Goal: Task Accomplishment & Management: Manage account settings

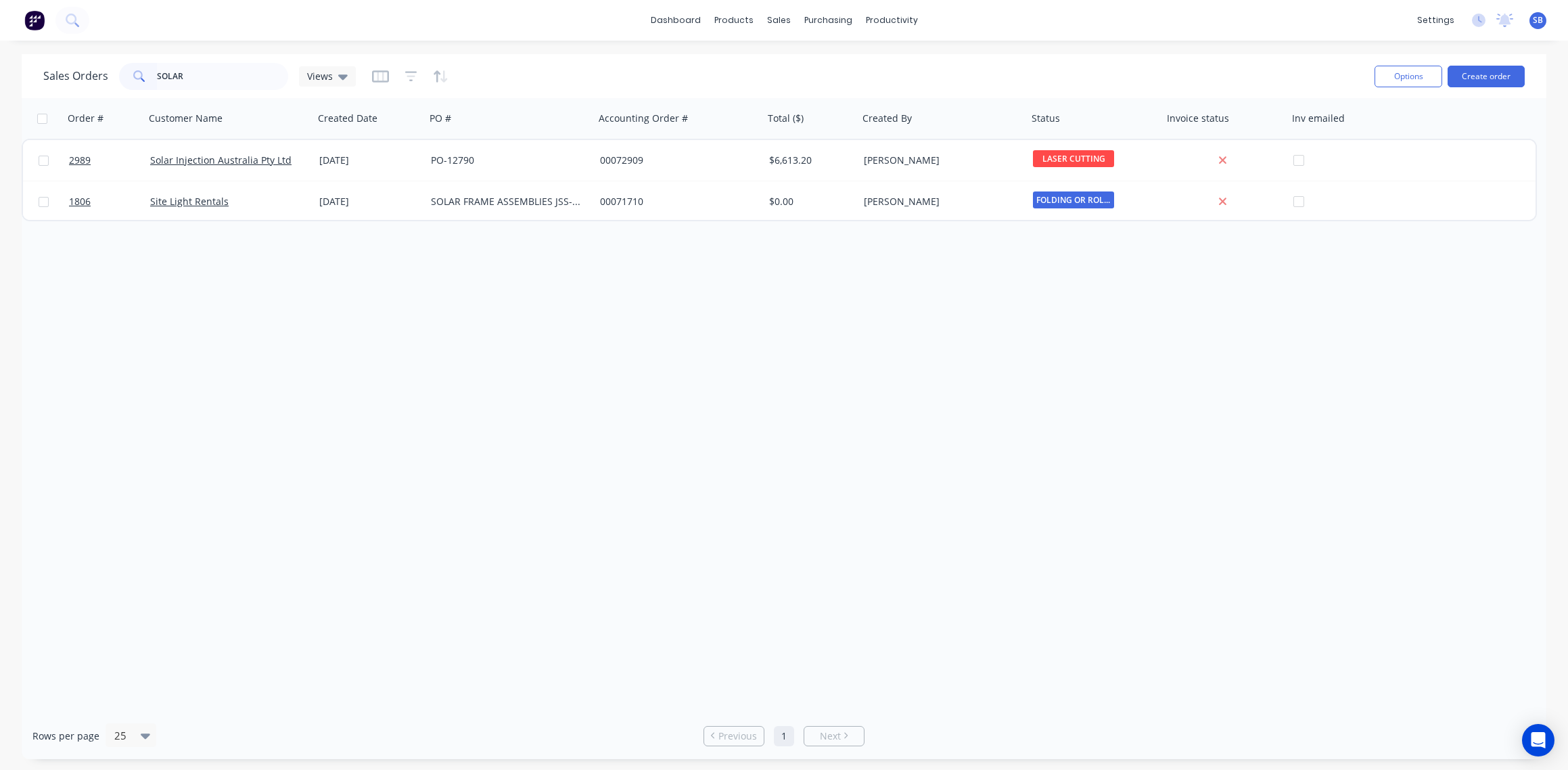
click at [0, 51] on html "dashboard products sales purchasing productivity dashboard products Product Cat…" at bounding box center [784, 385] width 1568 height 770
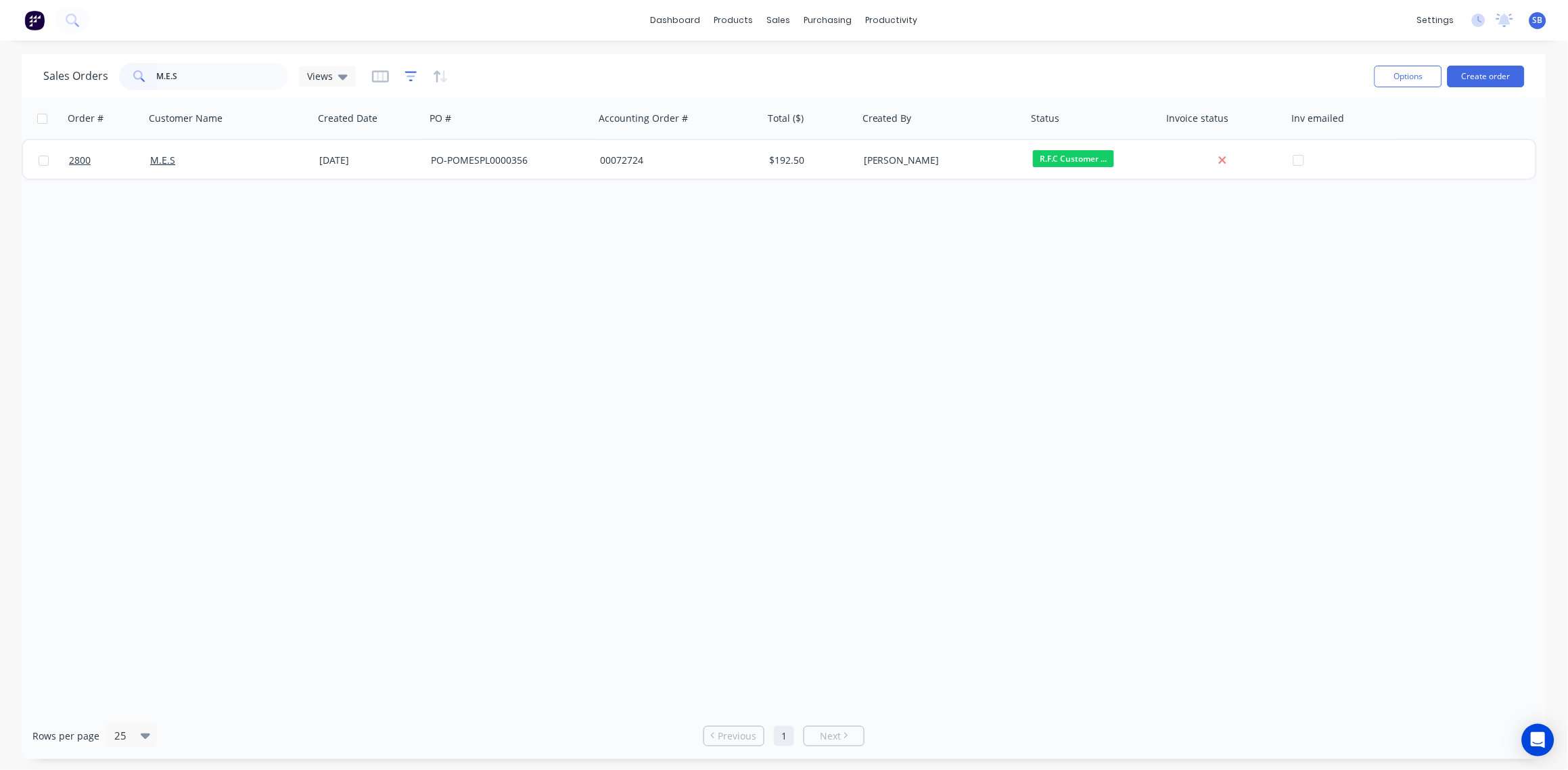
type input "M.E.S"
click at [407, 75] on icon "button" at bounding box center [411, 76] width 9 height 2
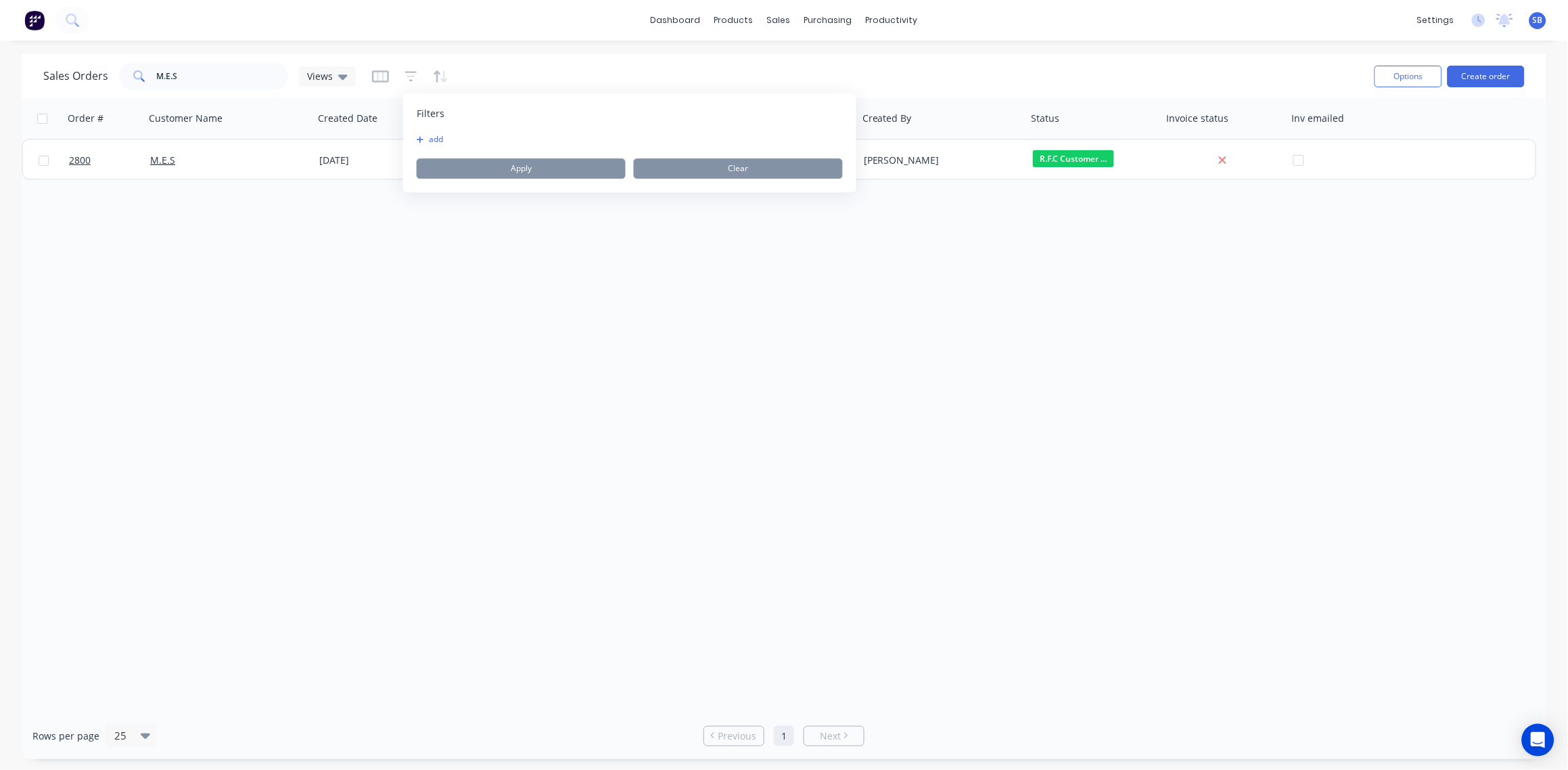
click at [431, 141] on button "add" at bounding box center [433, 139] width 34 height 11
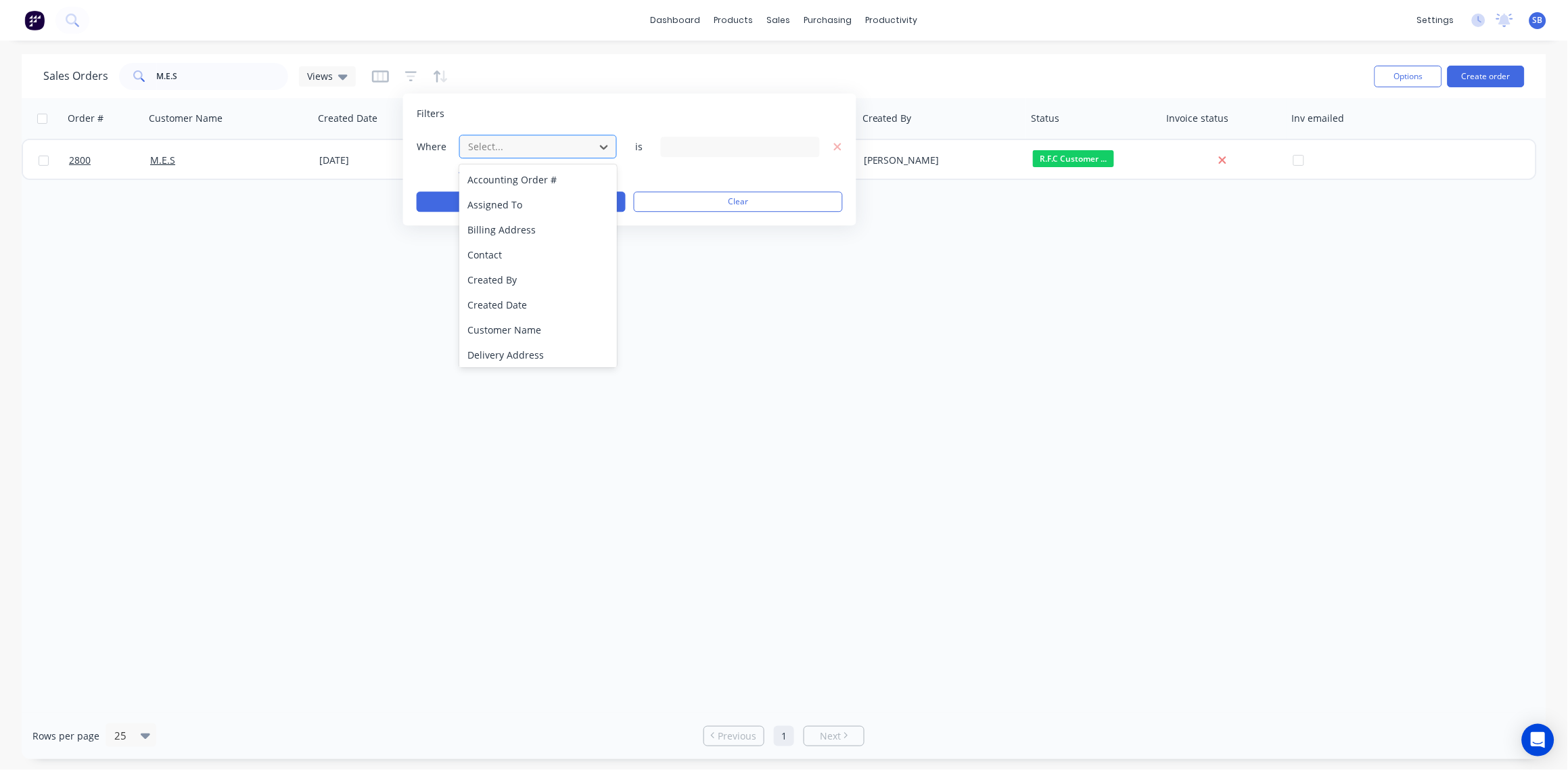
click at [483, 143] on div at bounding box center [527, 146] width 121 height 17
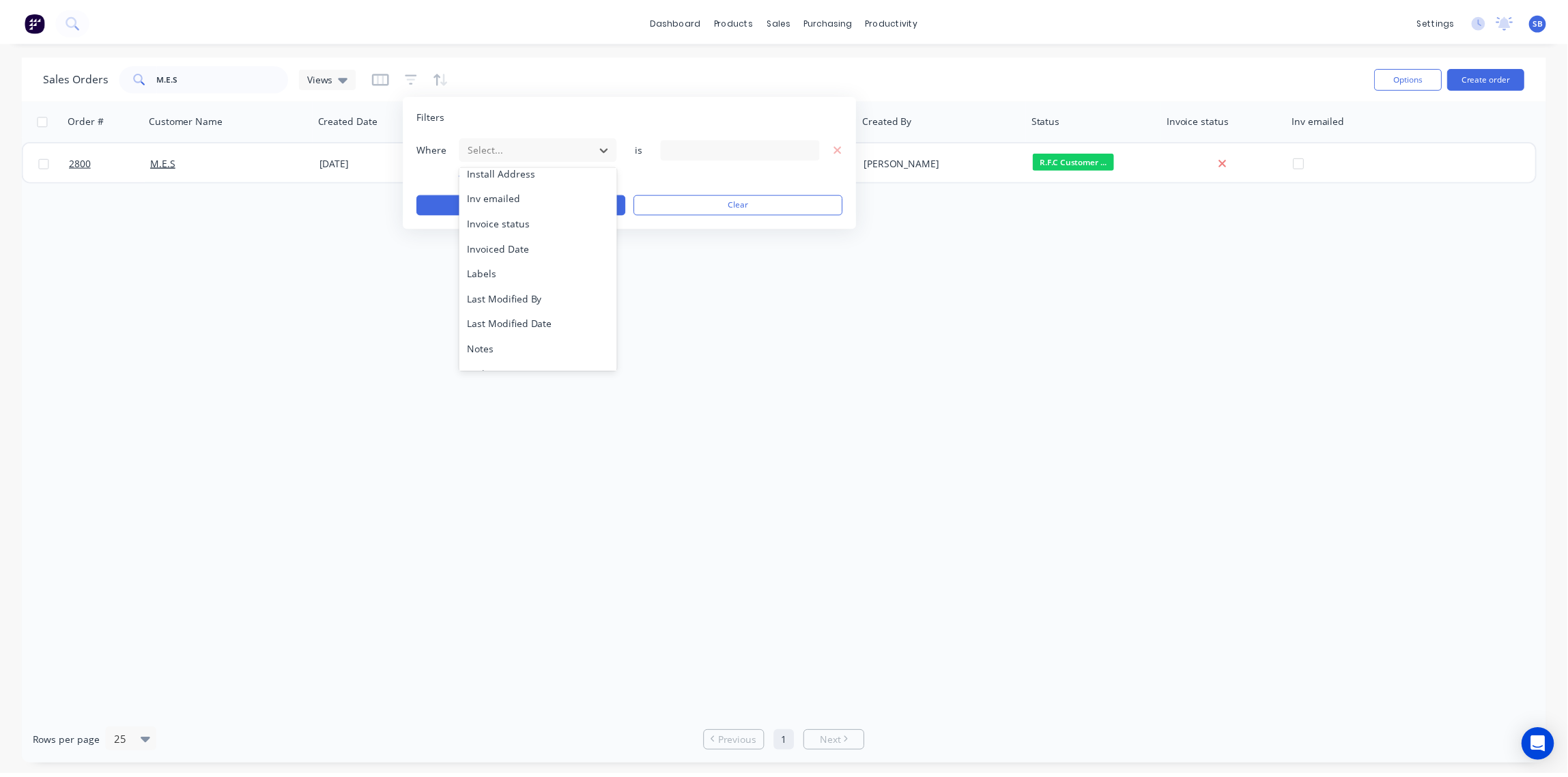
scroll to position [356, 0]
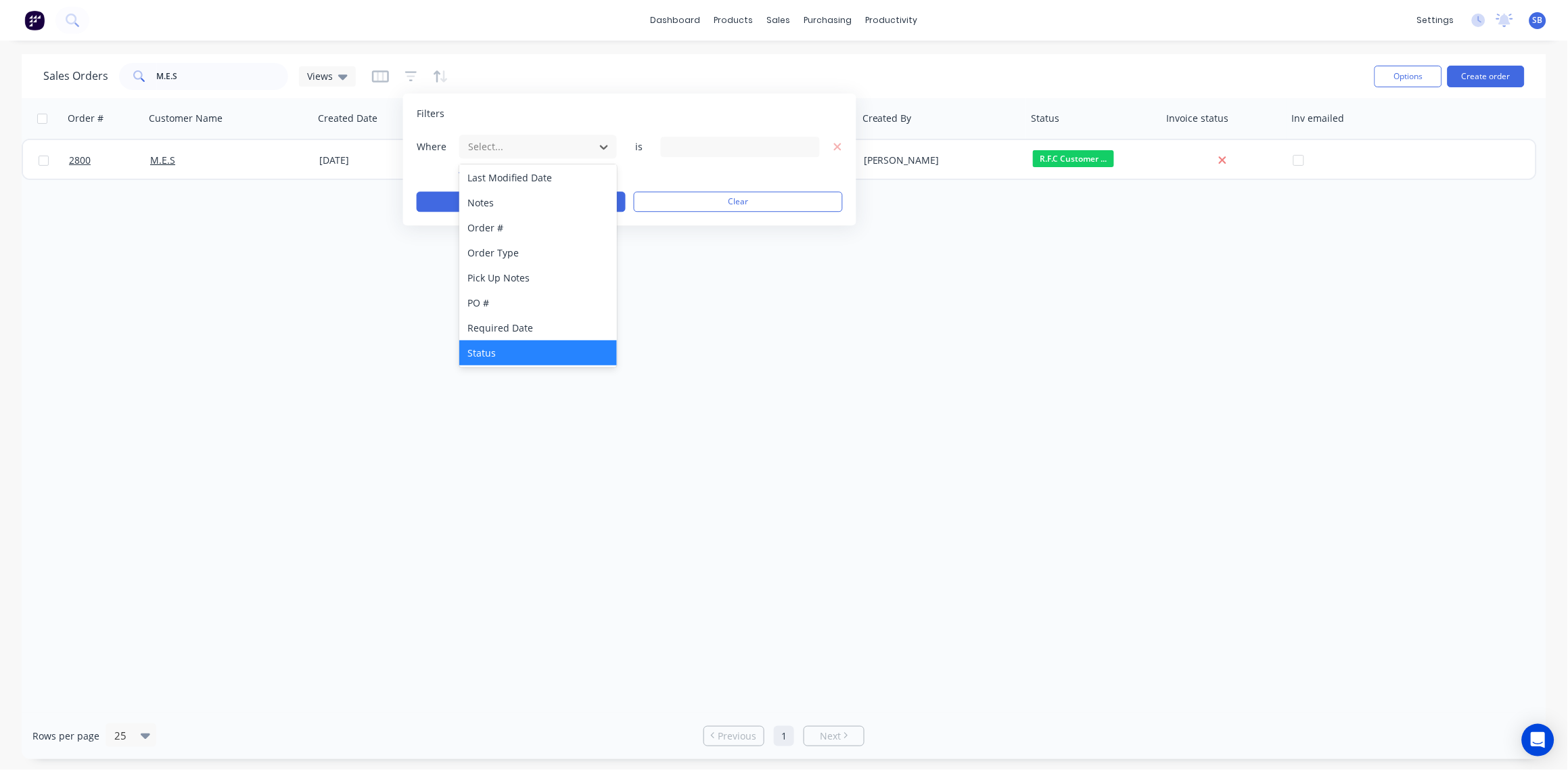
click at [532, 355] on div "Status" at bounding box center [538, 352] width 158 height 25
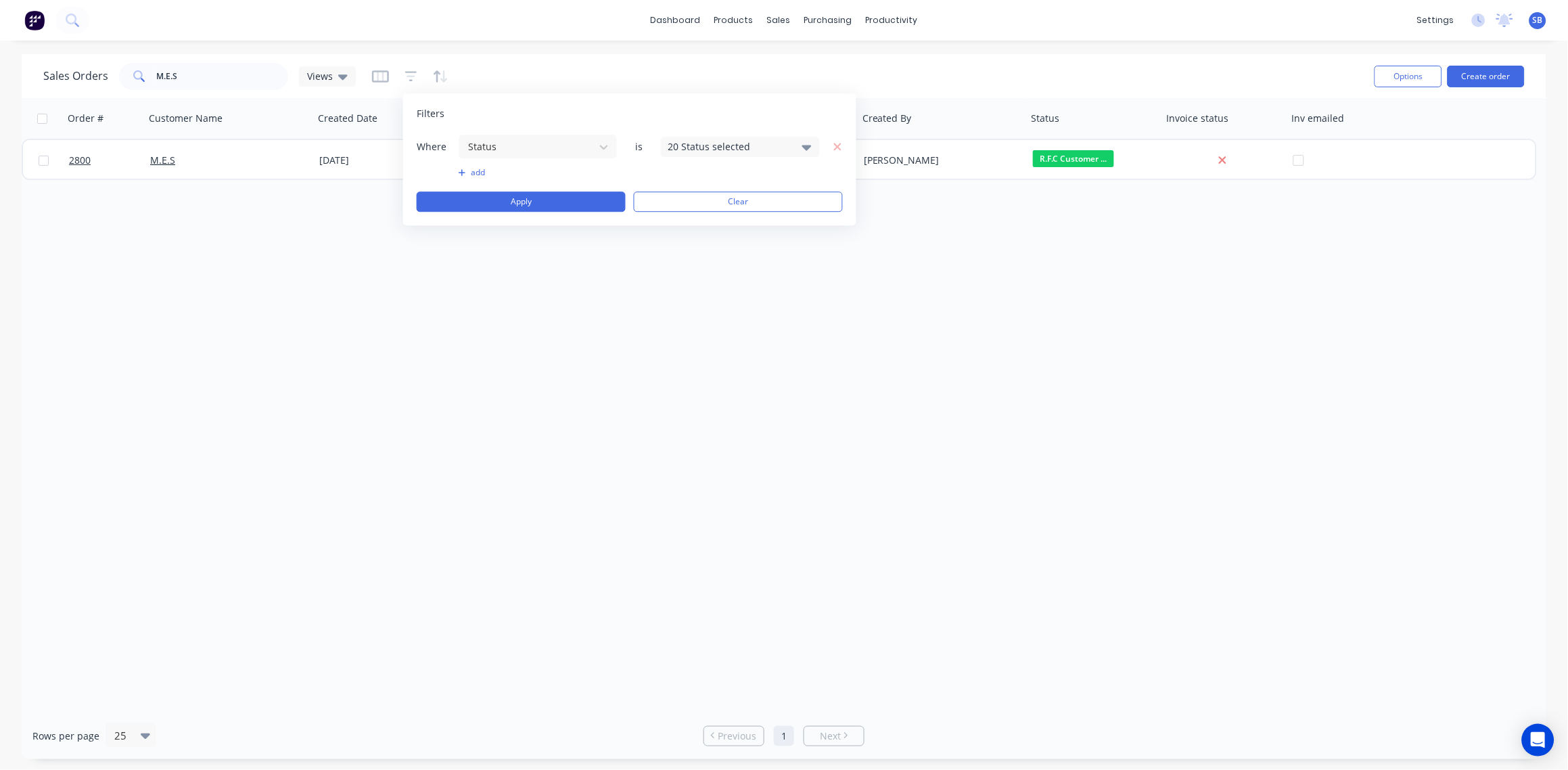
drag, startPoint x: 168, startPoint y: 324, endPoint x: 176, endPoint y: 316, distance: 11.3
click at [168, 324] on div "Order # Customer Name Created Date PO # Accounting Order # Total ($) Created By…" at bounding box center [784, 405] width 1525 height 614
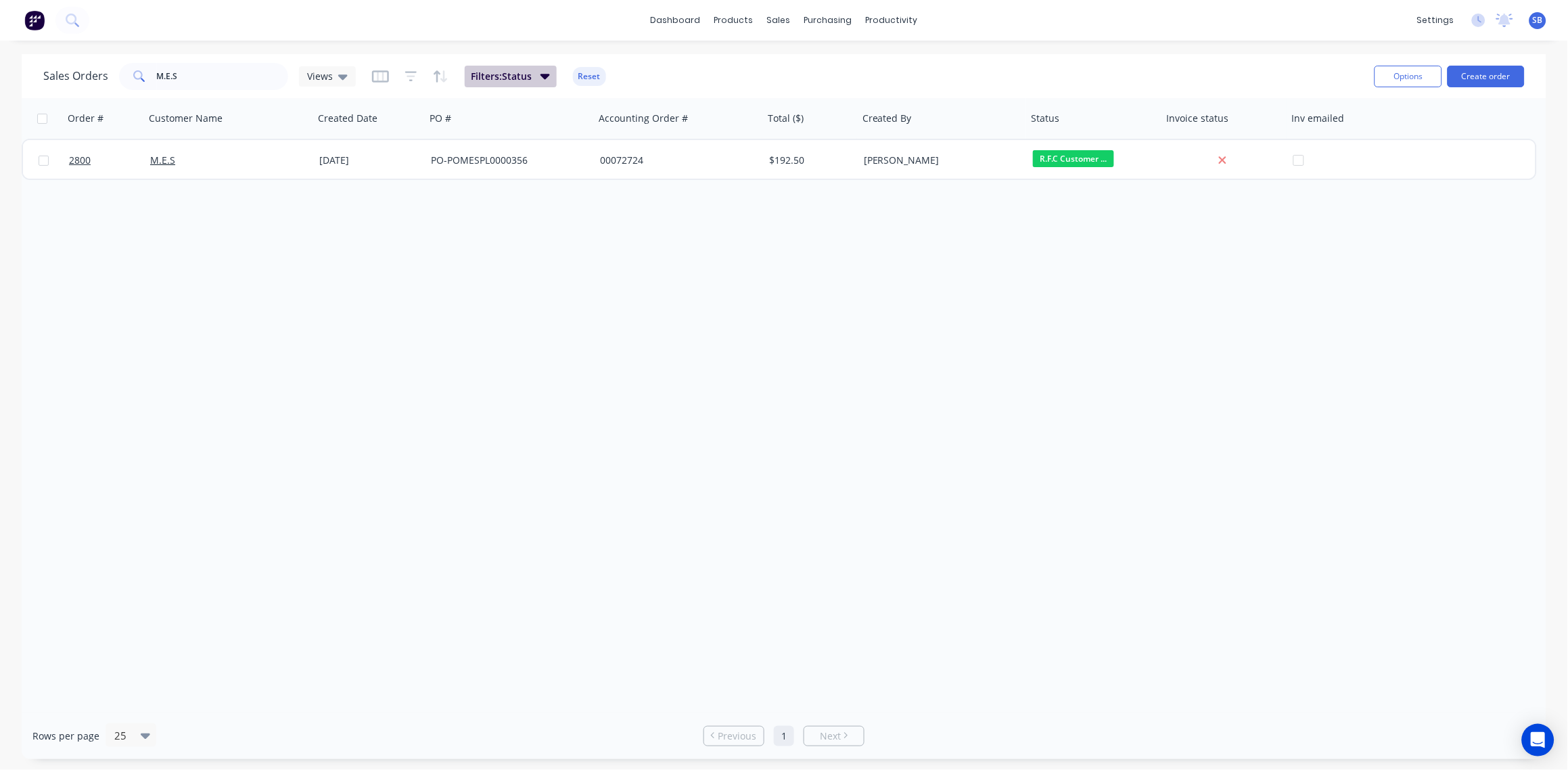
click at [547, 74] on icon "button" at bounding box center [545, 75] width 9 height 15
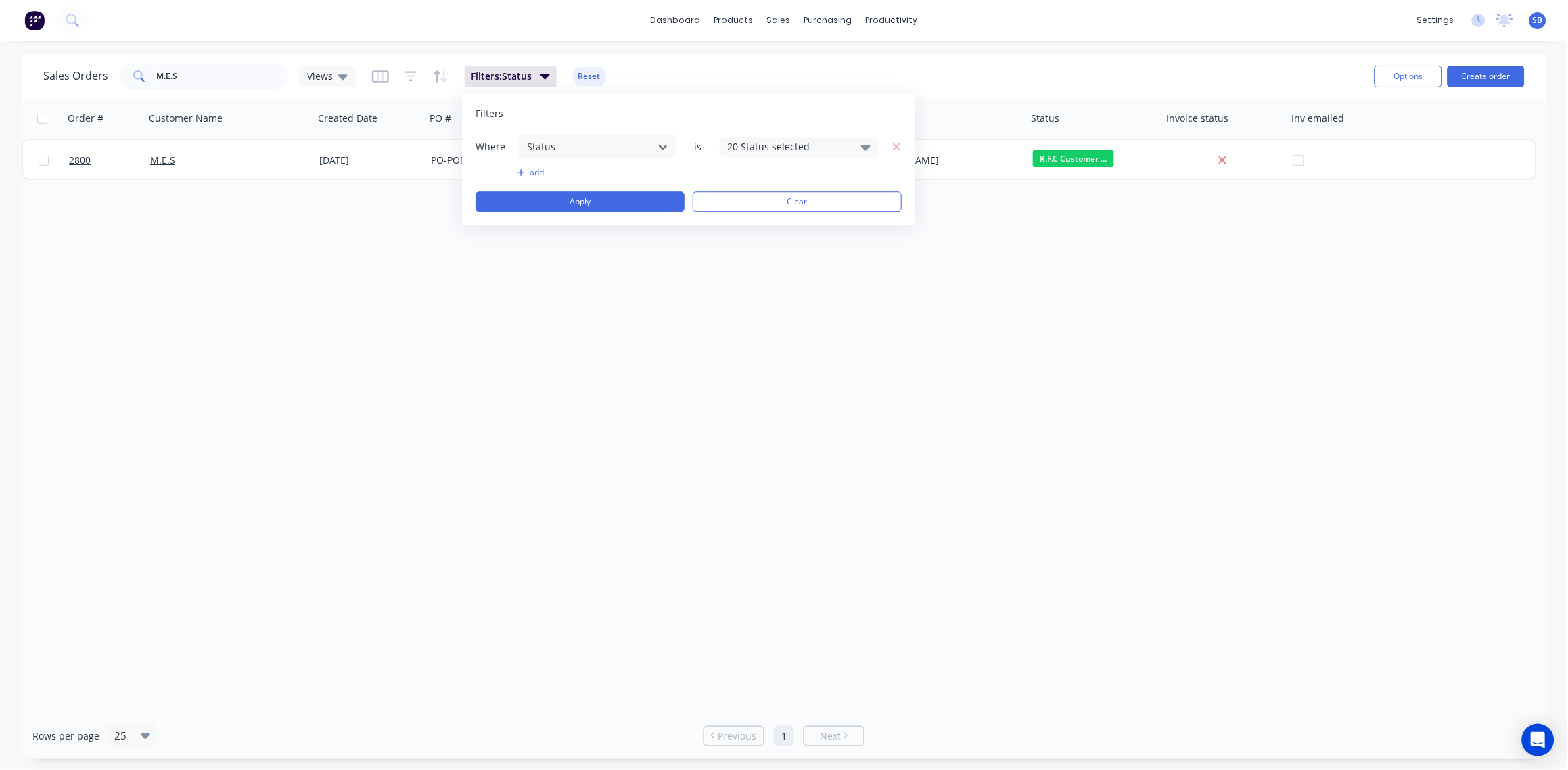
click at [782, 143] on div "20 Status selected" at bounding box center [788, 146] width 122 height 14
click at [748, 221] on div at bounding box center [742, 221] width 27 height 27
click at [577, 344] on div "Order # Customer Name Created Date PO # Accounting Order # Total ($) Created By…" at bounding box center [784, 405] width 1525 height 614
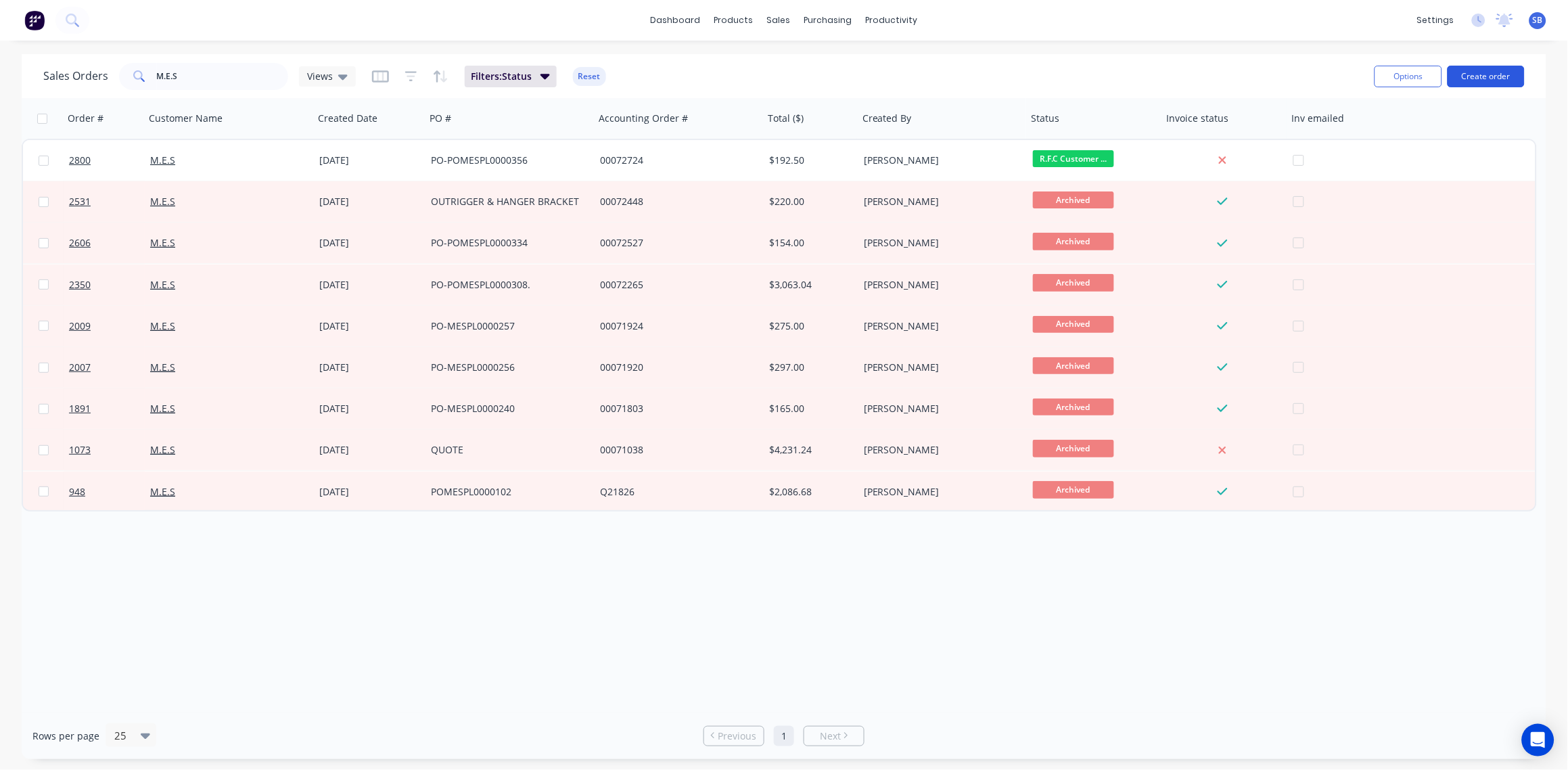
click at [1498, 72] on button "Create order" at bounding box center [1487, 77] width 77 height 22
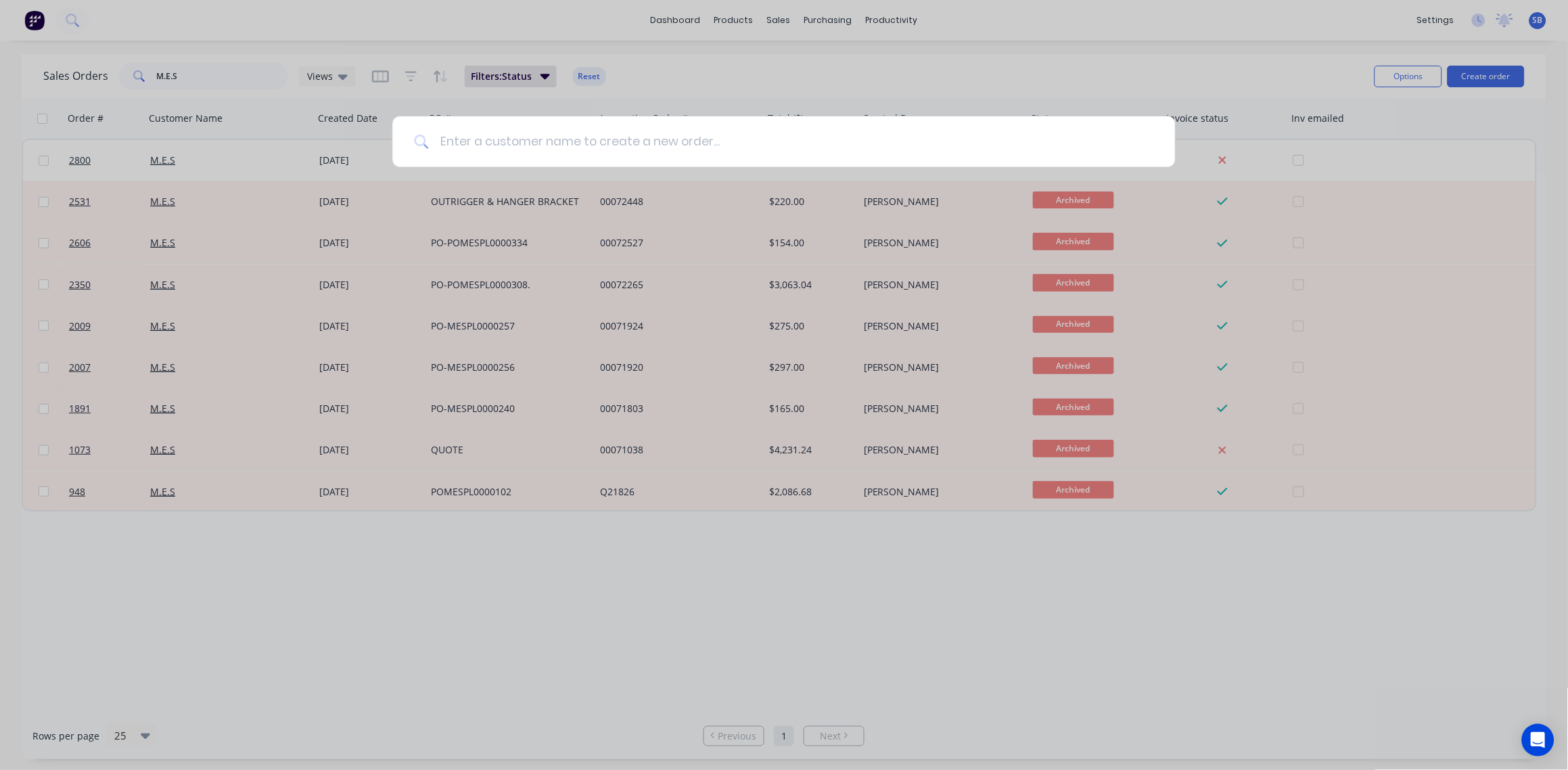
click at [454, 140] on input at bounding box center [791, 142] width 725 height 51
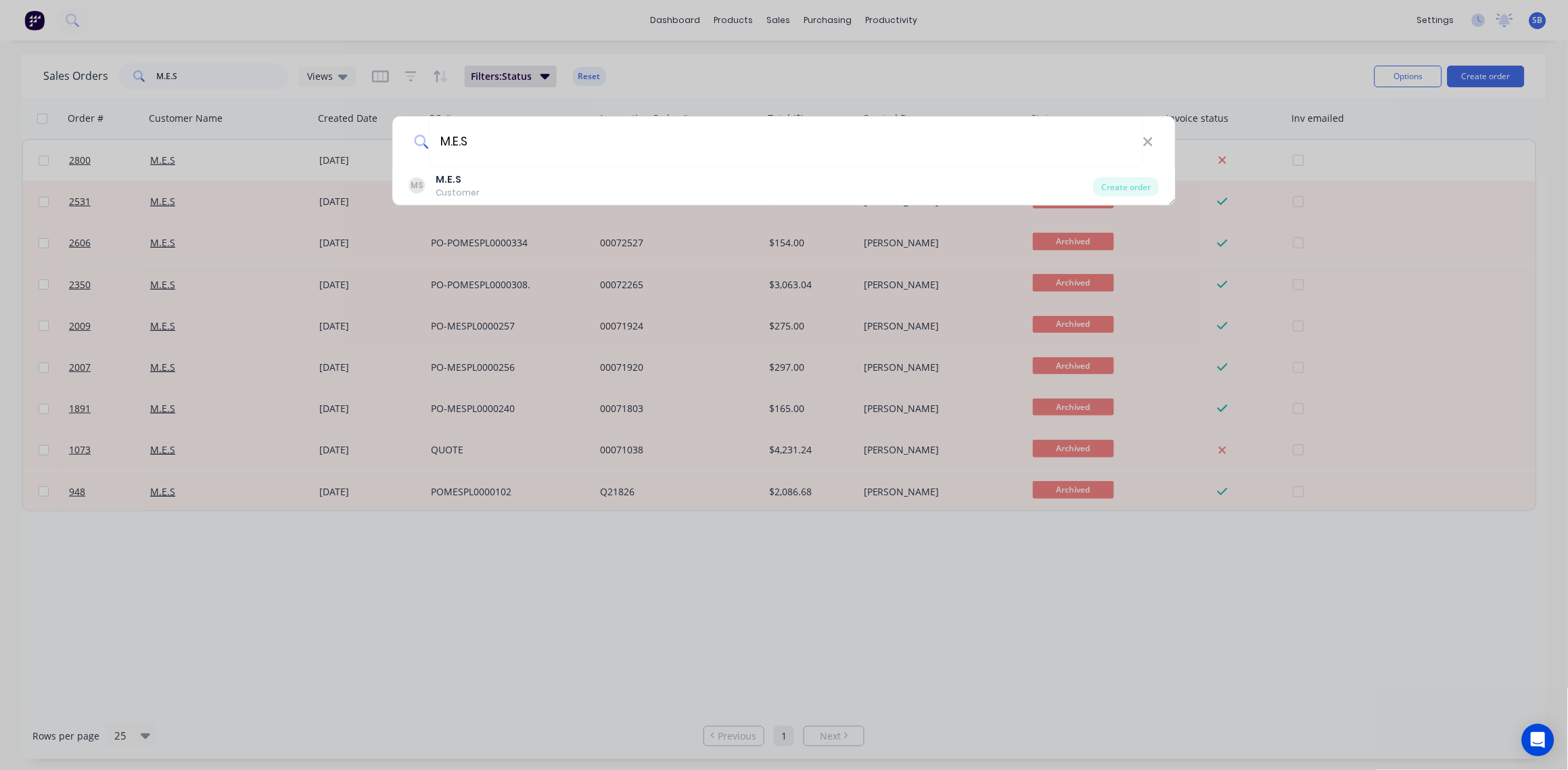
drag, startPoint x: 517, startPoint y: 143, endPoint x: 350, endPoint y: 136, distance: 167.1
click at [350, 136] on div "M.E.S MS M.E.S Customer Create order" at bounding box center [784, 385] width 1568 height 770
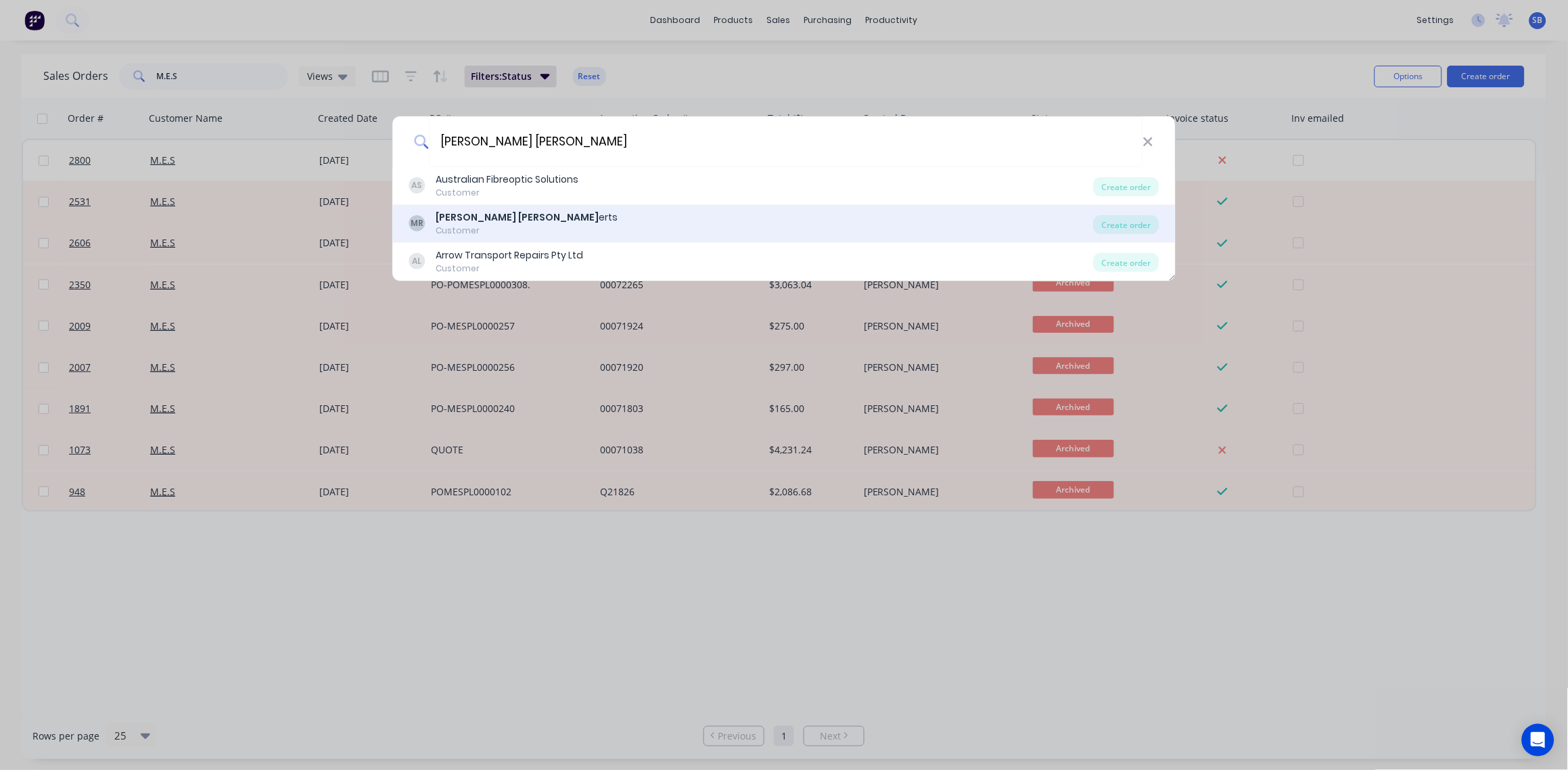
type input "MARK ROB"
click at [450, 226] on div "Customer" at bounding box center [527, 231] width 182 height 13
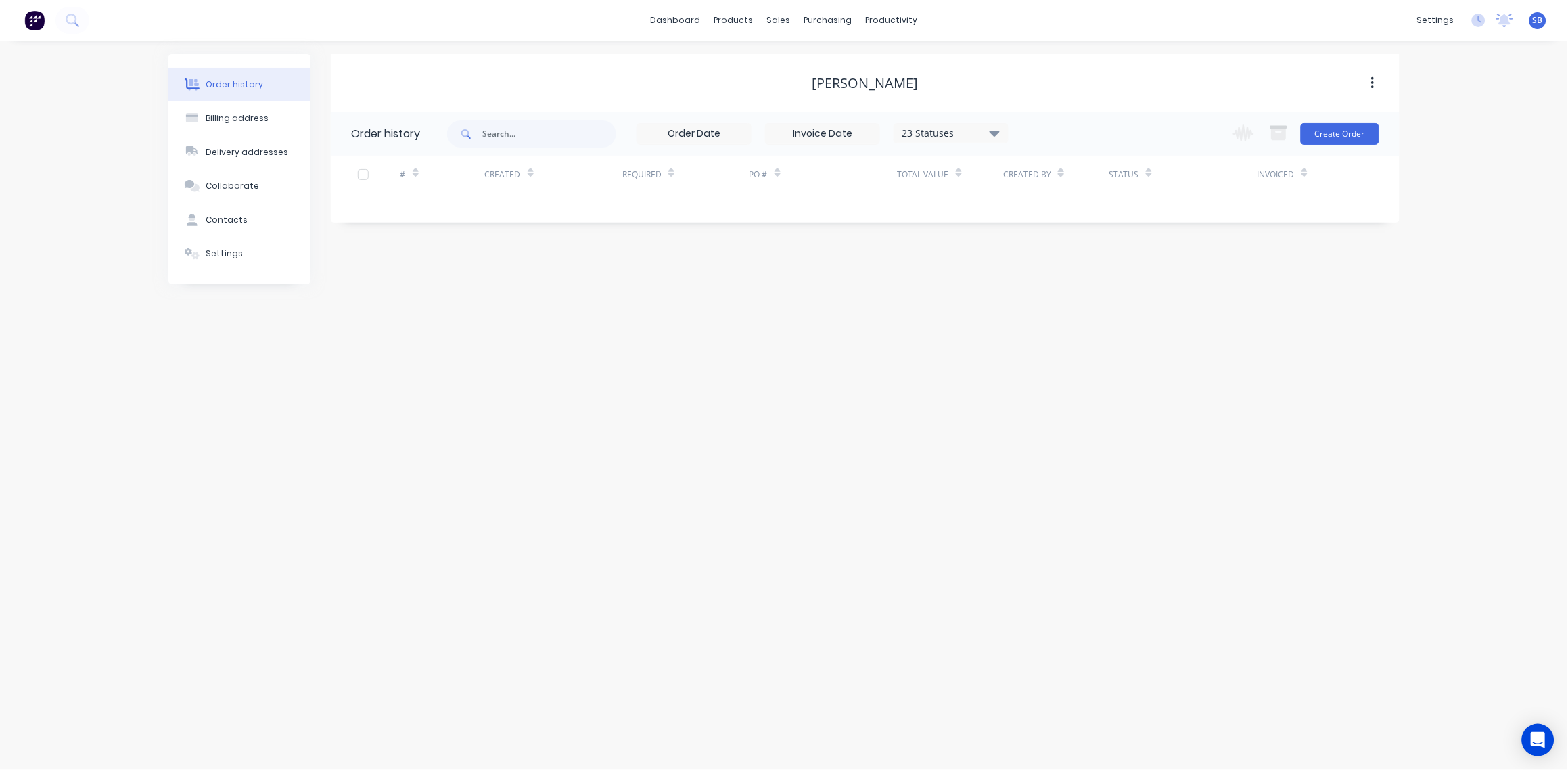
click at [236, 84] on div "Order history" at bounding box center [234, 85] width 57 height 13
click at [1358, 136] on button "Create Order" at bounding box center [1340, 134] width 78 height 22
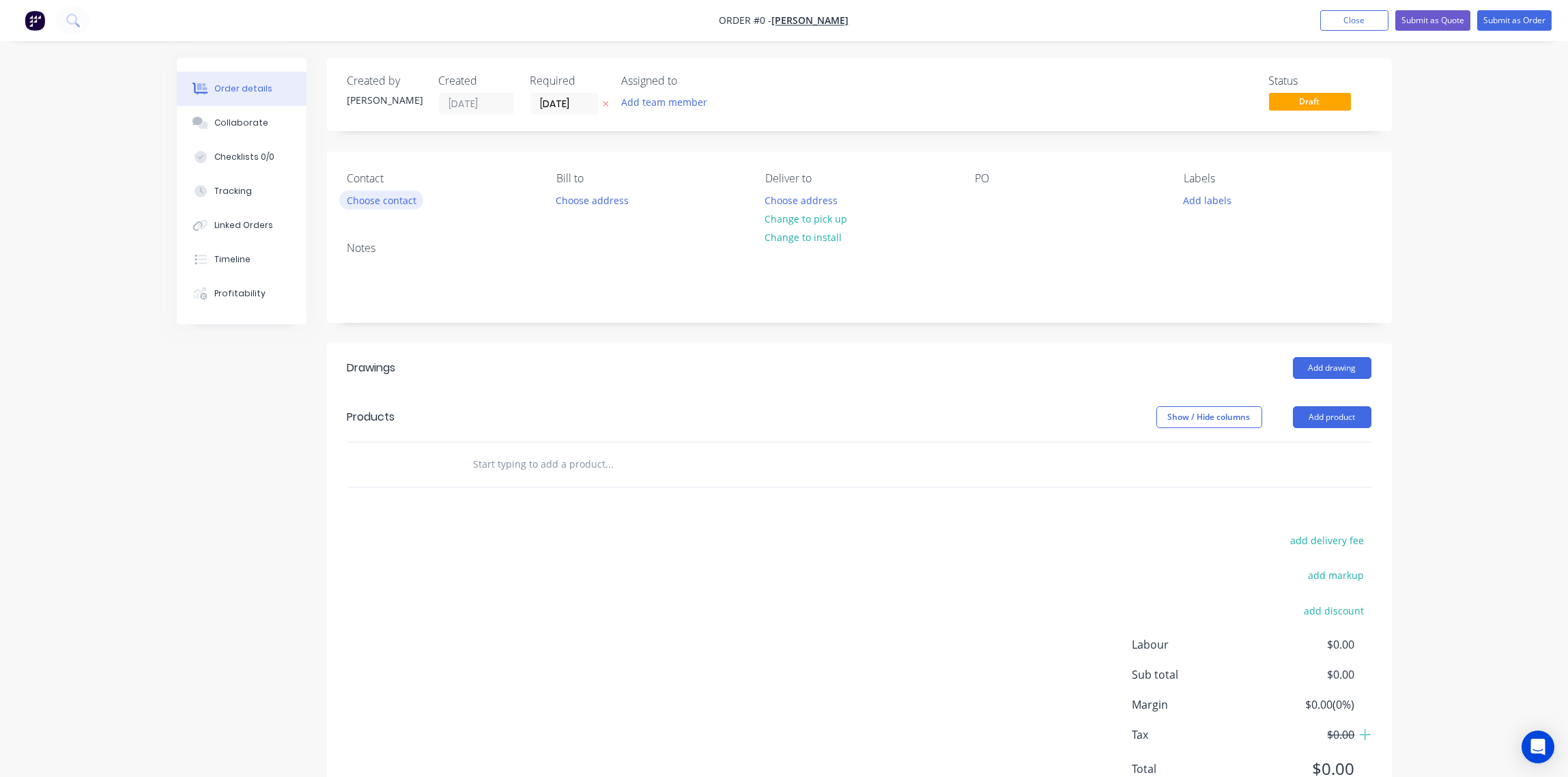
click at [376, 206] on button "Choose contact" at bounding box center [381, 199] width 84 height 18
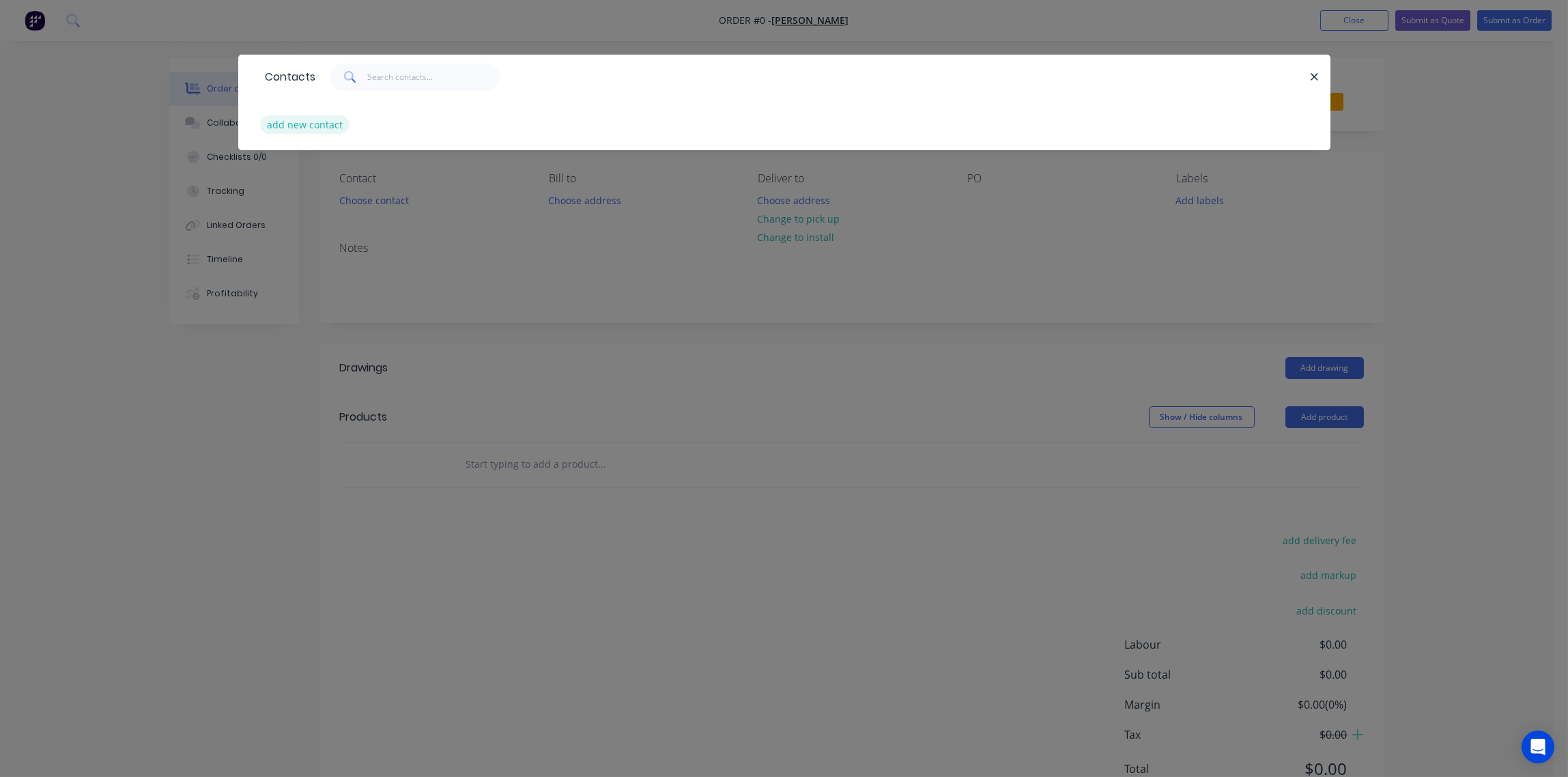
click at [300, 126] on button "add new contact" at bounding box center [305, 124] width 90 height 18
select select "AU"
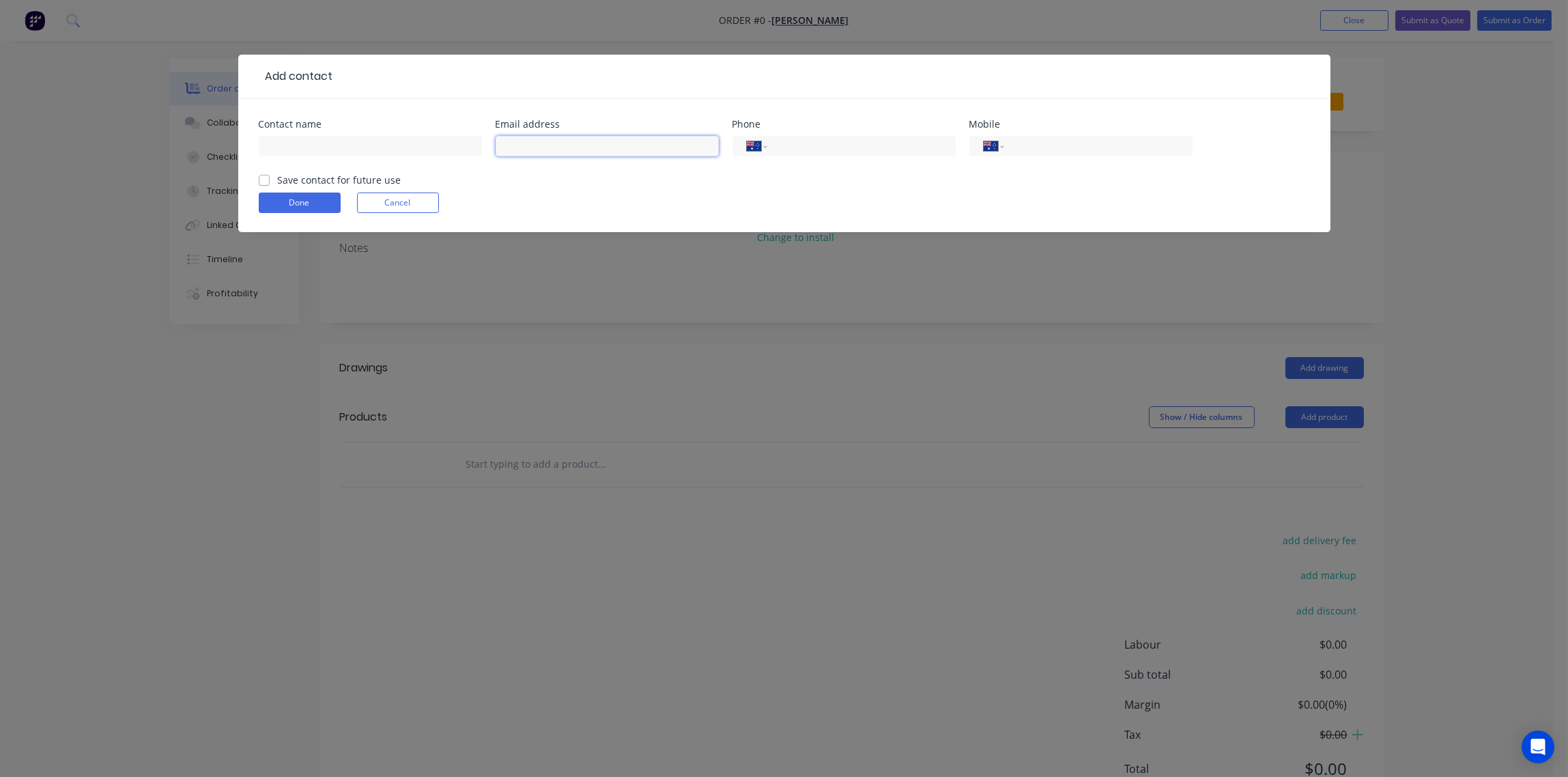
click at [576, 146] on input "text" at bounding box center [607, 146] width 223 height 21
paste input "mark.roberts@mesol.com.au"
type input "mark.roberts@mesol.com.au"
click at [312, 145] on input "text" at bounding box center [370, 146] width 223 height 21
paste input "MARK ROBERTS"
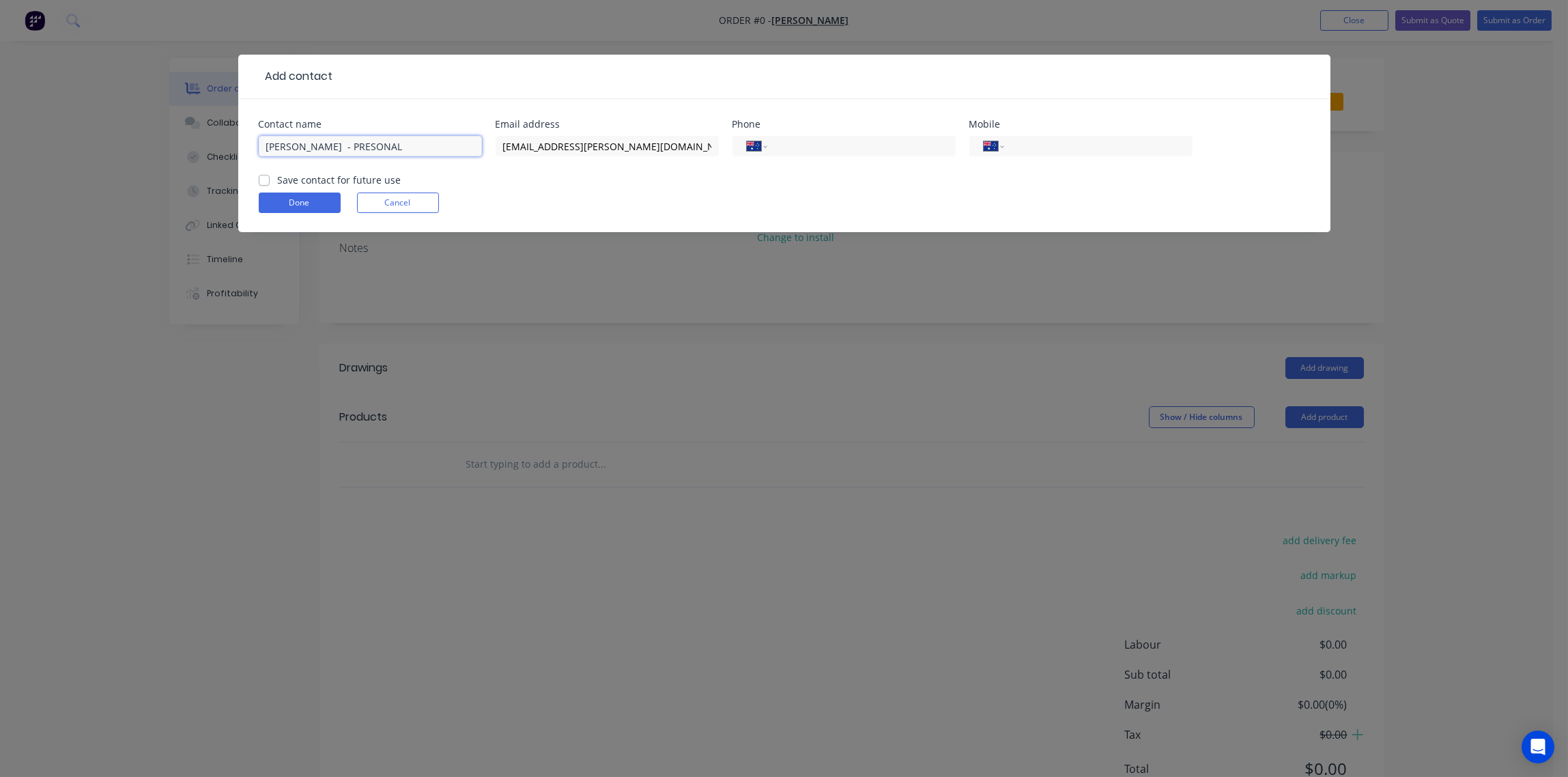
click at [365, 148] on input "MARK ROBERTS - PRESONAL" at bounding box center [370, 146] width 223 height 21
type input "MARK ROBERTS - PERSONAL"
click at [1041, 148] on input "tel" at bounding box center [1095, 146] width 164 height 16
paste input "438 689 830"
type input "0438 689 830"
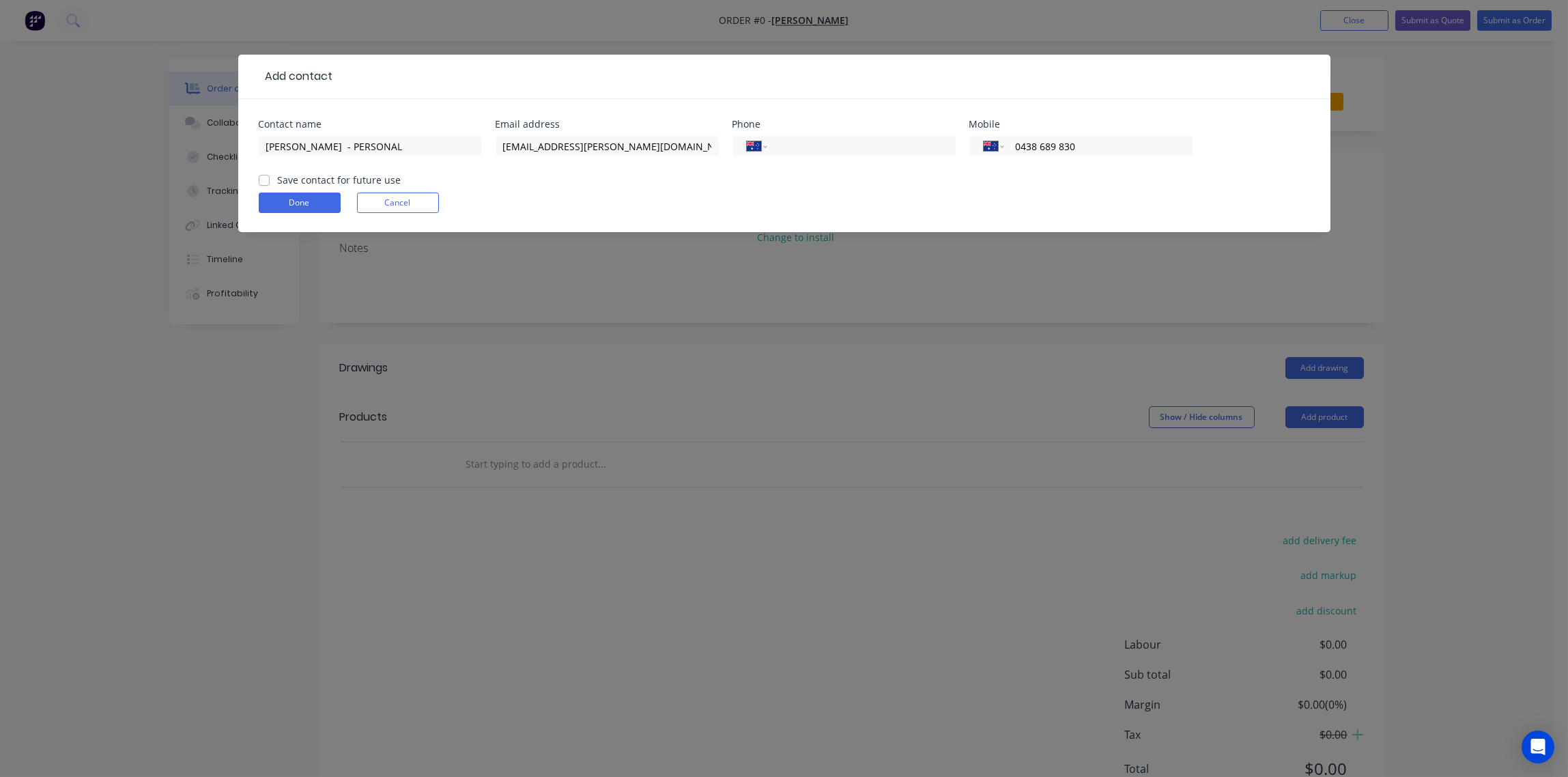
click at [278, 182] on label "Save contact for future use" at bounding box center [339, 179] width 123 height 14
click at [263, 182] on input "Save contact for future use" at bounding box center [264, 179] width 11 height 13
checkbox input "true"
click at [293, 205] on button "Done" at bounding box center [300, 202] width 82 height 21
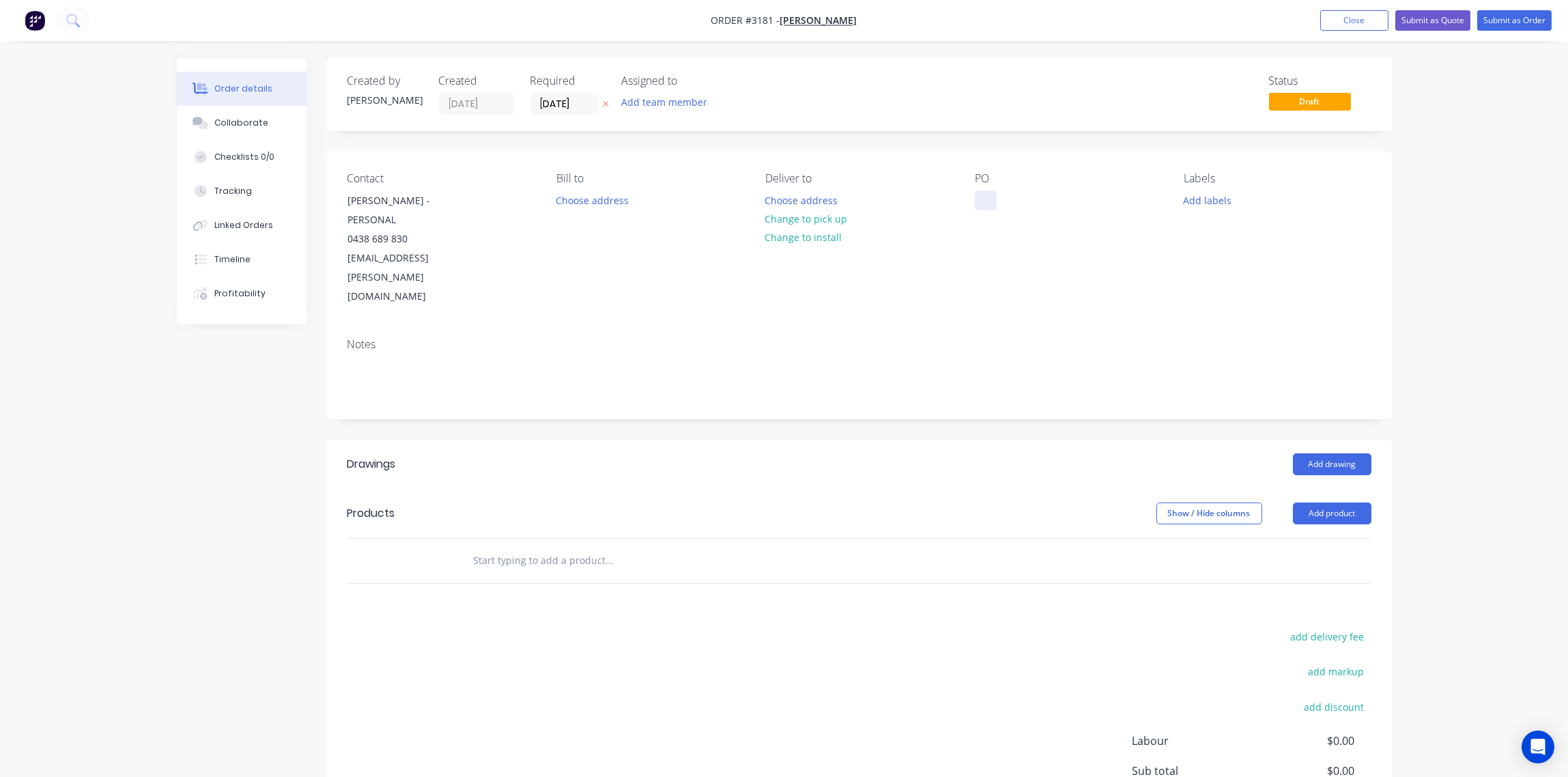
click at [984, 198] on div at bounding box center [986, 200] width 22 height 20
click at [1206, 200] on button "Add labels" at bounding box center [1207, 199] width 62 height 18
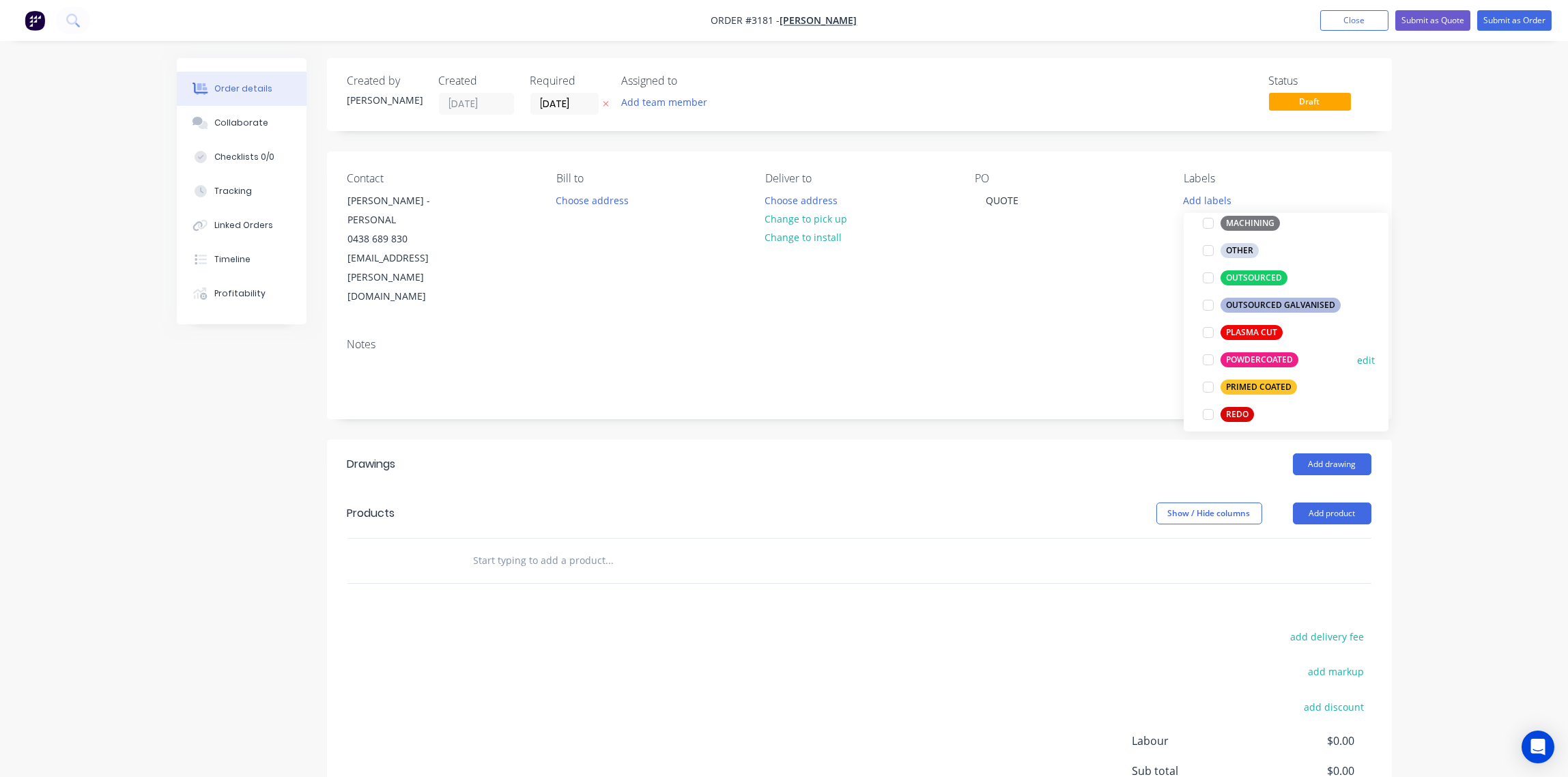
scroll to position [407, 0]
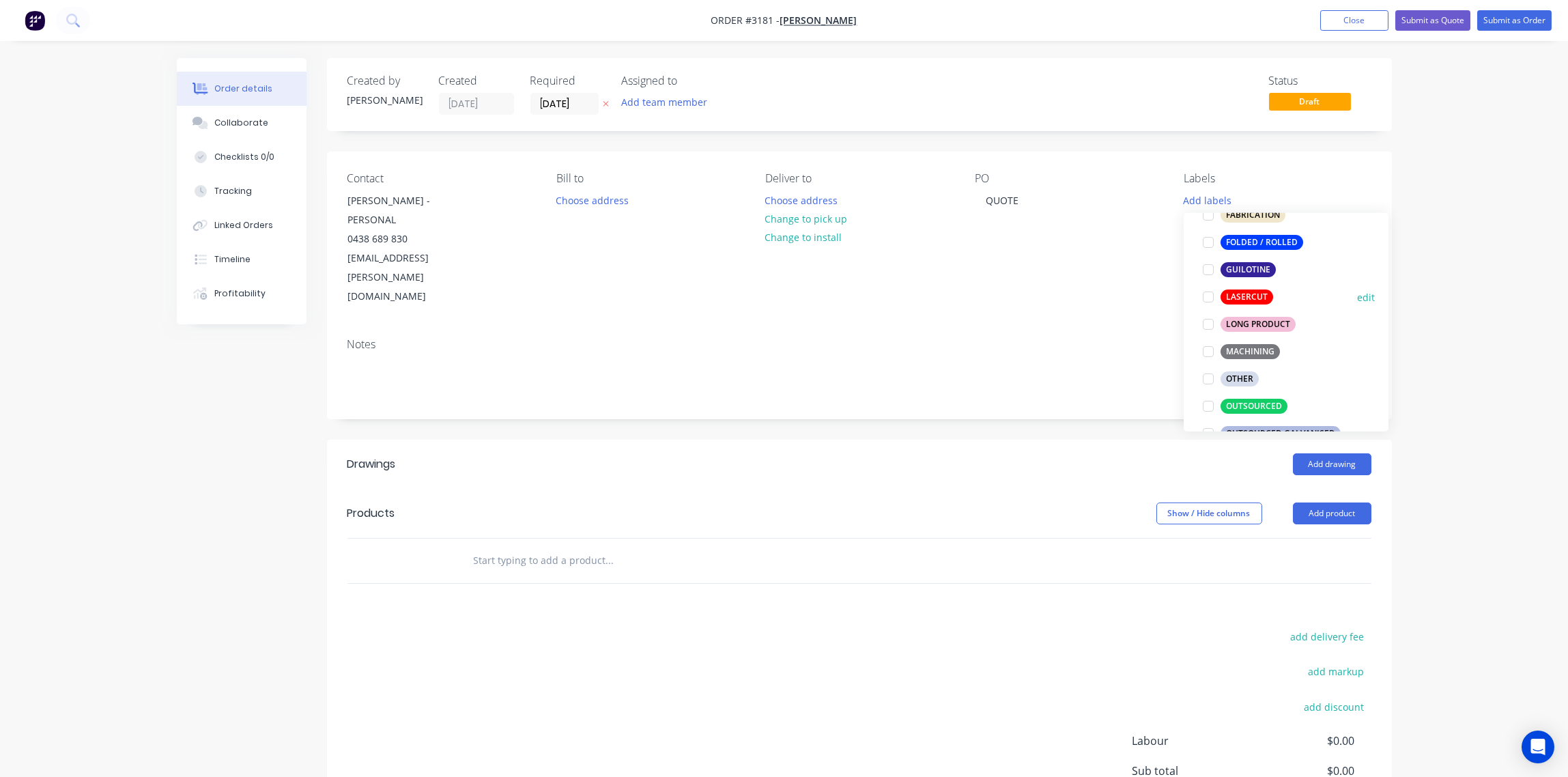
click at [1208, 300] on div at bounding box center [1208, 296] width 28 height 28
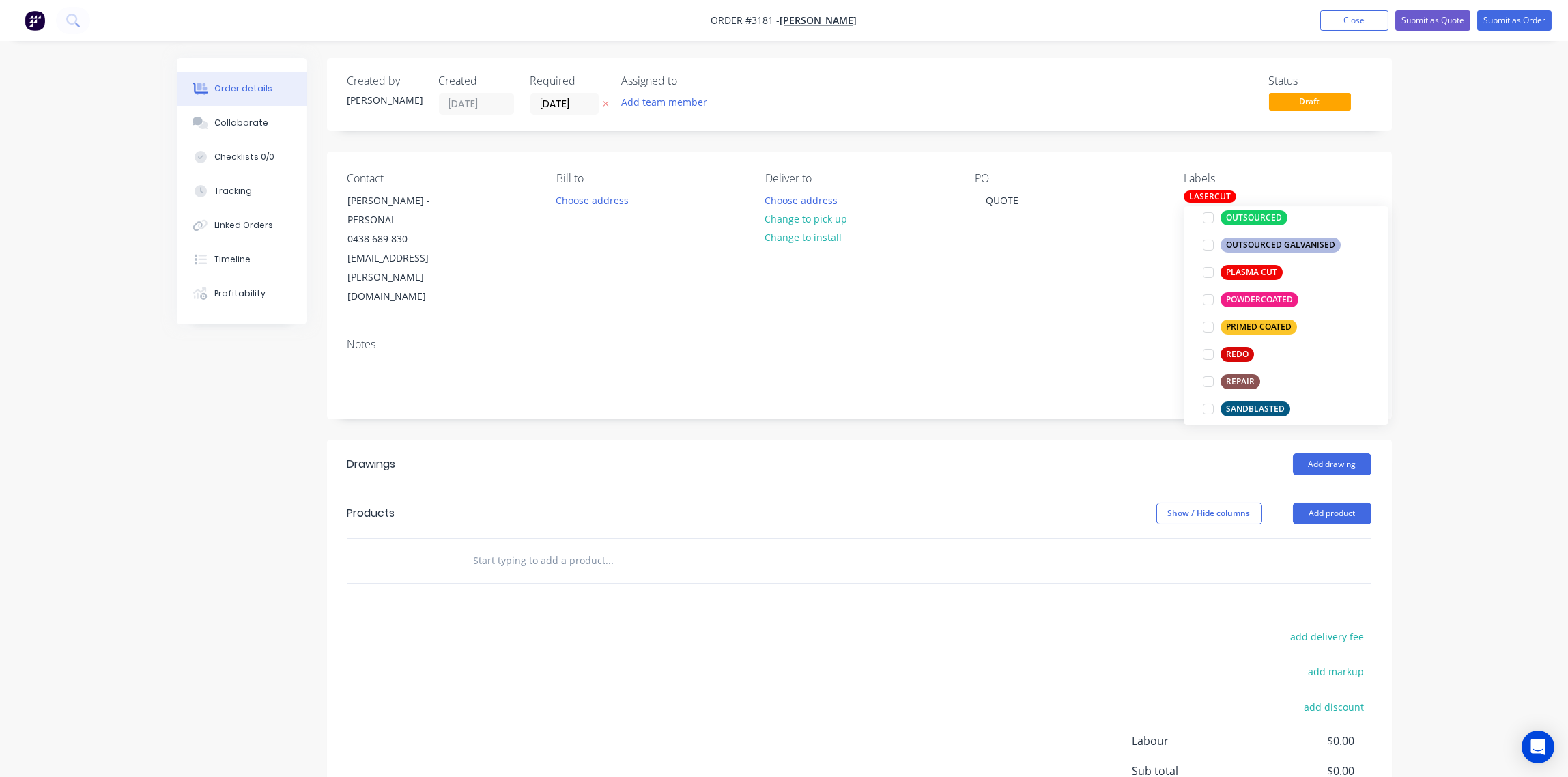
scroll to position [413, 0]
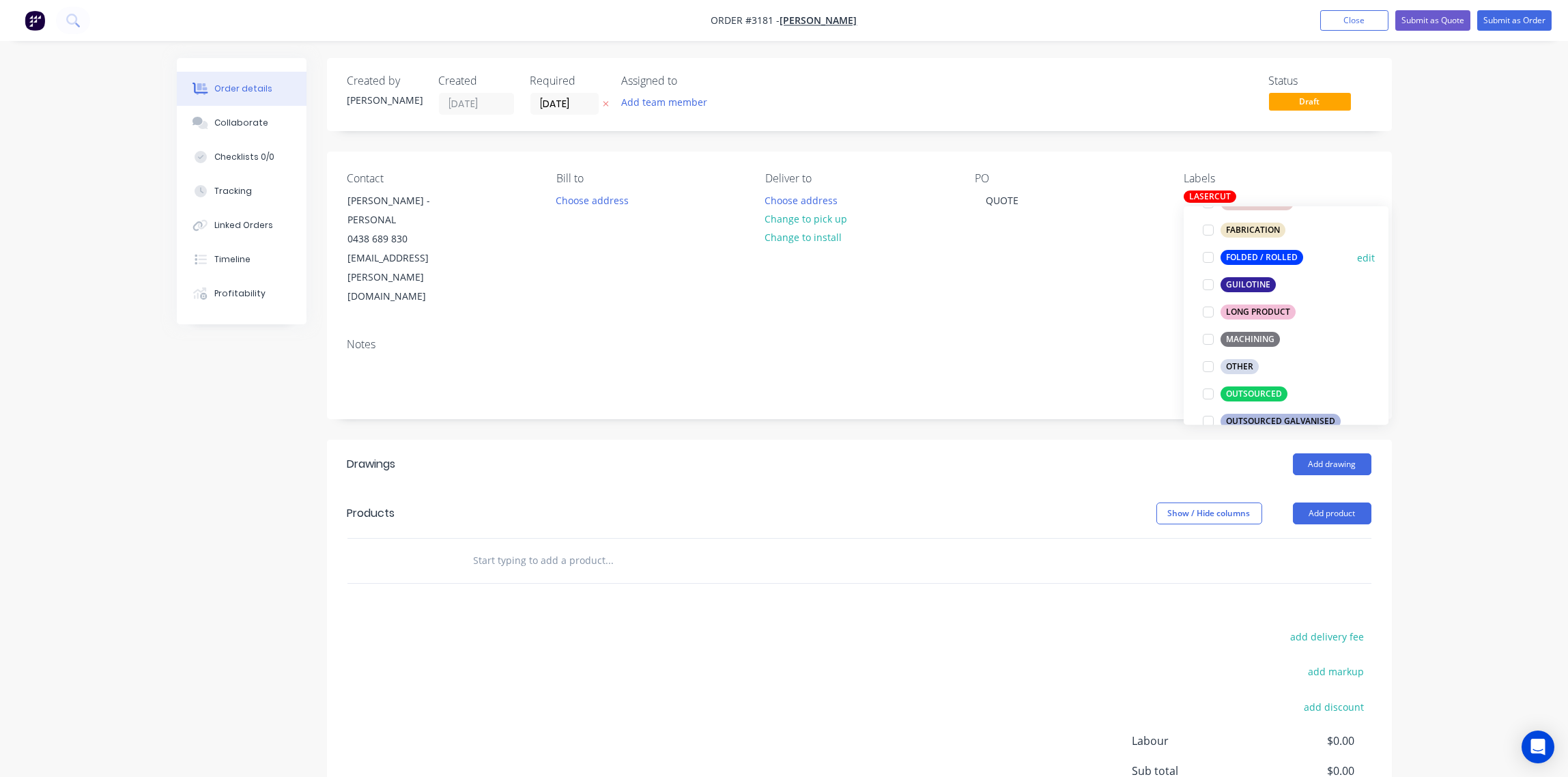
click at [1208, 257] on div at bounding box center [1208, 257] width 28 height 28
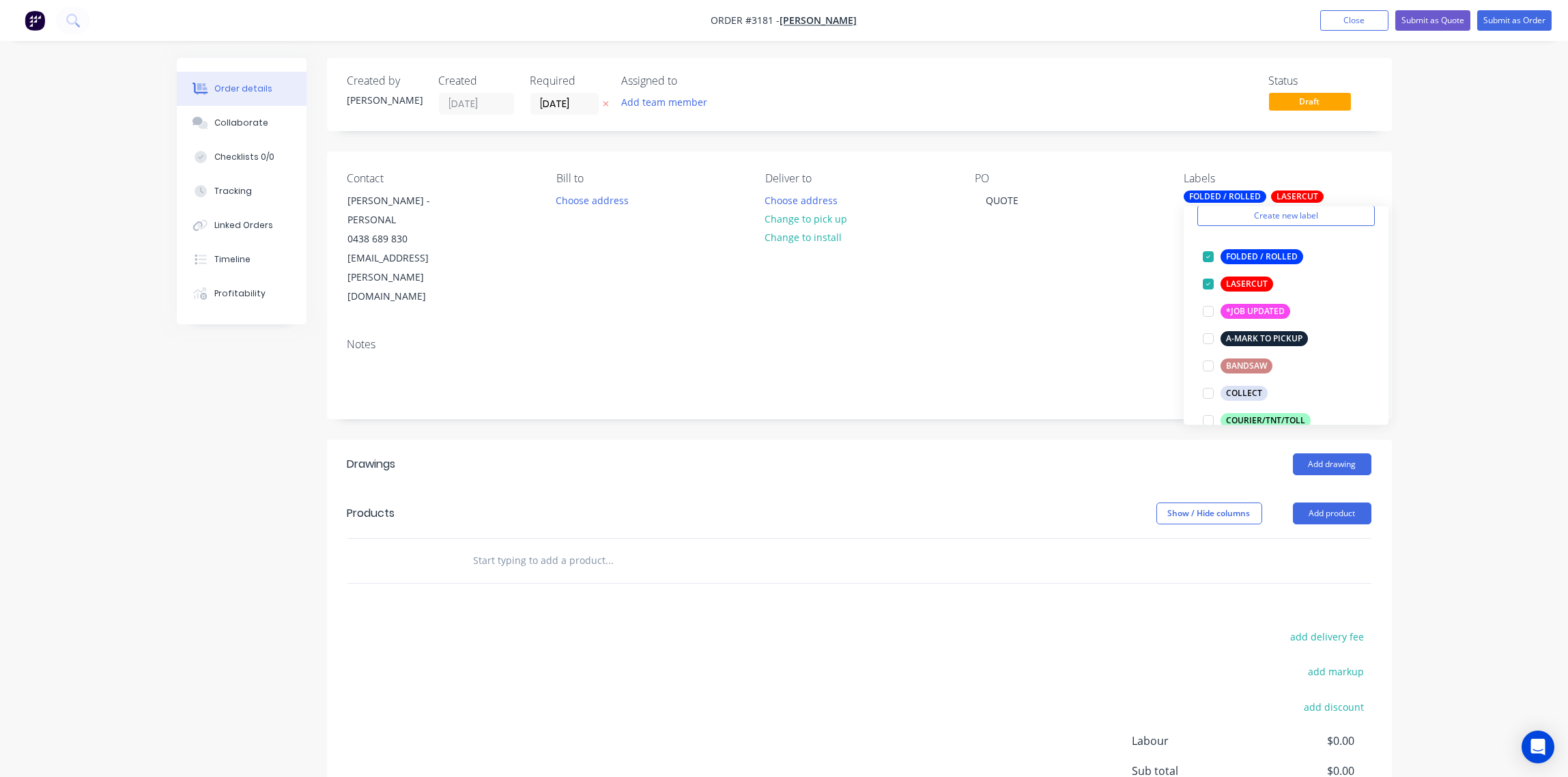
click at [1030, 338] on div "Notes" at bounding box center [859, 344] width 1024 height 13
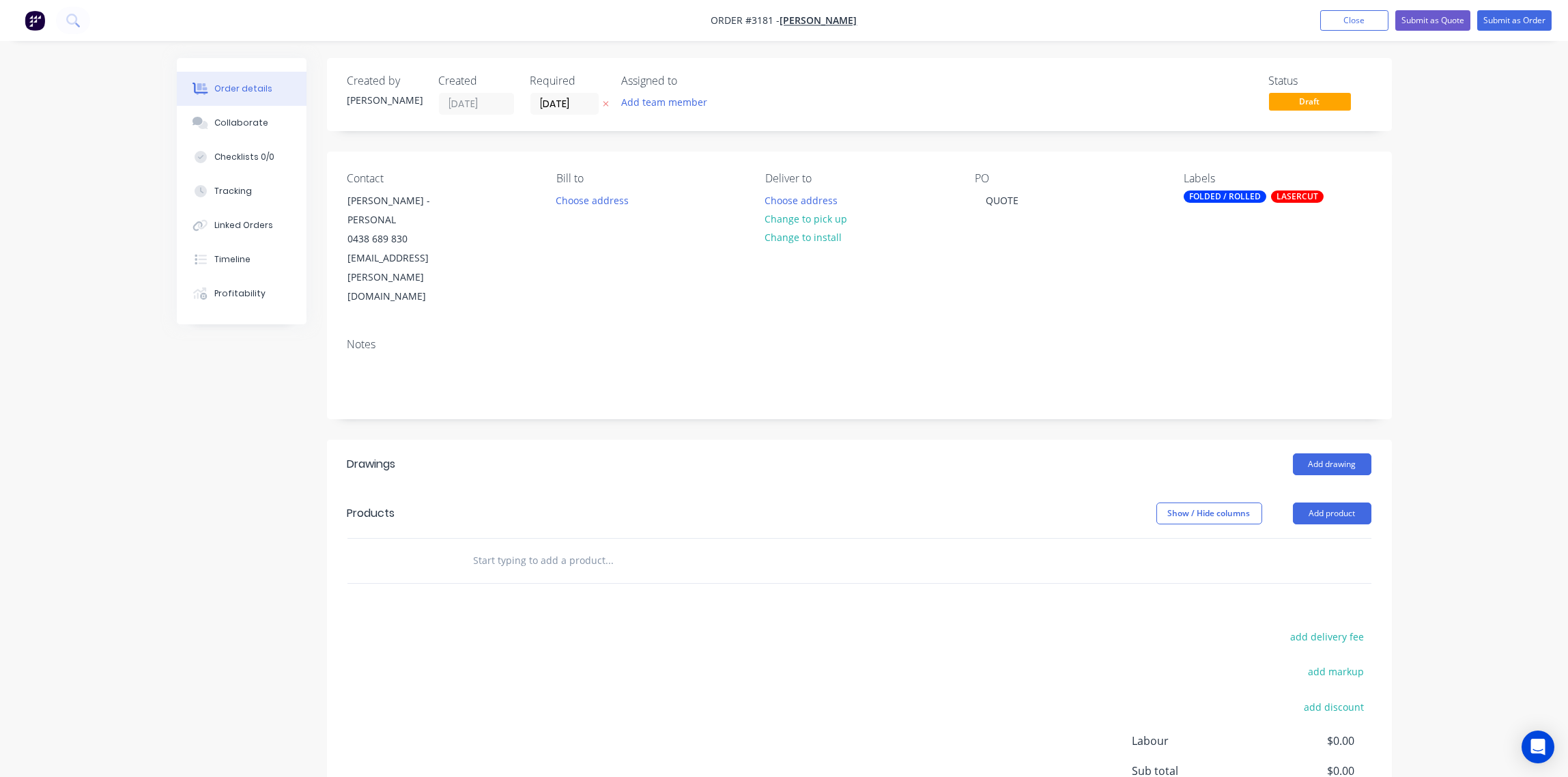
click at [521, 547] on input "text" at bounding box center [609, 560] width 273 height 28
click at [1333, 502] on button "Add product" at bounding box center [1332, 513] width 78 height 22
drag, startPoint x: 1298, startPoint y: 697, endPoint x: 512, endPoint y: 462, distance: 820.4
click at [1283, 729] on div "Notes (External)" at bounding box center [1306, 738] width 105 height 20
click at [482, 573] on div at bounding box center [512, 583] width 98 height 20
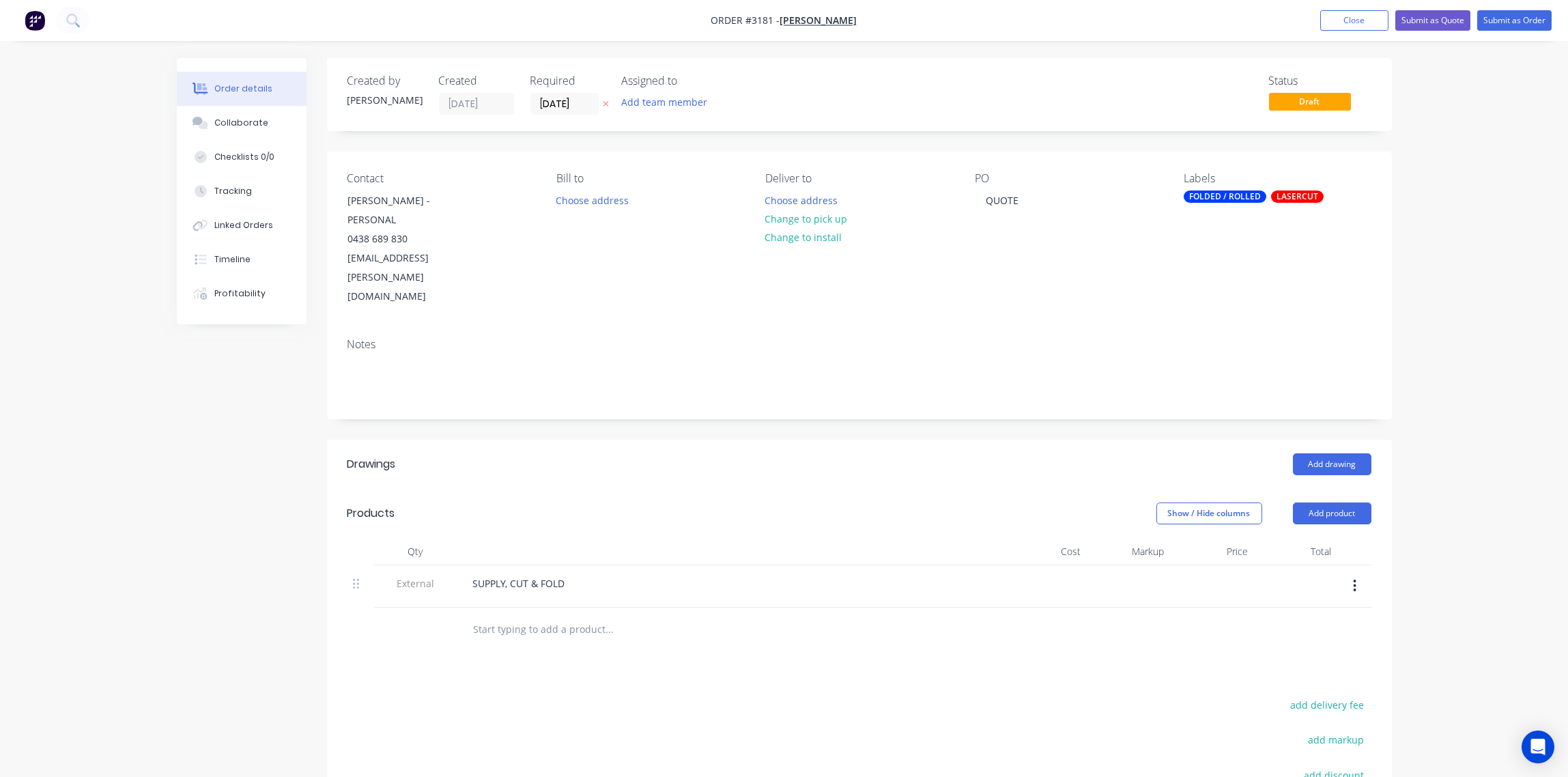
click at [530, 607] on div at bounding box center [703, 629] width 492 height 44
drag, startPoint x: 539, startPoint y: 588, endPoint x: 524, endPoint y: 572, distance: 21.9
click at [539, 616] on input "text" at bounding box center [609, 629] width 273 height 28
type input "CHANNEL - 60MM x 105MM I/S x 60MM @ 2380MM LONG"
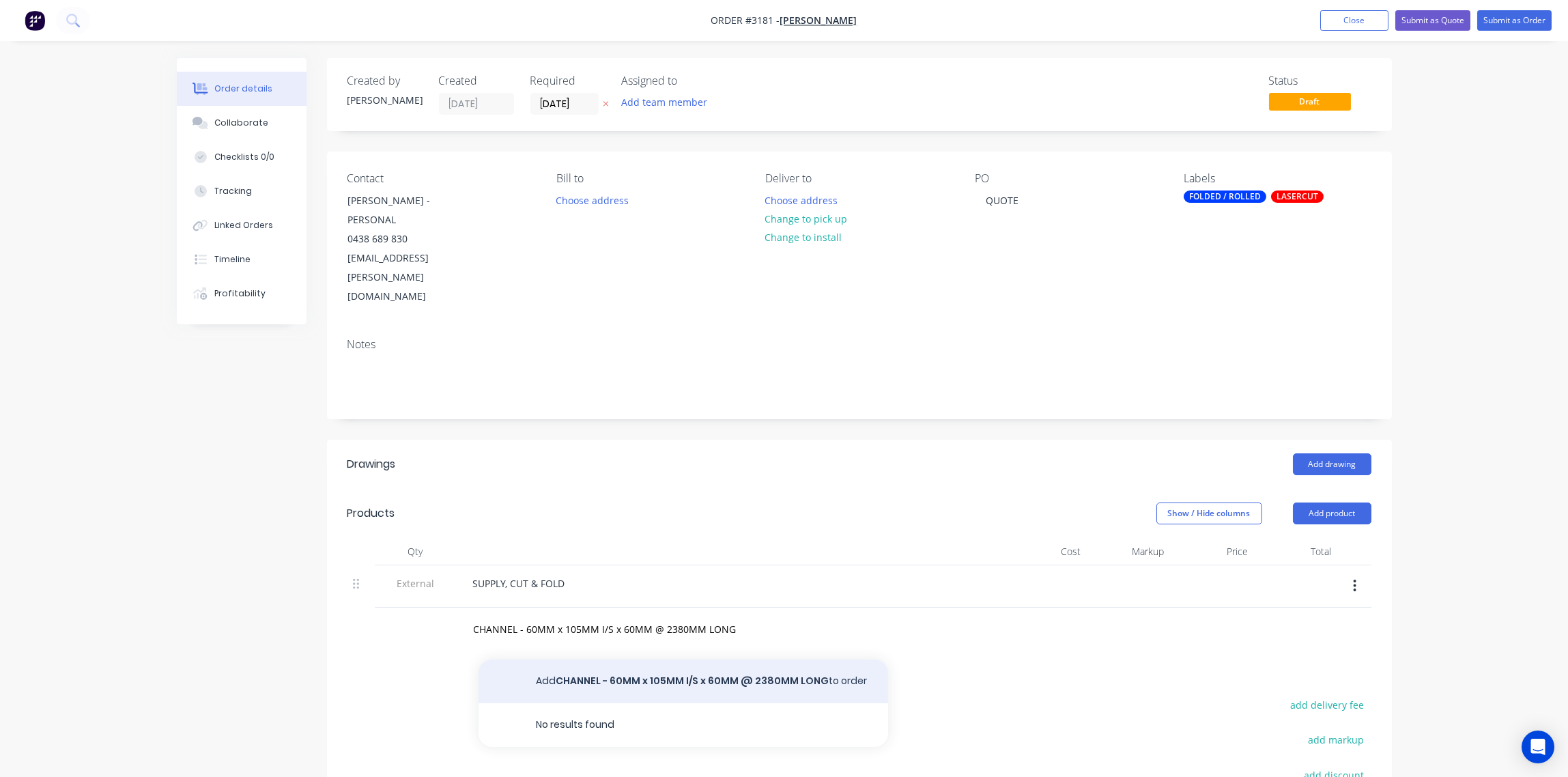
click at [716, 659] on button "Add CHANNEL - 60MM x 105MM I/S x 60MM @ 2380MM LONG to order" at bounding box center [683, 681] width 410 height 43
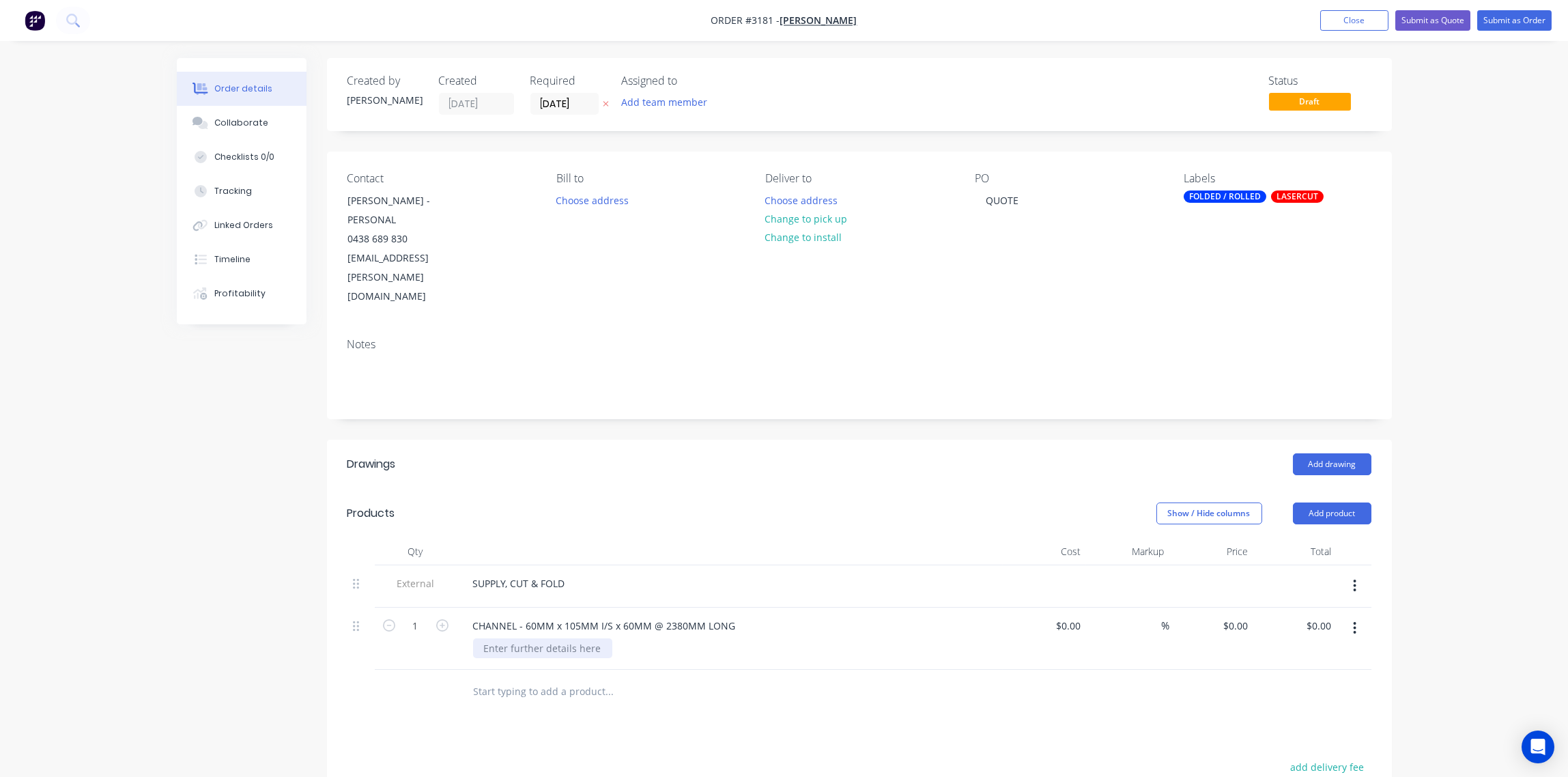
click at [539, 638] on div at bounding box center [542, 647] width 139 height 20
type input "$75.00"
click at [875, 638] on div "MATERIAL: 3MM ALLY" at bounding box center [735, 647] width 524 height 20
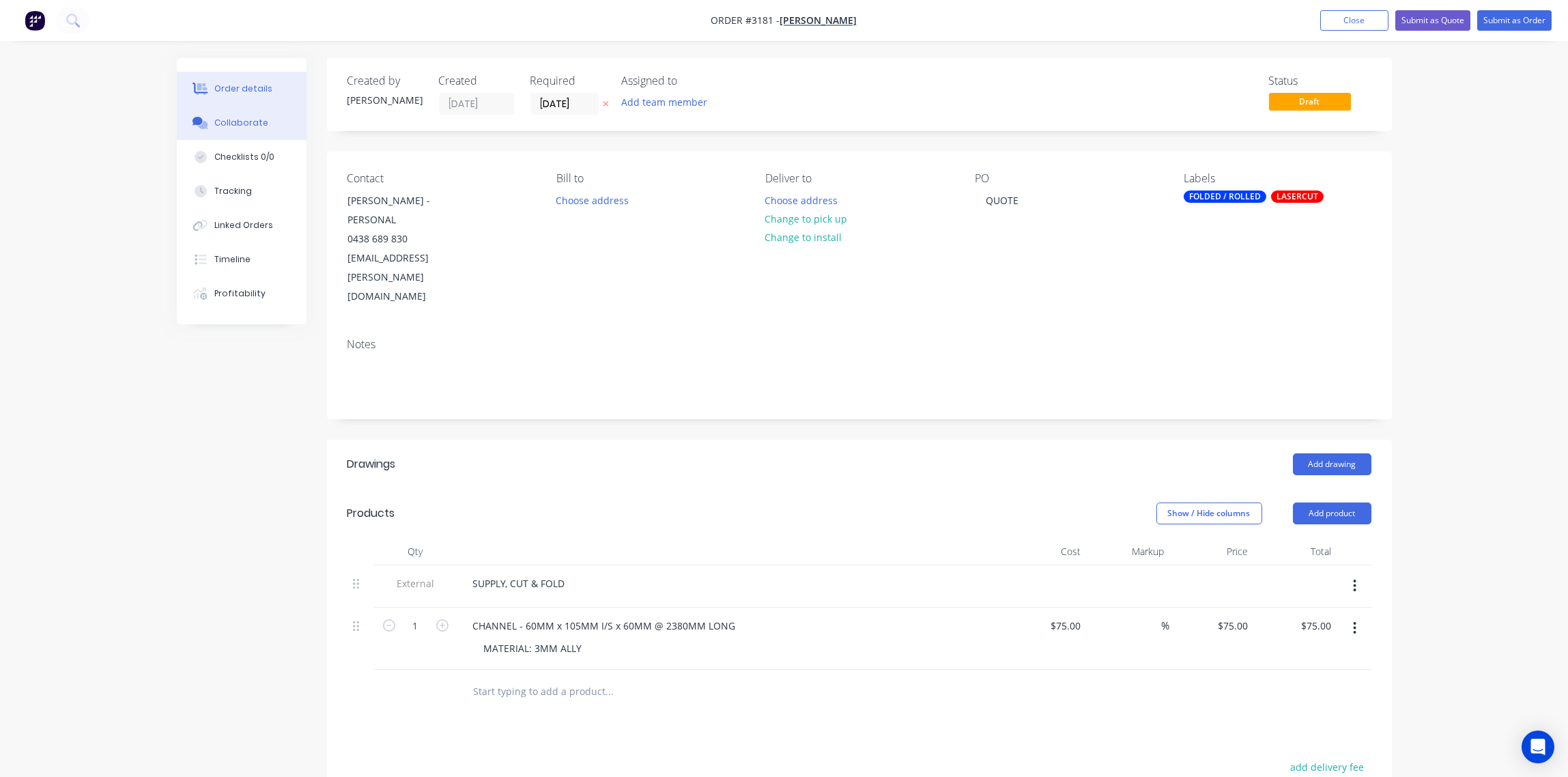
click at [251, 121] on div "Collaborate" at bounding box center [241, 123] width 54 height 13
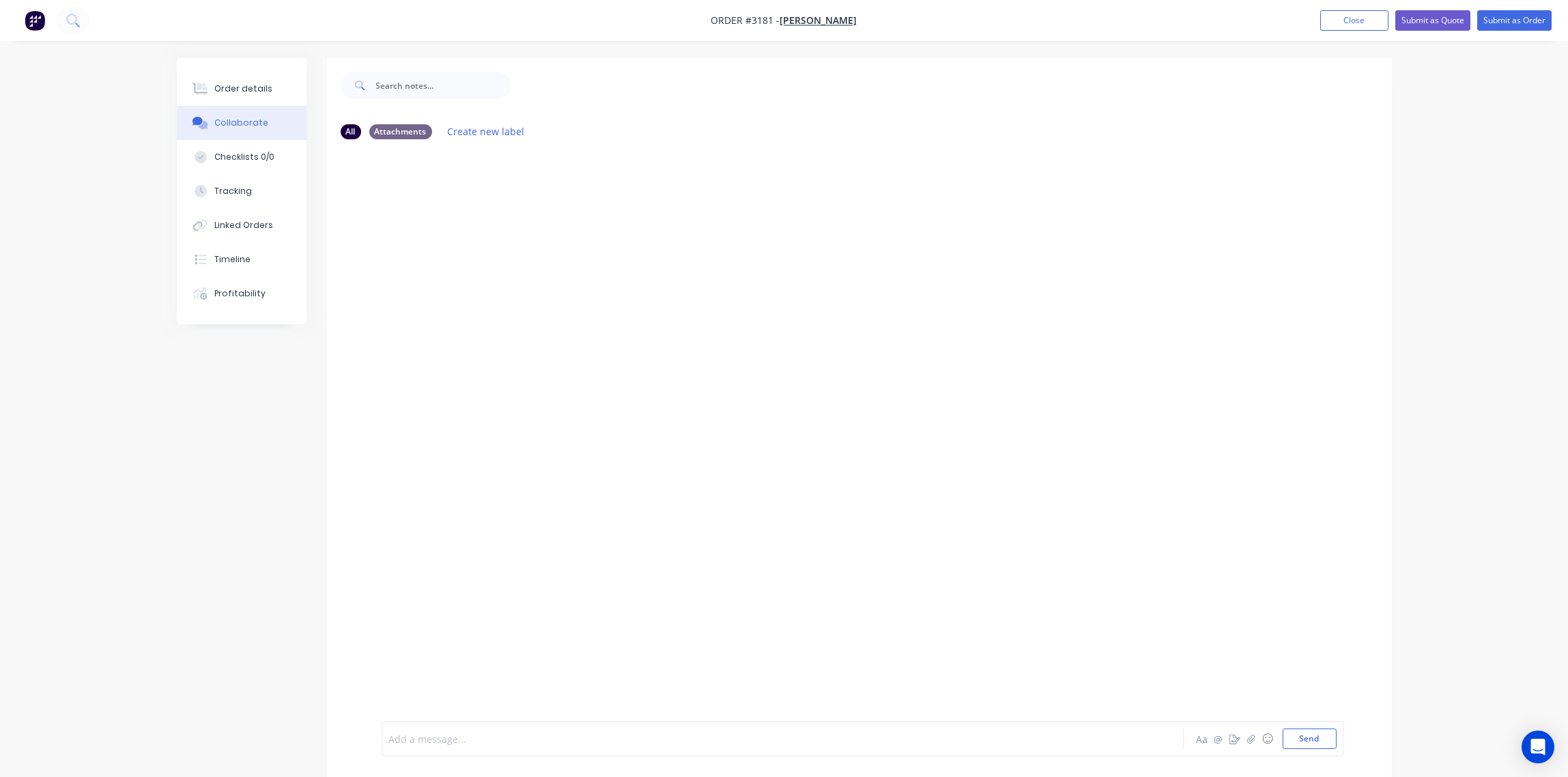
click at [494, 741] on div at bounding box center [745, 739] width 710 height 14
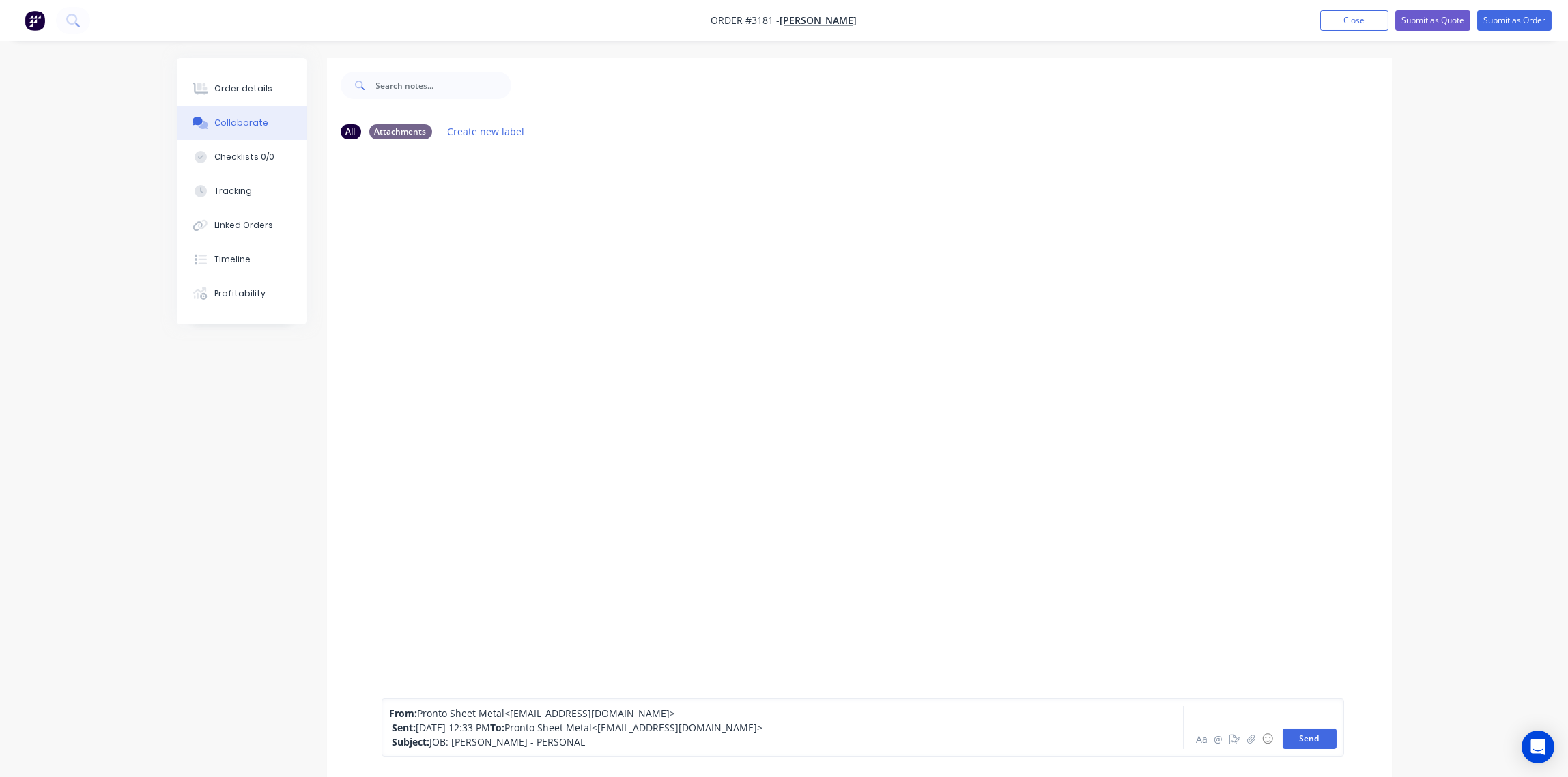
click at [1311, 742] on button "Send" at bounding box center [1309, 738] width 54 height 21
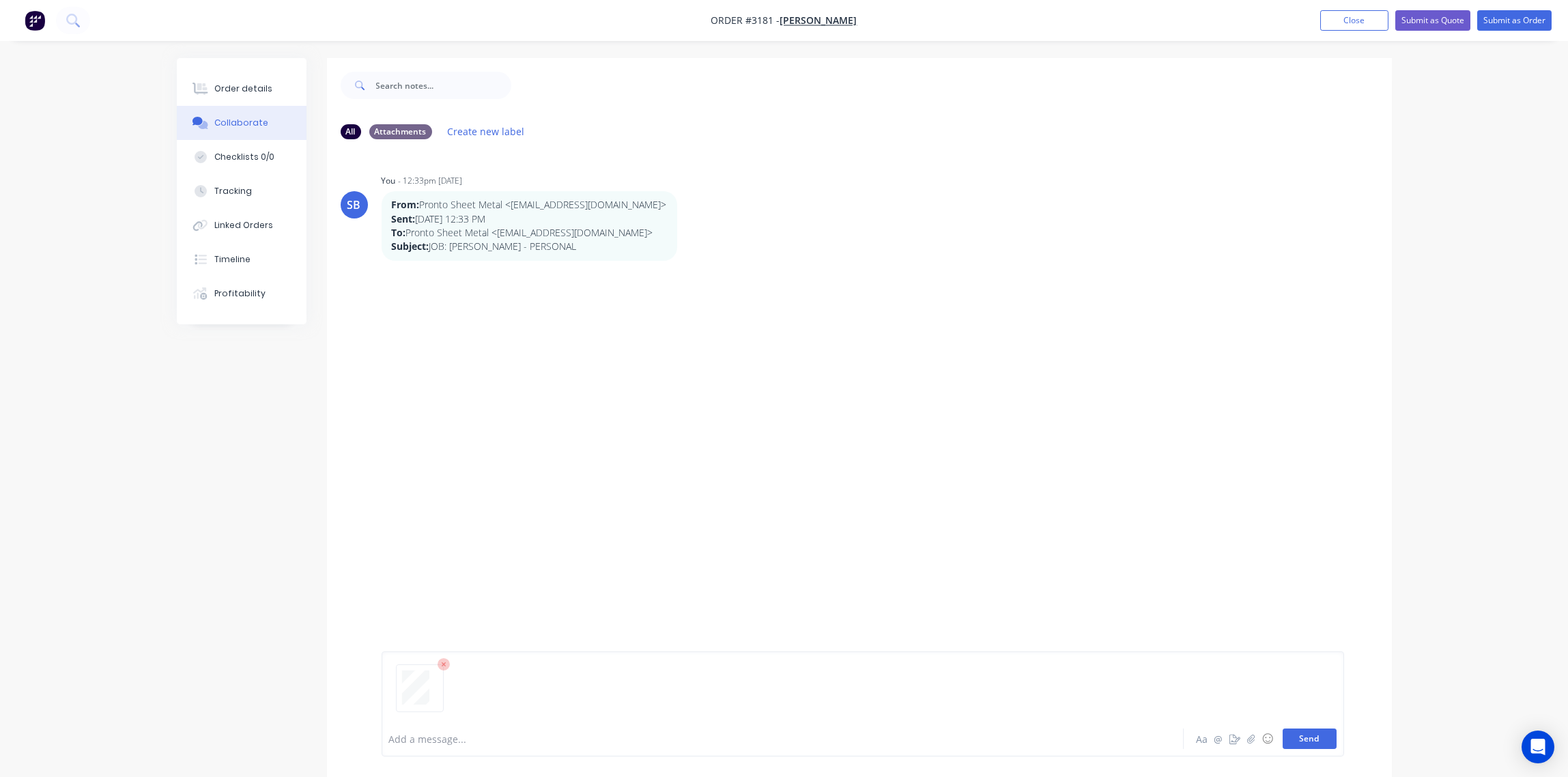
click at [1313, 734] on button "Send" at bounding box center [1309, 738] width 54 height 21
click at [1429, 21] on button "Submit as Quote" at bounding box center [1433, 21] width 75 height 21
click at [1452, 21] on button "Options" at bounding box center [1442, 21] width 68 height 22
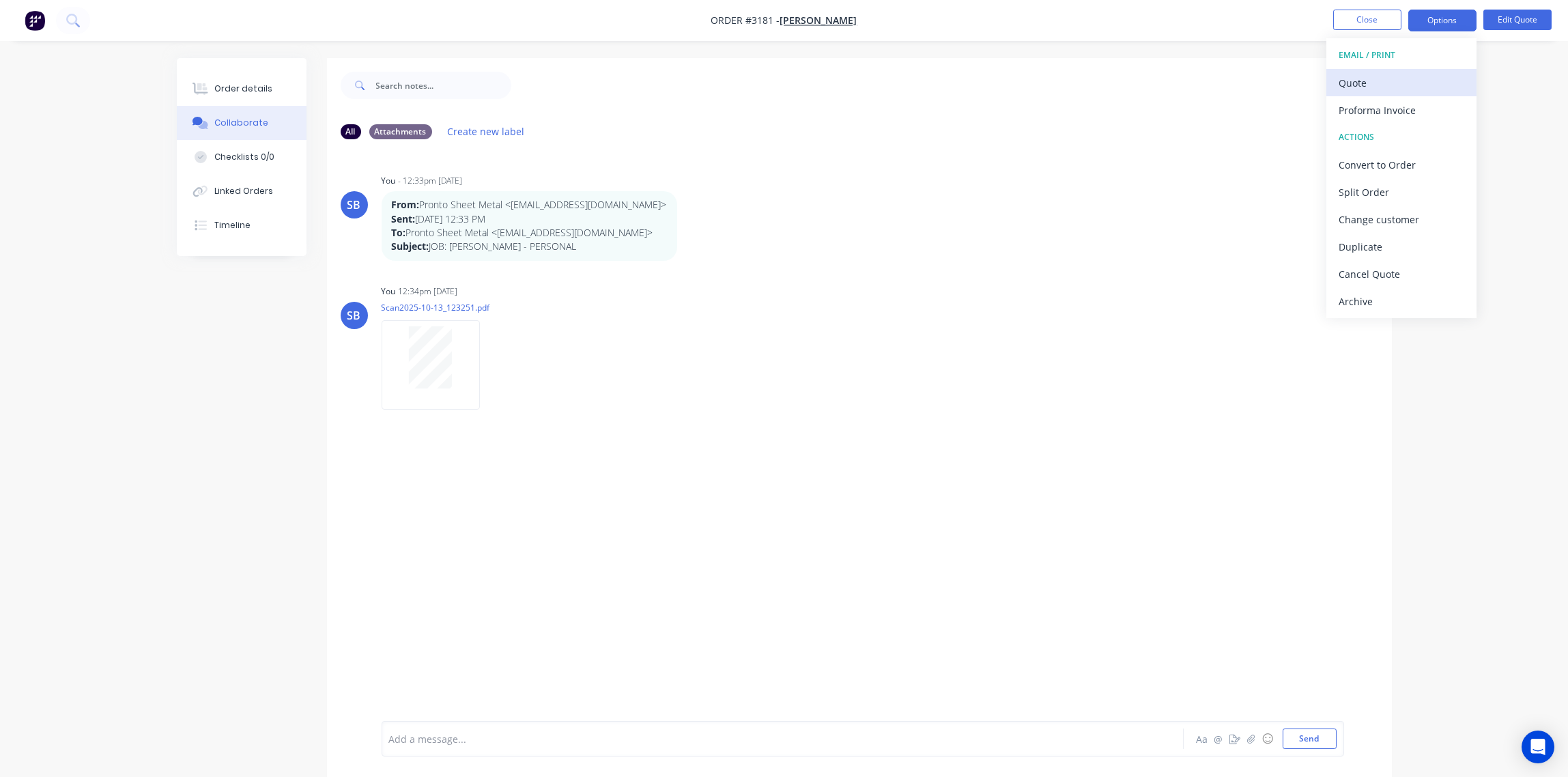
click at [1397, 74] on div "Quote" at bounding box center [1401, 82] width 126 height 20
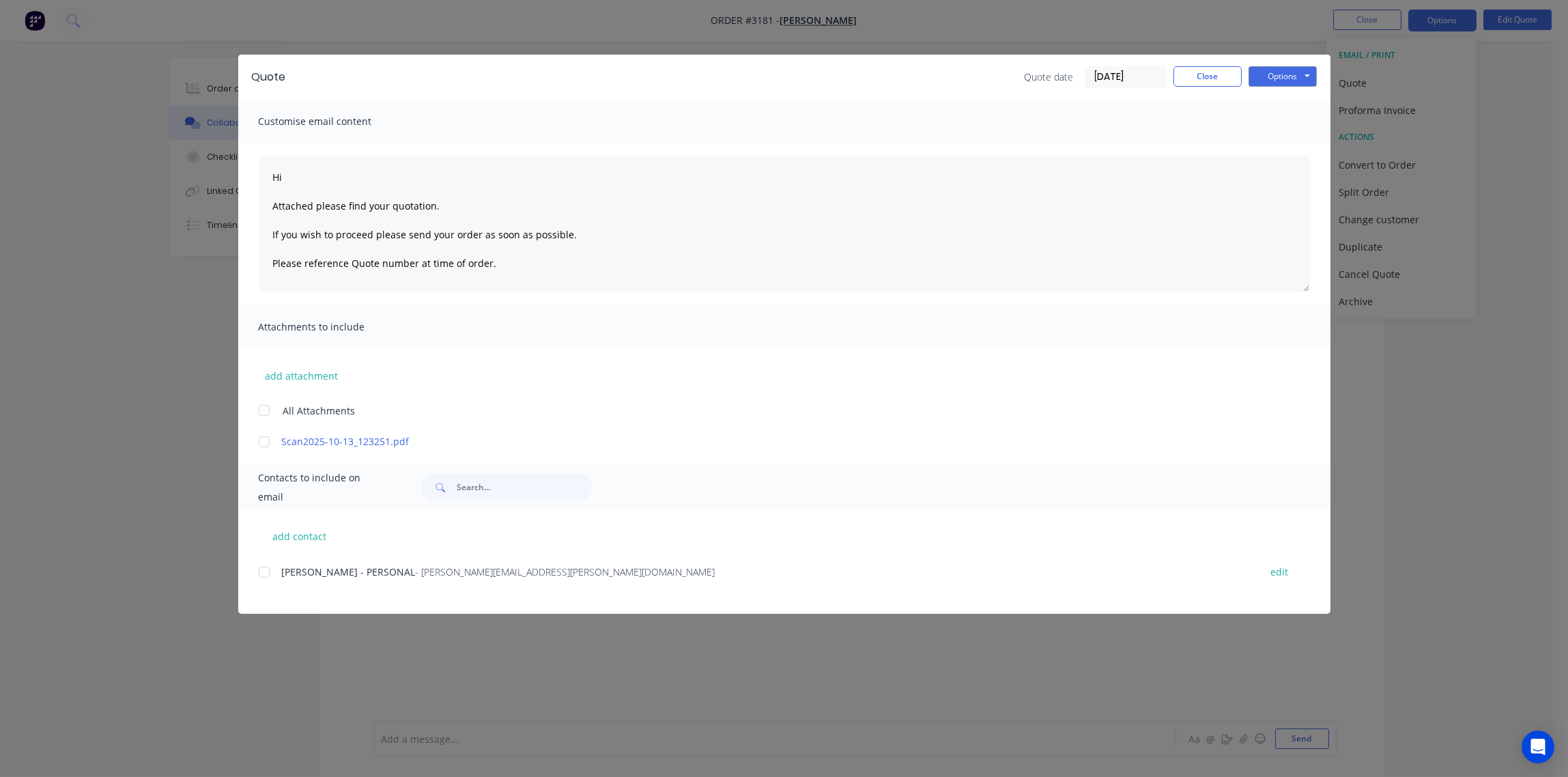
click at [261, 576] on div at bounding box center [264, 571] width 28 height 28
click at [1293, 74] on button "Options" at bounding box center [1283, 77] width 68 height 21
click at [1289, 145] on button "Email" at bounding box center [1292, 145] width 88 height 22
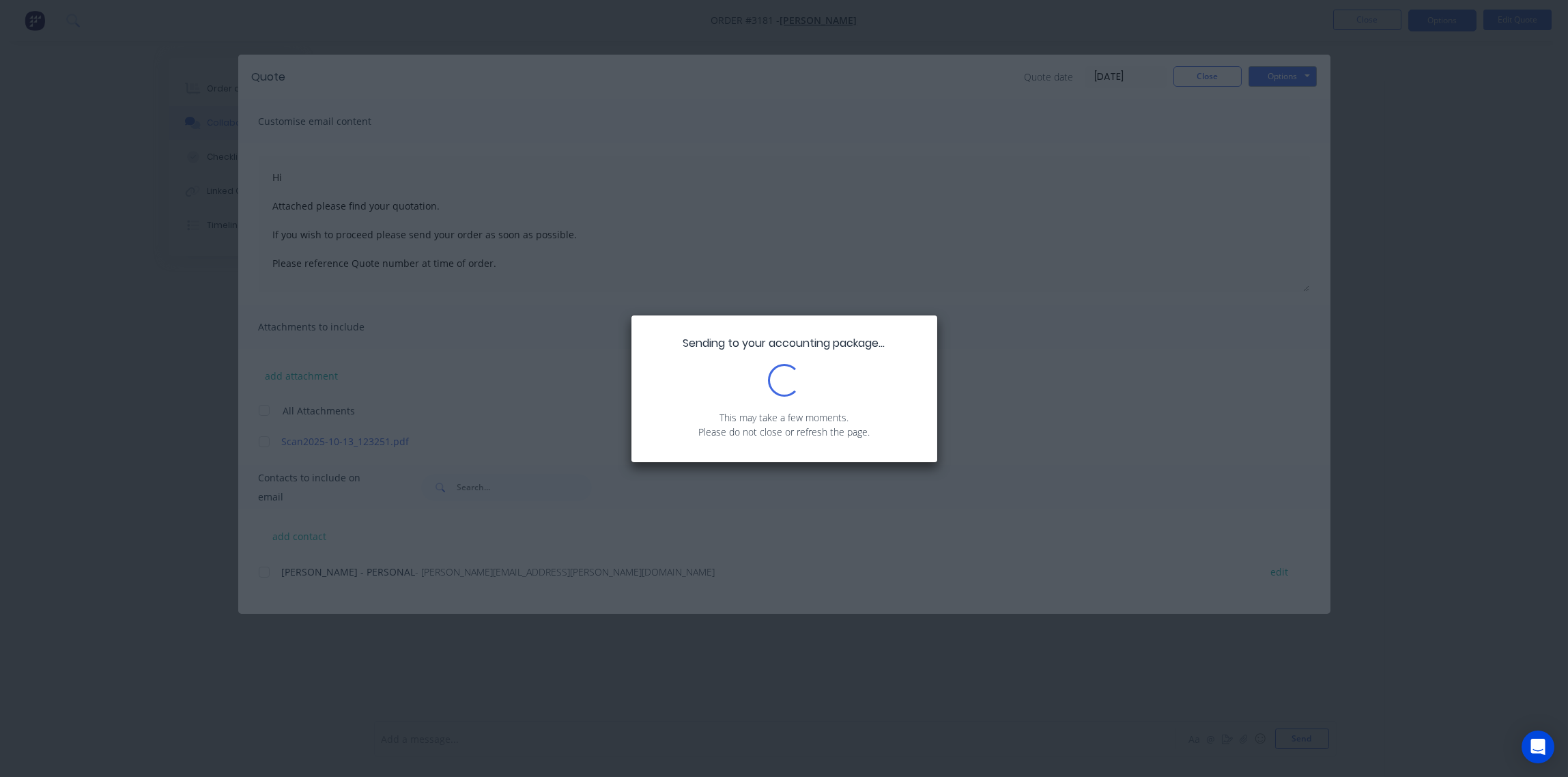
click at [932, 204] on div "Sending to your accounting package... Loading... This may take a few moments. P…" at bounding box center [784, 388] width 1568 height 777
click at [1192, 101] on div "Sending to your accounting package... Loading... This may take a few moments. P…" at bounding box center [784, 388] width 1568 height 777
click at [1192, 104] on div "Sending to your accounting package... Loading... This may take a few moments. P…" at bounding box center [784, 388] width 1568 height 777
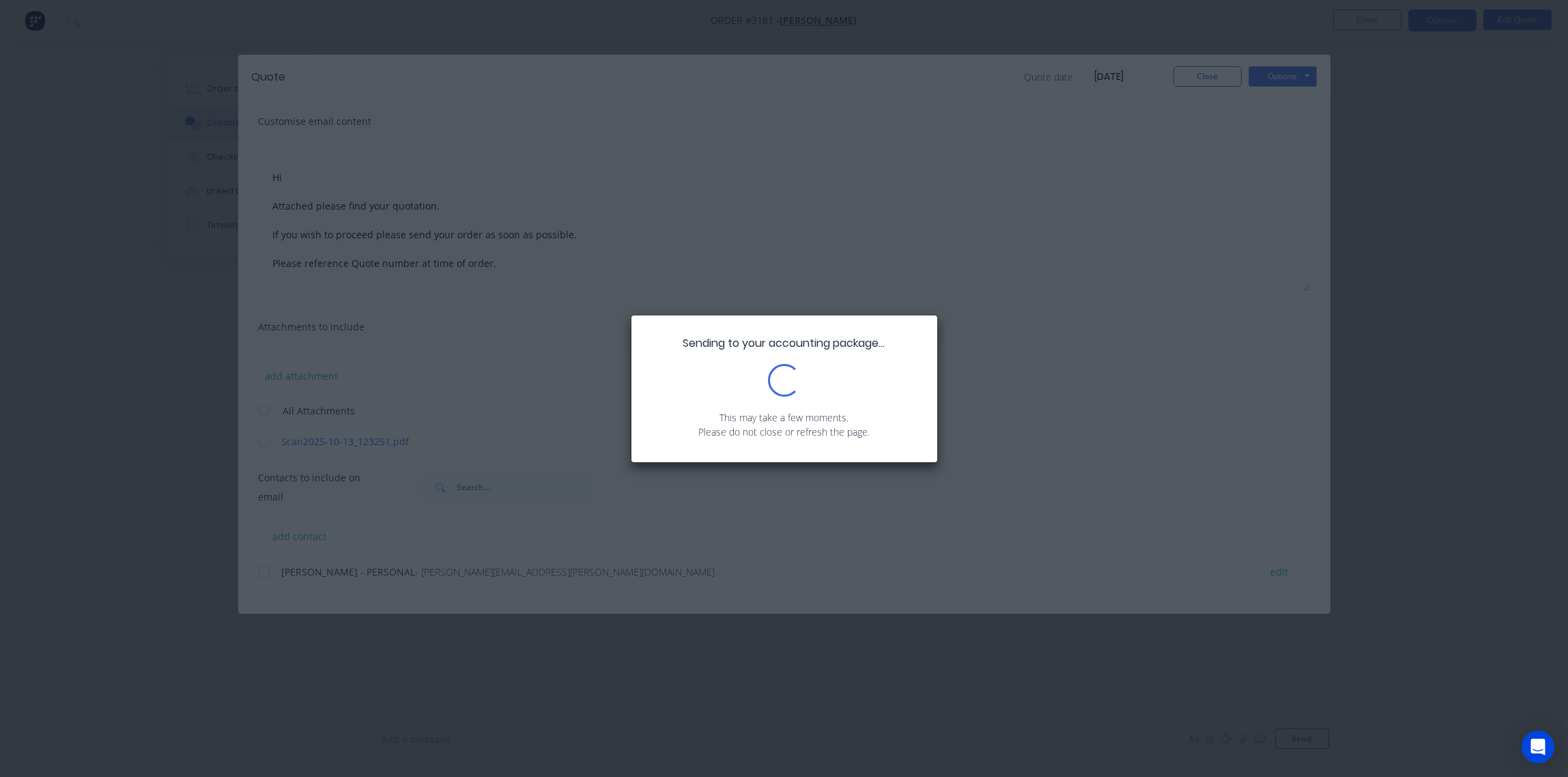
click at [1192, 104] on div "Sending to your accounting package... Loading... This may take a few moments. P…" at bounding box center [784, 388] width 1568 height 777
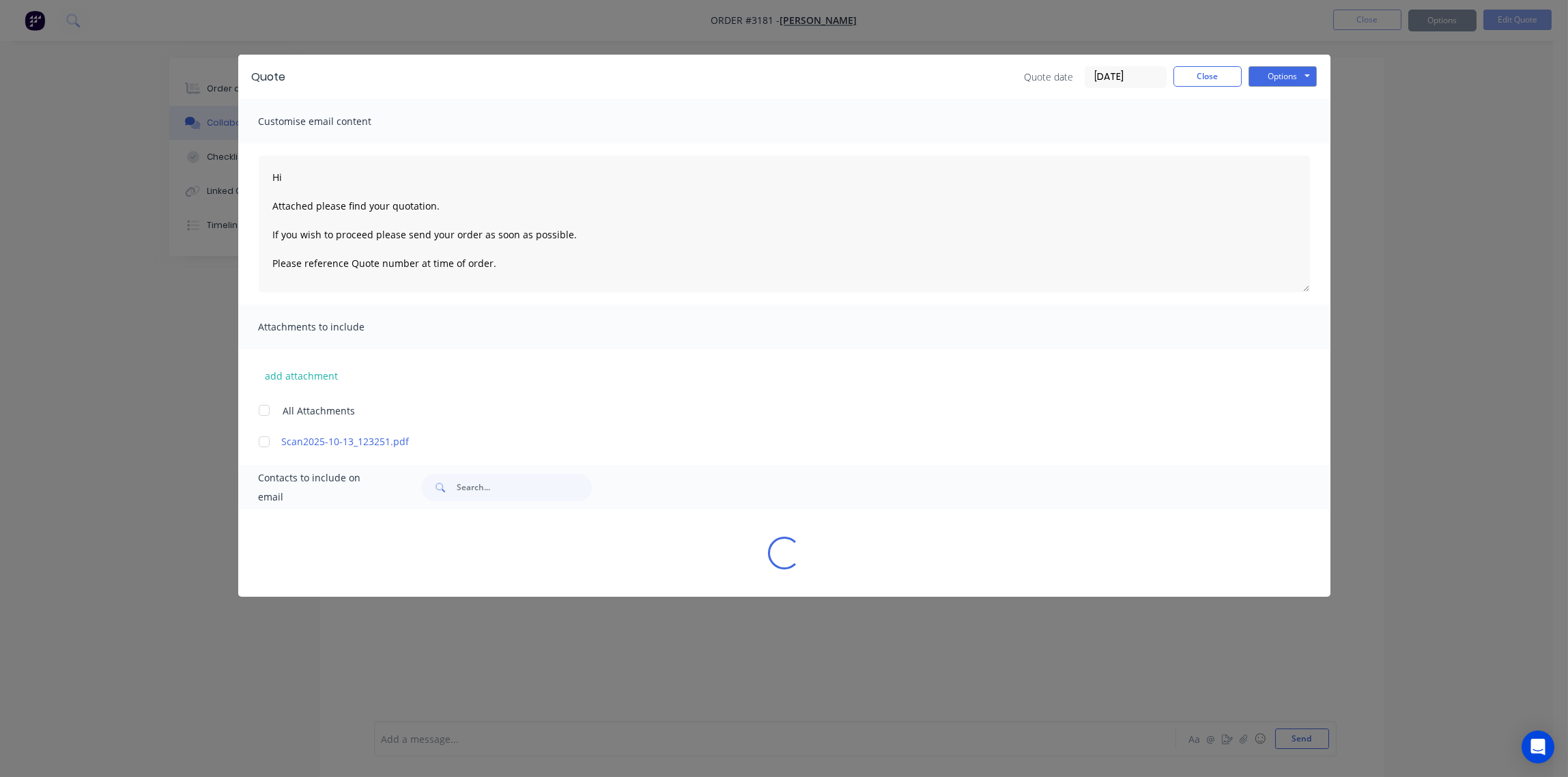
type textarea "Hi Attached please find your quotation. If you wish to proceed please send your…"
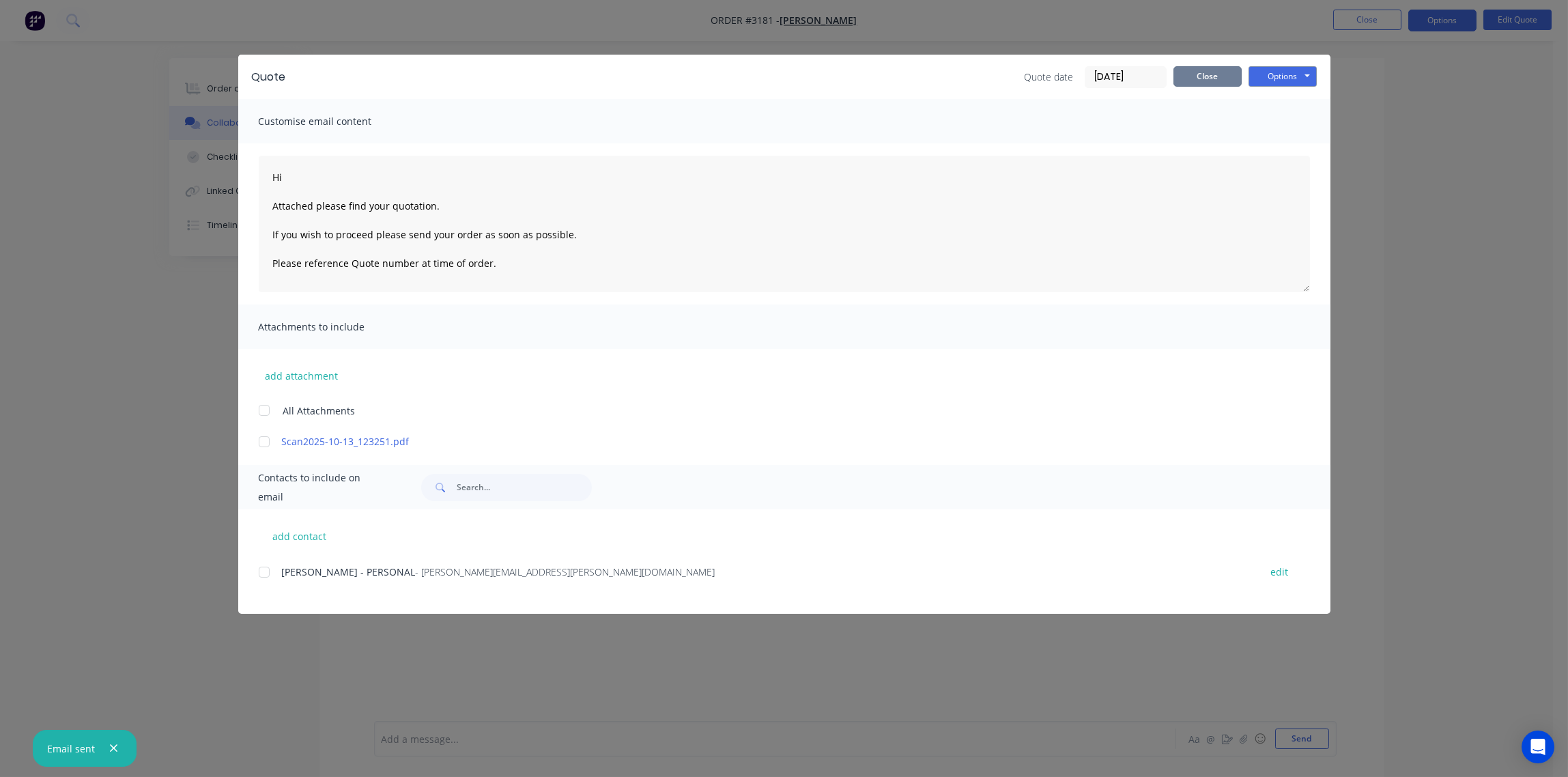
click at [1216, 71] on button "Close" at bounding box center [1207, 77] width 68 height 21
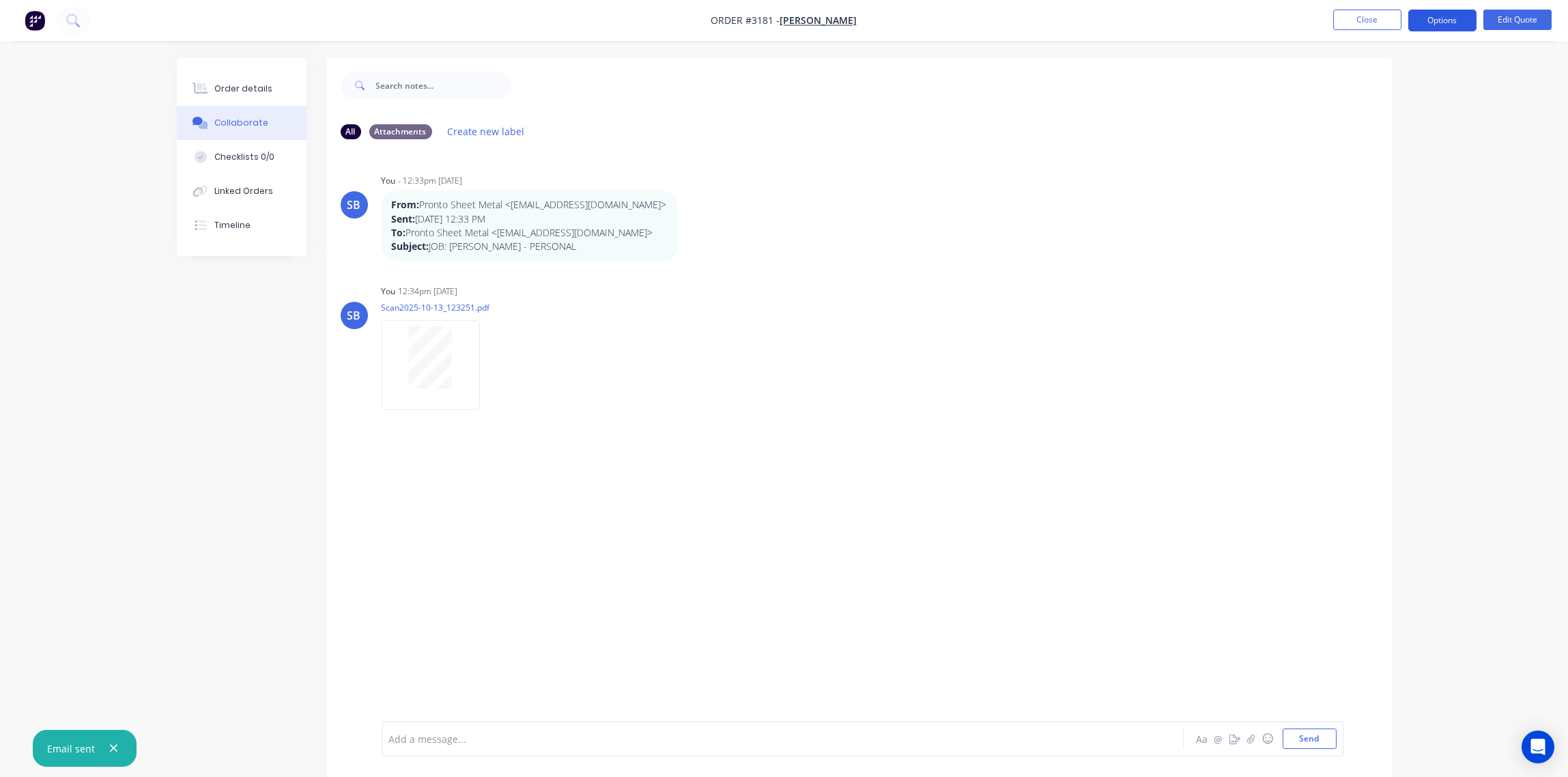
click at [1450, 21] on button "Options" at bounding box center [1442, 21] width 68 height 22
click at [1367, 306] on div "Archive" at bounding box center [1401, 301] width 126 height 20
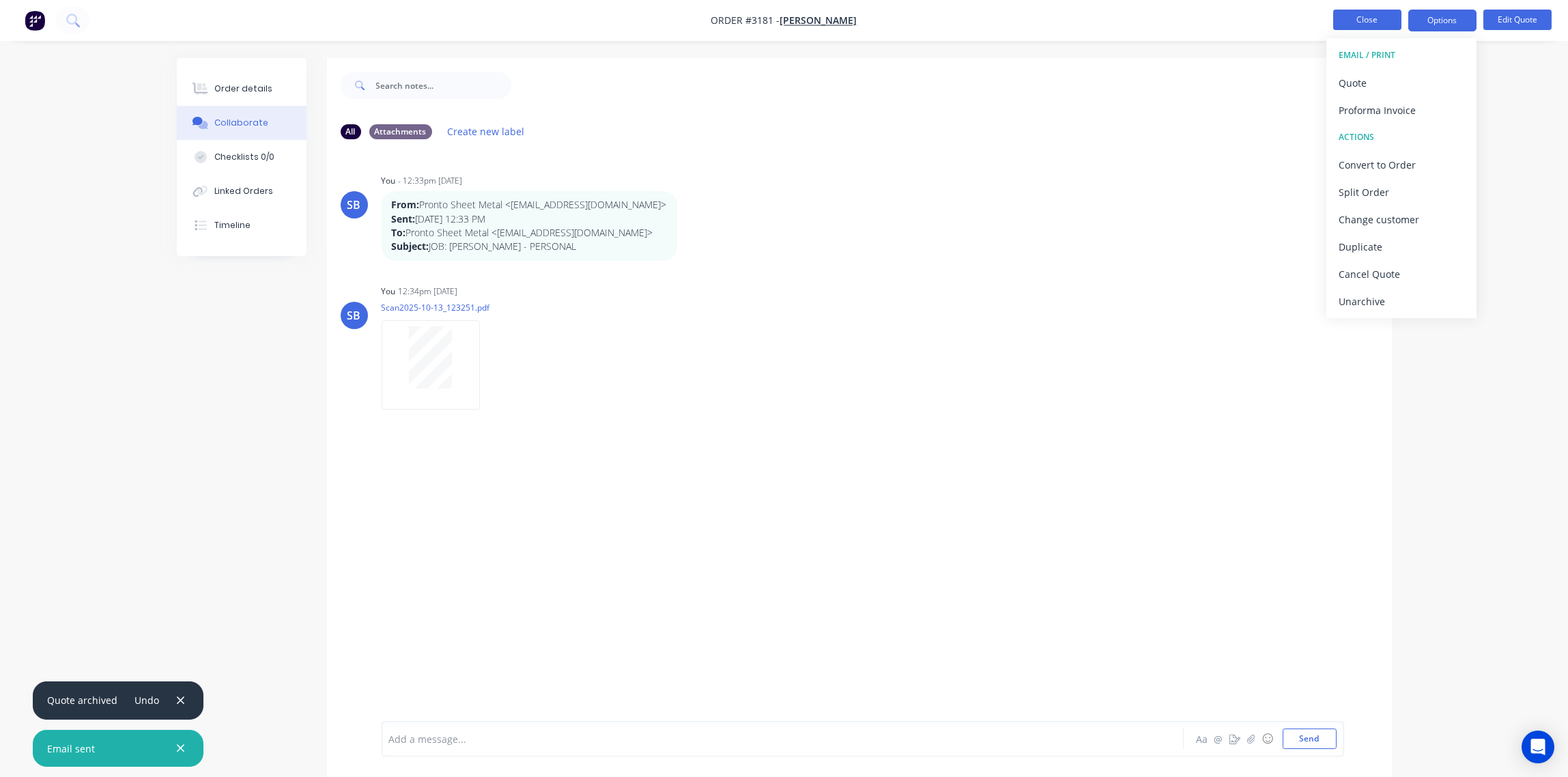
click at [1372, 21] on button "Close" at bounding box center [1367, 20] width 68 height 21
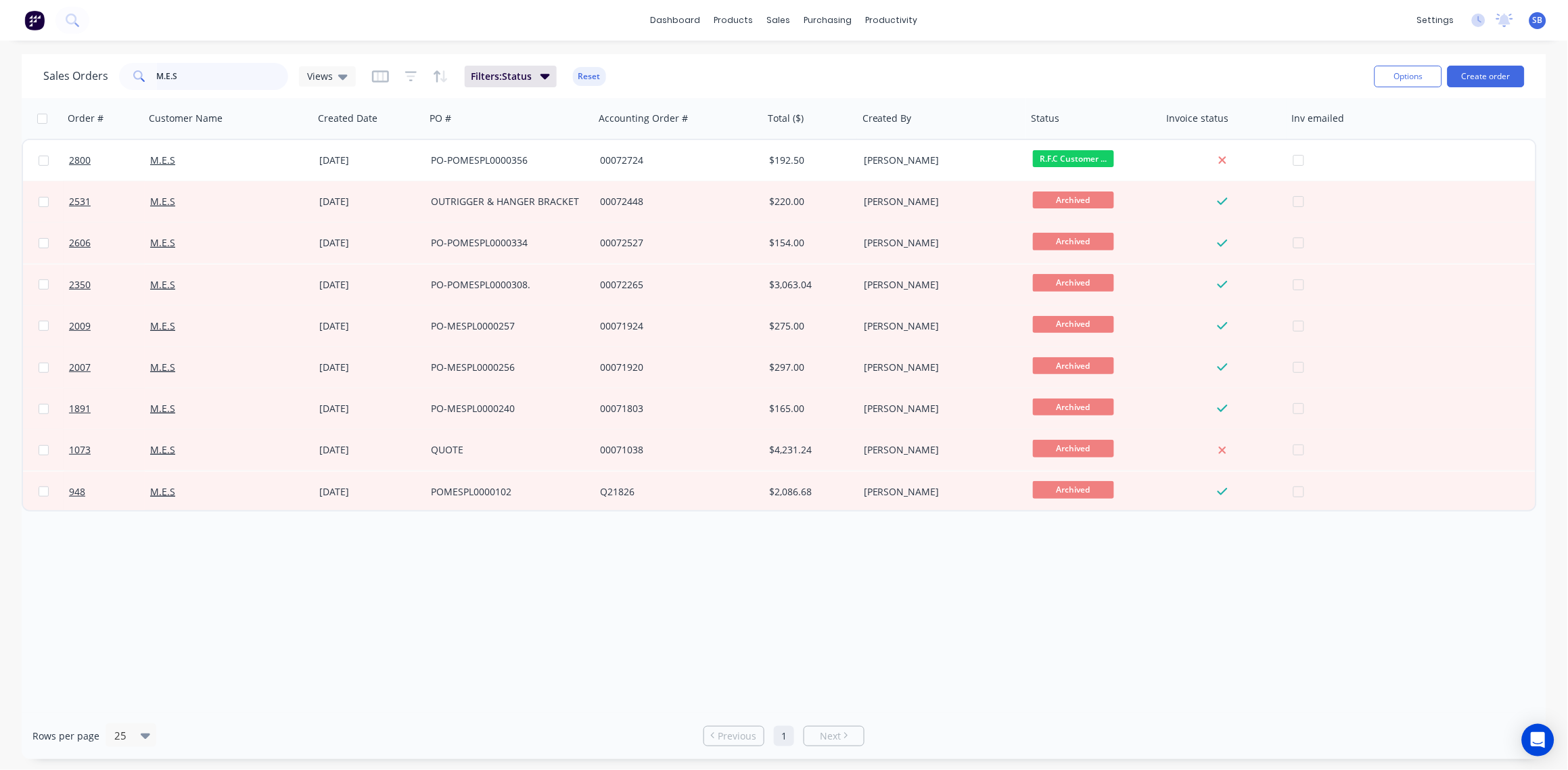
drag, startPoint x: 208, startPoint y: 74, endPoint x: 38, endPoint y: 79, distance: 170.1
click at [38, 79] on div "Sales Orders M.E.S Views Filters: Status Reset Options Create order" at bounding box center [784, 76] width 1525 height 44
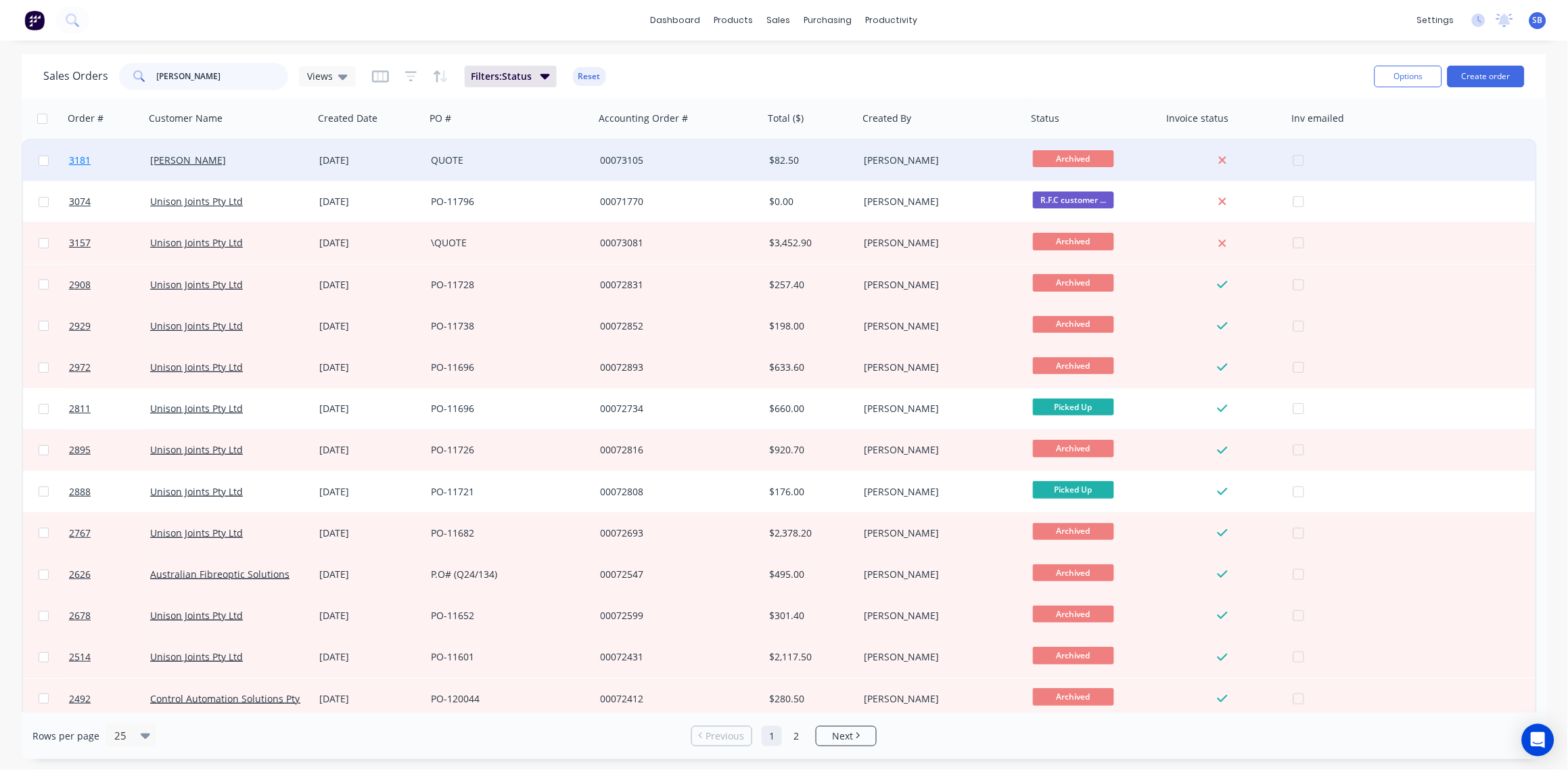
type input "MARK R"
click at [81, 159] on span "3181" at bounding box center [80, 160] width 22 height 13
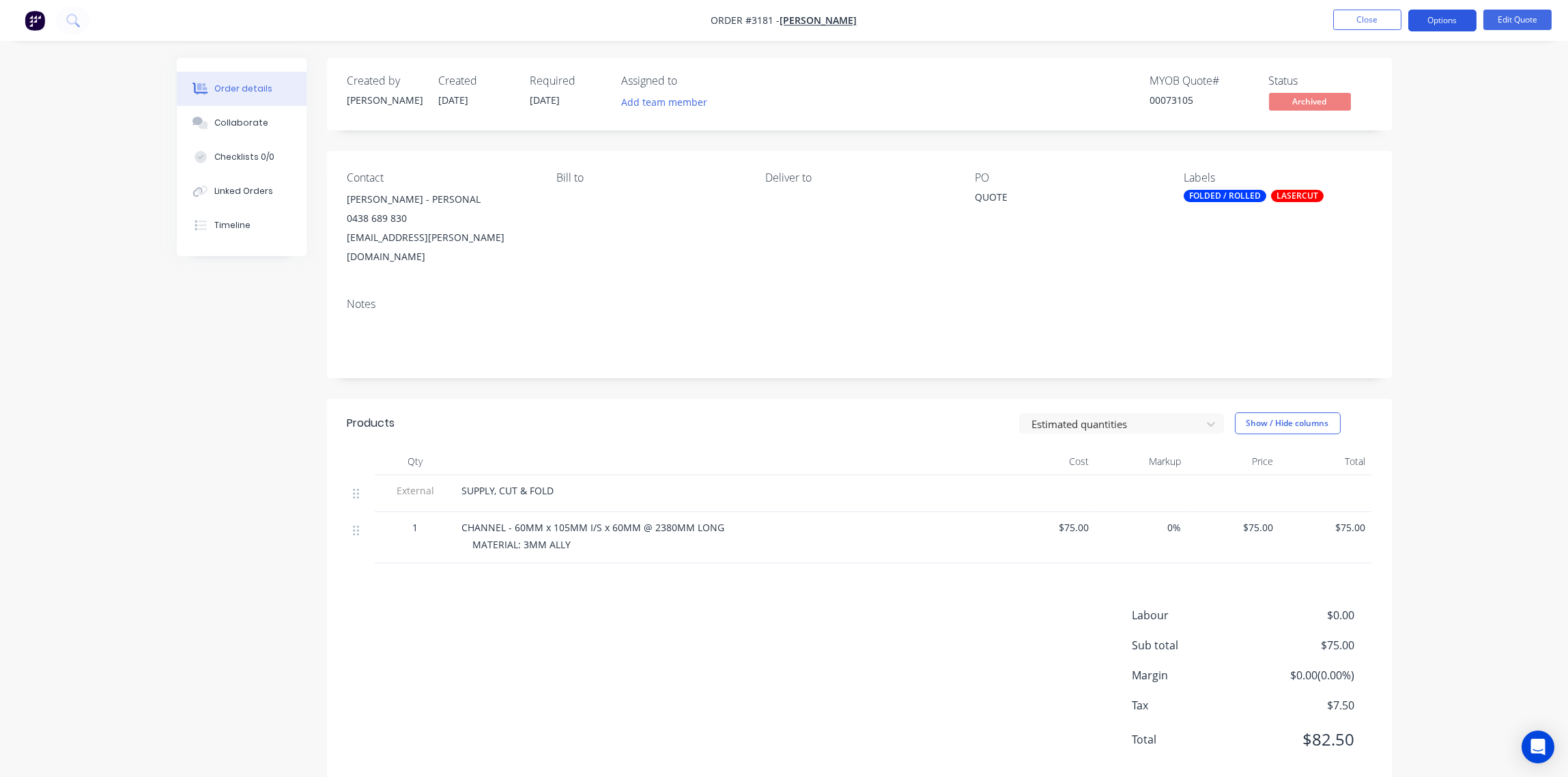
click at [1466, 22] on button "Options" at bounding box center [1442, 21] width 68 height 22
click at [1380, 88] on div "Quote" at bounding box center [1401, 82] width 126 height 20
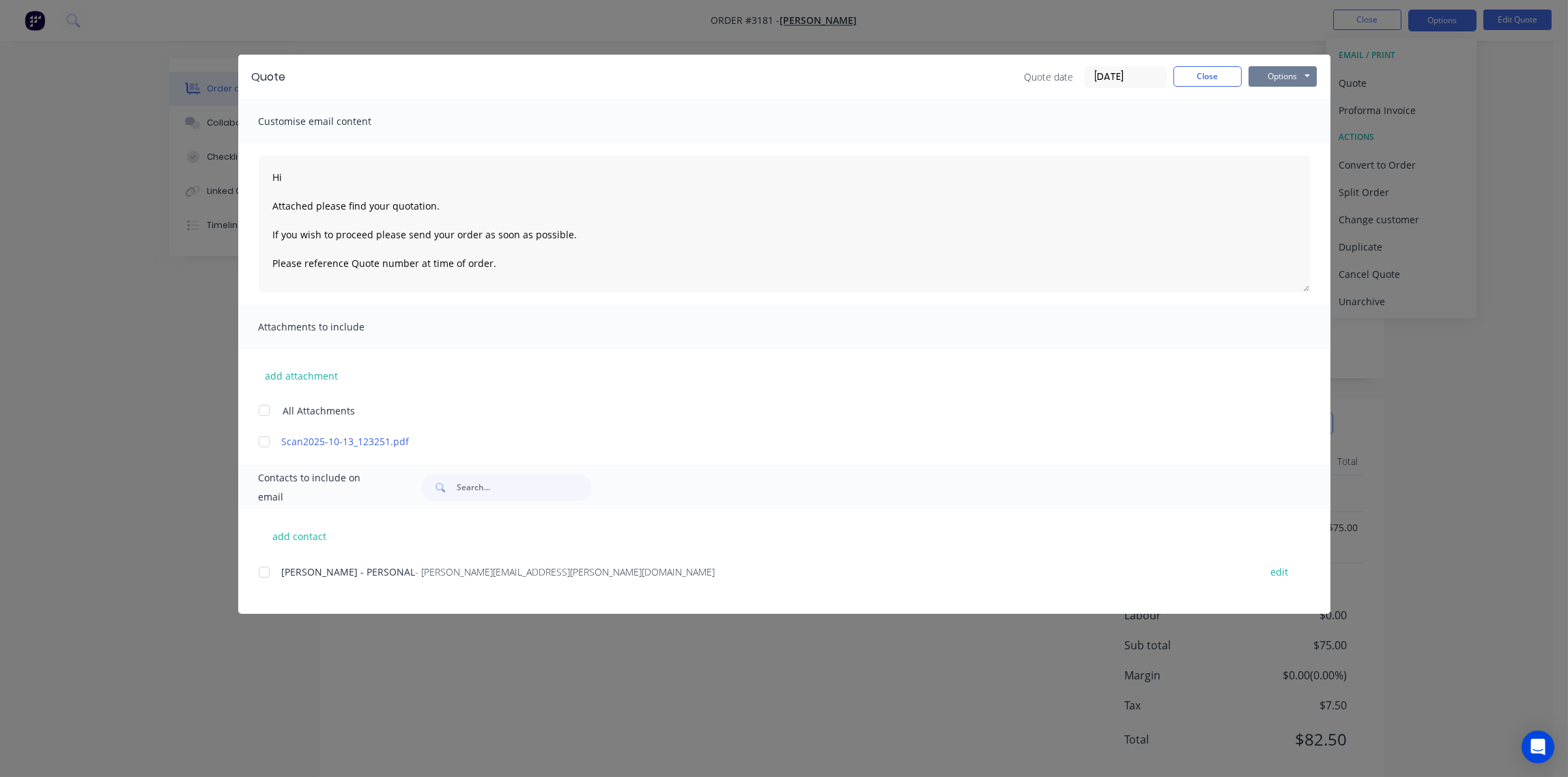
click at [1283, 80] on button "Options" at bounding box center [1283, 77] width 68 height 21
click at [1285, 125] on button "Print" at bounding box center [1292, 123] width 88 height 22
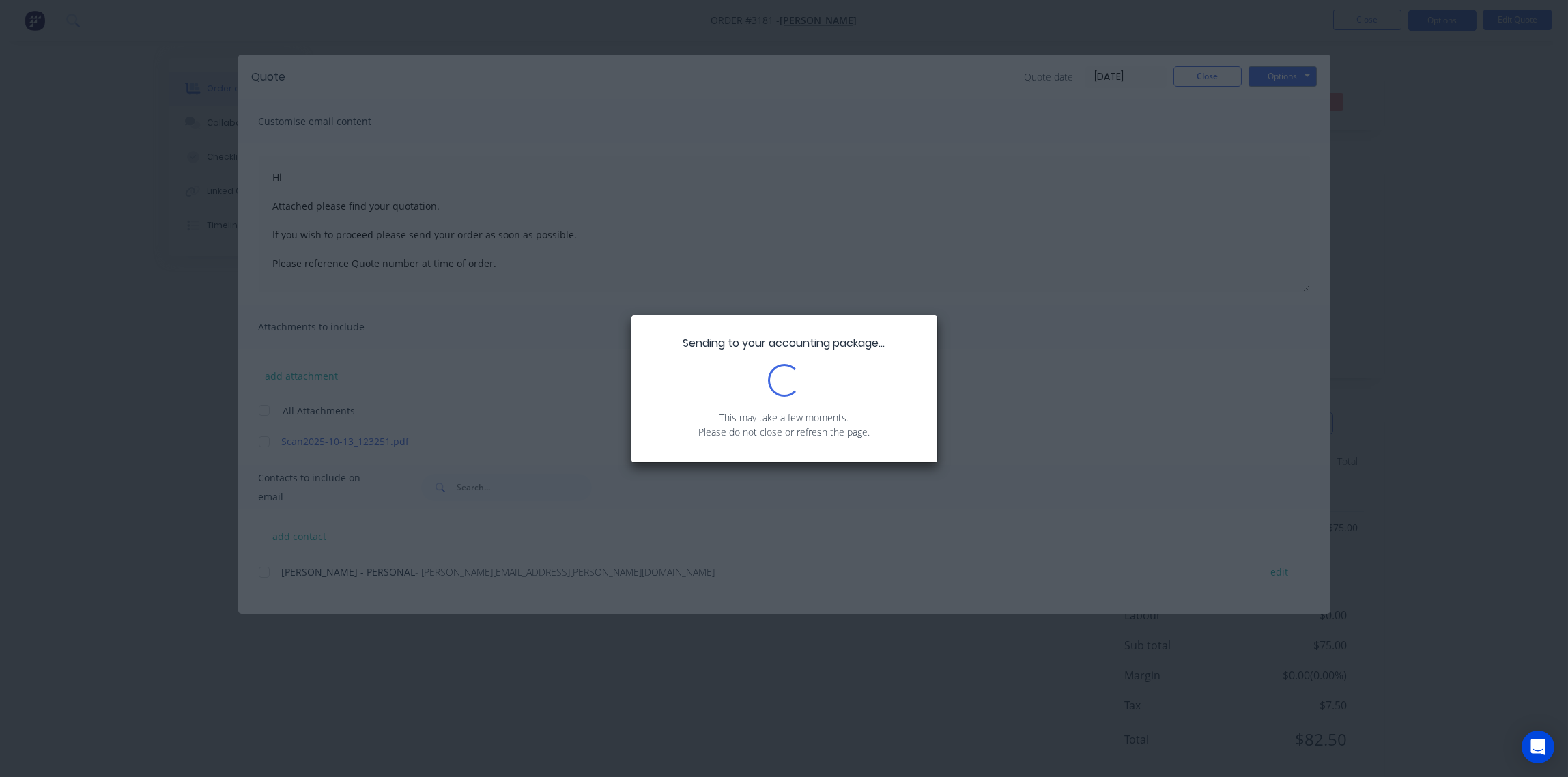
click at [516, 340] on div "Sending to your accounting package... Loading... This may take a few moments. P…" at bounding box center [784, 388] width 1568 height 777
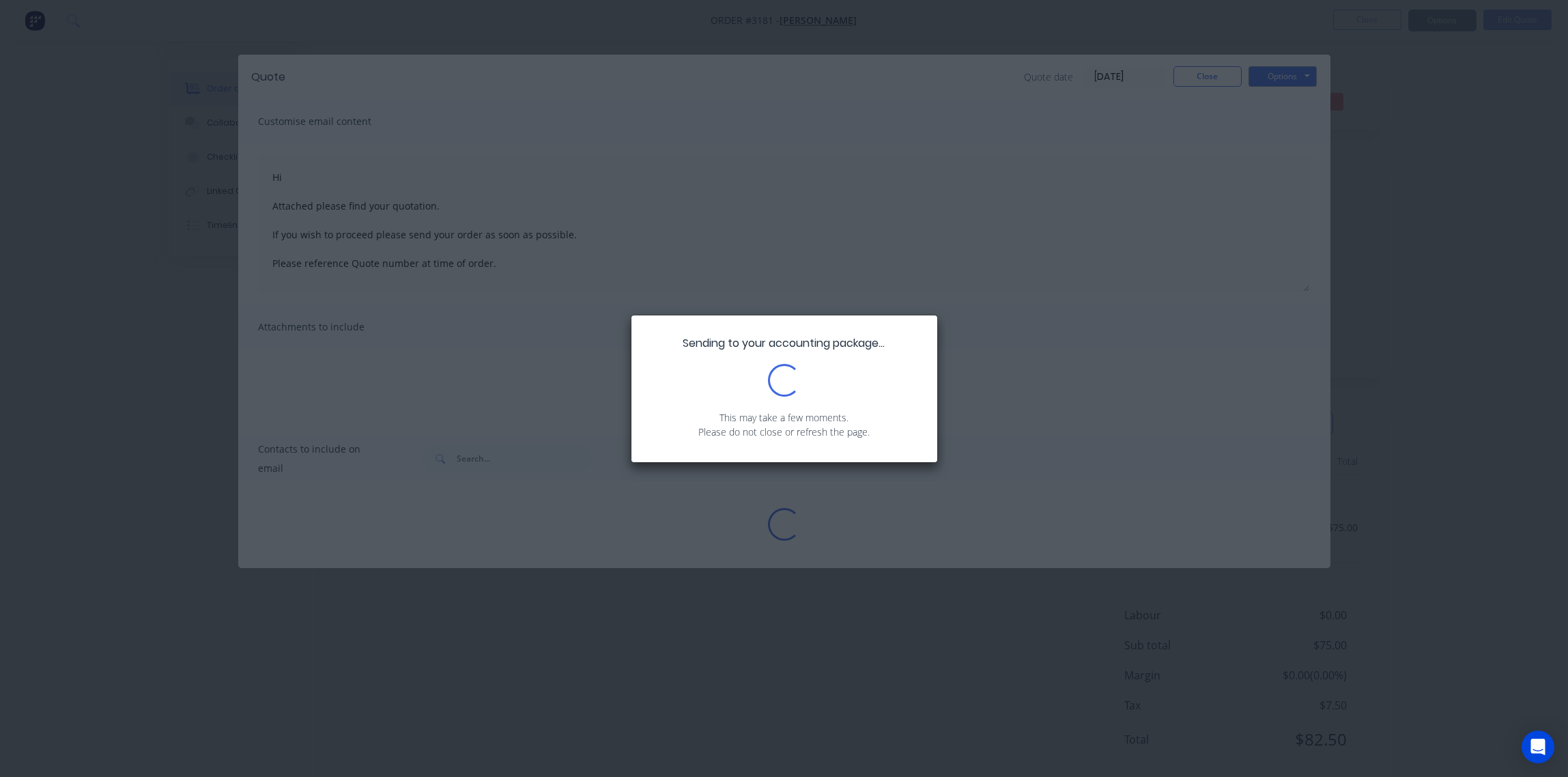
type textarea "Hi Attached please find your quotation. If you wish to proceed please send your…"
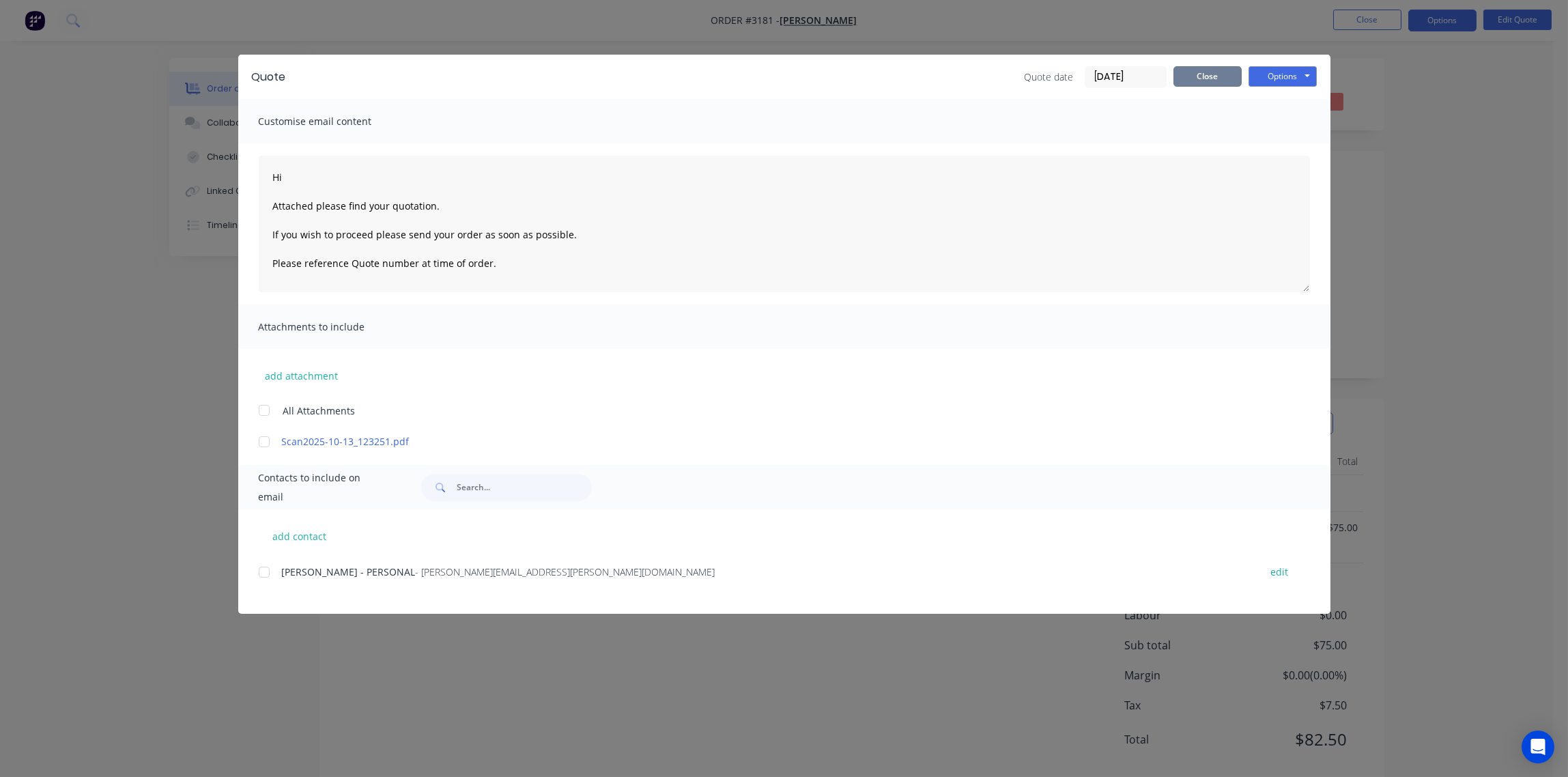
click at [1213, 72] on button "Close" at bounding box center [1207, 77] width 68 height 21
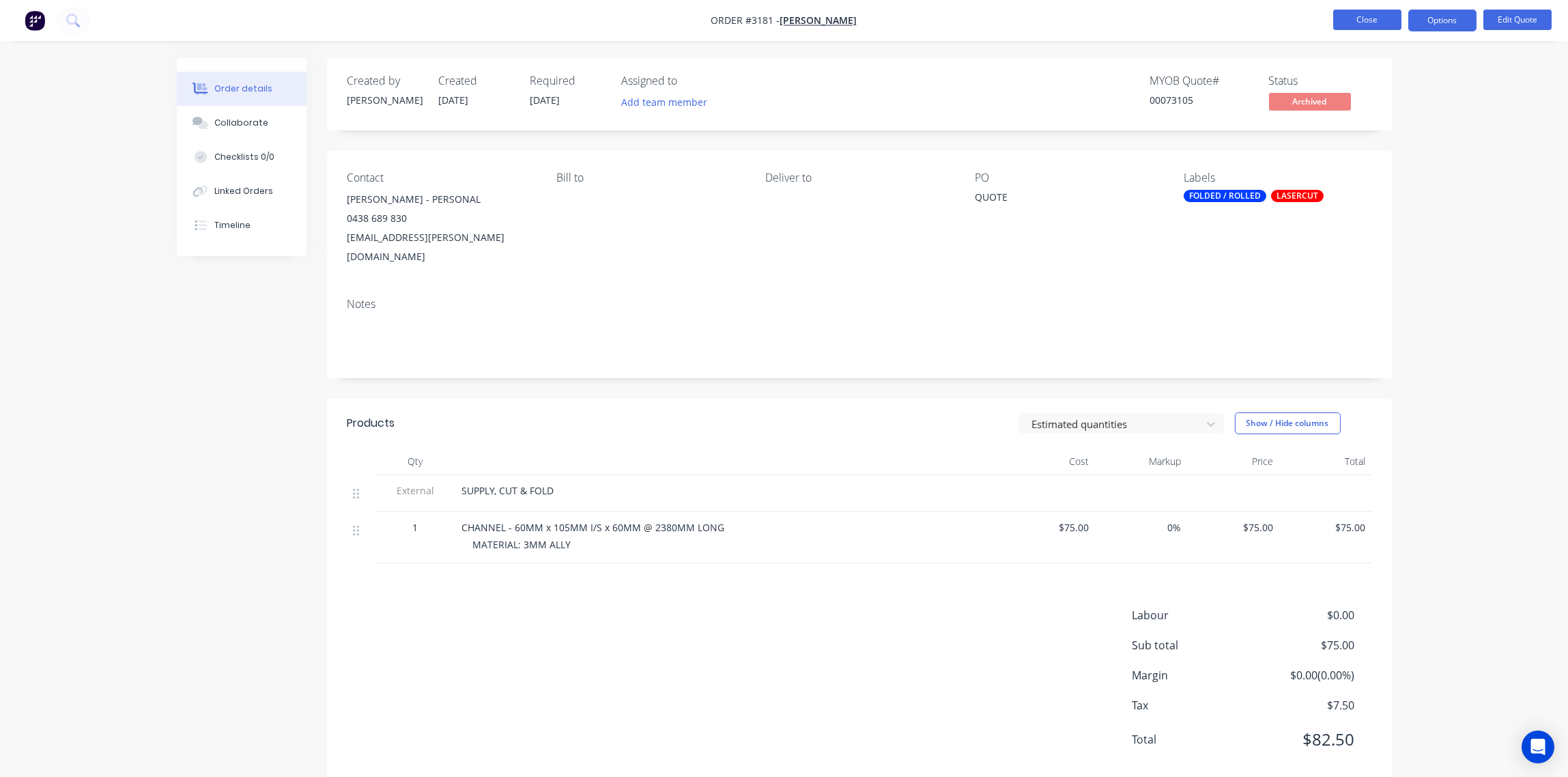
click at [1358, 20] on button "Close" at bounding box center [1367, 20] width 68 height 21
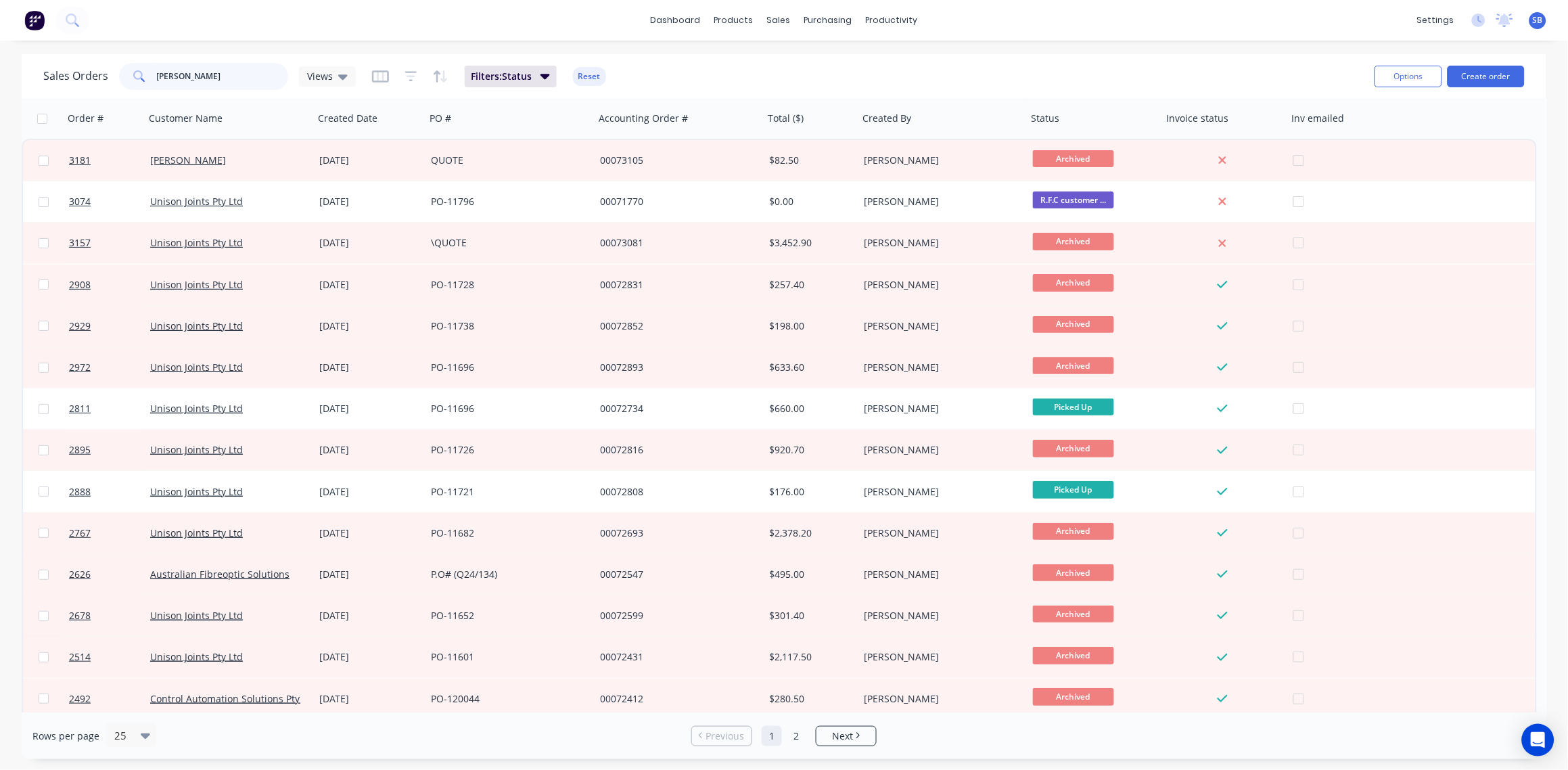
drag, startPoint x: 216, startPoint y: 72, endPoint x: 0, endPoint y: 60, distance: 216.3
click at [0, 59] on html "dashboard products sales purchasing productivity dashboard products Product Cat…" at bounding box center [784, 385] width 1568 height 770
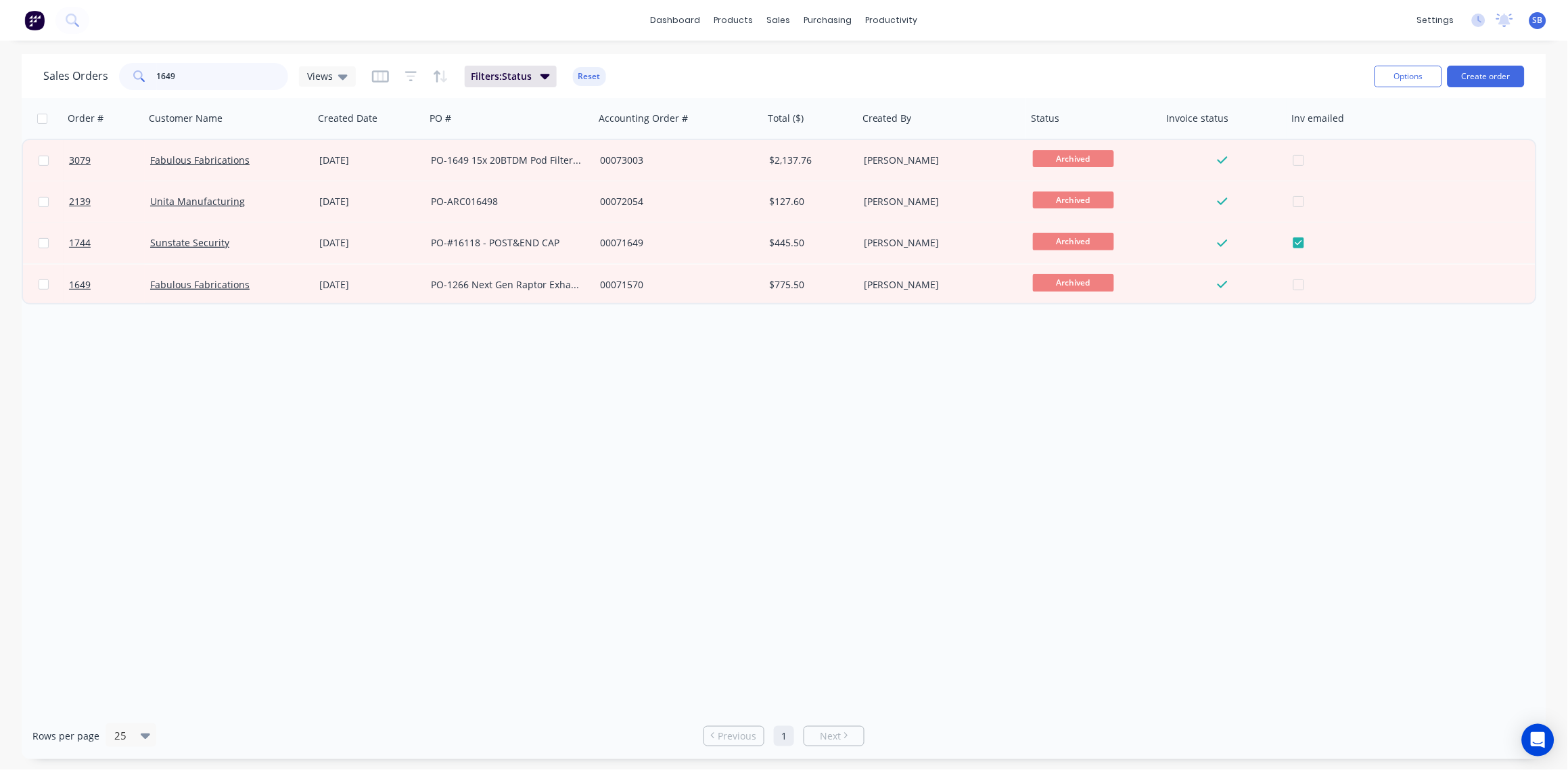
drag, startPoint x: 194, startPoint y: 74, endPoint x: -4, endPoint y: 117, distance: 202.6
click at [0, 117] on html "dashboard products sales purchasing productivity dashboard products Product Cat…" at bounding box center [784, 385] width 1568 height 770
type input "MARITIMO"
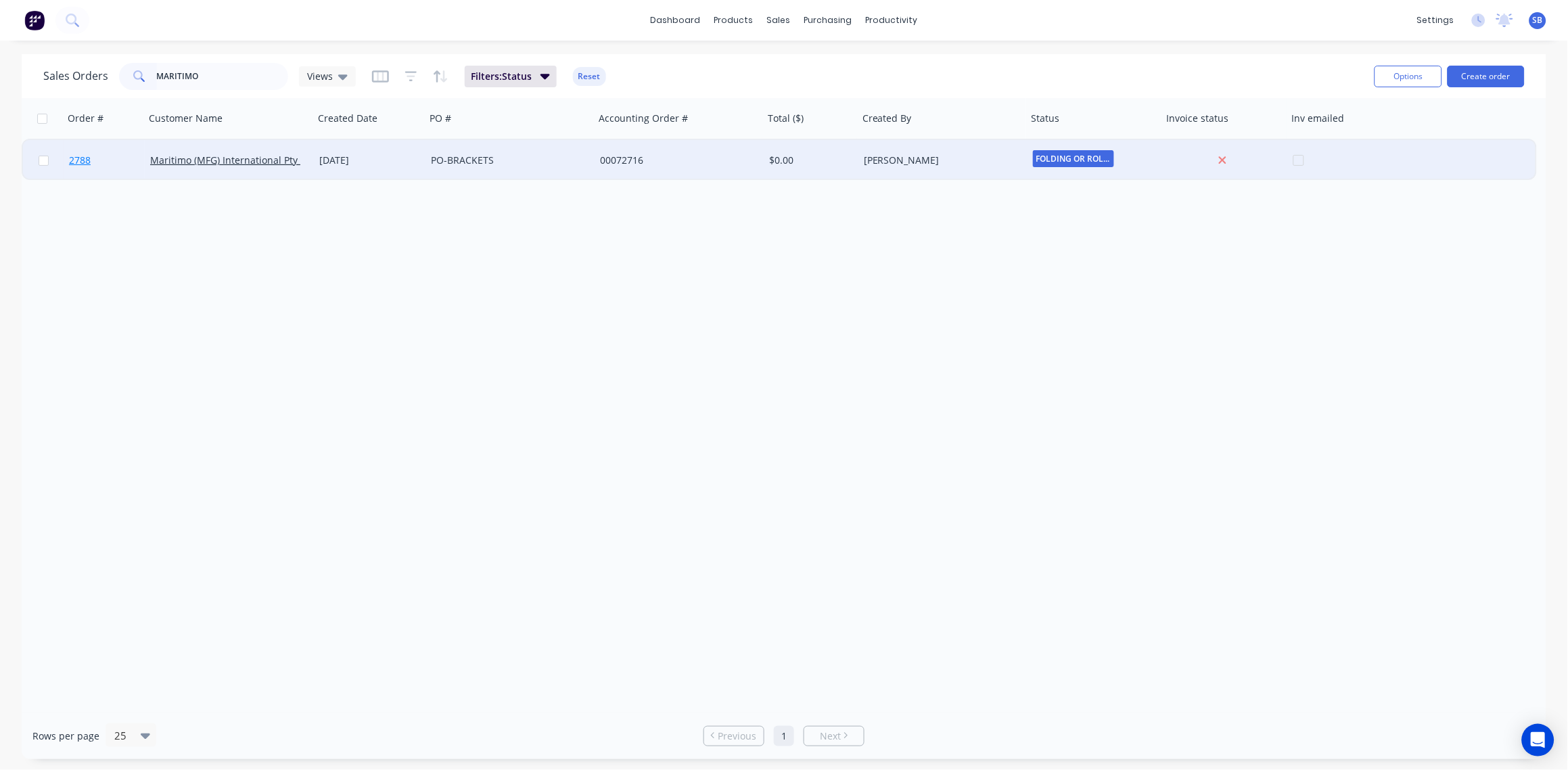
click at [77, 157] on span "2788" at bounding box center [80, 160] width 22 height 13
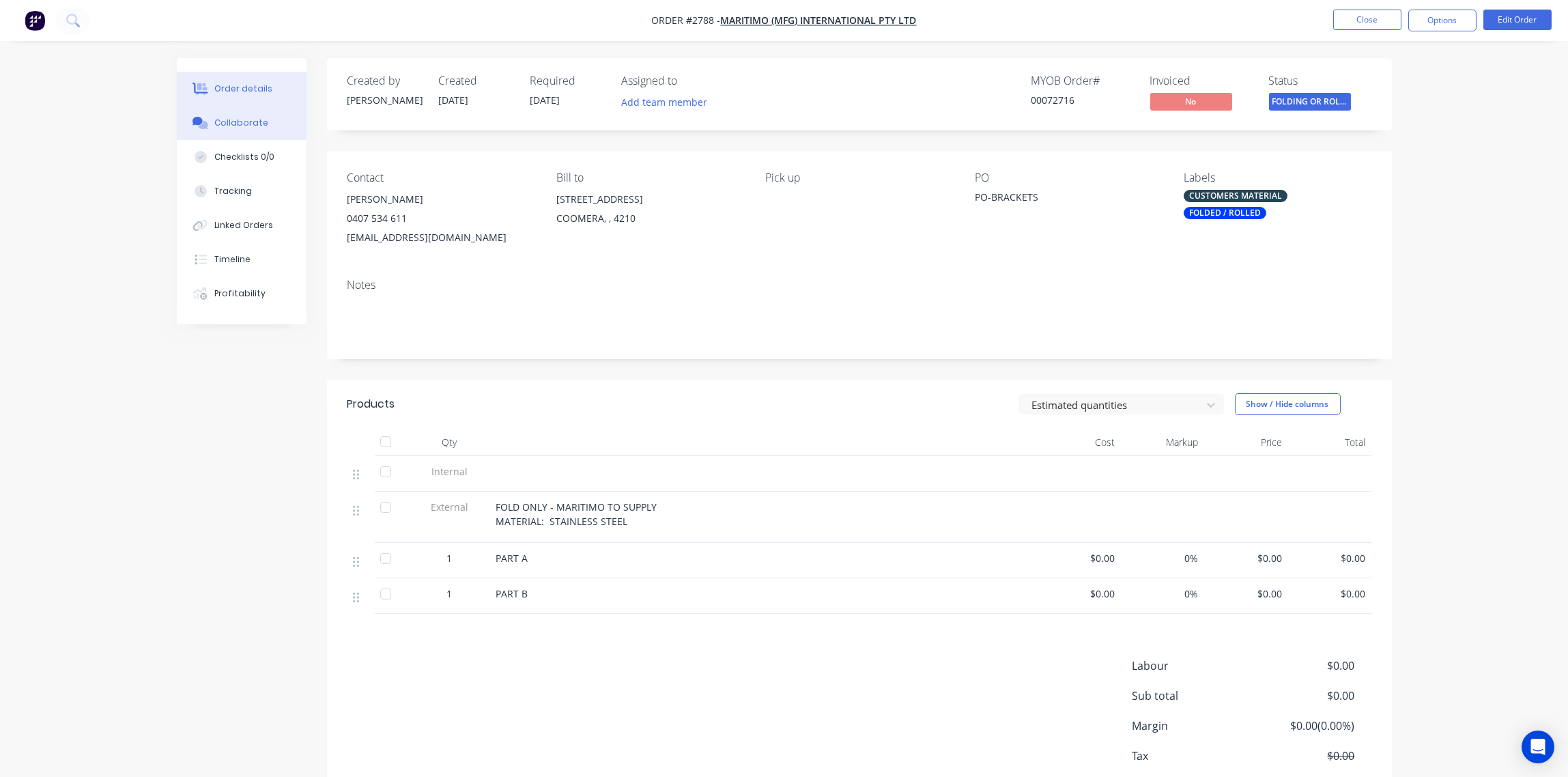
click at [244, 121] on div "Collaborate" at bounding box center [241, 123] width 54 height 13
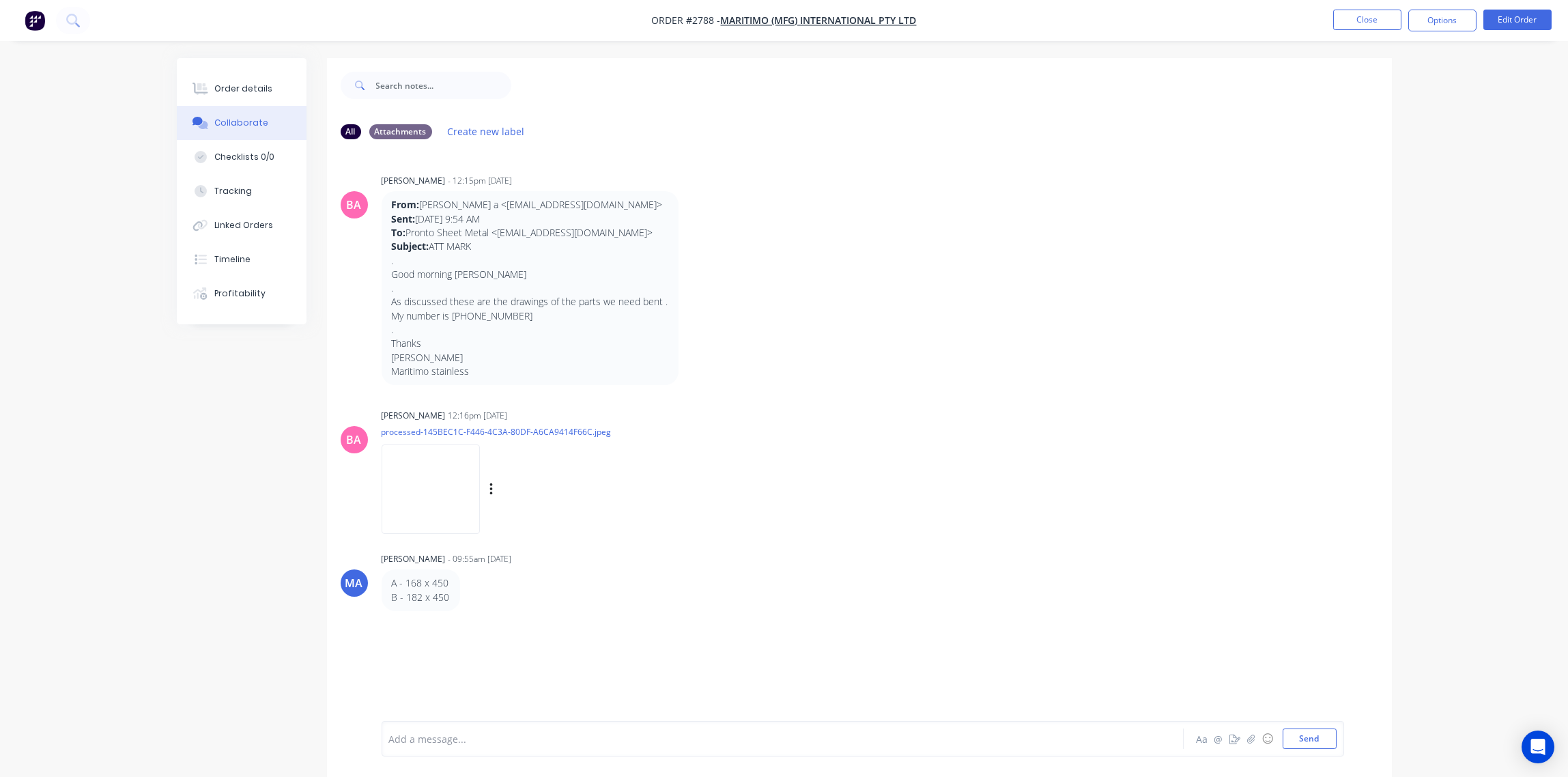
scroll to position [21, 0]
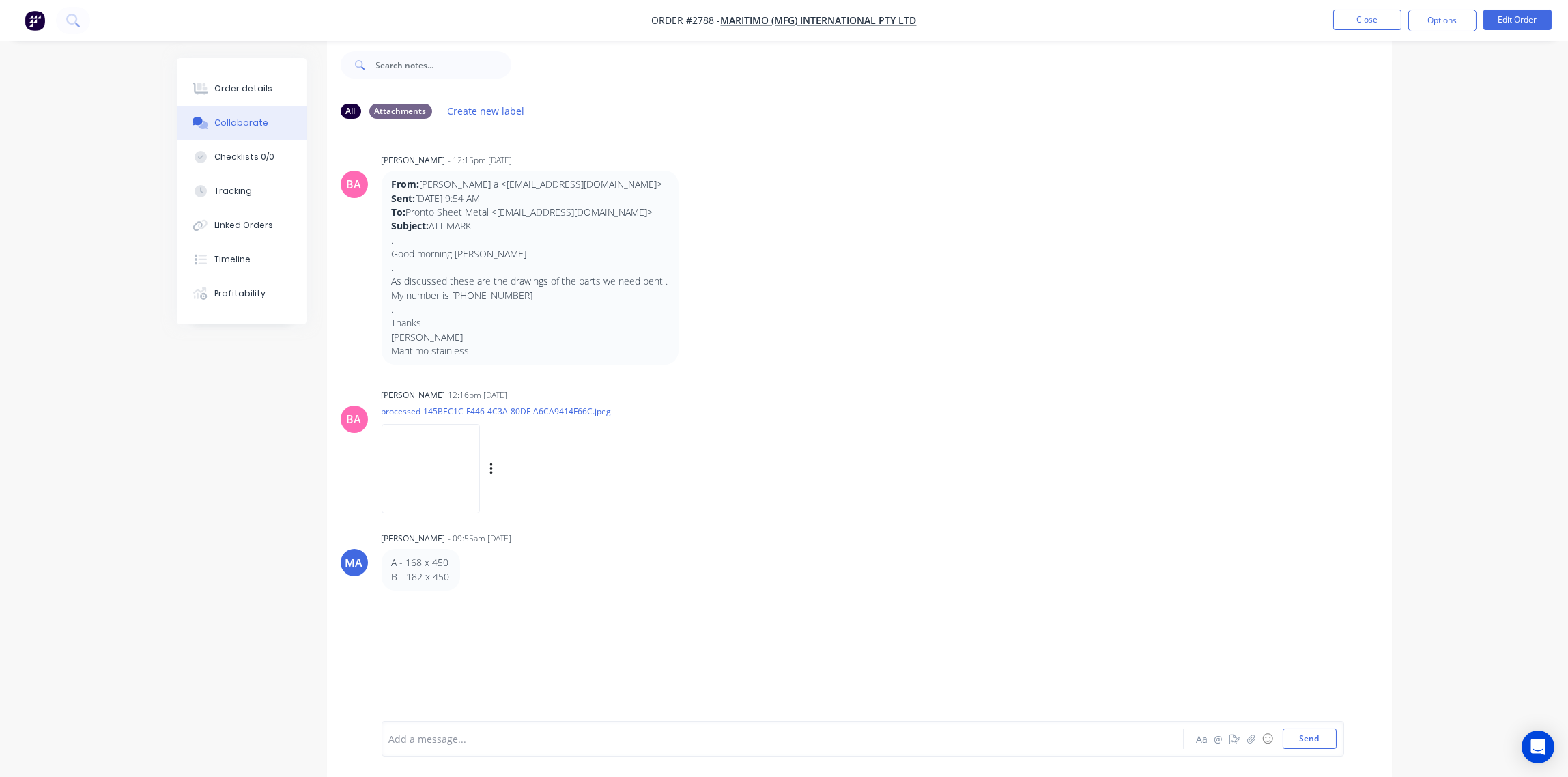
click at [418, 479] on img at bounding box center [431, 468] width 98 height 89
click at [238, 82] on div "Order details" at bounding box center [243, 89] width 58 height 13
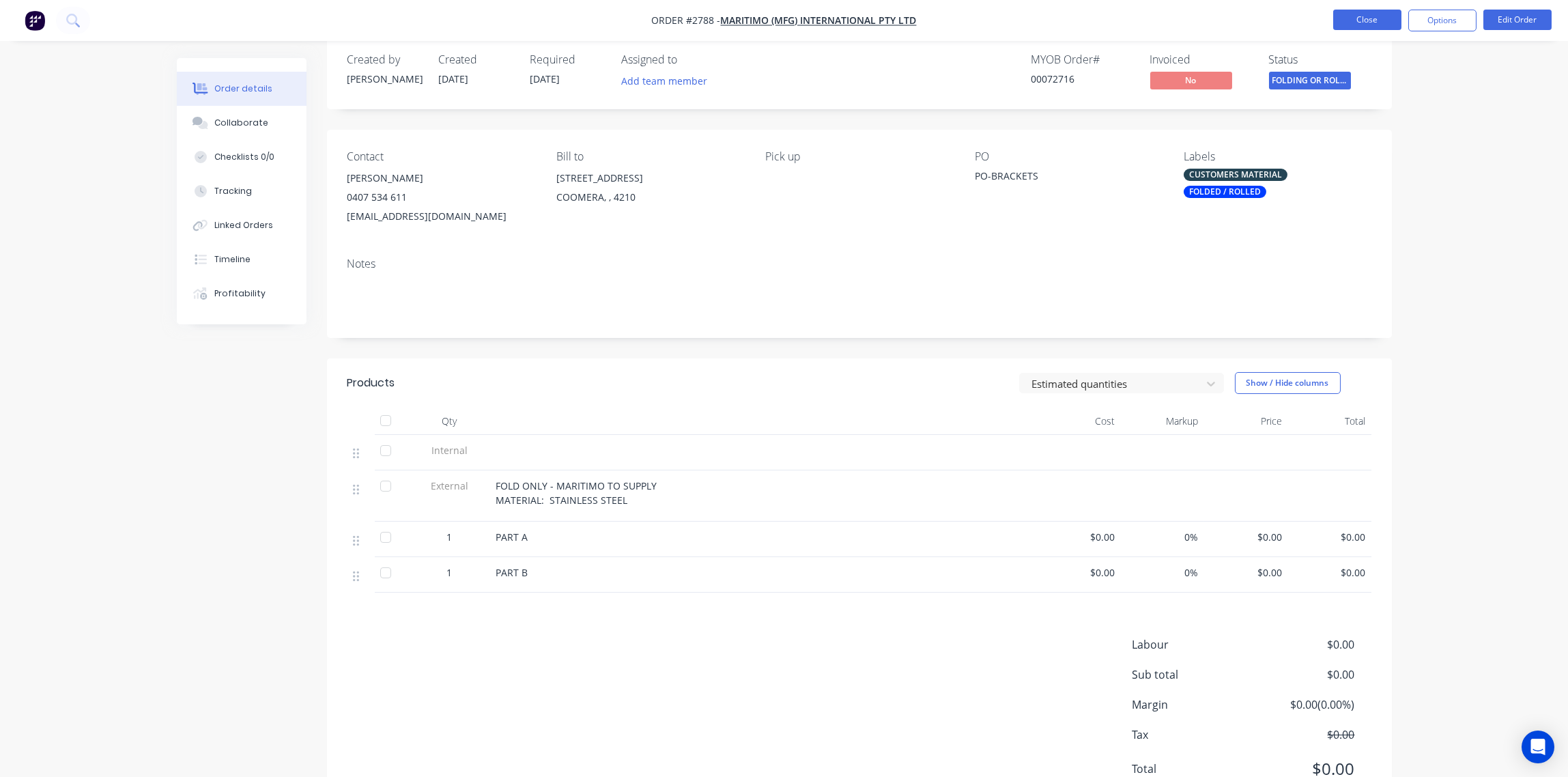
click at [1379, 18] on button "Close" at bounding box center [1367, 20] width 68 height 21
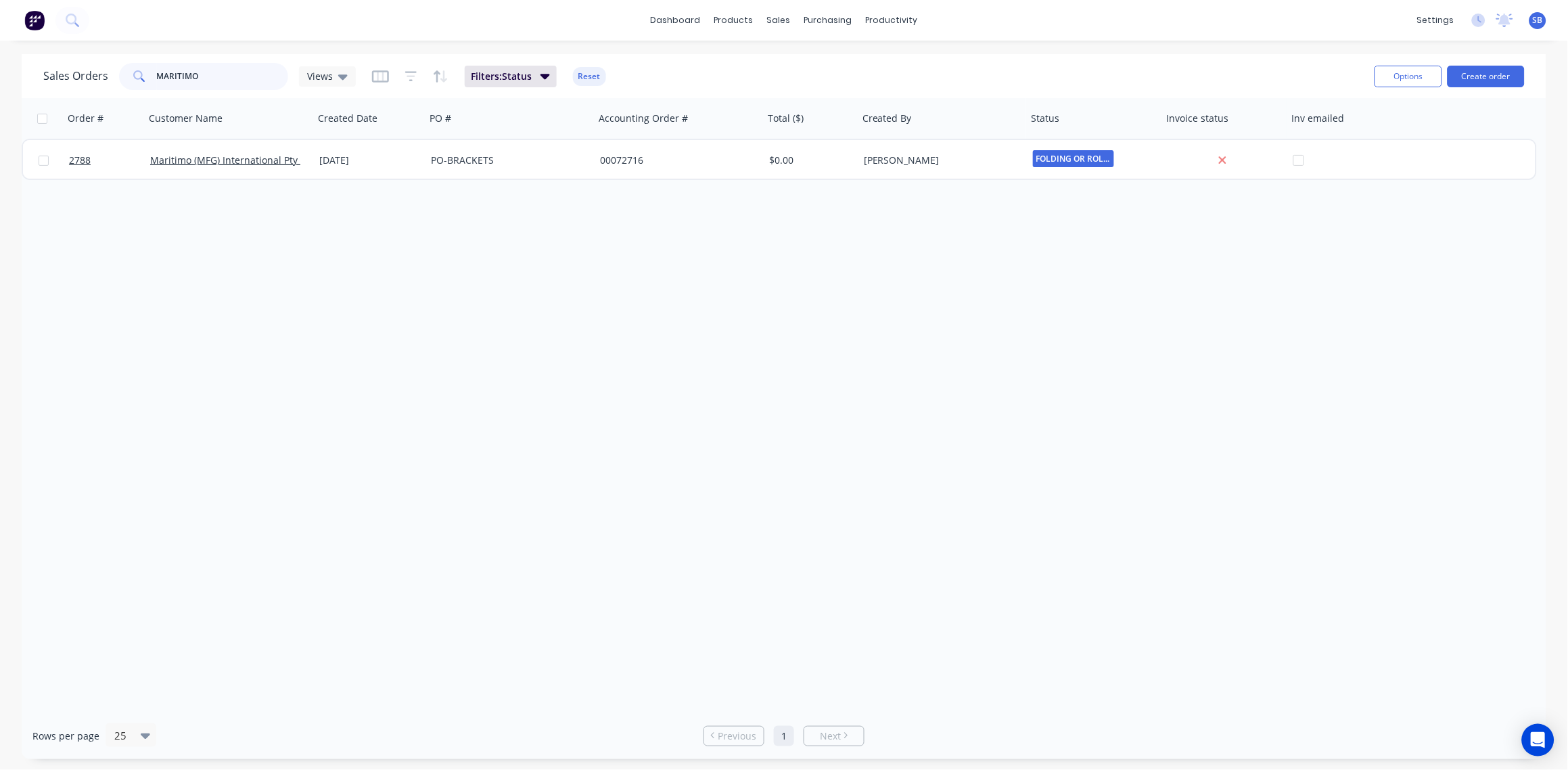
drag, startPoint x: 220, startPoint y: 74, endPoint x: 0, endPoint y: 62, distance: 220.3
click at [0, 62] on html "dashboard products sales purchasing productivity dashboard products Product Cat…" at bounding box center [784, 385] width 1568 height 770
type input "[PERSON_NAME]"
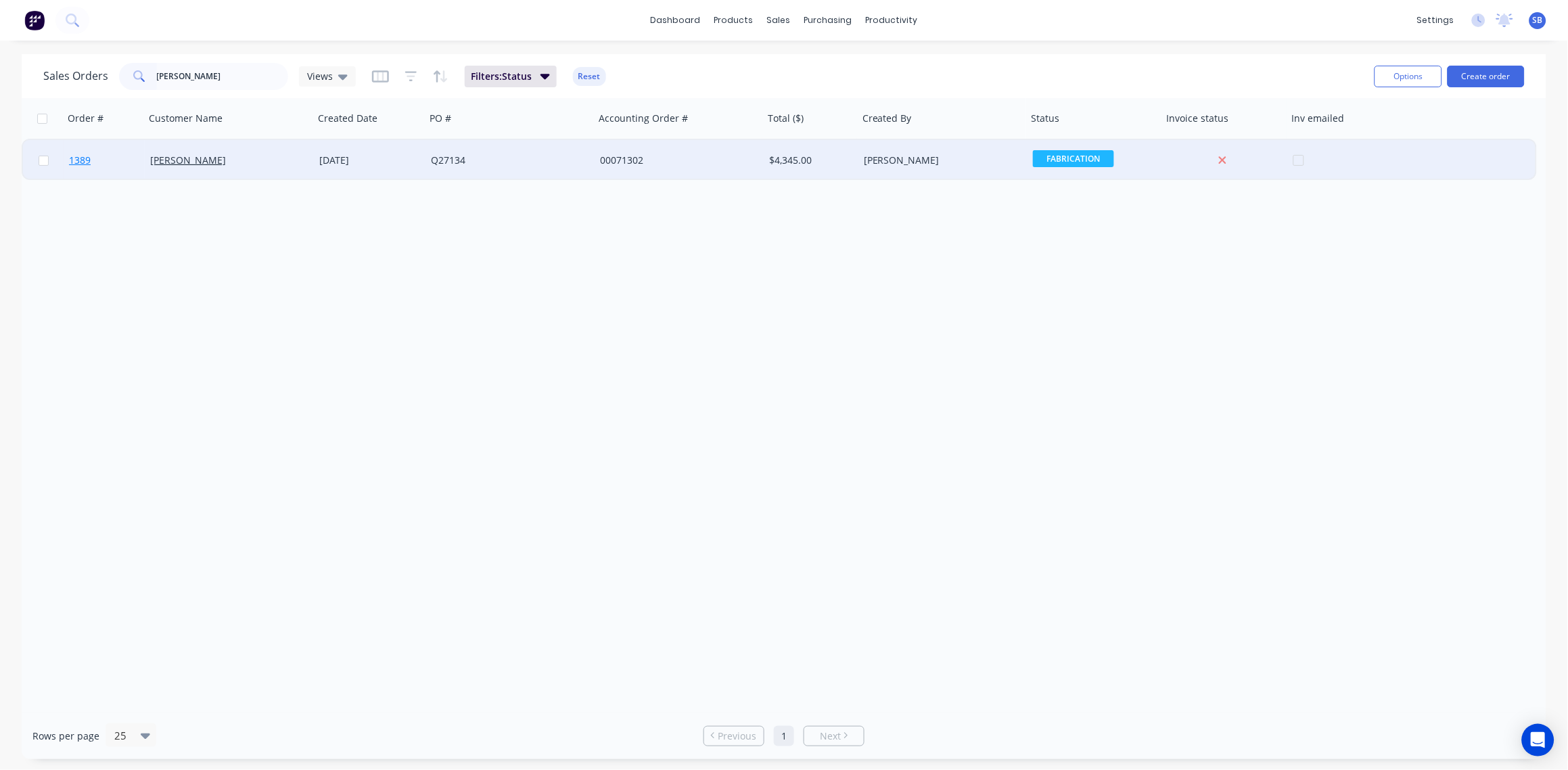
click at [81, 156] on span "1389" at bounding box center [80, 160] width 22 height 13
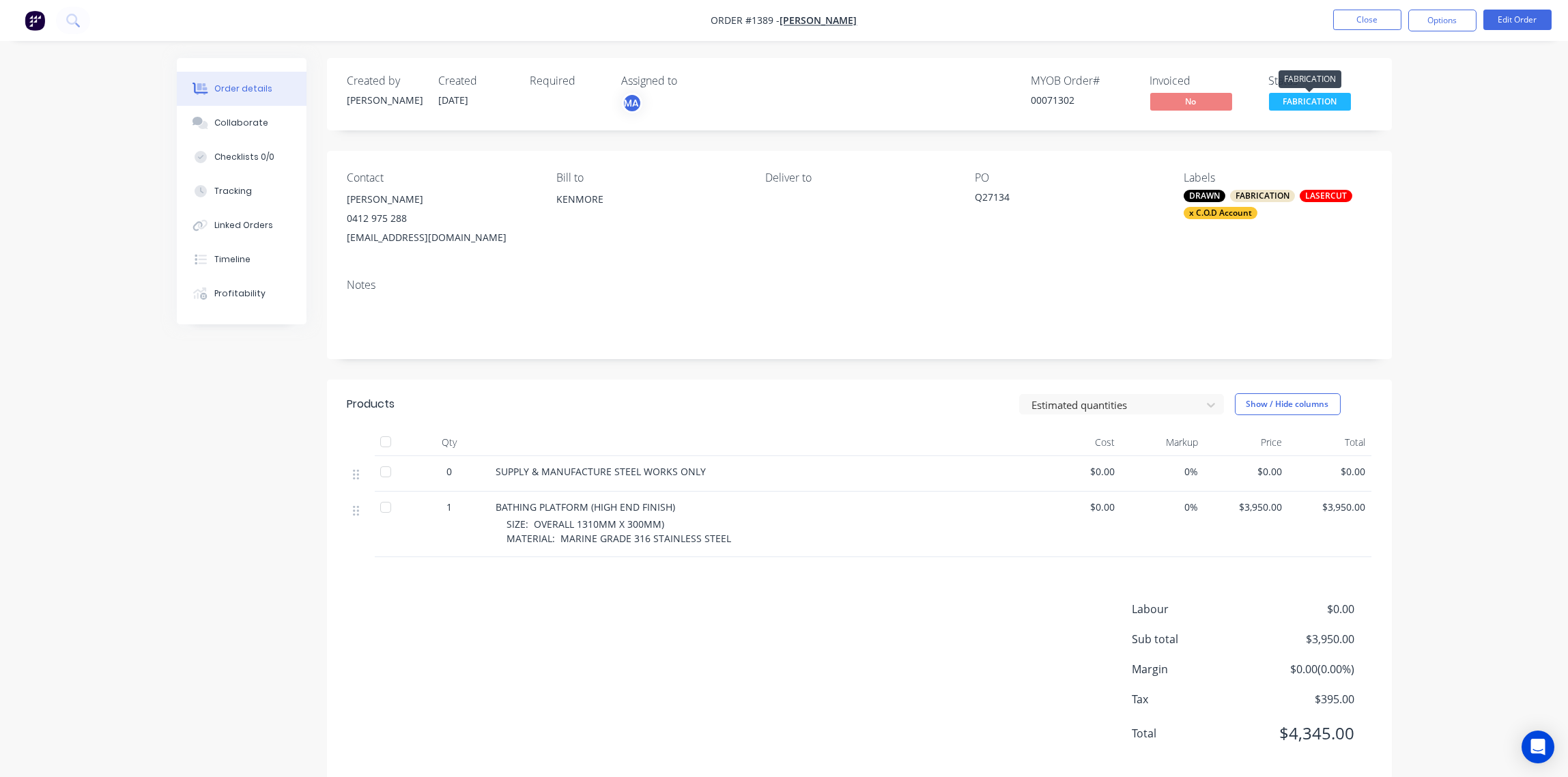
click at [1304, 104] on span "FABRICATION" at bounding box center [1310, 101] width 82 height 17
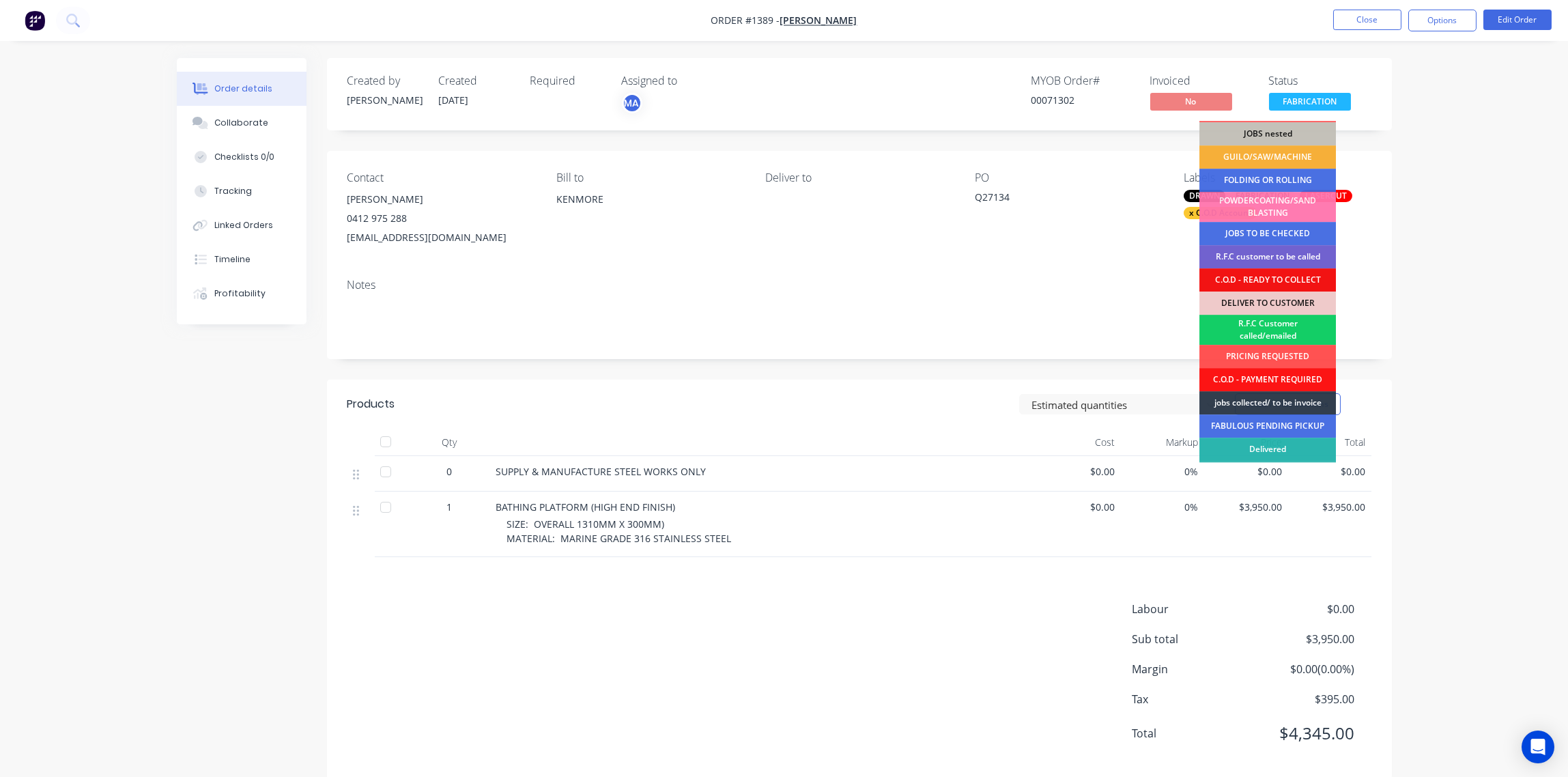
scroll to position [67, 0]
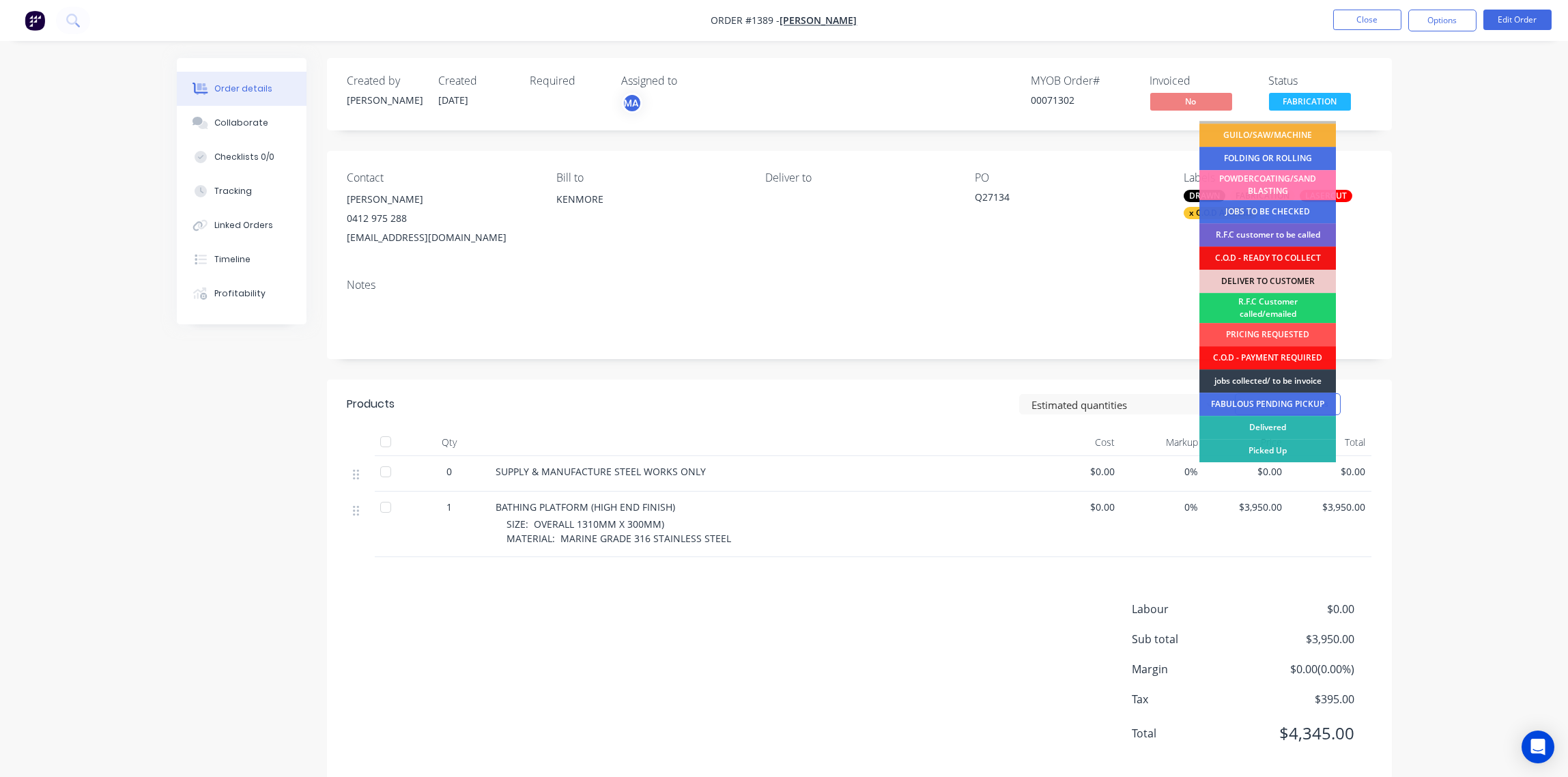
click at [1293, 448] on div "Picked Up" at bounding box center [1268, 450] width 137 height 23
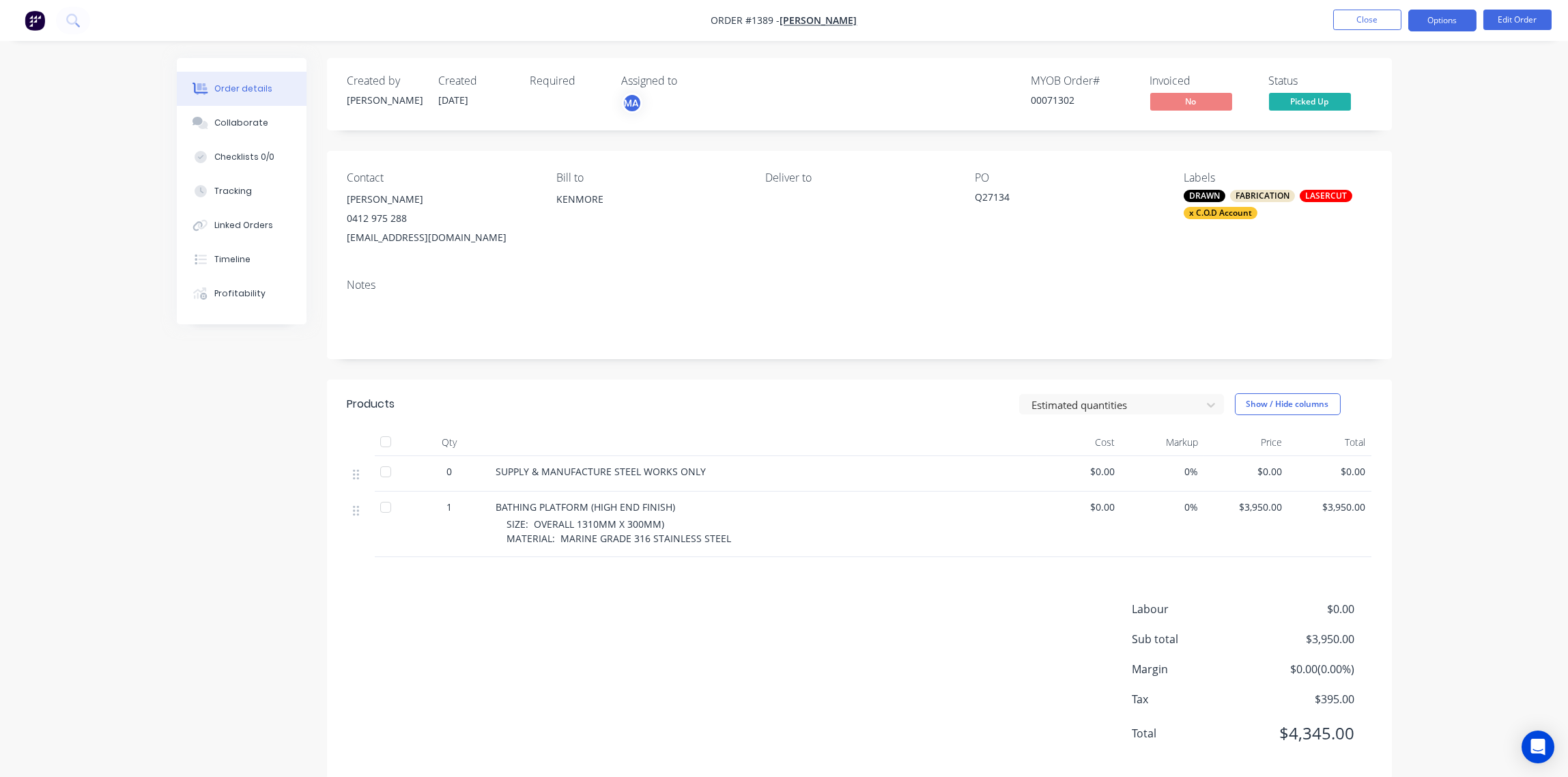
click at [1442, 20] on button "Options" at bounding box center [1442, 21] width 68 height 22
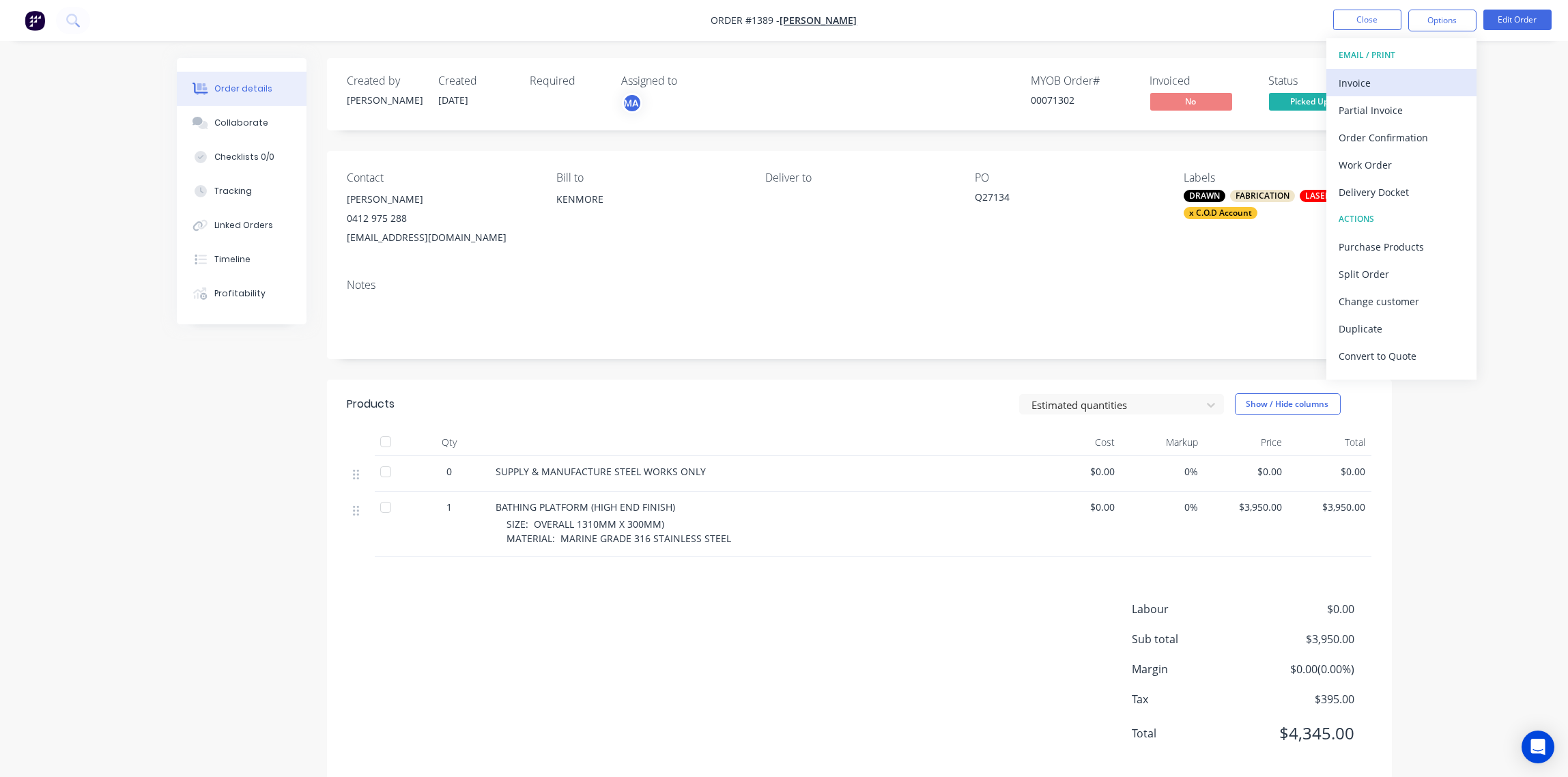
click at [1369, 83] on div "Invoice" at bounding box center [1401, 82] width 126 height 20
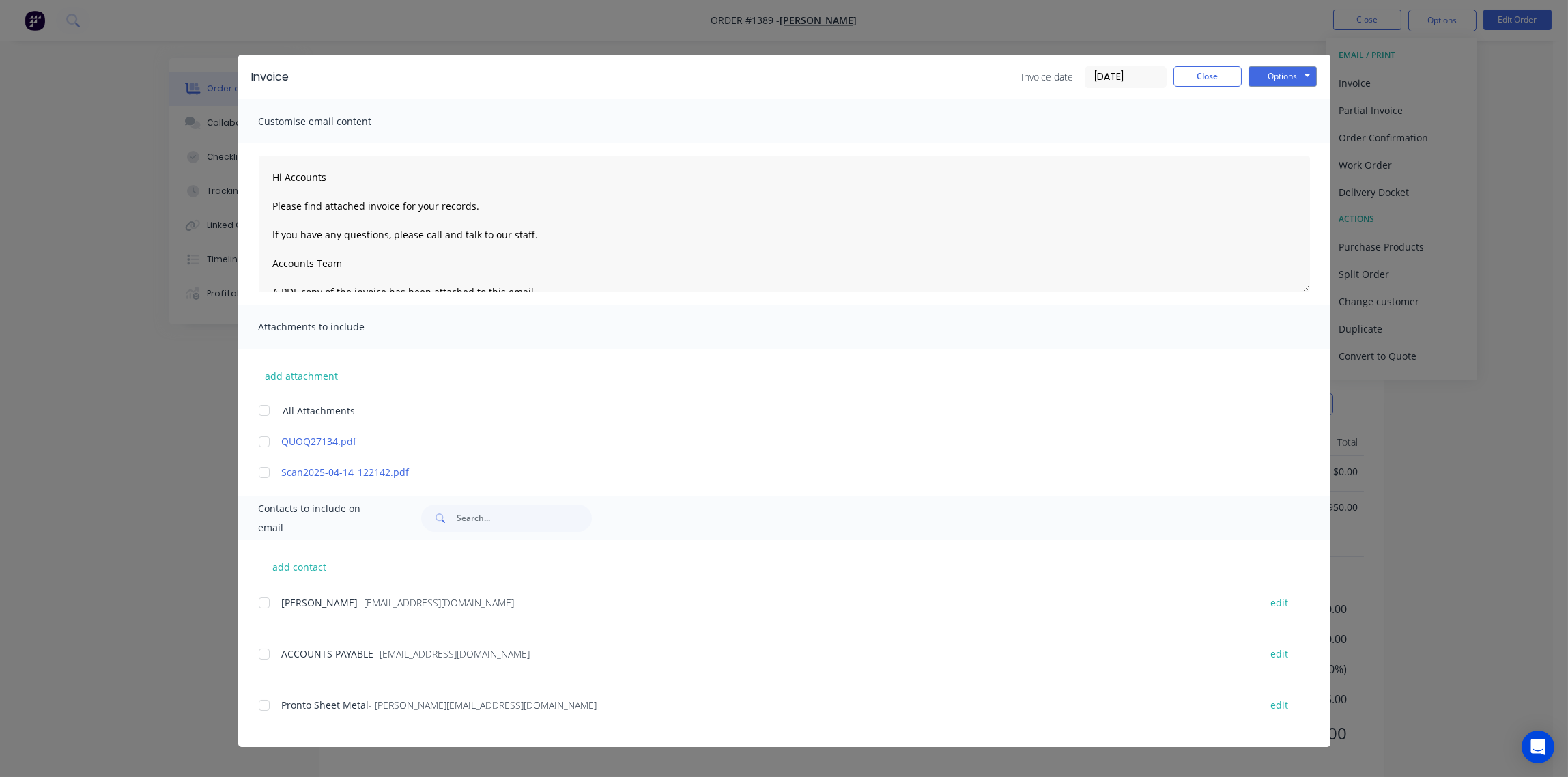
click at [260, 605] on div at bounding box center [264, 602] width 28 height 28
click at [1289, 69] on button "Options" at bounding box center [1283, 77] width 68 height 21
click at [1286, 141] on button "Email" at bounding box center [1292, 145] width 88 height 22
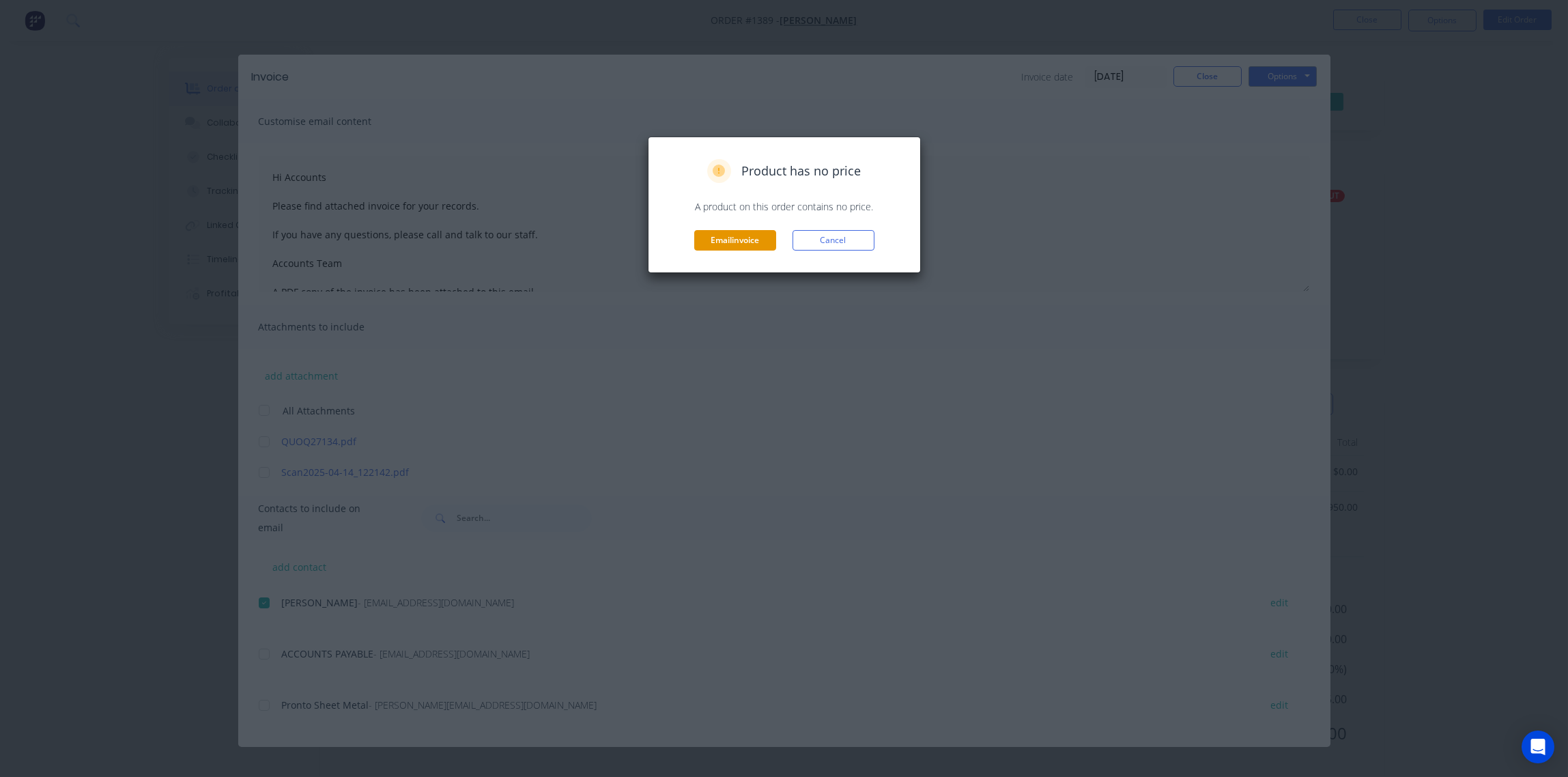
click at [739, 237] on button "Email invoice" at bounding box center [735, 240] width 82 height 21
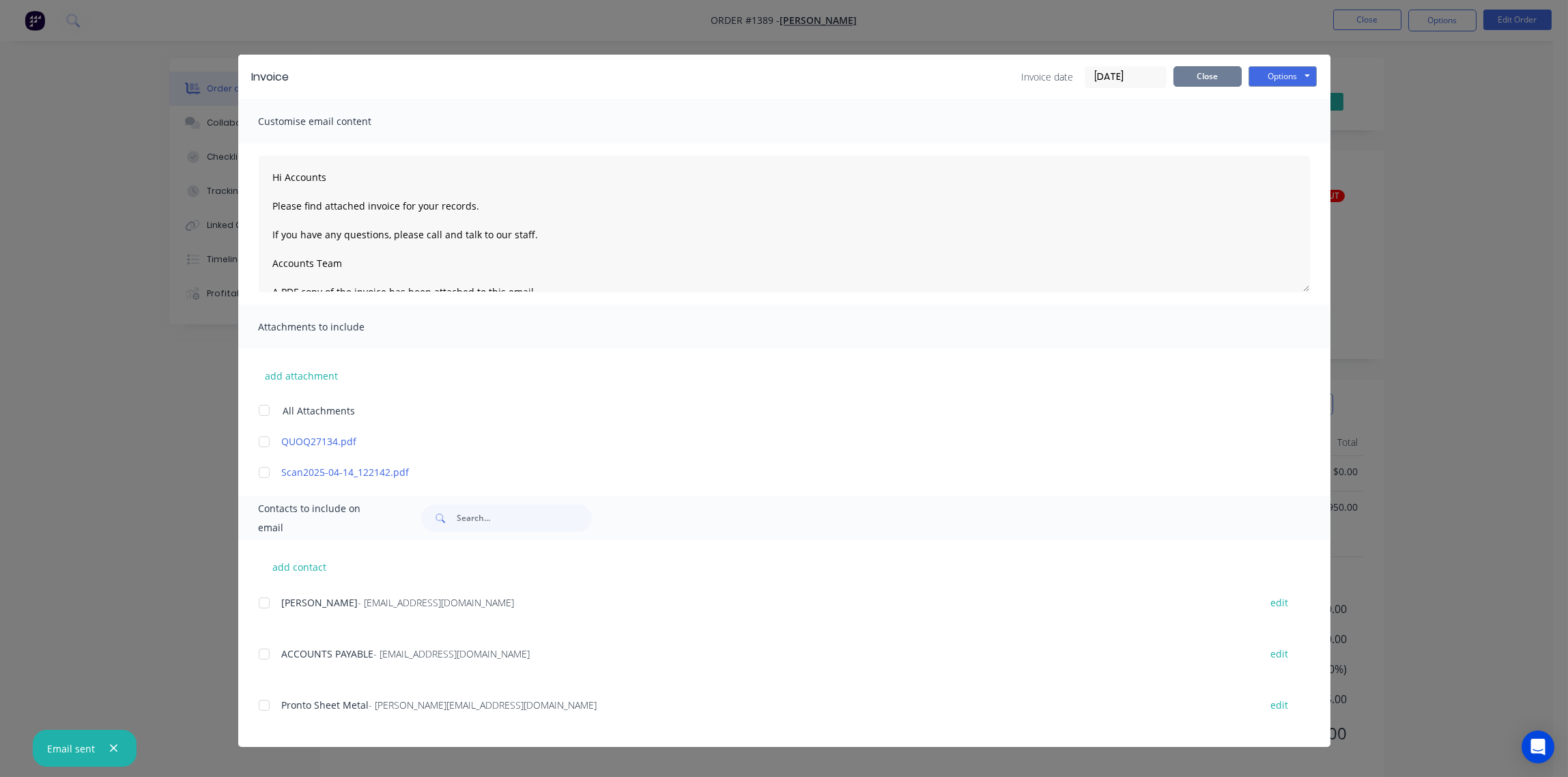
click at [1205, 79] on button "Close" at bounding box center [1207, 77] width 68 height 21
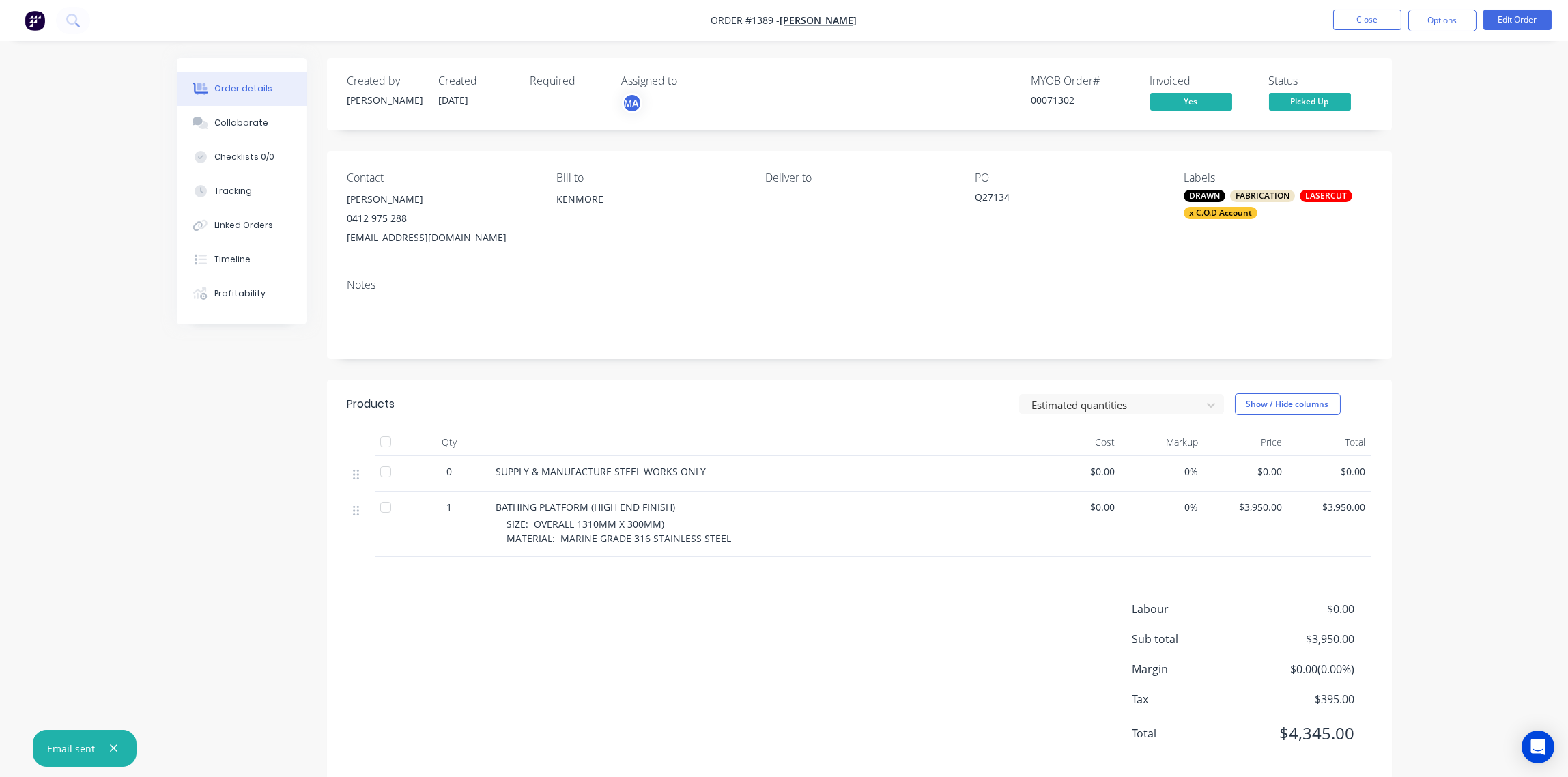
scroll to position [22, 0]
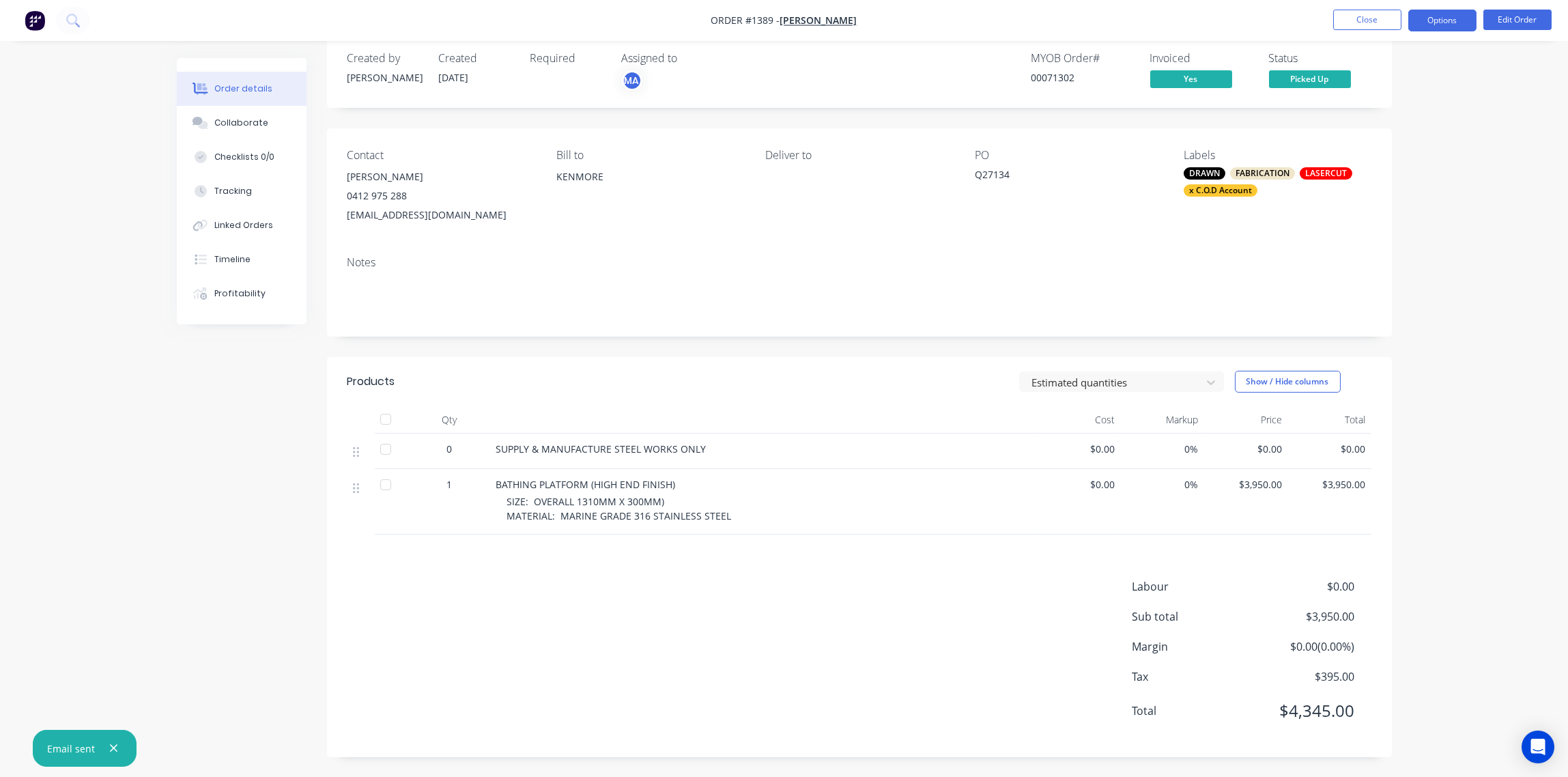
click at [1457, 17] on button "Options" at bounding box center [1442, 21] width 68 height 22
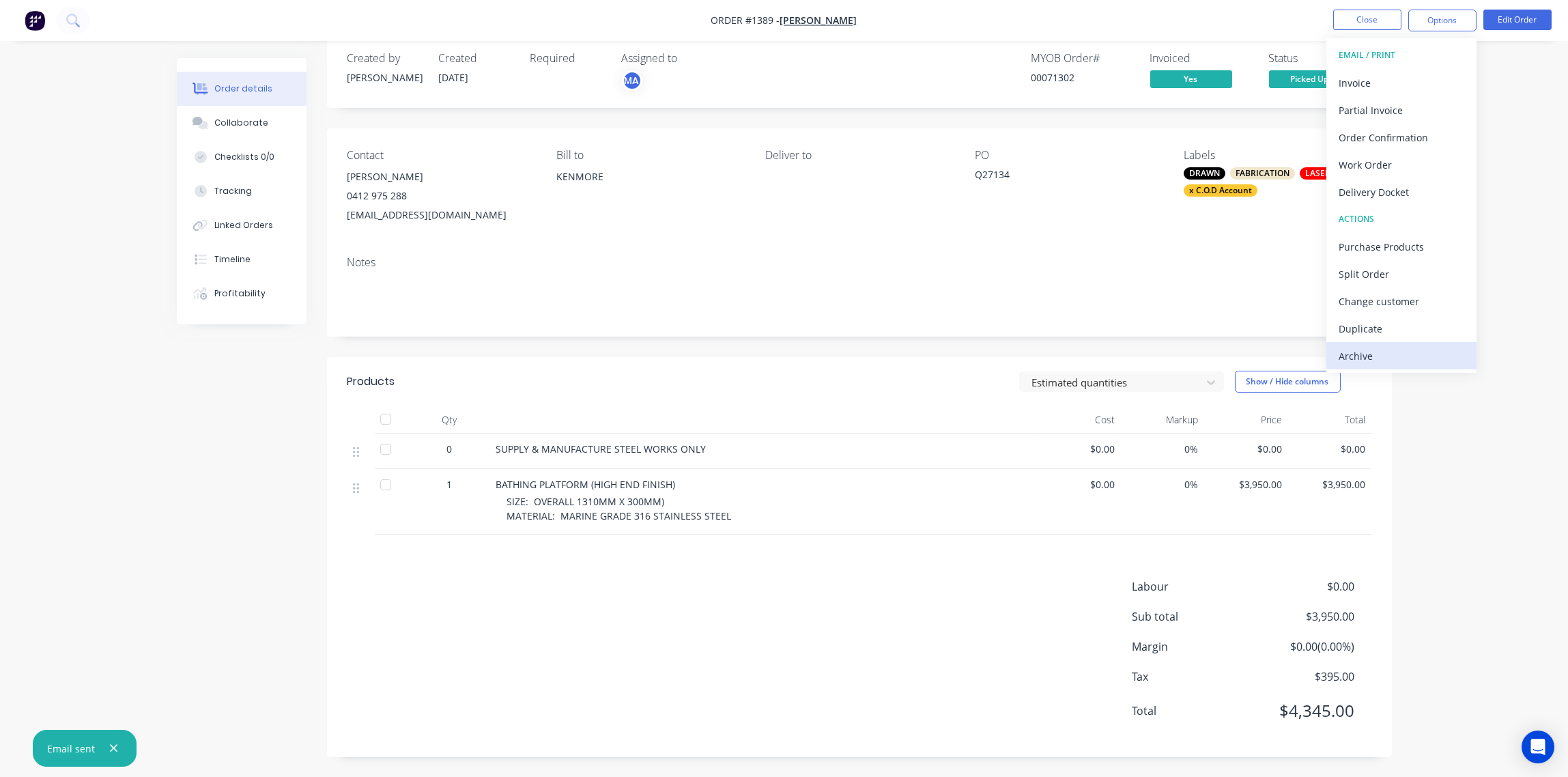
click at [1379, 354] on div "Archive" at bounding box center [1401, 356] width 126 height 20
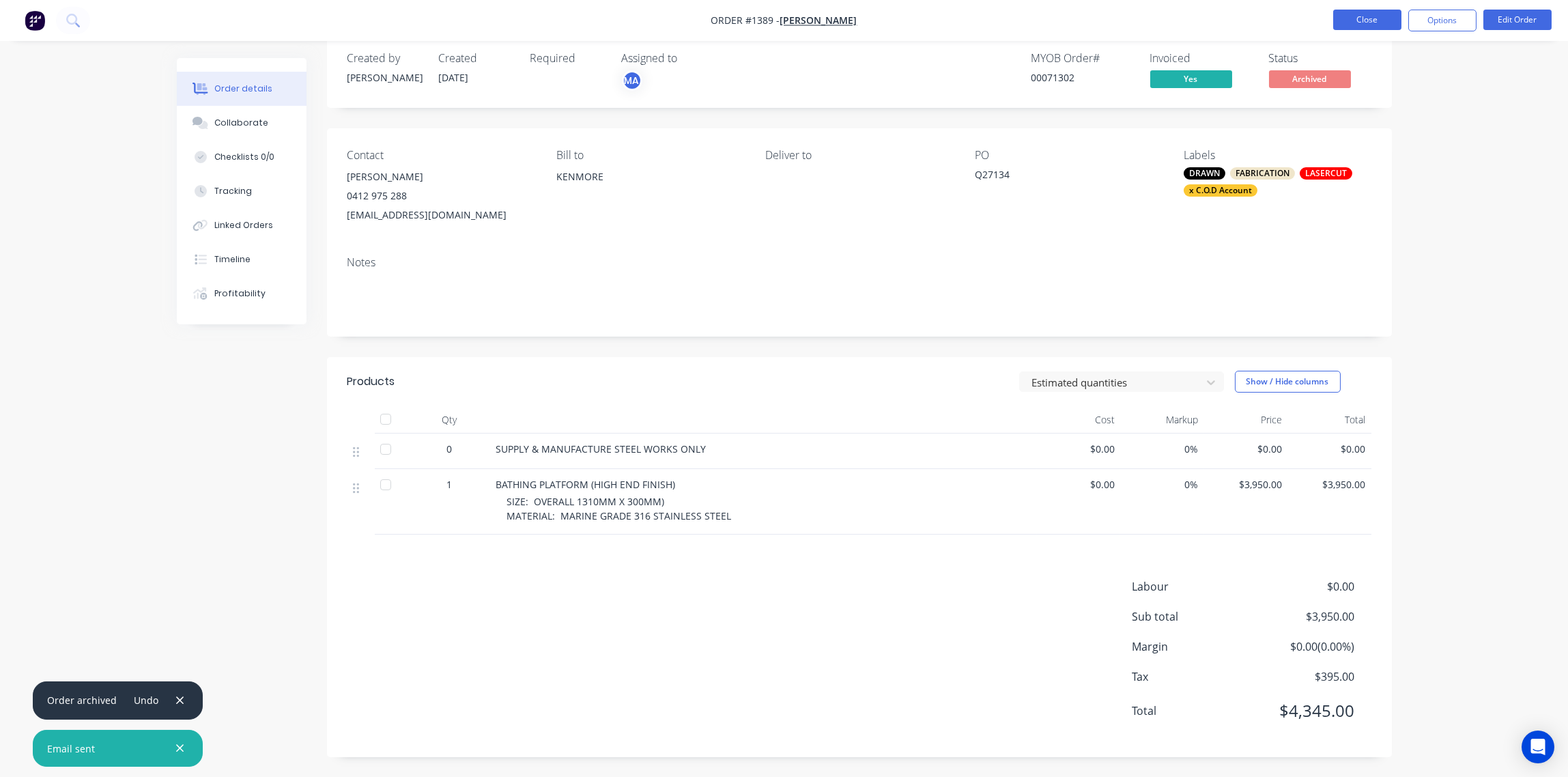
click at [1375, 18] on button "Close" at bounding box center [1367, 20] width 68 height 21
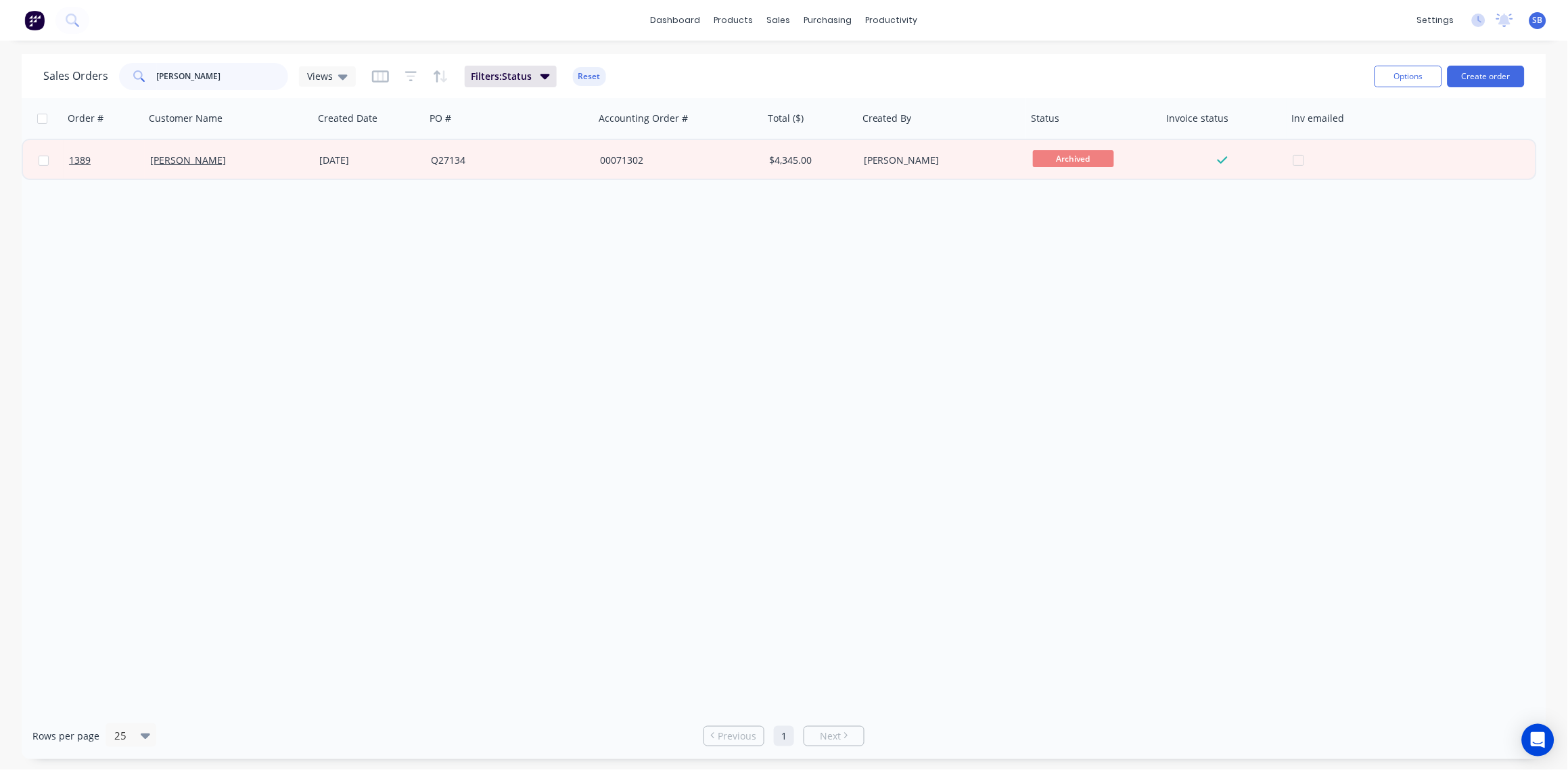
drag, startPoint x: 263, startPoint y: 75, endPoint x: 0, endPoint y: 60, distance: 263.4
click at [0, 60] on html "dashboard products sales purchasing productivity dashboard products Product Cat…" at bounding box center [784, 385] width 1568 height 770
type input "3014"
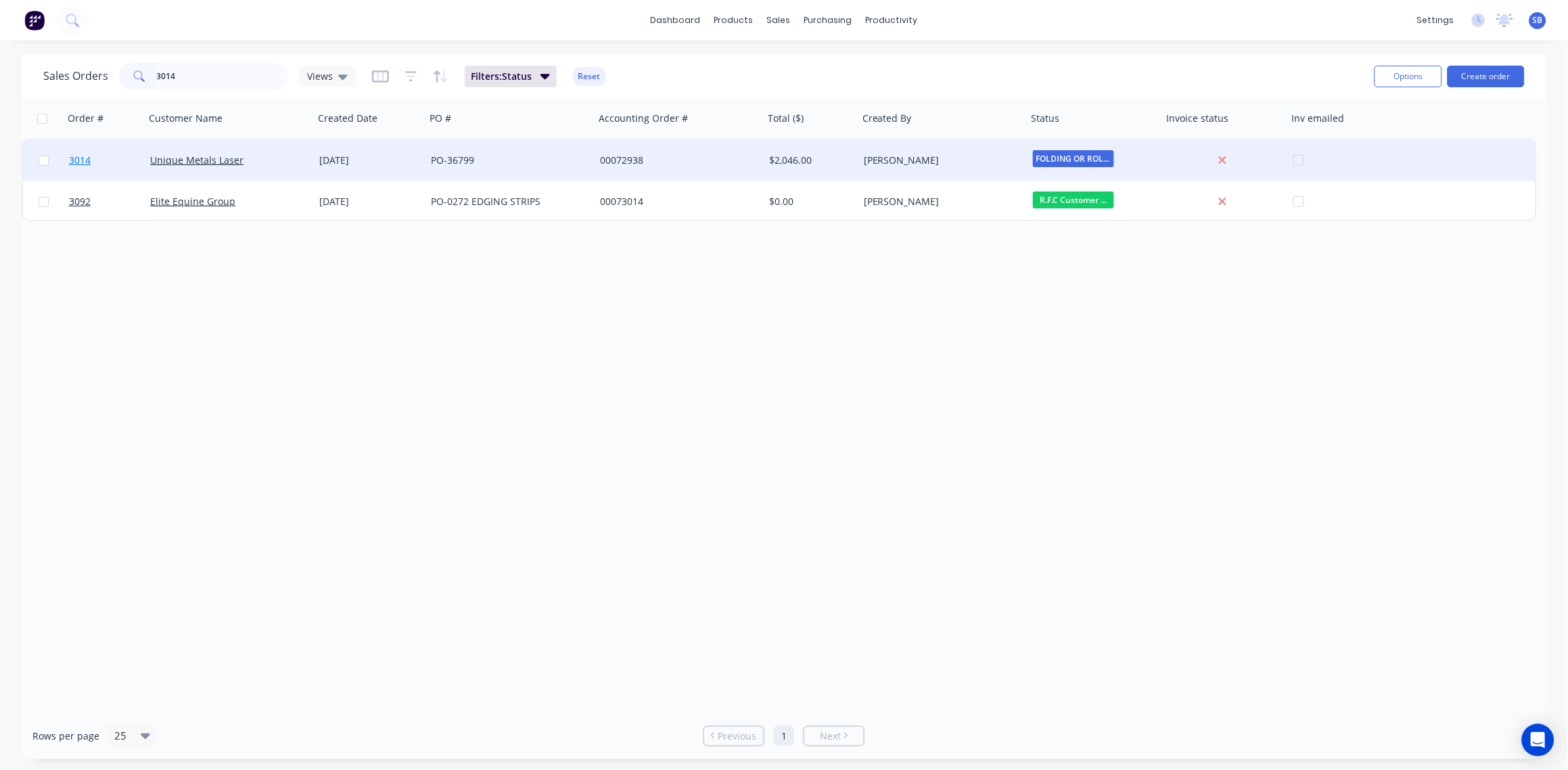
click at [78, 156] on span "3014" at bounding box center [80, 160] width 22 height 13
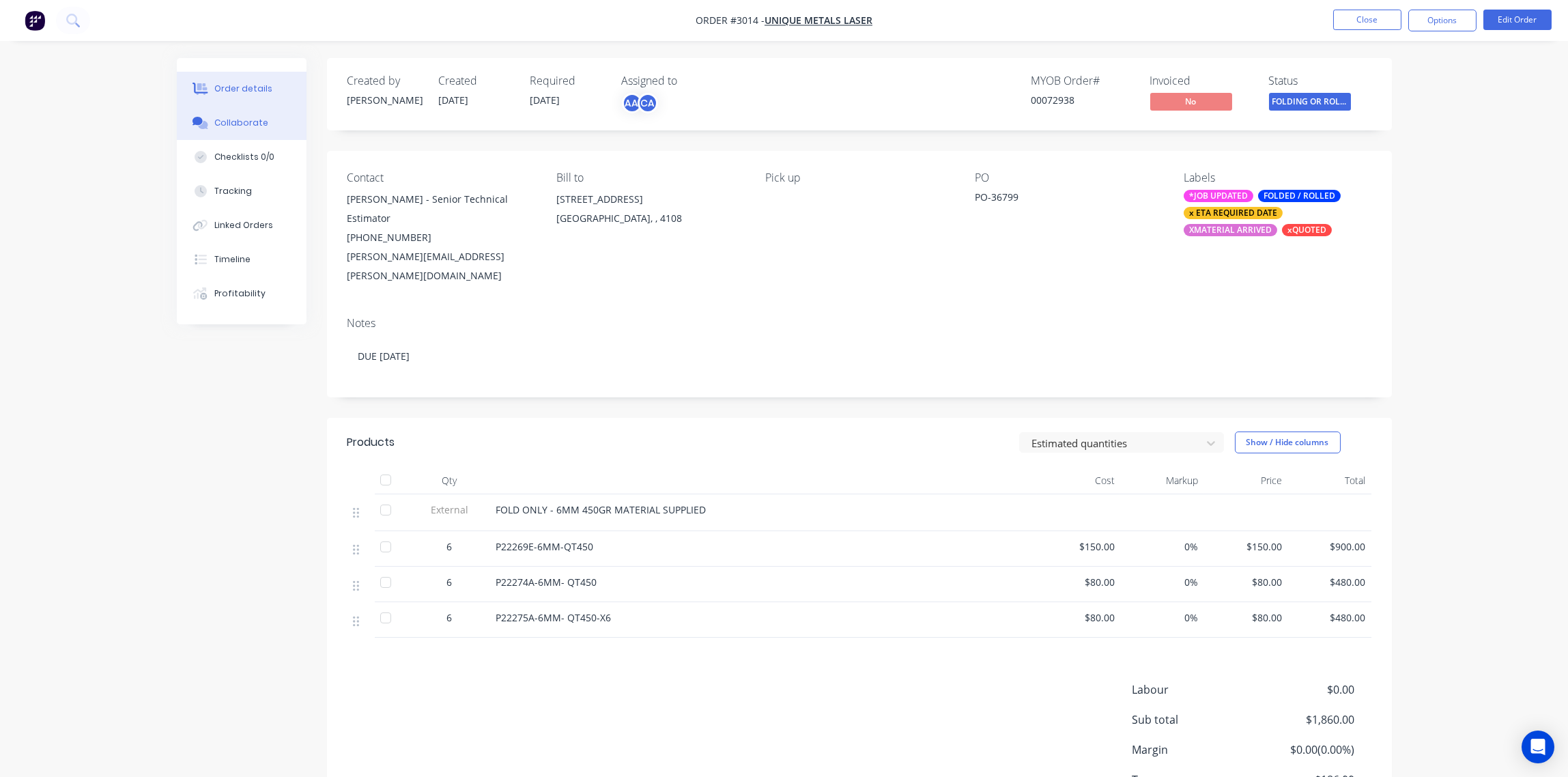
click at [223, 118] on div "Collaborate" at bounding box center [241, 123] width 54 height 13
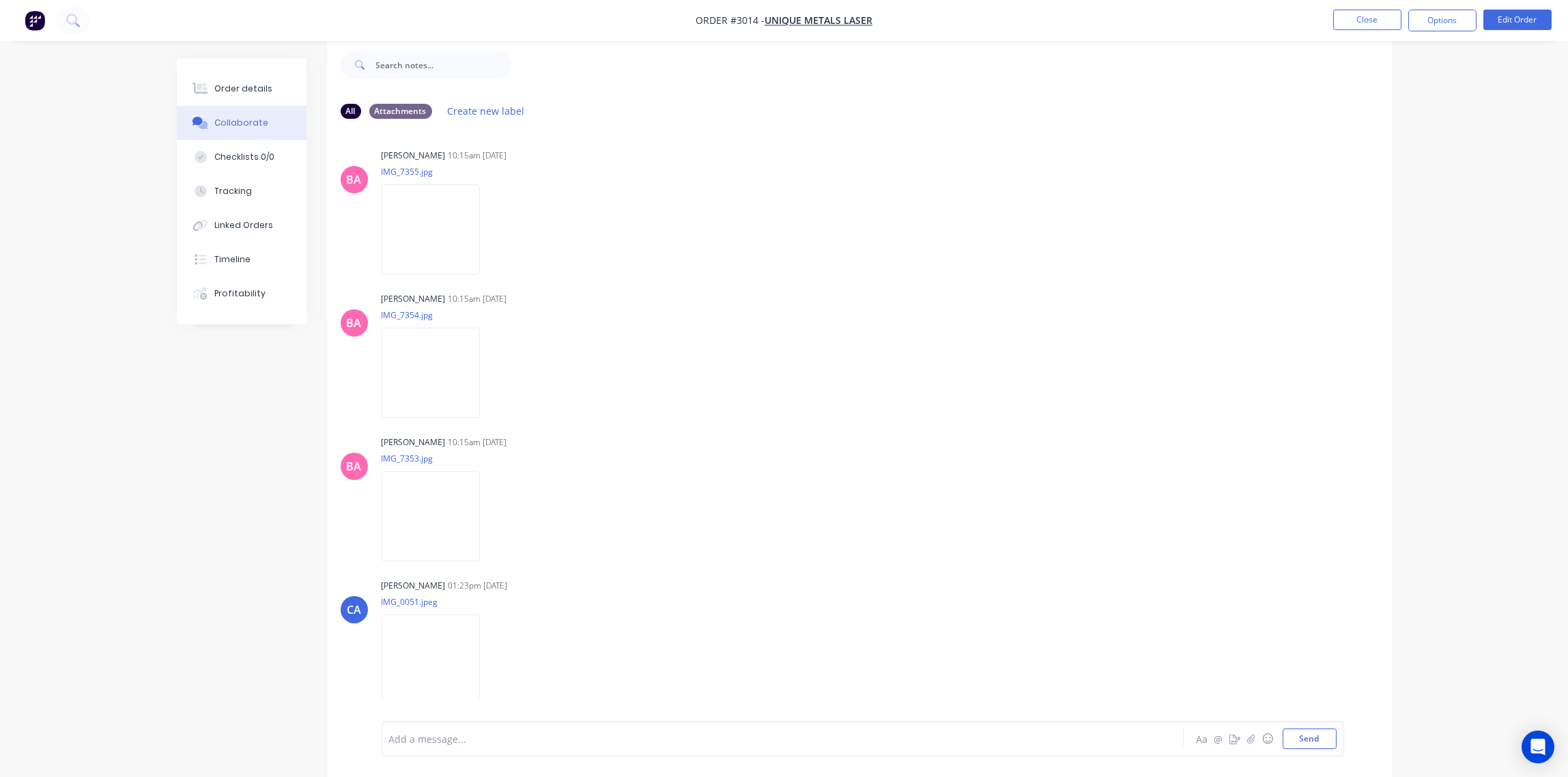
scroll to position [2728, 0]
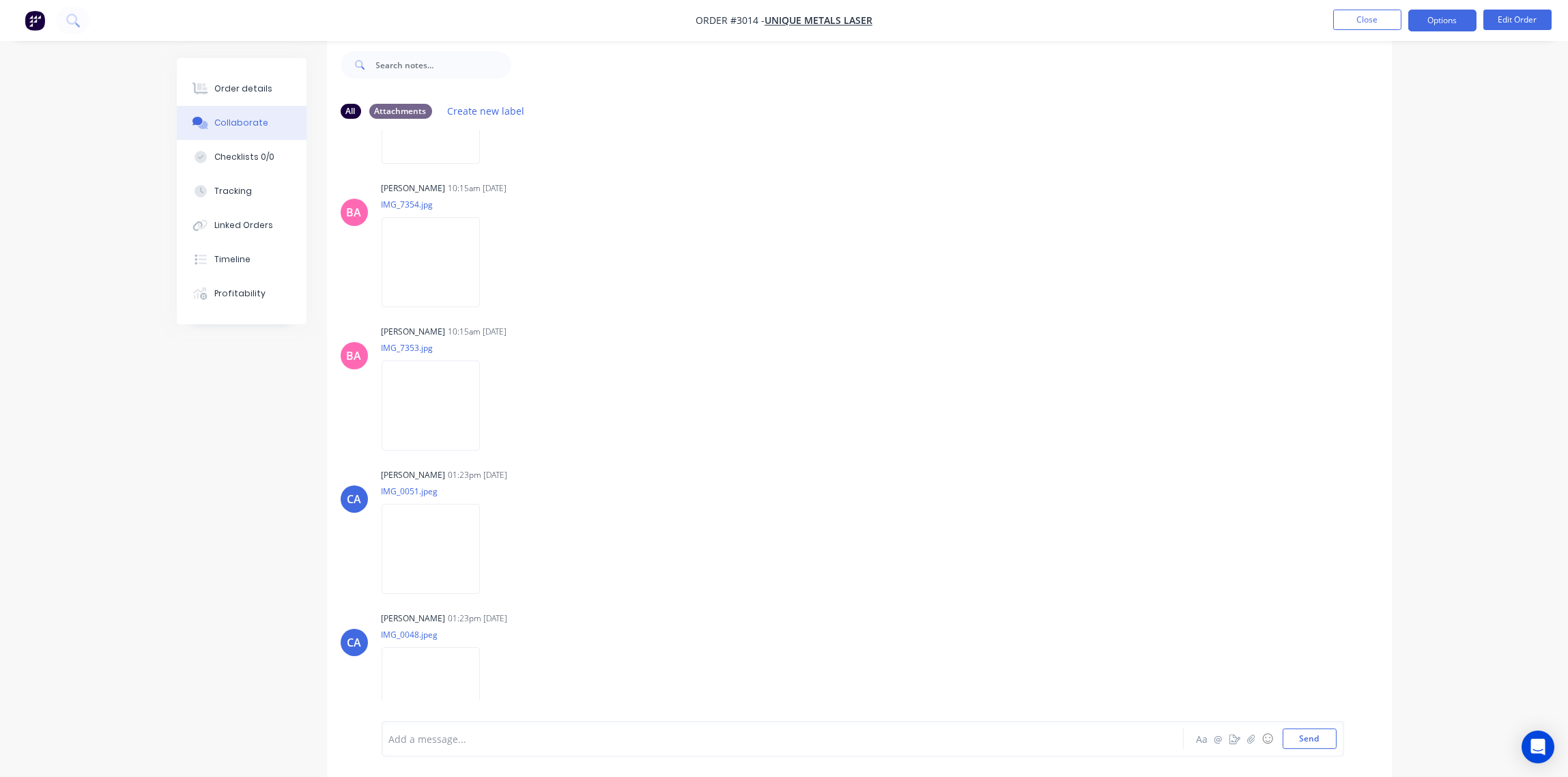
click at [1445, 21] on button "Options" at bounding box center [1442, 21] width 68 height 22
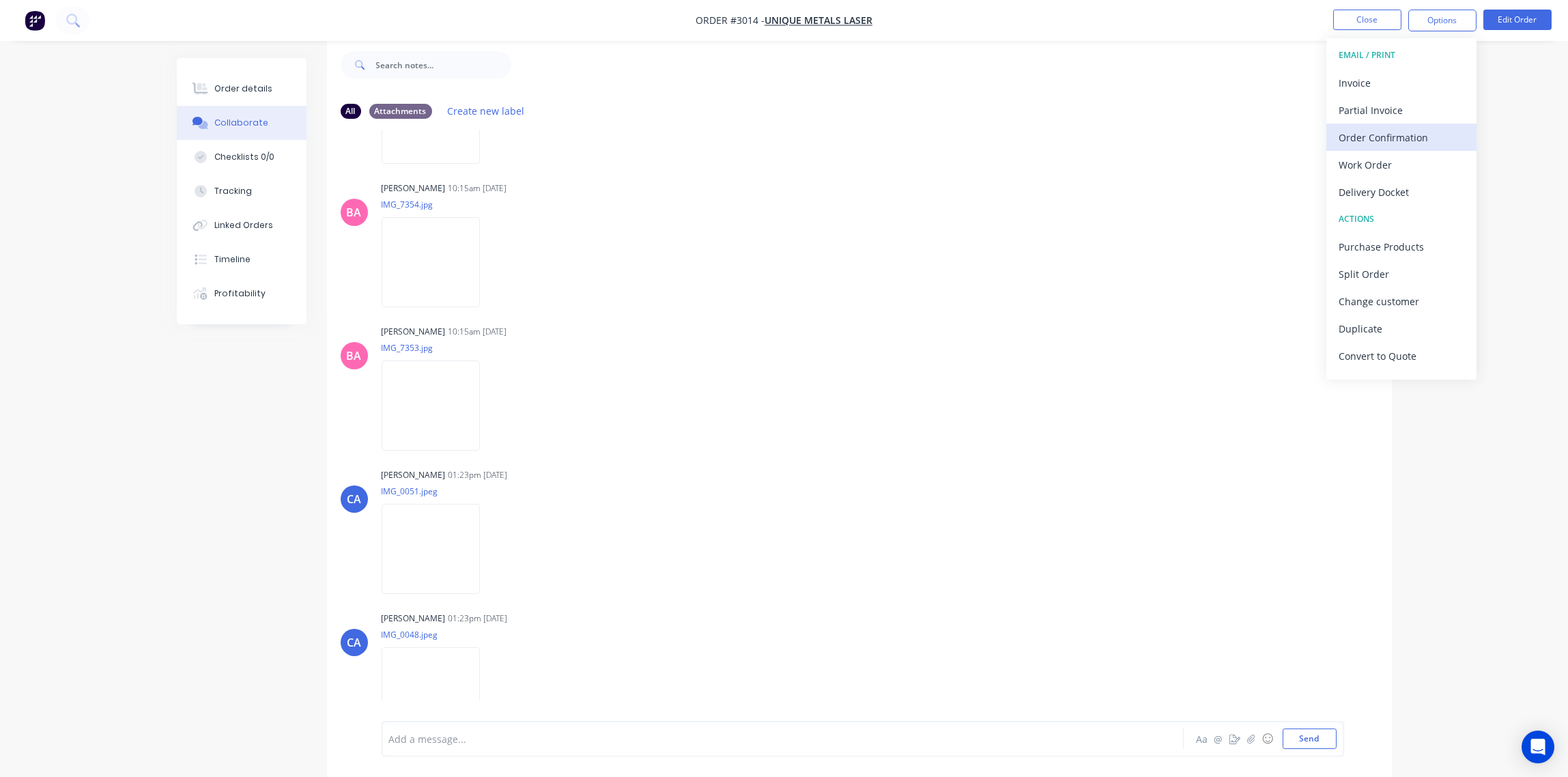
click at [1387, 137] on div "Order Confirmation" at bounding box center [1401, 137] width 126 height 20
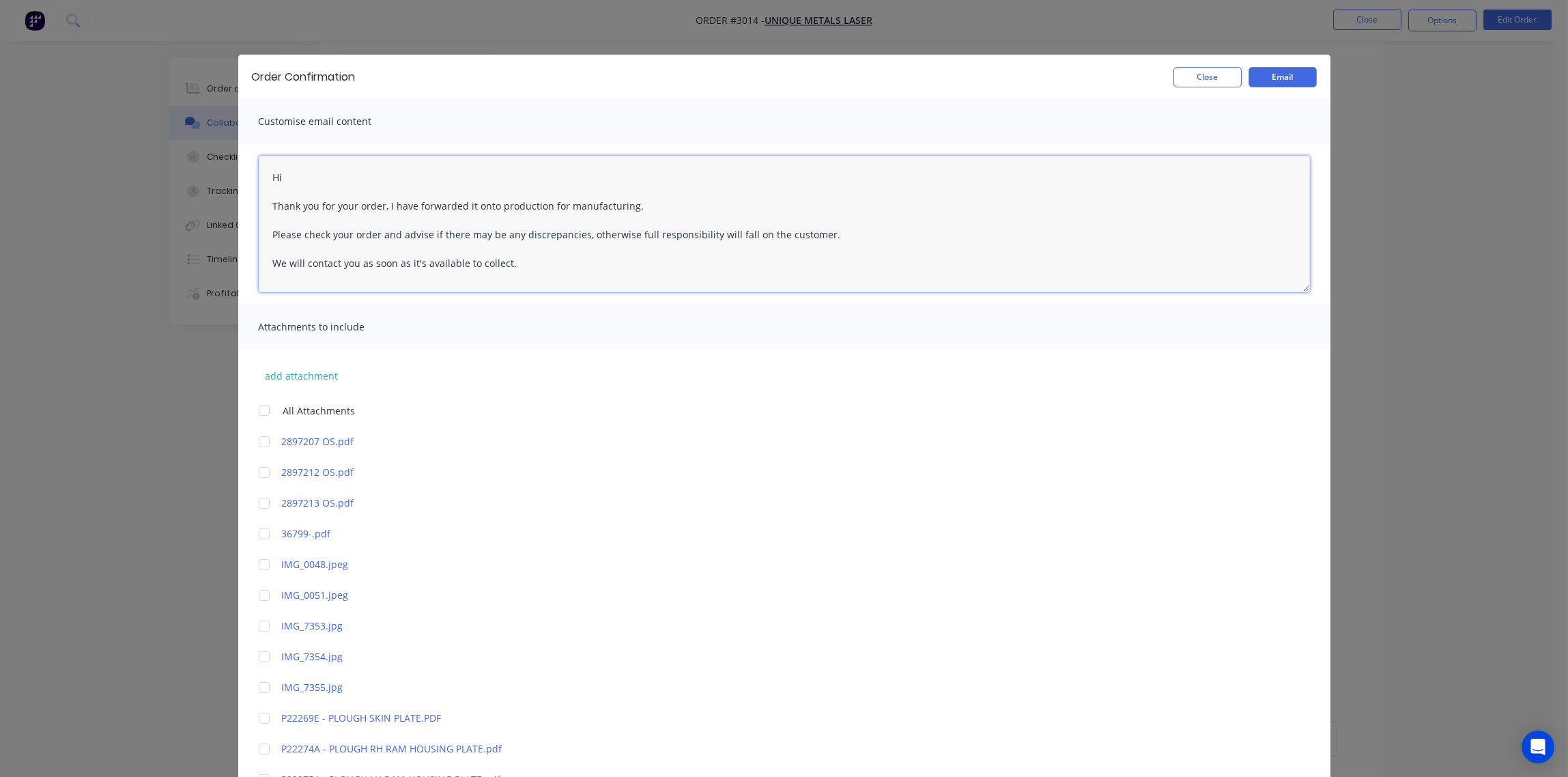
drag, startPoint x: 474, startPoint y: 266, endPoint x: 97, endPoint y: 160, distance: 391.6
click at [97, 160] on div "Order Confirmation Close Email Customise email content Hi Thank you for your or…" at bounding box center [784, 388] width 1568 height 777
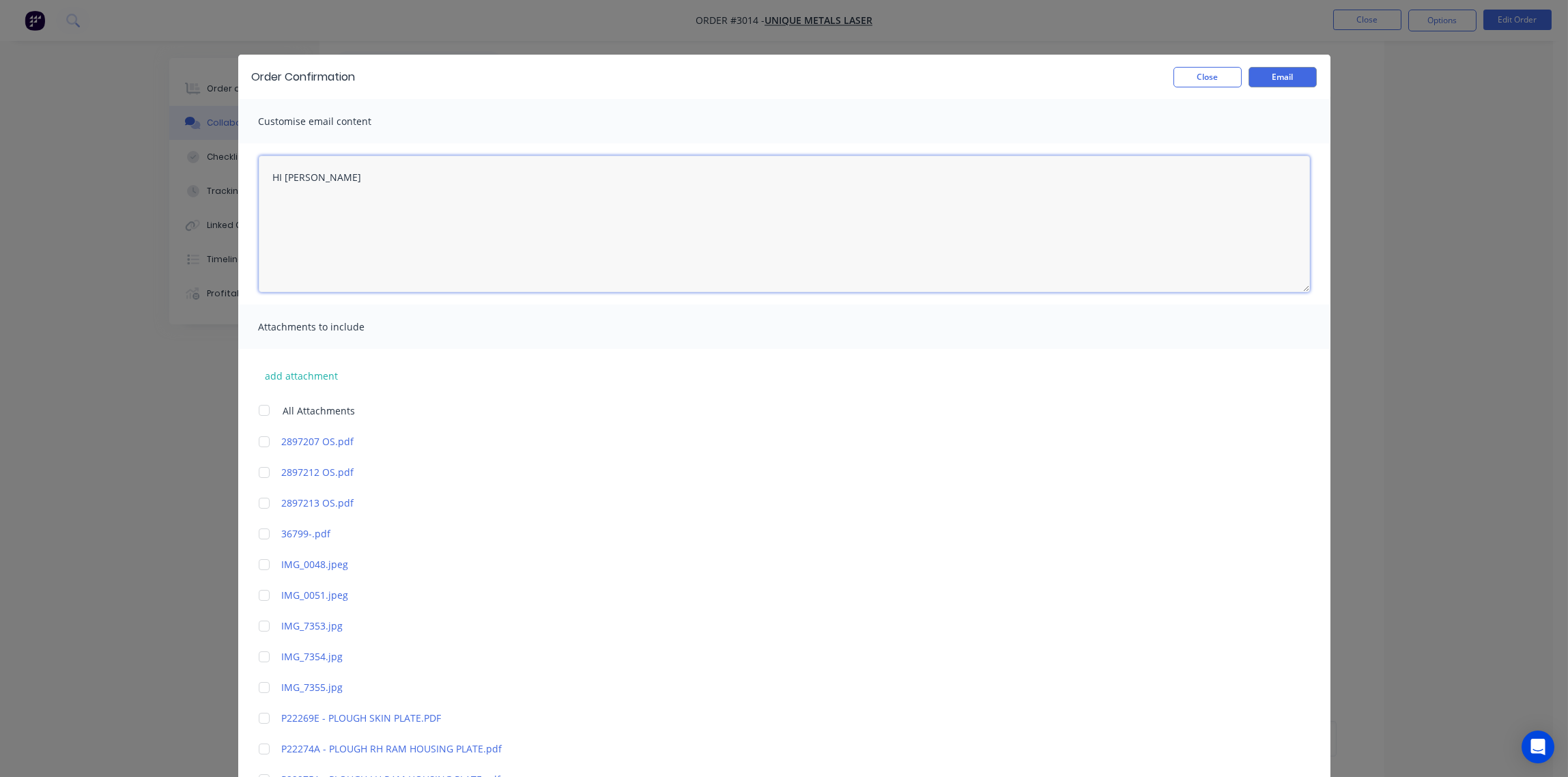
click at [266, 204] on textarea "HI Tony" at bounding box center [784, 224] width 1052 height 137
click at [503, 207] on textarea "HI Tony please see attached photos of cracking along fold" at bounding box center [784, 224] width 1052 height 137
click at [497, 205] on textarea "HI Tony please see attached photos of cracking along fold. do we keep going?" at bounding box center [784, 224] width 1052 height 137
click at [569, 206] on textarea "HI Tony please see attached photos of cracking along fold. Do we keep going?" at bounding box center [784, 224] width 1052 height 137
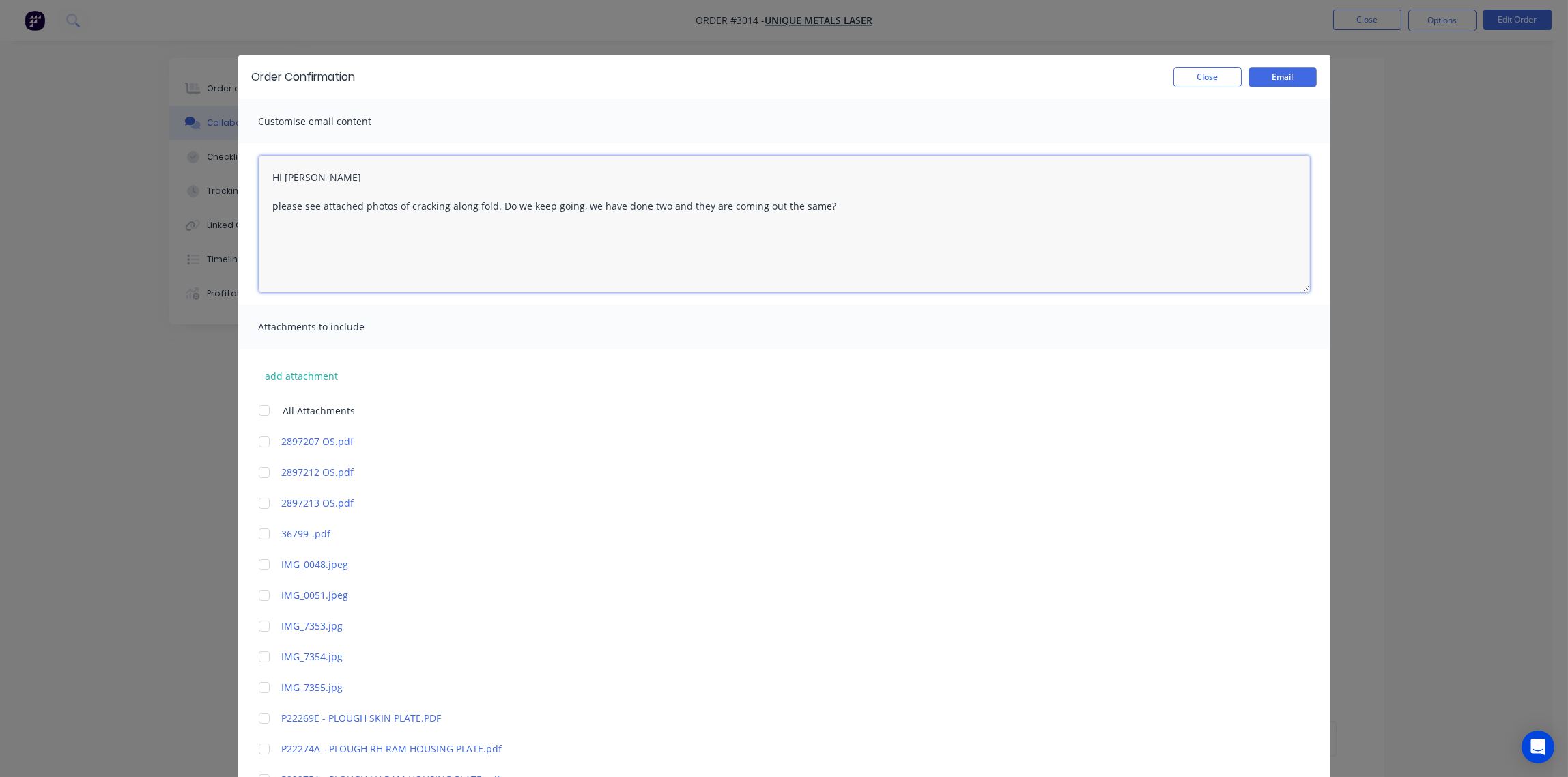
click at [338, 240] on textarea "HI Tony please see attached photos of cracking along fold. Do we keep going, we…" at bounding box center [784, 224] width 1052 height 137
click at [827, 204] on textarea "HI Tony please see attached photos of cracking along fold. Do we keep going, we…" at bounding box center [784, 224] width 1052 height 137
type textarea "HI Tony please see attached photos of cracking along fold. Do we keep going, we…"
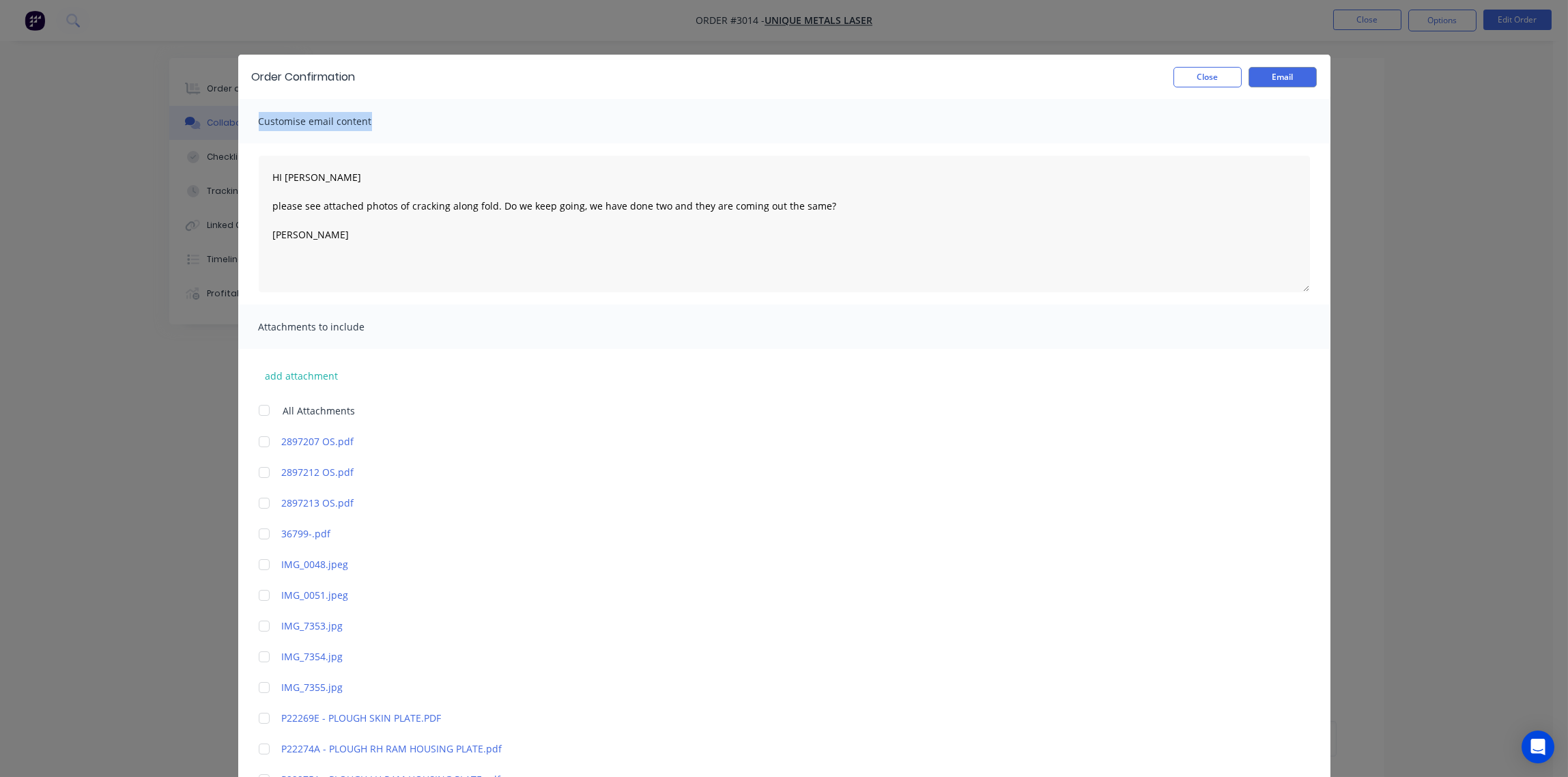
drag, startPoint x: 482, startPoint y: 77, endPoint x: 684, endPoint y: 138, distance: 211.0
click at [684, 138] on div "Order Confirmation Close Email Customise email content HI Tony please see attac…" at bounding box center [784, 687] width 1092 height 1265
click at [253, 564] on div at bounding box center [264, 564] width 28 height 28
click at [257, 594] on div at bounding box center [264, 595] width 28 height 28
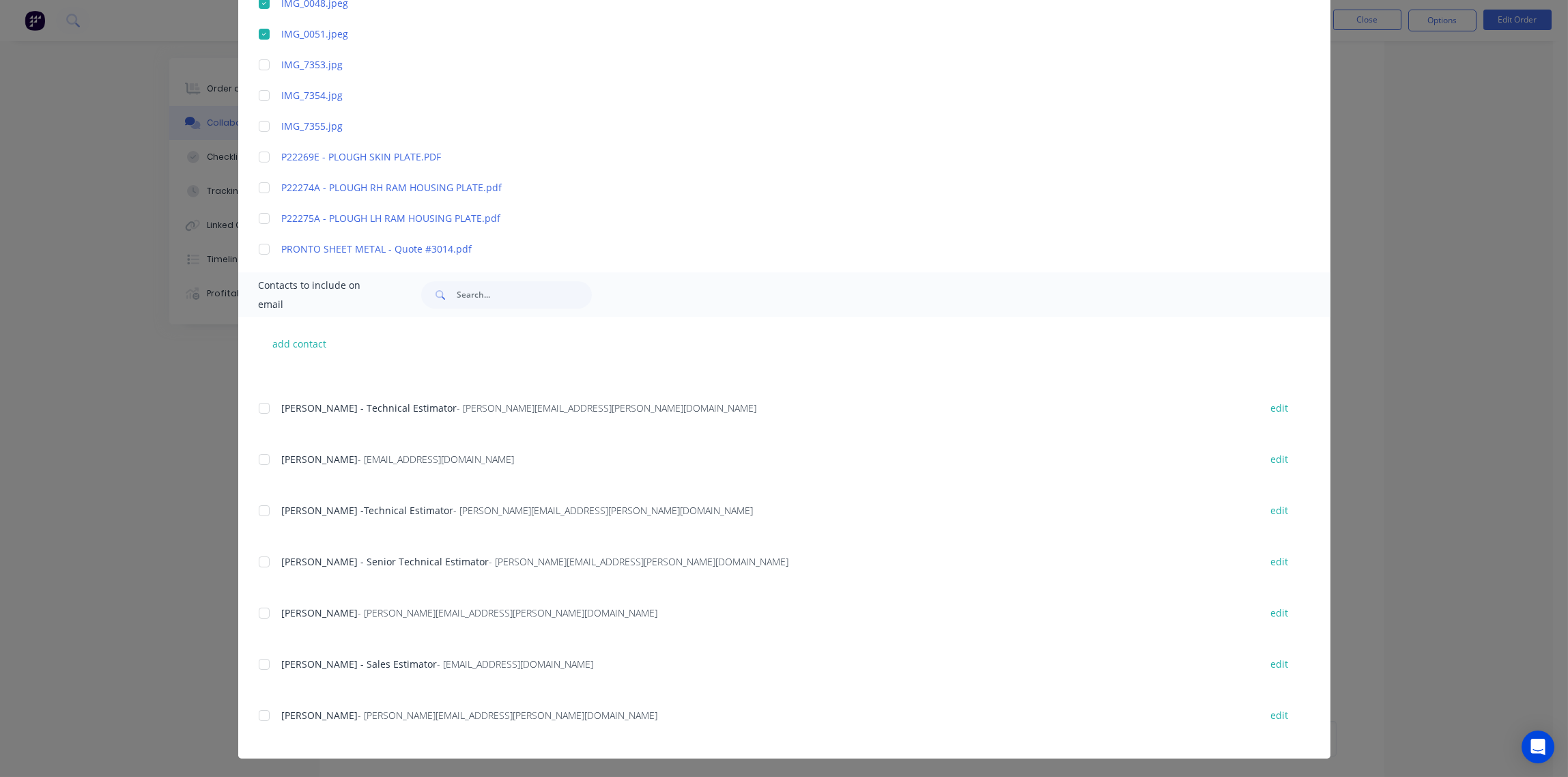
scroll to position [277, 0]
click at [258, 460] on div at bounding box center [264, 460] width 28 height 28
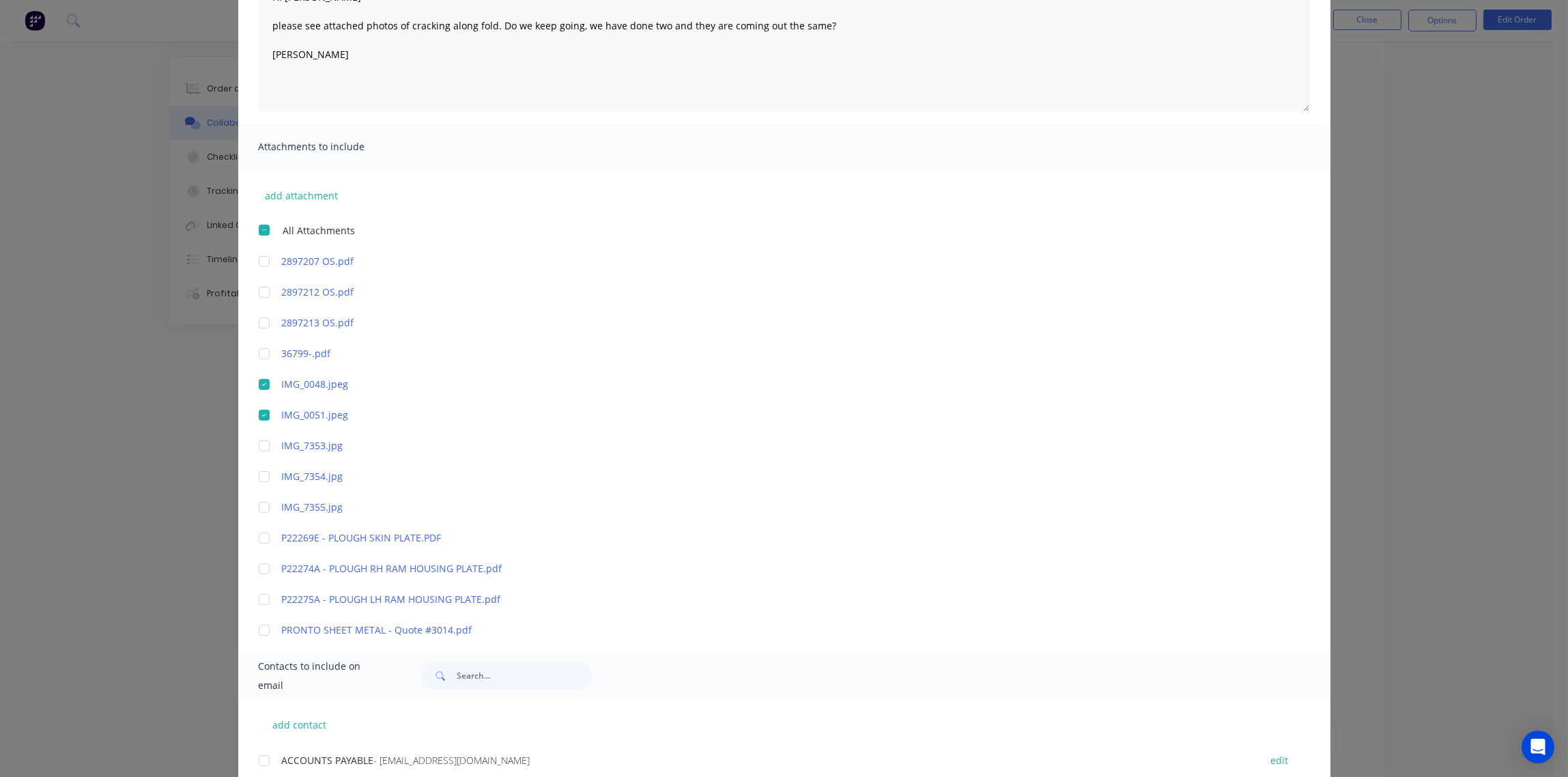
scroll to position [0, 0]
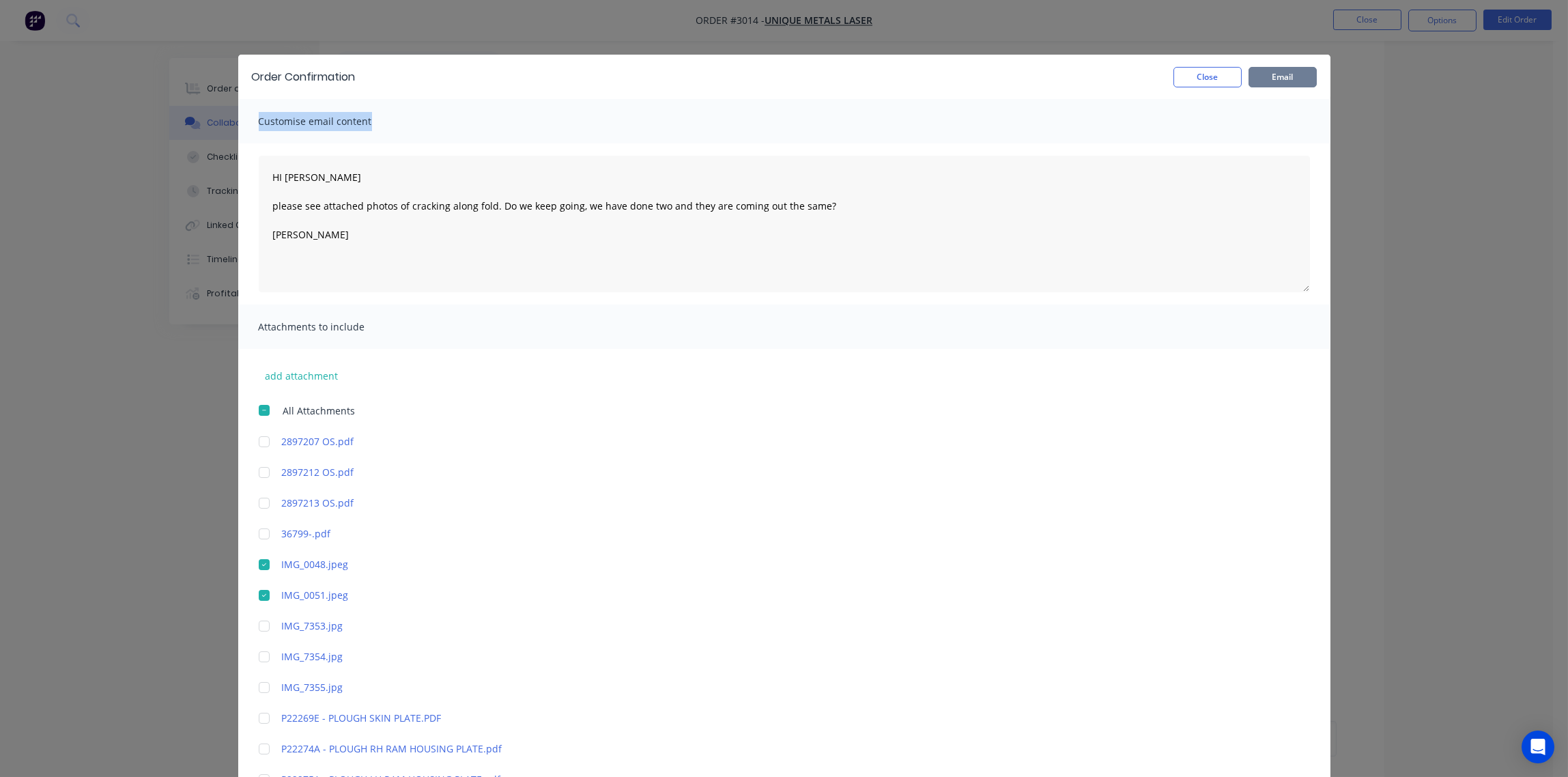
click at [1279, 78] on button "Email" at bounding box center [1283, 77] width 68 height 21
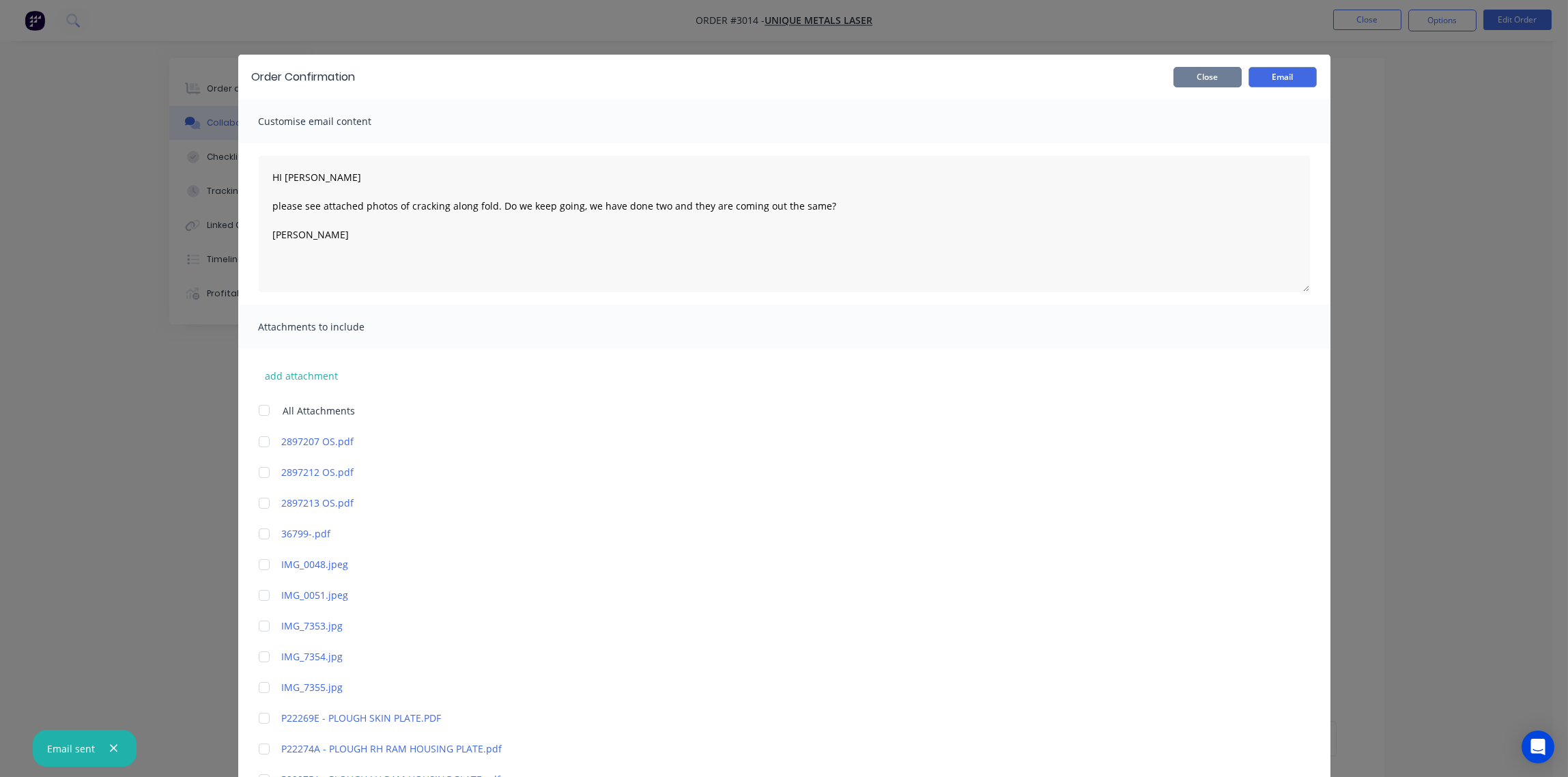
click at [1196, 77] on button "Close" at bounding box center [1207, 77] width 68 height 21
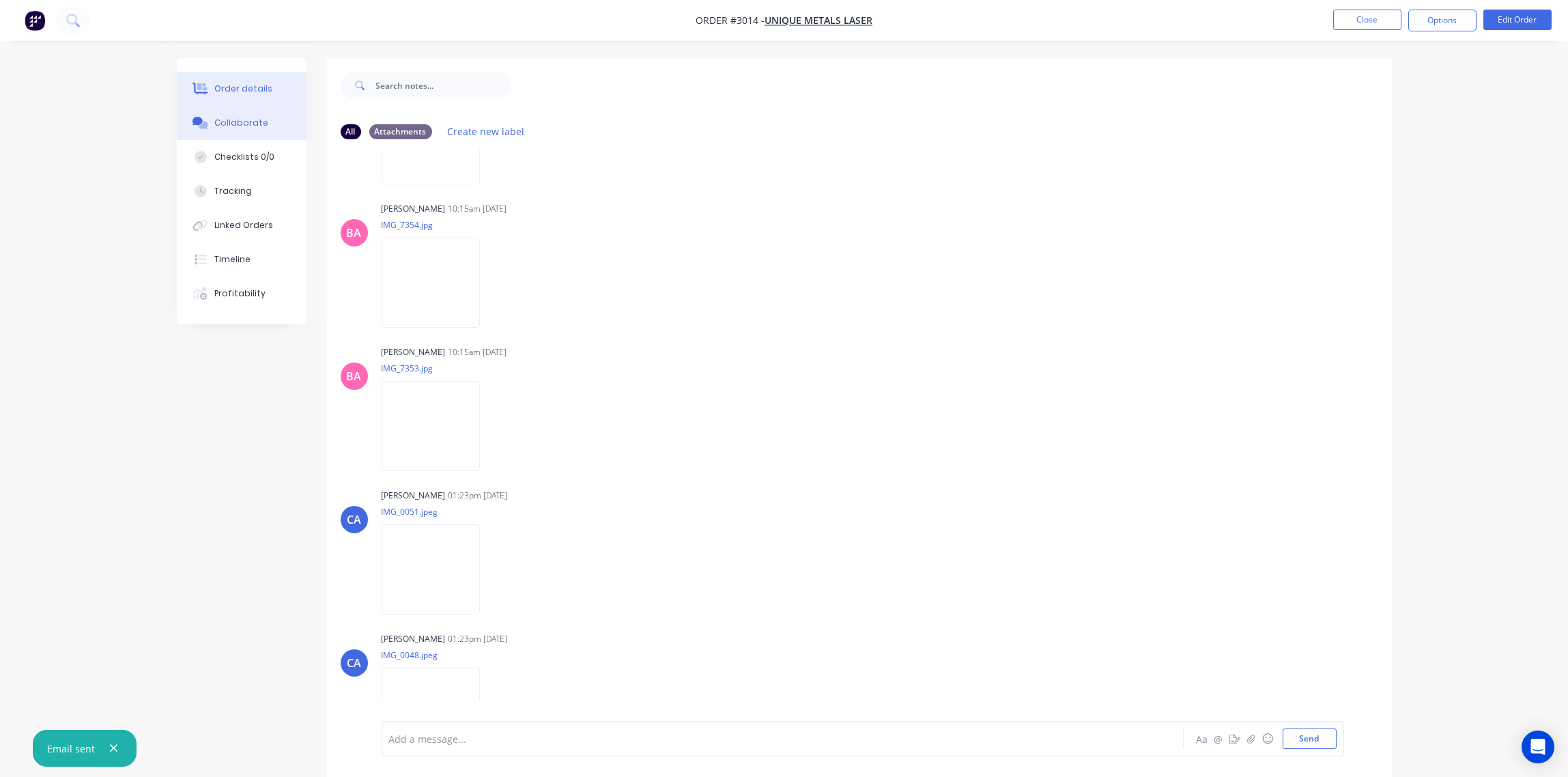
click at [239, 91] on div "Order details" at bounding box center [243, 89] width 58 height 13
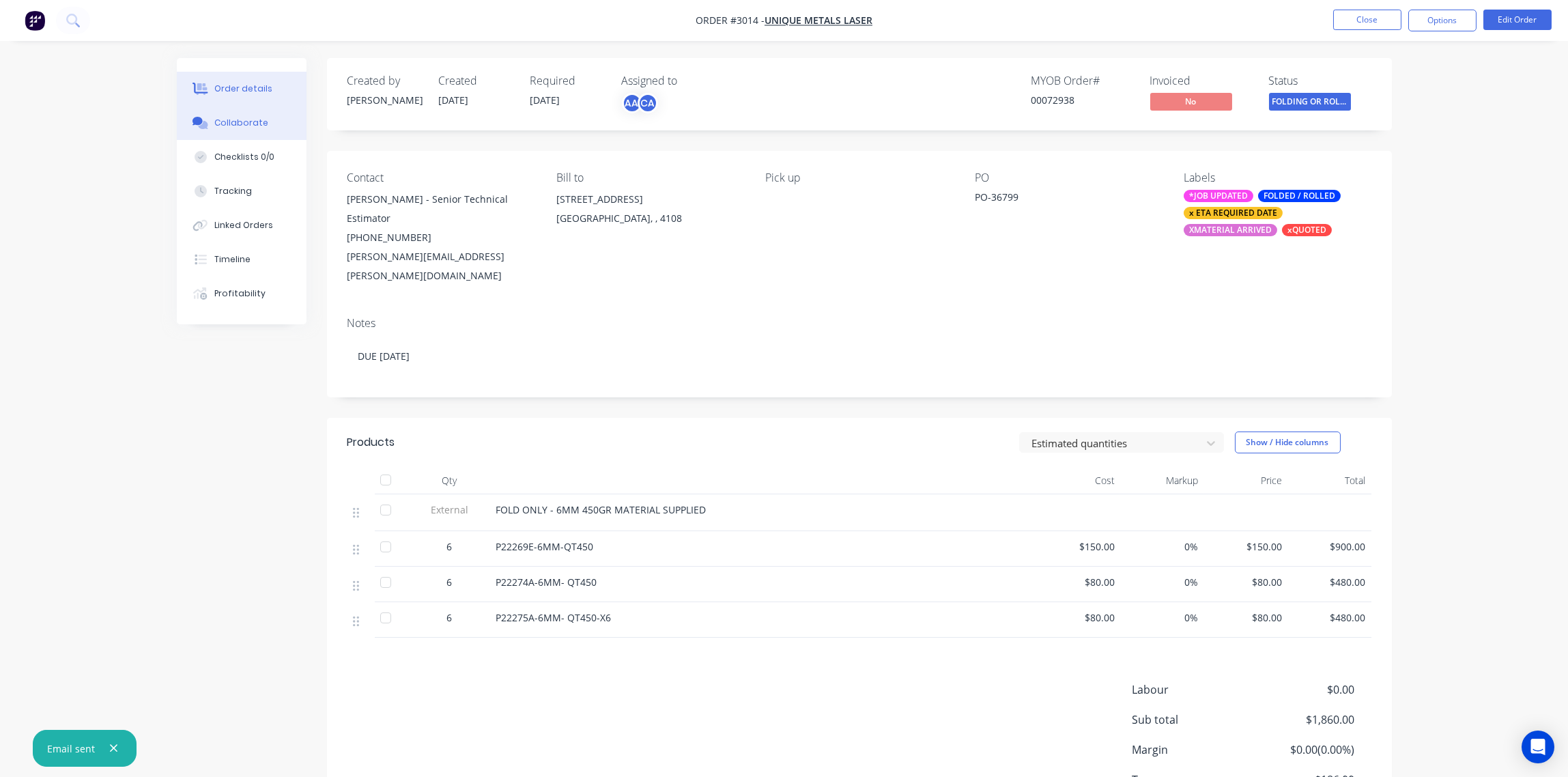
click at [246, 123] on div "Collaborate" at bounding box center [241, 123] width 54 height 13
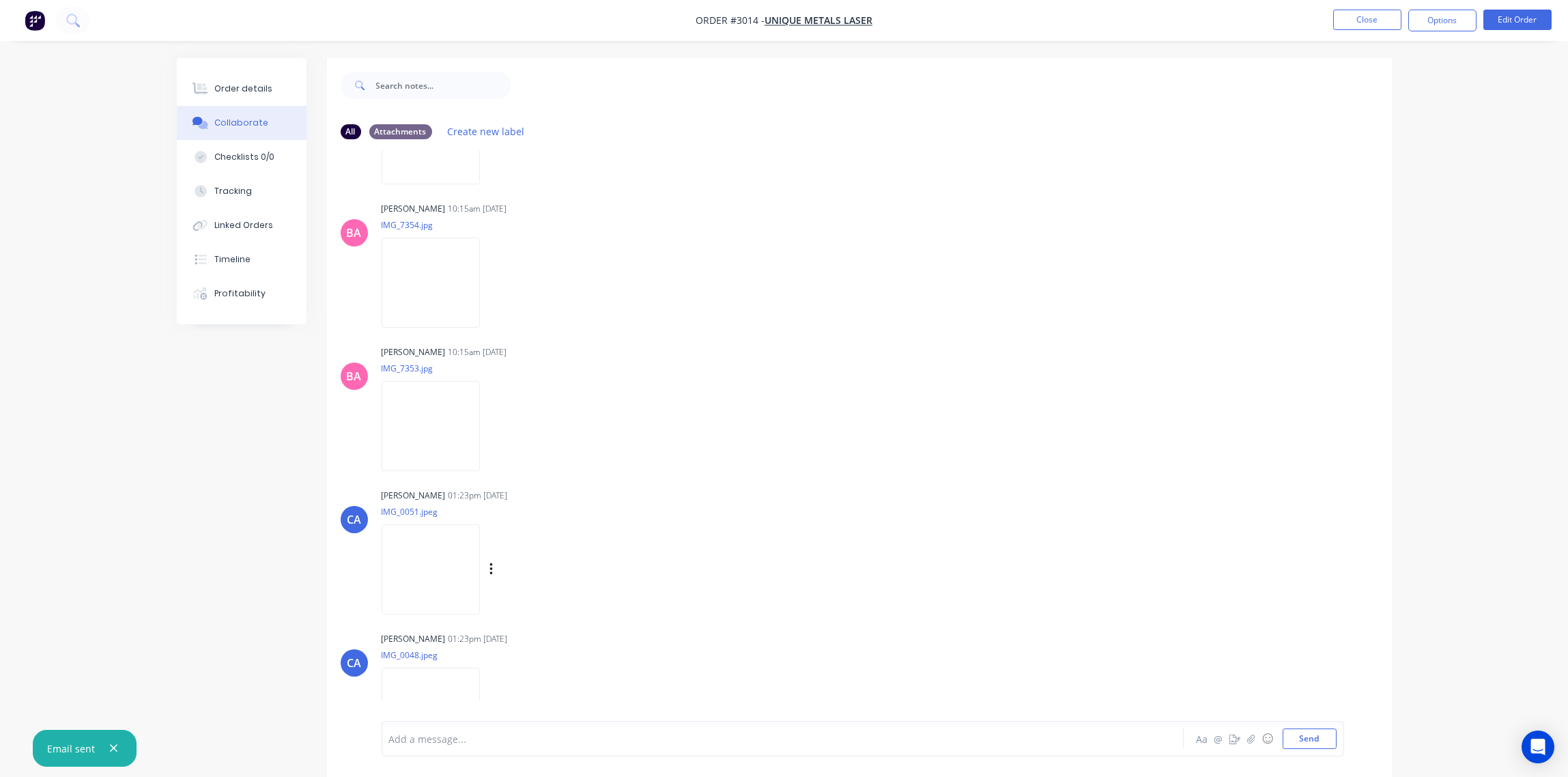
scroll to position [21, 0]
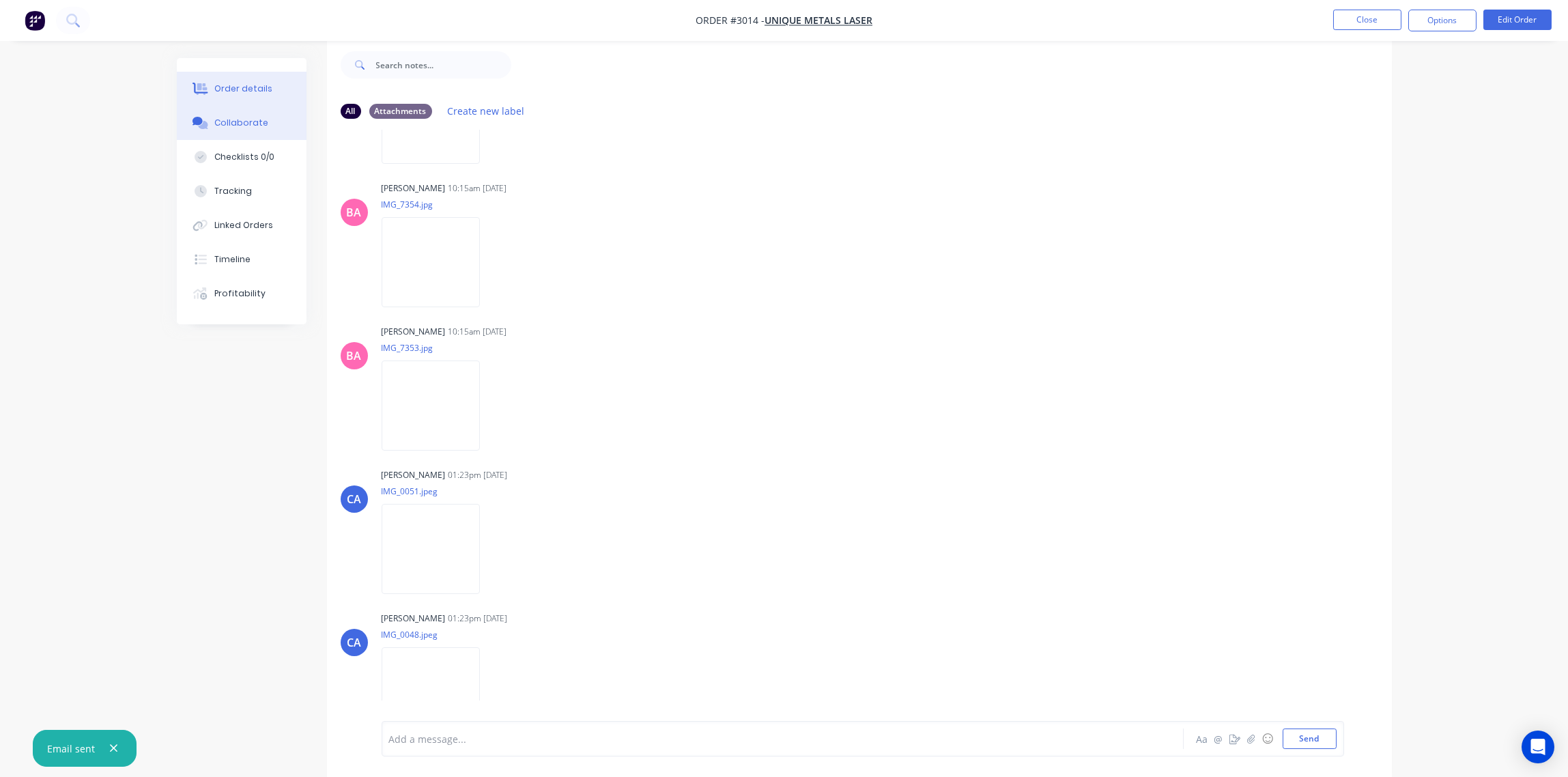
click at [240, 82] on div "Order details" at bounding box center [243, 89] width 58 height 13
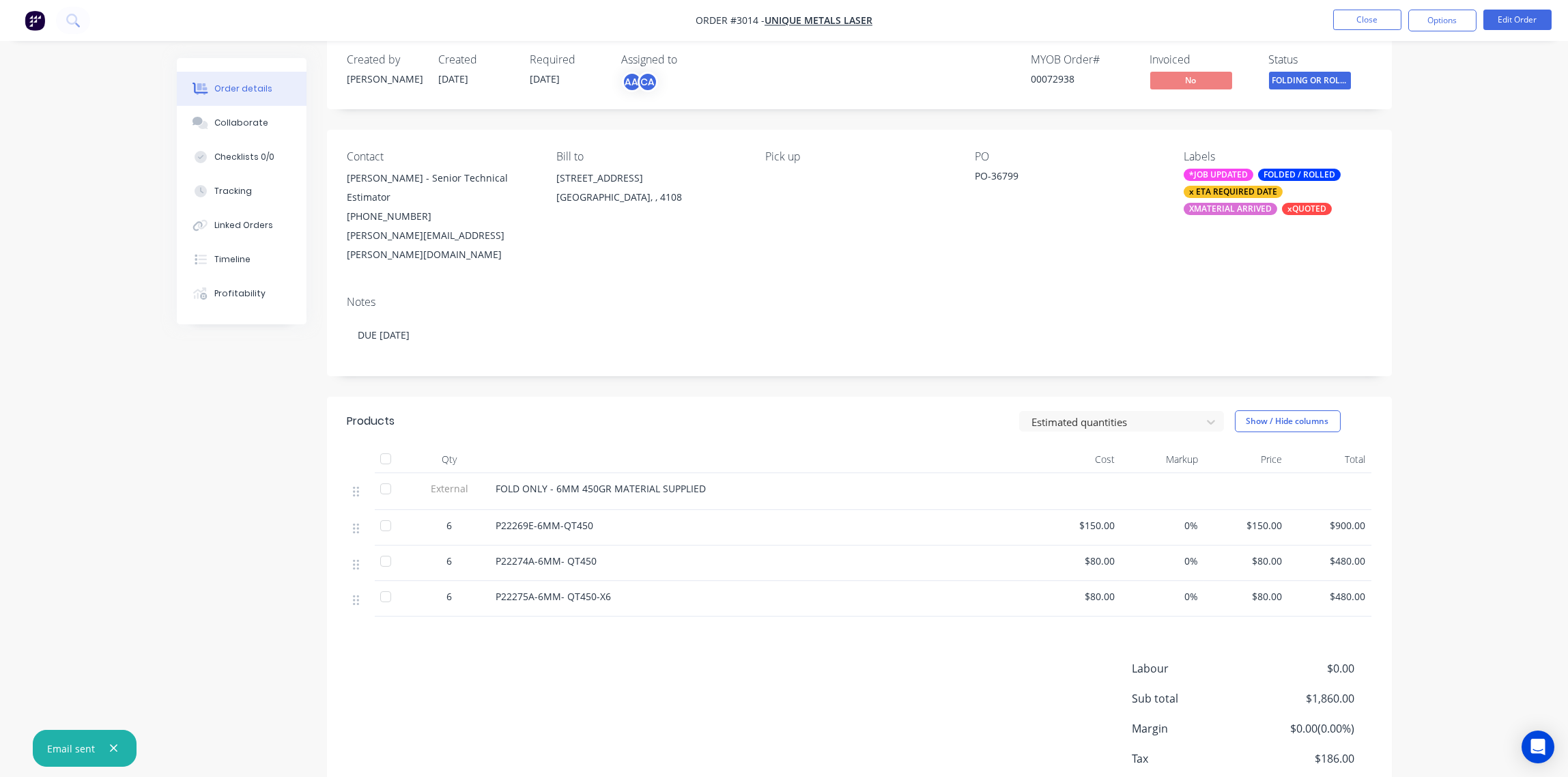
click at [409, 212] on div "[PHONE_NUMBER]" at bounding box center [440, 217] width 187 height 19
drag, startPoint x: 409, startPoint y: 212, endPoint x: 425, endPoint y: 220, distance: 17.9
click at [425, 220] on div "[PHONE_NUMBER]" at bounding box center [440, 217] width 187 height 19
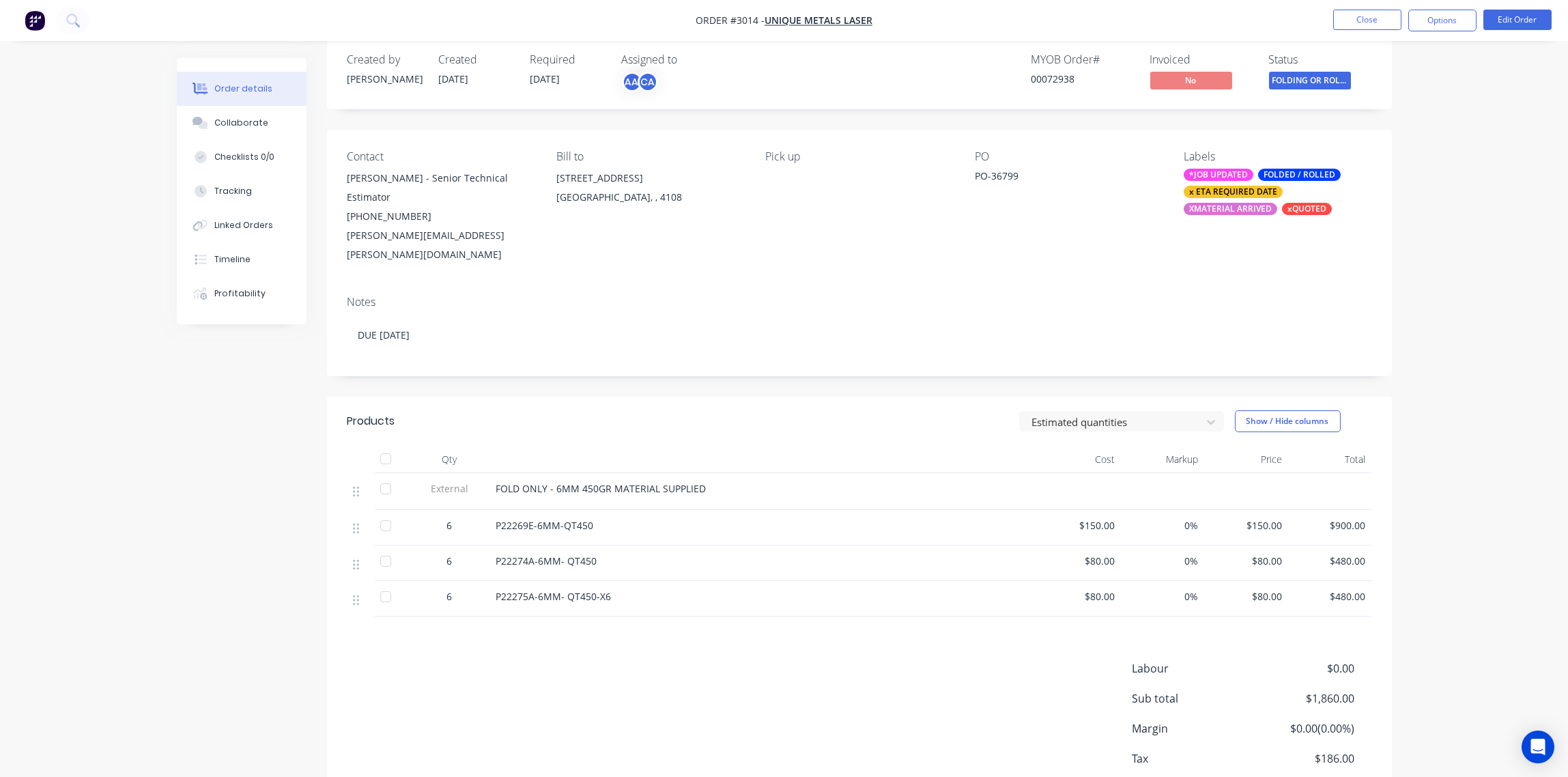
click at [336, 258] on div "Contact Tony Shepherd - Senior Technical Estimator (07) 3902 8100 Tony.Shepherd…" at bounding box center [860, 207] width 1065 height 155
click at [1353, 17] on button "Close" at bounding box center [1367, 20] width 68 height 21
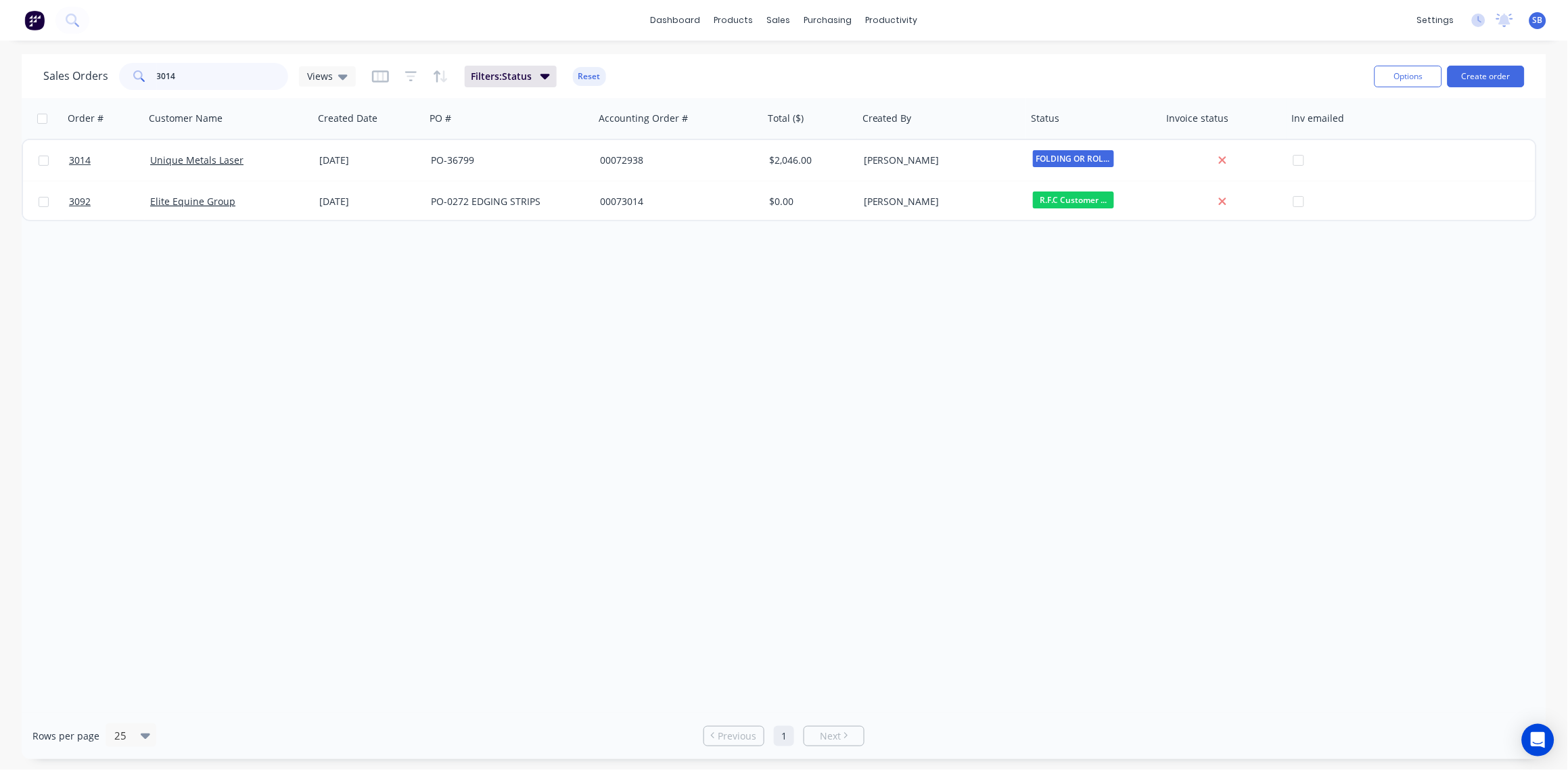
drag, startPoint x: 182, startPoint y: 75, endPoint x: 0, endPoint y: 78, distance: 182.0
click at [0, 80] on html "dashboard products sales purchasing productivity dashboard products Product Cat…" at bounding box center [784, 385] width 1568 height 770
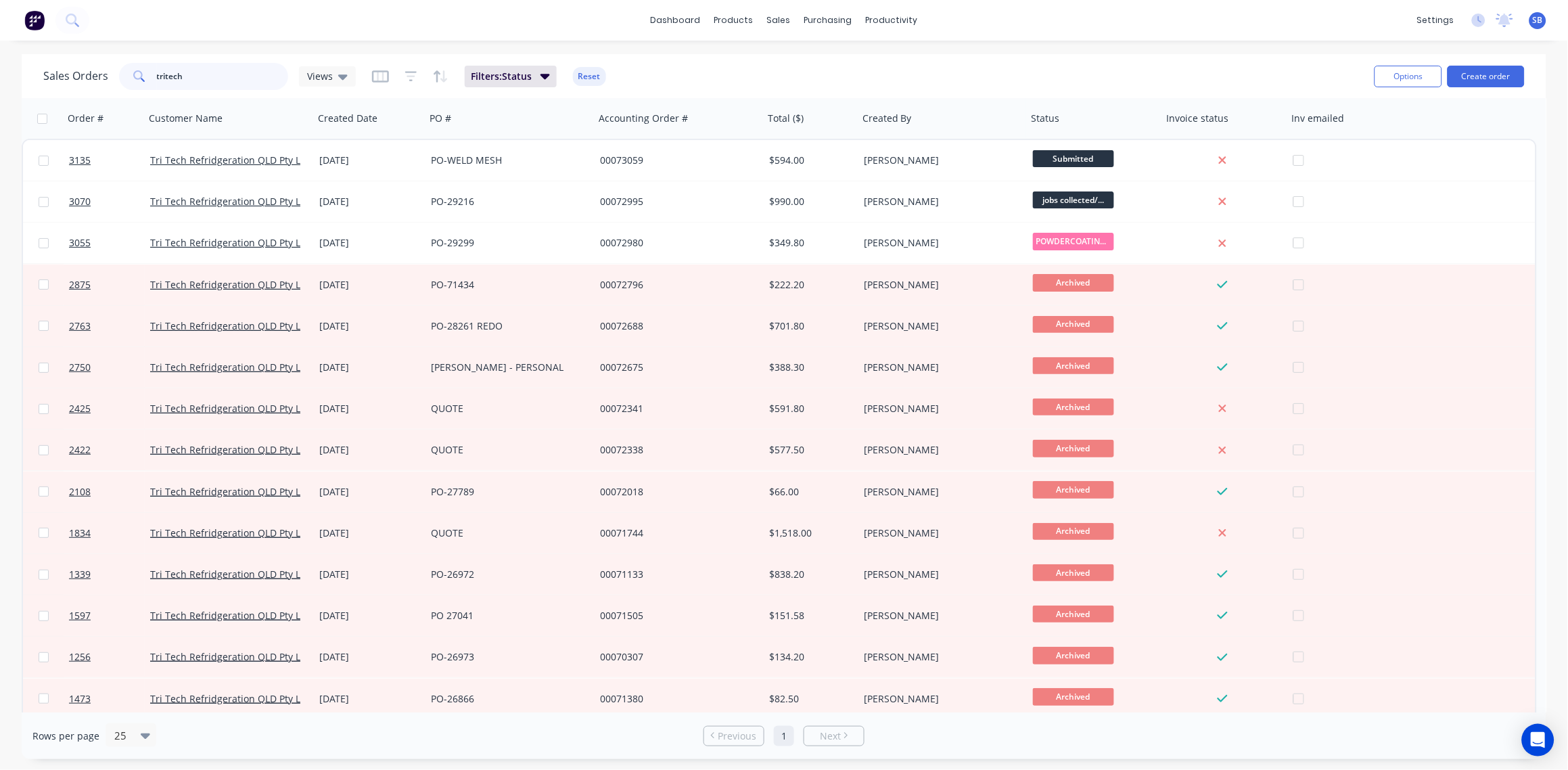
drag, startPoint x: 206, startPoint y: 85, endPoint x: 0, endPoint y: 73, distance: 206.3
click at [0, 74] on html "dashboard products sales purchasing productivity dashboard products Product Cat…" at bounding box center [784, 385] width 1568 height 770
type input "lambert"
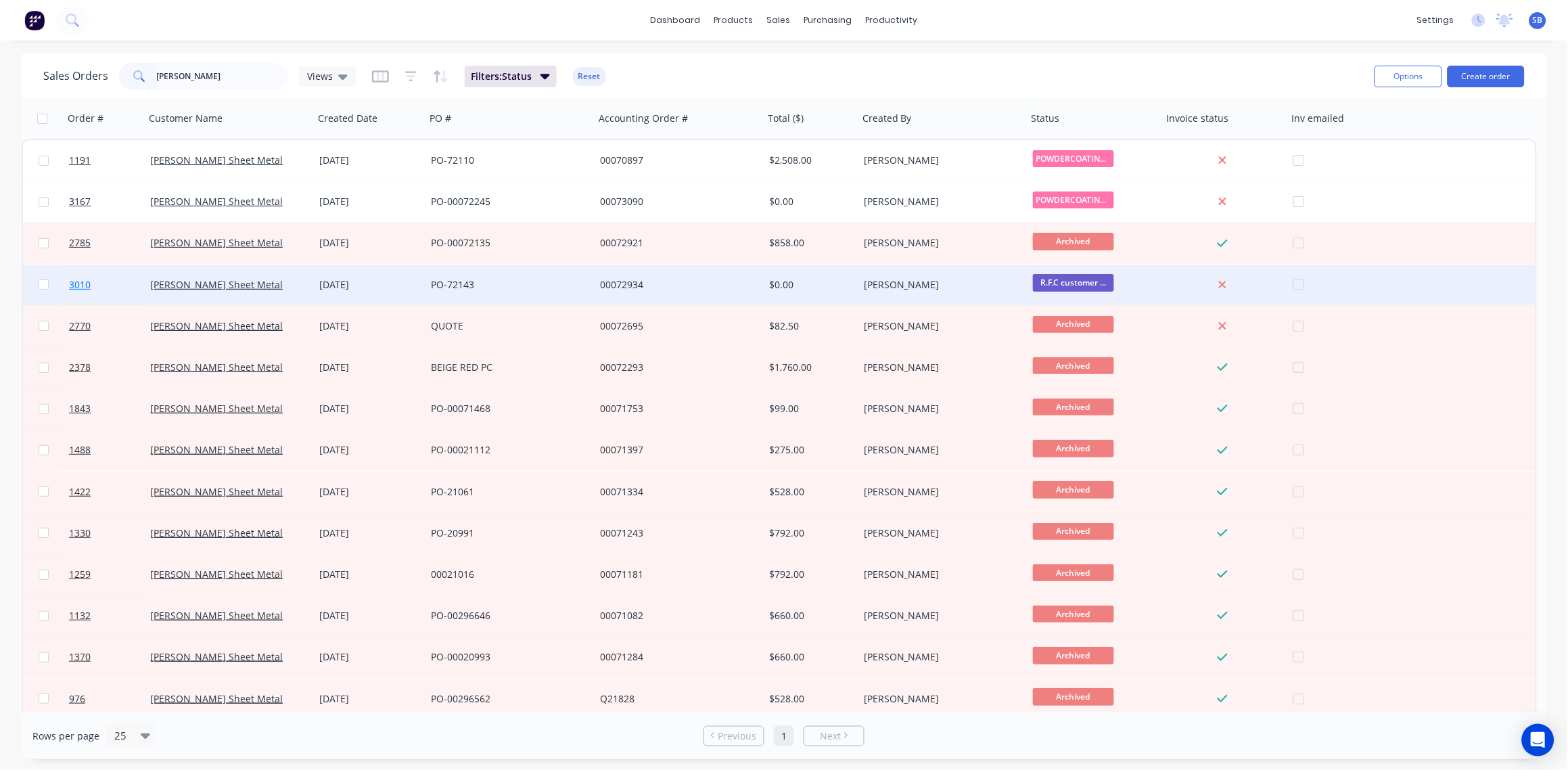
click at [74, 280] on span "3010" at bounding box center [80, 284] width 22 height 13
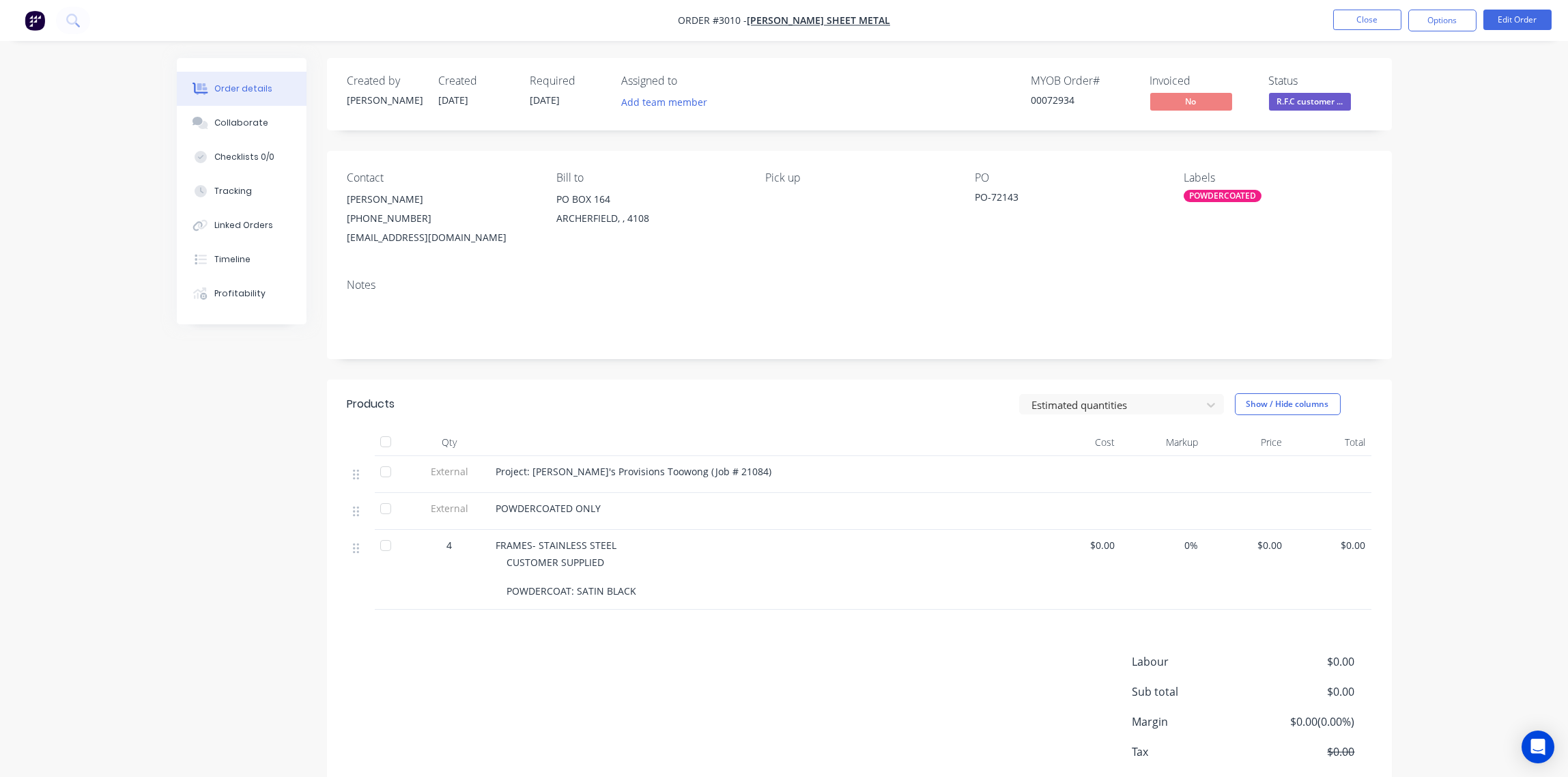
click at [236, 89] on div "Order details" at bounding box center [243, 89] width 58 height 13
click at [235, 127] on div "Collaborate" at bounding box center [241, 123] width 54 height 13
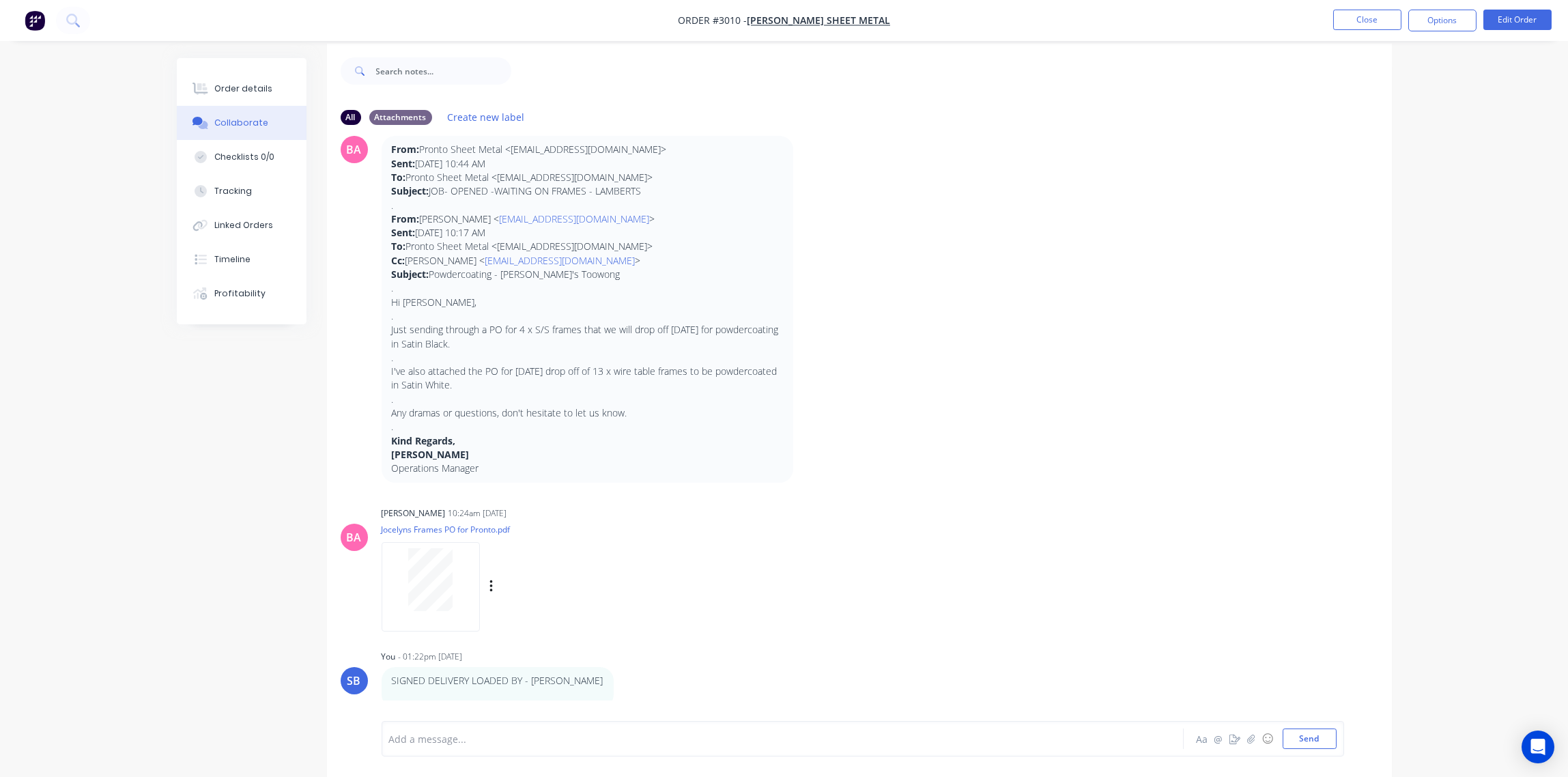
scroll to position [21, 0]
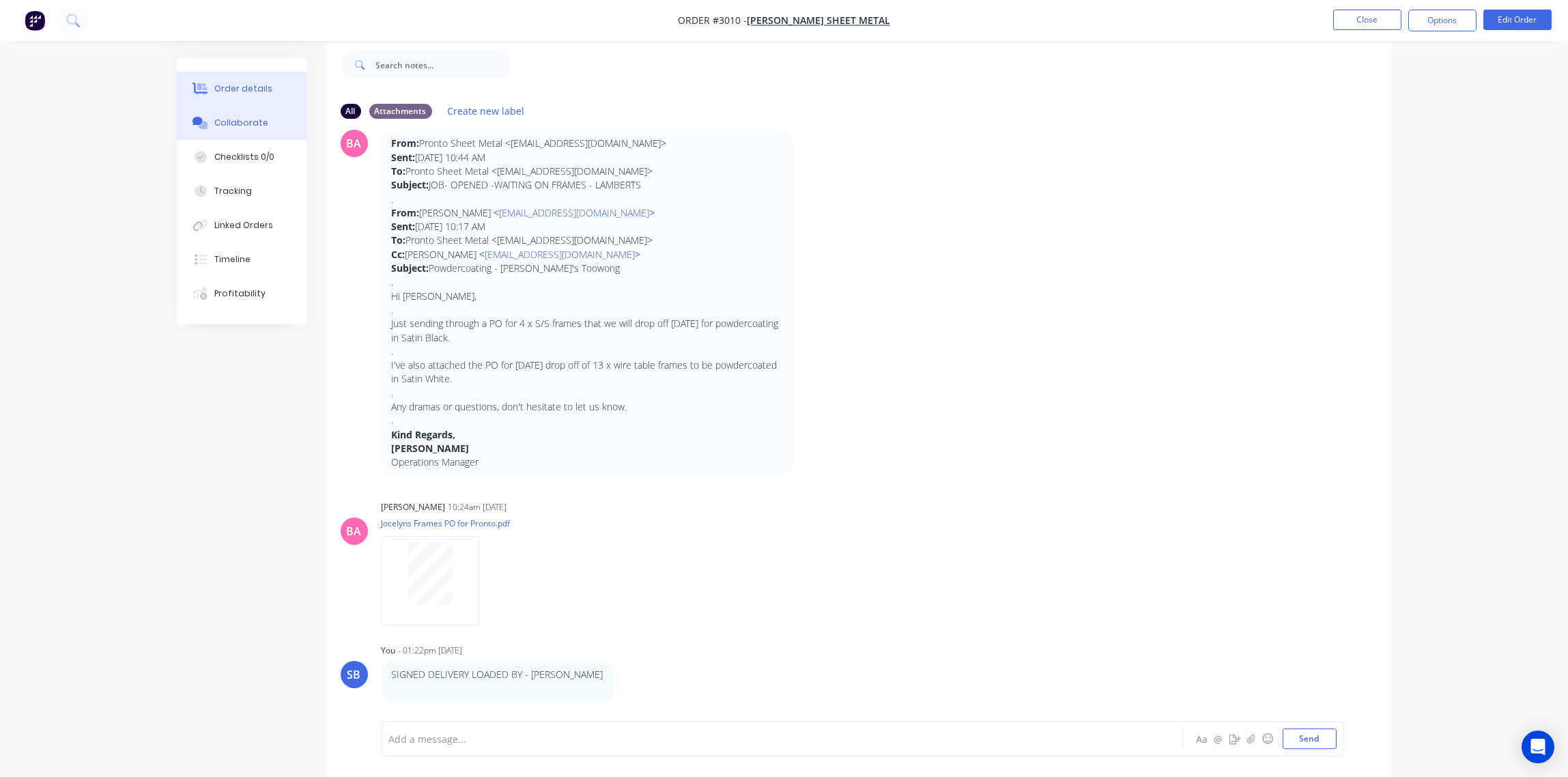
click at [244, 83] on div "Order details" at bounding box center [243, 89] width 58 height 13
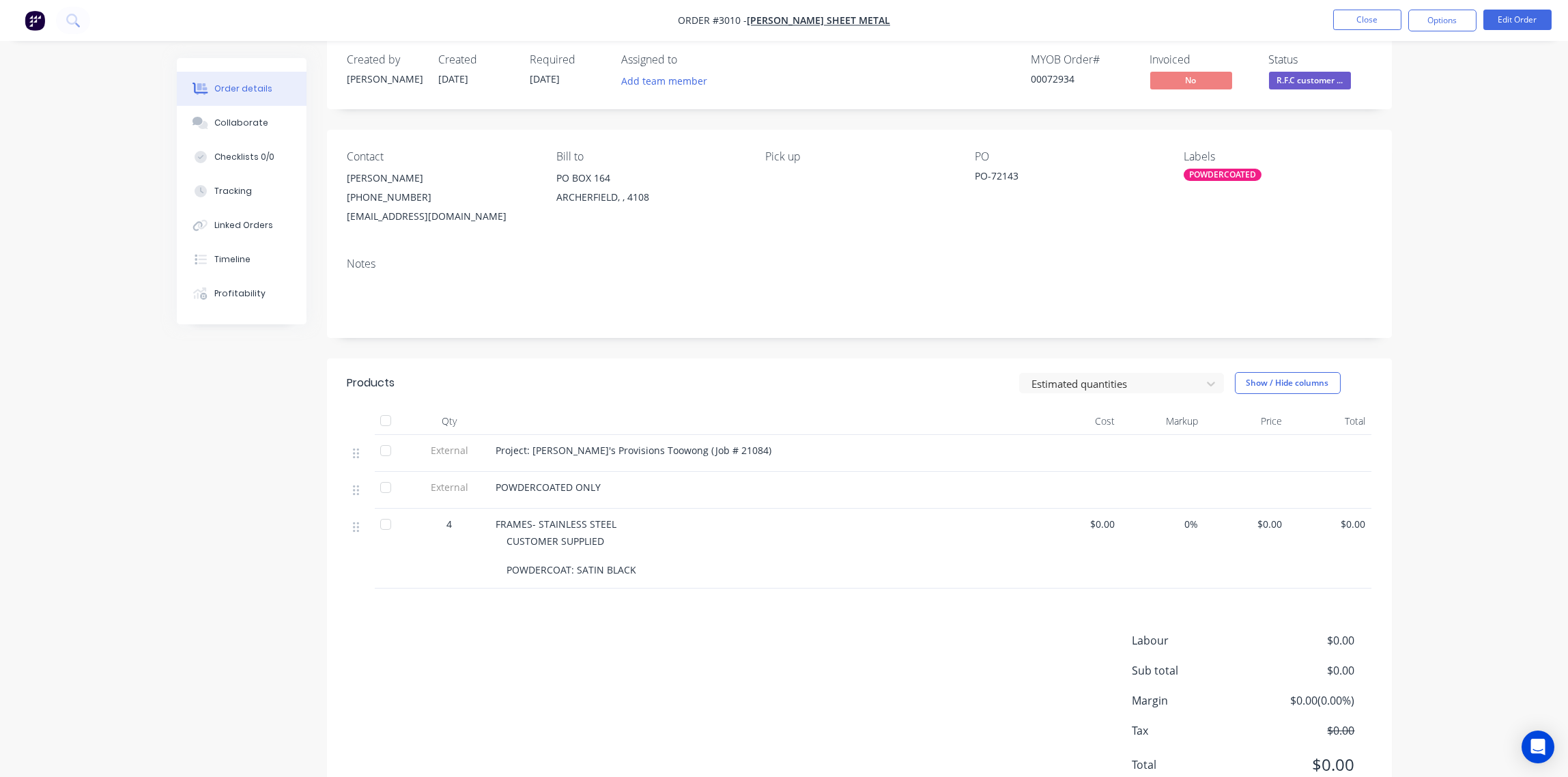
click at [1314, 76] on span "R.F.C customer ..." at bounding box center [1310, 81] width 82 height 17
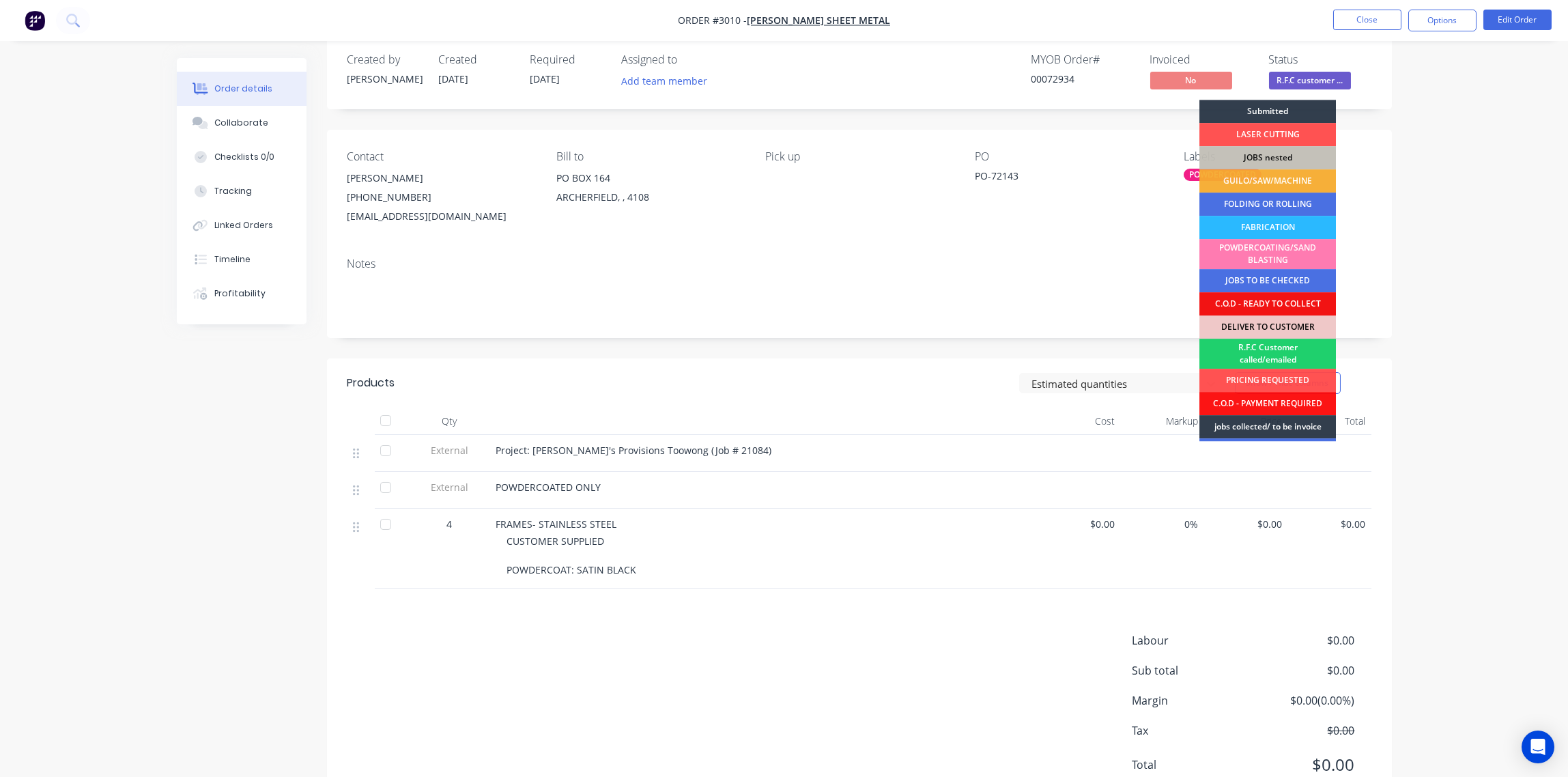
scroll to position [67, 0]
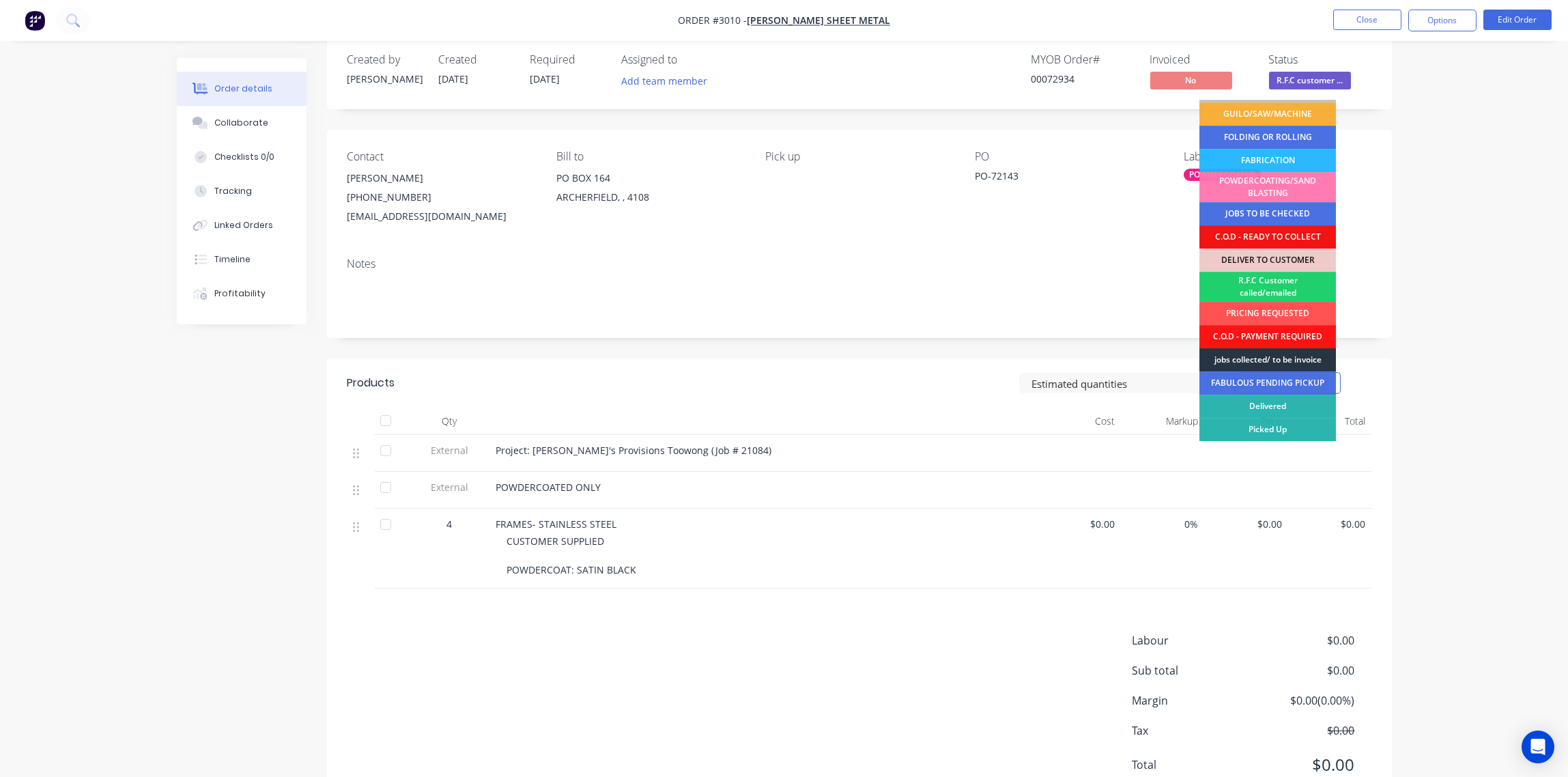
click at [1305, 358] on div "jobs collected/ to be invoice" at bounding box center [1268, 359] width 137 height 23
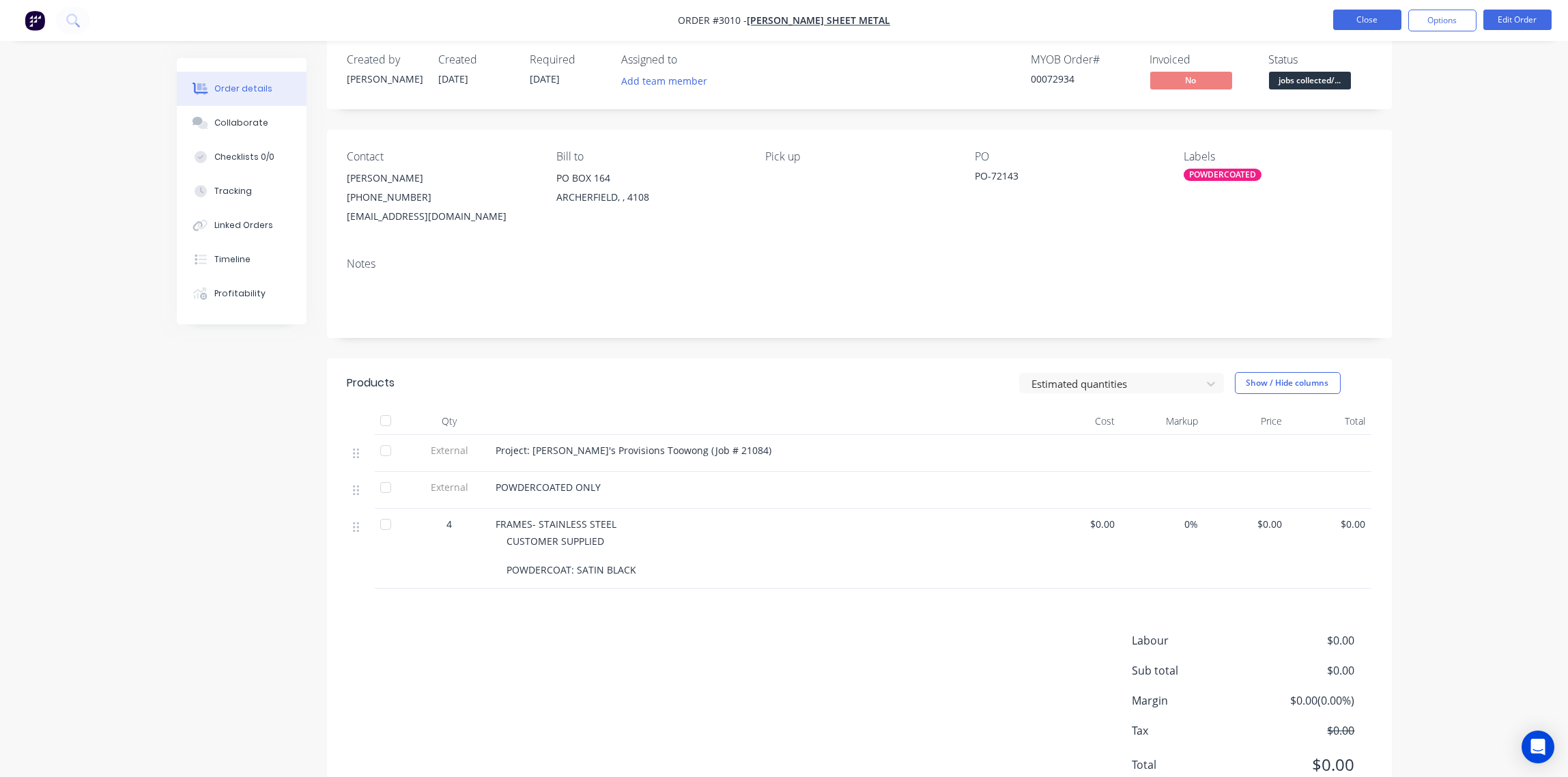
click at [1371, 14] on button "Close" at bounding box center [1367, 20] width 68 height 21
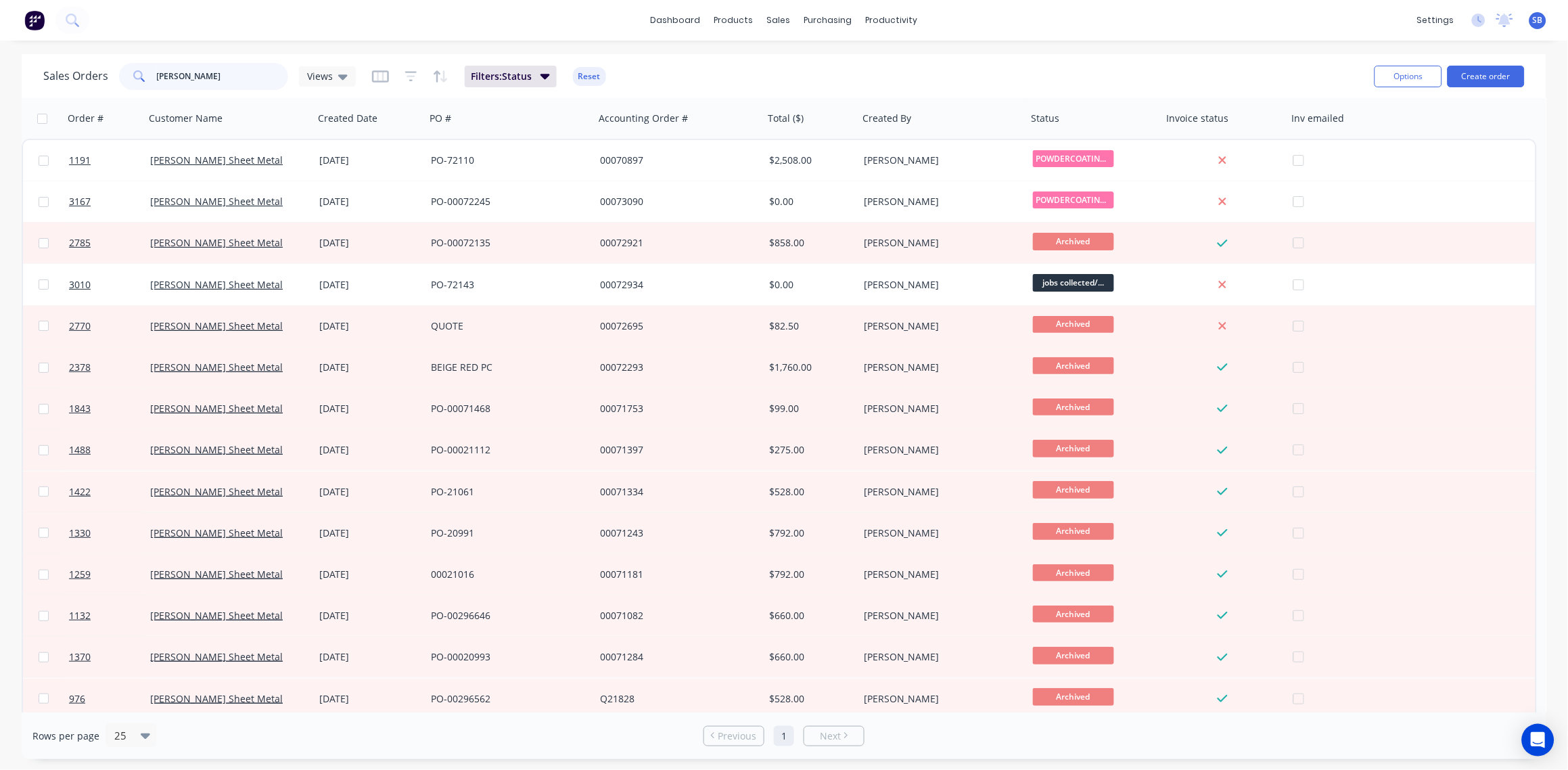
click at [201, 79] on input "lambert" at bounding box center [223, 76] width 132 height 27
drag, startPoint x: 211, startPoint y: 78, endPoint x: 20, endPoint y: 75, distance: 191.0
click at [20, 75] on div "Sales Orders lambert Views Filters: Status Reset Options Create order Order # C…" at bounding box center [784, 407] width 1568 height 705
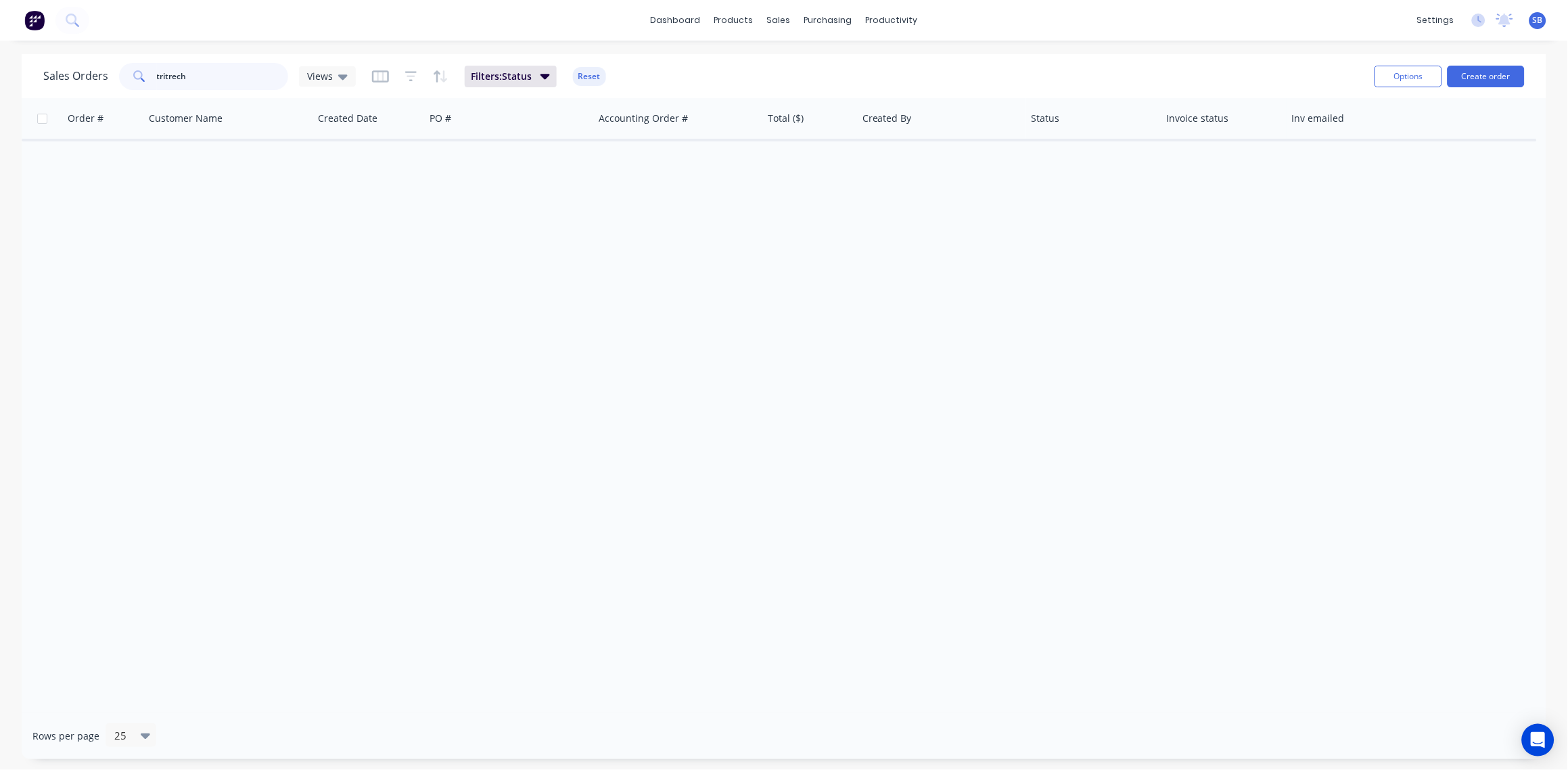
drag, startPoint x: 196, startPoint y: 74, endPoint x: 47, endPoint y: 85, distance: 149.4
click at [47, 85] on div "Sales Orders tritrech Views" at bounding box center [199, 76] width 313 height 27
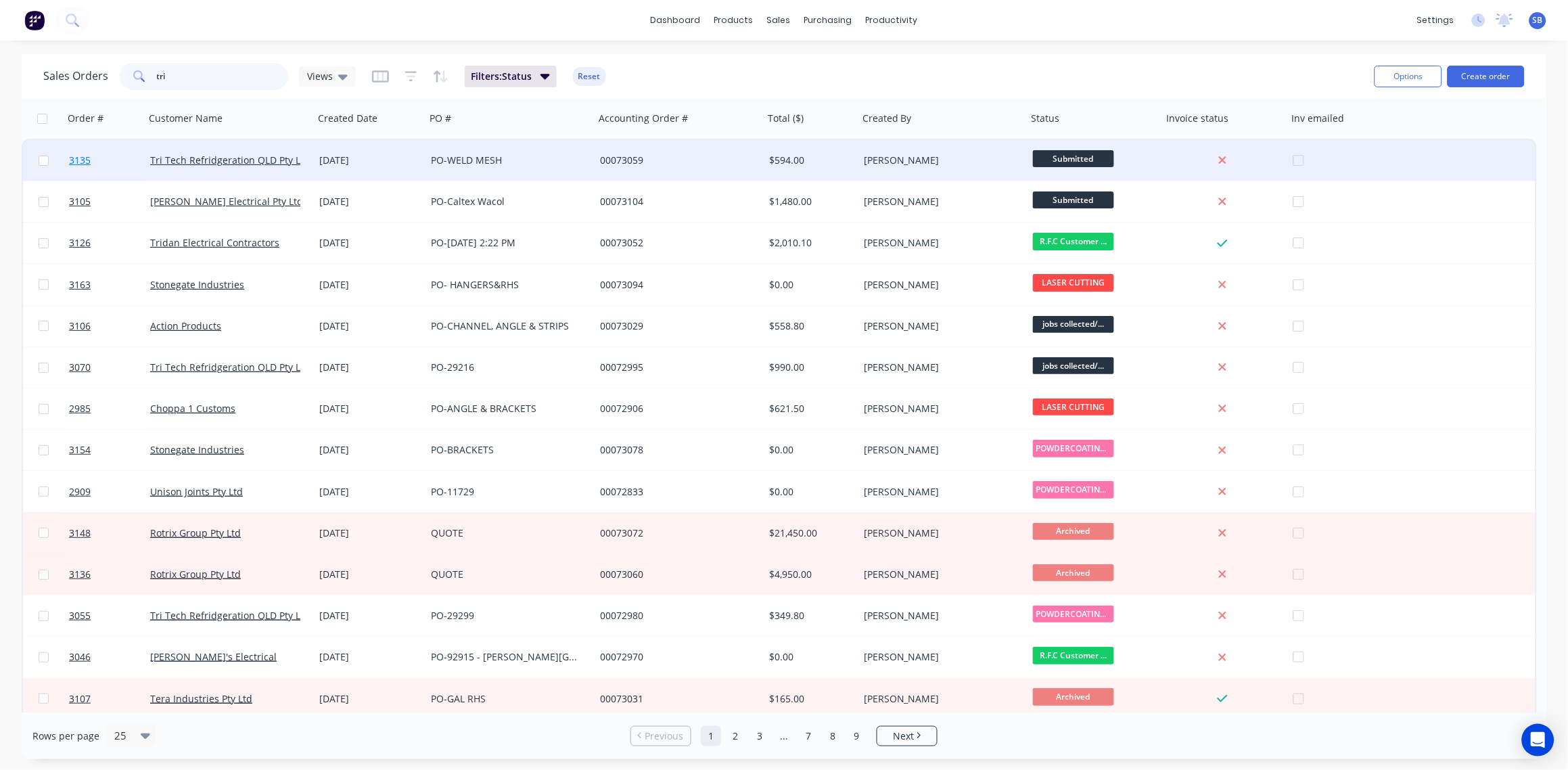
type input "tri"
click at [75, 167] on link "3135" at bounding box center [110, 161] width 81 height 41
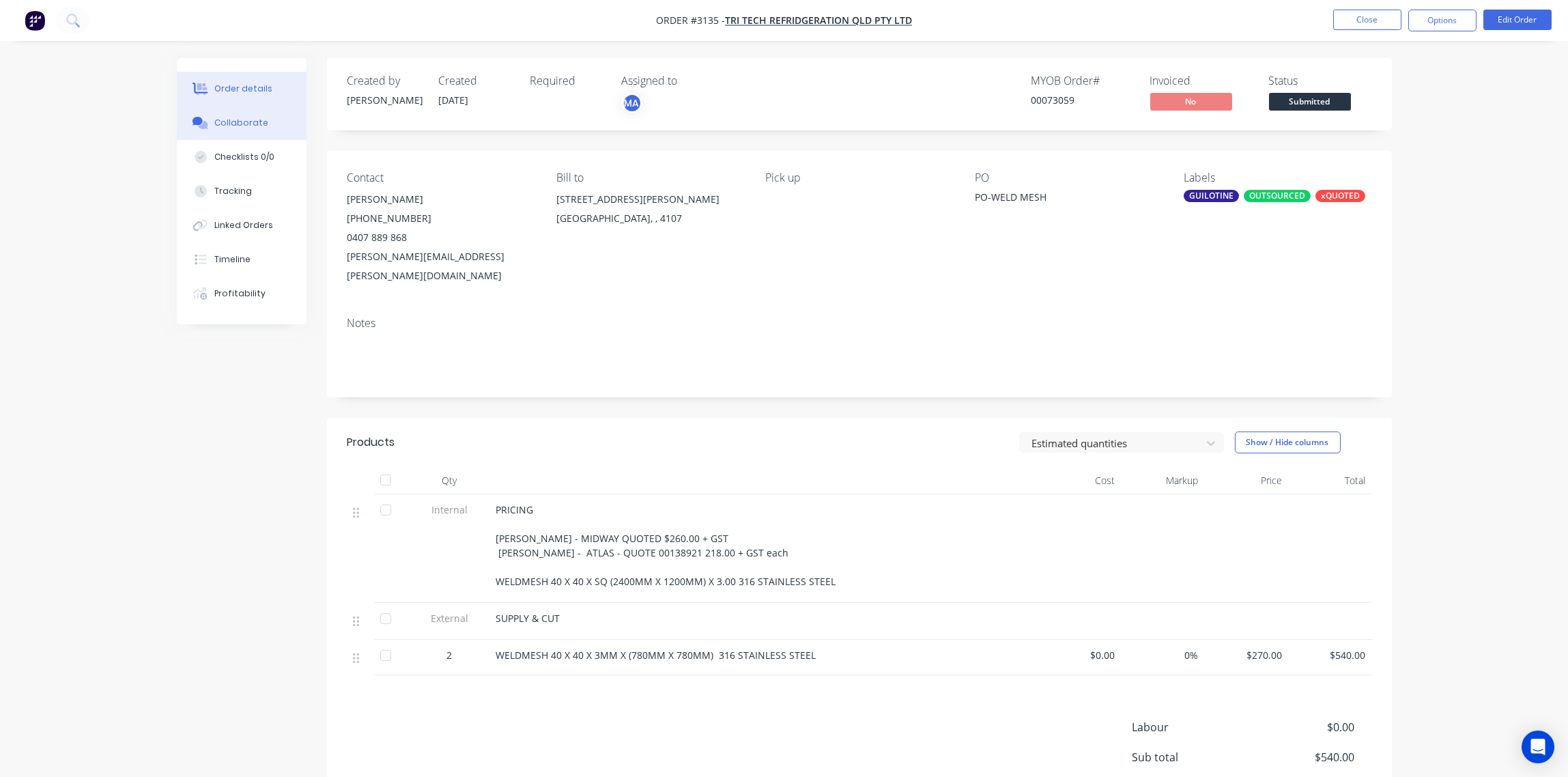
click at [231, 126] on div "Collaborate" at bounding box center [241, 123] width 54 height 13
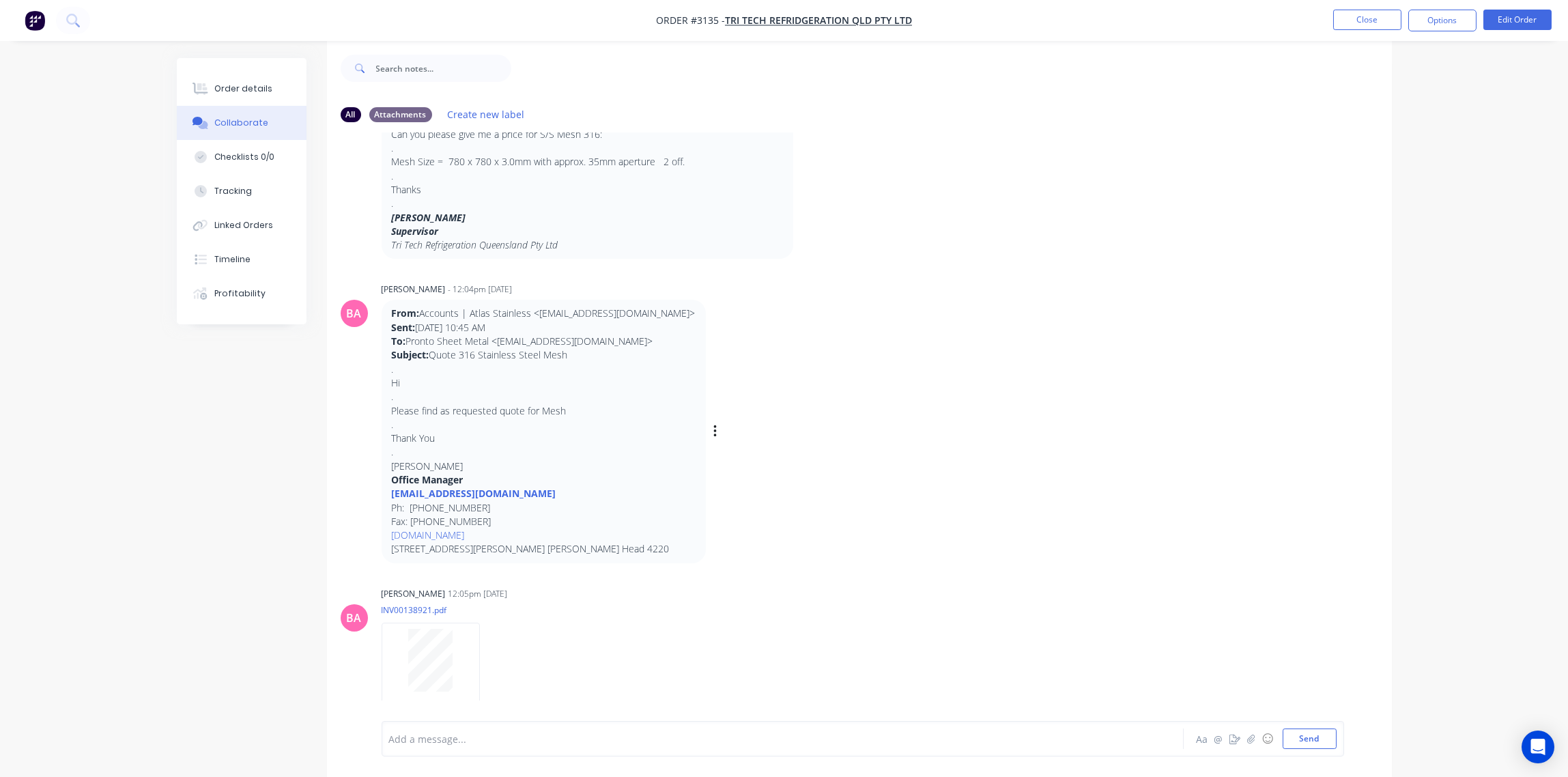
scroll to position [21, 0]
click at [241, 87] on div "Order details" at bounding box center [243, 89] width 58 height 13
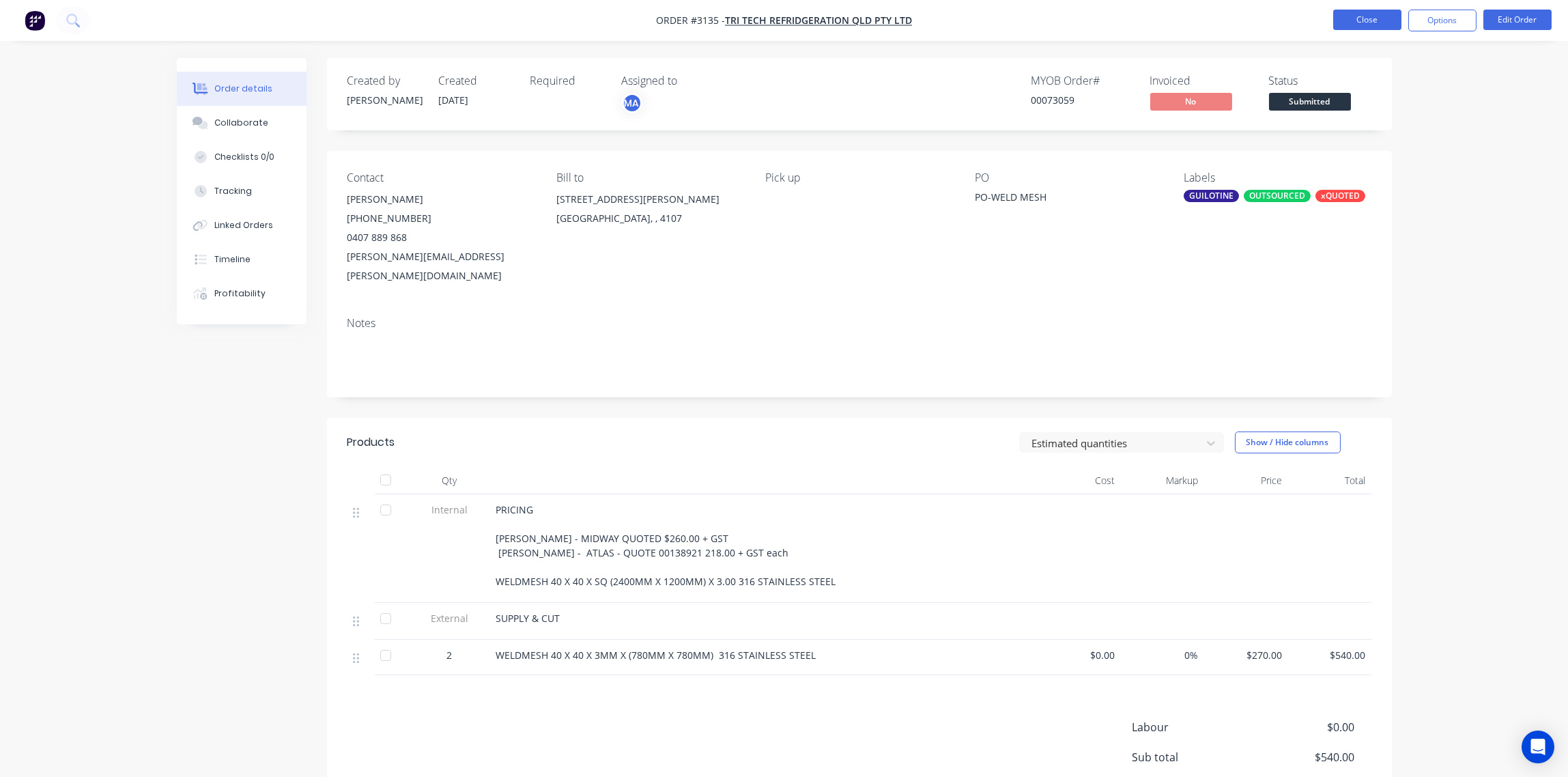
click at [1377, 17] on button "Close" at bounding box center [1367, 20] width 68 height 21
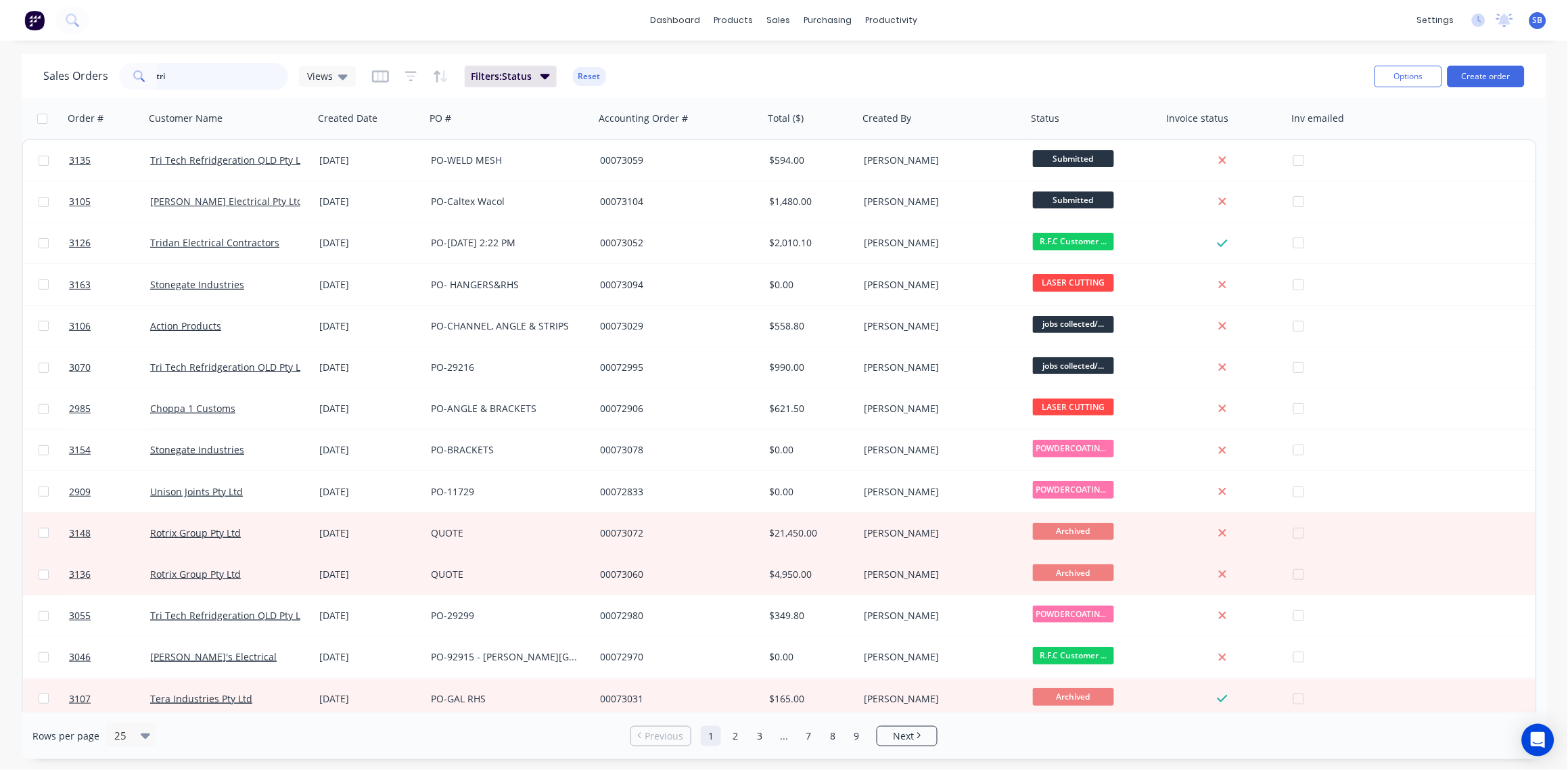
drag, startPoint x: 131, startPoint y: 78, endPoint x: 0, endPoint y: 63, distance: 131.9
click at [0, 62] on html "dashboard products sales purchasing productivity dashboard products Product Cat…" at bounding box center [784, 385] width 1568 height 770
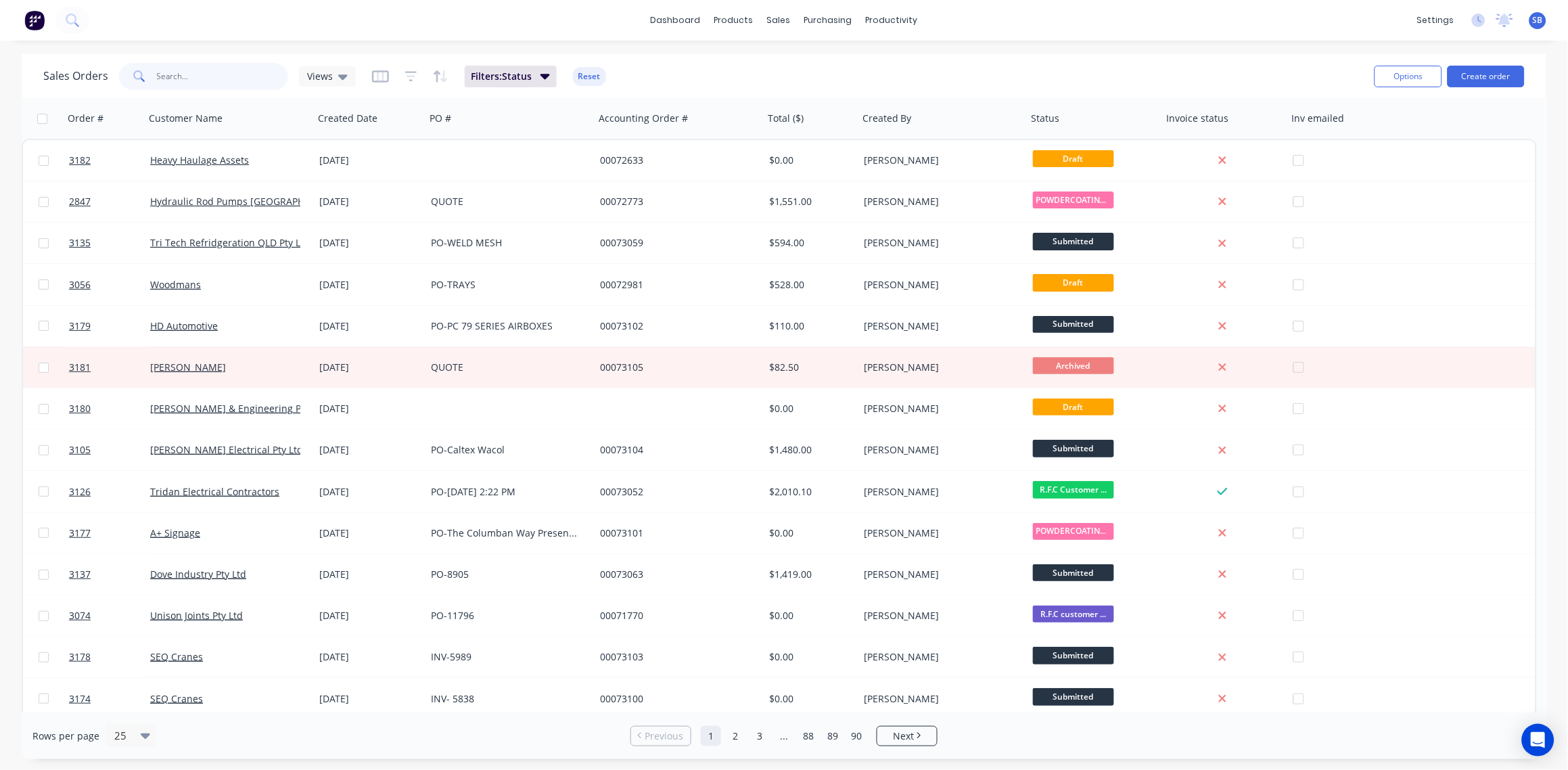
click at [205, 78] on input "text" at bounding box center [223, 76] width 132 height 27
type input "UNISON"
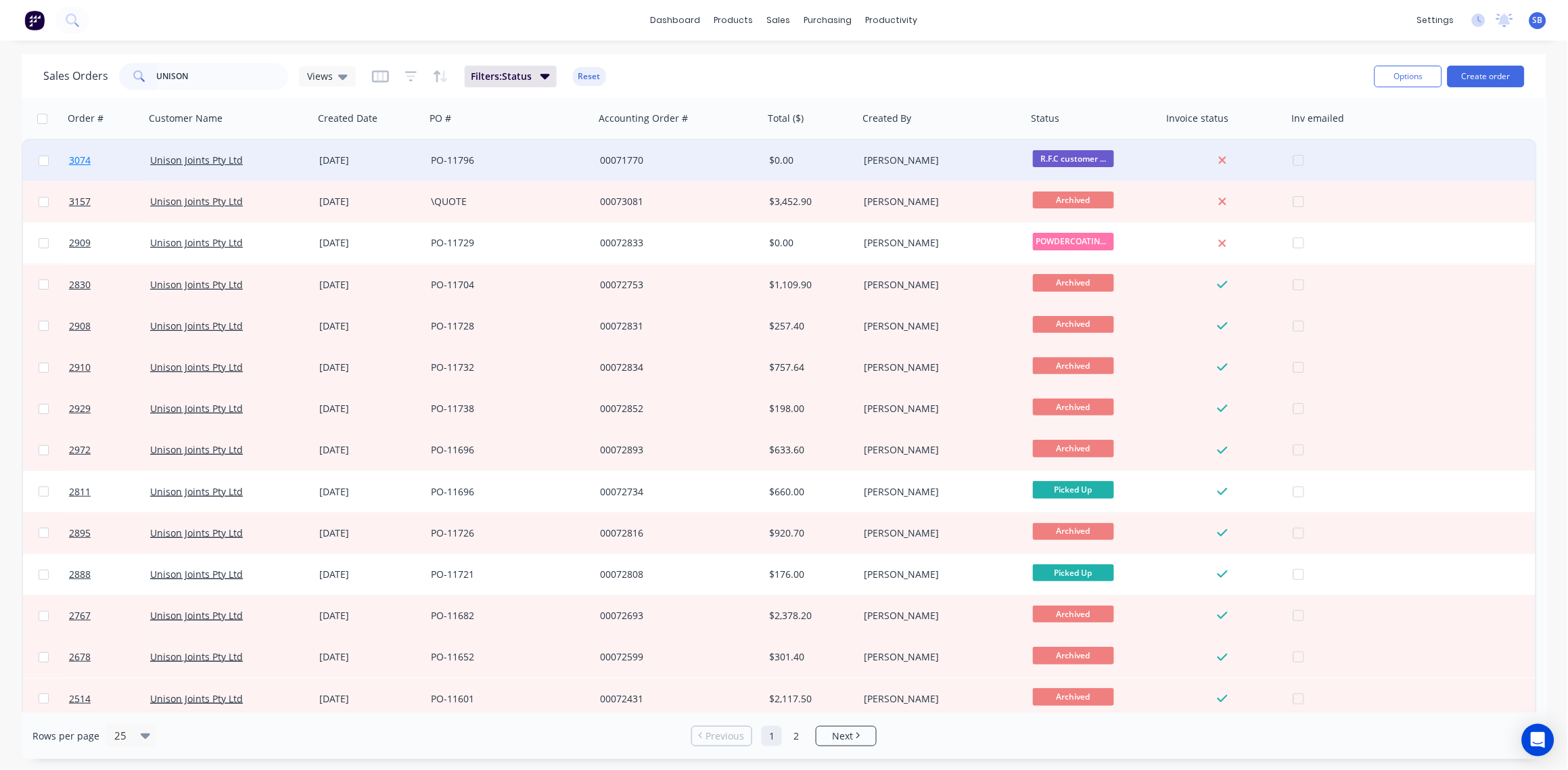
click at [74, 160] on span "3074" at bounding box center [80, 160] width 22 height 13
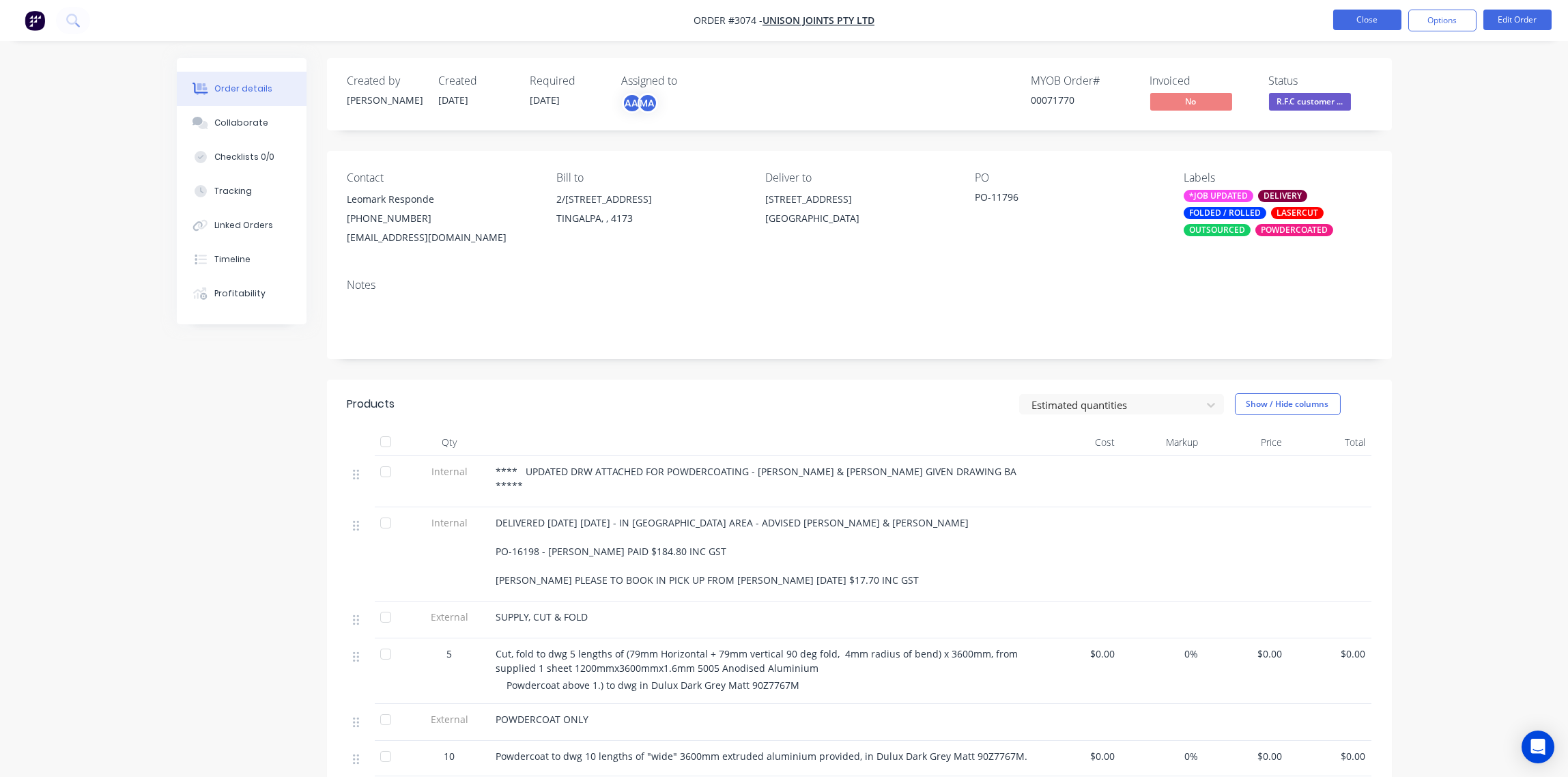
click at [1376, 18] on button "Close" at bounding box center [1367, 20] width 68 height 21
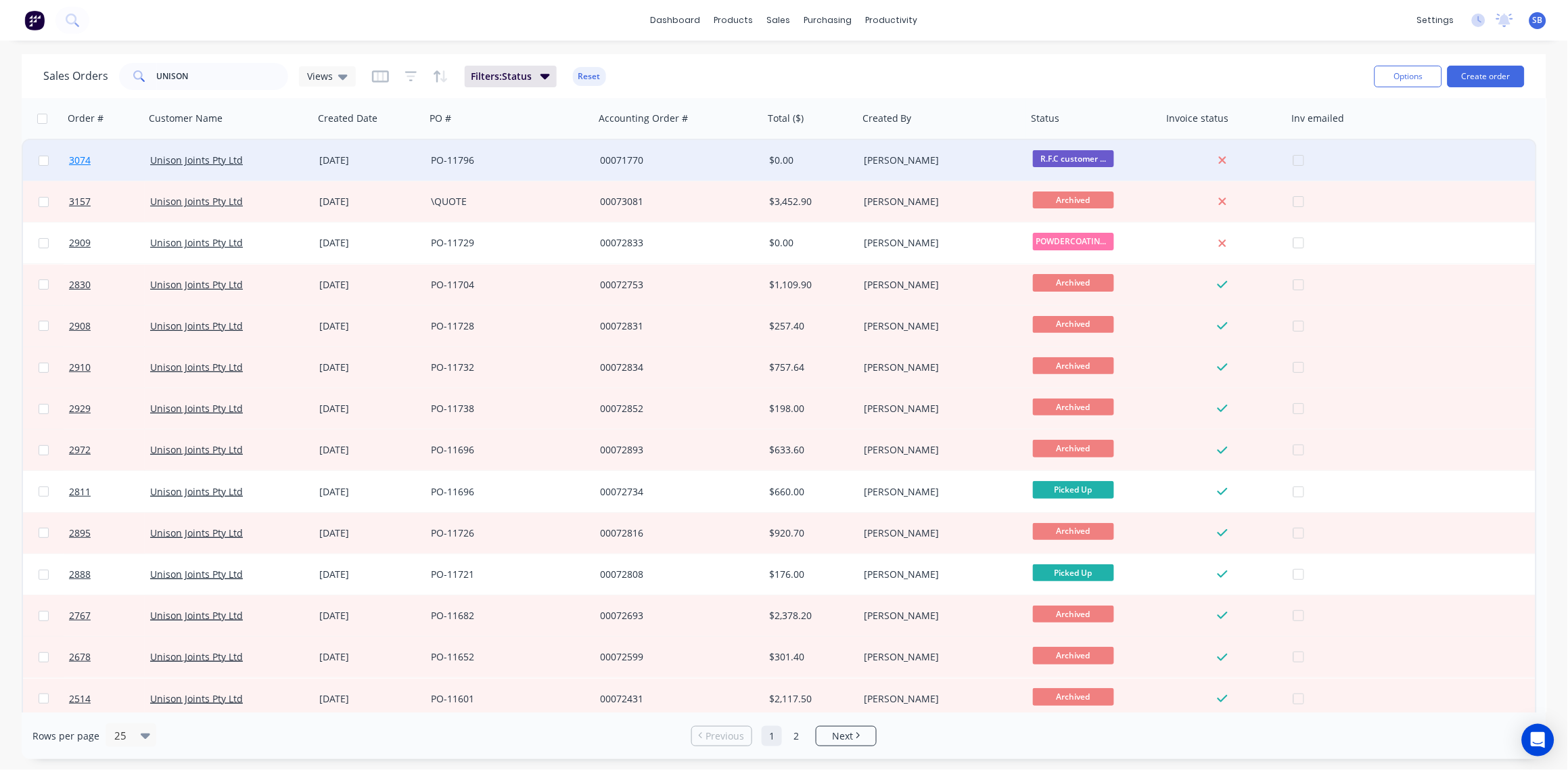
click at [81, 158] on span "3074" at bounding box center [80, 160] width 22 height 13
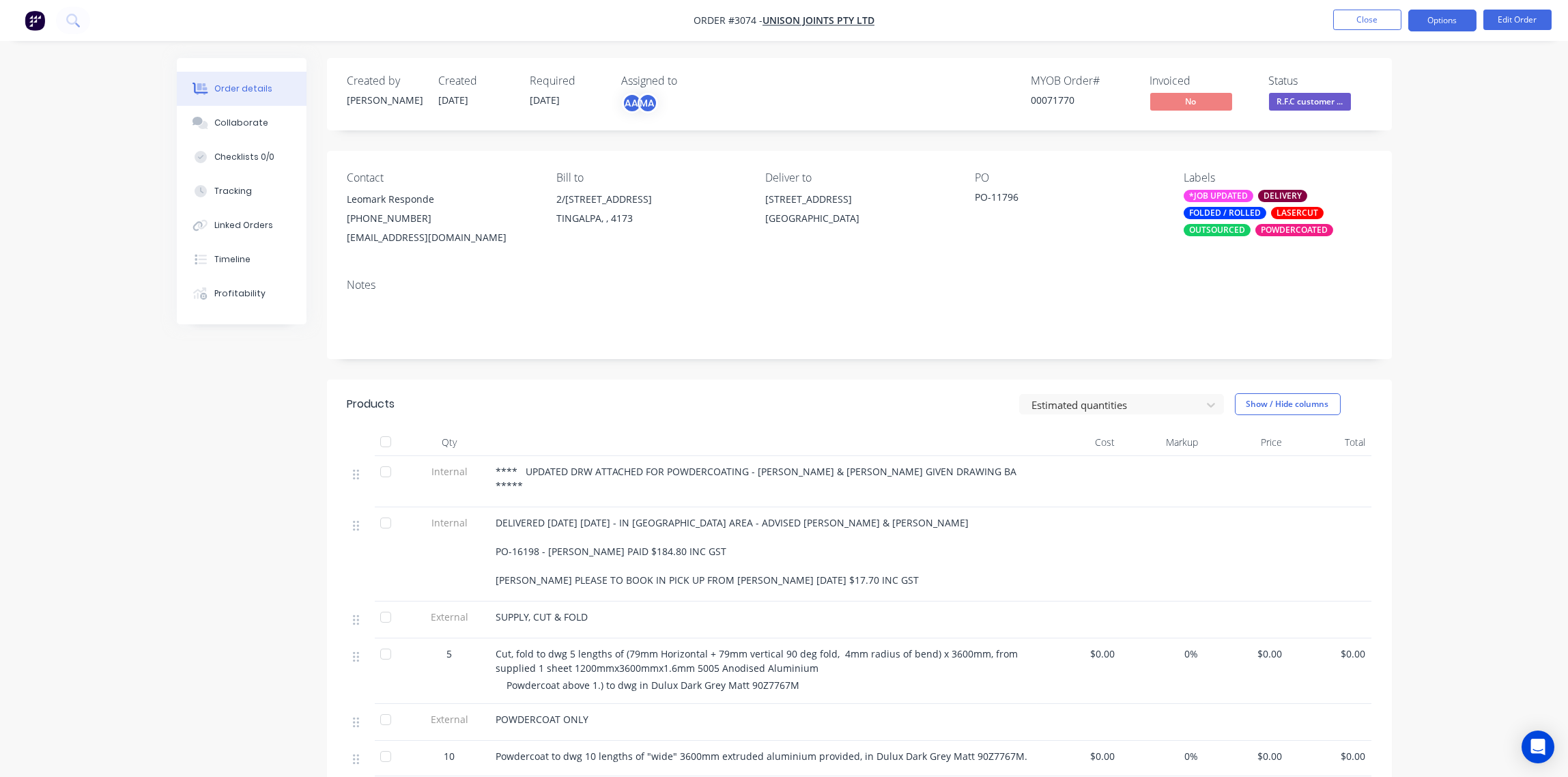
click at [1452, 17] on button "Options" at bounding box center [1442, 21] width 68 height 22
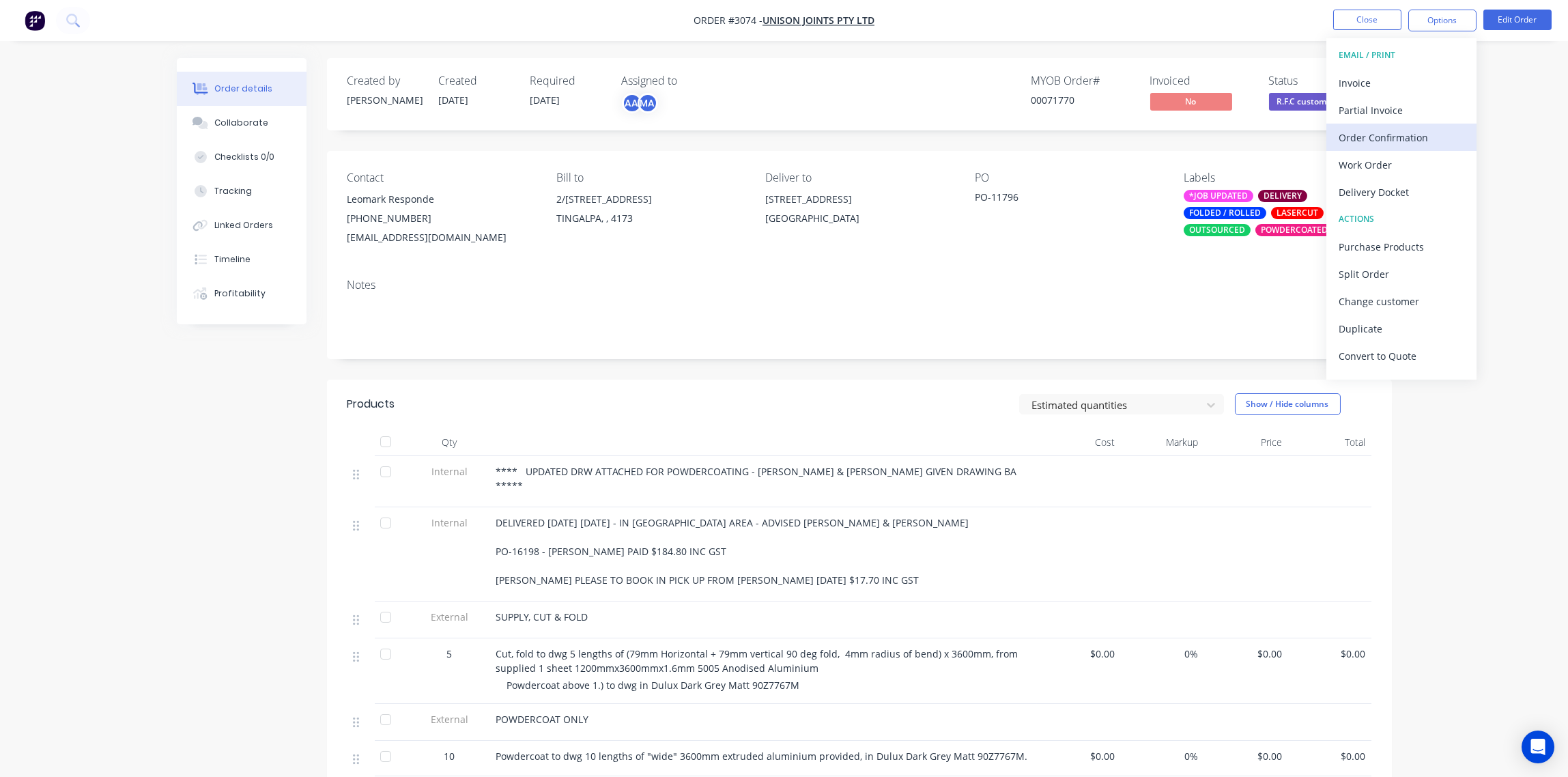
click at [1402, 131] on div "Order Confirmation" at bounding box center [1401, 137] width 126 height 20
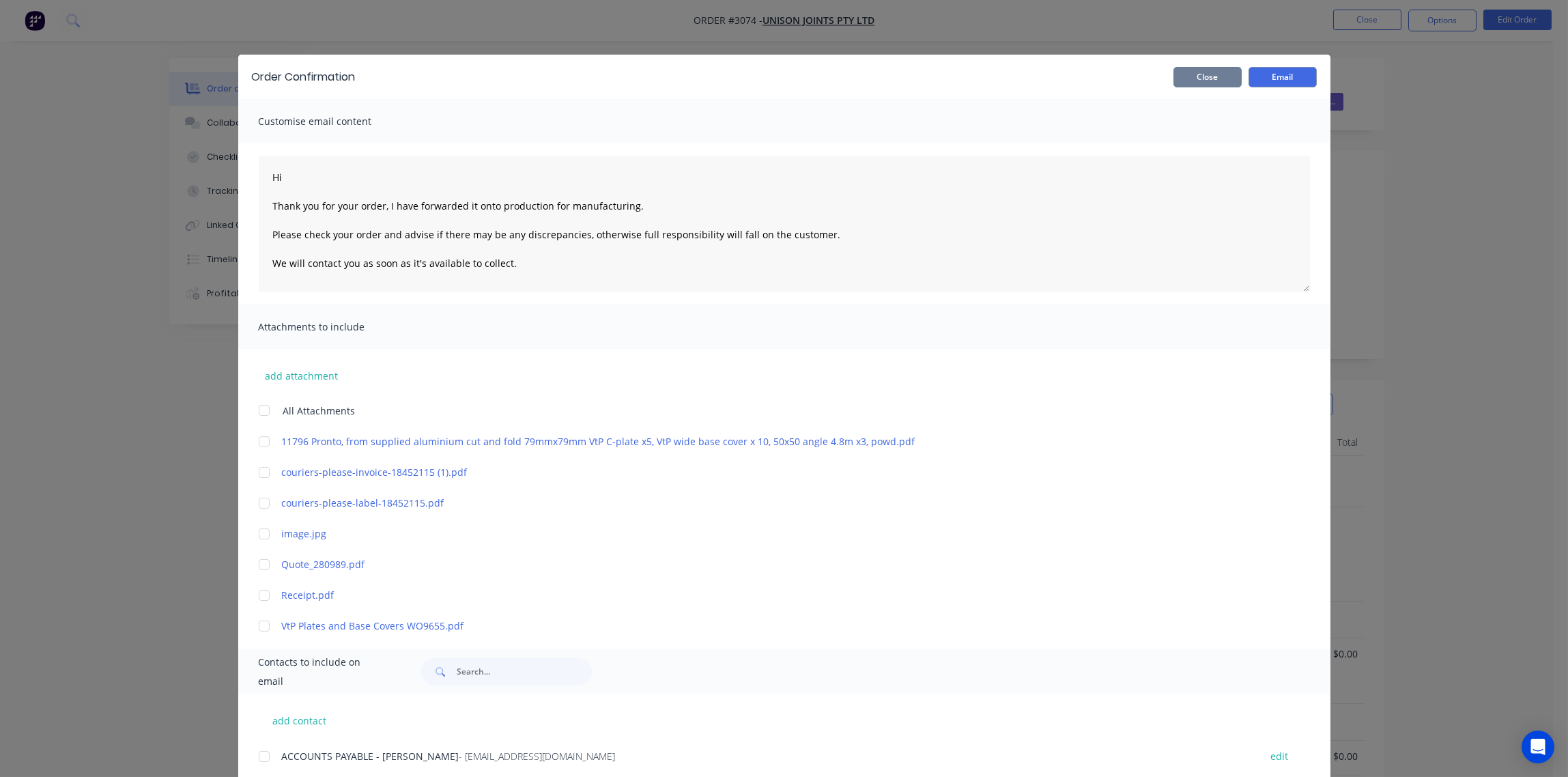
click at [1201, 80] on button "Close" at bounding box center [1207, 77] width 68 height 21
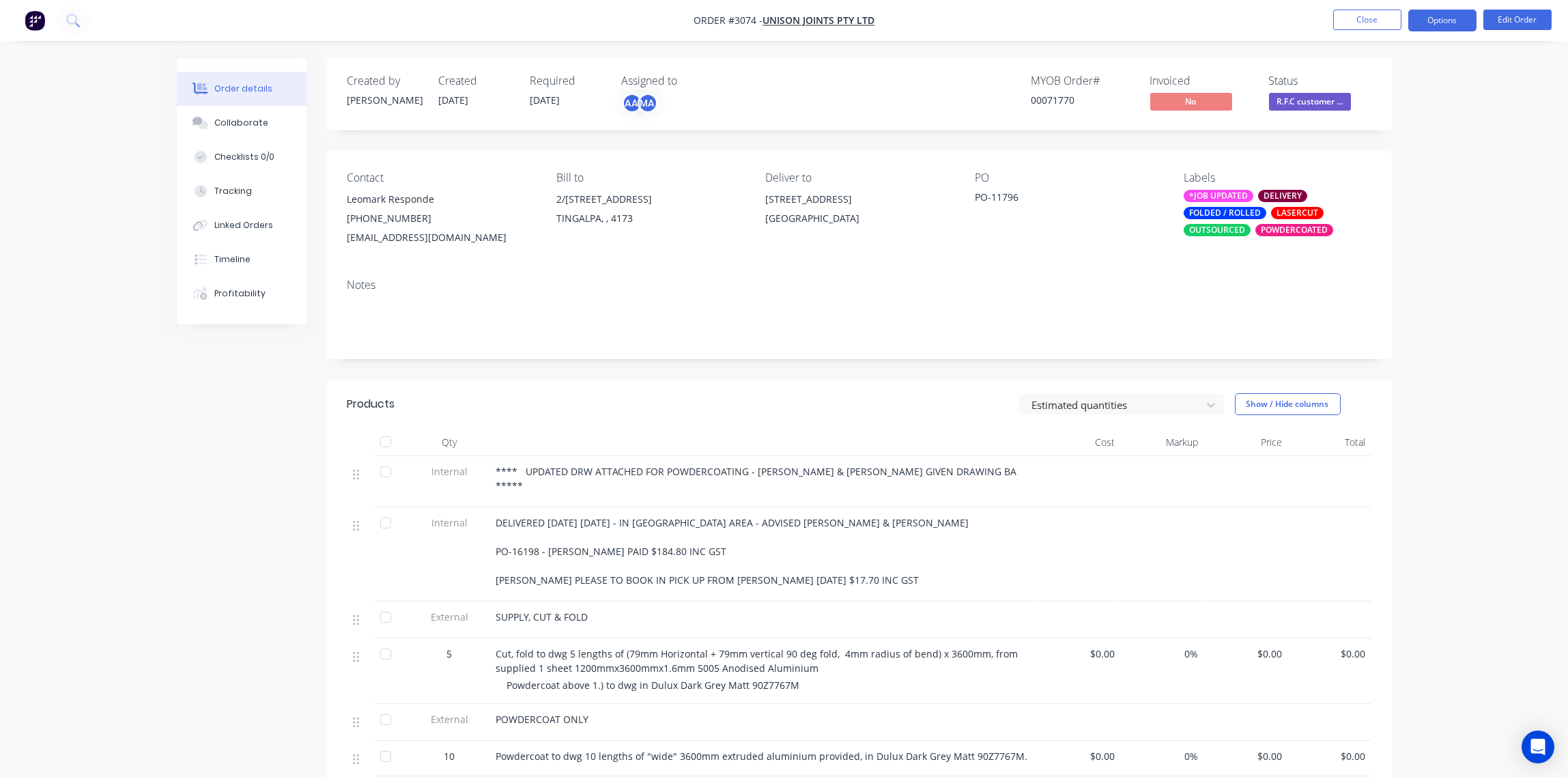
click at [1440, 24] on button "Options" at bounding box center [1442, 21] width 68 height 22
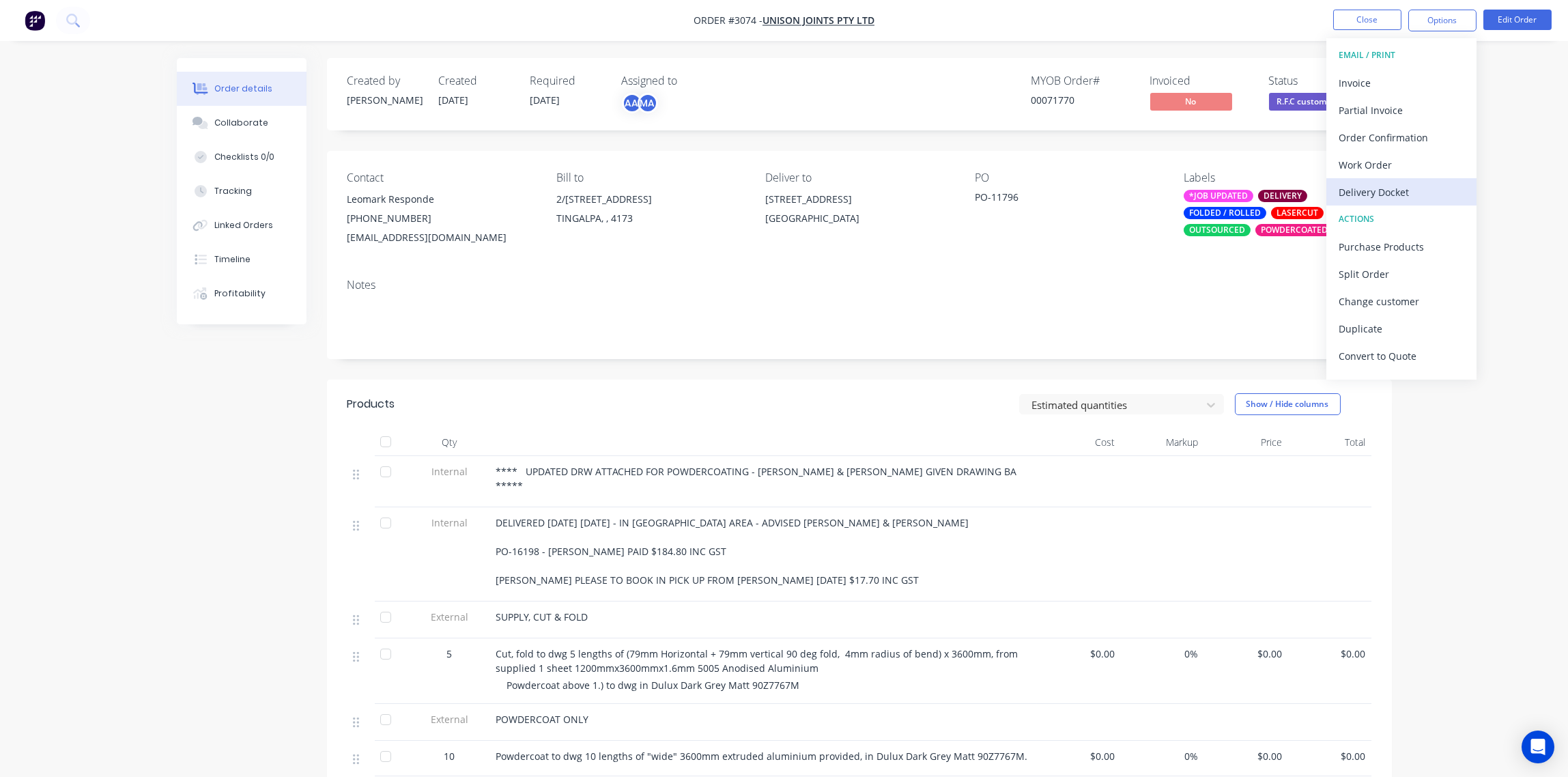
click at [1412, 187] on div "Delivery Docket" at bounding box center [1401, 192] width 126 height 20
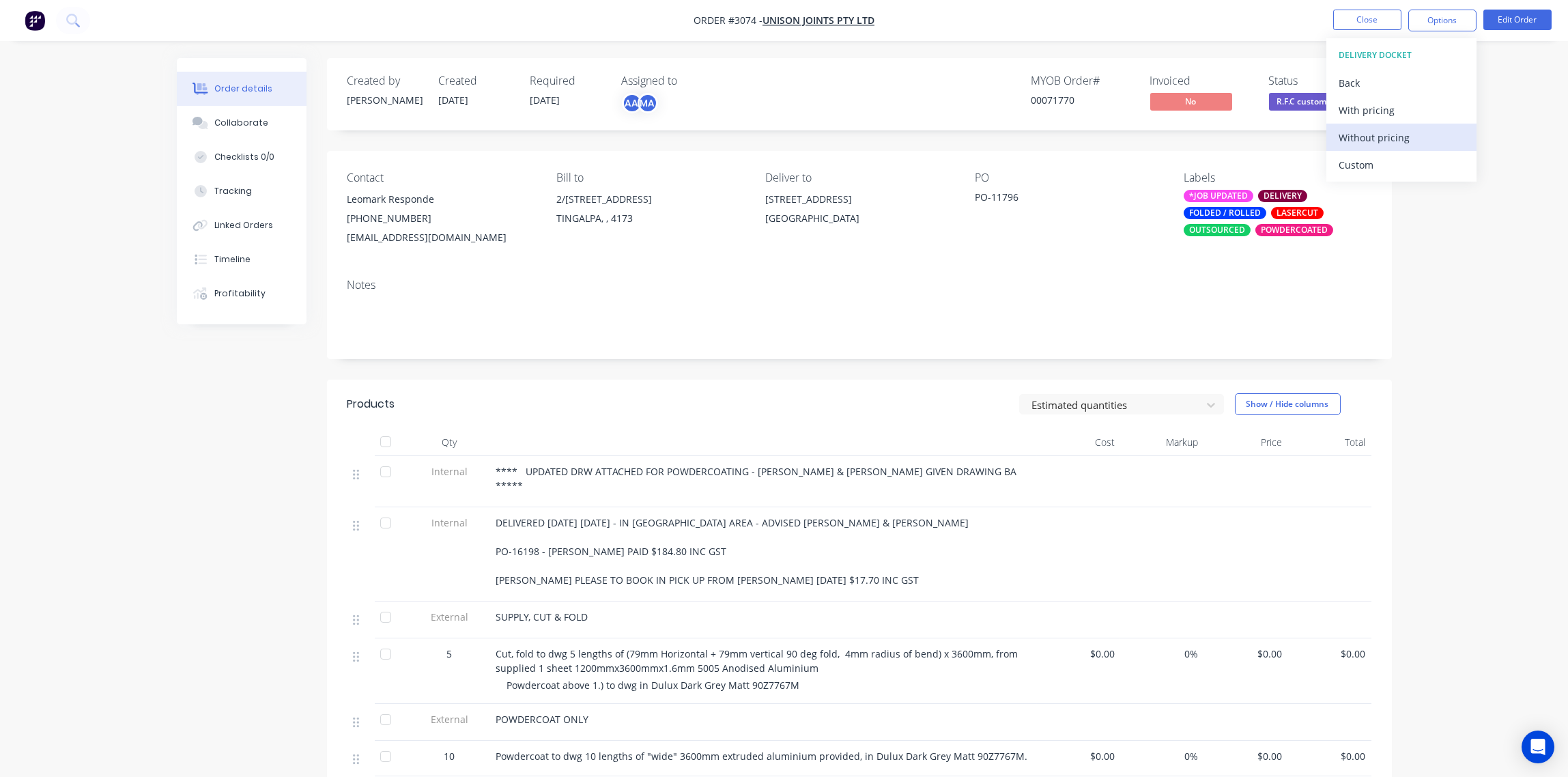
click at [1422, 131] on div "Without pricing" at bounding box center [1401, 137] width 126 height 20
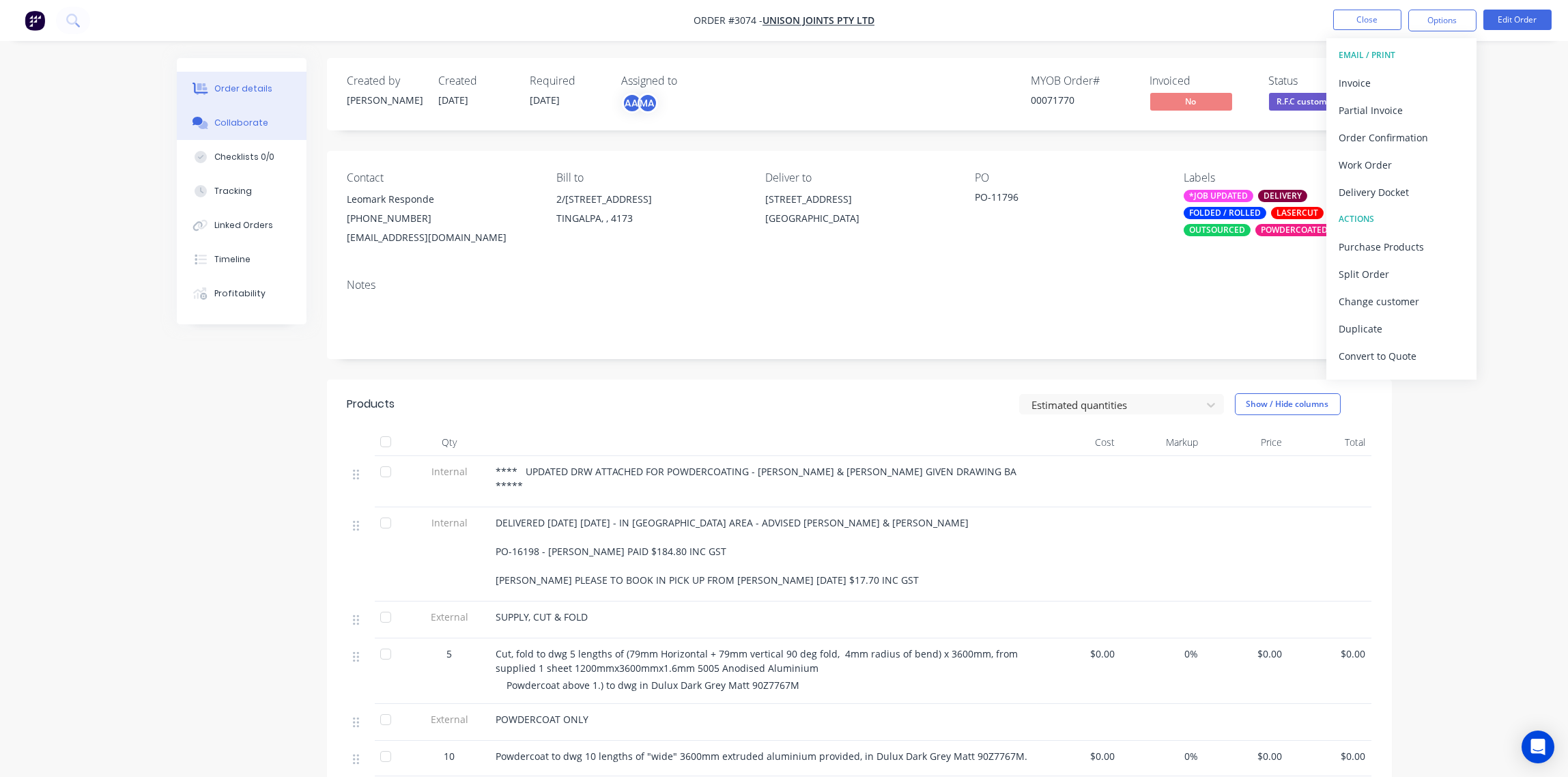
click at [247, 114] on button "Collaborate" at bounding box center [242, 123] width 130 height 34
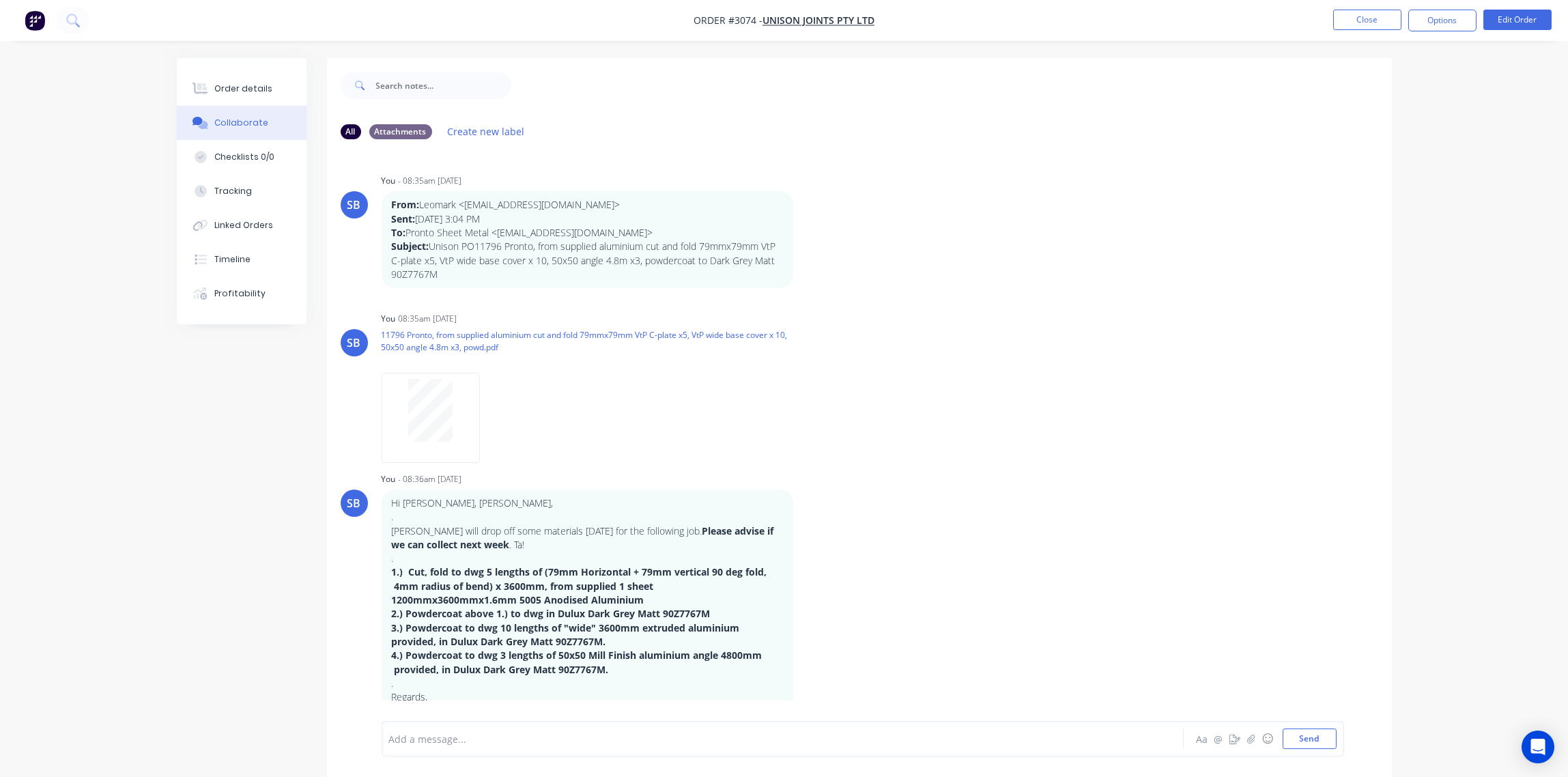
click at [514, 732] on div at bounding box center [745, 739] width 710 height 14
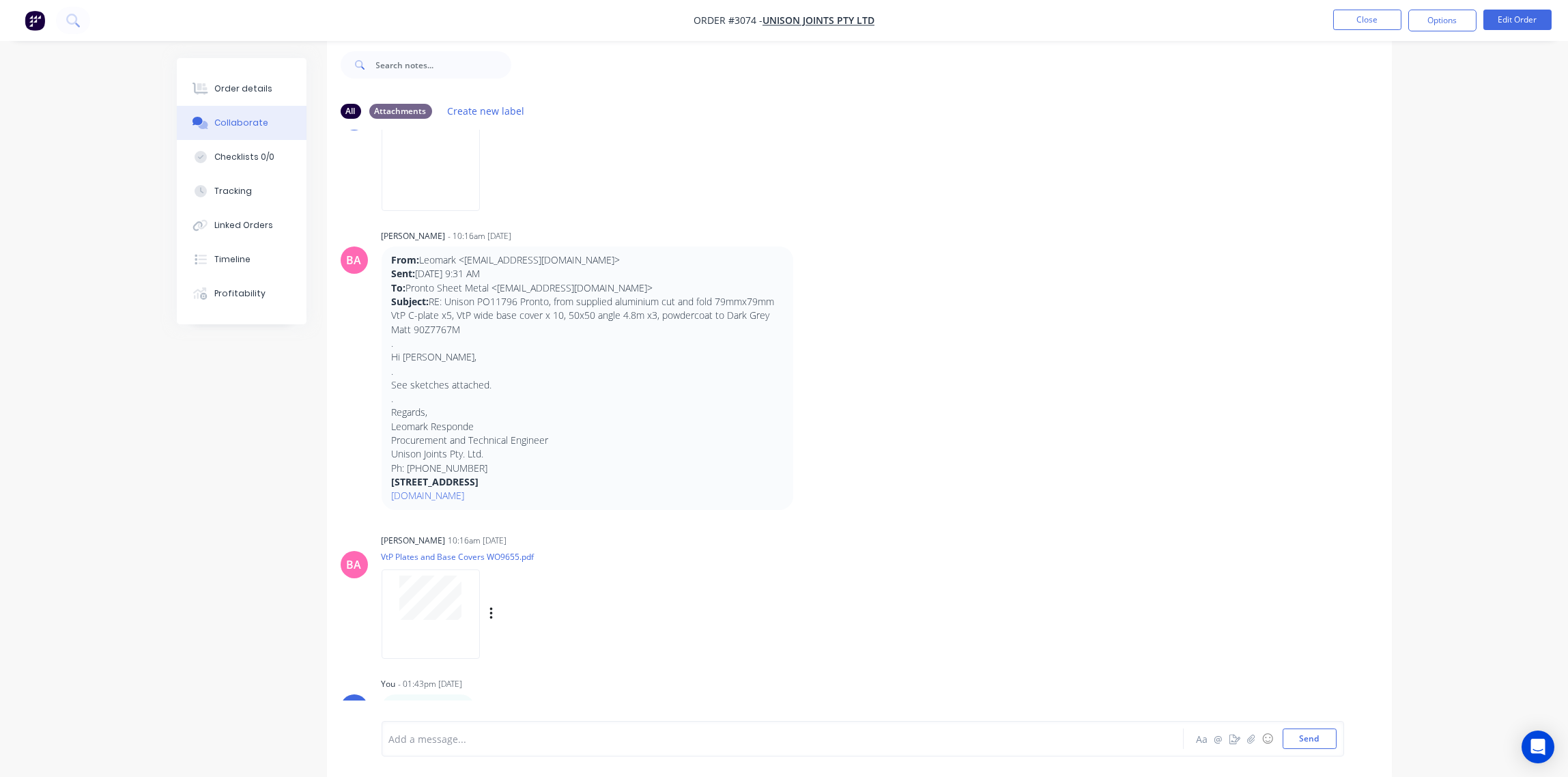
scroll to position [1359, 0]
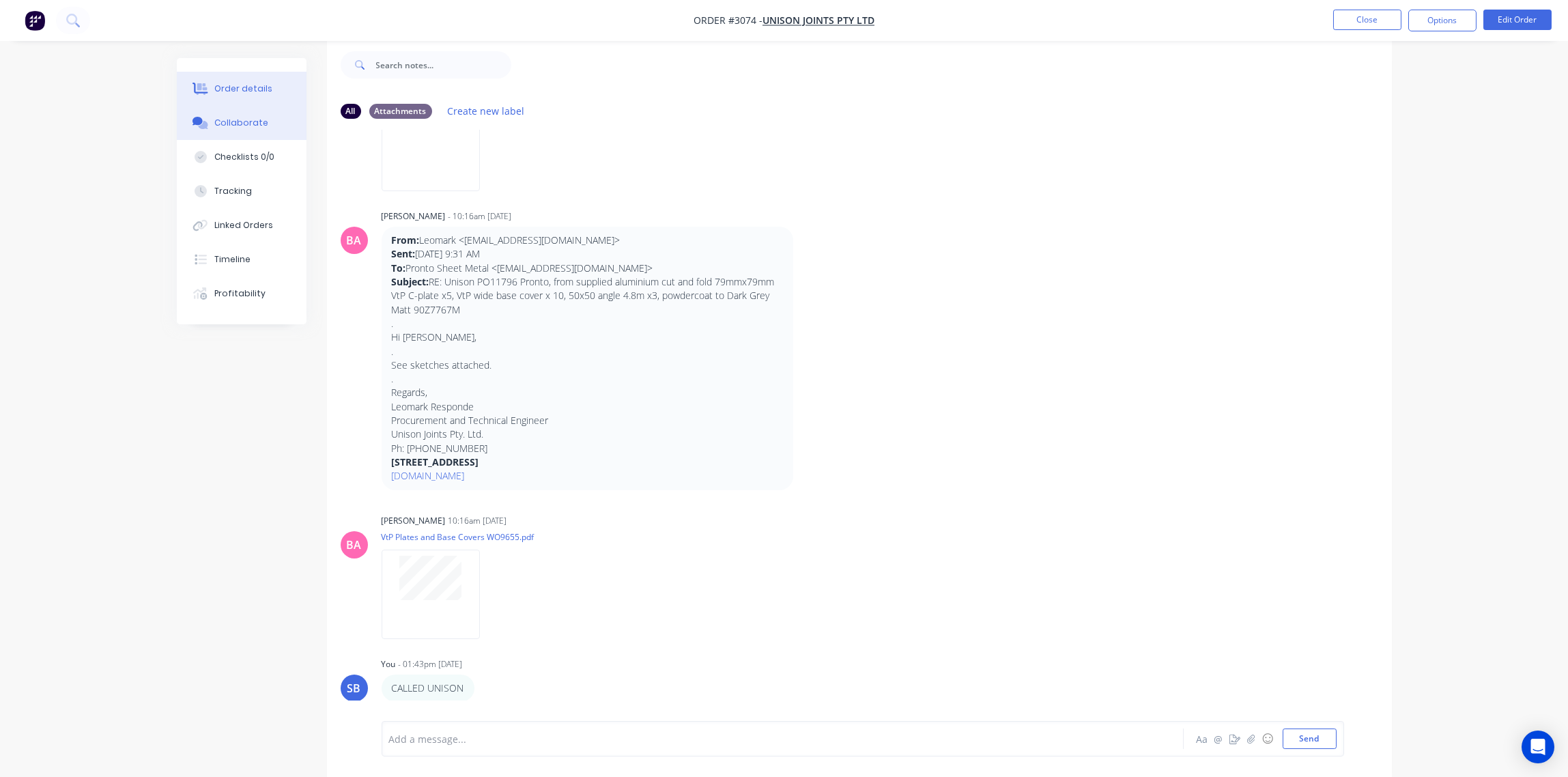
click at [240, 87] on div "Order details" at bounding box center [243, 89] width 58 height 13
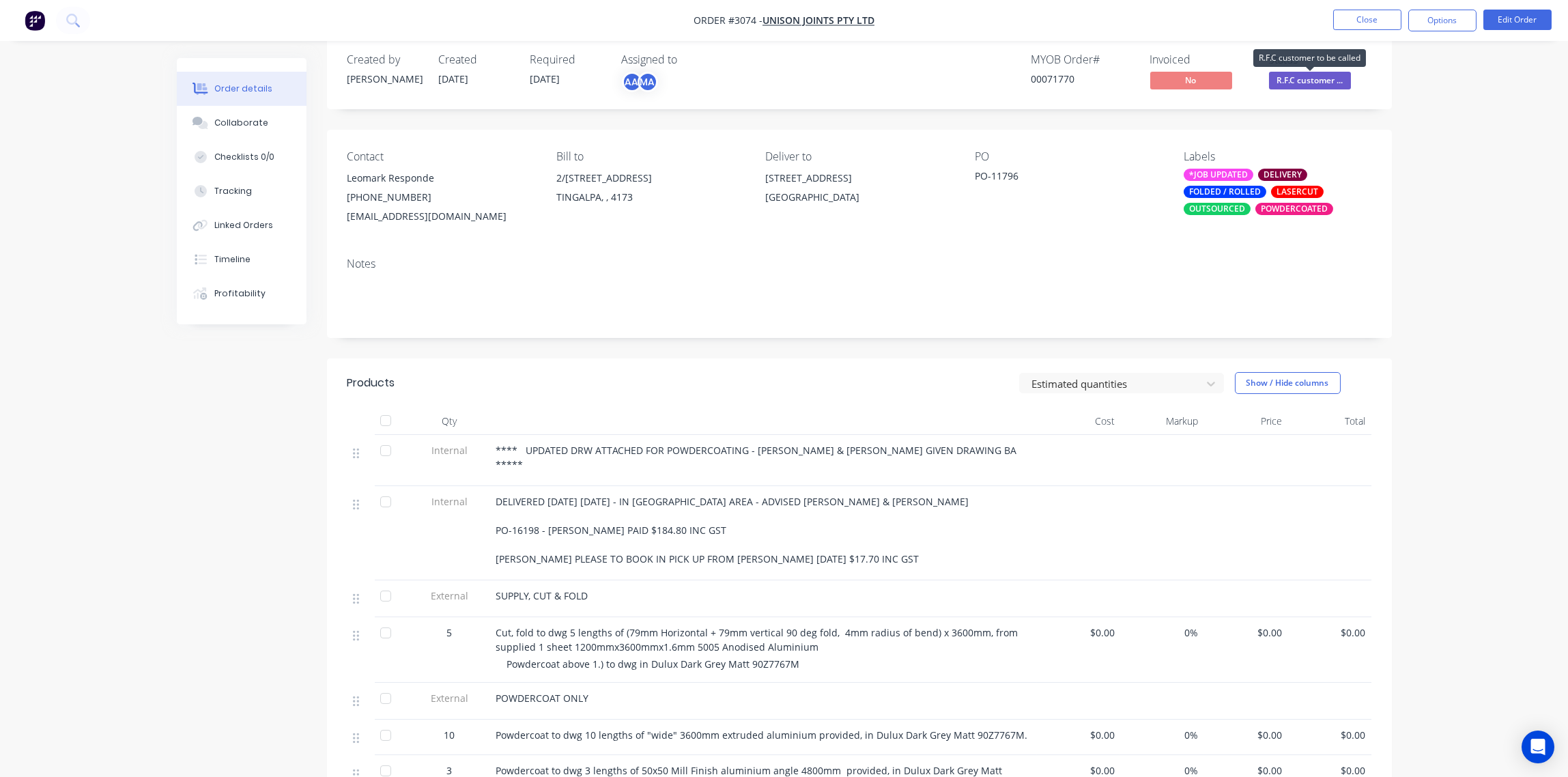
click at [1313, 81] on span "R.F.C customer ..." at bounding box center [1310, 81] width 82 height 17
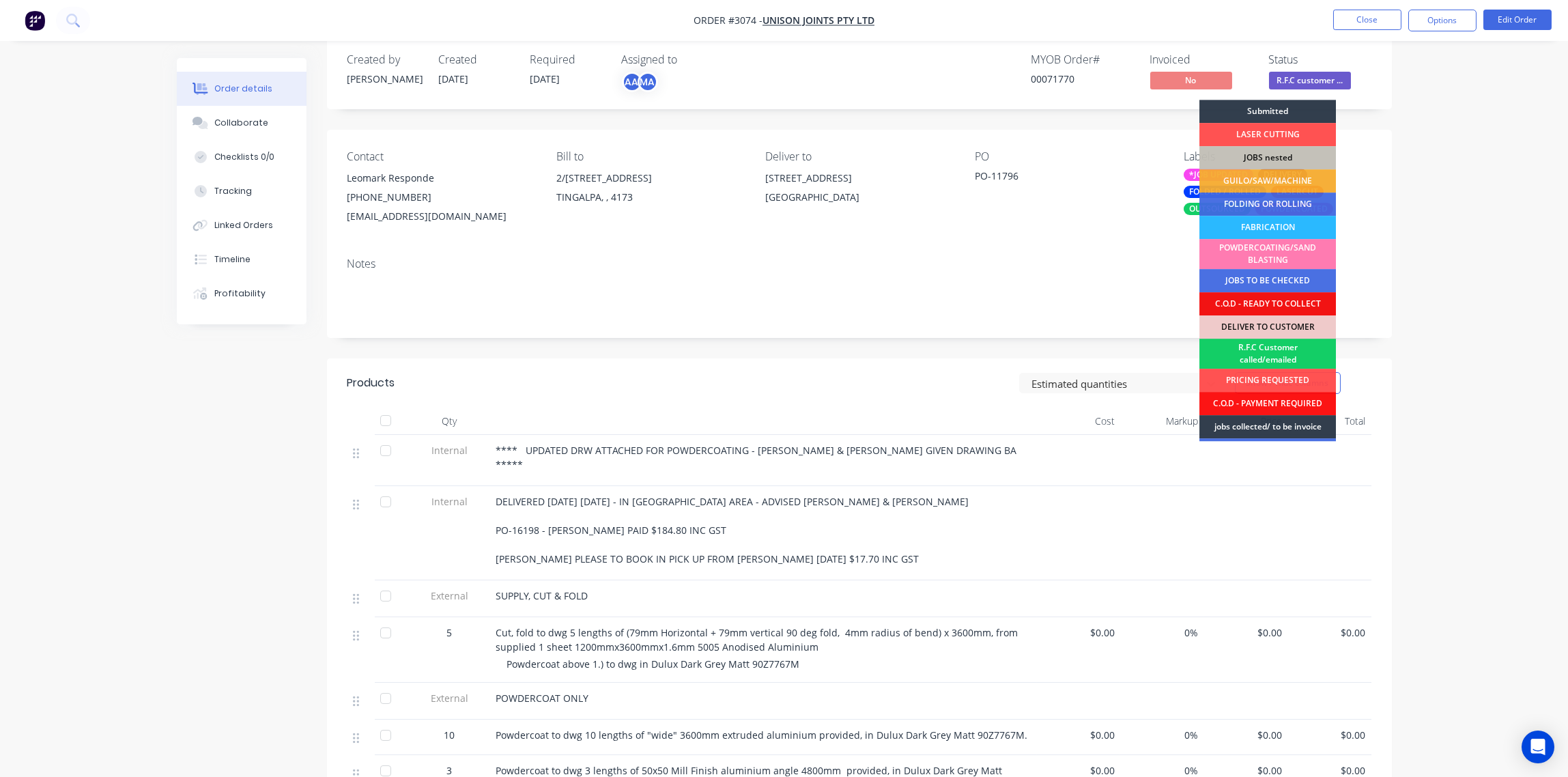
click at [1309, 349] on div "R.F.C Customer called/emailed" at bounding box center [1268, 353] width 137 height 30
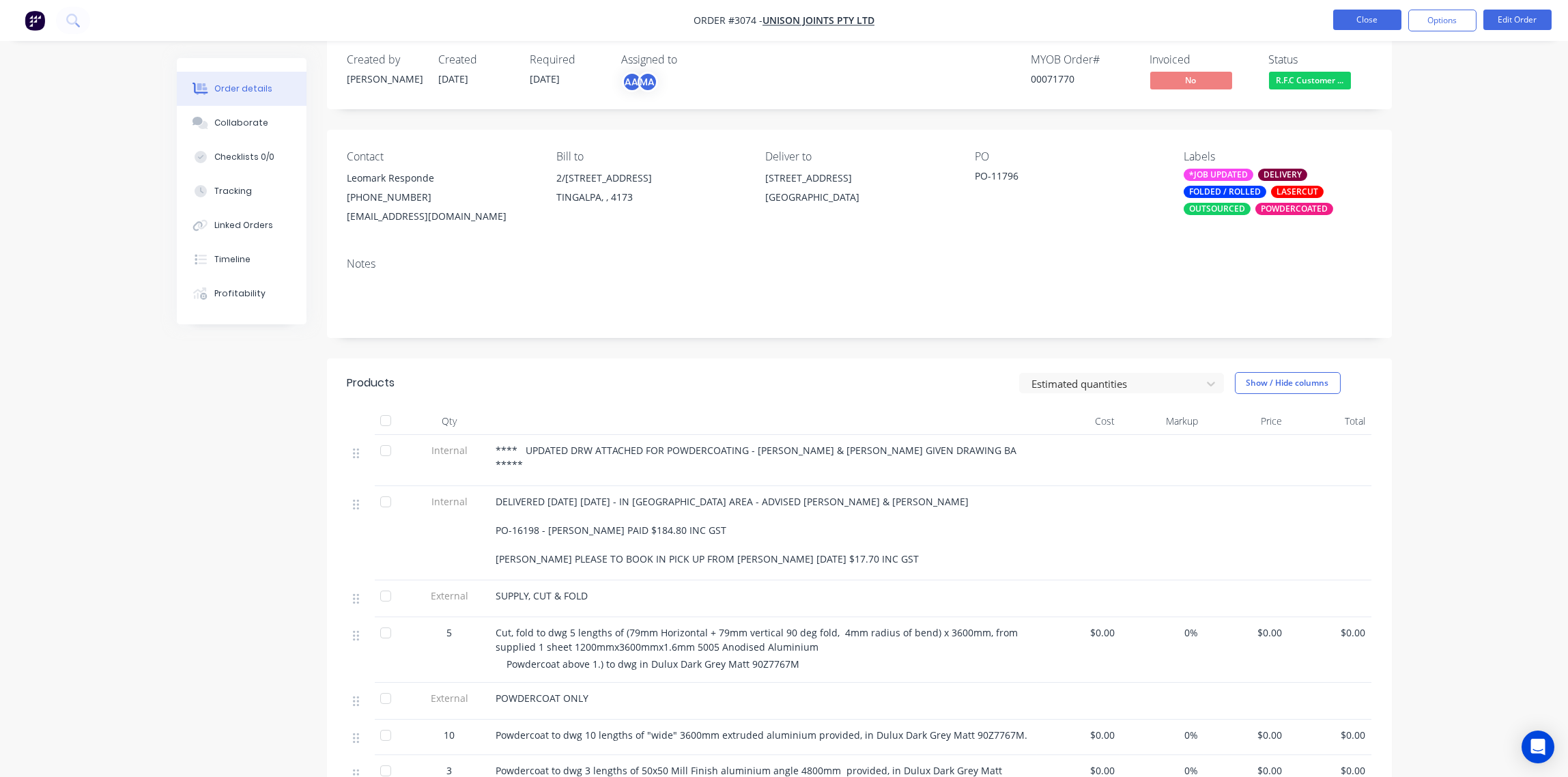
click at [1393, 21] on button "Close" at bounding box center [1367, 20] width 68 height 21
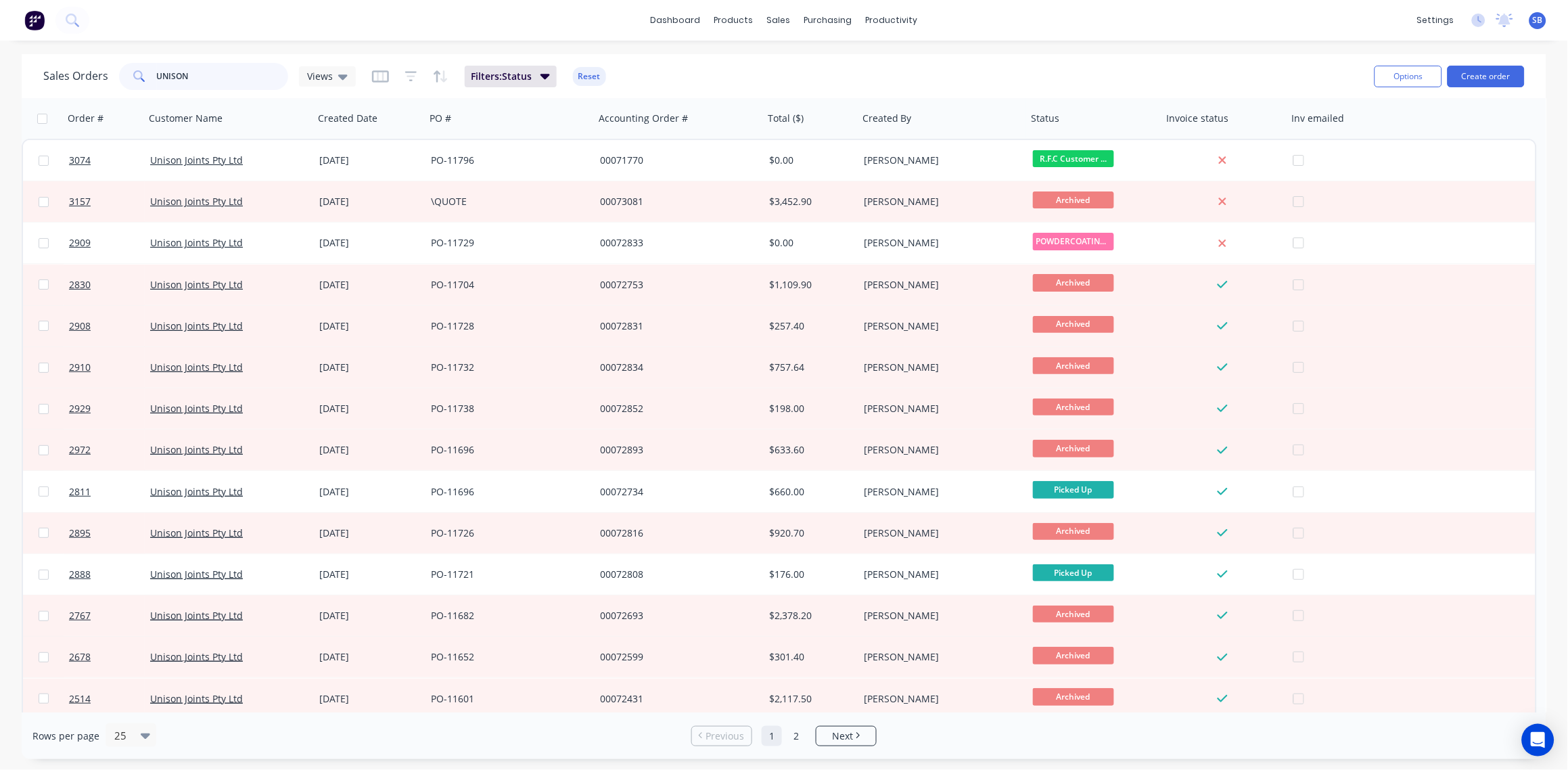
drag, startPoint x: 214, startPoint y: 80, endPoint x: 0, endPoint y: 43, distance: 217.2
click at [0, 48] on html "dashboard products sales purchasing productivity dashboard products Product Cat…" at bounding box center [784, 385] width 1568 height 770
type input "2847"
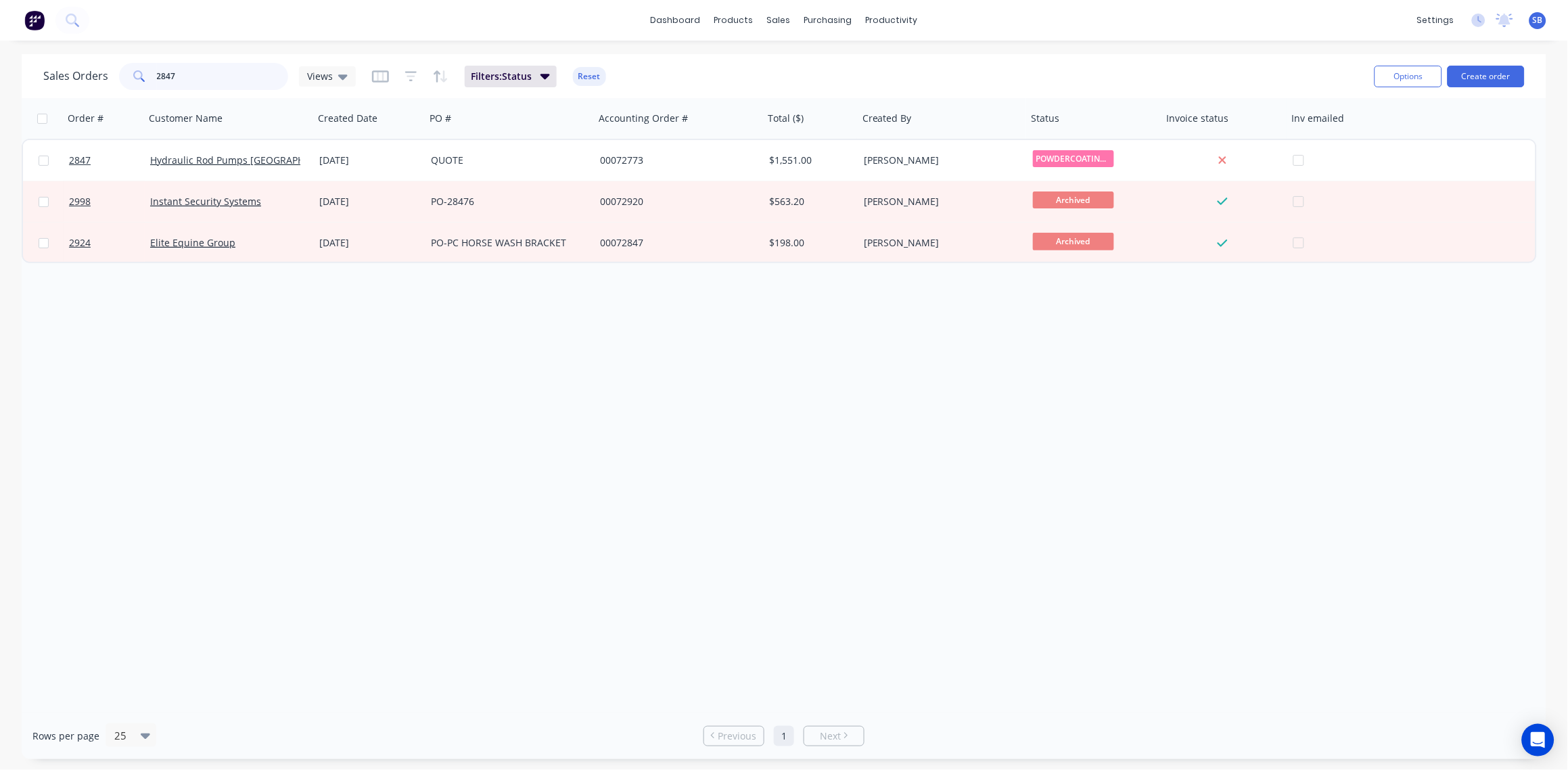
drag, startPoint x: 186, startPoint y: 75, endPoint x: 53, endPoint y: 63, distance: 133.5
click at [74, 81] on div "Sales Orders 2847 Views" at bounding box center [199, 76] width 313 height 27
type input "2874"
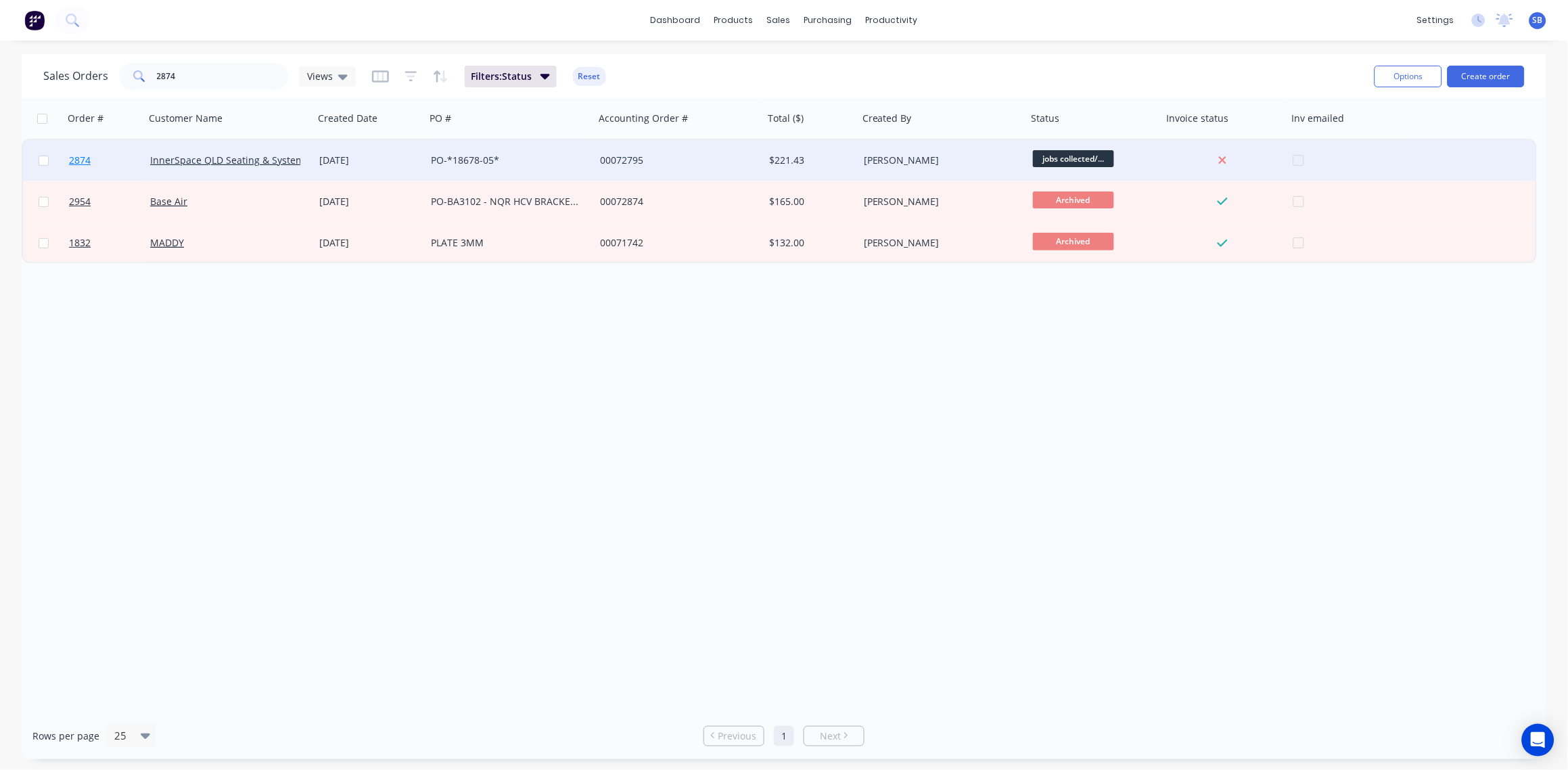
click at [79, 160] on span "2874" at bounding box center [80, 160] width 22 height 13
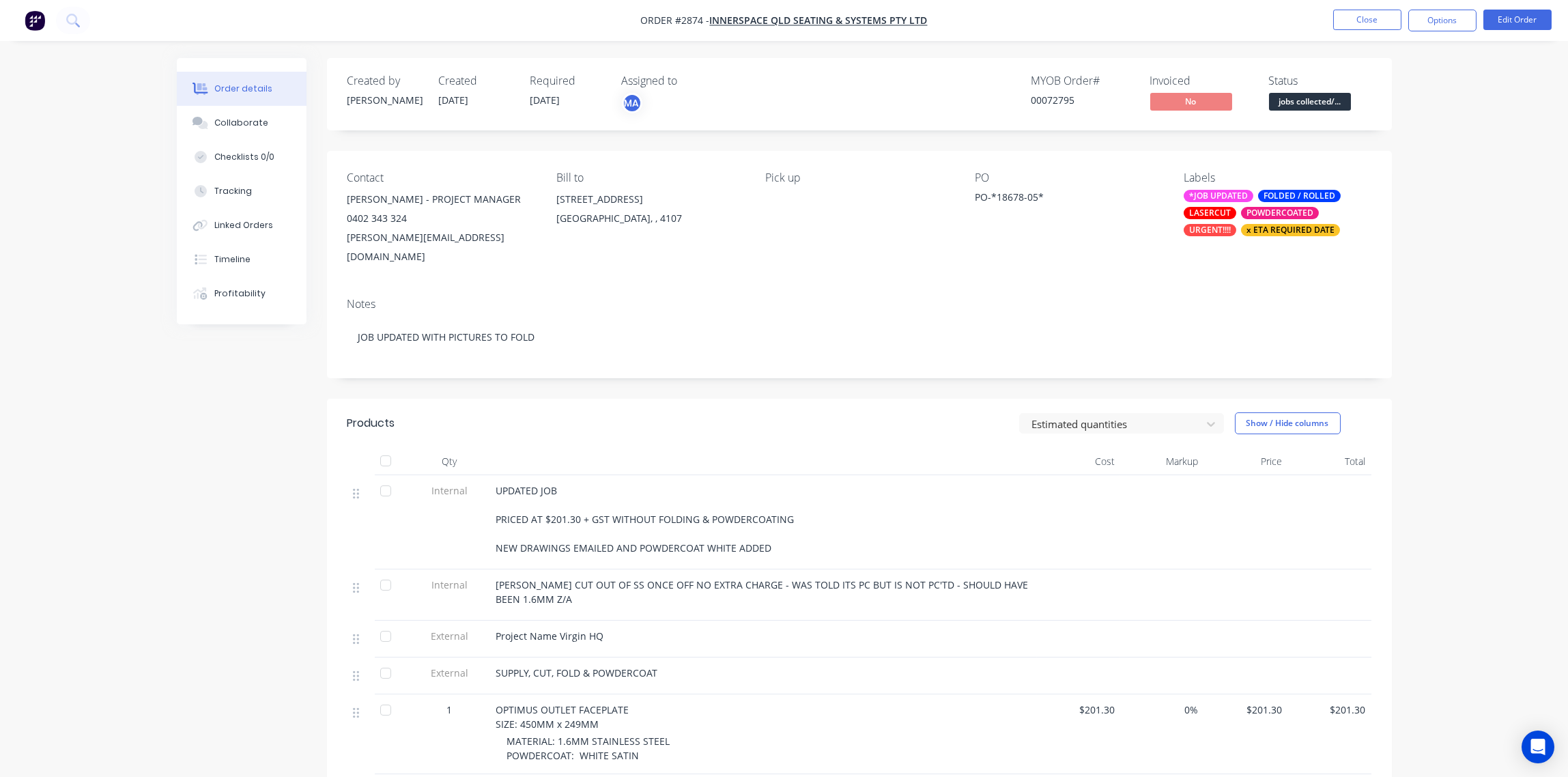
click at [1321, 101] on span "jobs collected/..." at bounding box center [1310, 101] width 82 height 17
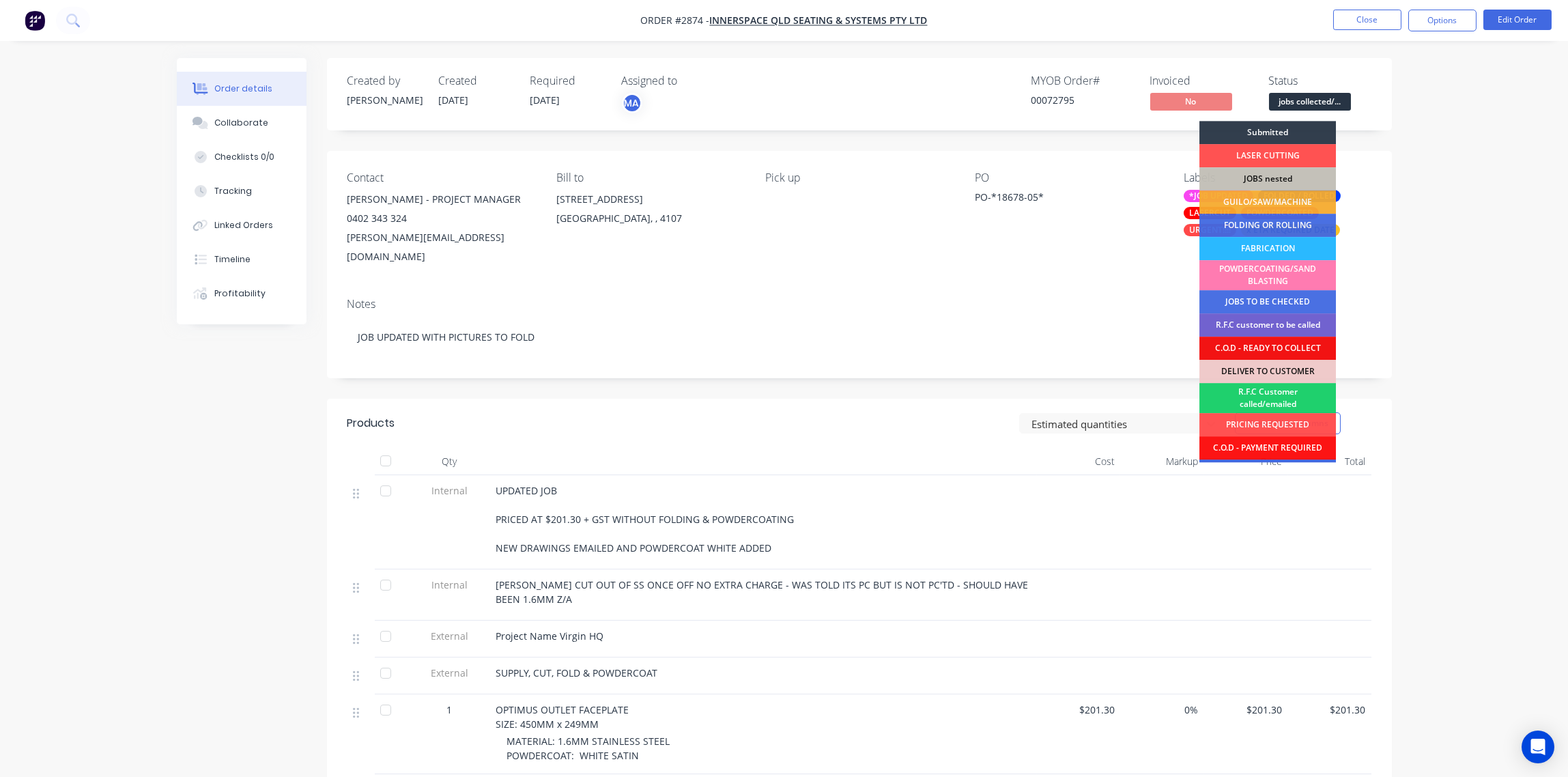
scroll to position [67, 0]
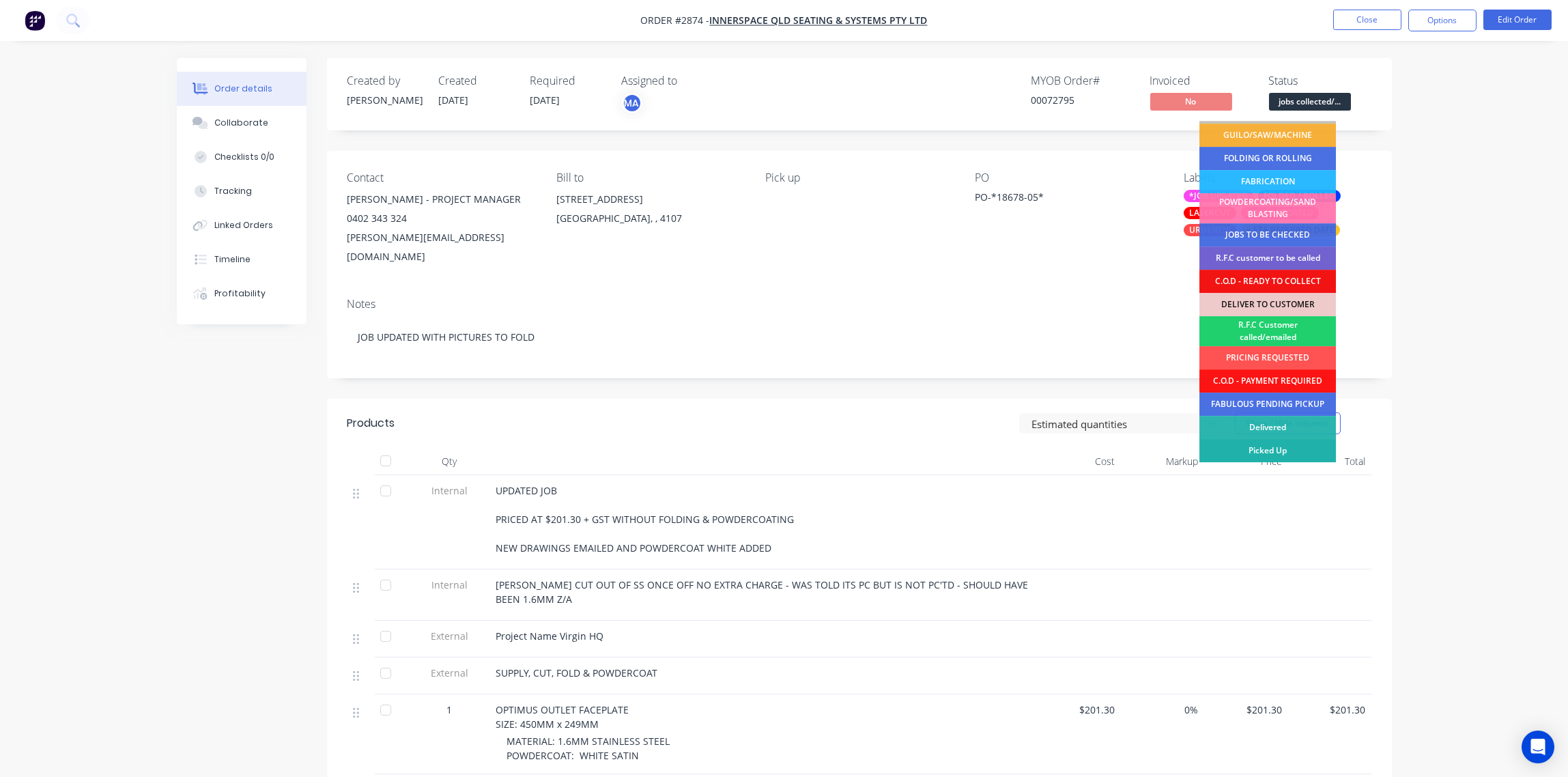
click at [1297, 447] on div "Picked Up" at bounding box center [1268, 450] width 137 height 23
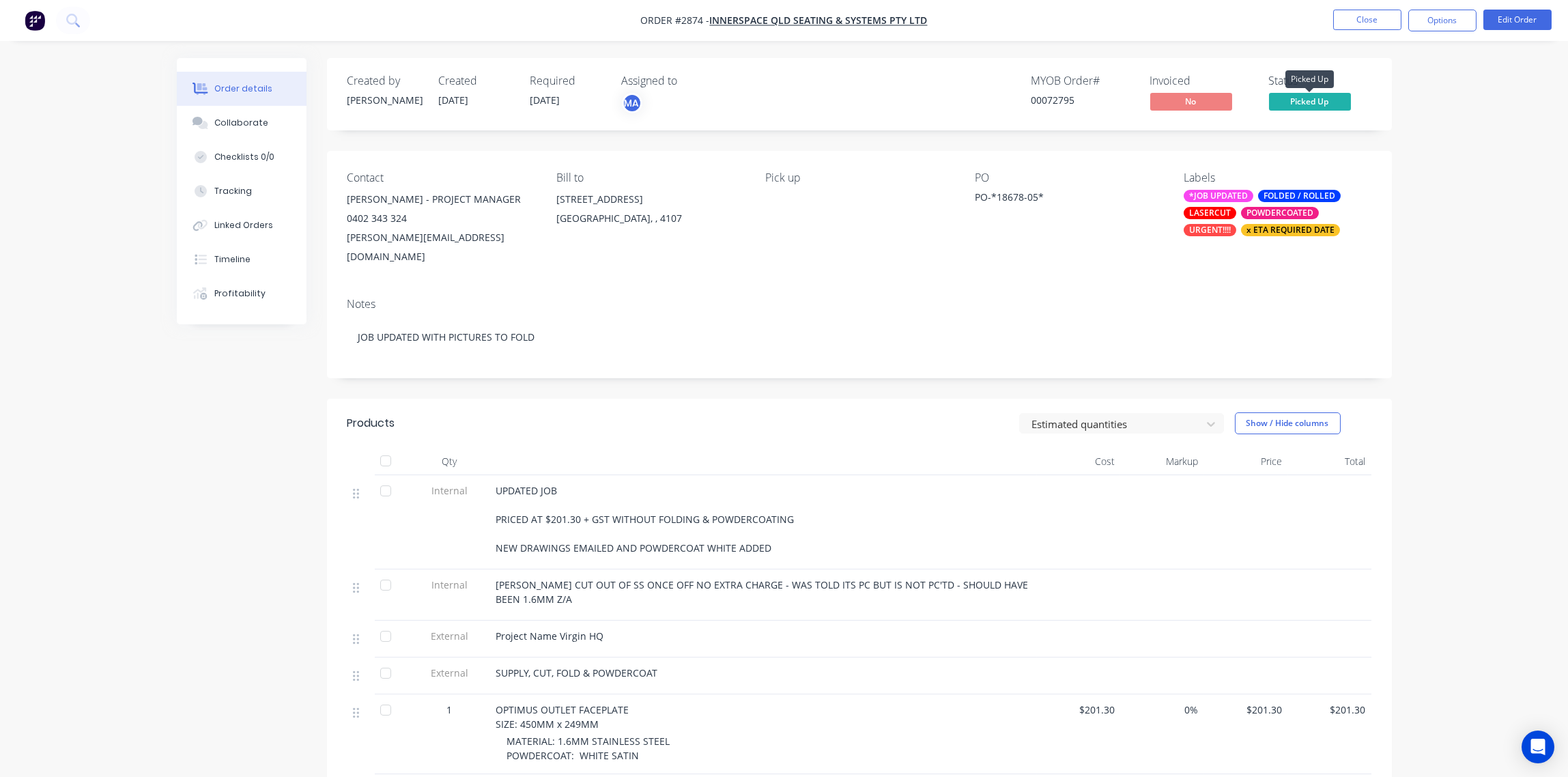
click at [1311, 98] on span "Picked Up" at bounding box center [1310, 101] width 82 height 17
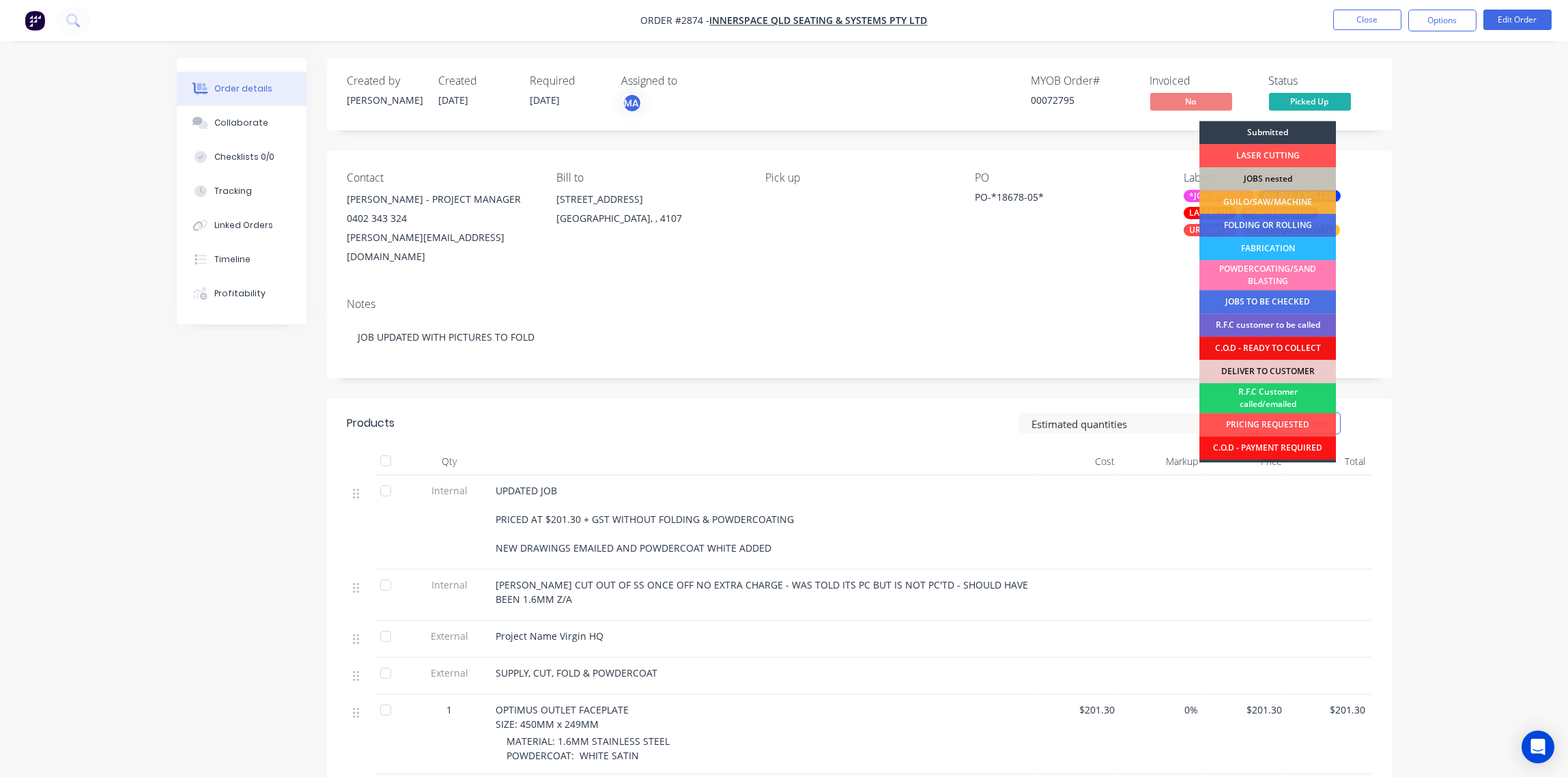
click at [1419, 172] on div "Order details Collaborate Checklists 0/0 Tracking Linked Orders Timeline Profit…" at bounding box center [784, 508] width 1568 height 1017
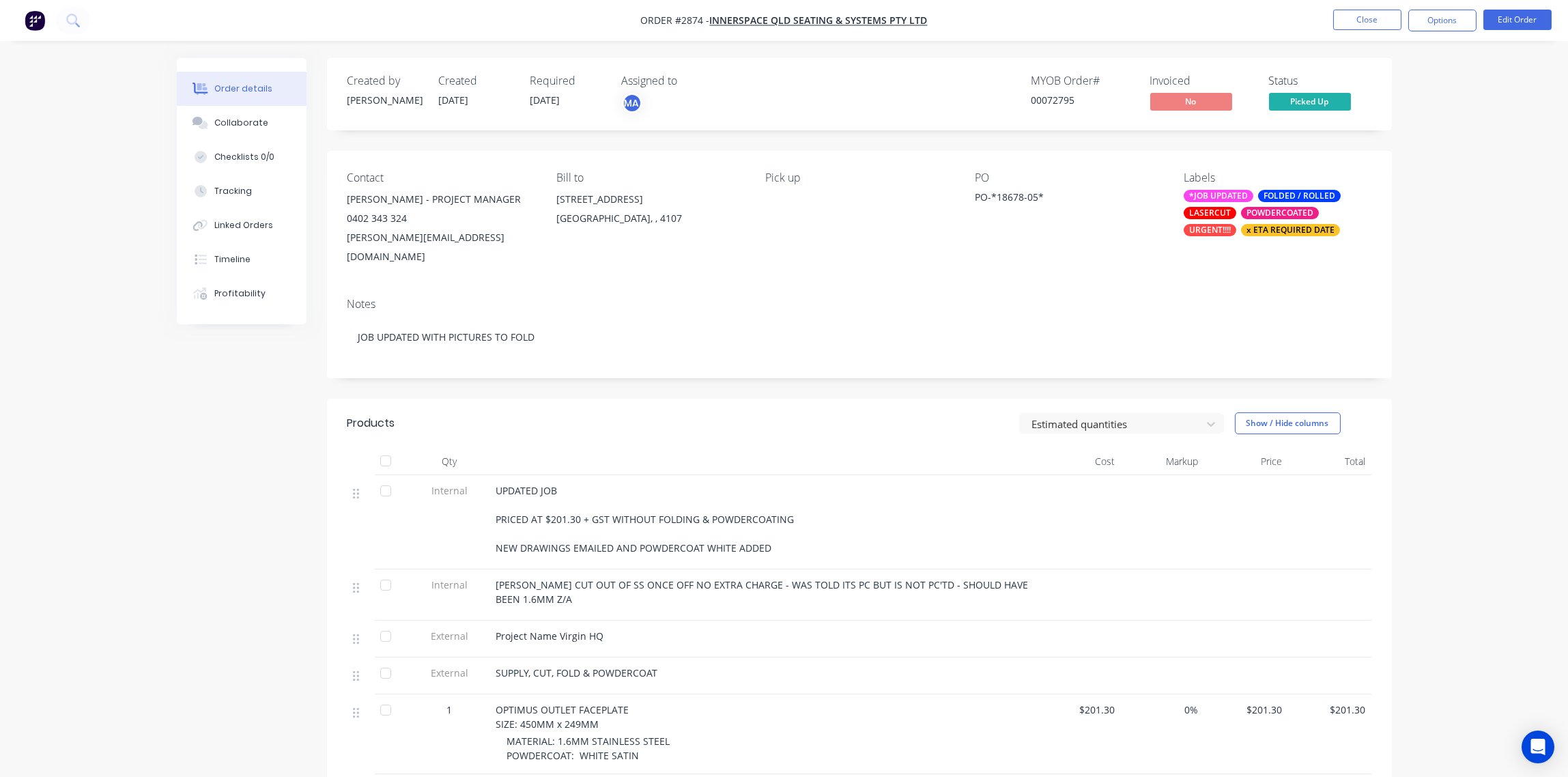
click at [1298, 231] on div "x ETA REQUIRED DATE" at bounding box center [1290, 230] width 99 height 13
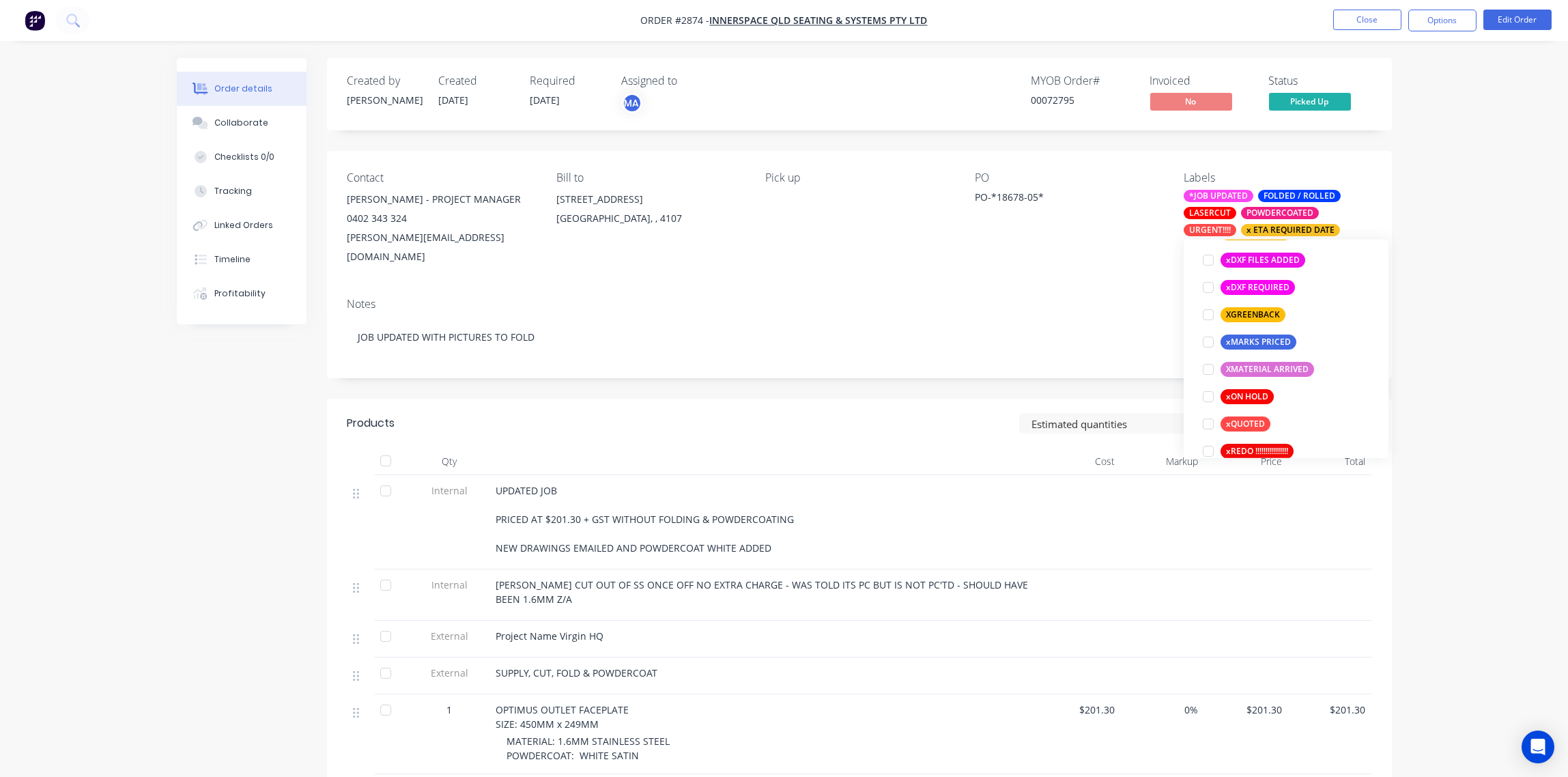
scroll to position [1228, 0]
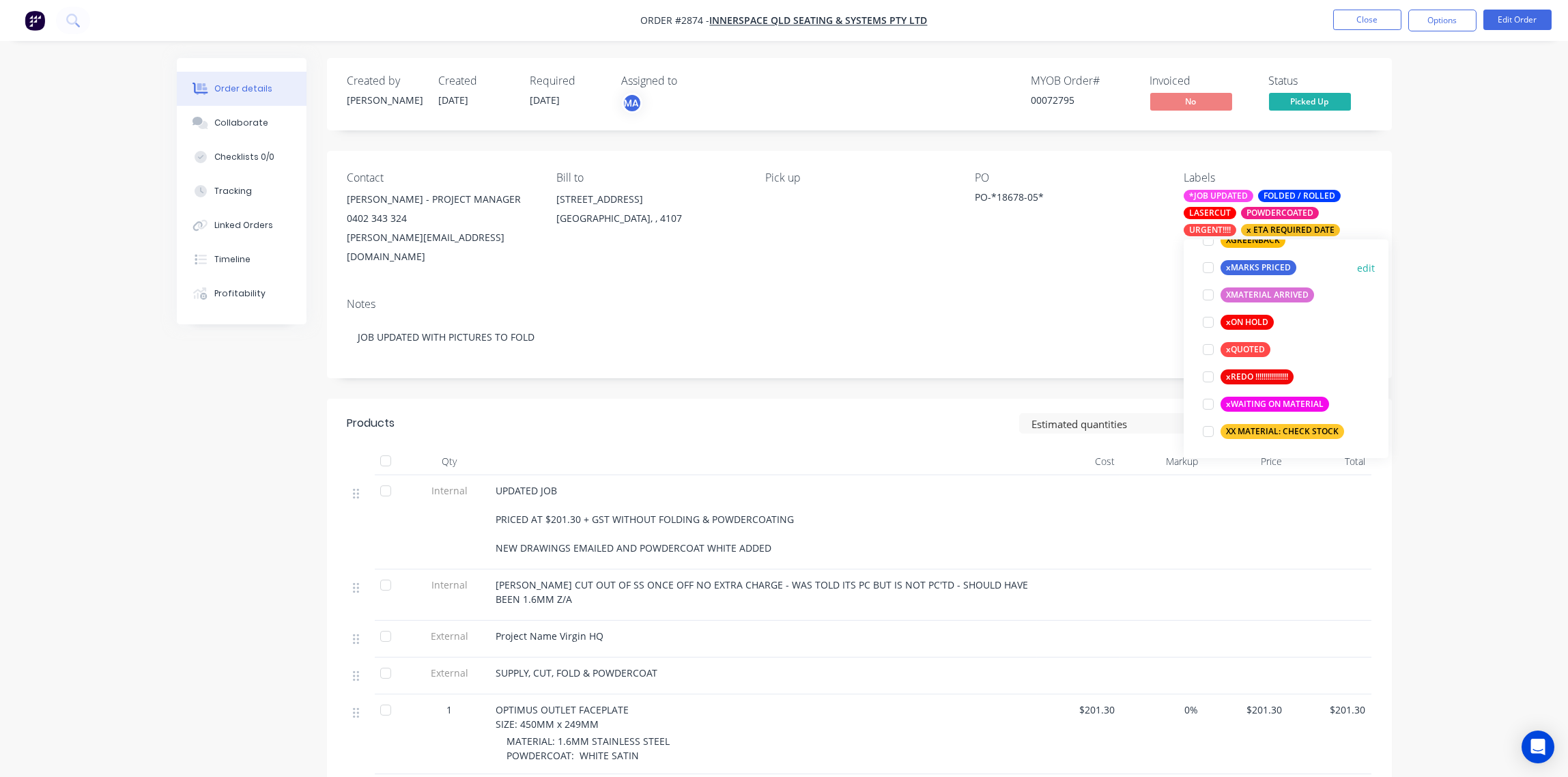
click at [1207, 267] on div at bounding box center [1208, 267] width 28 height 28
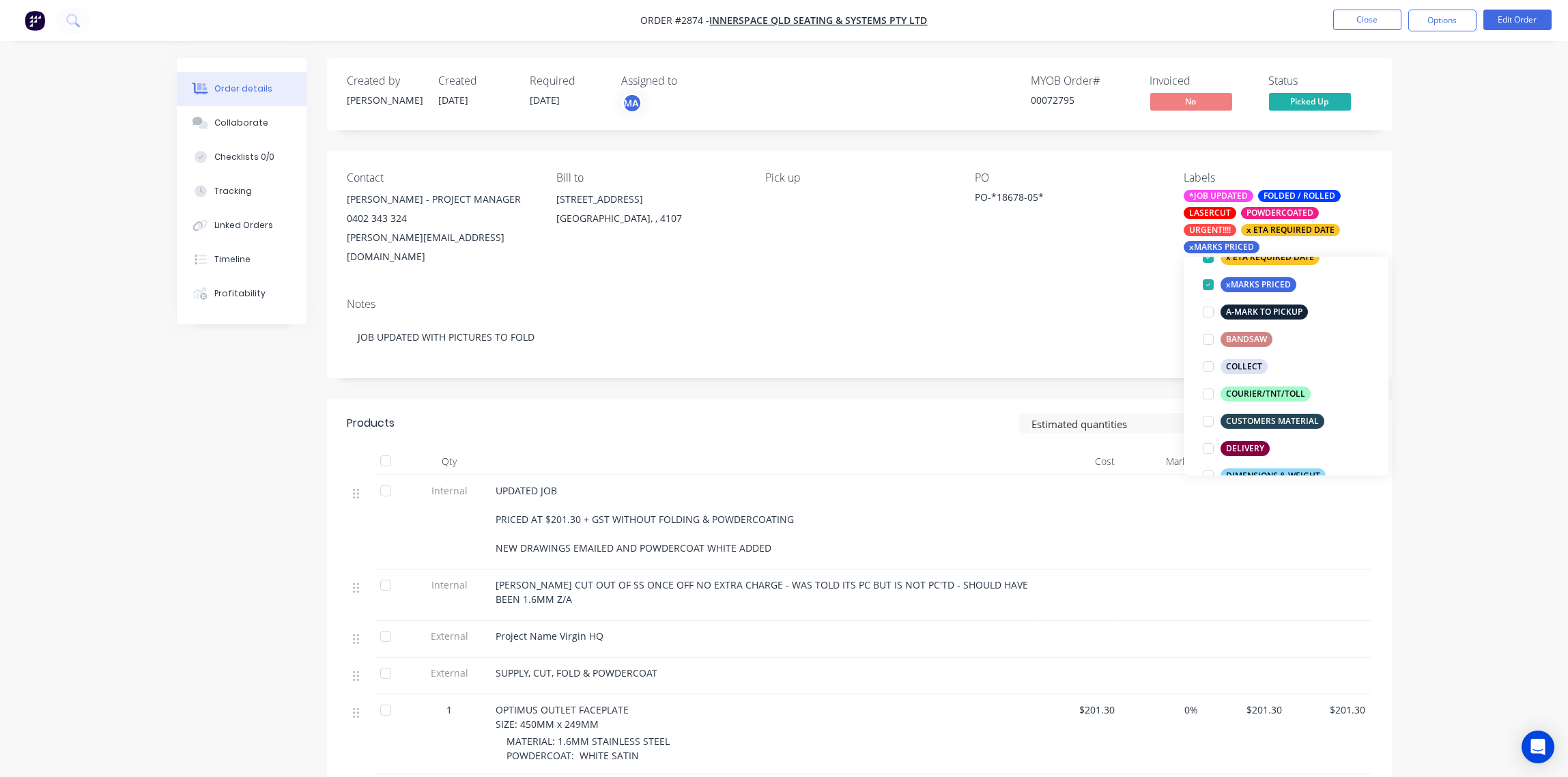
click at [1499, 168] on div "Order details Collaborate Checklists 0/0 Tracking Linked Orders Timeline Profit…" at bounding box center [784, 508] width 1568 height 1017
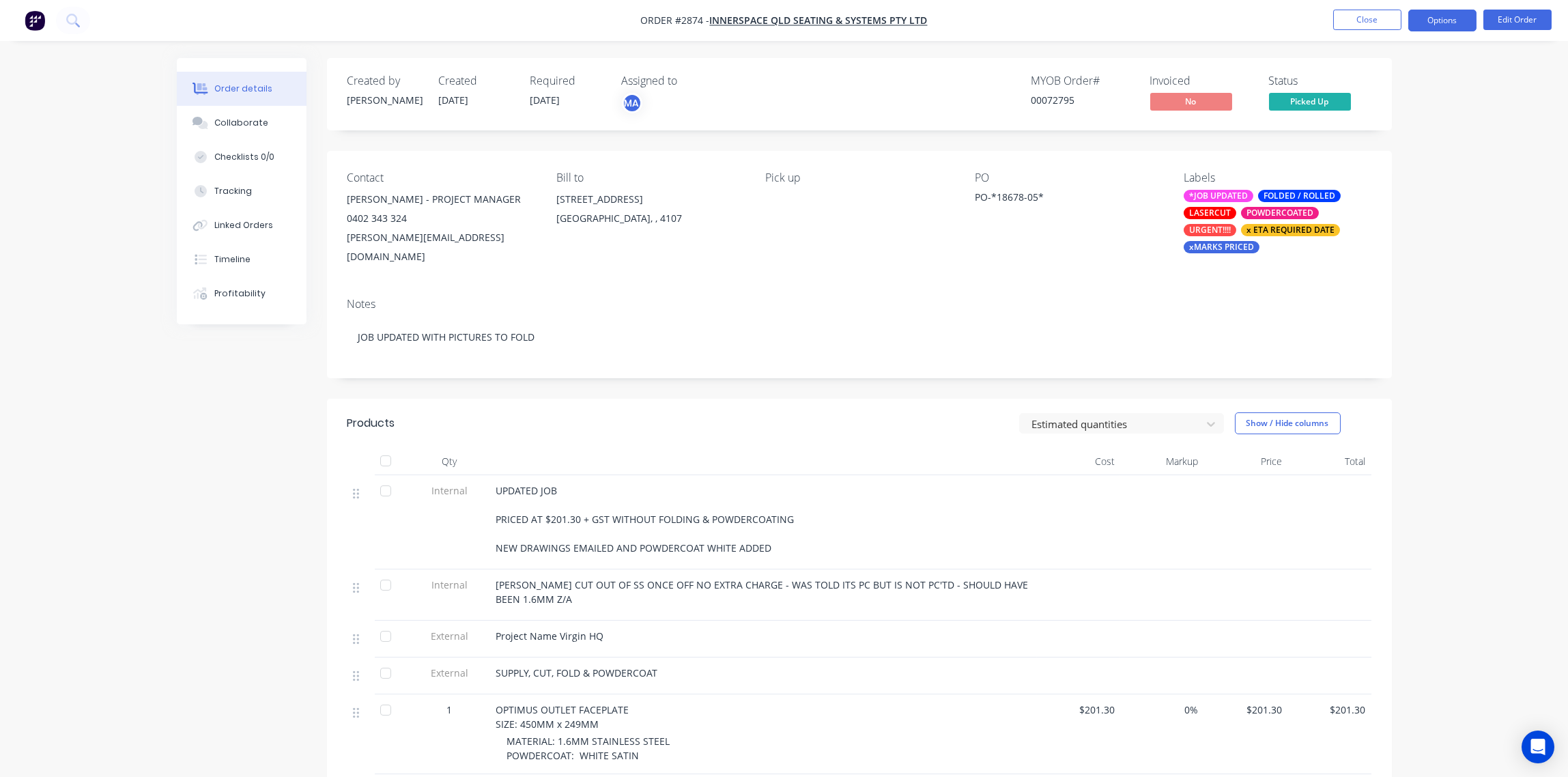
click at [1448, 25] on button "Options" at bounding box center [1442, 21] width 68 height 22
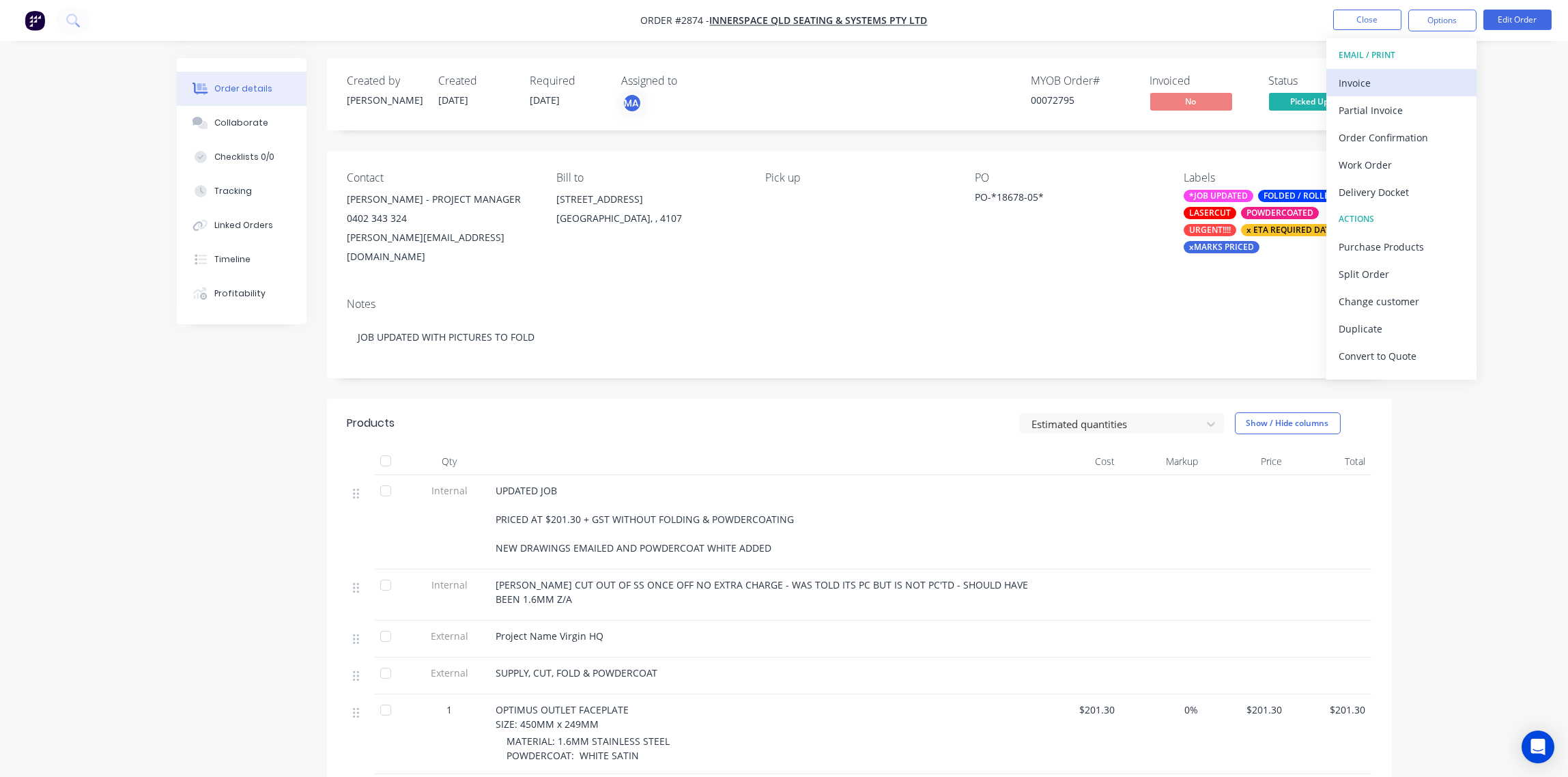
click at [1382, 83] on div "Invoice" at bounding box center [1401, 82] width 126 height 20
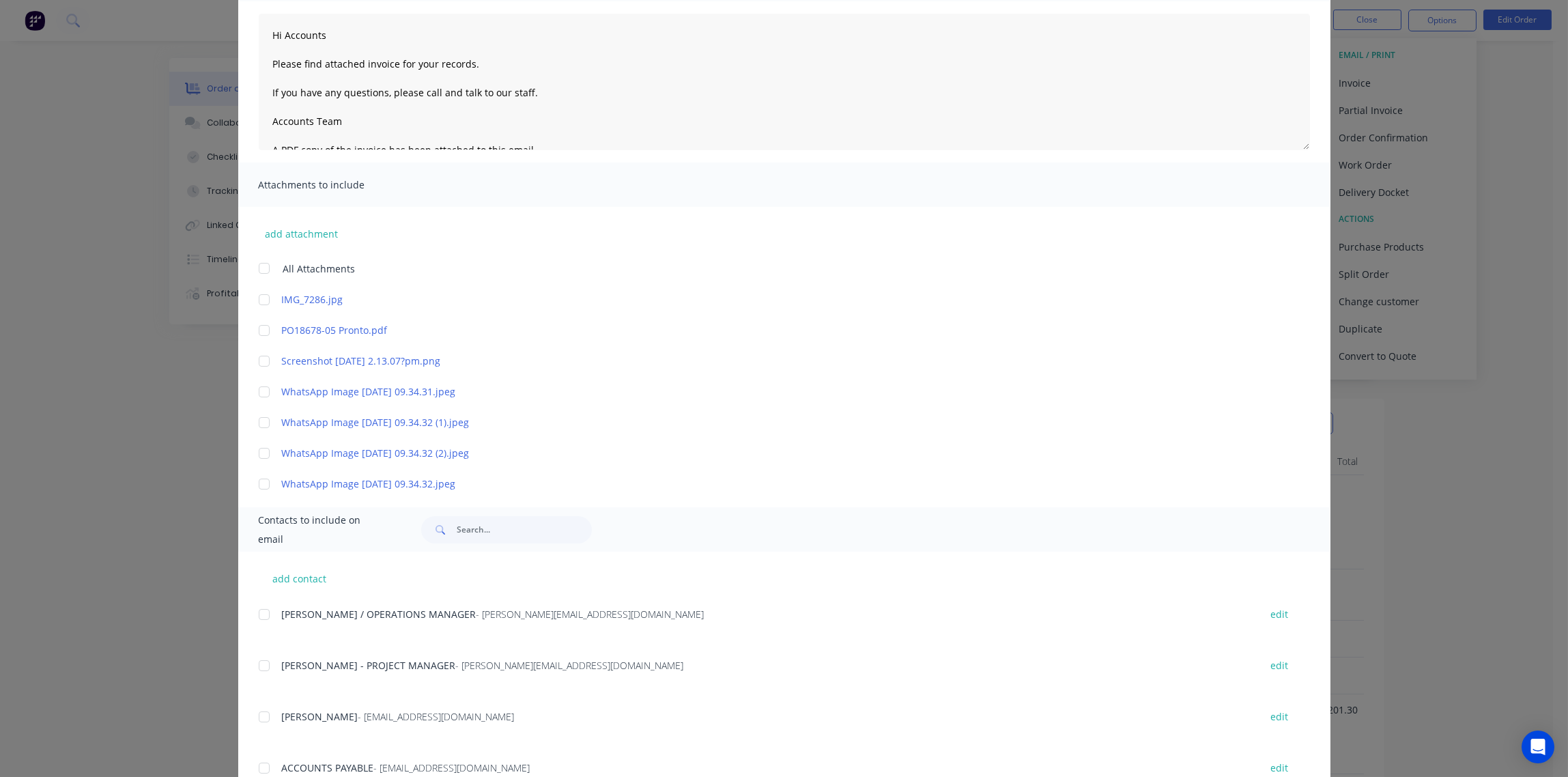
scroll to position [296, 0]
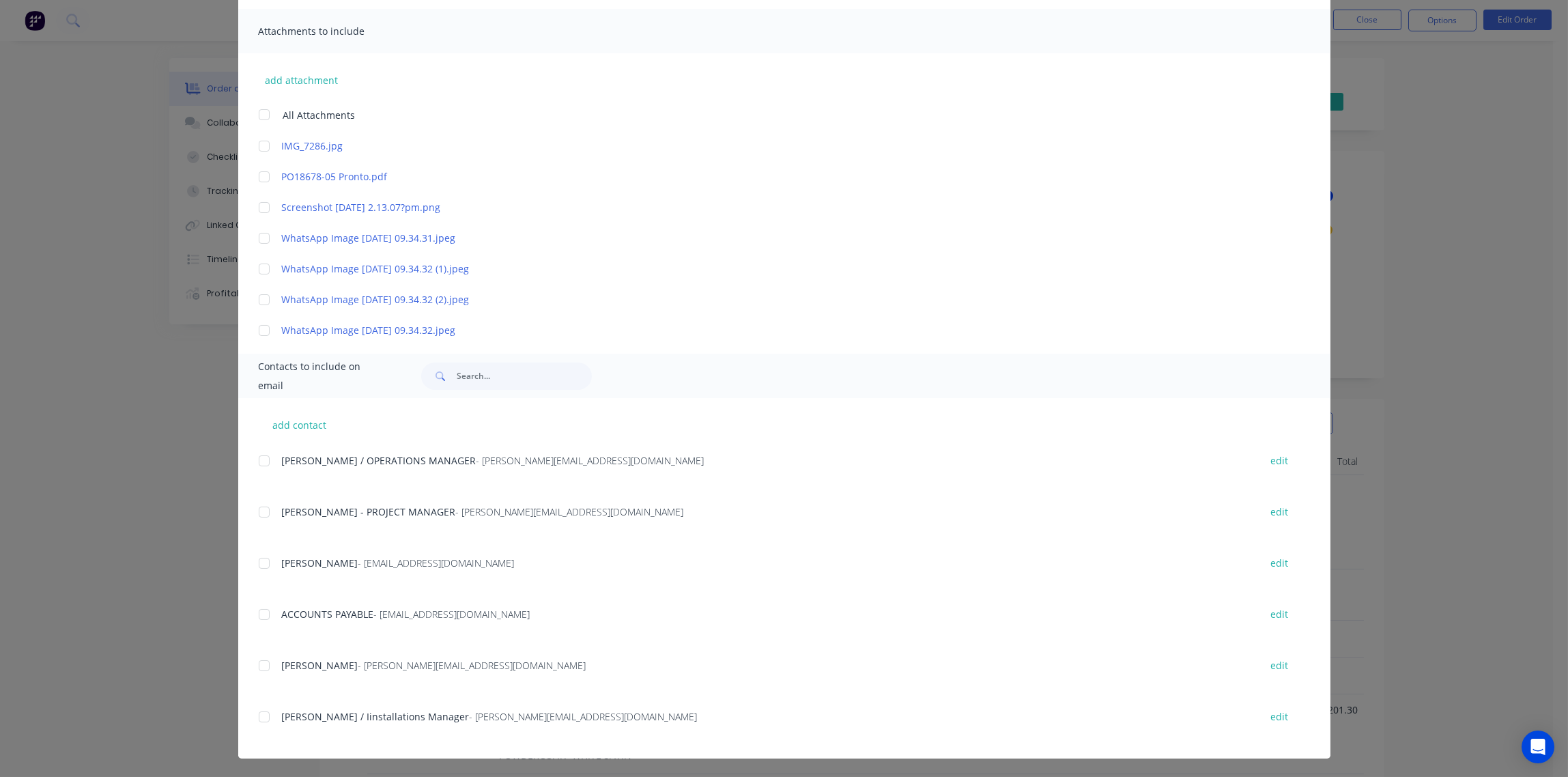
click at [258, 611] on div at bounding box center [264, 614] width 28 height 28
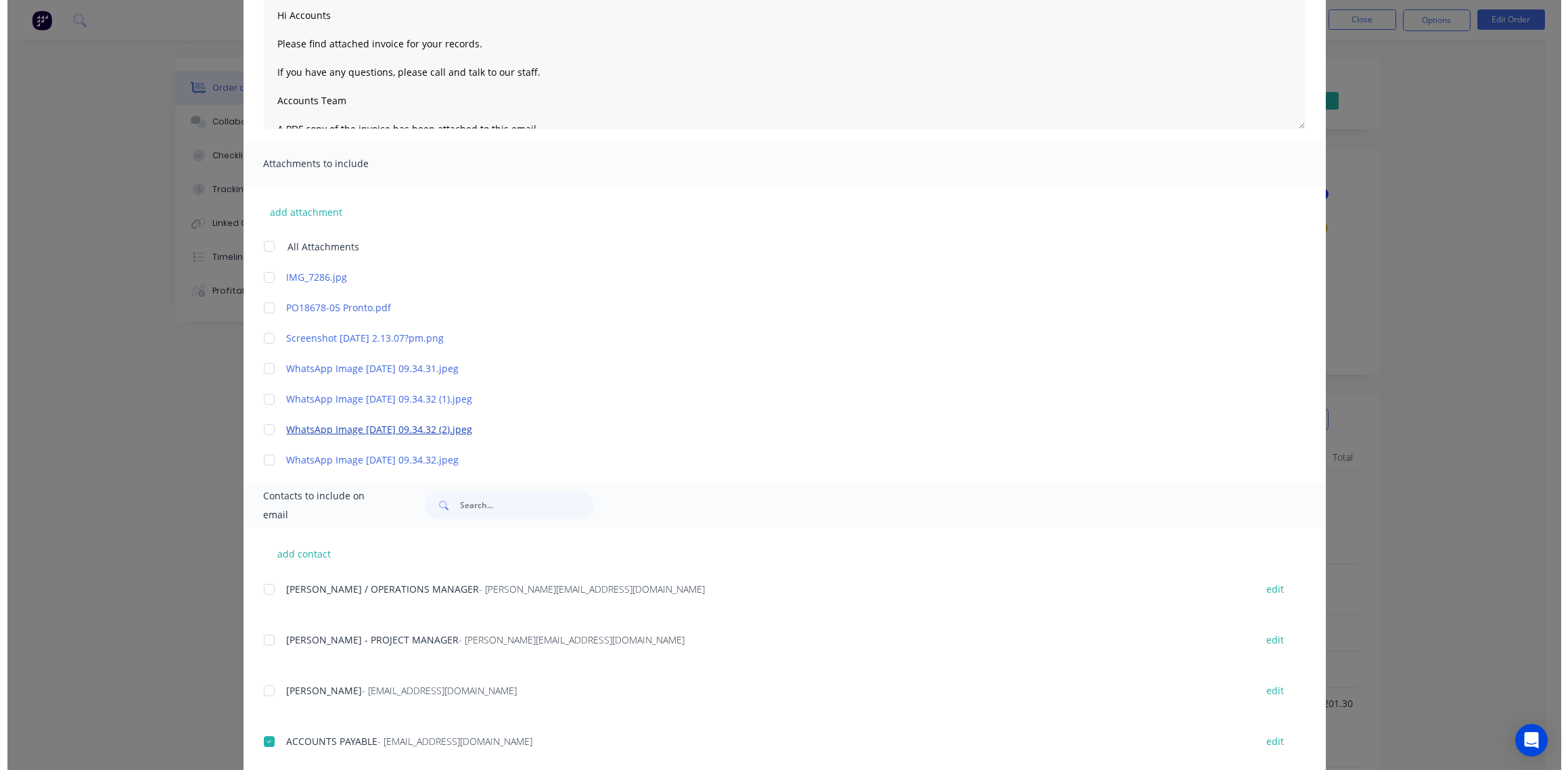
scroll to position [0, 0]
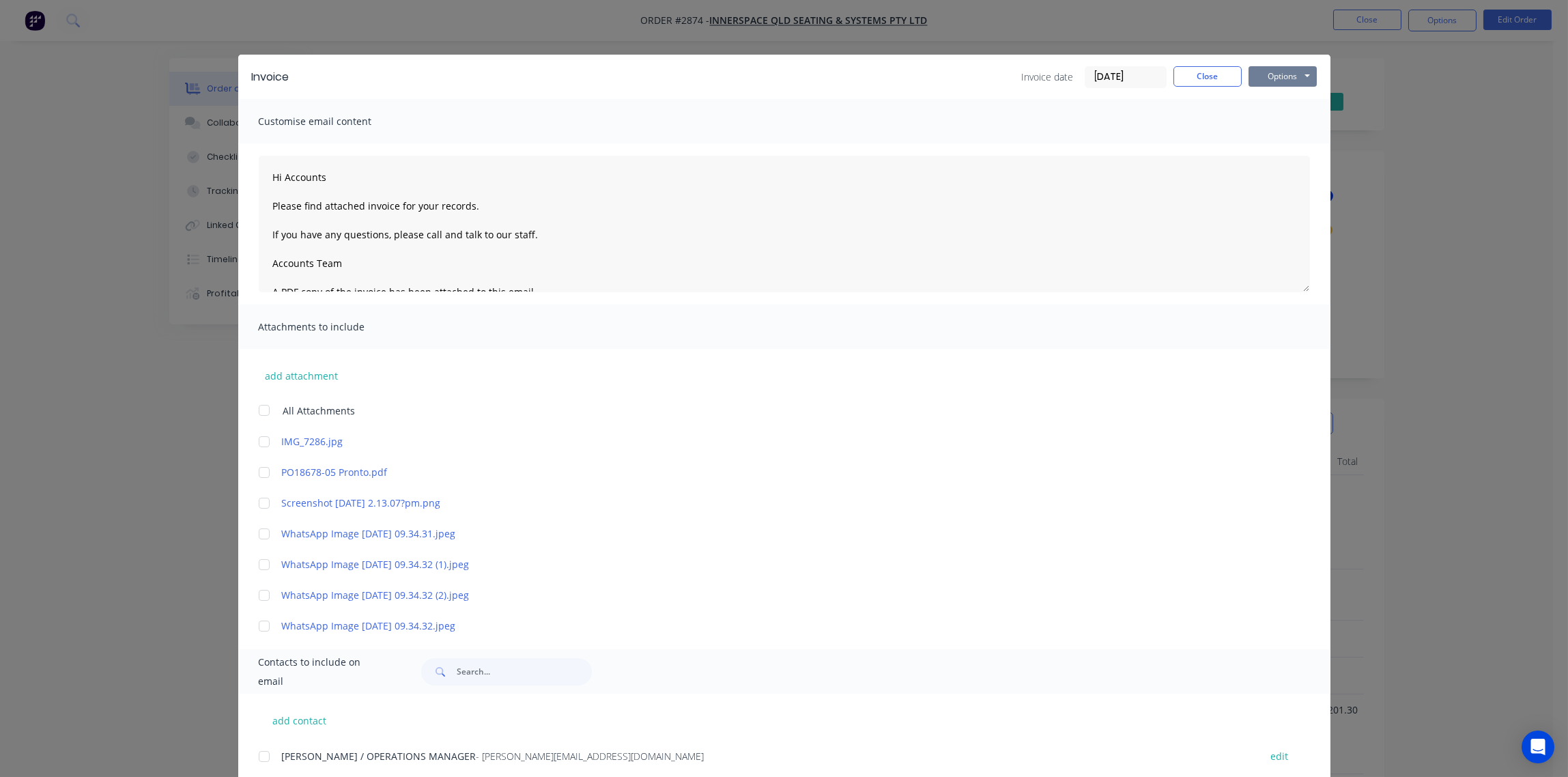
click at [1279, 76] on button "Options" at bounding box center [1283, 77] width 68 height 21
click at [1279, 145] on button "Email" at bounding box center [1292, 145] width 88 height 22
click at [1212, 71] on button "Close" at bounding box center [1207, 77] width 68 height 21
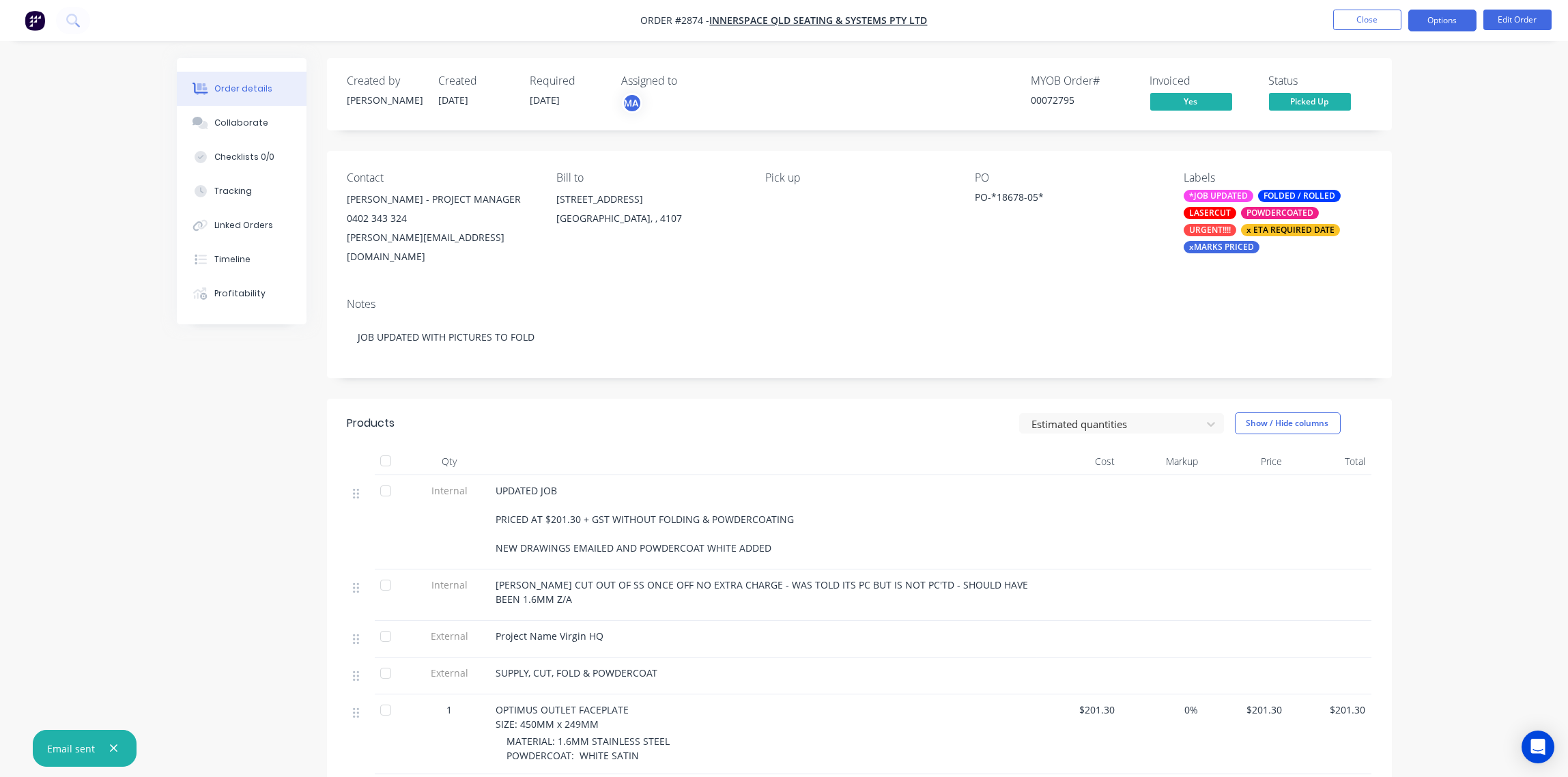
click at [1438, 21] on button "Options" at bounding box center [1442, 21] width 68 height 22
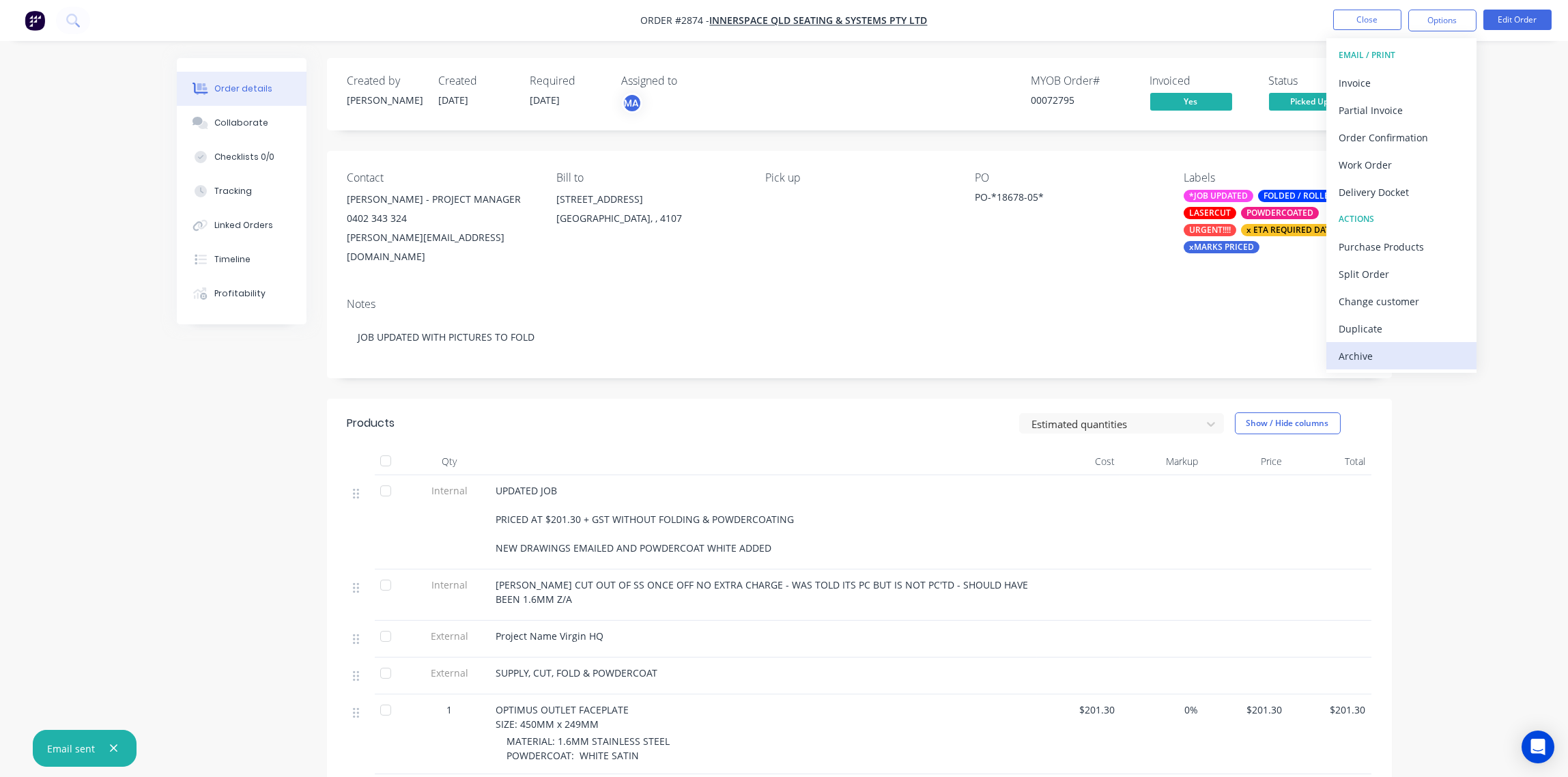
click at [1407, 354] on div "Archive" at bounding box center [1401, 356] width 126 height 20
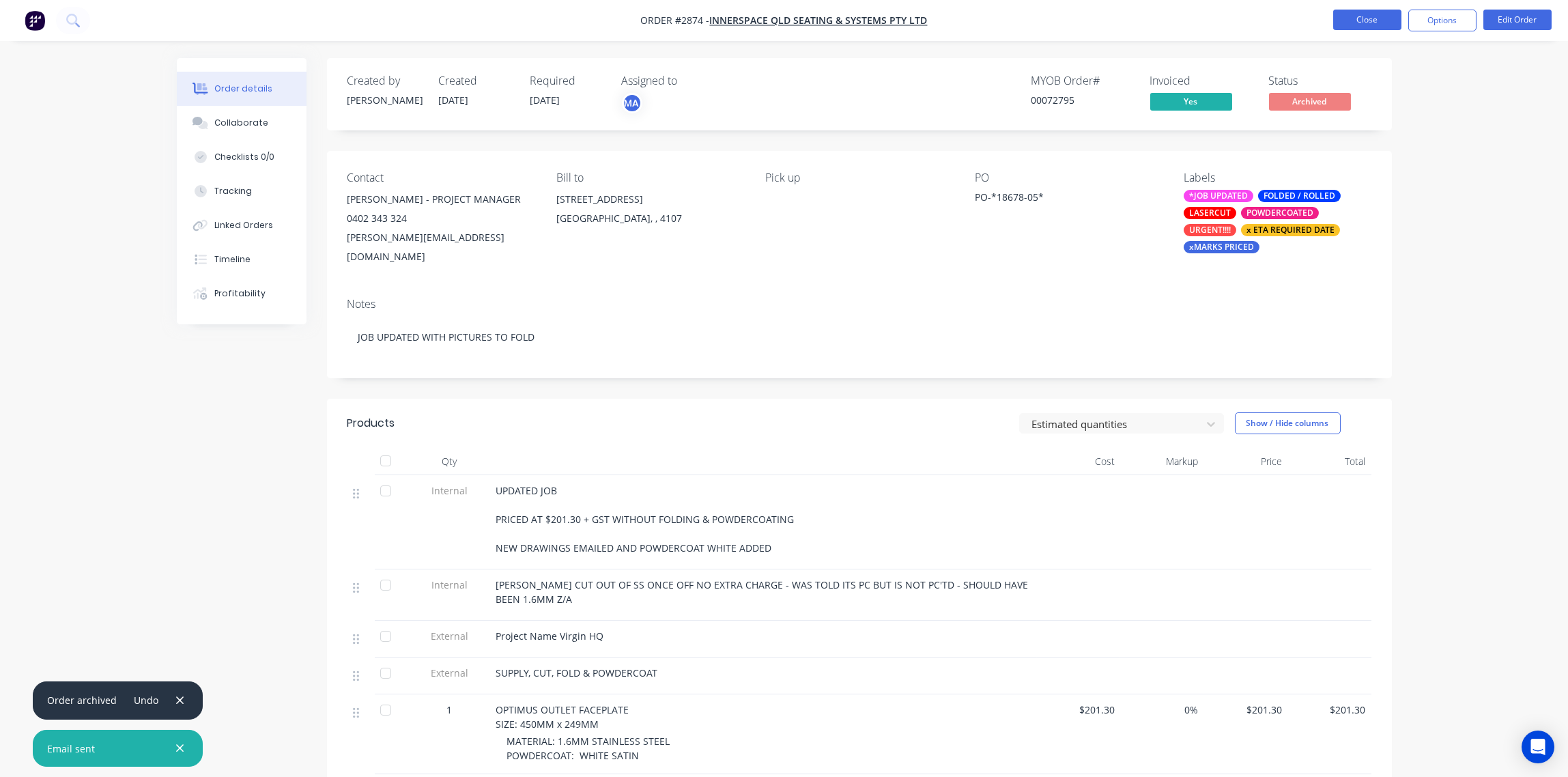
click at [1366, 9] on button "Close" at bounding box center [1367, 20] width 68 height 21
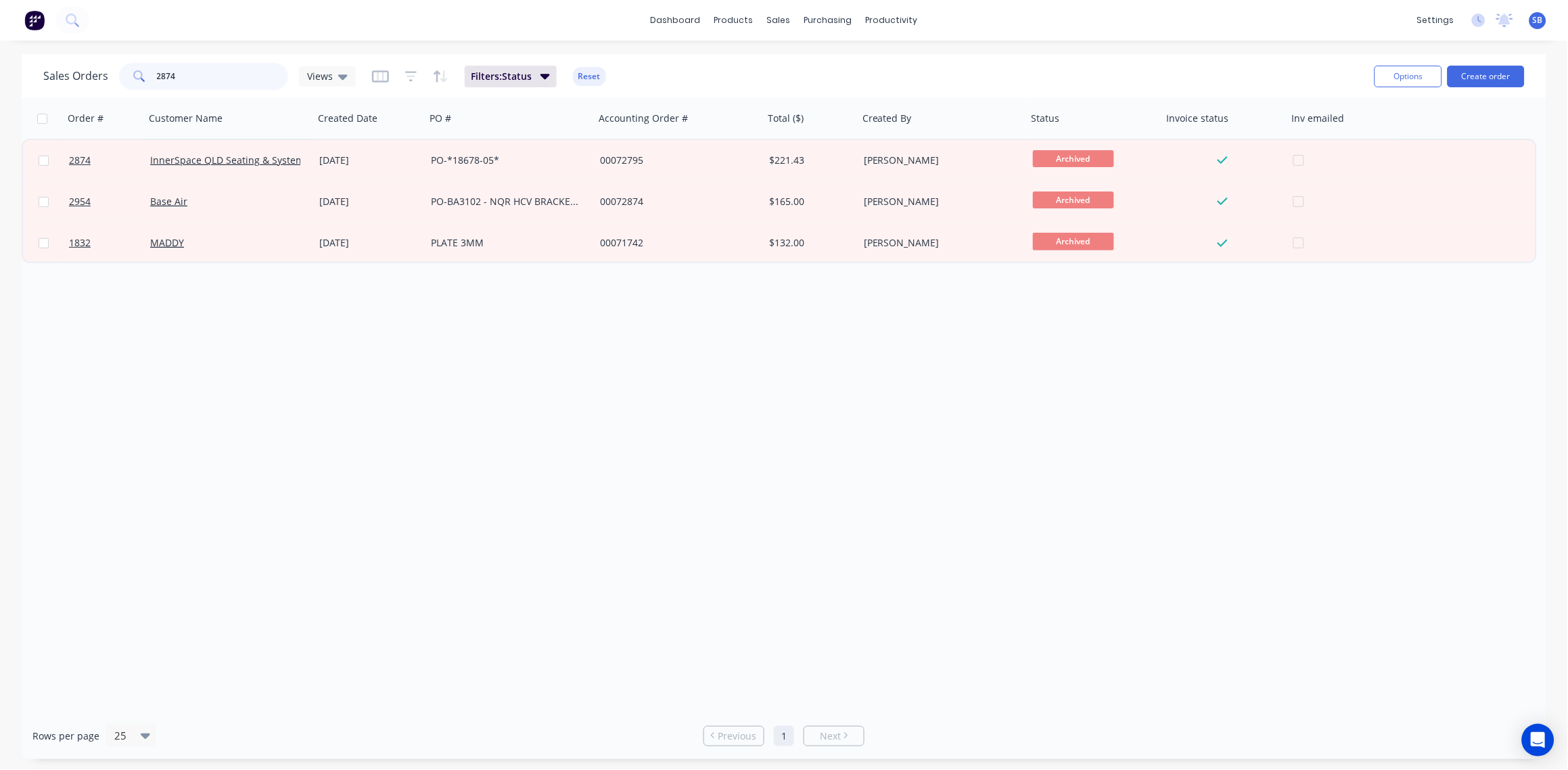
drag, startPoint x: 183, startPoint y: 72, endPoint x: 55, endPoint y: 82, distance: 128.4
click at [55, 82] on div "Sales Orders 2874 Views" at bounding box center [199, 76] width 313 height 27
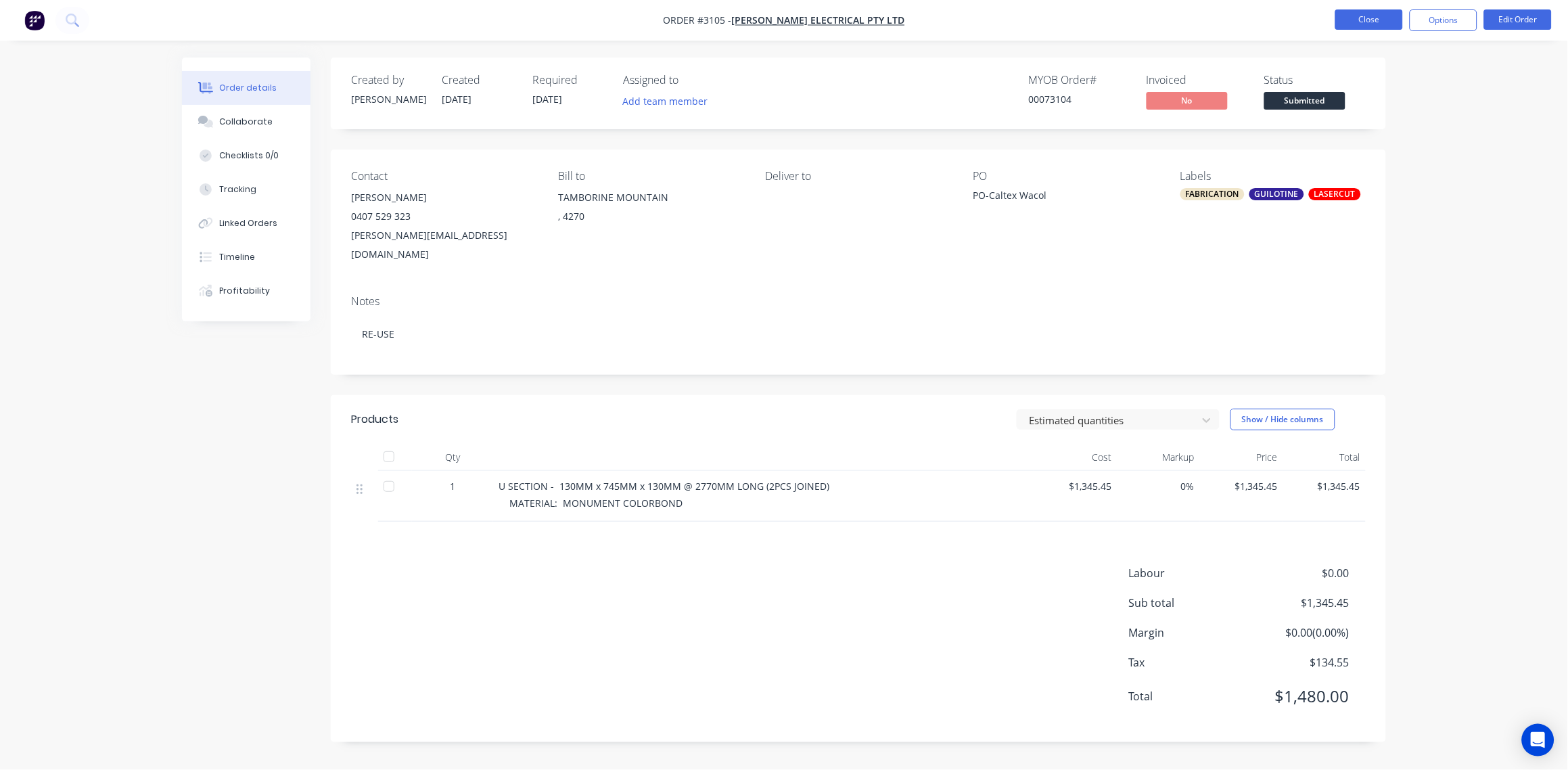
click at [1367, 16] on button "Close" at bounding box center [1369, 20] width 67 height 20
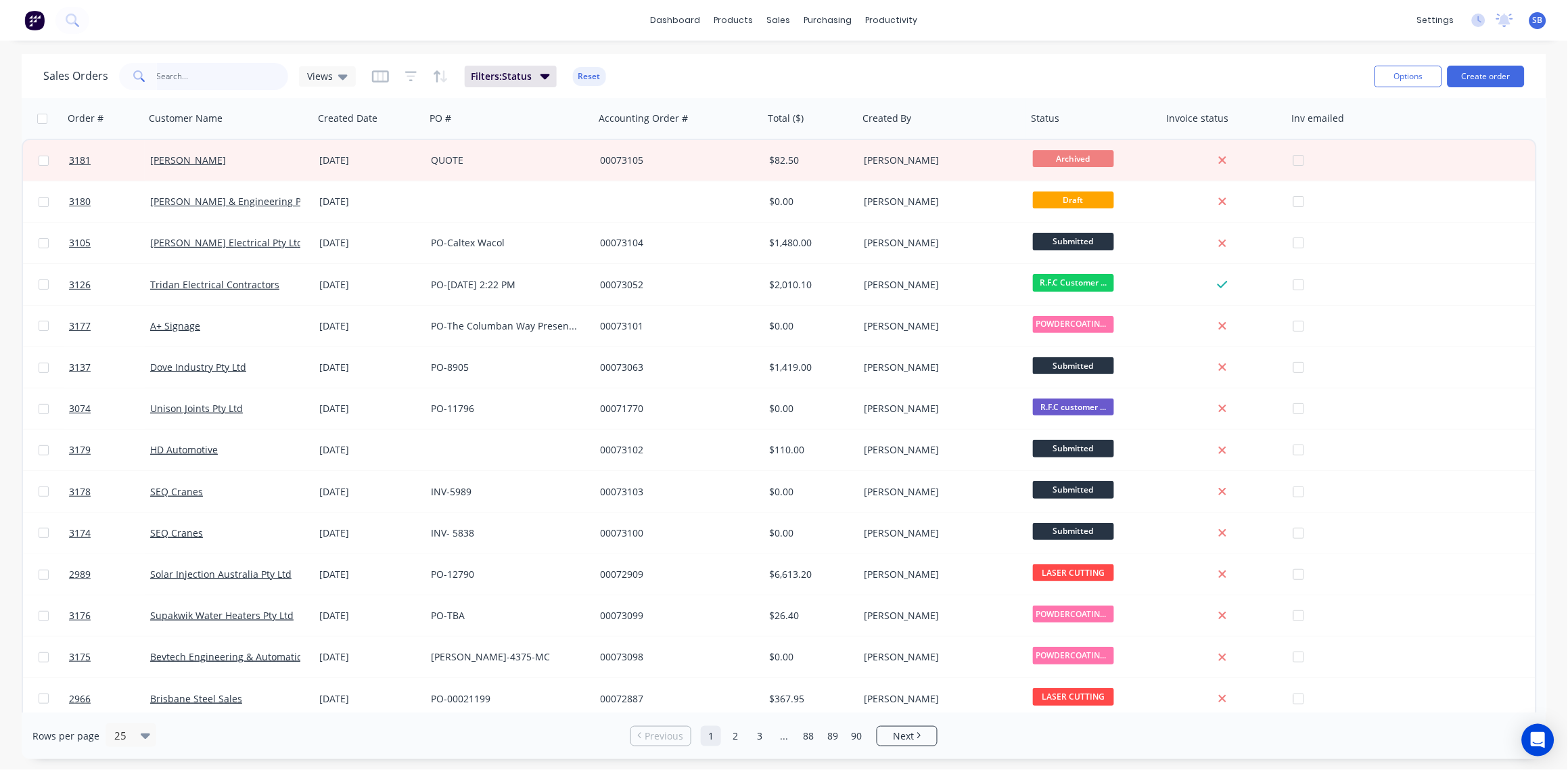
click at [194, 77] on input "text" at bounding box center [223, 76] width 132 height 27
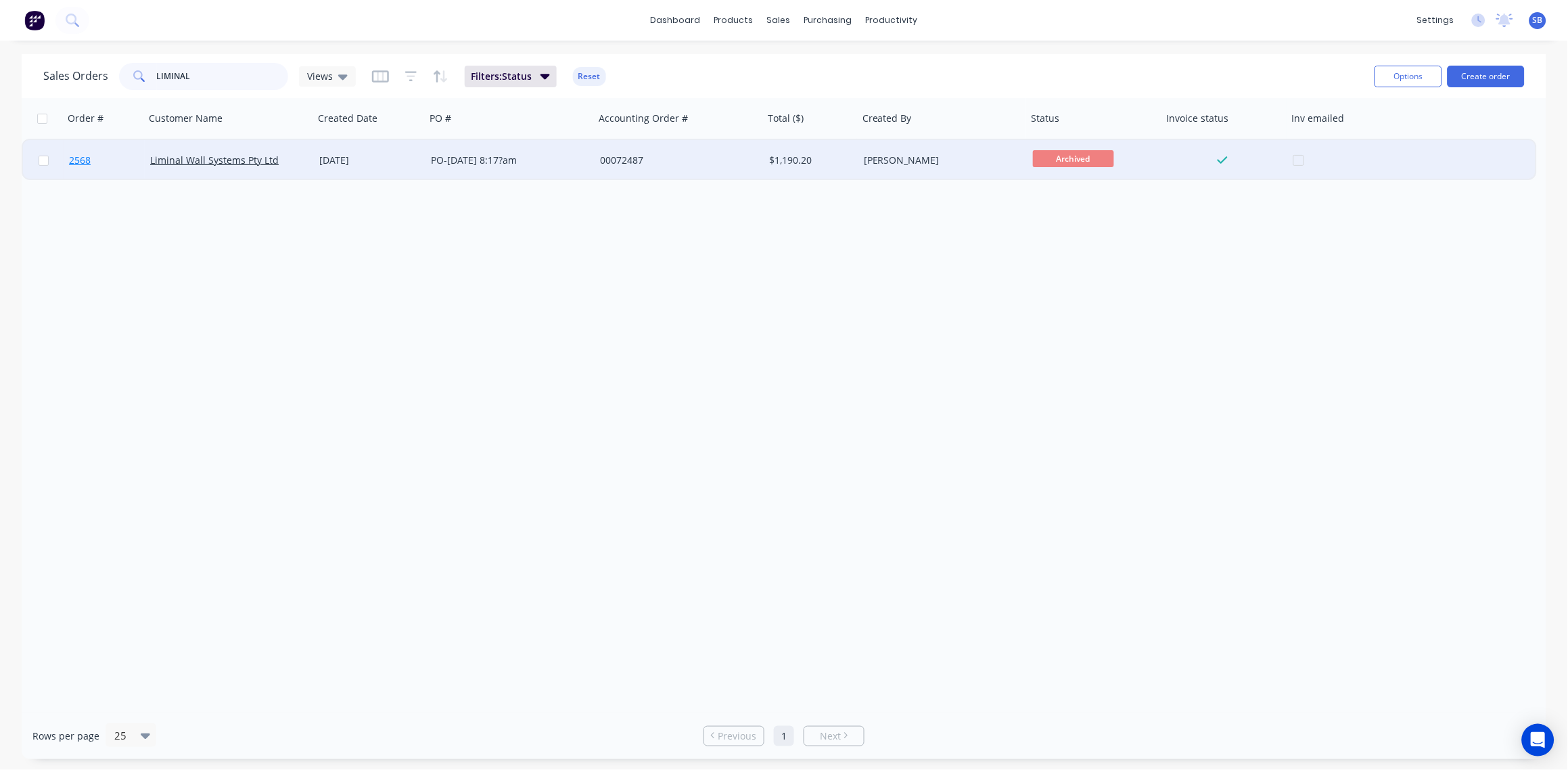
type input "LIMINAL"
click at [81, 162] on span "2568" at bounding box center [80, 160] width 22 height 13
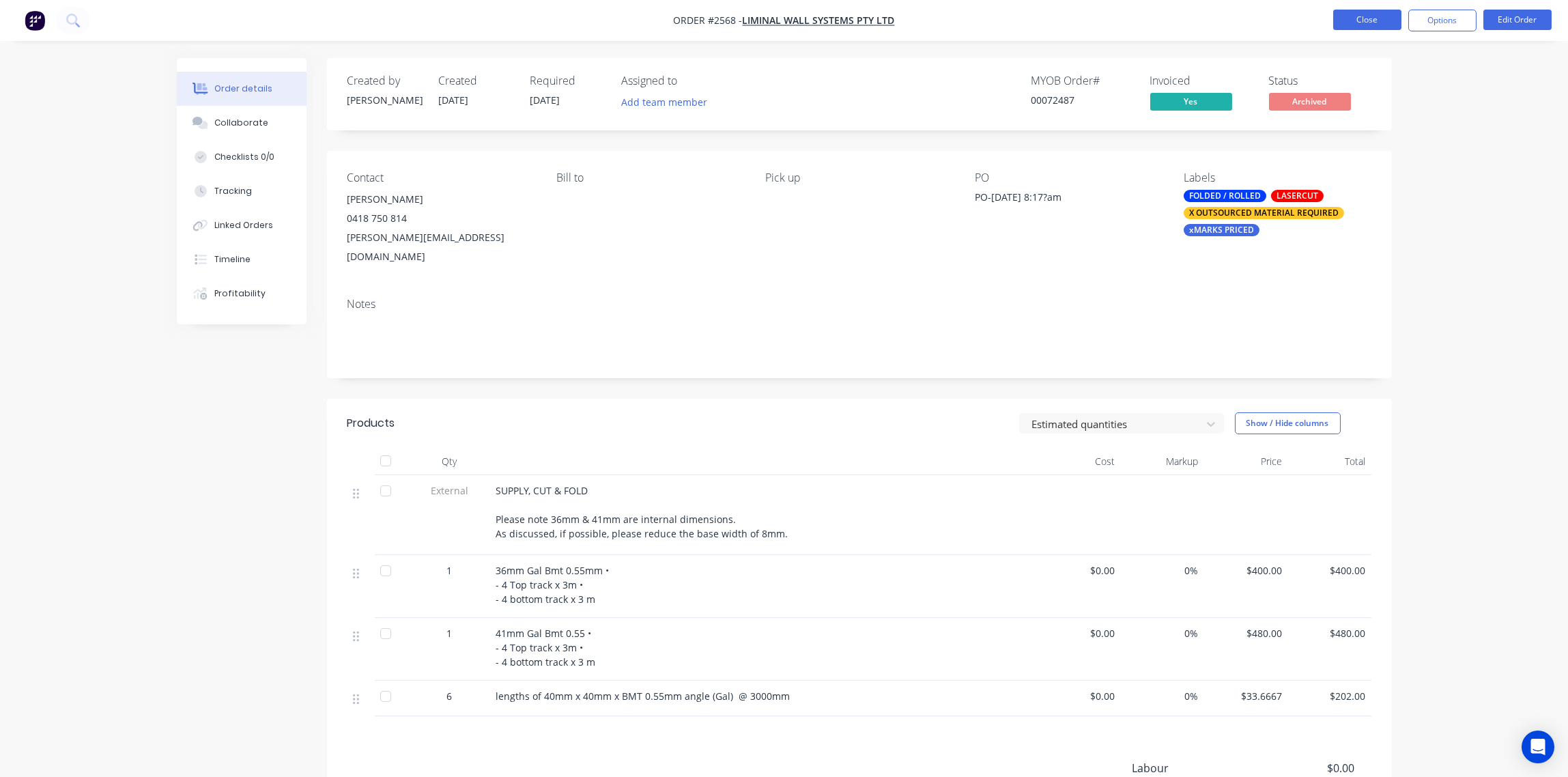
click at [1370, 25] on button "Close" at bounding box center [1367, 20] width 68 height 21
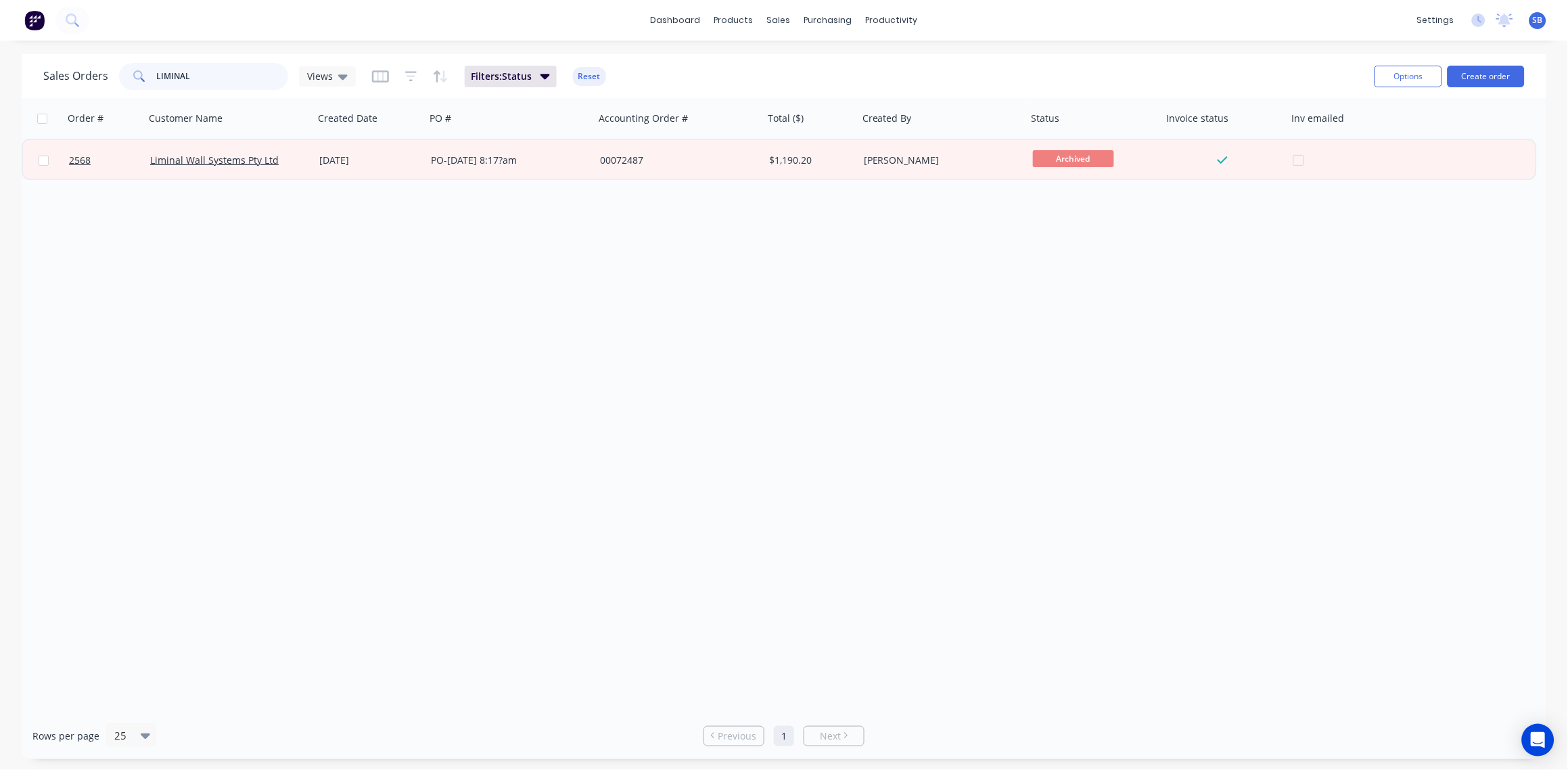
drag, startPoint x: 204, startPoint y: 79, endPoint x: 0, endPoint y: 60, distance: 204.9
click at [0, 60] on html "dashboard products sales purchasing productivity dashboard products Product Cat…" at bounding box center [784, 385] width 1568 height 770
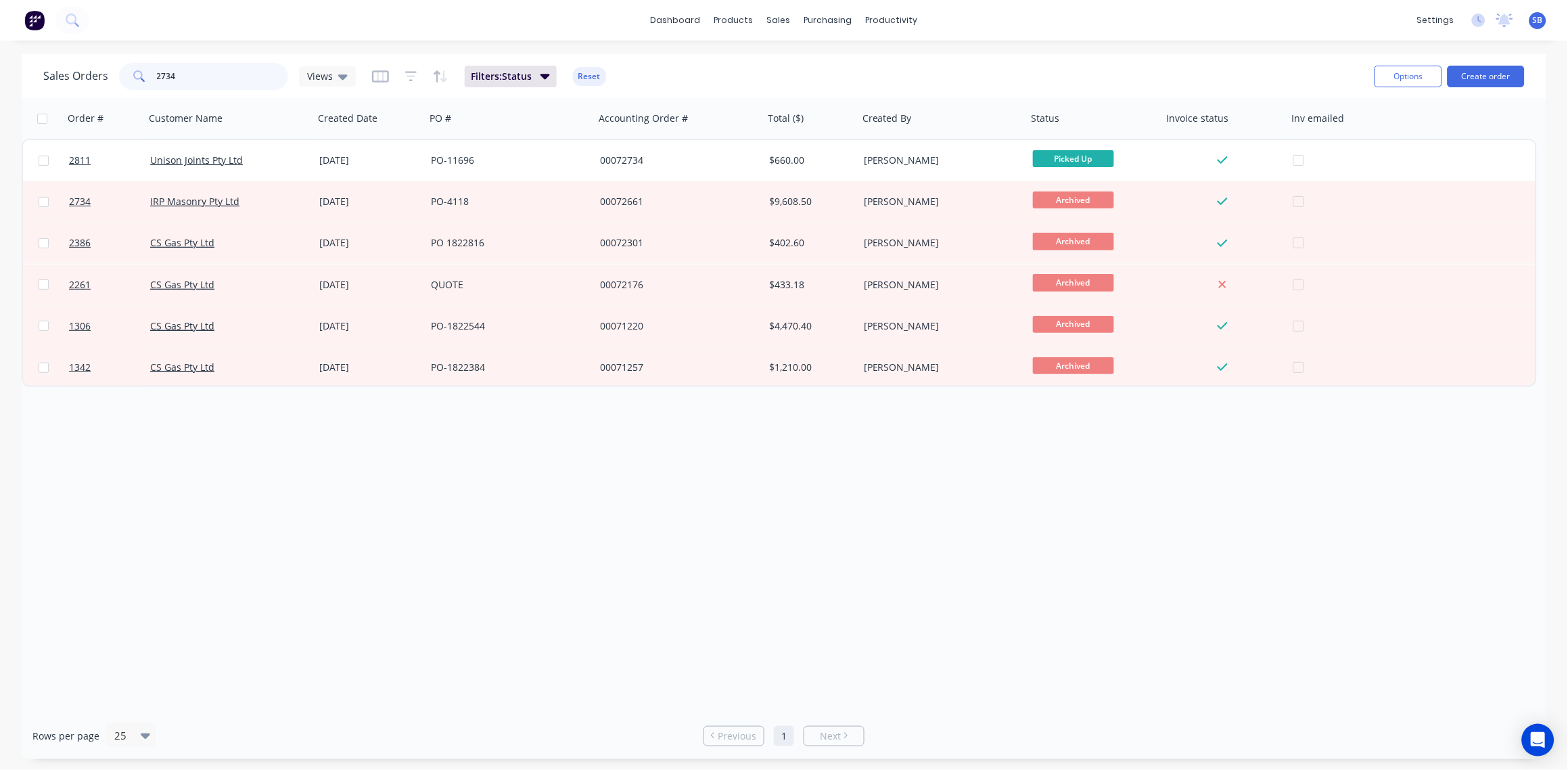
drag, startPoint x: 215, startPoint y: 74, endPoint x: 0, endPoint y: 62, distance: 215.3
click at [0, 59] on html "dashboard products sales purchasing productivity dashboard products Product Cat…" at bounding box center [784, 385] width 1568 height 770
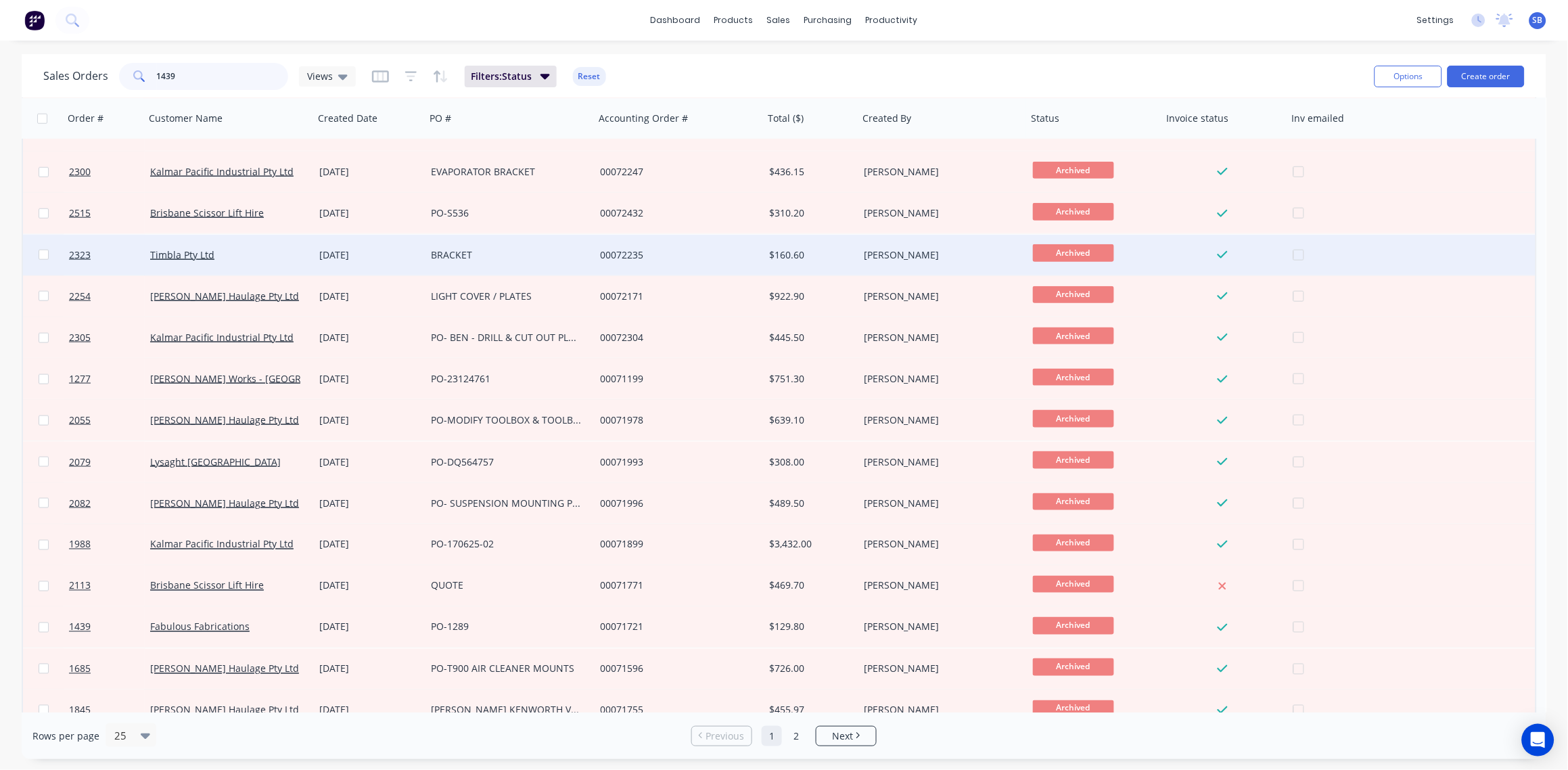
scroll to position [461, 0]
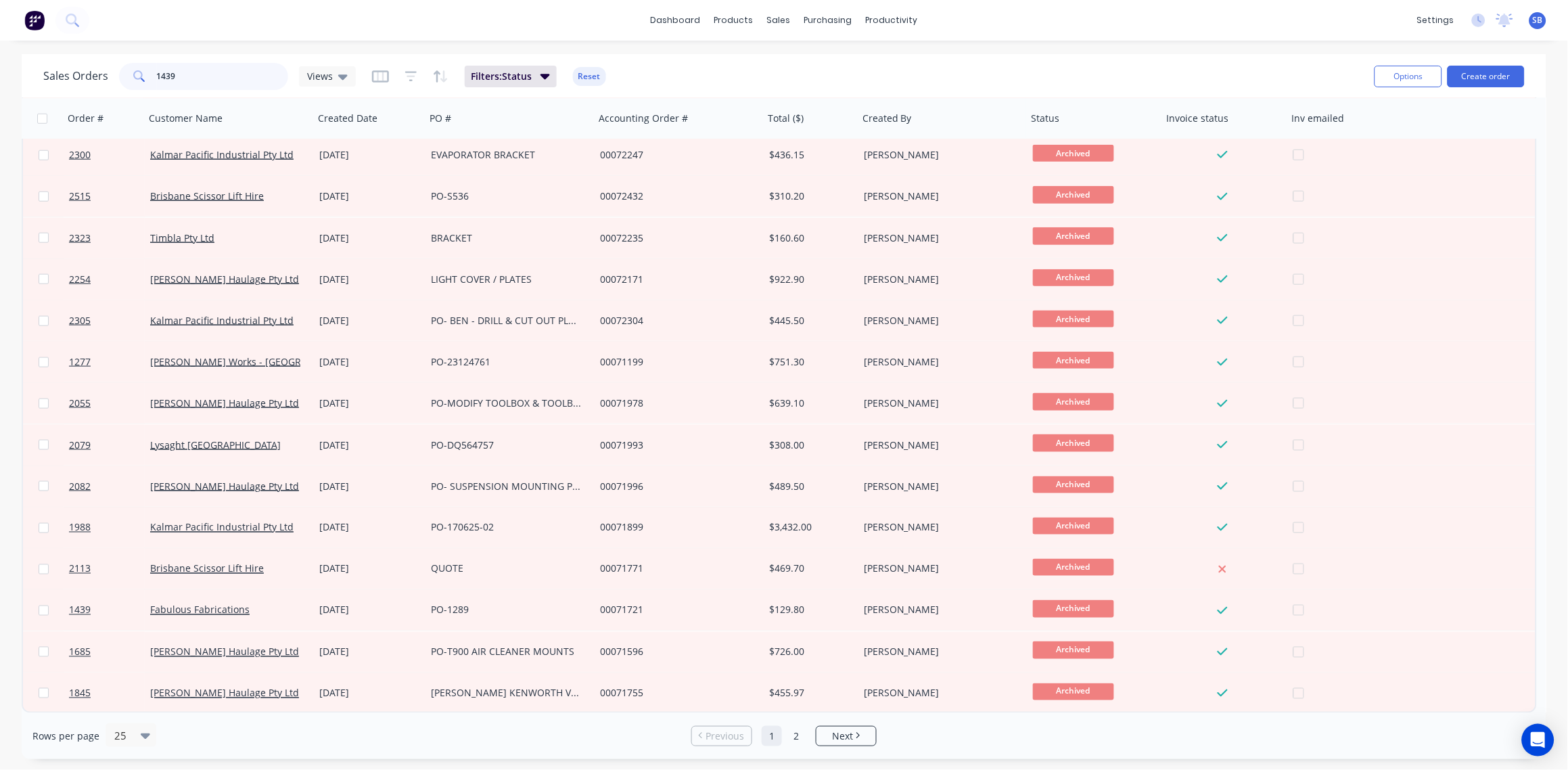
drag, startPoint x: 144, startPoint y: 76, endPoint x: 63, endPoint y: 70, distance: 81.2
click at [63, 70] on div "Sales Orders 1439 Views" at bounding box center [199, 76] width 313 height 27
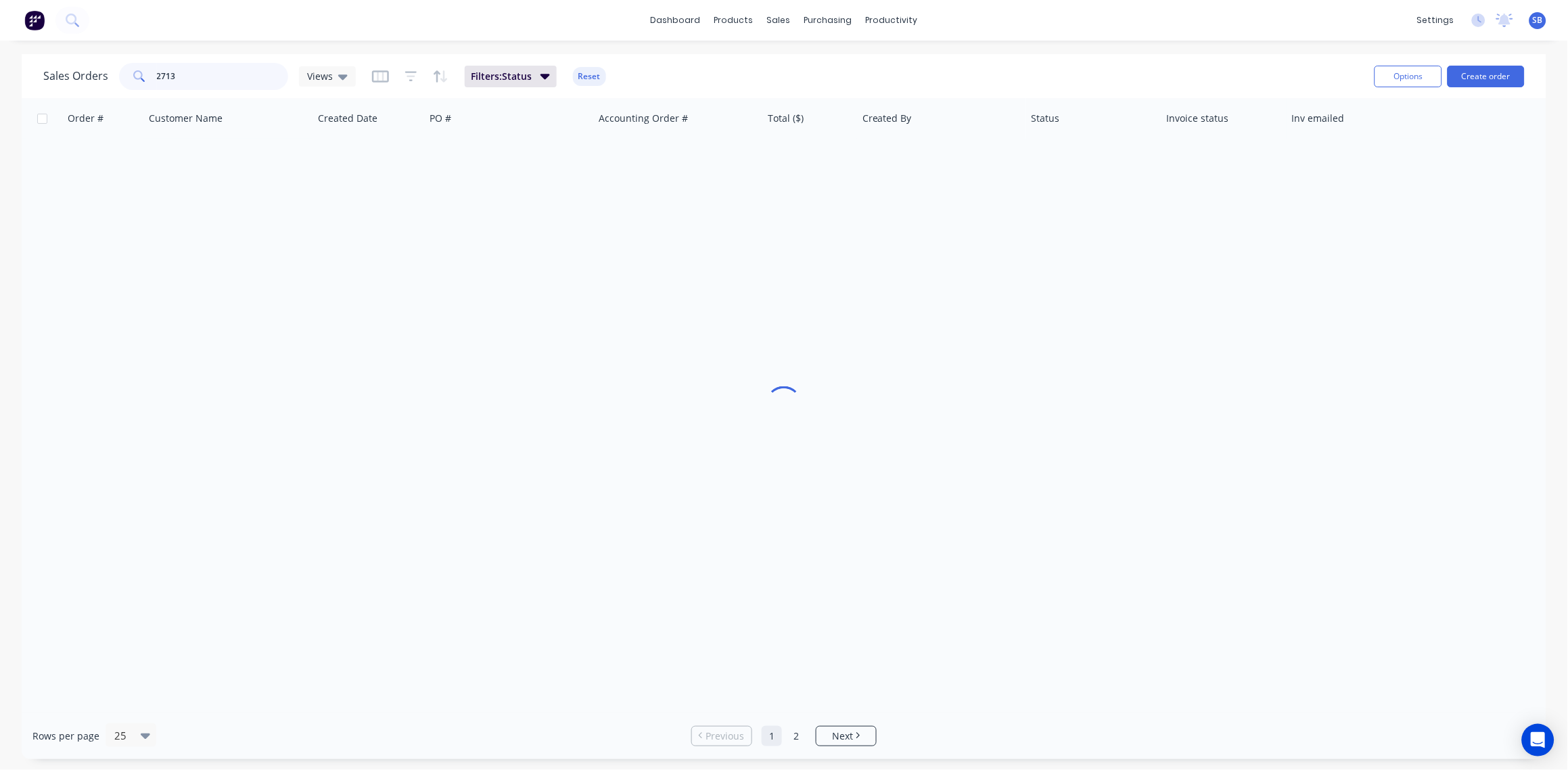
scroll to position [0, 0]
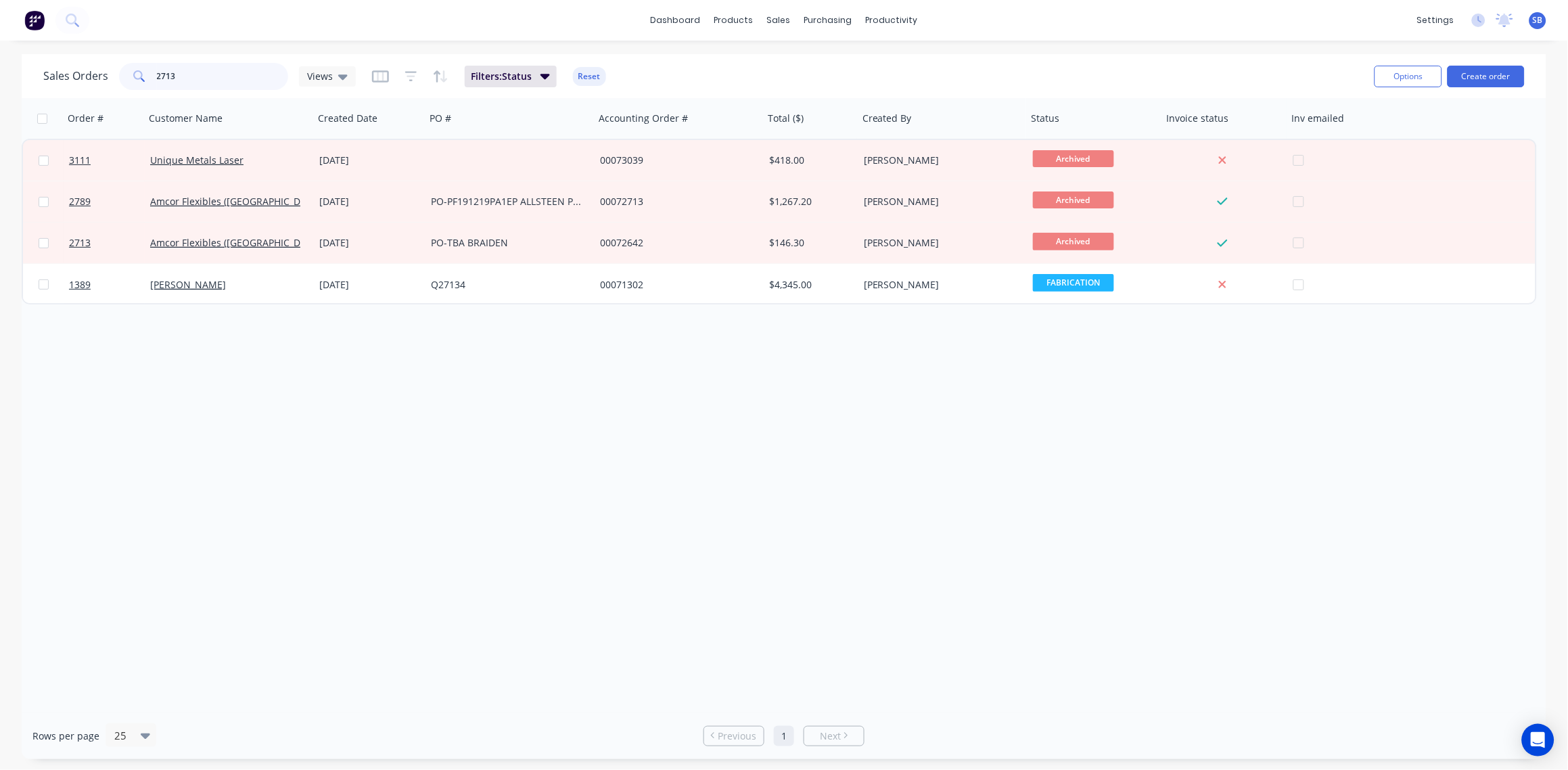
drag, startPoint x: 183, startPoint y: 71, endPoint x: -4, endPoint y: 118, distance: 192.8
click at [0, 118] on html "dashboard products sales purchasing productivity dashboard products Product Cat…" at bounding box center [784, 385] width 1568 height 770
type input "2692"
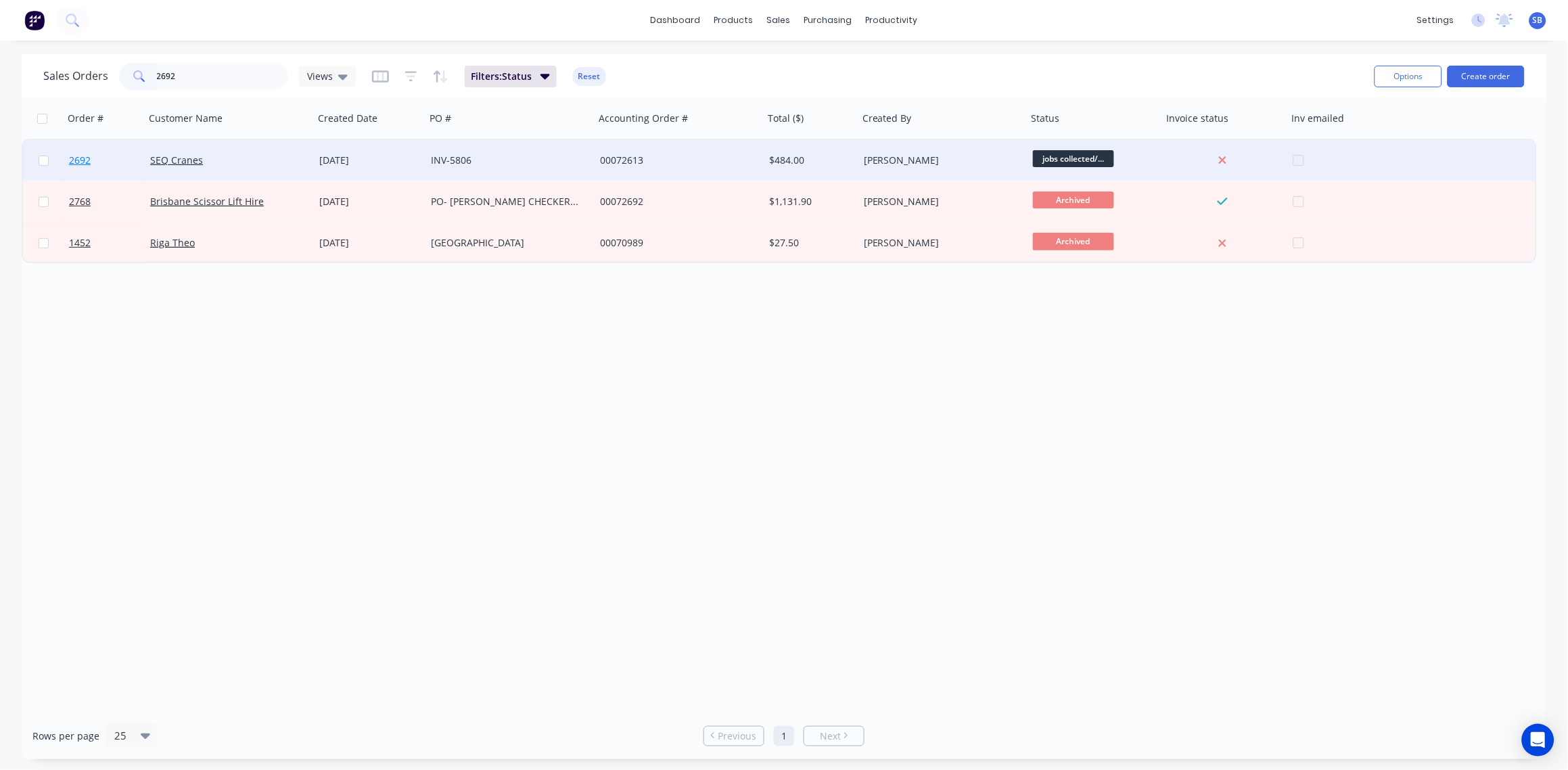
click at [81, 156] on span "2692" at bounding box center [80, 160] width 22 height 13
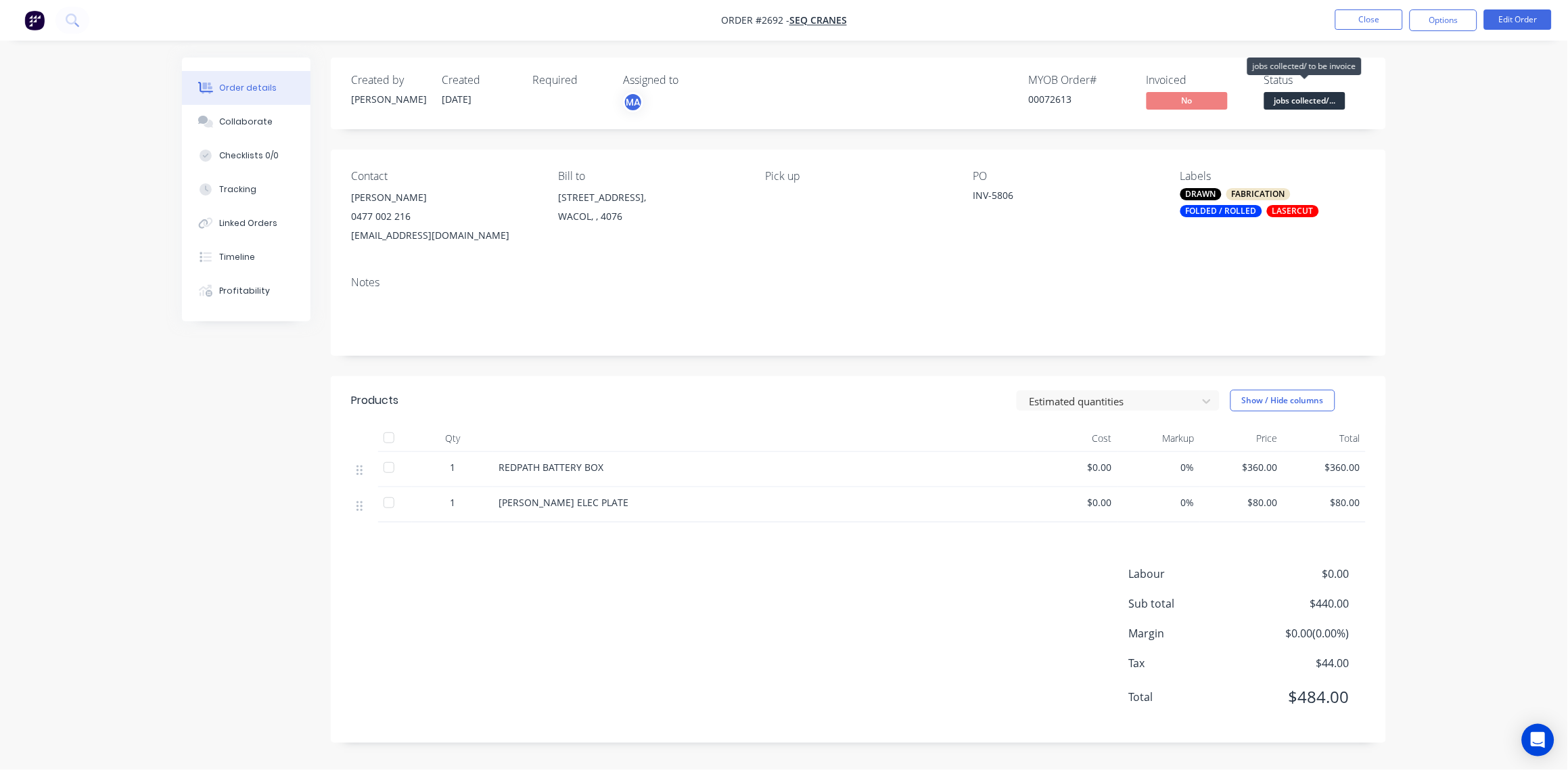
click at [1315, 100] on span "jobs collected/..." at bounding box center [1305, 100] width 81 height 17
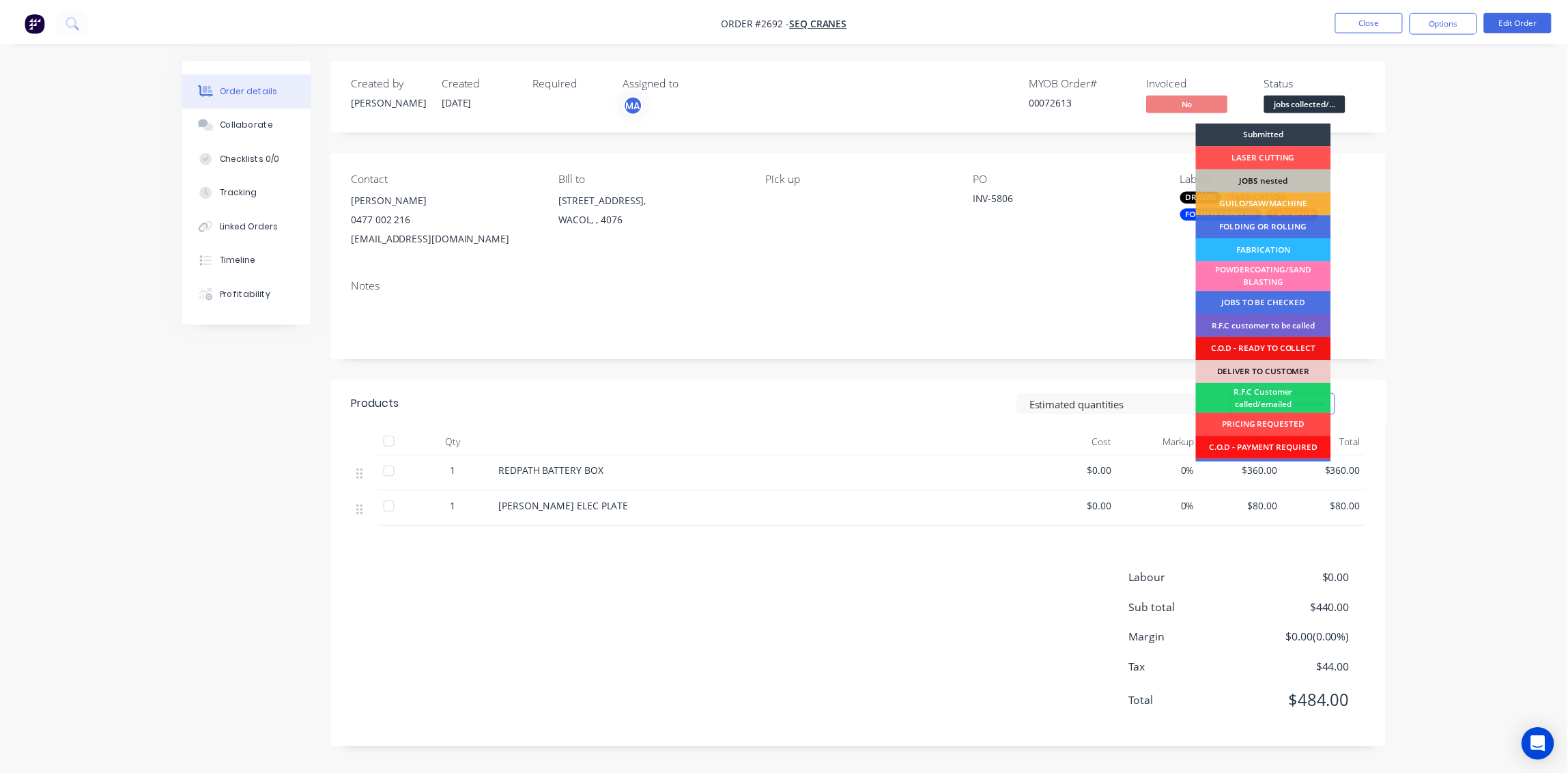
scroll to position [67, 0]
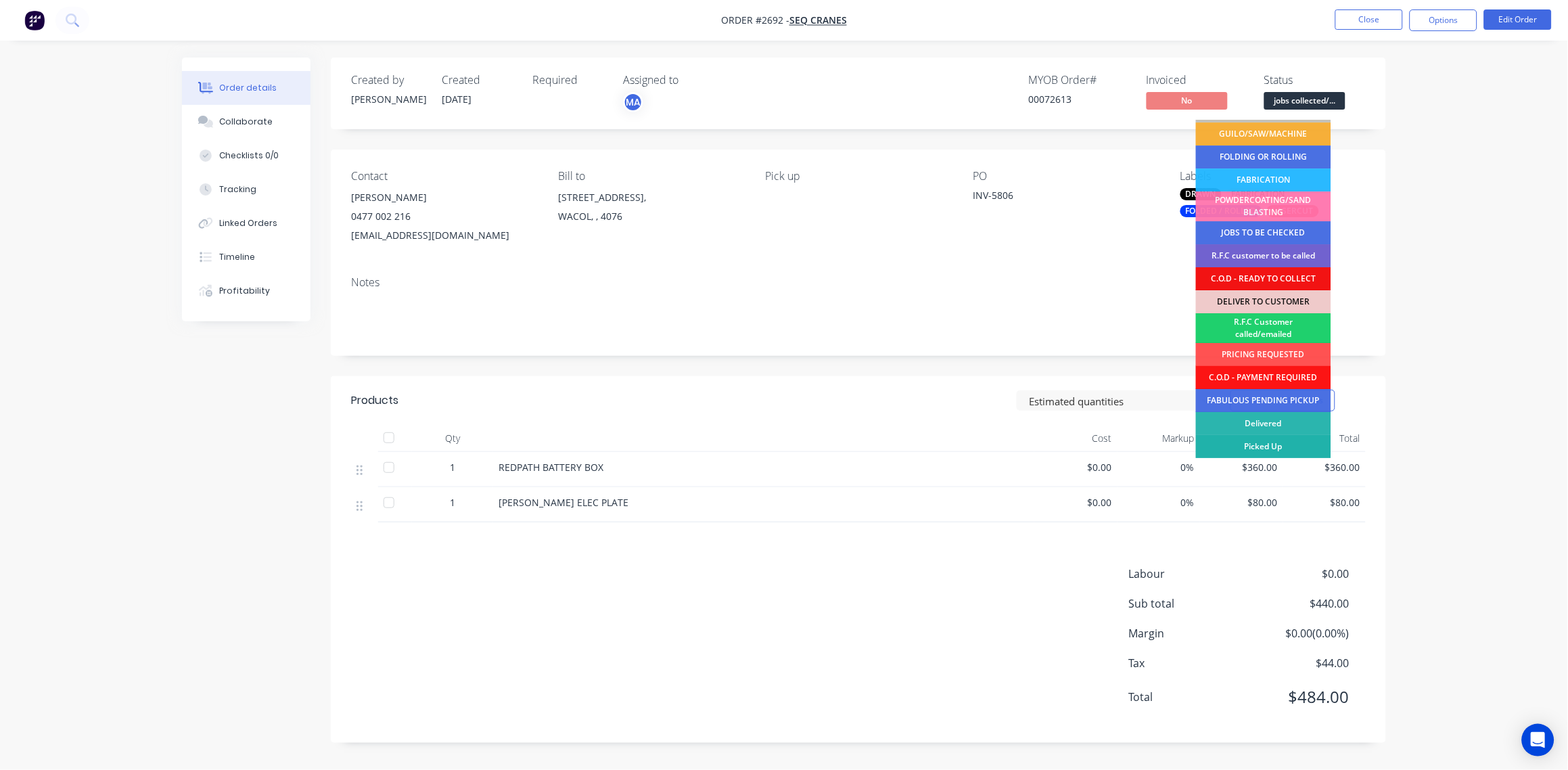
click at [1277, 443] on div "Picked Up" at bounding box center [1263, 446] width 136 height 23
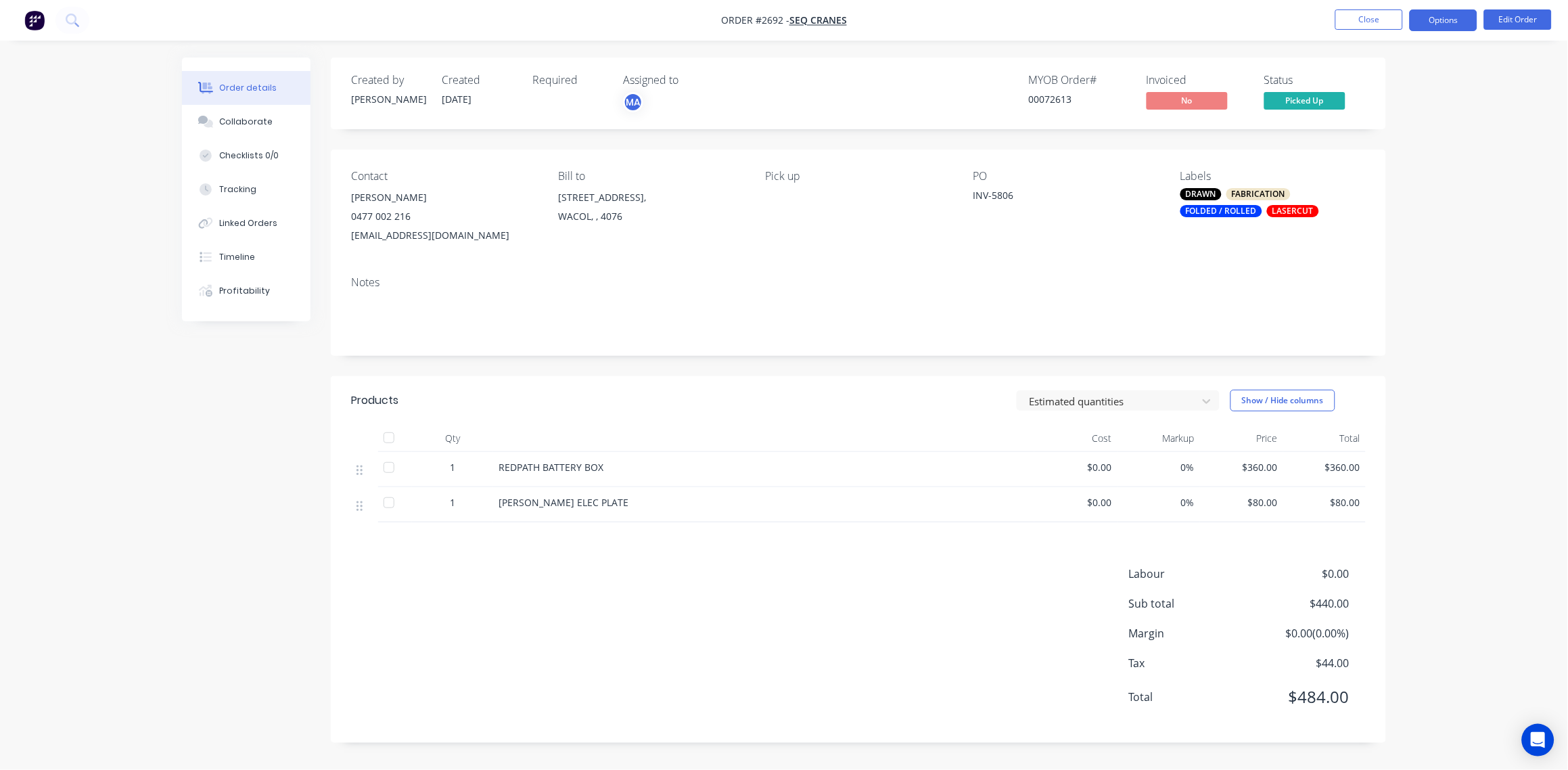
click at [1447, 13] on button "Options" at bounding box center [1443, 20] width 67 height 22
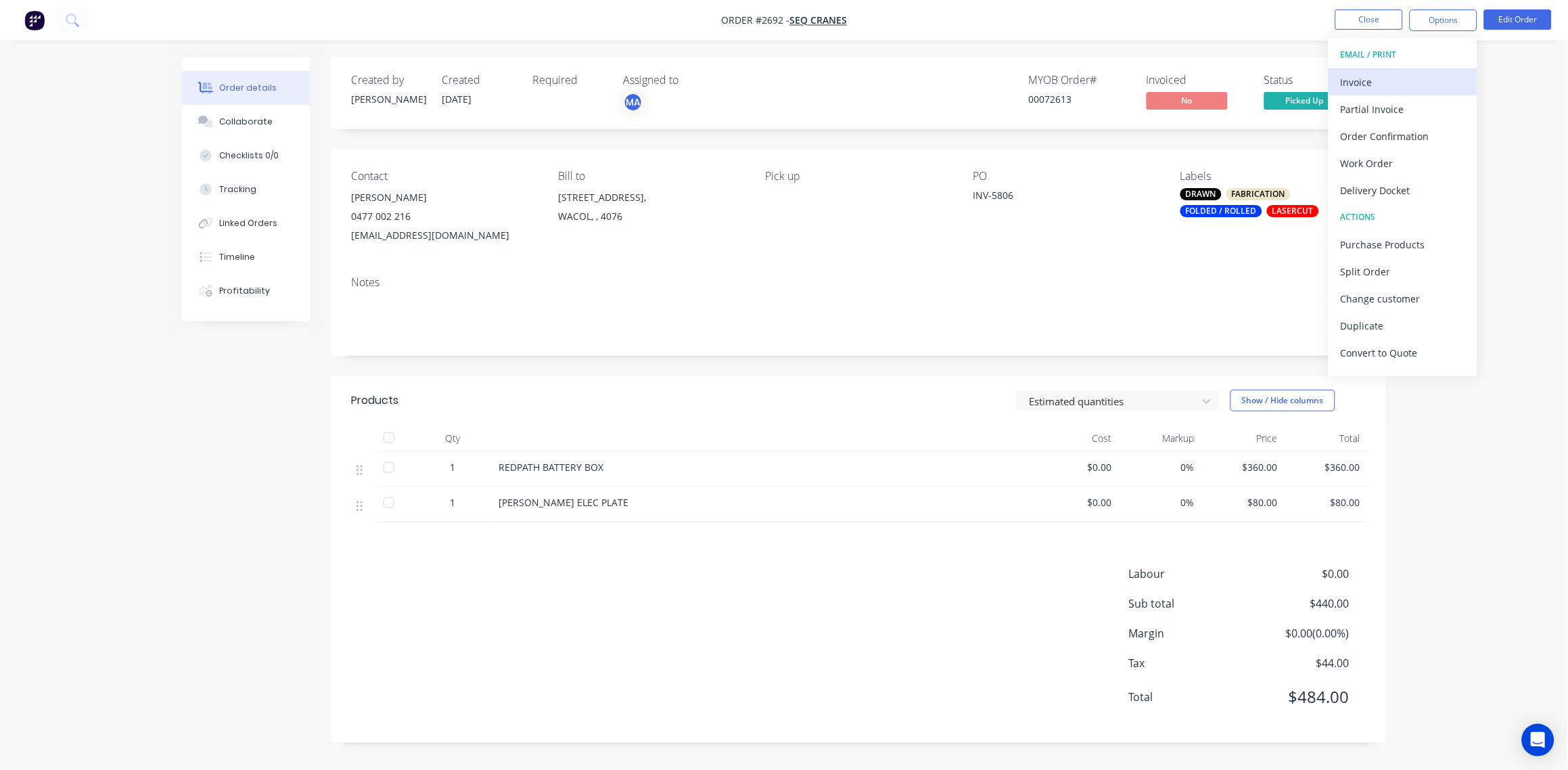
click at [1360, 80] on div "Invoice" at bounding box center [1403, 81] width 125 height 20
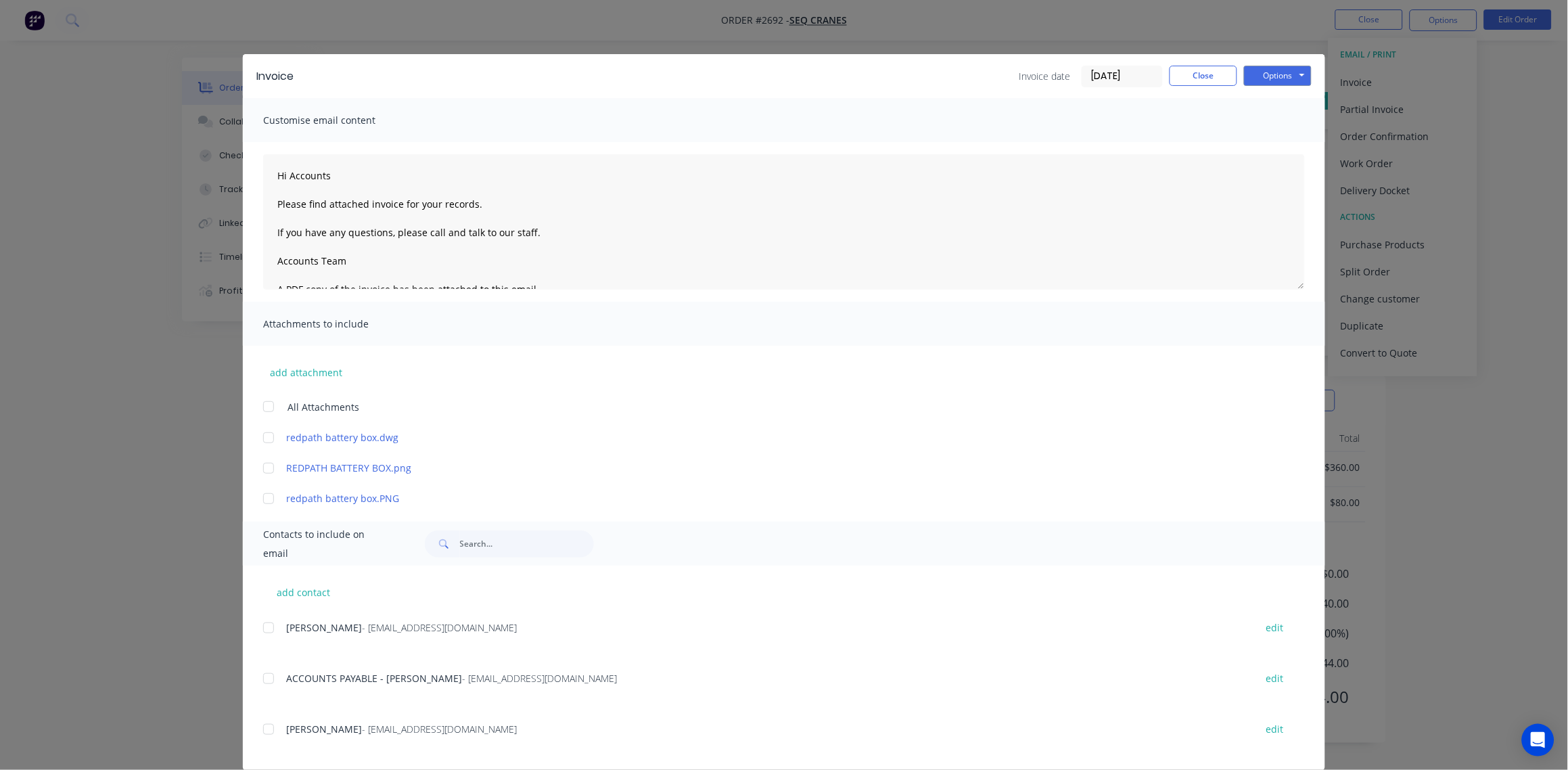
click at [260, 626] on div at bounding box center [269, 627] width 27 height 27
click at [260, 681] on div at bounding box center [269, 678] width 27 height 27
click at [1273, 72] on button "Options" at bounding box center [1278, 76] width 67 height 20
click at [1266, 146] on button "Email" at bounding box center [1287, 144] width 87 height 22
type textarea "Hi Accounts Please find attached invoice for your records. If you have any ques…"
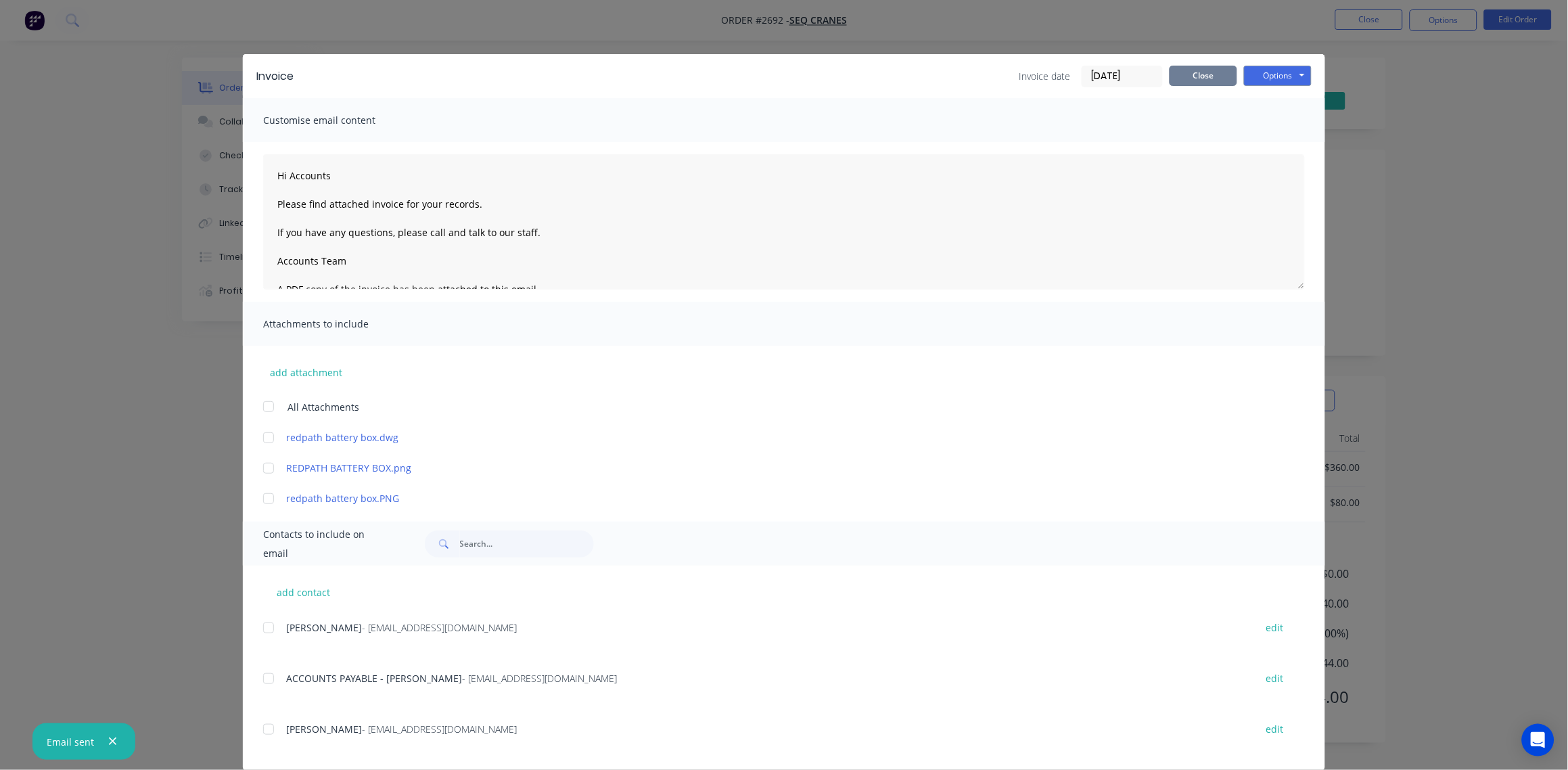
click at [1199, 74] on button "Close" at bounding box center [1204, 76] width 67 height 20
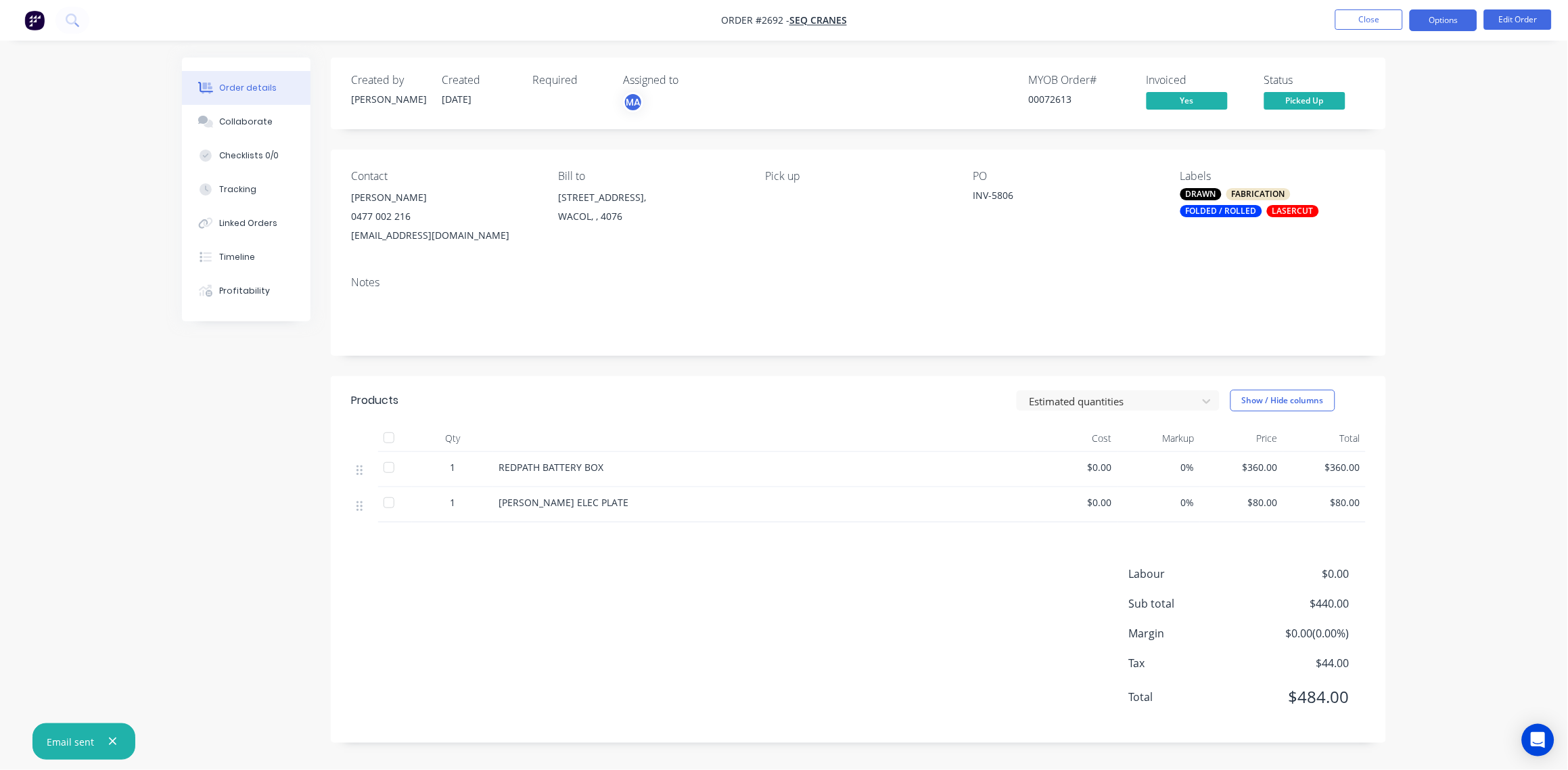
click at [1447, 13] on button "Options" at bounding box center [1443, 20] width 67 height 22
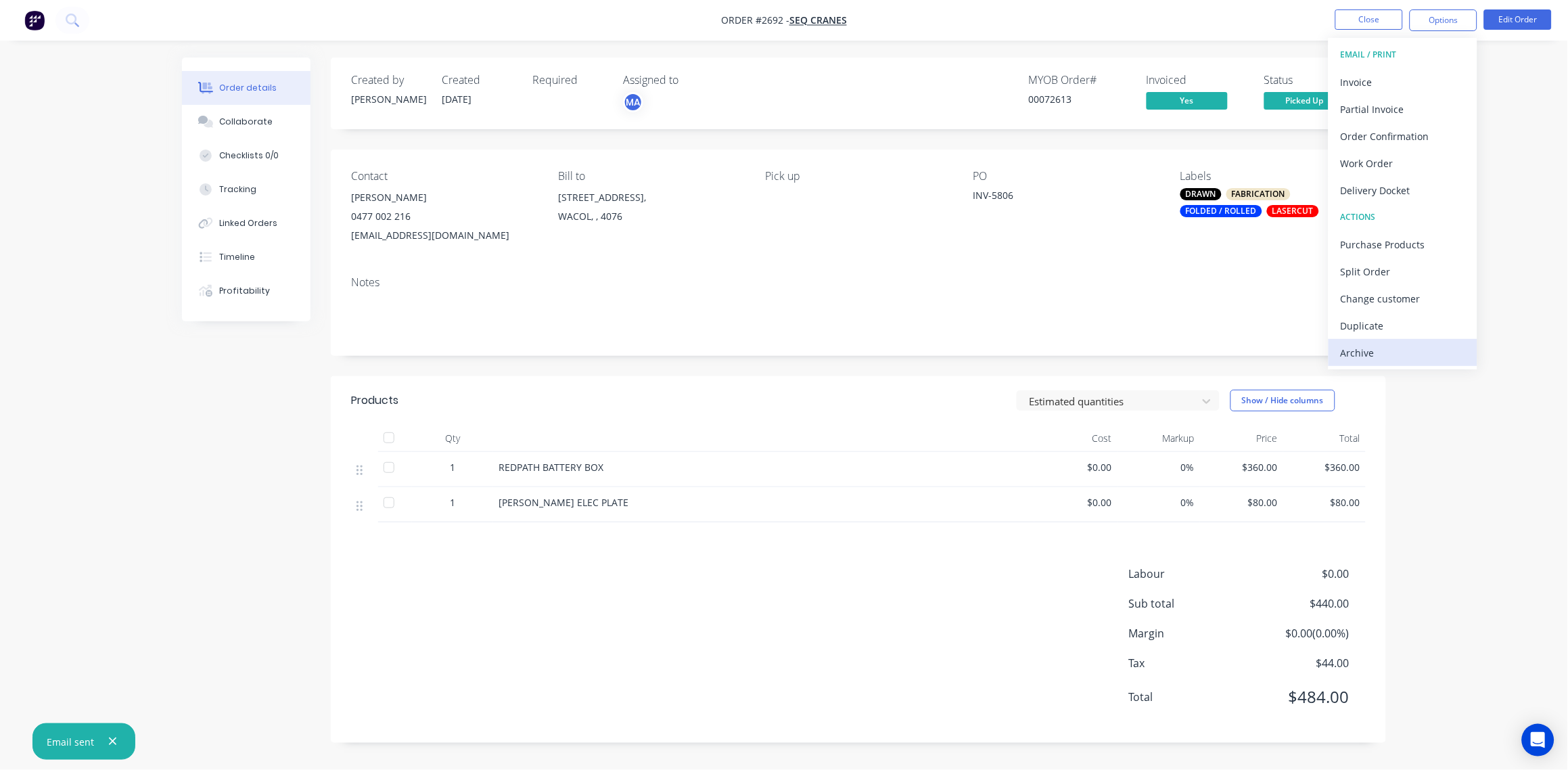
click at [1404, 352] on div "Archive" at bounding box center [1403, 352] width 125 height 20
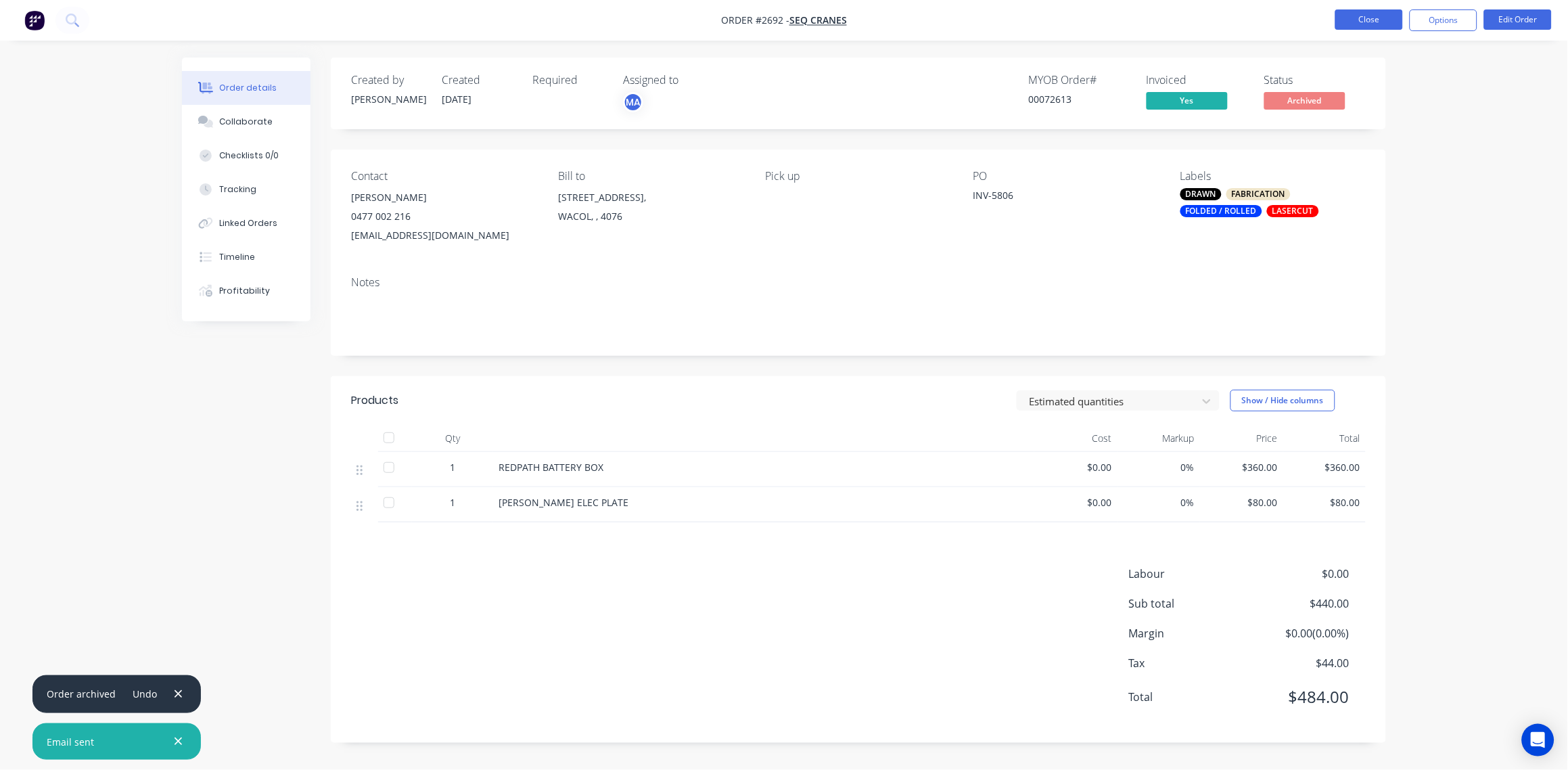
click at [1374, 13] on button "Close" at bounding box center [1369, 20] width 67 height 20
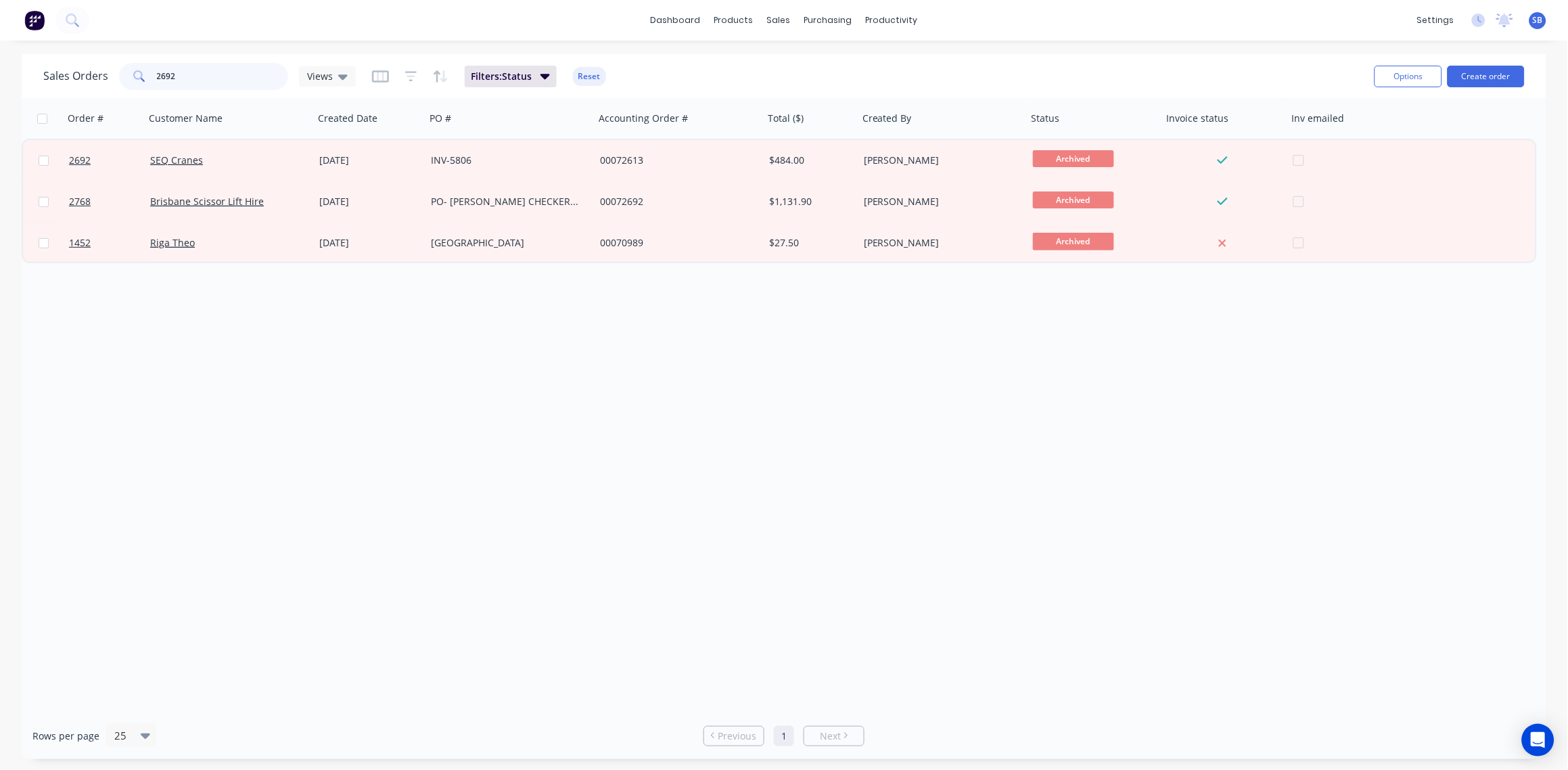
drag, startPoint x: 186, startPoint y: 75, endPoint x: 74, endPoint y: 72, distance: 112.0
click at [74, 72] on div "Sales Orders 2692 Views" at bounding box center [199, 76] width 313 height 27
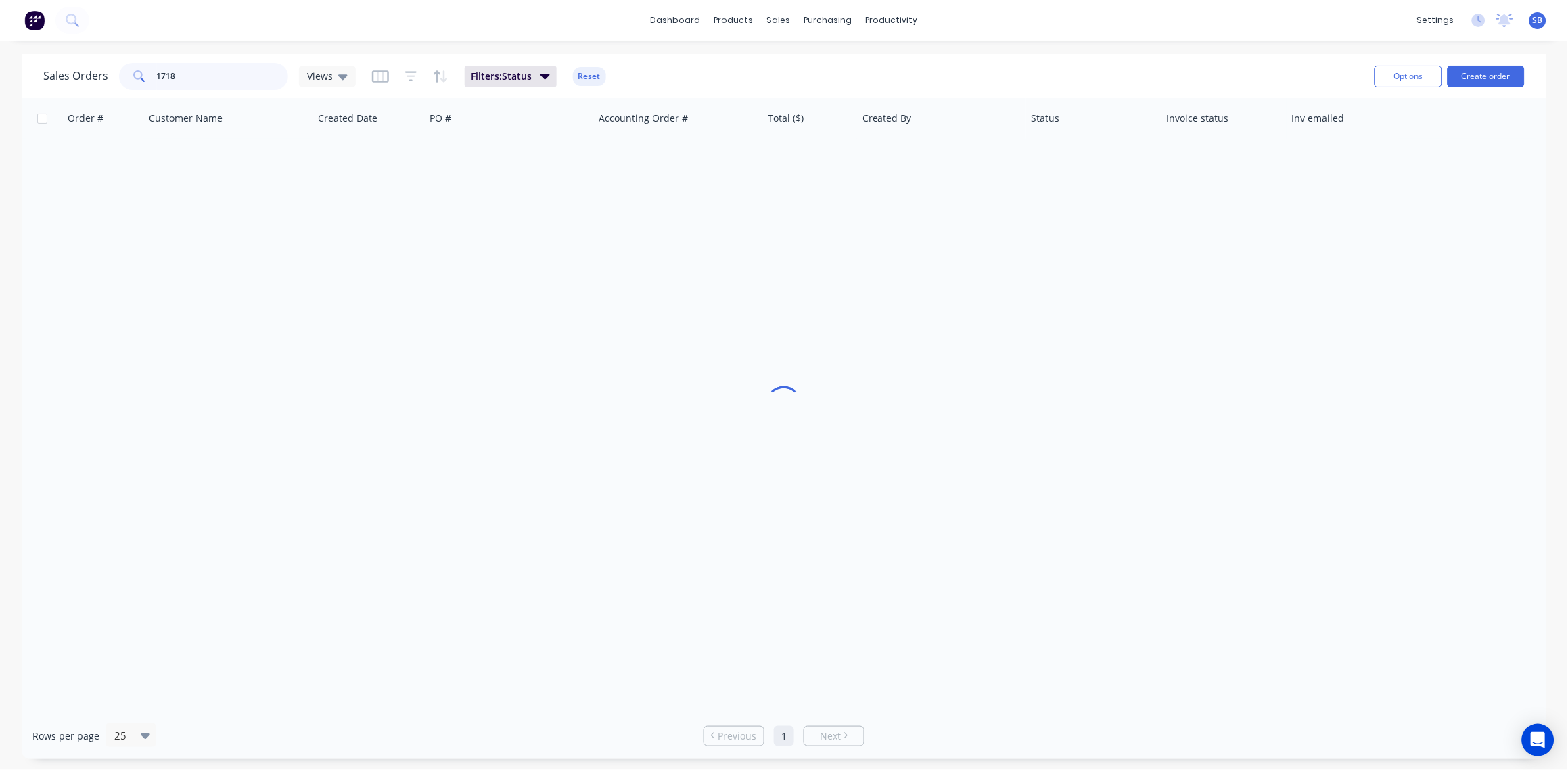
type input "1718"
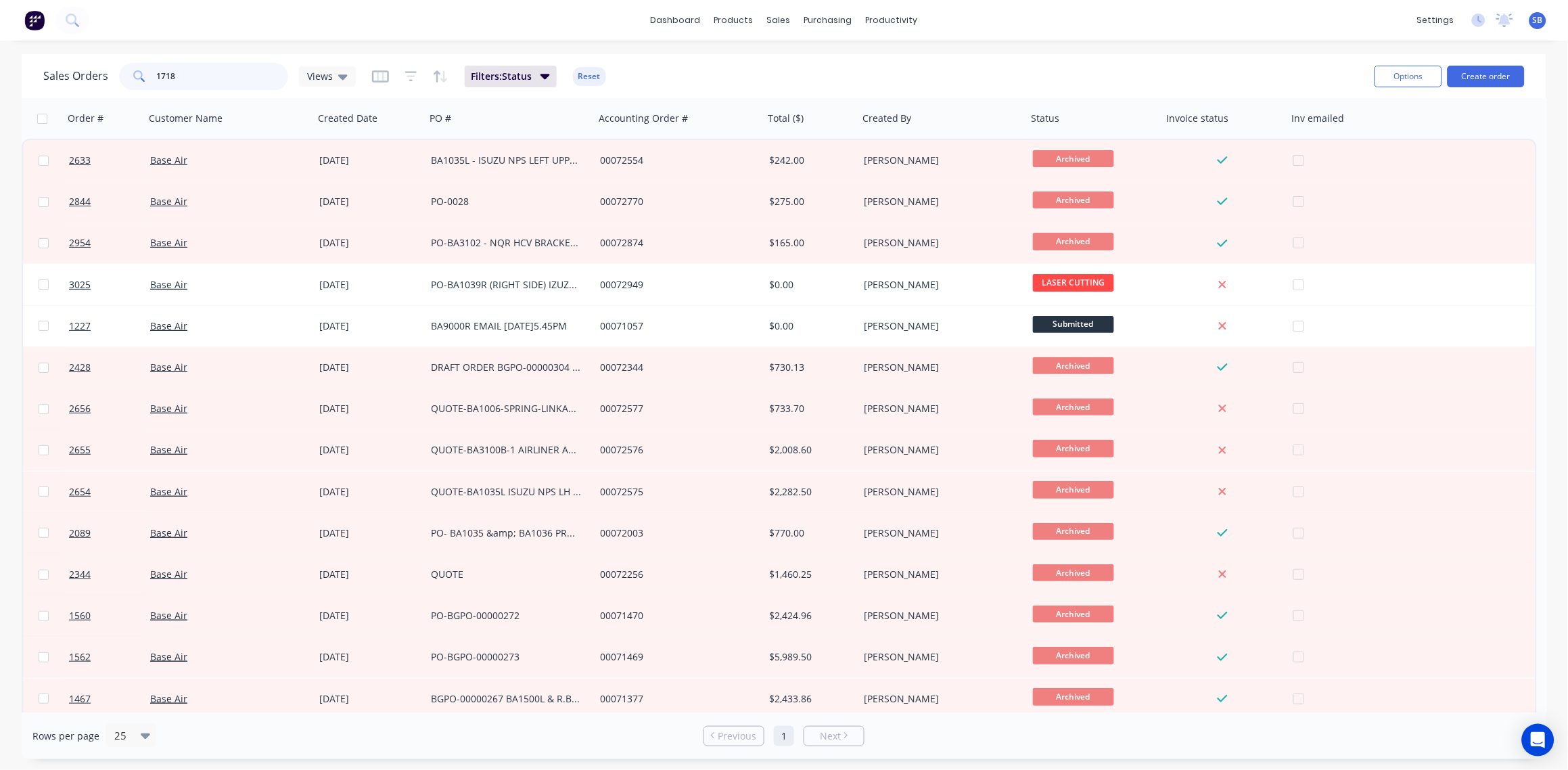
drag, startPoint x: 197, startPoint y: 74, endPoint x: -4, endPoint y: 98, distance: 202.4
click at [0, 98] on html "dashboard products sales purchasing productivity dashboard products Product Cat…" at bounding box center [784, 385] width 1568 height 770
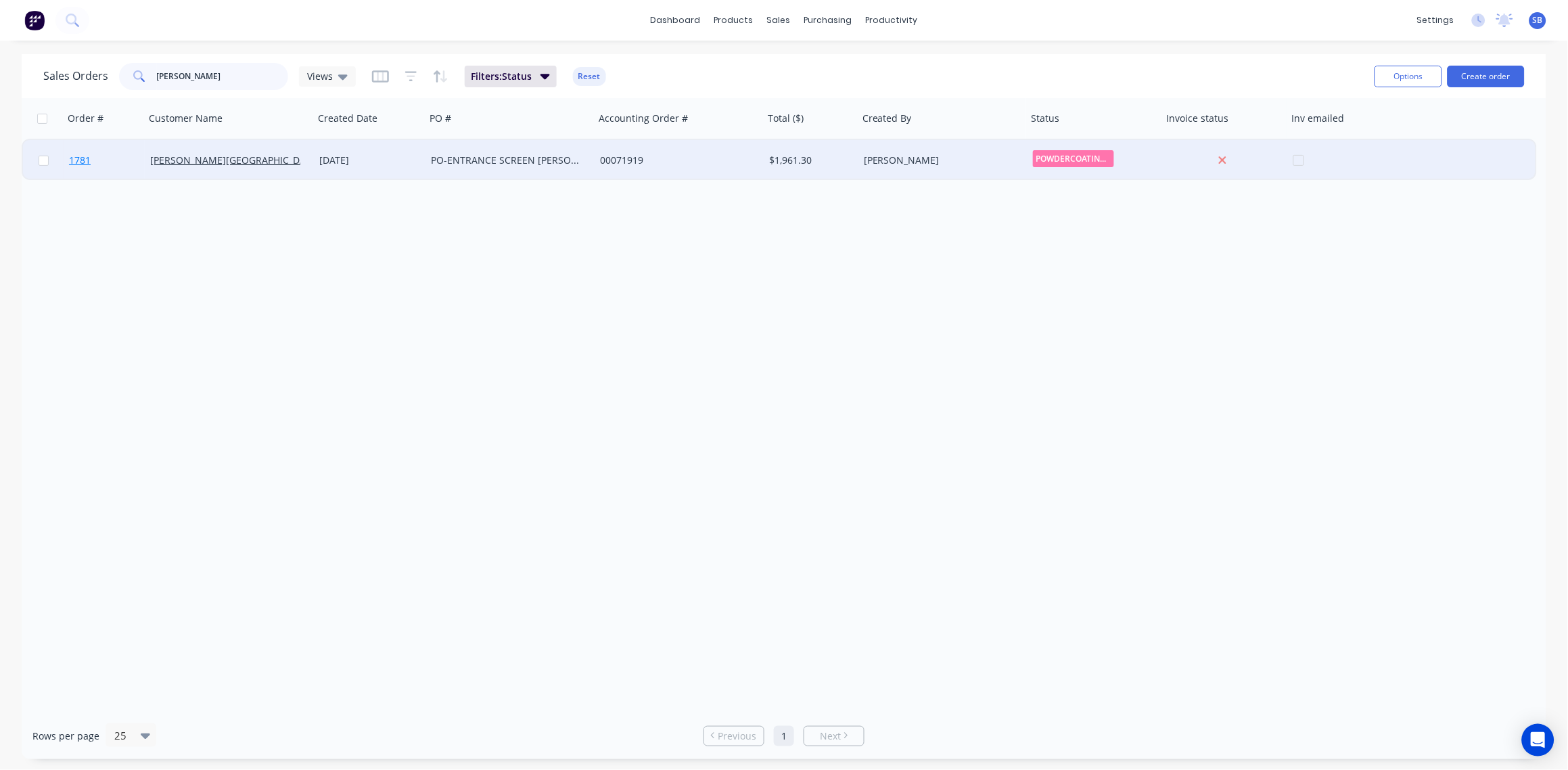
type input "[PERSON_NAME]"
click at [79, 160] on span "1781" at bounding box center [80, 160] width 22 height 13
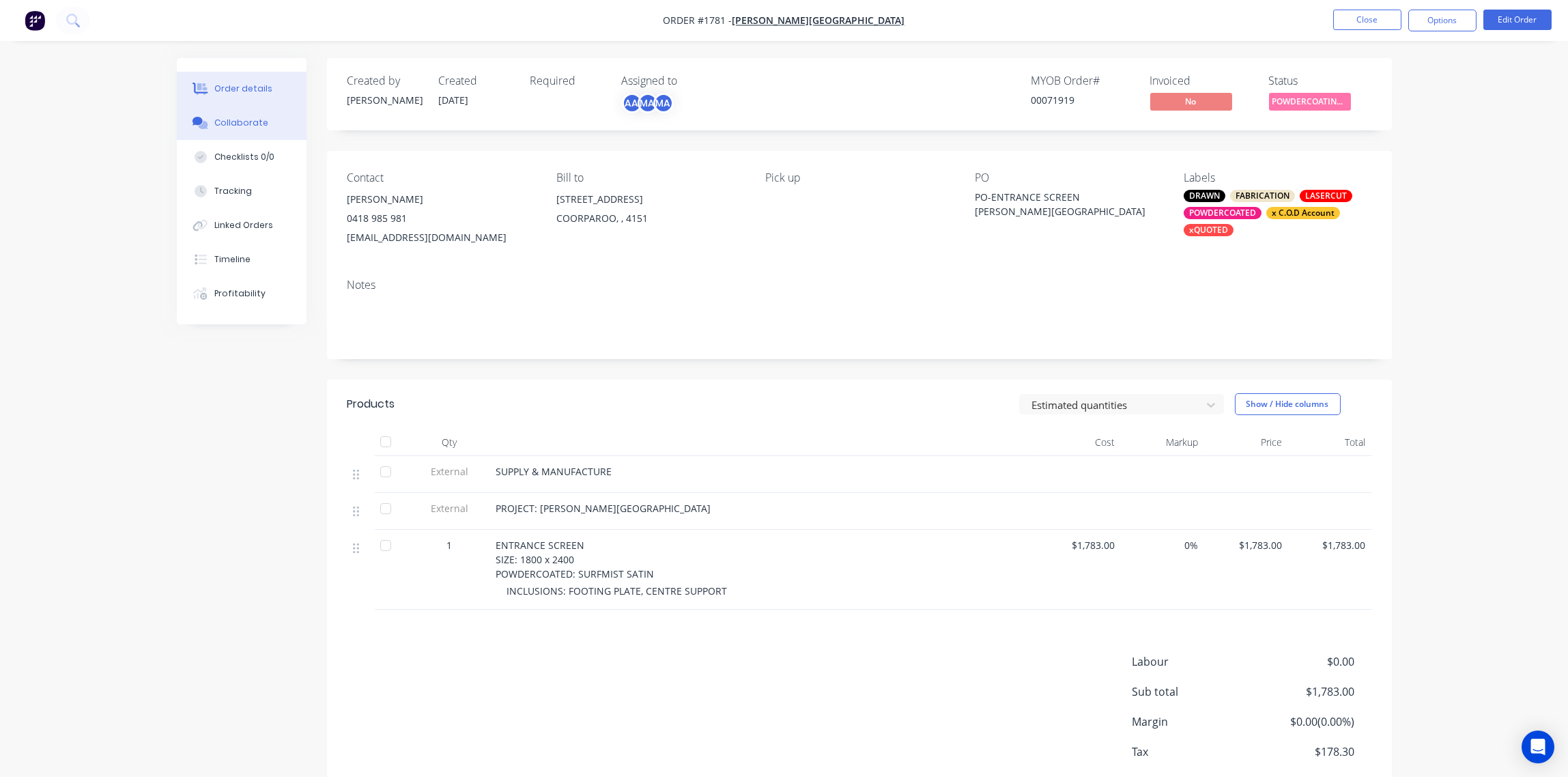
click at [249, 119] on div "Collaborate" at bounding box center [241, 123] width 54 height 13
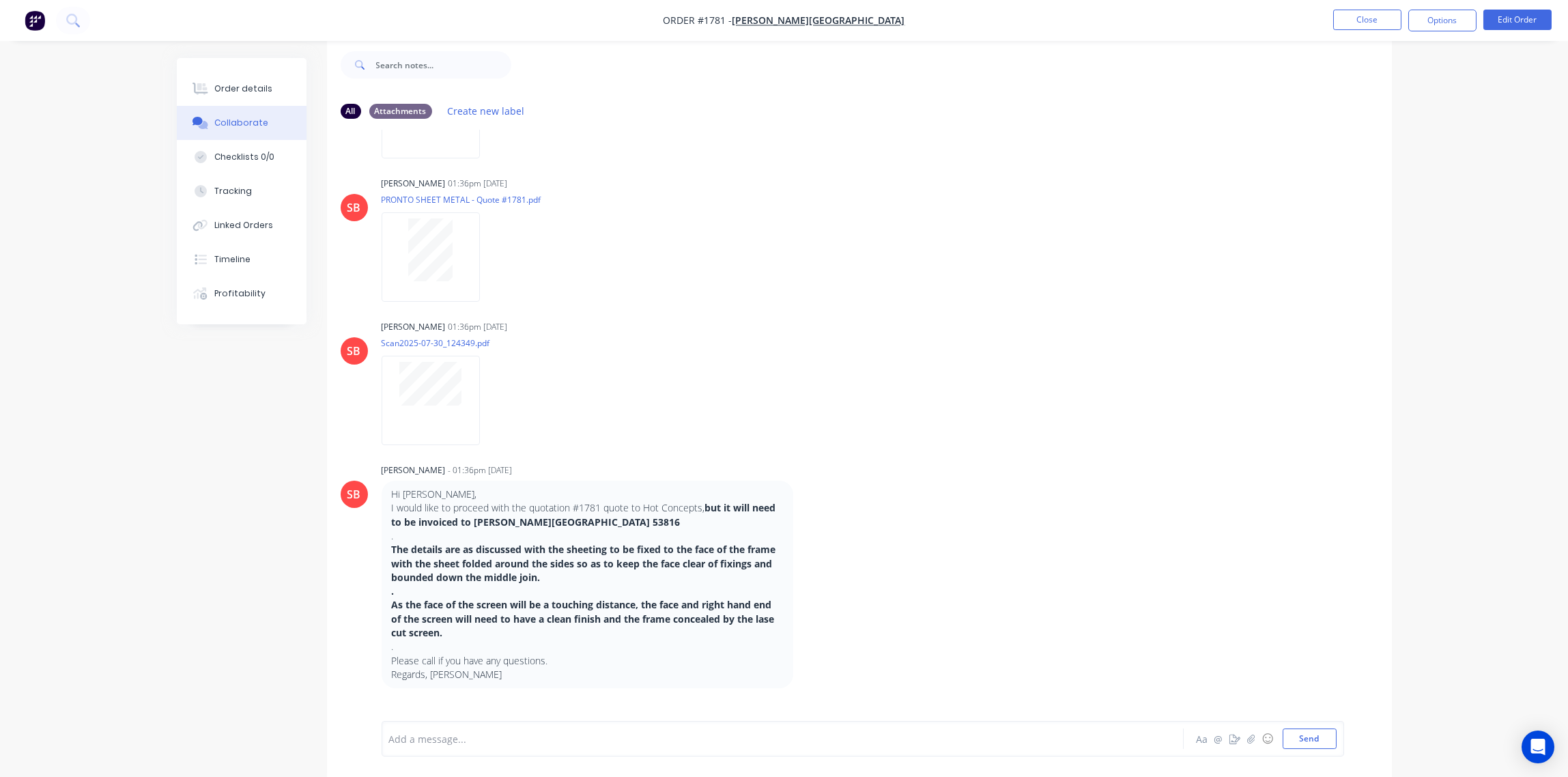
scroll to position [1663, 0]
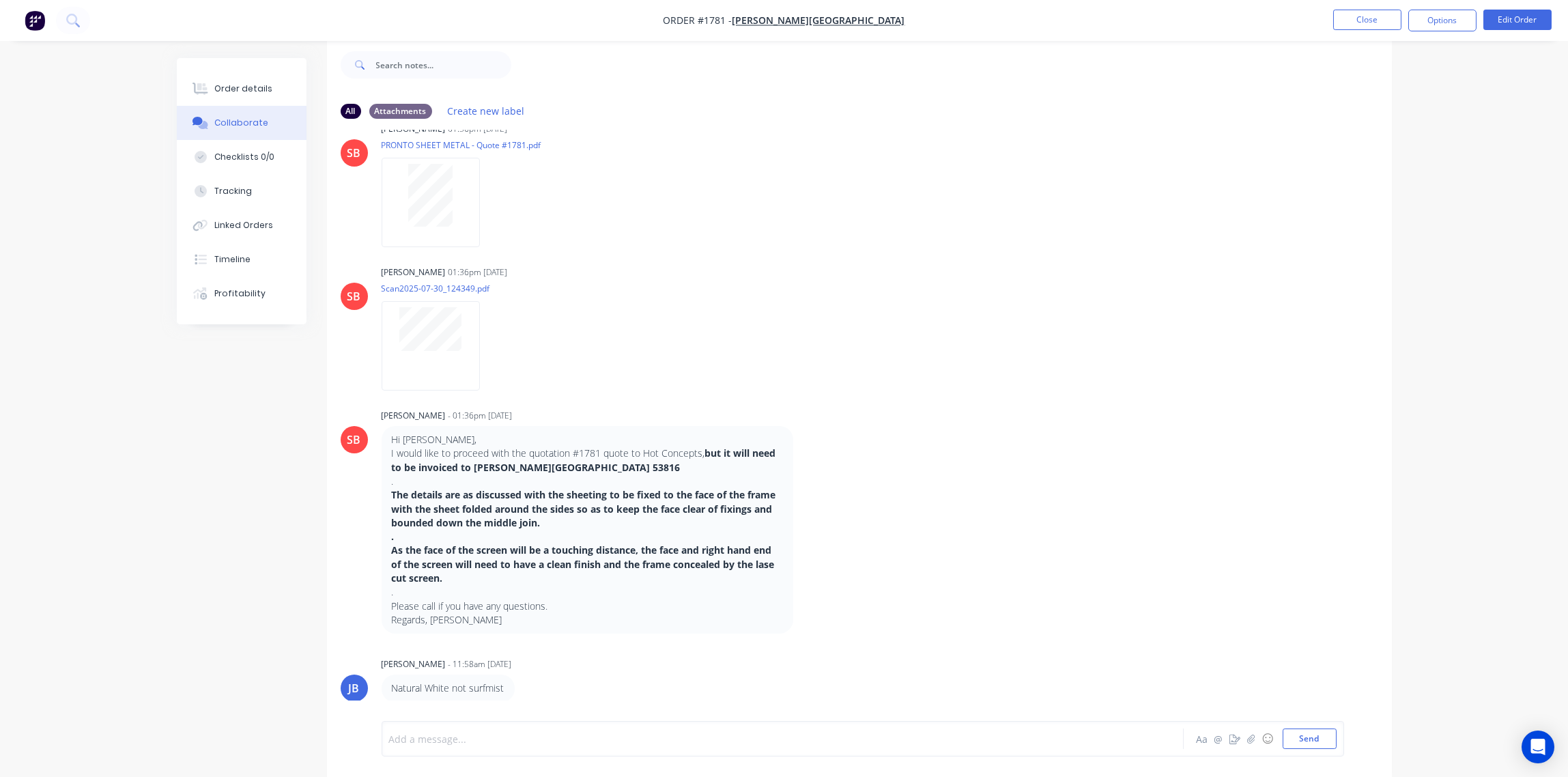
click at [546, 732] on div at bounding box center [745, 739] width 710 height 14
click at [234, 82] on div "Order details" at bounding box center [243, 89] width 58 height 13
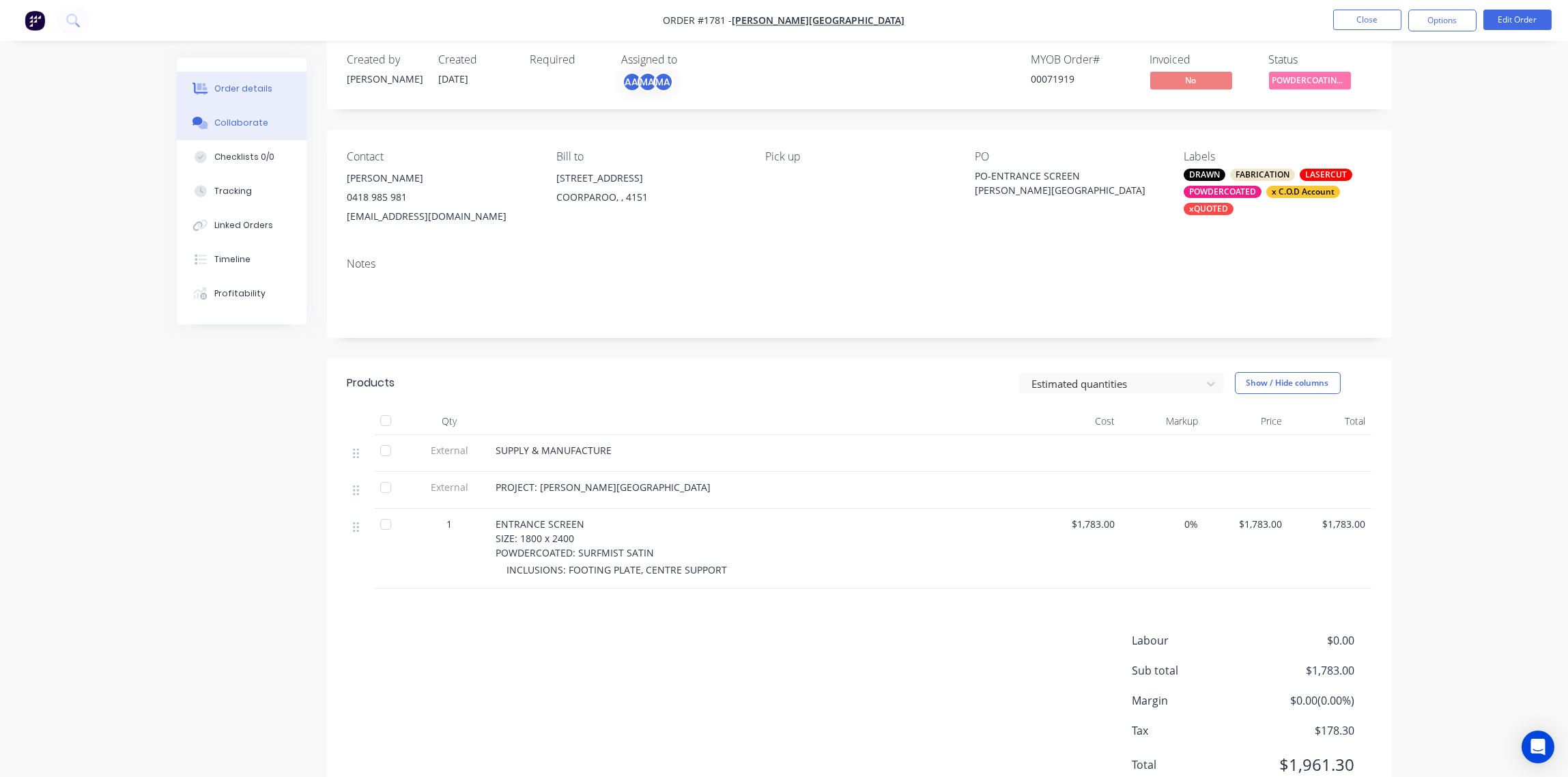
click at [237, 122] on div "Collaborate" at bounding box center [241, 123] width 54 height 13
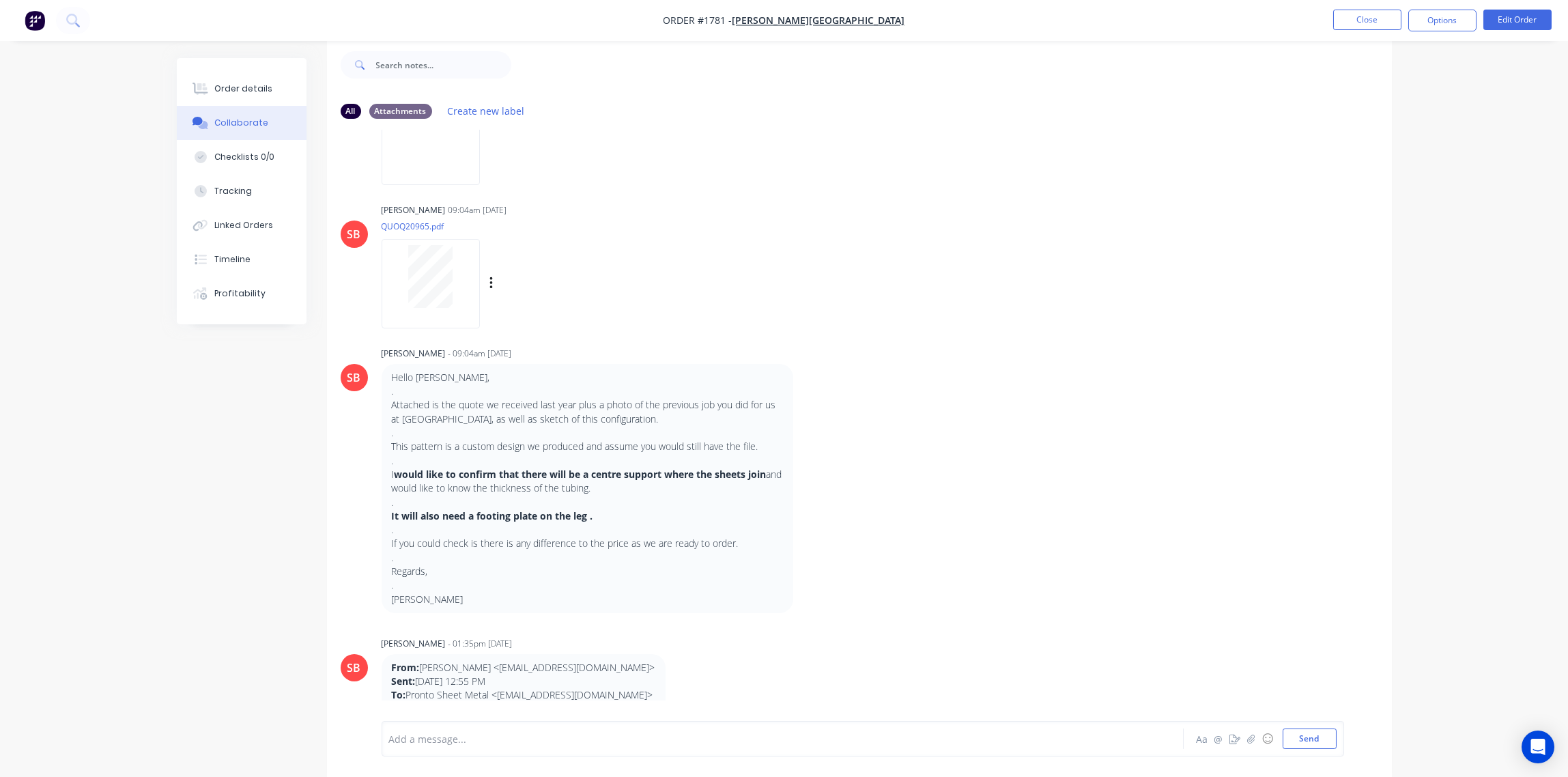
scroll to position [848, 0]
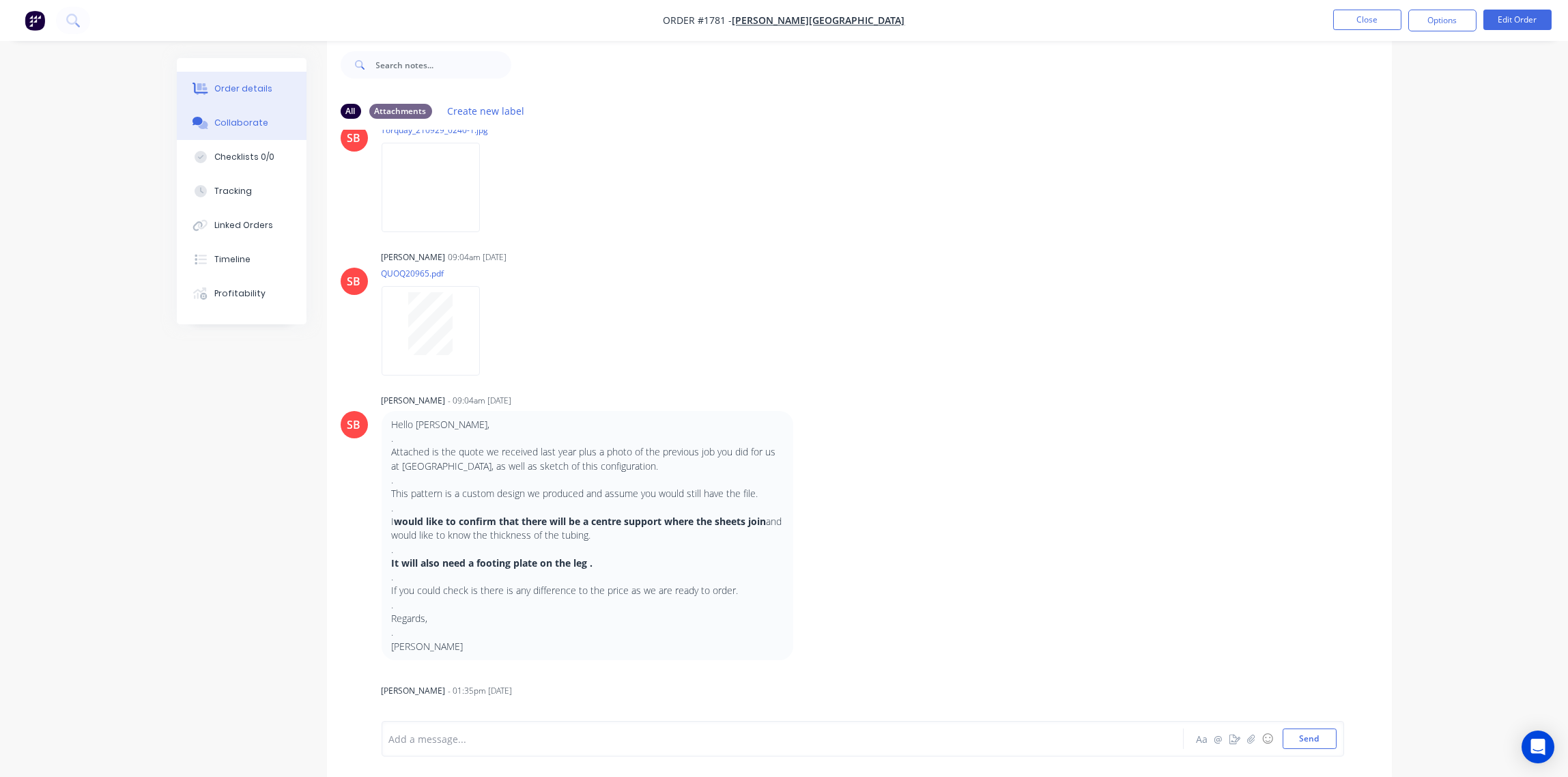
click at [227, 83] on div "Order details" at bounding box center [243, 89] width 58 height 13
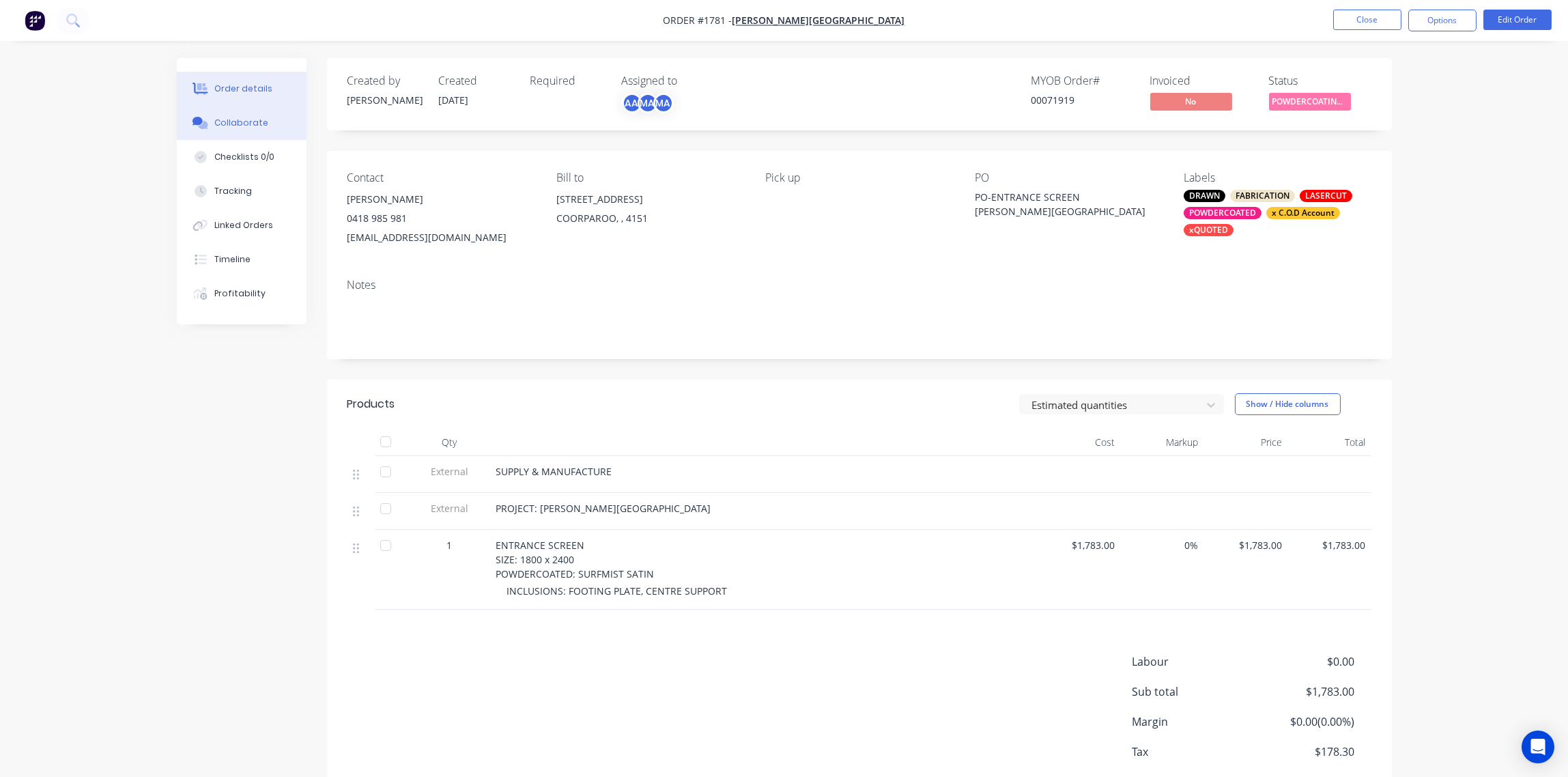
click at [211, 115] on button "Collaborate" at bounding box center [242, 123] width 130 height 34
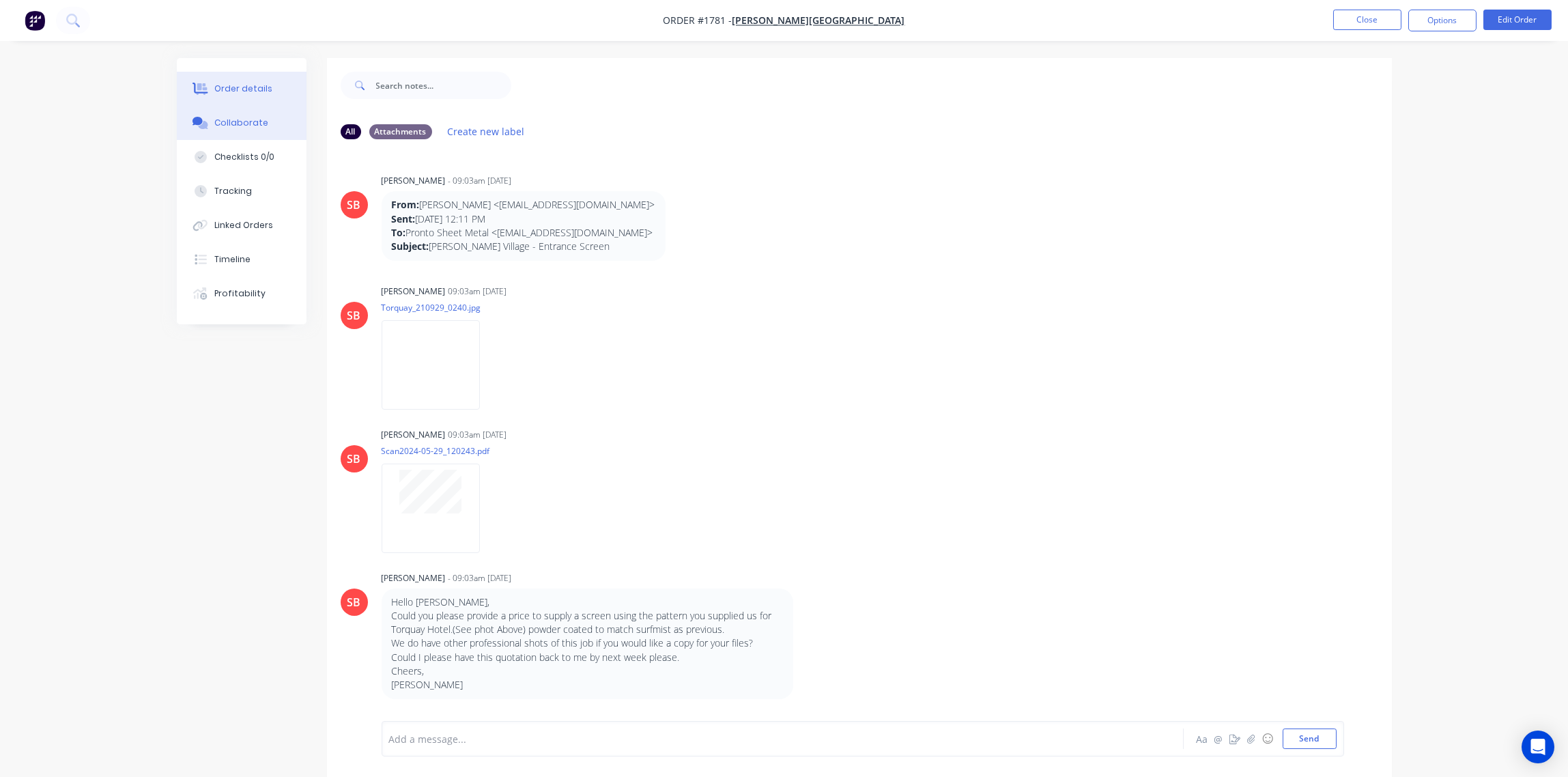
click at [224, 81] on button "Order details" at bounding box center [242, 89] width 130 height 34
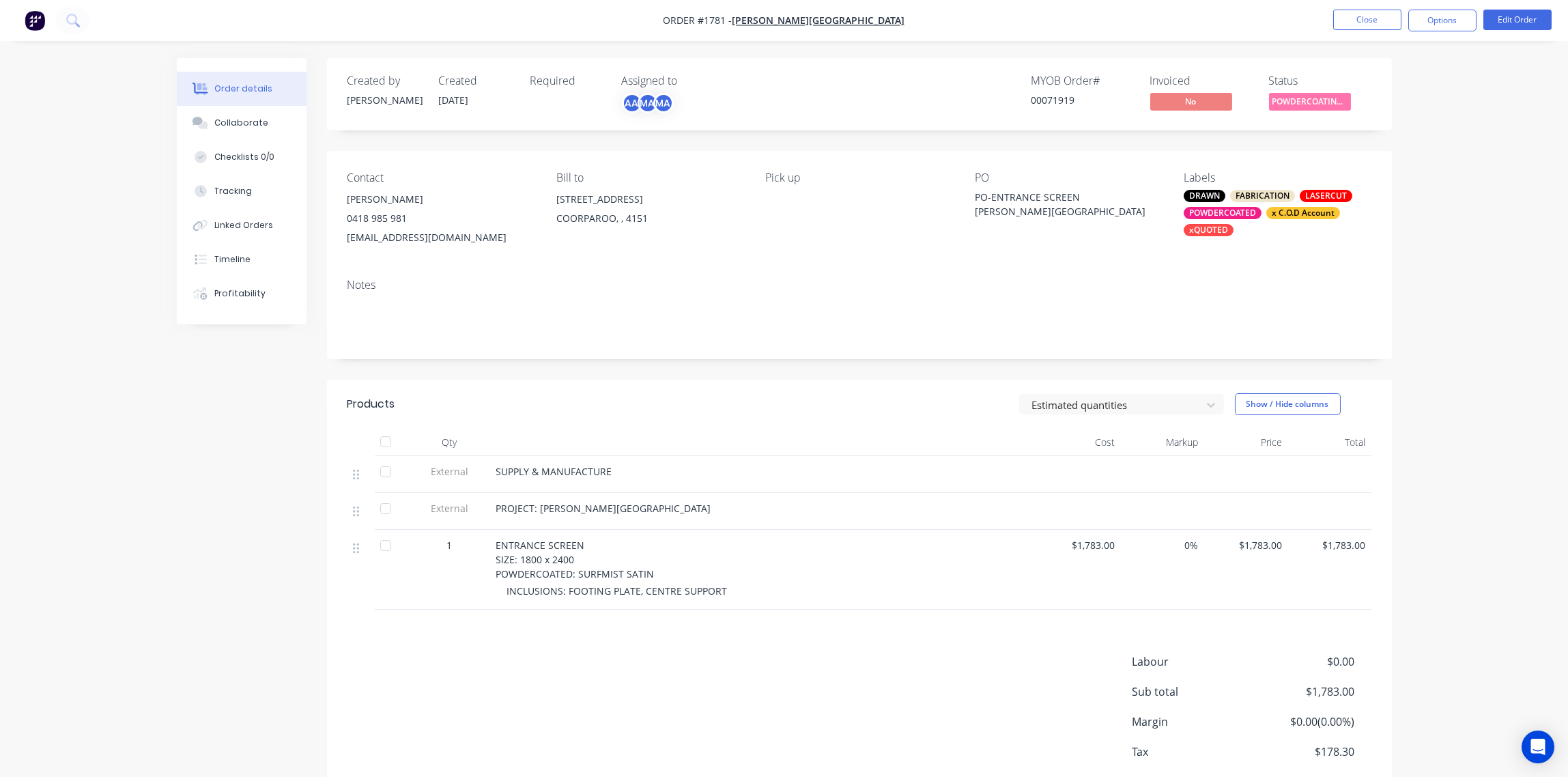
click at [237, 93] on div "Order details" at bounding box center [243, 89] width 58 height 13
click at [832, 17] on span "[PERSON_NAME][GEOGRAPHIC_DATA]" at bounding box center [818, 21] width 172 height 13
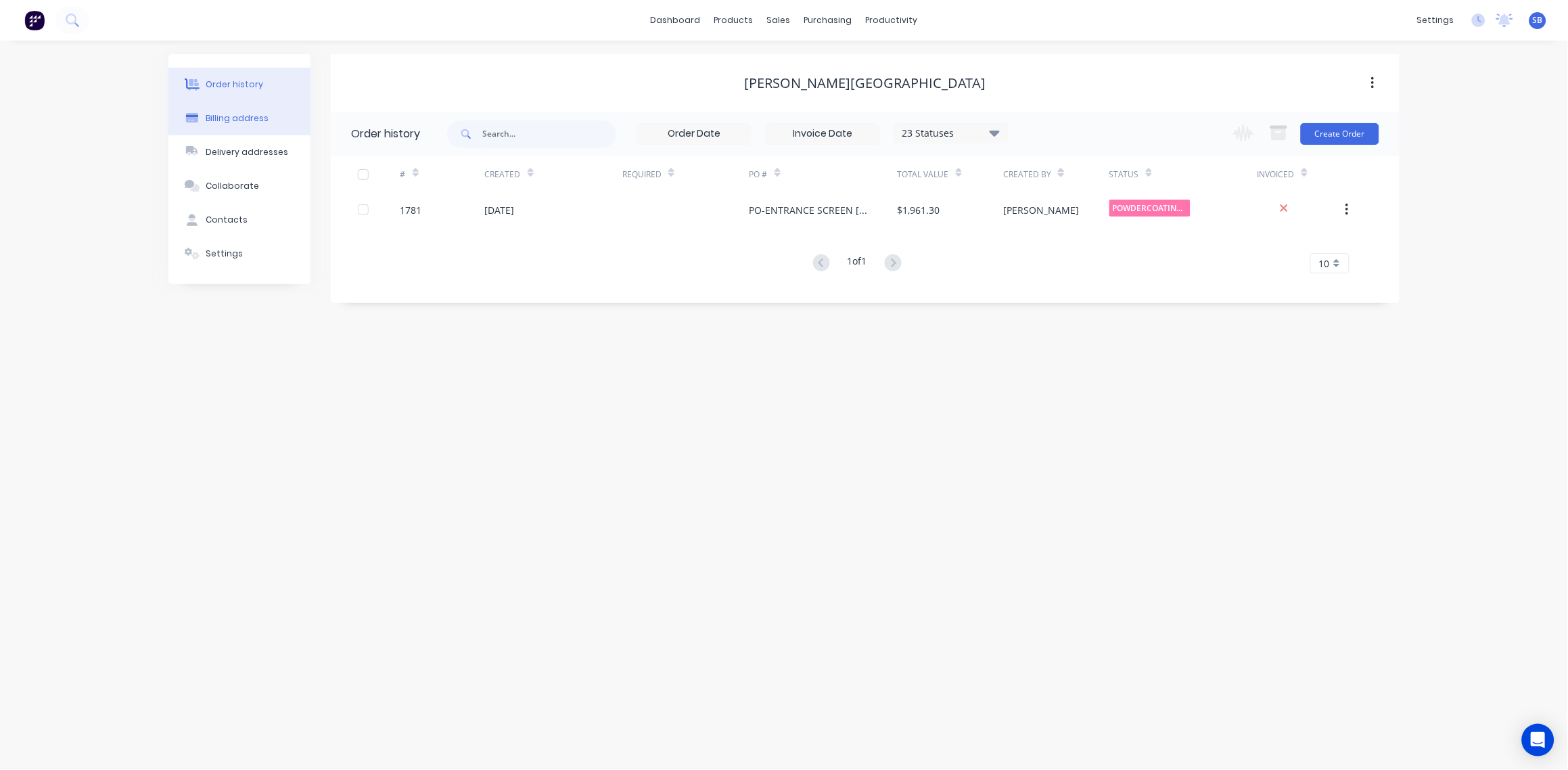
click at [270, 121] on button "Billing address" at bounding box center [239, 118] width 142 height 34
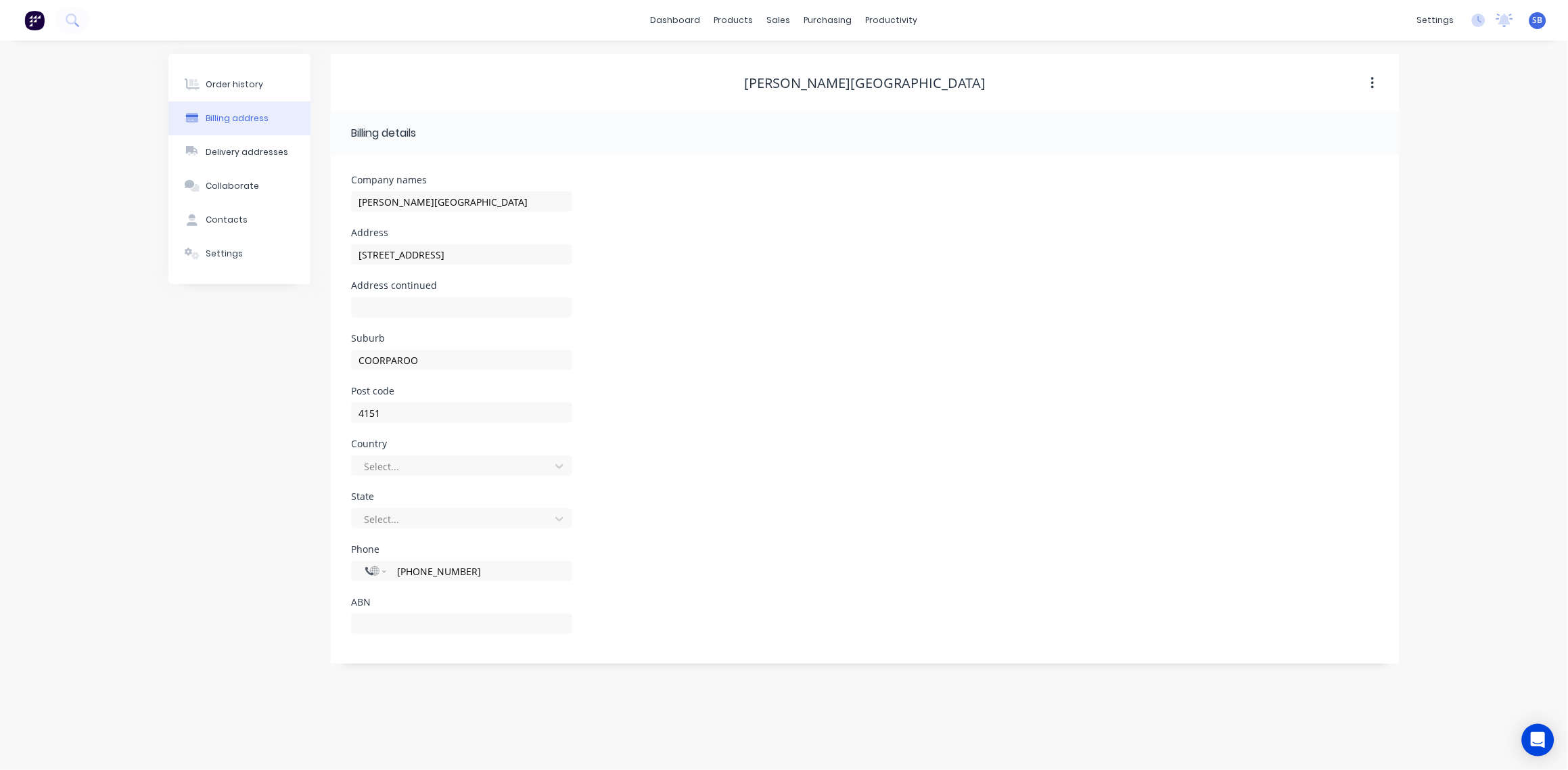
click at [462, 186] on div "Company names [PERSON_NAME][GEOGRAPHIC_DATA]" at bounding box center [462, 201] width 221 height 52
click at [447, 201] on input "[PERSON_NAME][GEOGRAPHIC_DATA]" at bounding box center [462, 201] width 221 height 20
click at [243, 83] on div "Order history" at bounding box center [234, 85] width 57 height 13
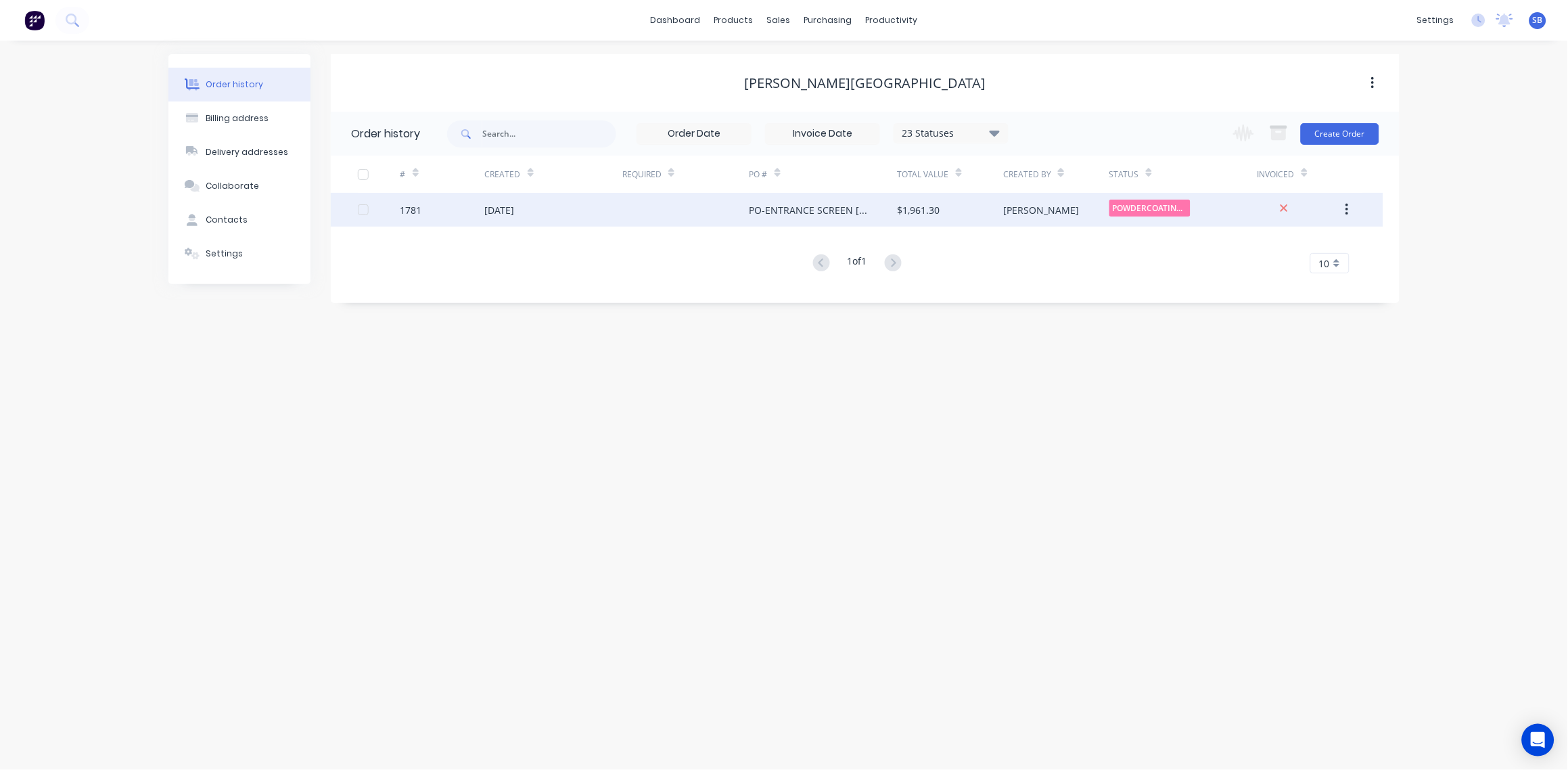
click at [408, 207] on div "1781" at bounding box center [411, 210] width 22 height 14
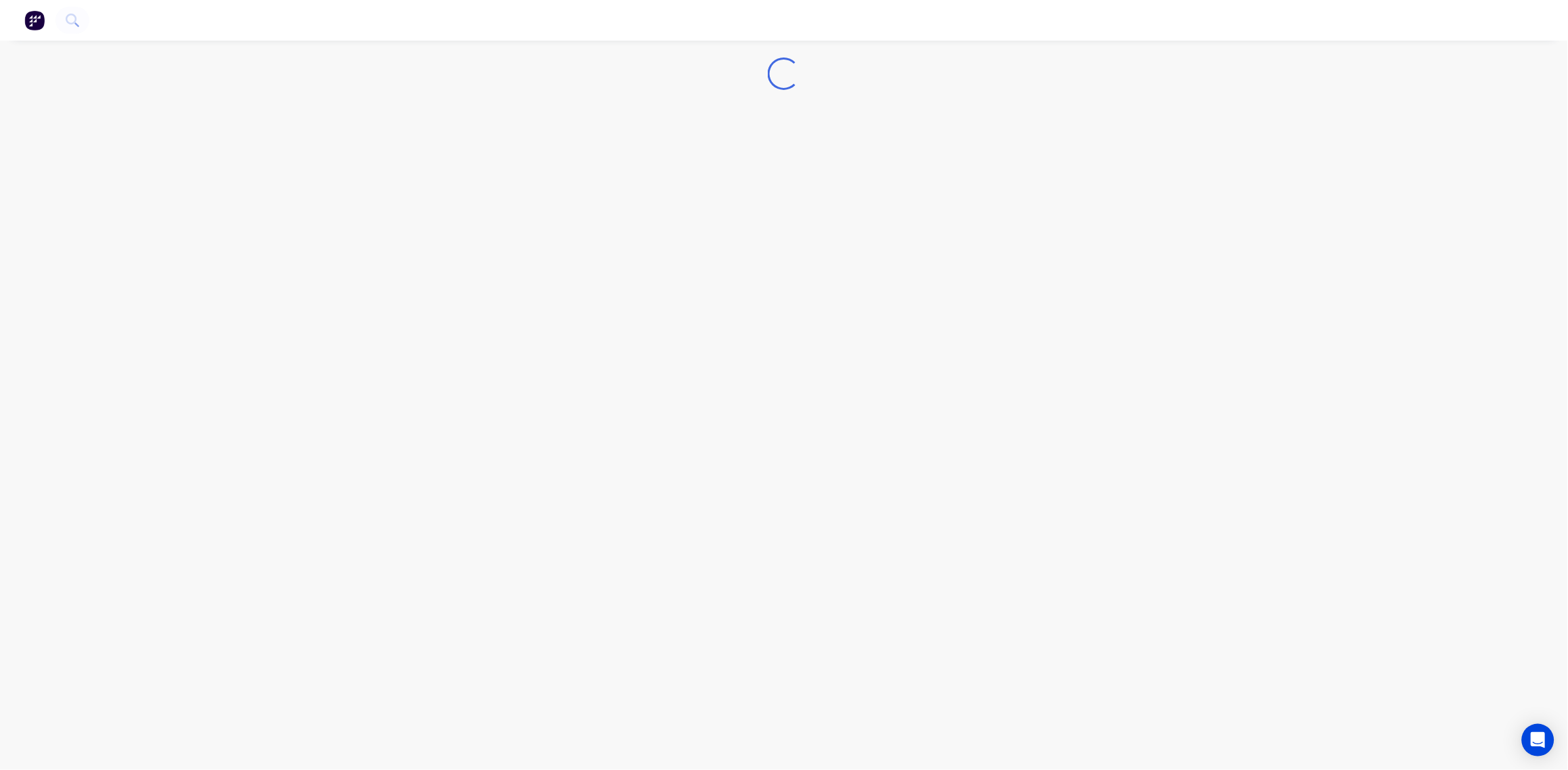
click at [409, 207] on div "Loading..." at bounding box center [784, 385] width 1568 height 770
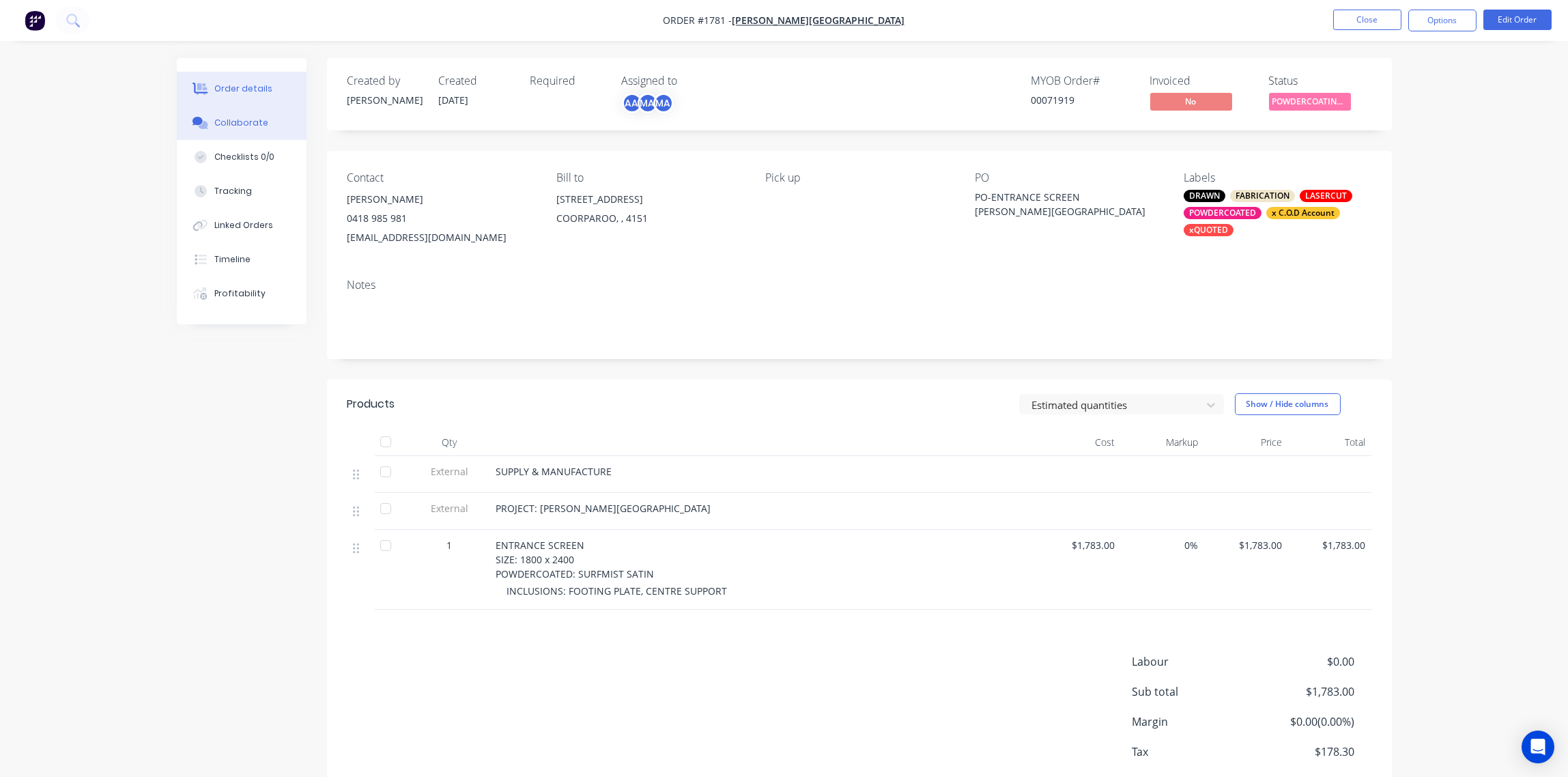
click at [251, 122] on div "Collaborate" at bounding box center [241, 123] width 54 height 13
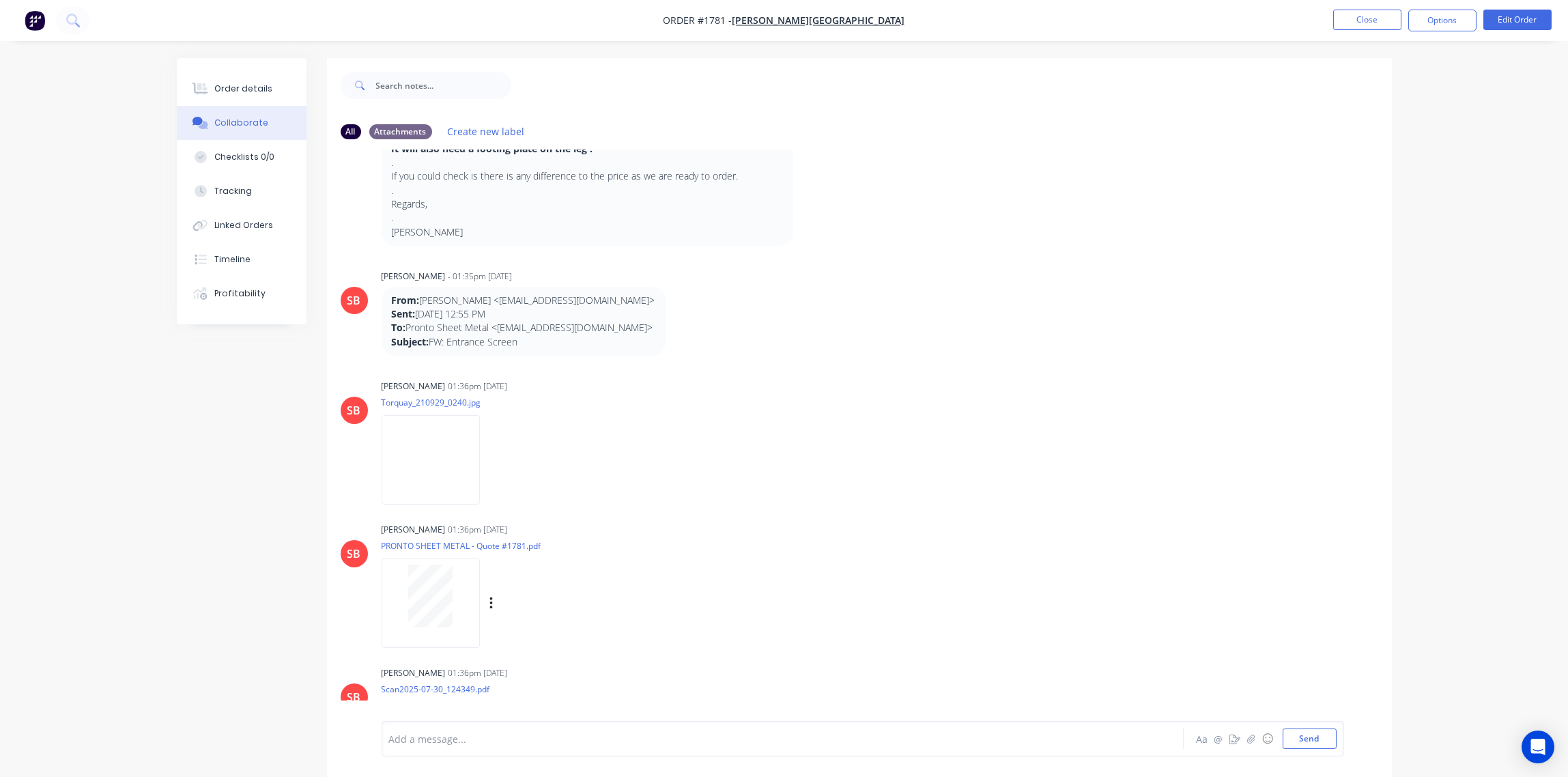
scroll to position [1663, 0]
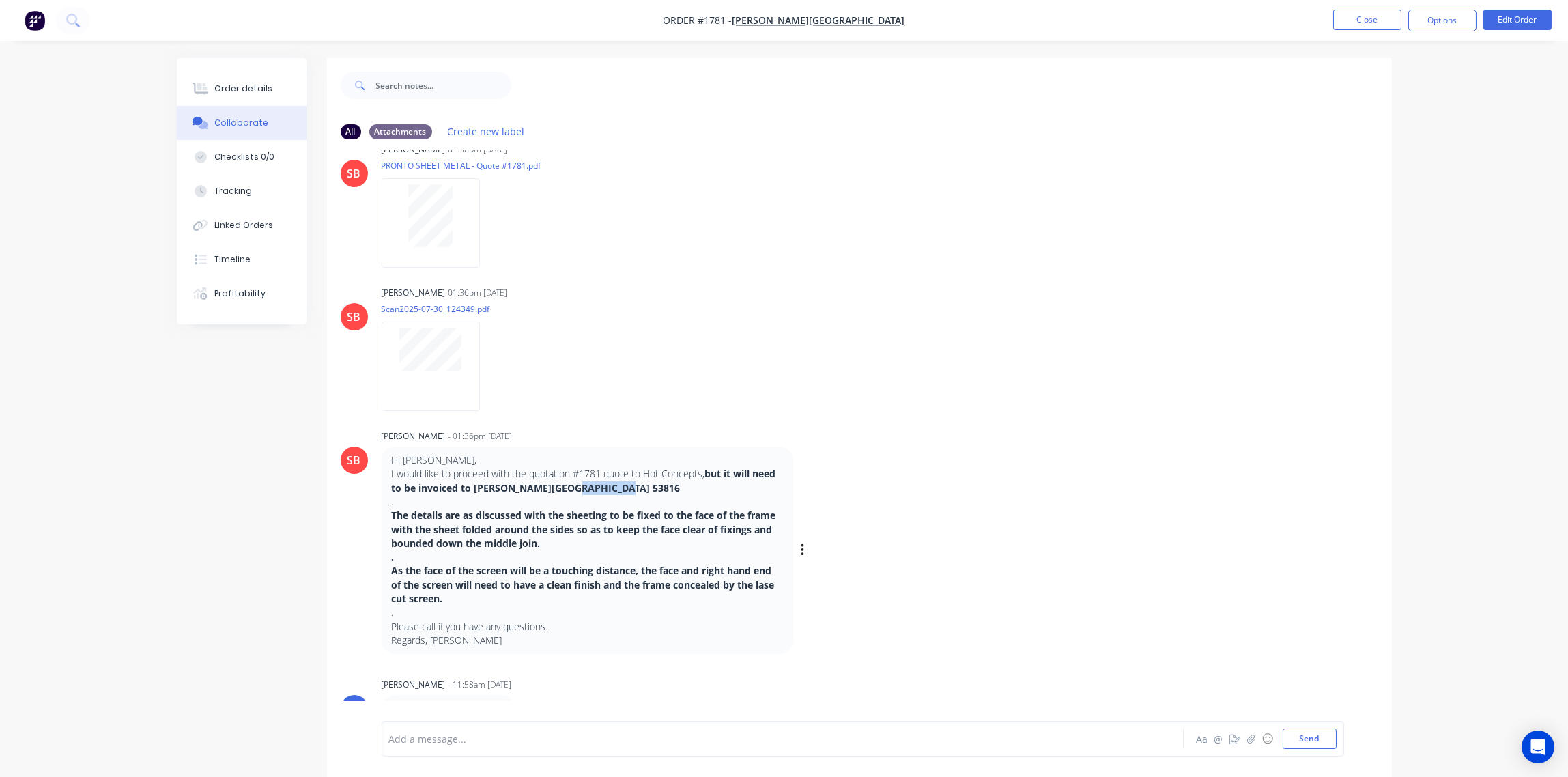
drag, startPoint x: 610, startPoint y: 489, endPoint x: 557, endPoint y: 488, distance: 53.0
click at [557, 488] on p "I would like to proceed with the quotation #1781 quote to Hot Concepts, but it …" at bounding box center [588, 481] width 391 height 28
drag, startPoint x: 557, startPoint y: 488, endPoint x: 575, endPoint y: 482, distance: 19.0
copy strong "CTS 53816"
click at [237, 87] on div "Order details" at bounding box center [243, 89] width 58 height 13
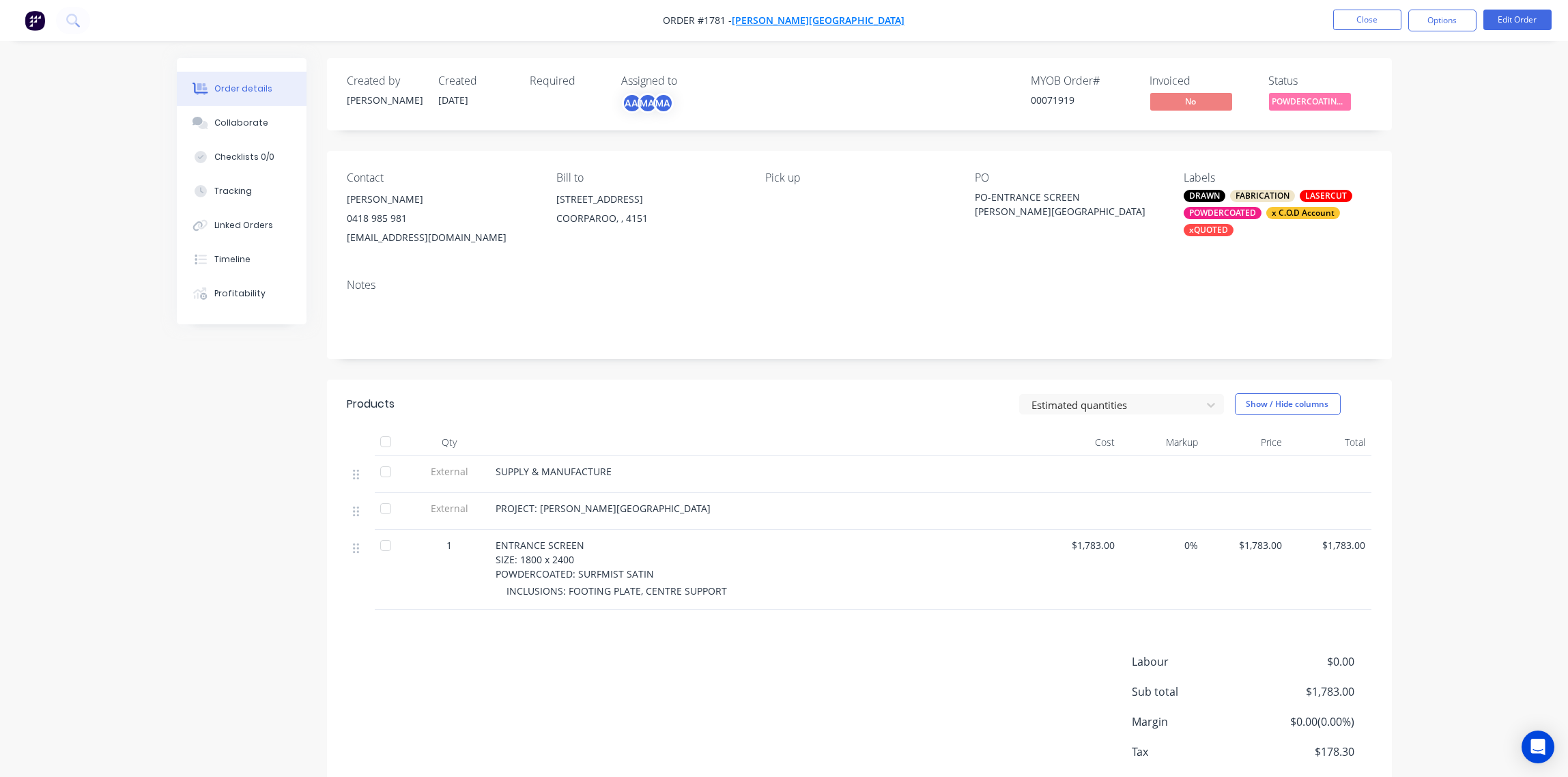
click at [833, 21] on span "[PERSON_NAME][GEOGRAPHIC_DATA]" at bounding box center [818, 21] width 172 height 13
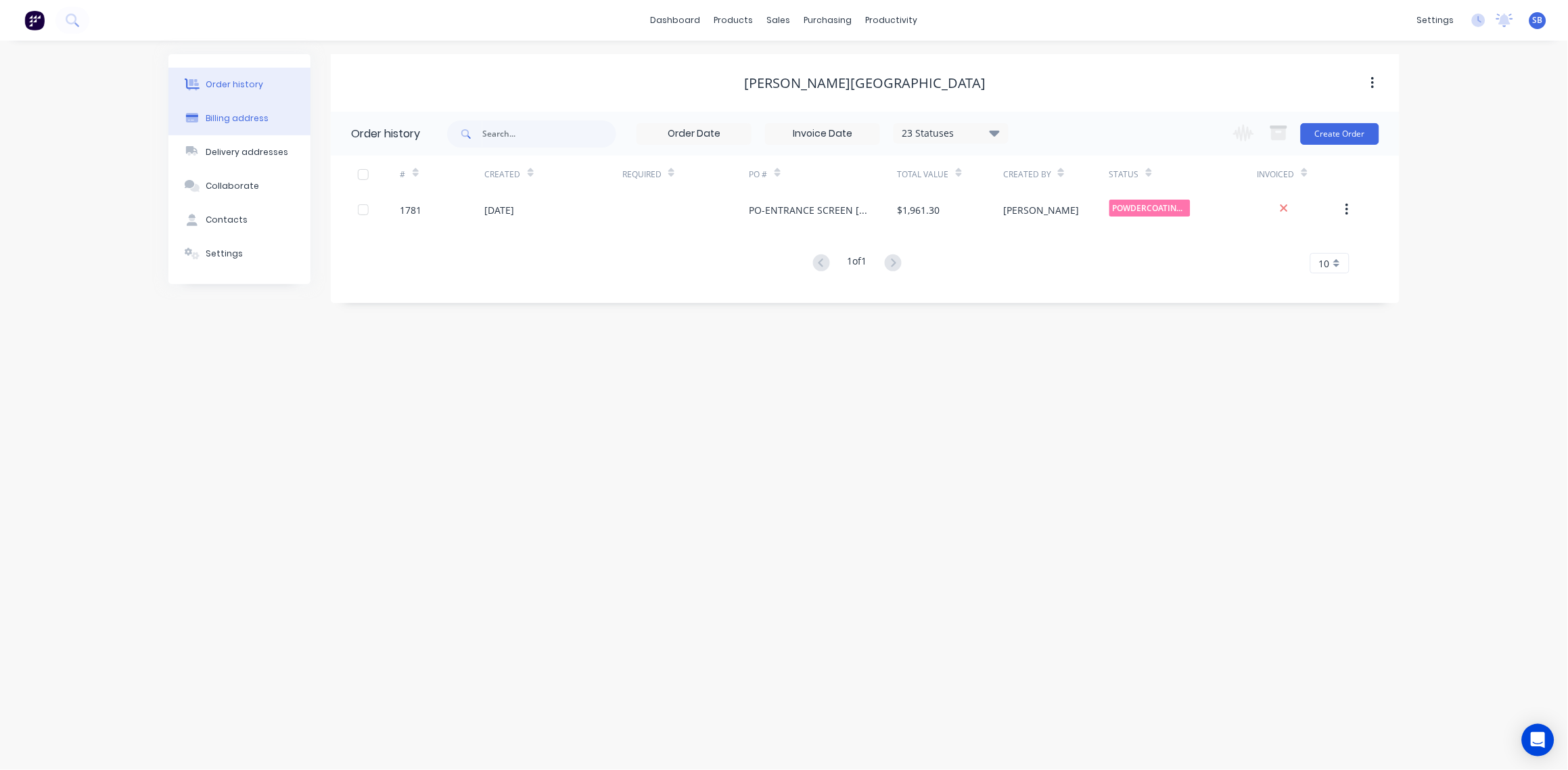
click at [229, 118] on div "Billing address" at bounding box center [237, 118] width 63 height 13
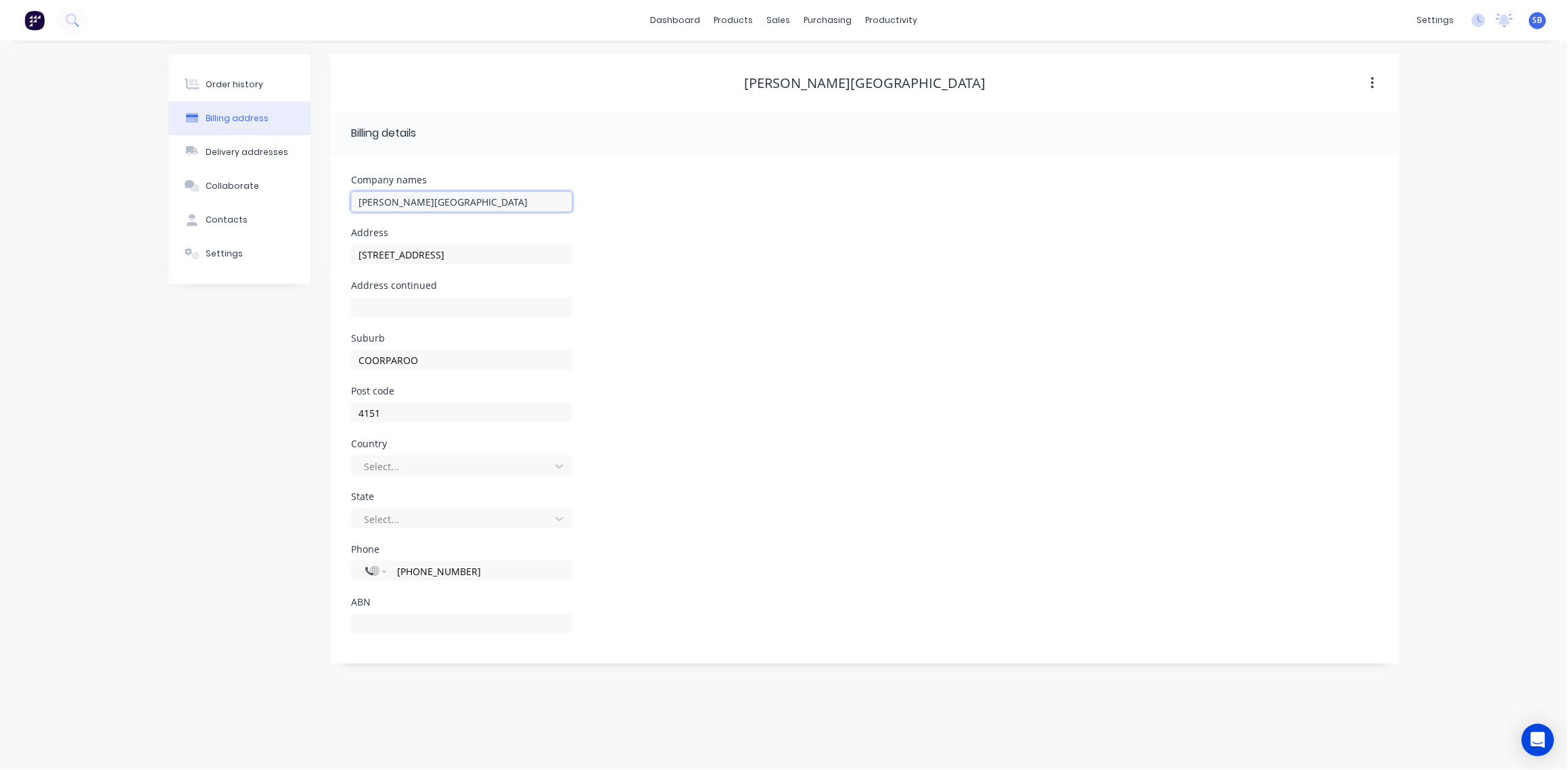
click at [448, 201] on input "[PERSON_NAME][GEOGRAPHIC_DATA]" at bounding box center [462, 201] width 221 height 20
paste input "CTS 53816"
type input "[PERSON_NAME][GEOGRAPHIC_DATA]"
click at [810, 330] on div "Address continued" at bounding box center [865, 306] width 1028 height 52
click at [227, 78] on div "Order history" at bounding box center [234, 85] width 57 height 13
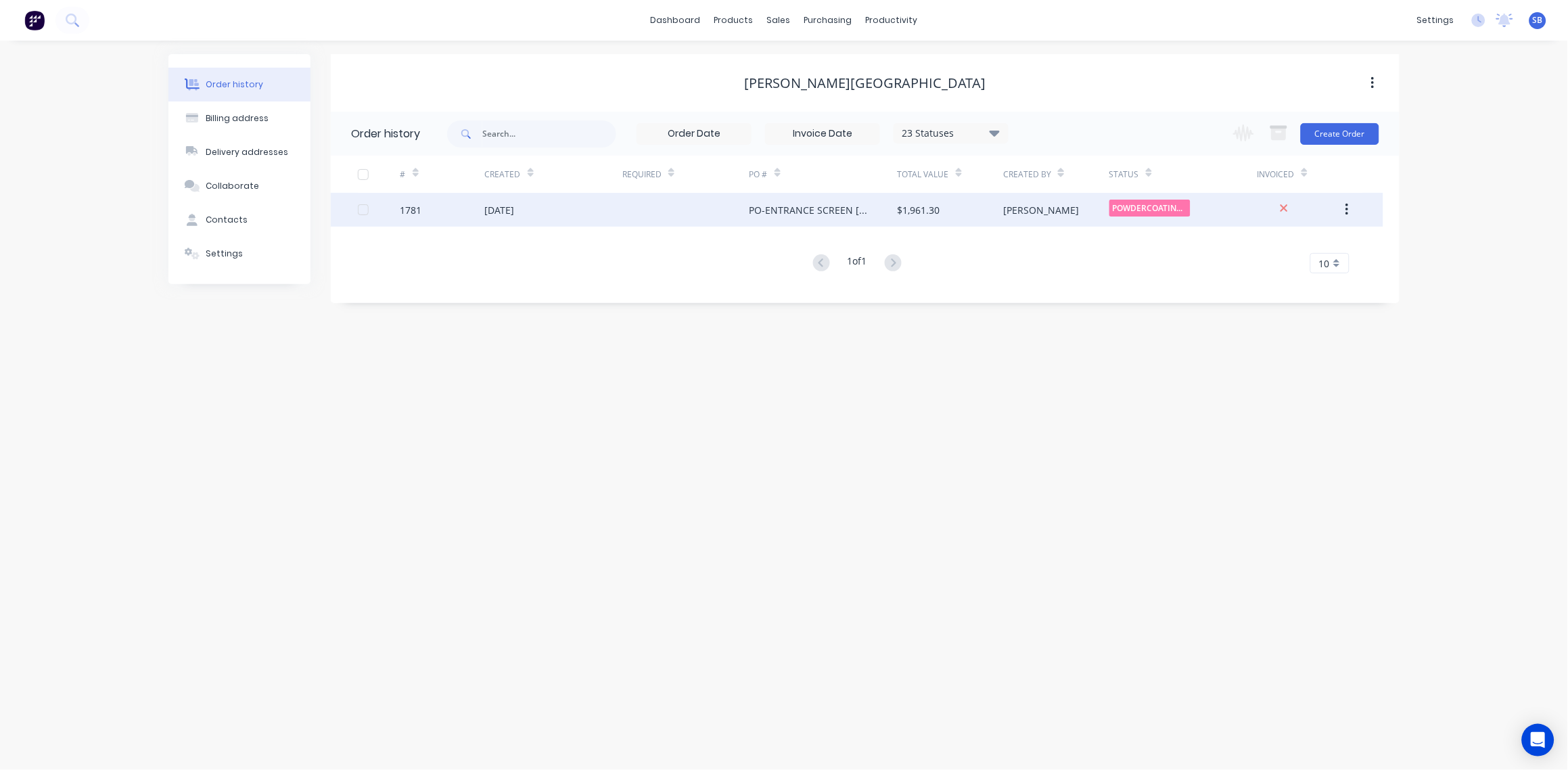
click at [409, 211] on div "1781" at bounding box center [411, 210] width 22 height 14
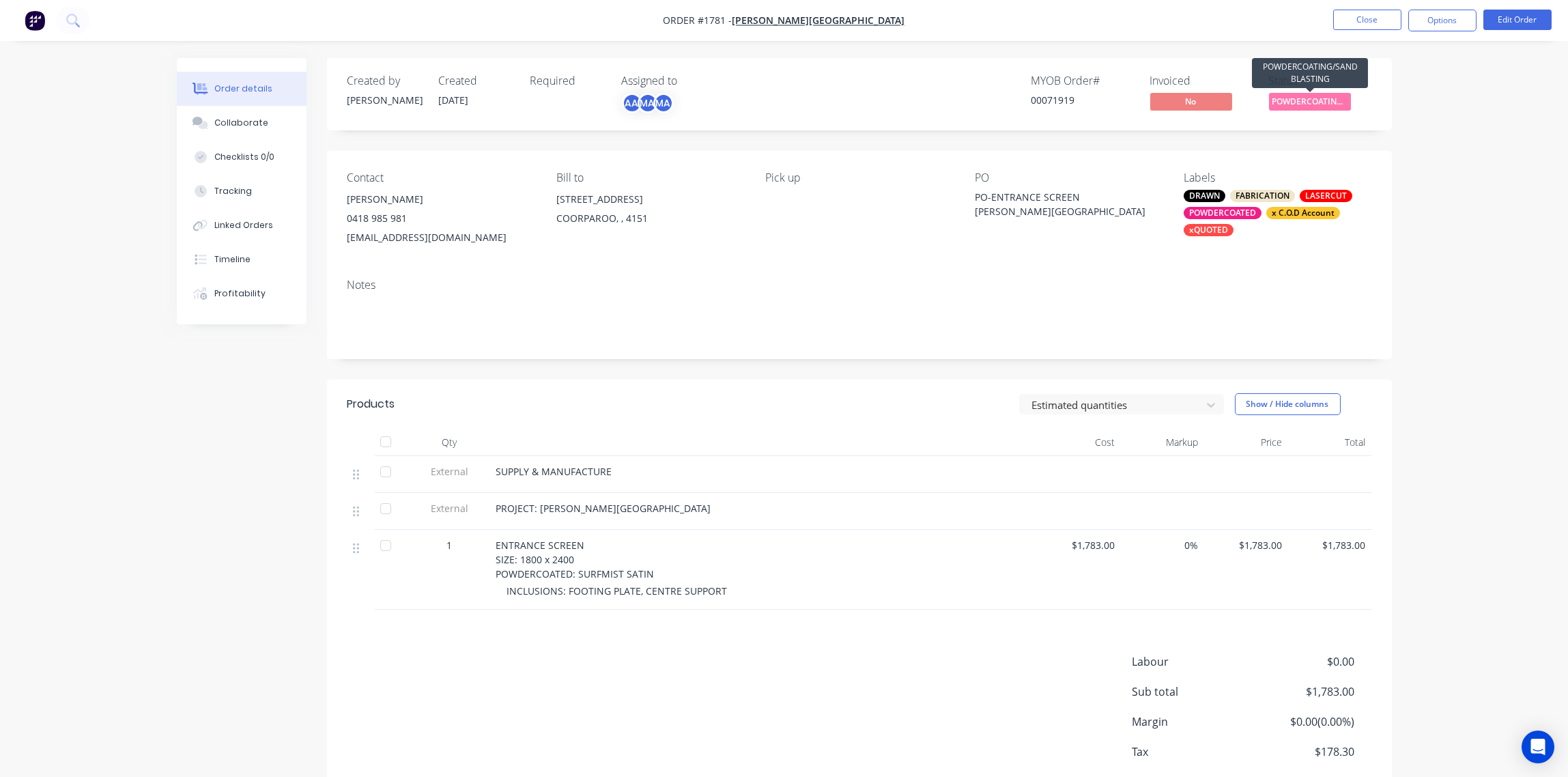
click at [1313, 105] on span "POWDERCOATING/S..." at bounding box center [1310, 101] width 82 height 17
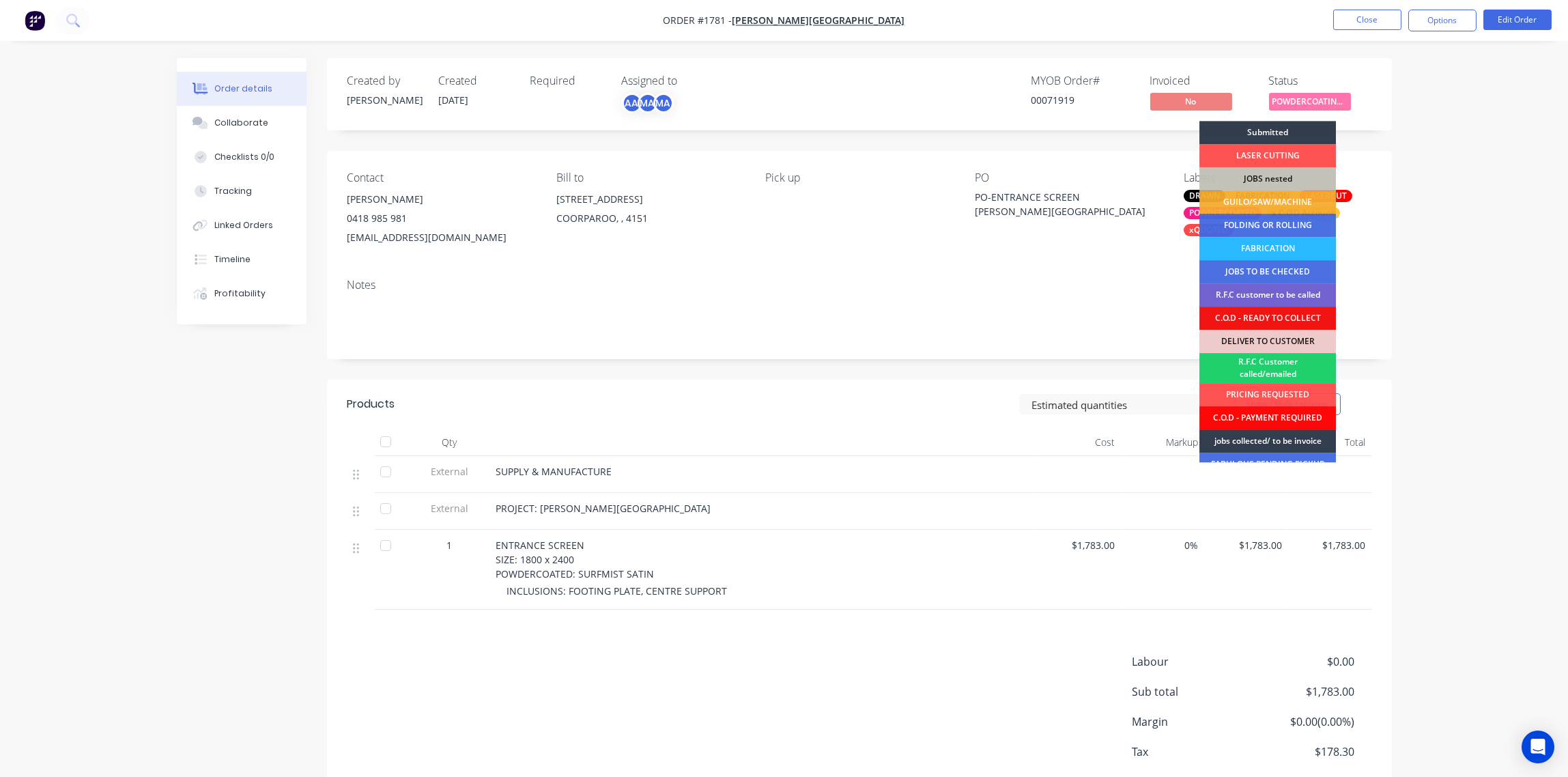
scroll to position [59, 0]
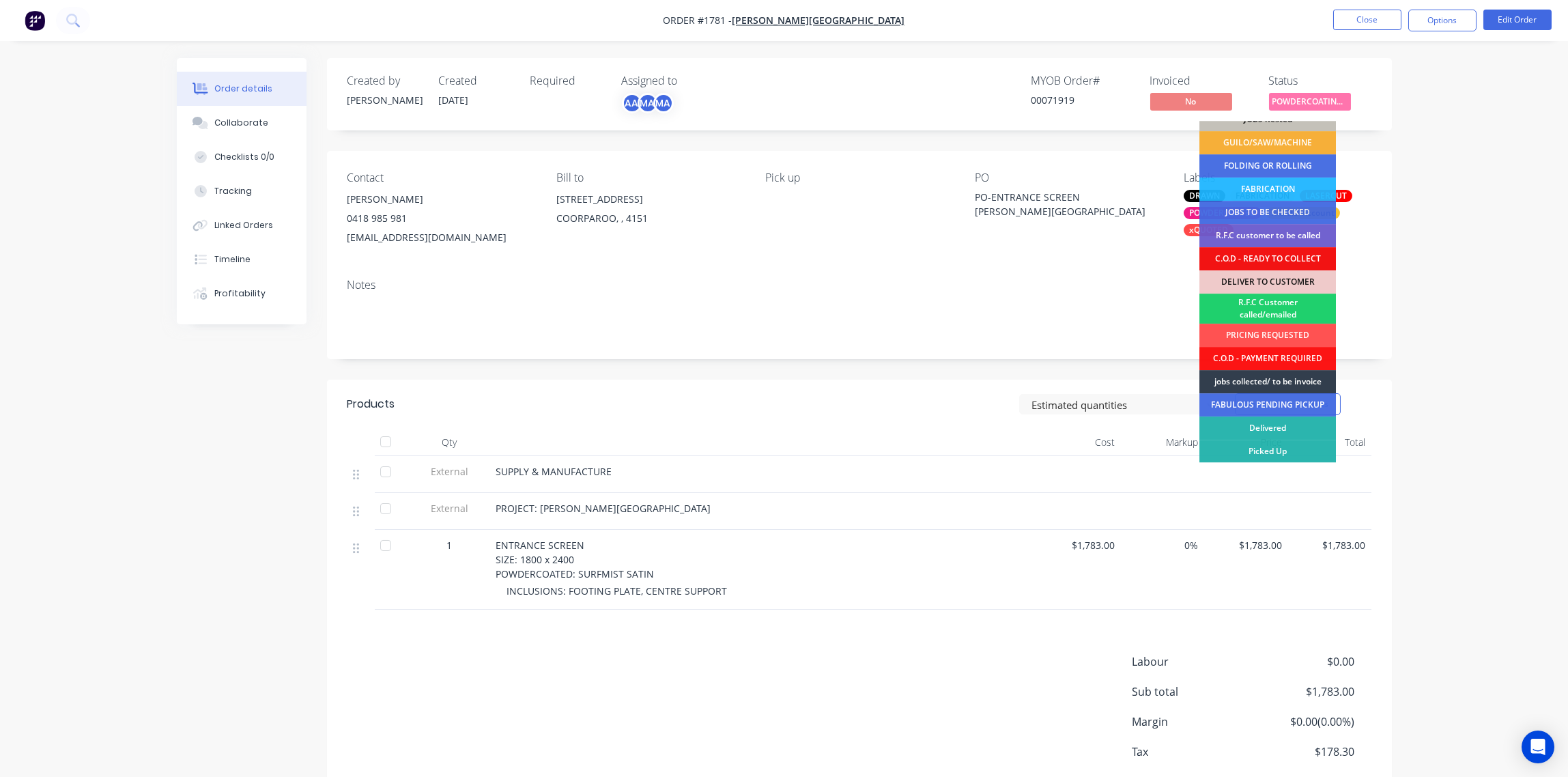
click at [1285, 447] on div "Picked Up" at bounding box center [1268, 451] width 137 height 23
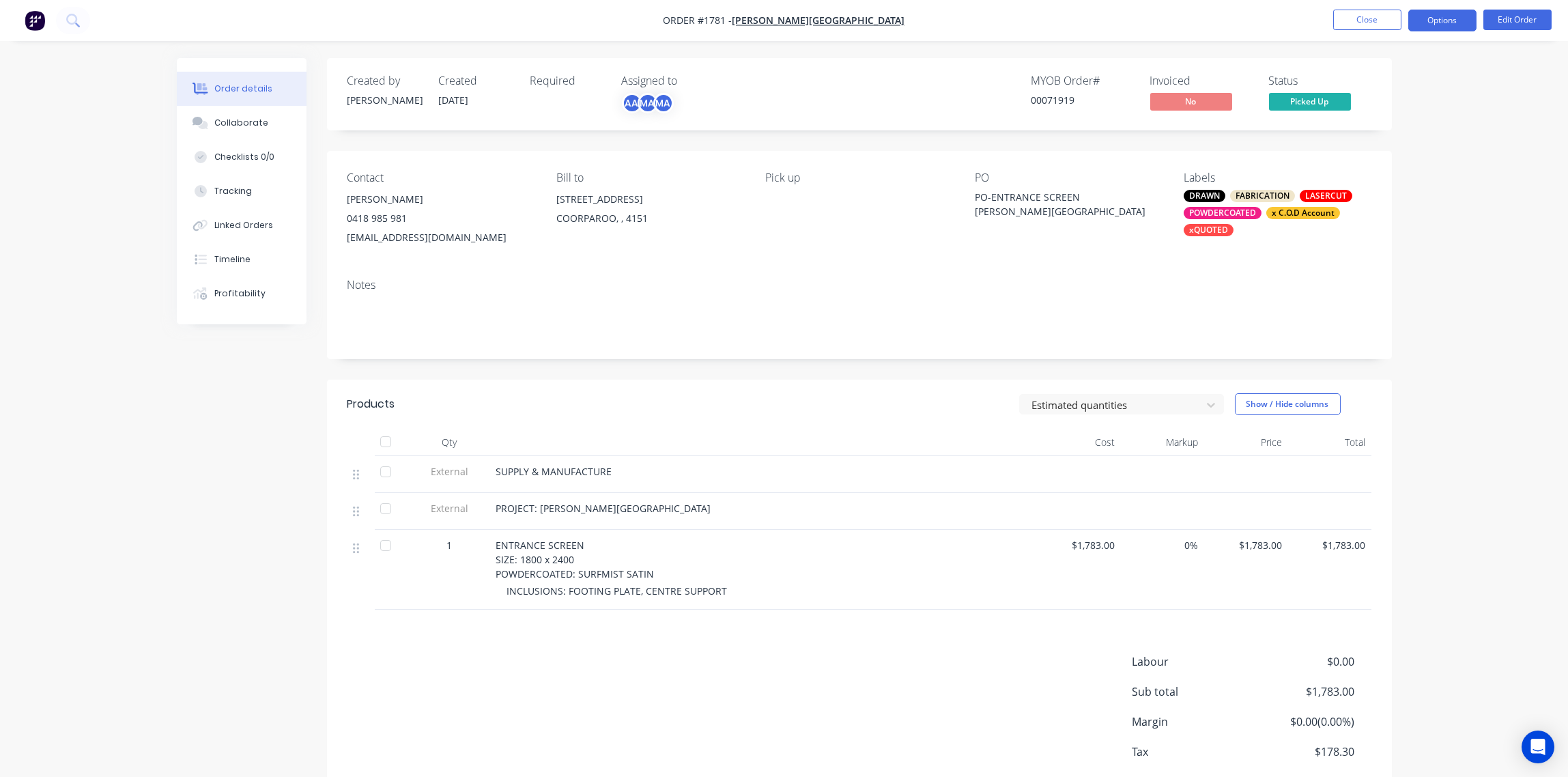
click at [1447, 24] on button "Options" at bounding box center [1442, 21] width 68 height 22
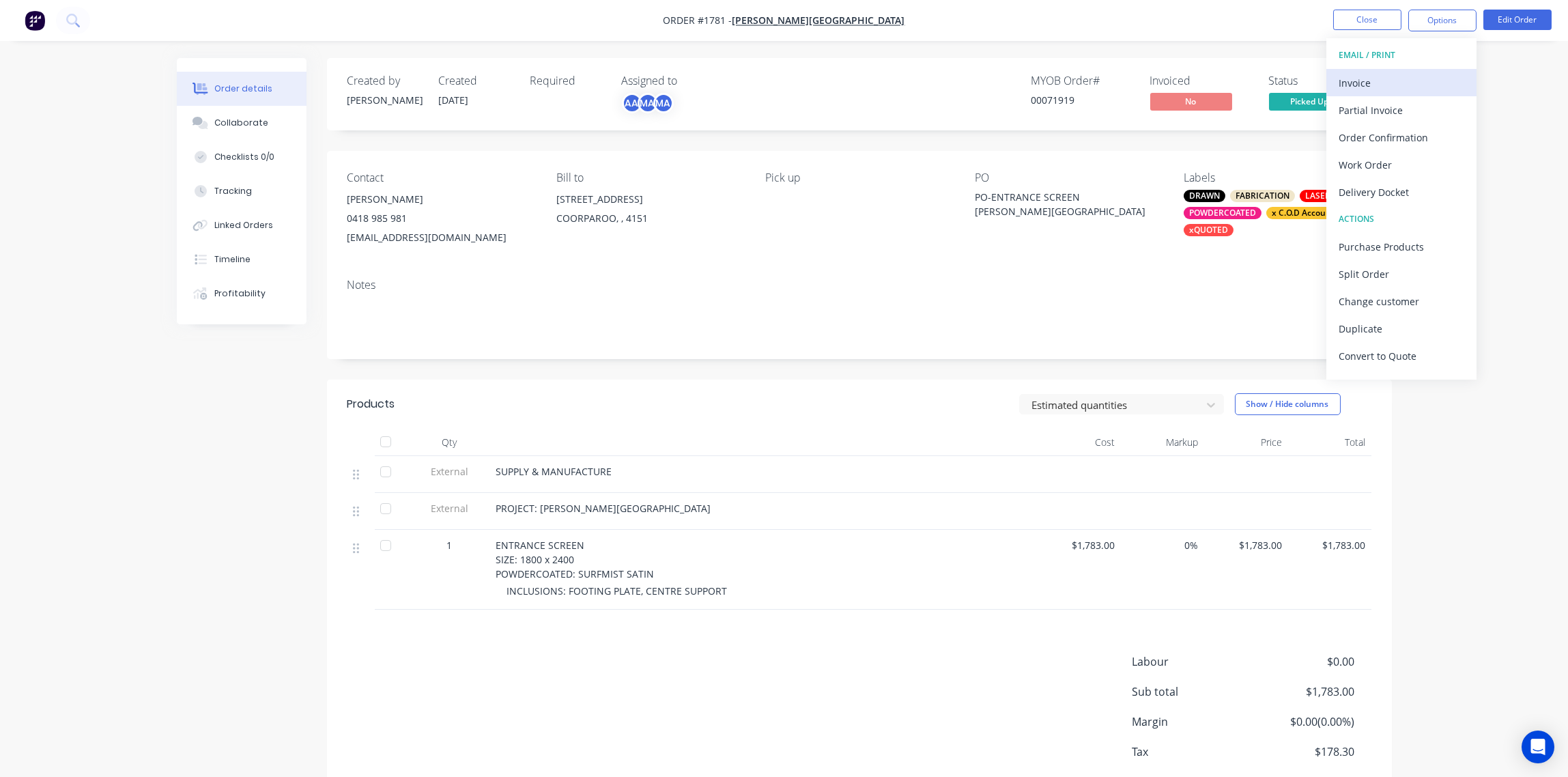
click at [1376, 79] on div "Invoice" at bounding box center [1401, 82] width 126 height 20
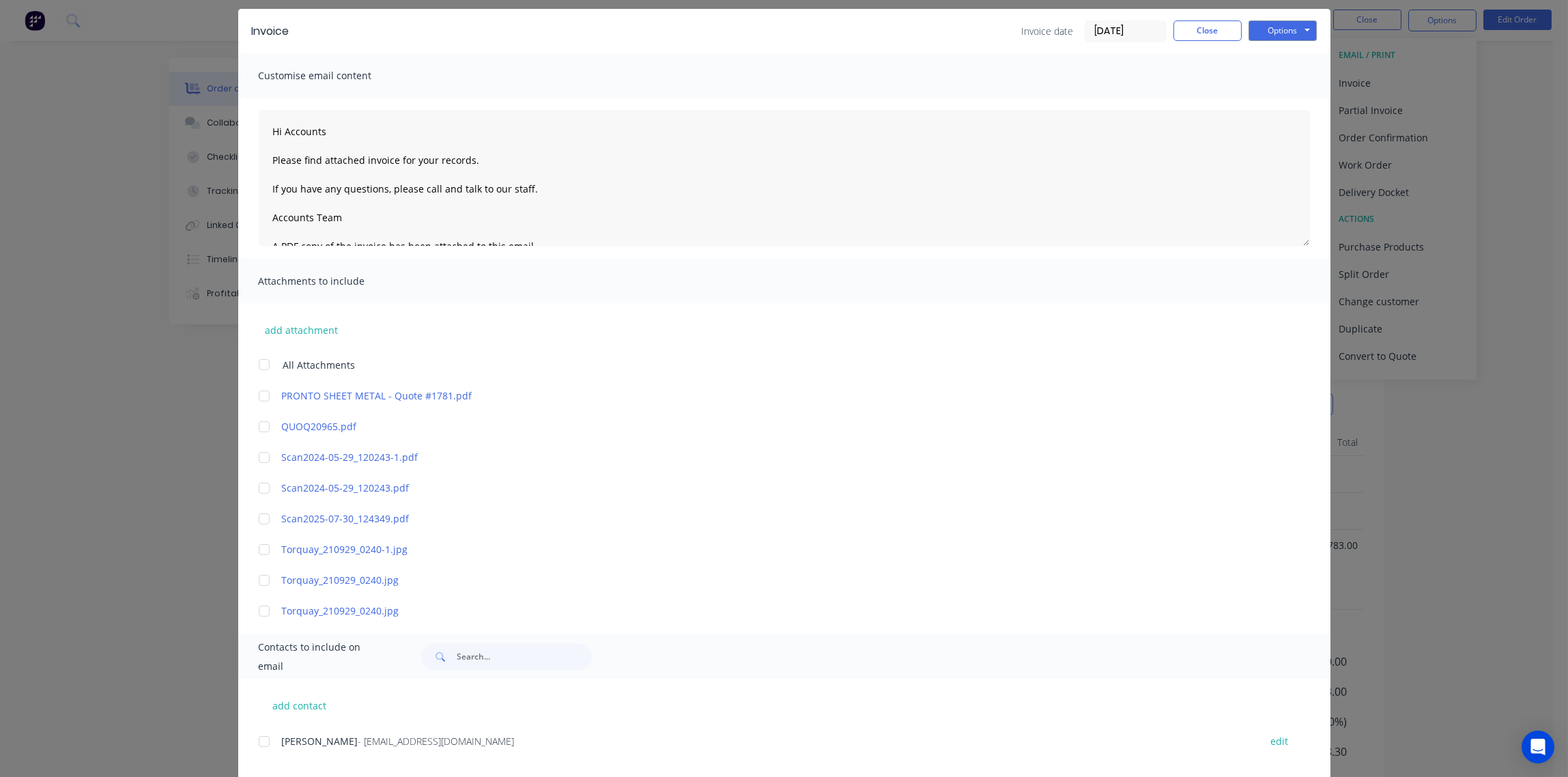
scroll to position [70, 0]
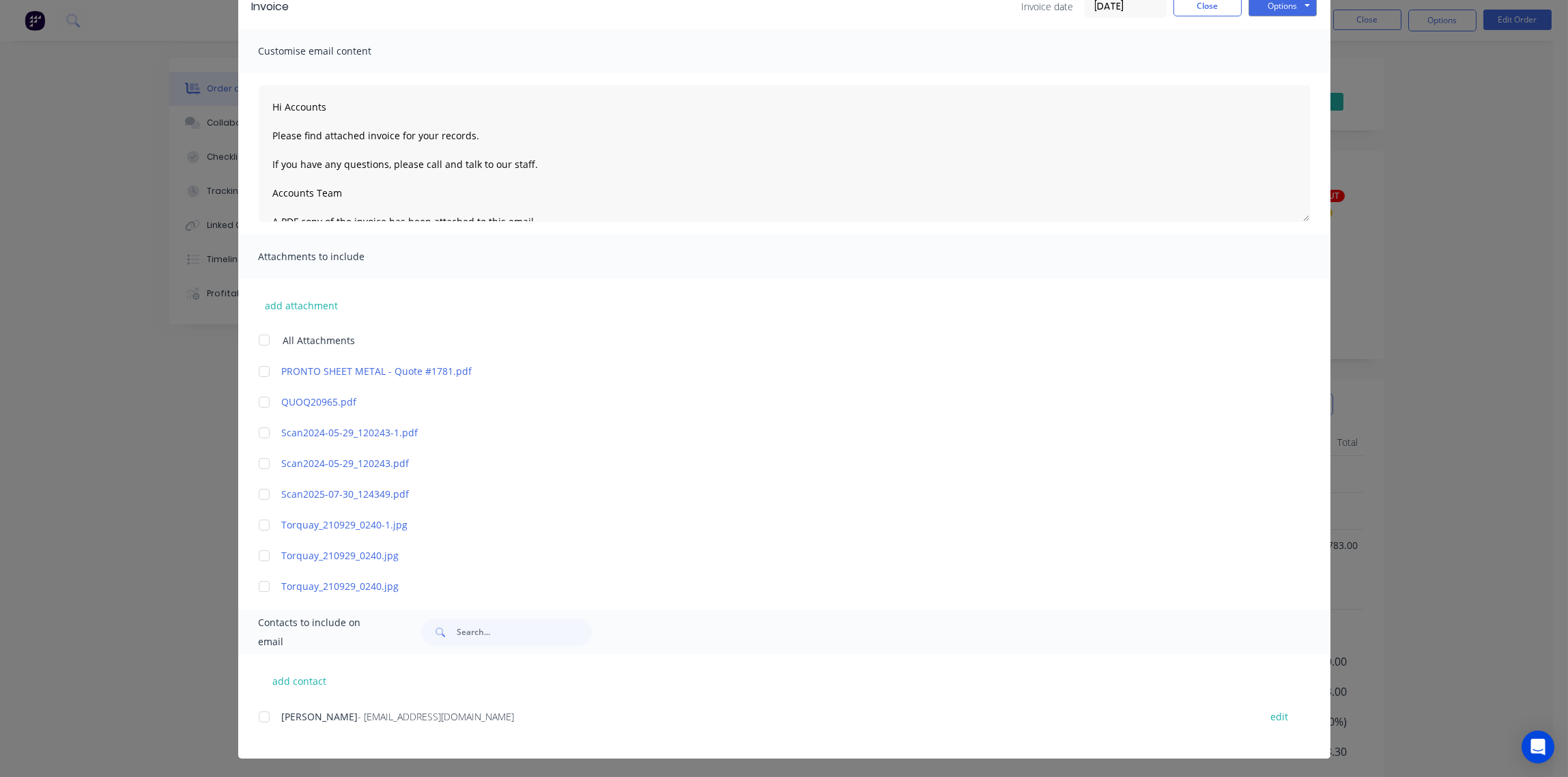
click at [252, 719] on div at bounding box center [264, 716] width 28 height 28
click at [1275, 6] on button "Options" at bounding box center [1283, 6] width 68 height 21
click at [1281, 67] on button "Email" at bounding box center [1292, 75] width 88 height 22
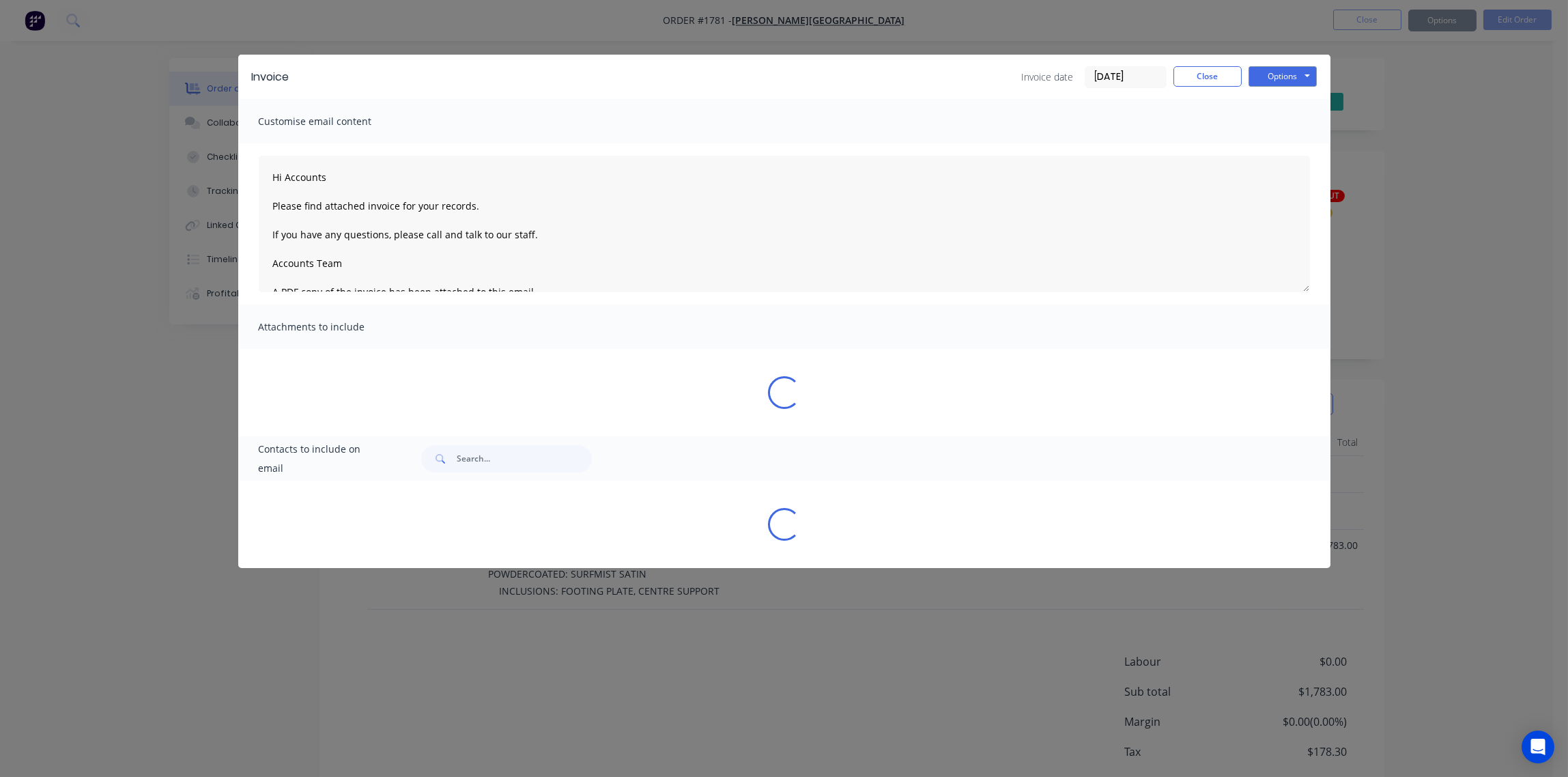
type textarea "Hi Accounts Please find attached invoice for your records. If you have any ques…"
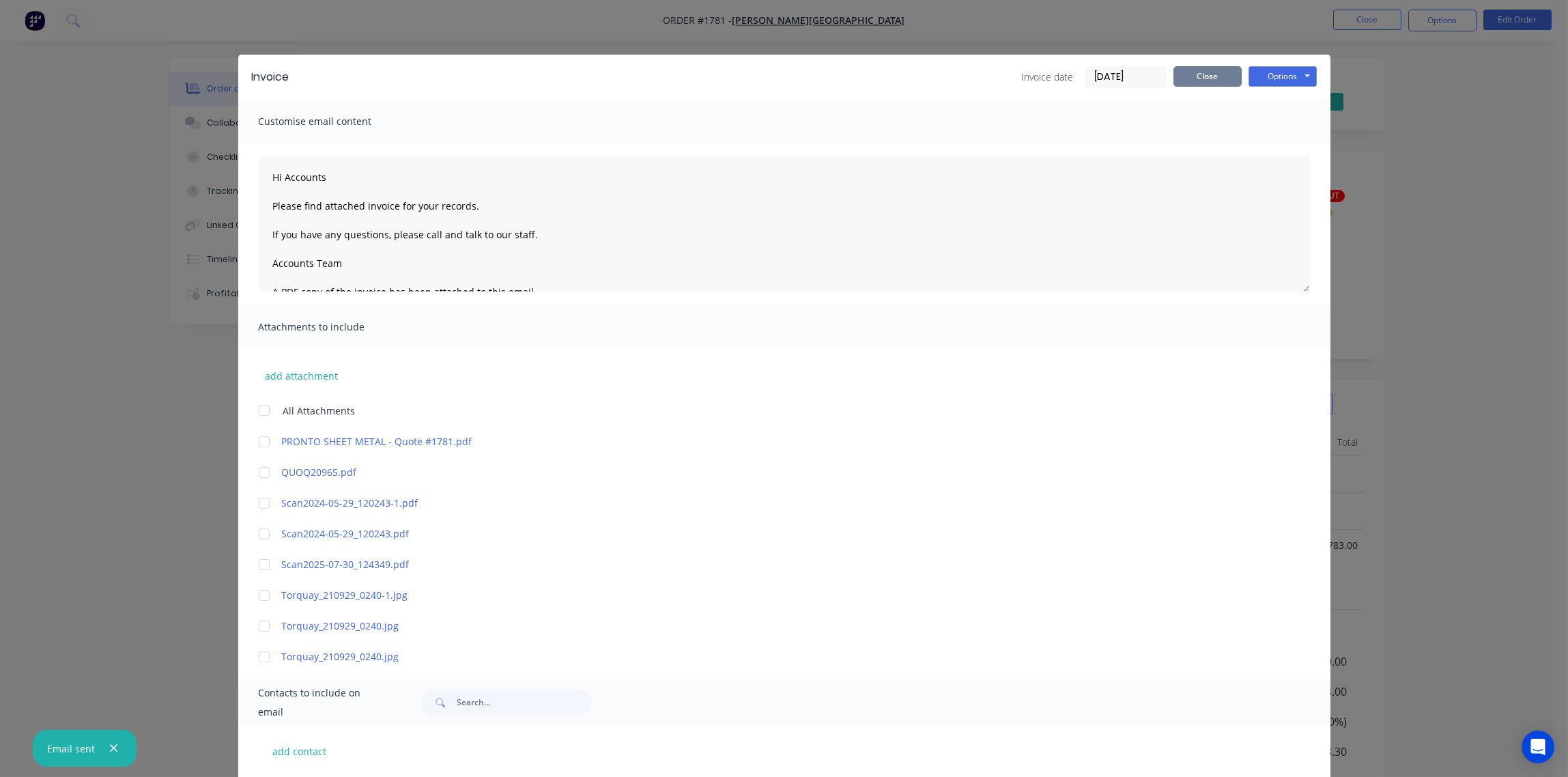
click at [1204, 78] on button "Close" at bounding box center [1207, 77] width 68 height 21
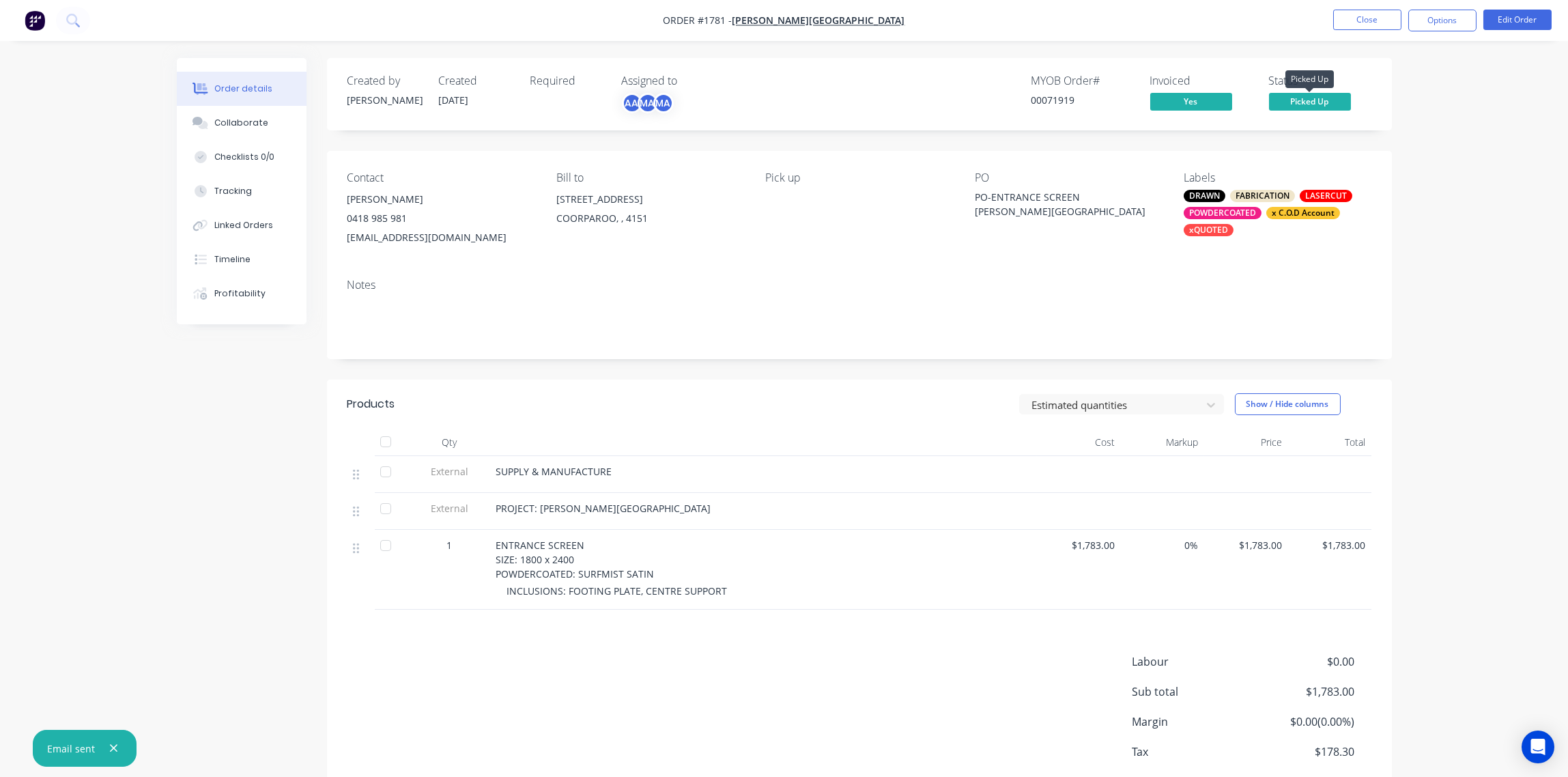
click at [1313, 103] on span "Picked Up" at bounding box center [1310, 101] width 82 height 17
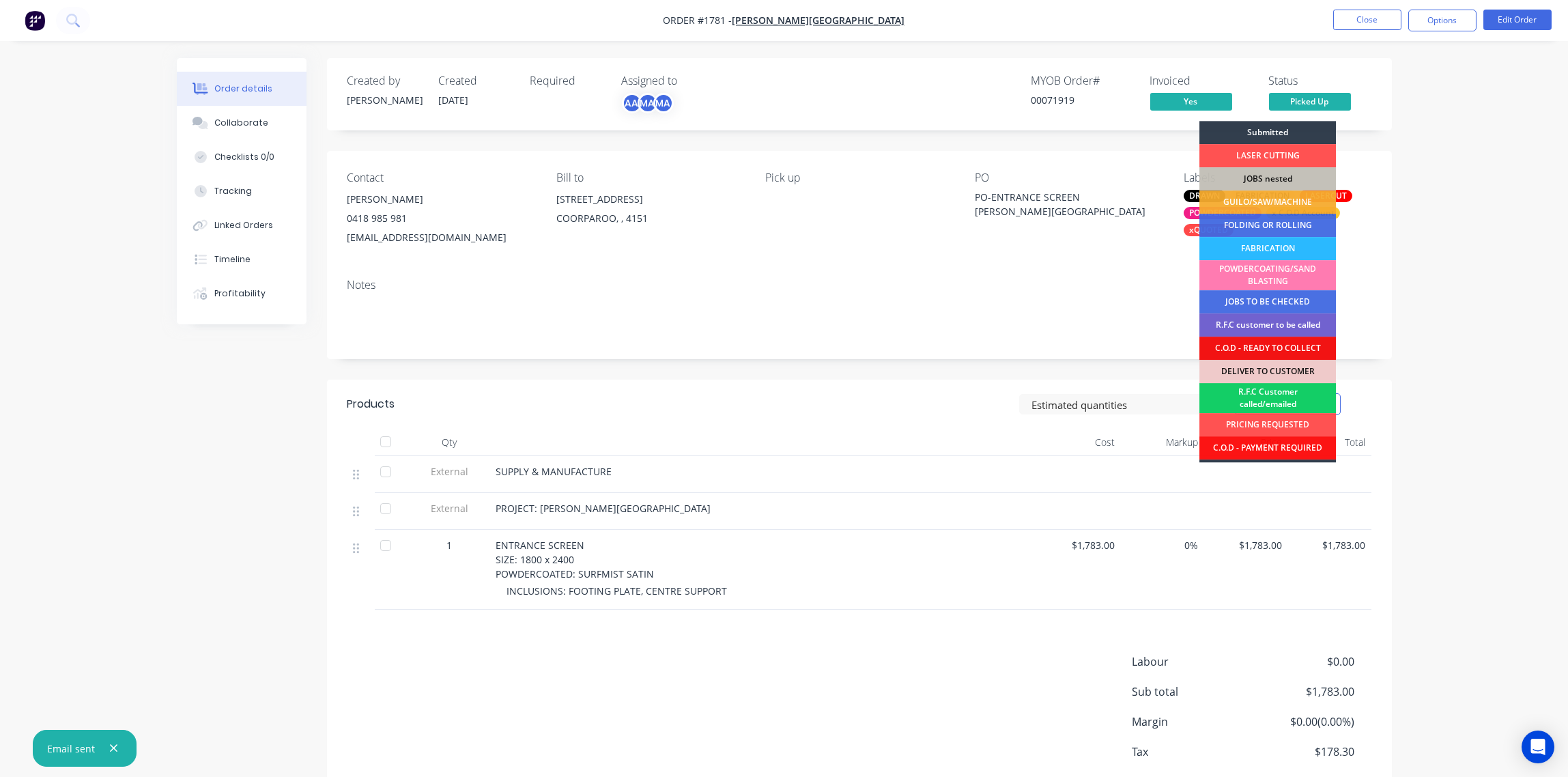
click at [1275, 390] on div "R.F.C Customer called/emailed" at bounding box center [1268, 398] width 137 height 30
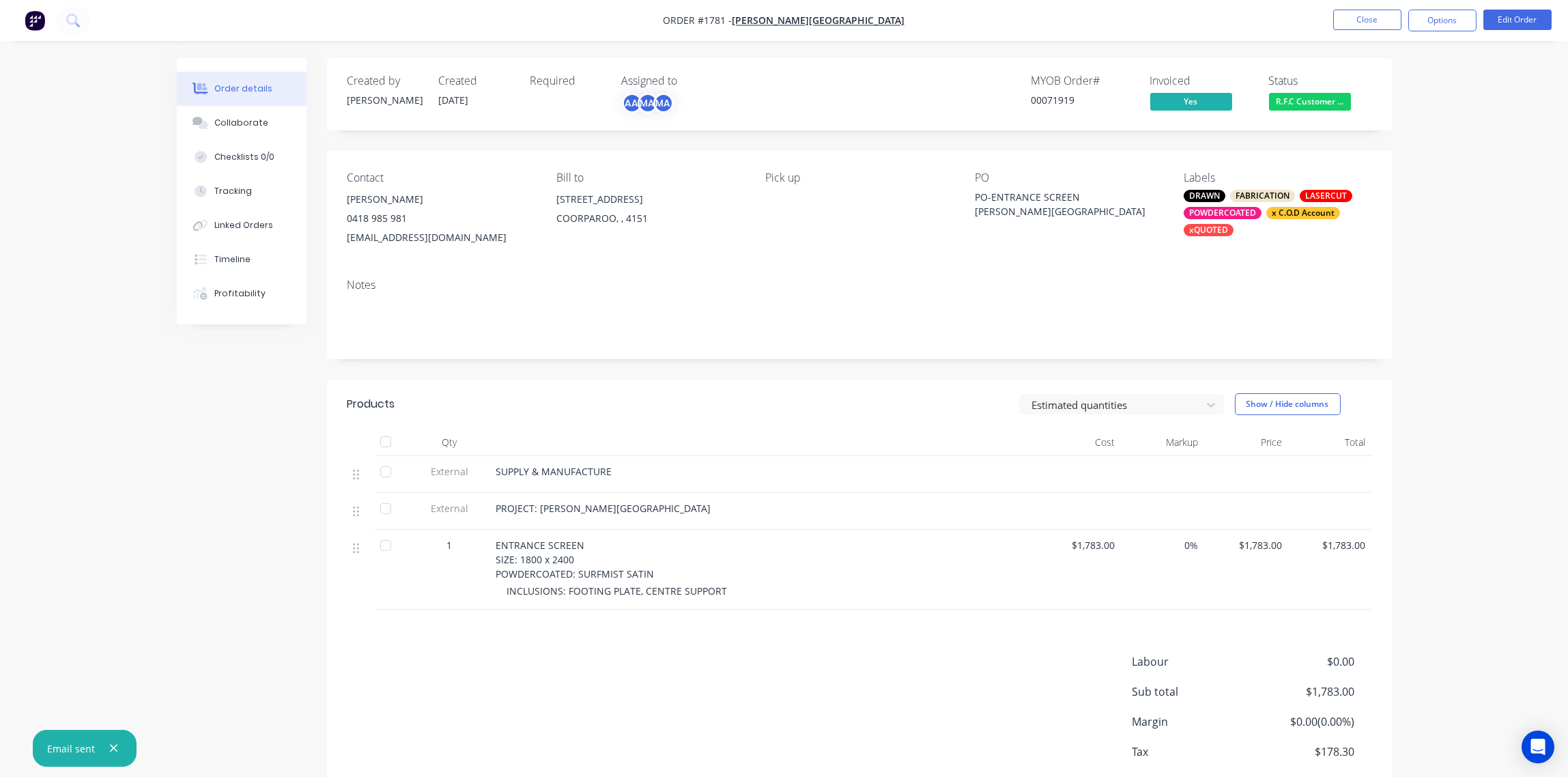
click at [1476, 232] on div "Order details Collaborate Checklists 0/0 Tracking Linked Orders Timeline Profit…" at bounding box center [784, 426] width 1568 height 852
click at [1363, 21] on button "Close" at bounding box center [1367, 20] width 68 height 21
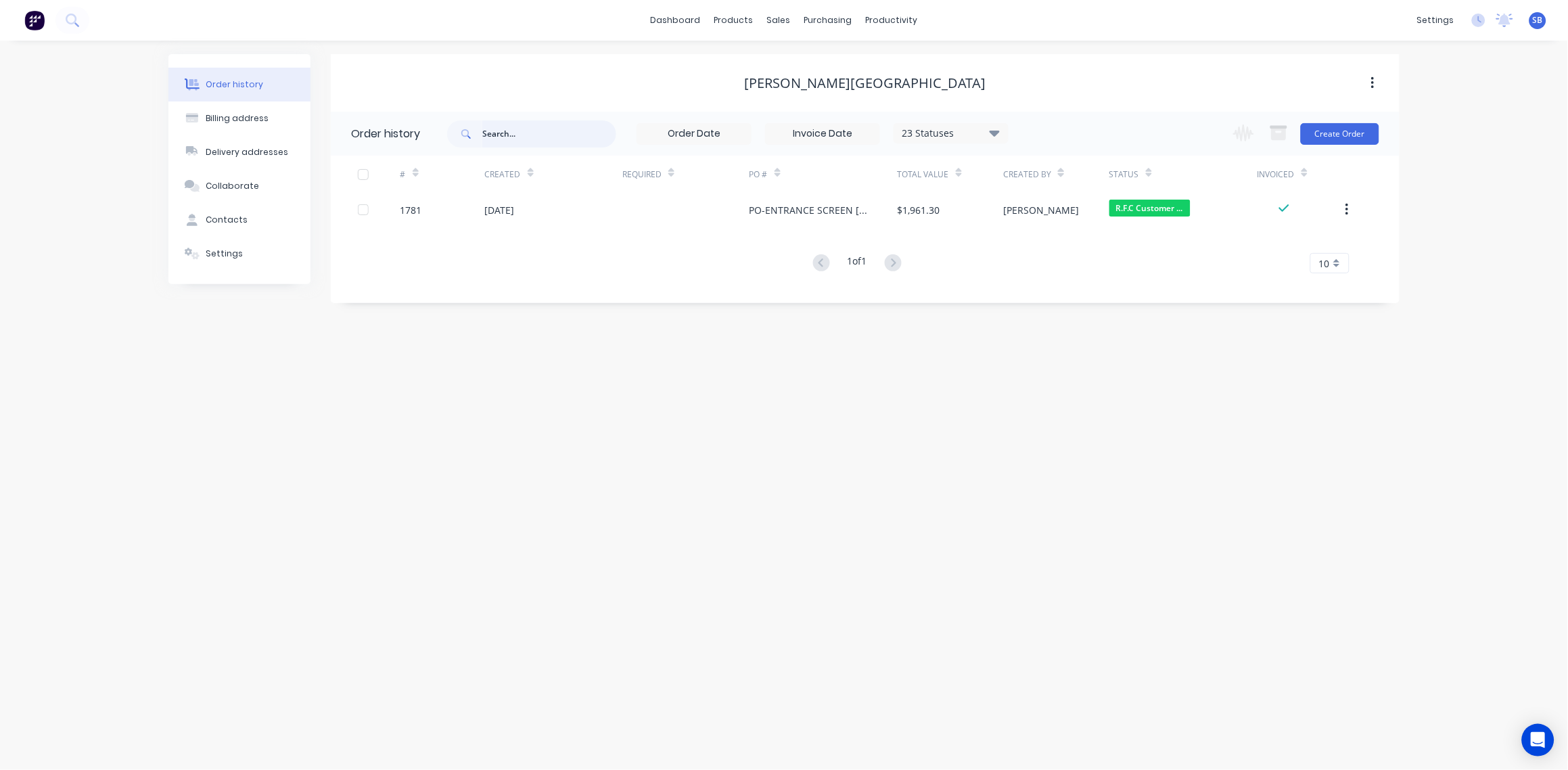
click at [520, 131] on input "text" at bounding box center [549, 134] width 134 height 27
type input "[PERSON_NAME]"
click at [538, 129] on input "[PERSON_NAME]" at bounding box center [549, 134] width 134 height 27
type input "[PERSON_NAME]"
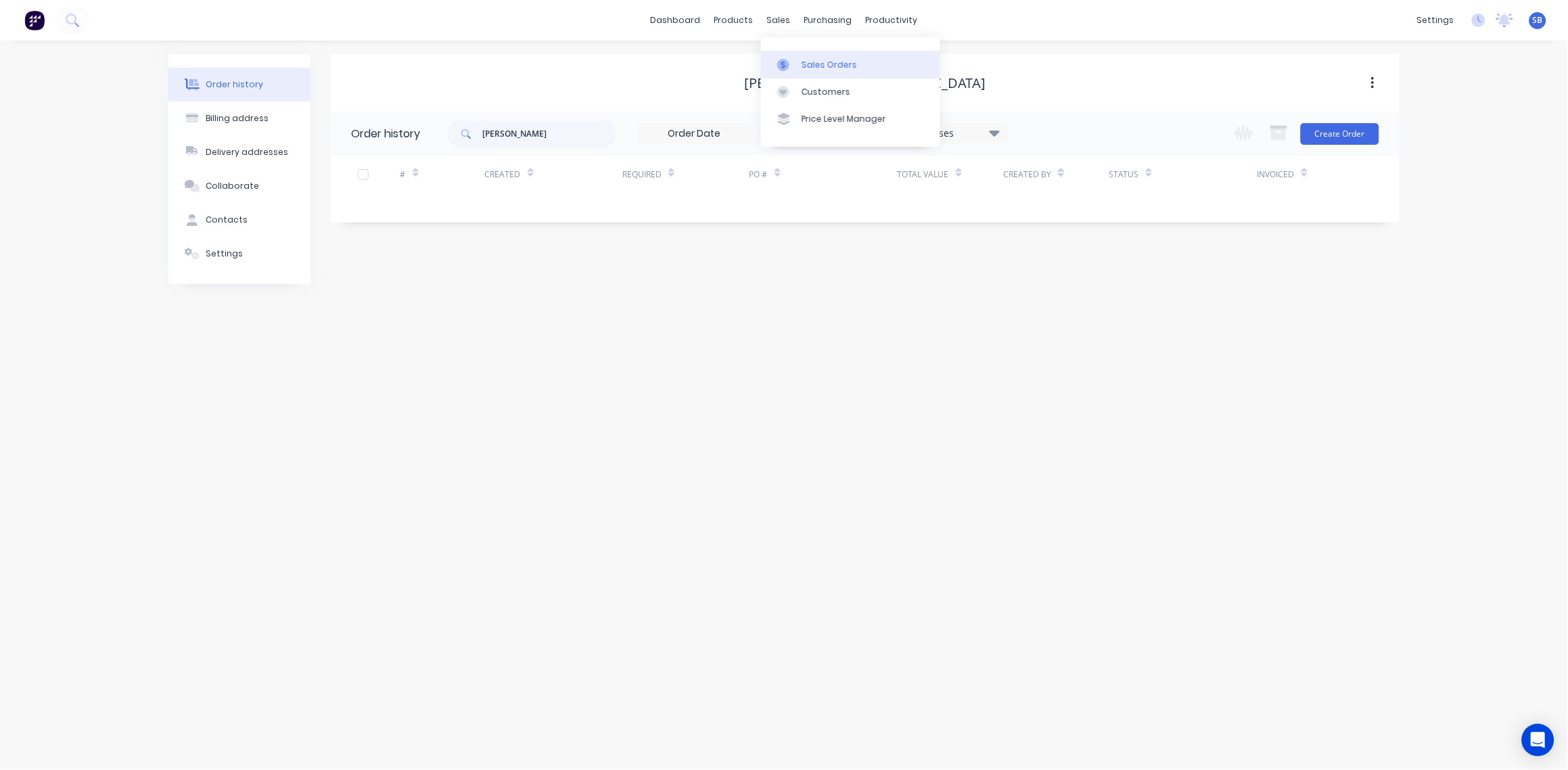
click at [829, 60] on div "Sales Orders" at bounding box center [829, 65] width 56 height 13
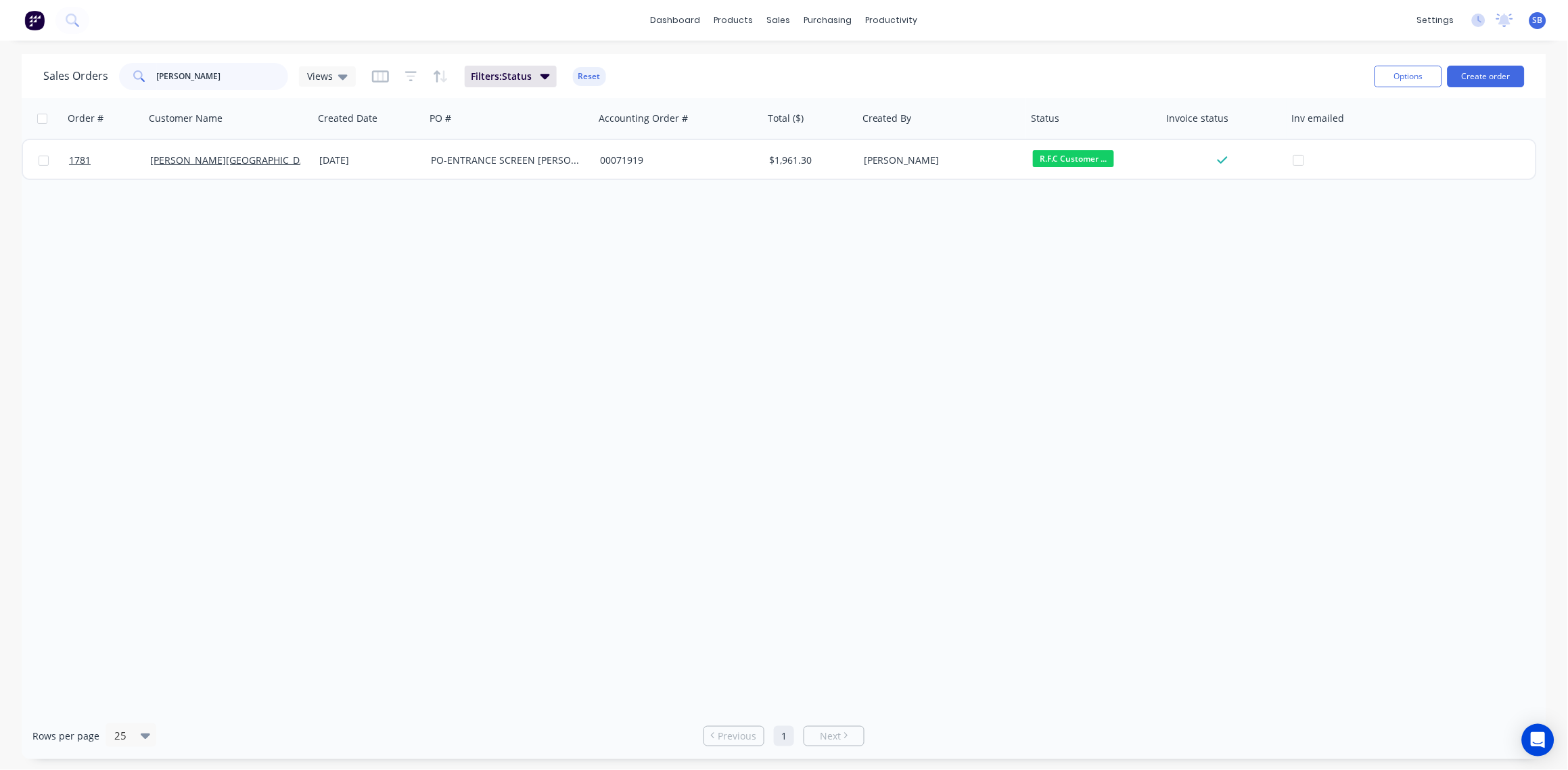
drag, startPoint x: 208, startPoint y: 77, endPoint x: 0, endPoint y: 123, distance: 213.0
click at [0, 87] on html "dashboard products sales purchasing productivity dashboard products Product Cat…" at bounding box center [784, 385] width 1568 height 770
type input "[PERSON_NAME]"
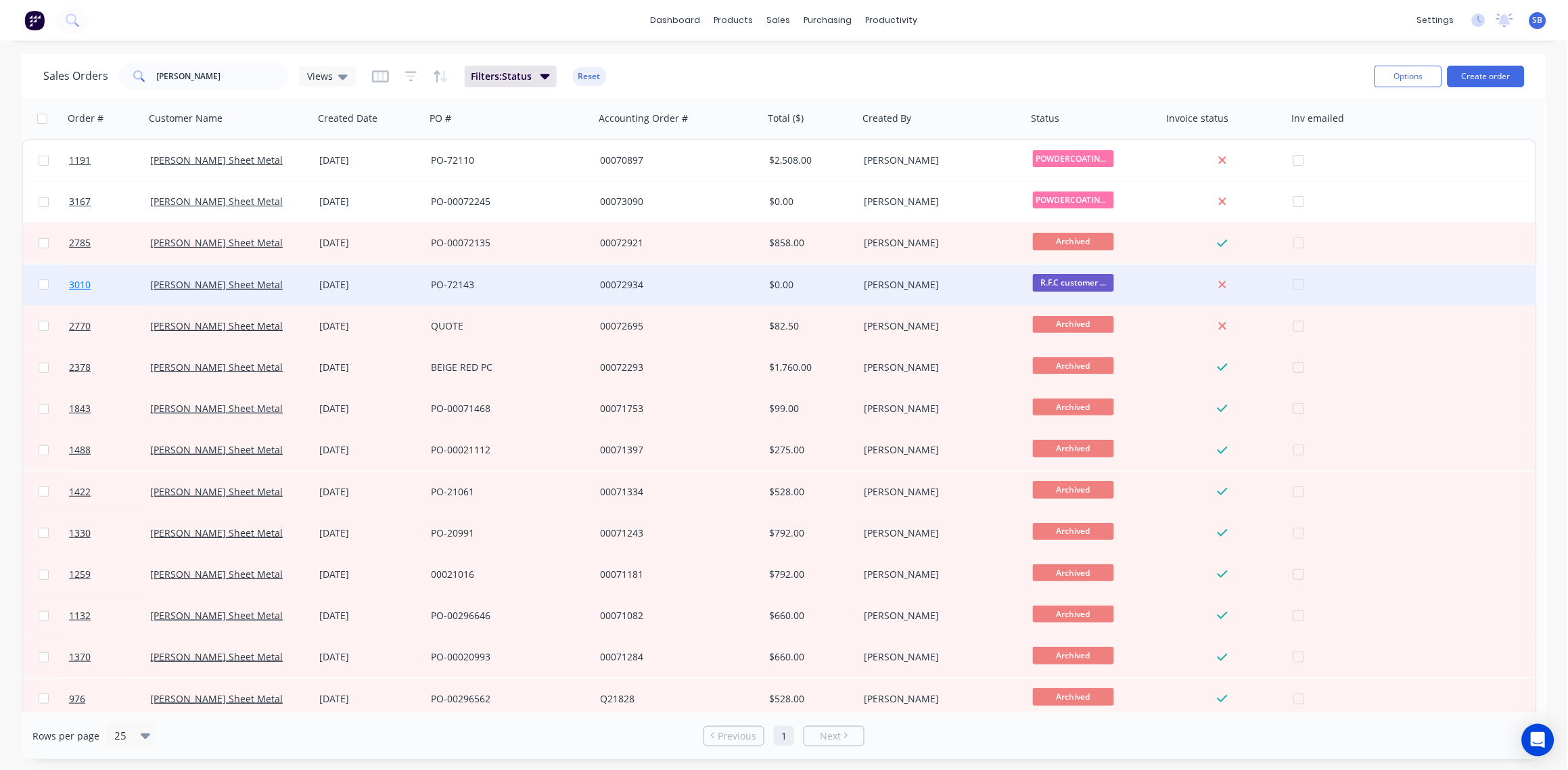
click at [85, 279] on span "3010" at bounding box center [80, 284] width 22 height 13
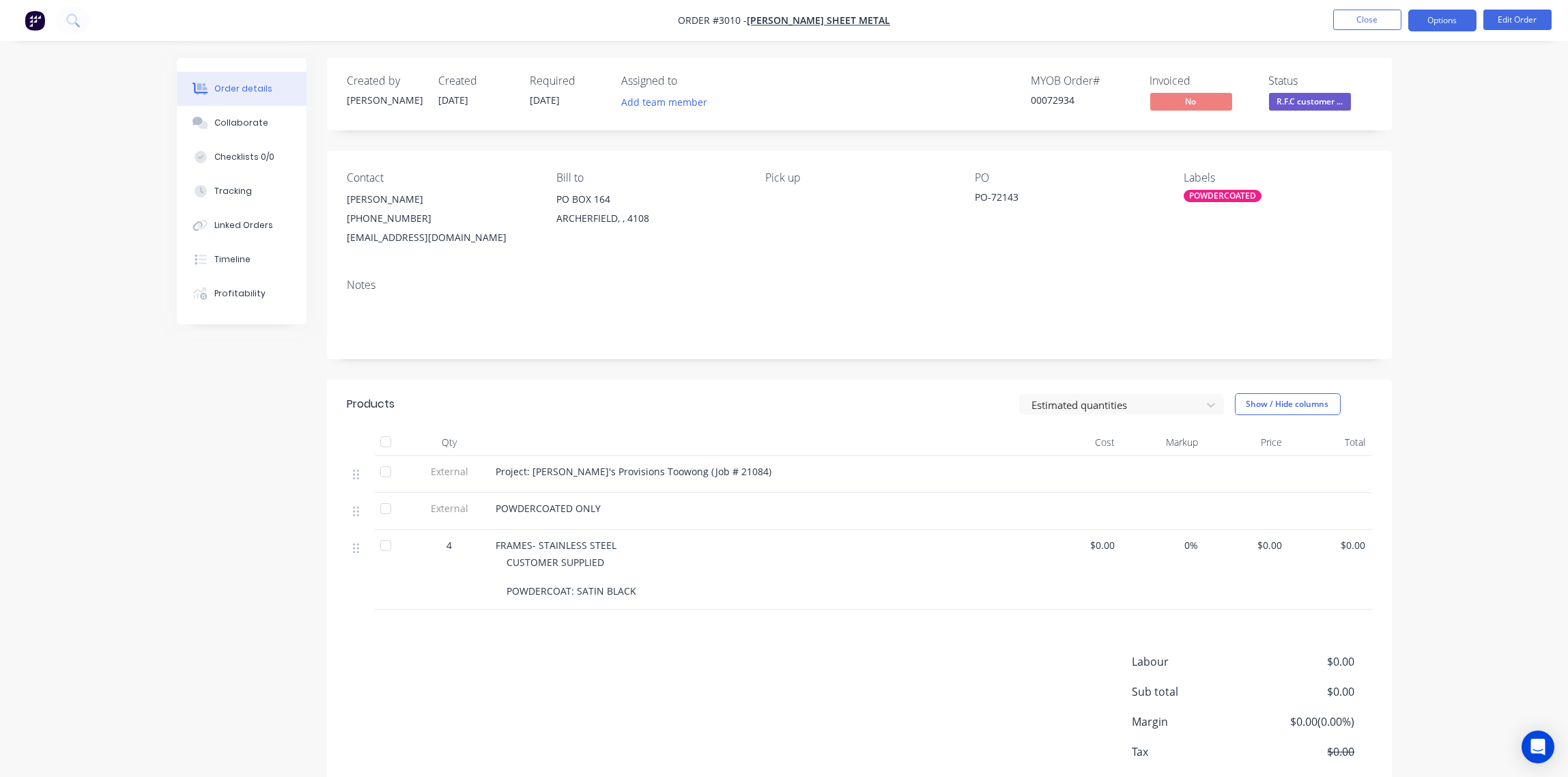
click at [1449, 20] on button "Options" at bounding box center [1442, 21] width 68 height 22
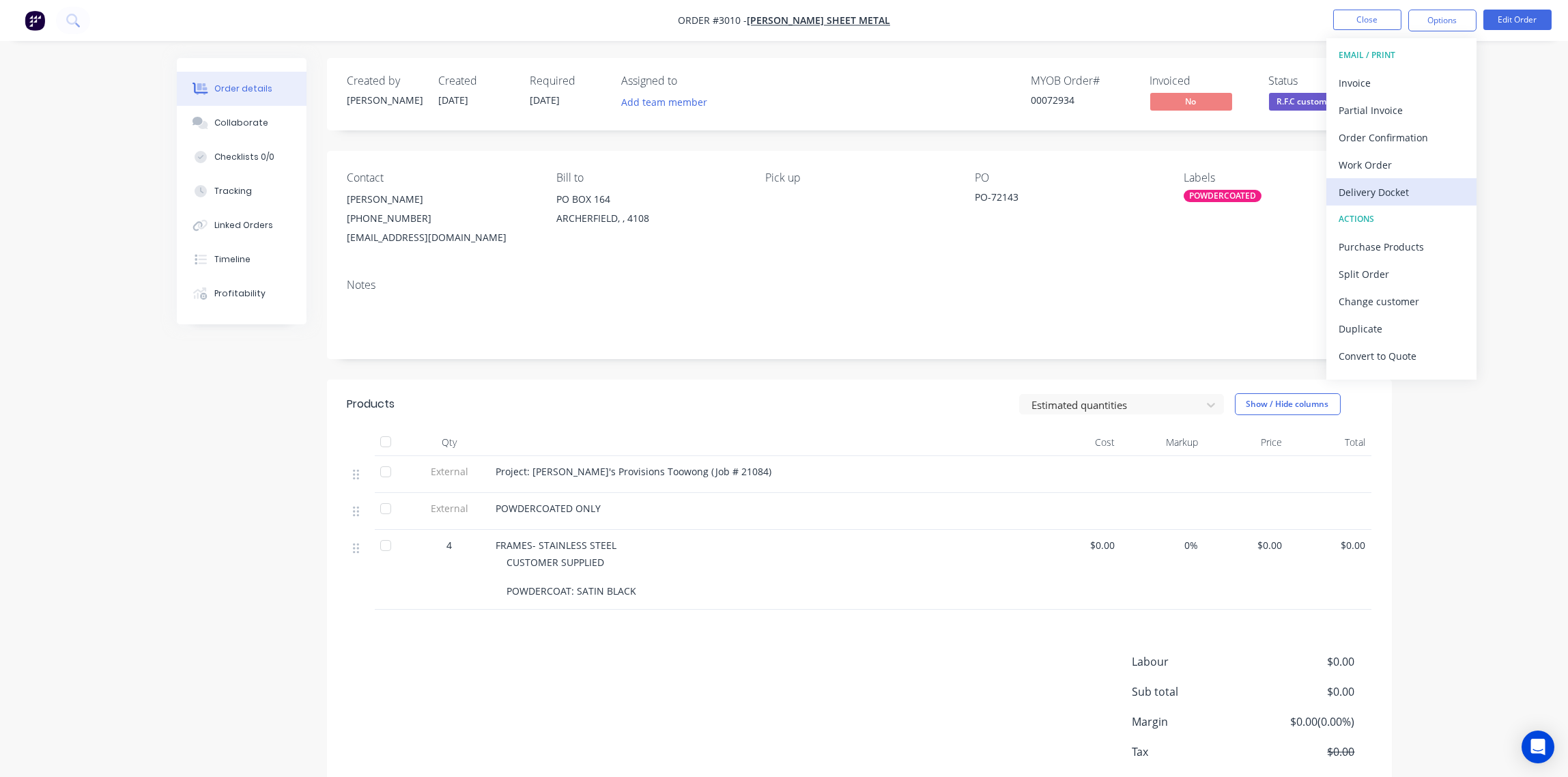
click at [1404, 183] on div "Delivery Docket" at bounding box center [1401, 192] width 126 height 20
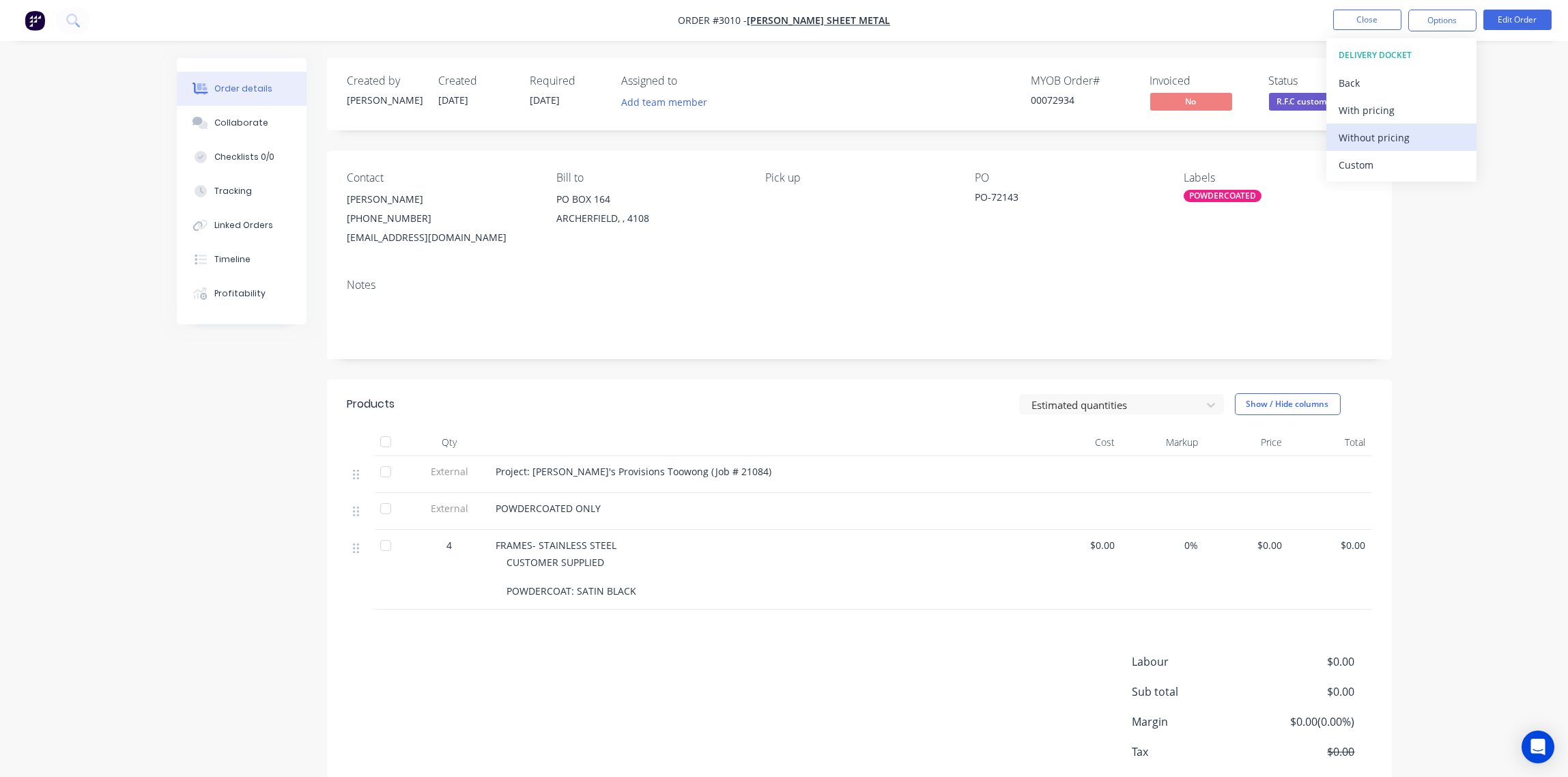
click at [1390, 134] on div "Without pricing" at bounding box center [1401, 137] width 126 height 20
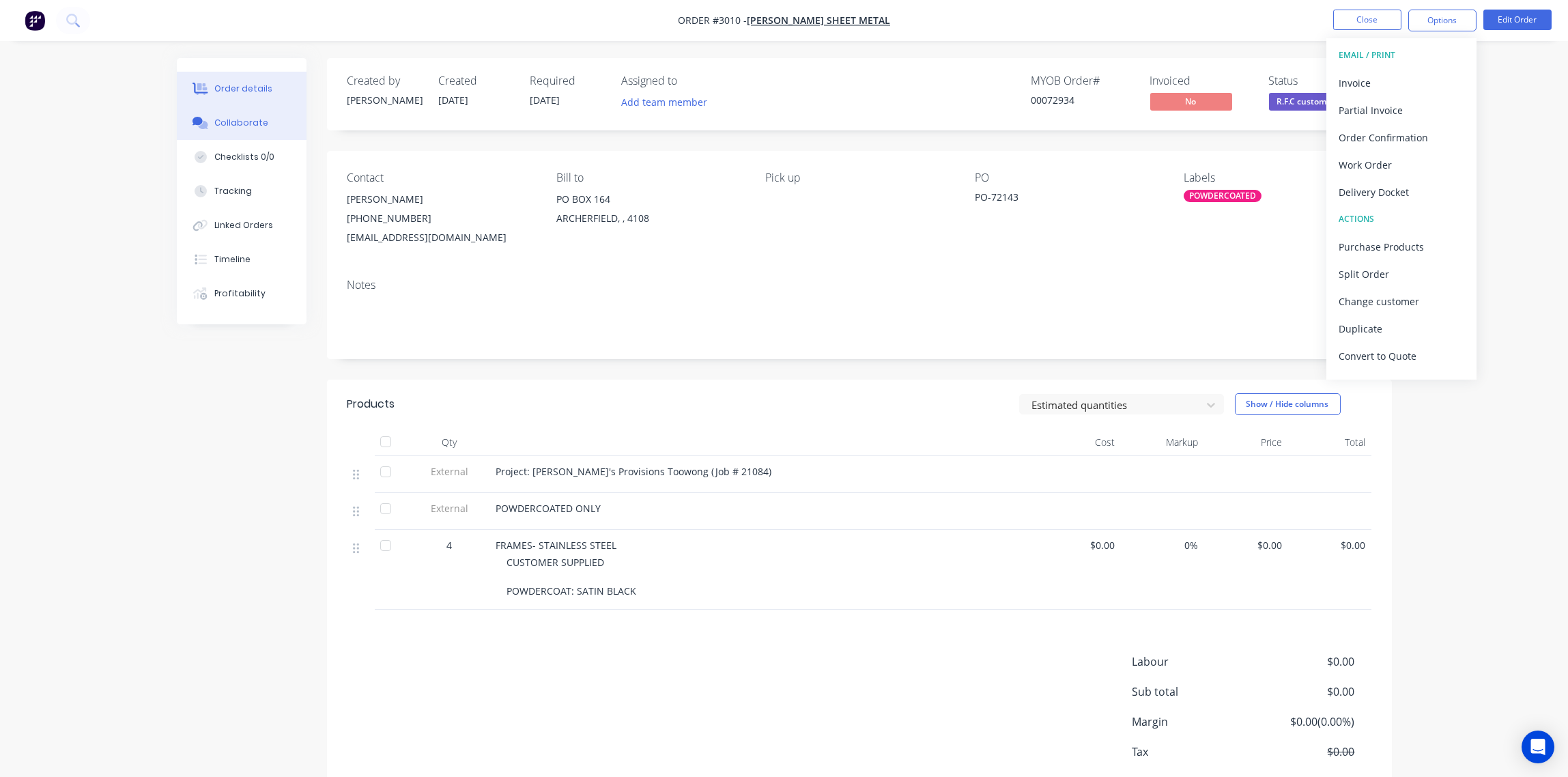
click at [243, 121] on div "Collaborate" at bounding box center [241, 123] width 54 height 13
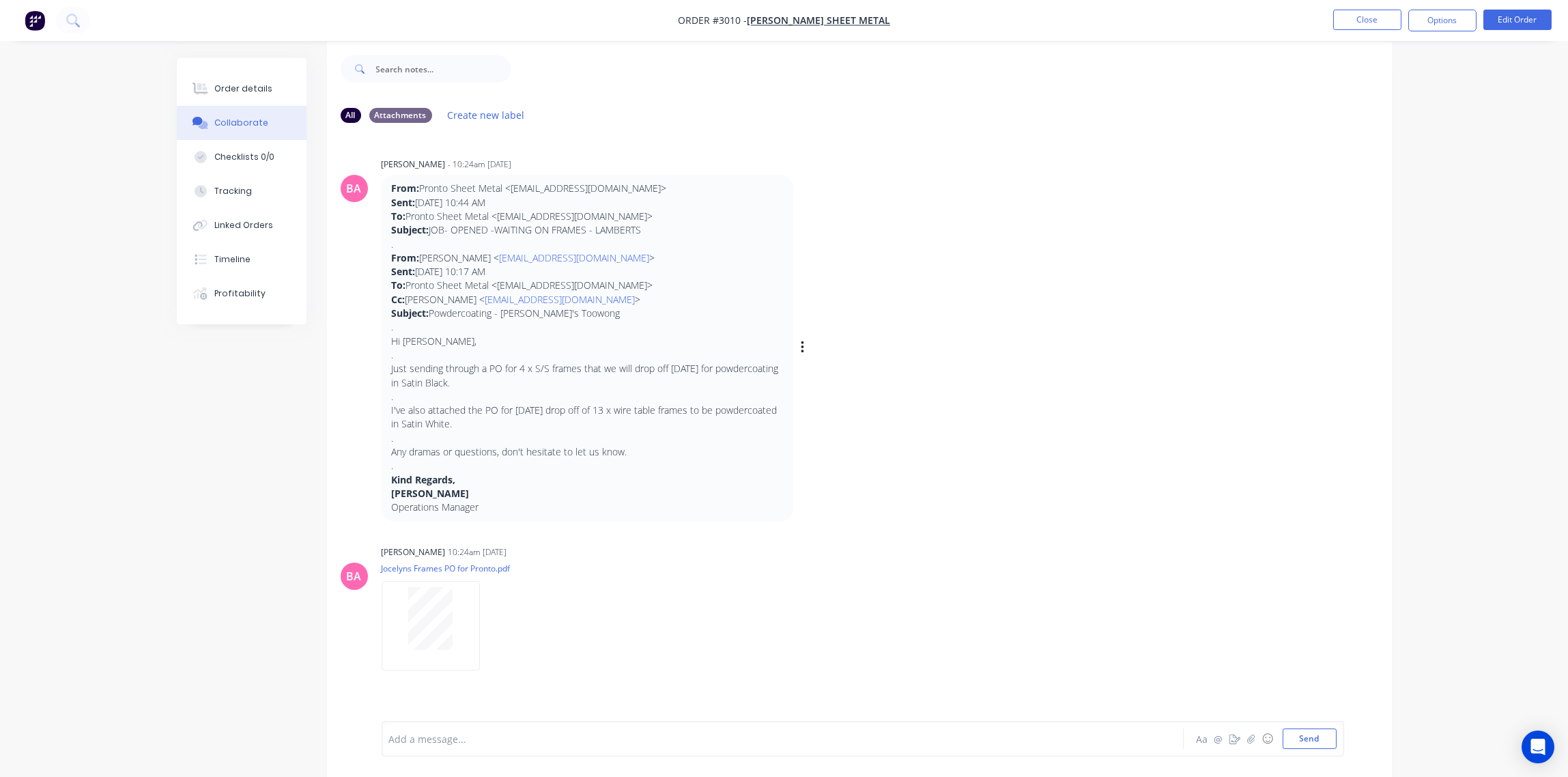
scroll to position [21, 0]
click at [487, 737] on div at bounding box center [745, 739] width 710 height 14
click at [440, 741] on div at bounding box center [745, 739] width 710 height 14
paste div
click at [574, 722] on div "SIGNED DELIVERY LOADED BY -" at bounding box center [745, 727] width 710 height 14
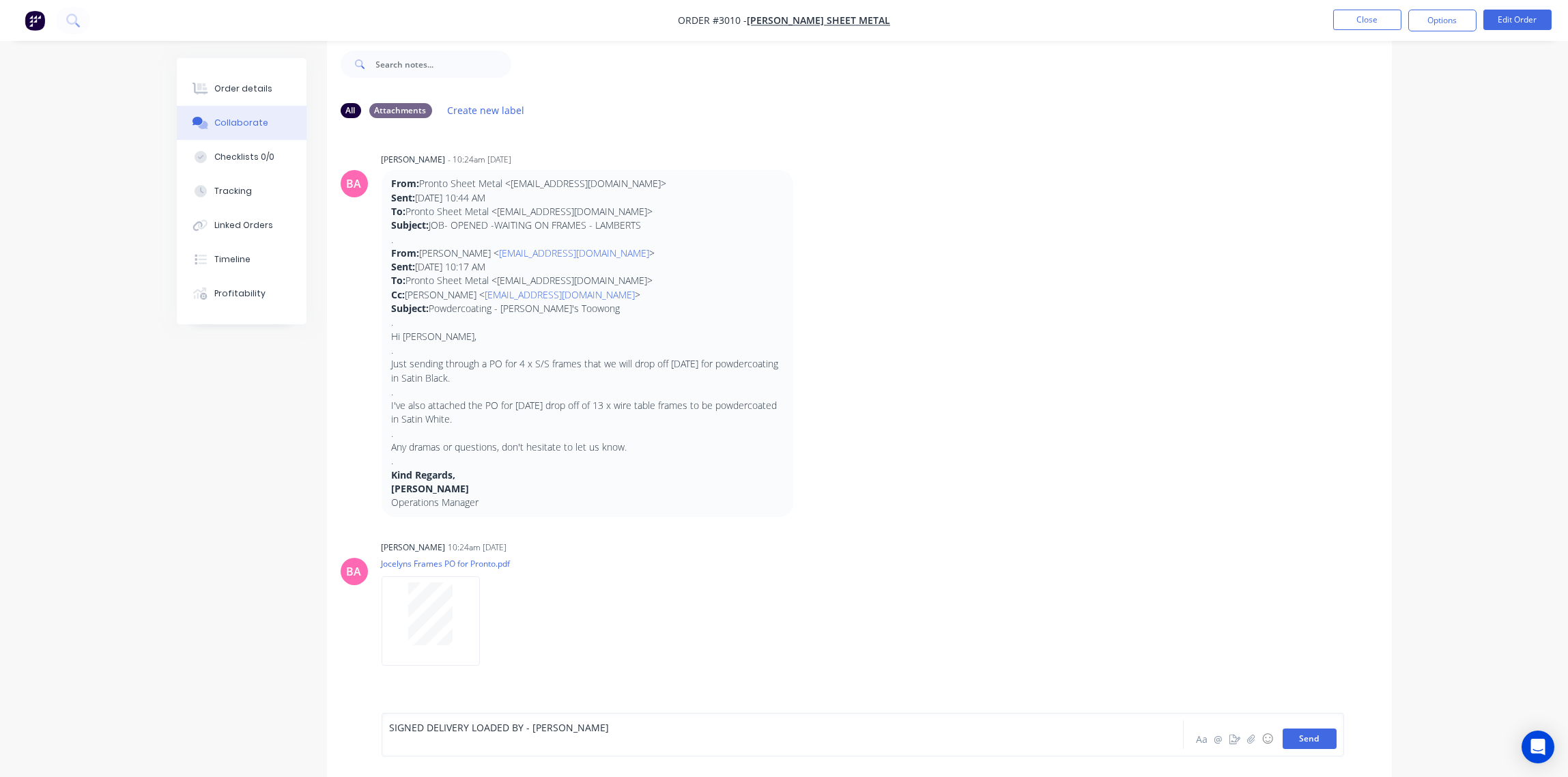
click at [1312, 741] on button "Send" at bounding box center [1309, 738] width 54 height 21
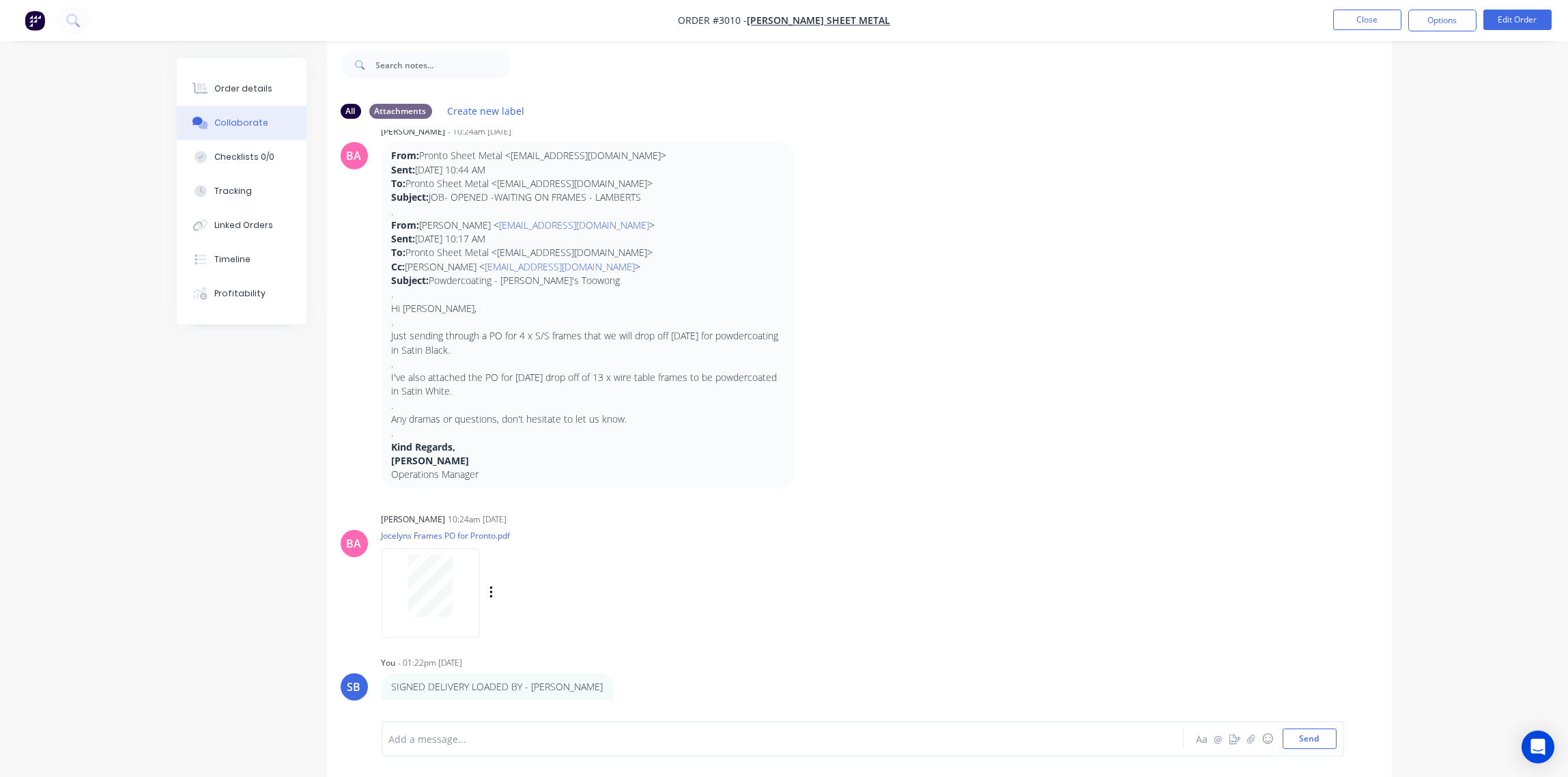
scroll to position [41, 0]
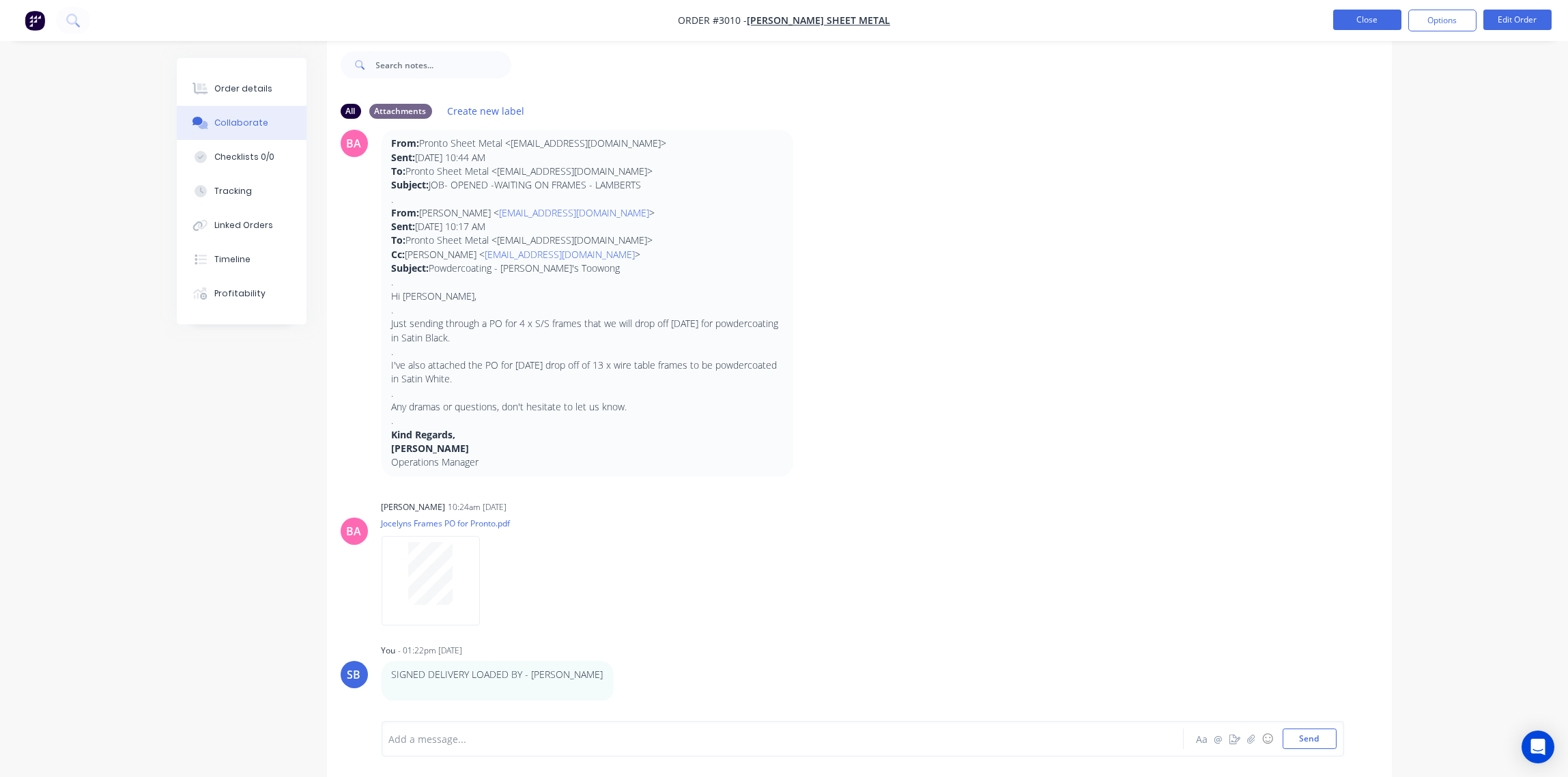
click at [1366, 22] on button "Close" at bounding box center [1367, 20] width 68 height 21
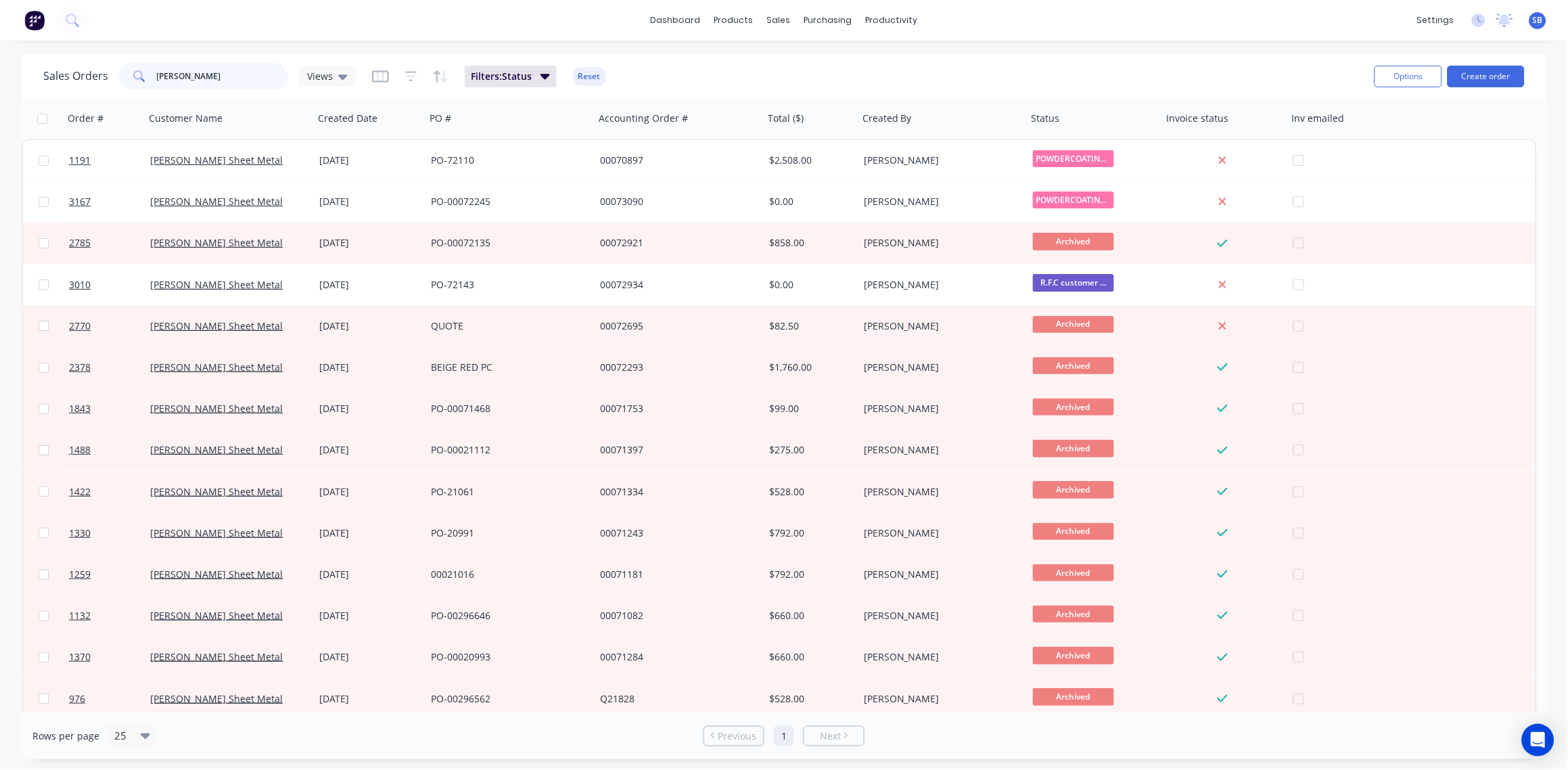
drag, startPoint x: 100, startPoint y: 70, endPoint x: -4, endPoint y: 59, distance: 104.6
click at [0, 59] on html "dashboard products sales purchasing productivity dashboard products Product Cat…" at bounding box center [784, 385] width 1568 height 770
type input "3014"
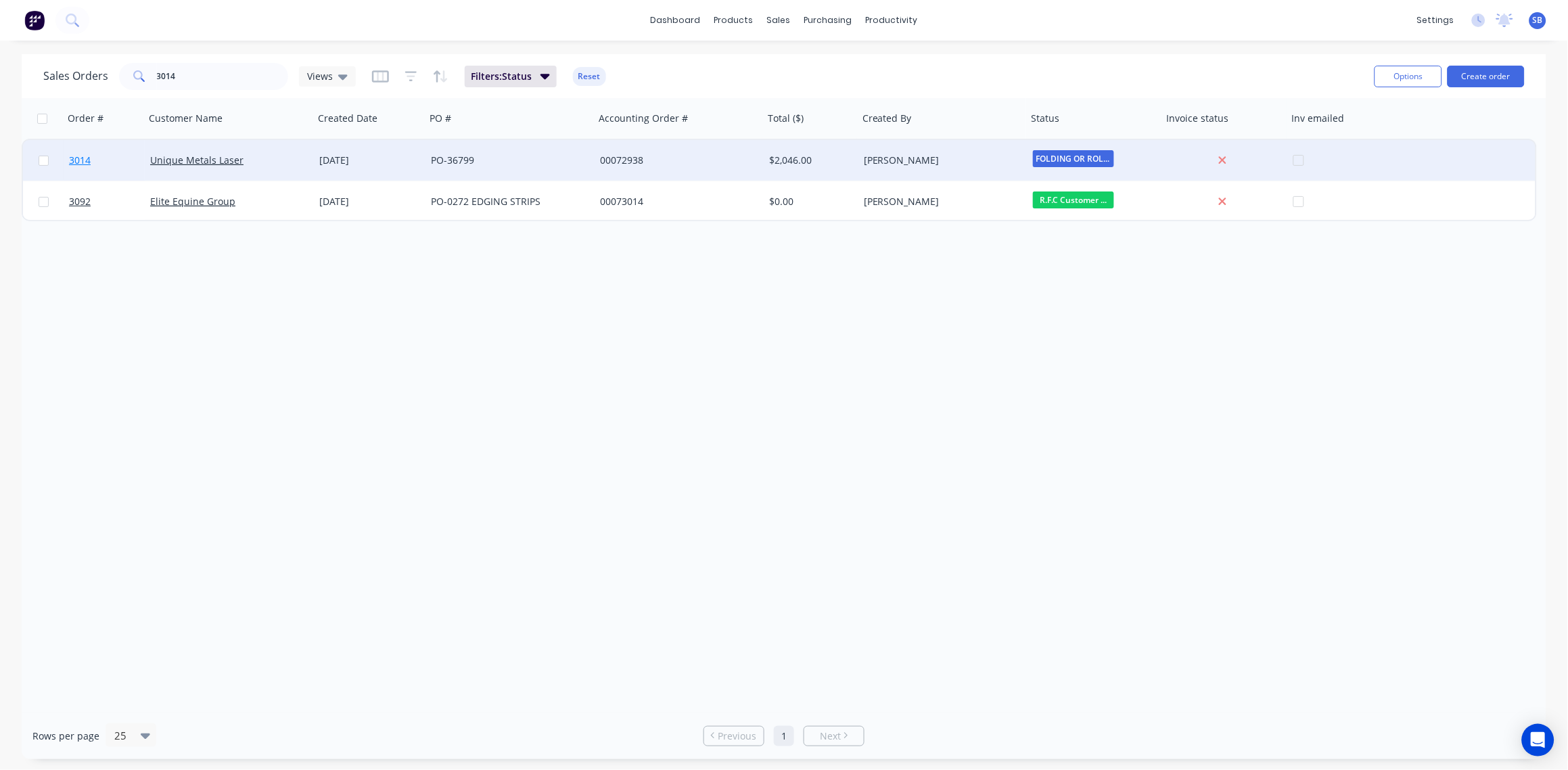
click at [77, 151] on link "3014" at bounding box center [110, 161] width 81 height 41
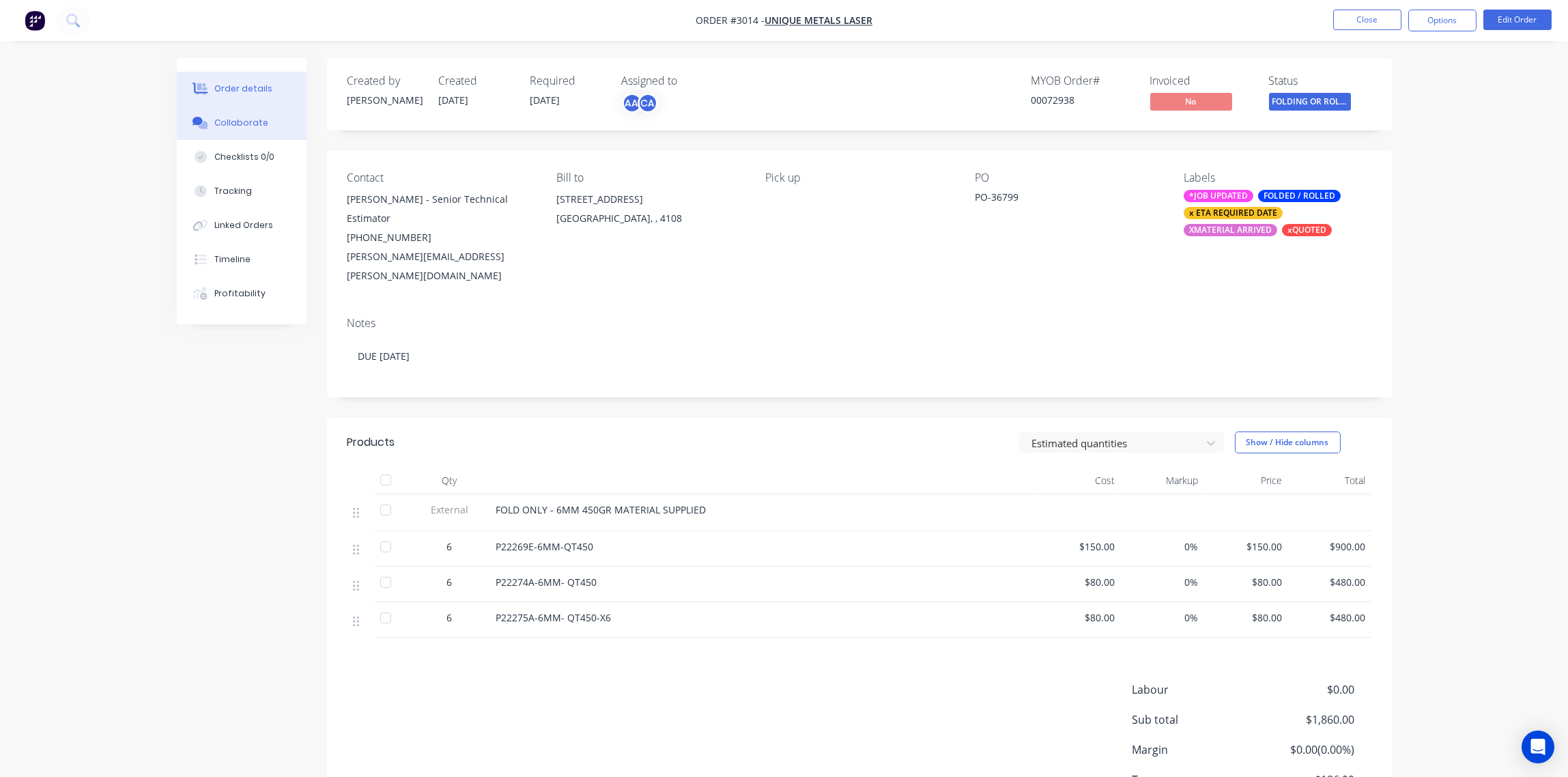
click at [250, 118] on div "Collaborate" at bounding box center [241, 123] width 54 height 13
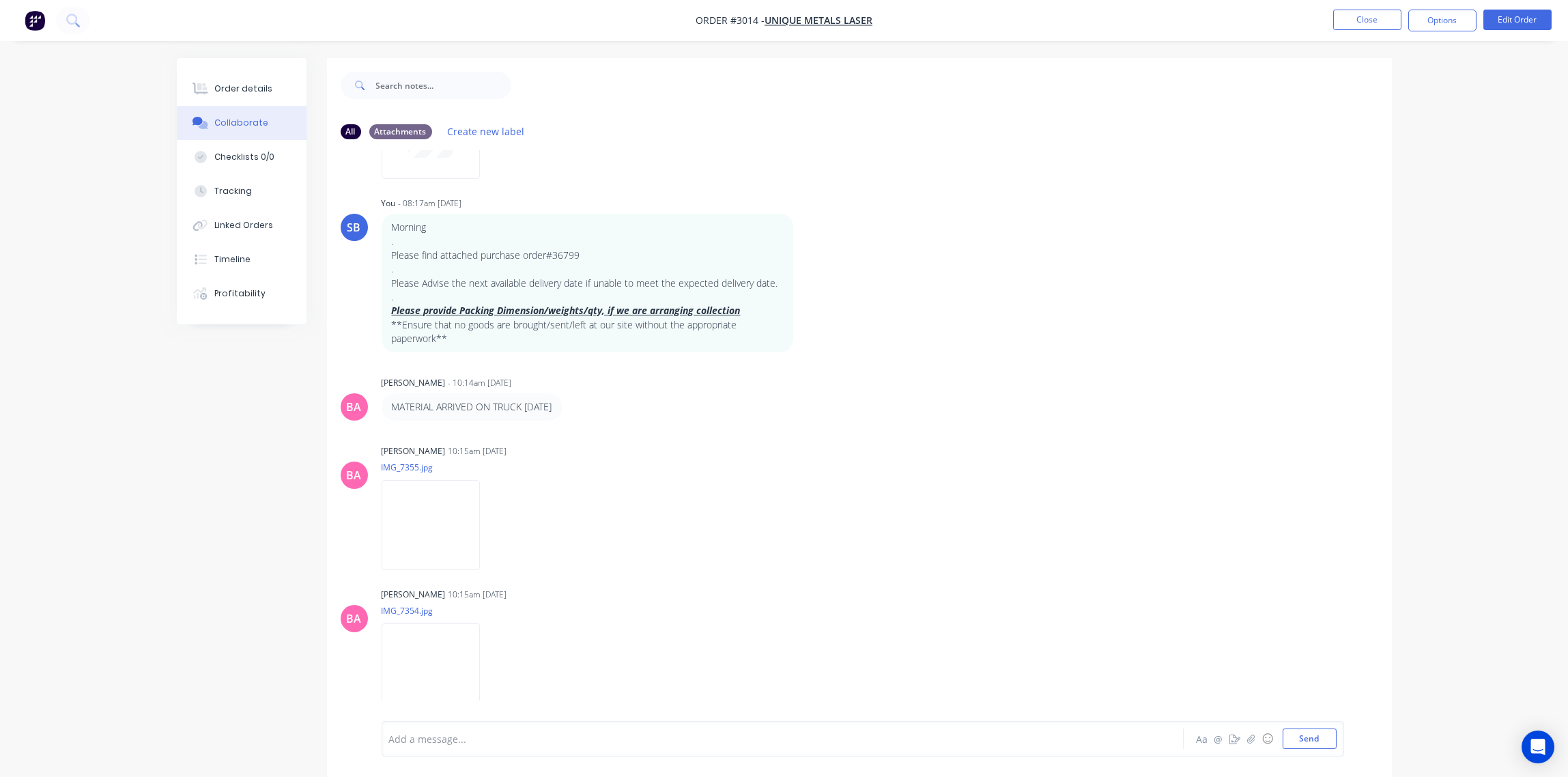
scroll to position [2728, 0]
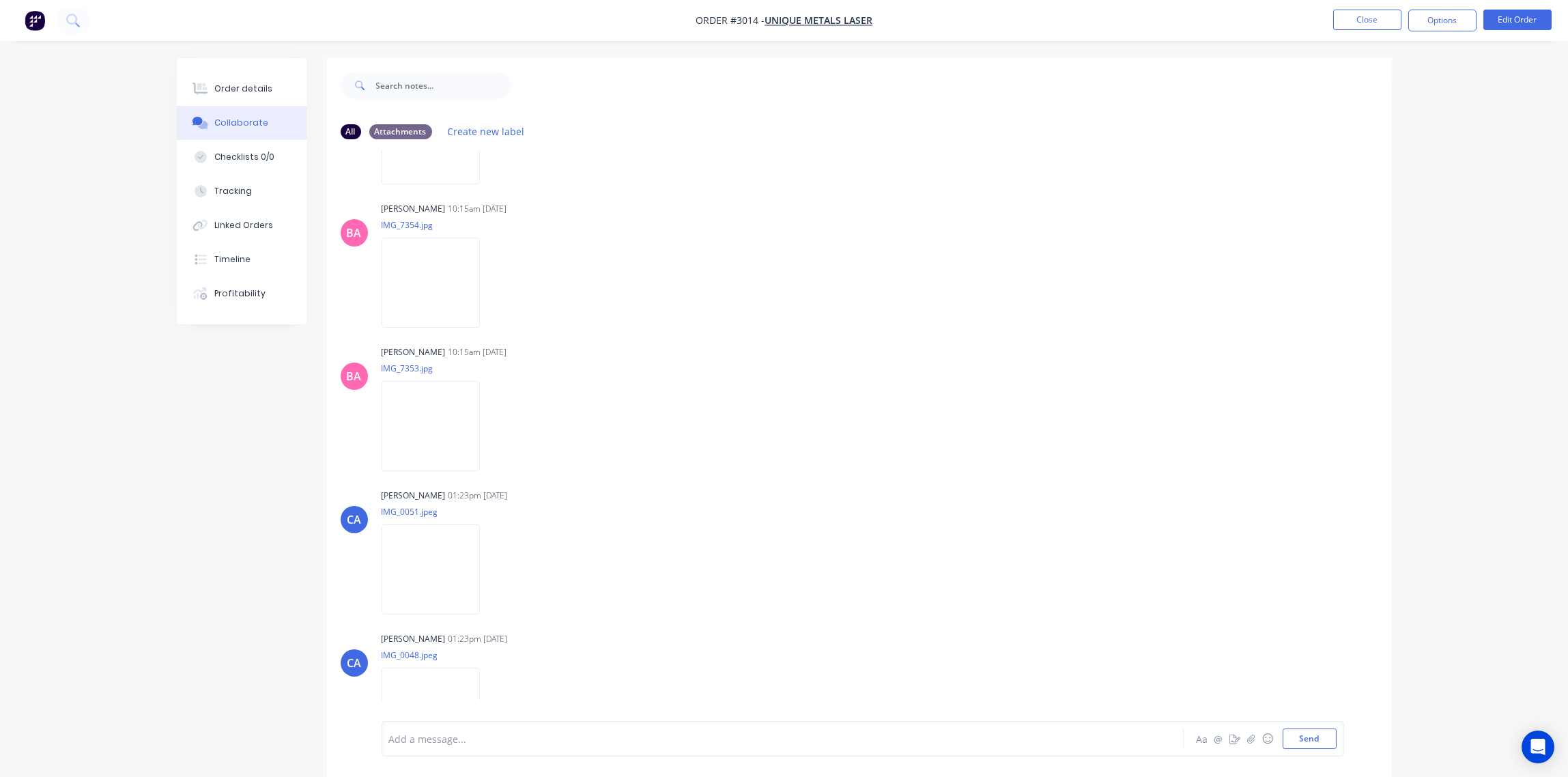
click at [451, 728] on div "Add a message..." at bounding box center [744, 738] width 711 height 21
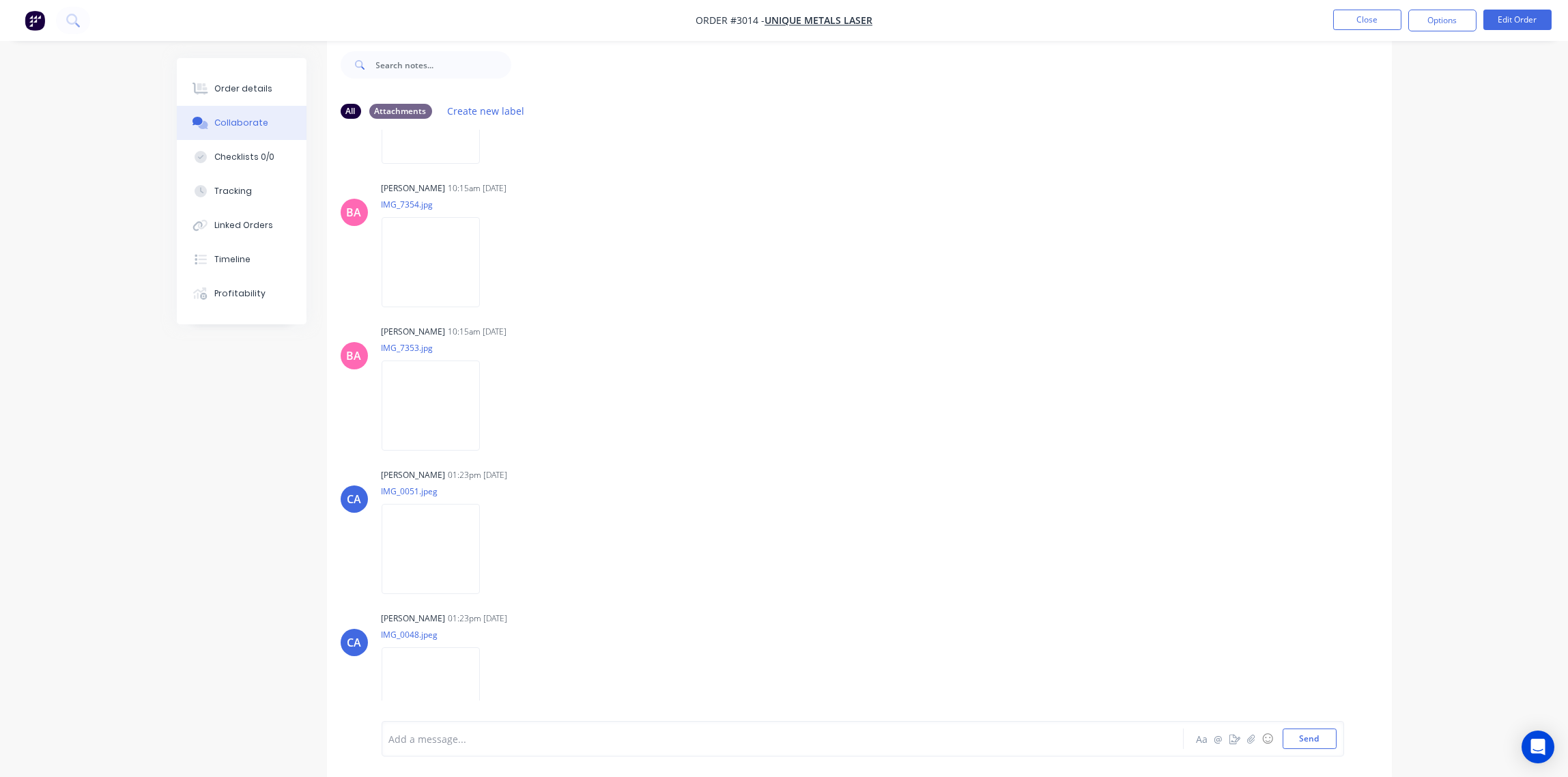
scroll to position [2797, 0]
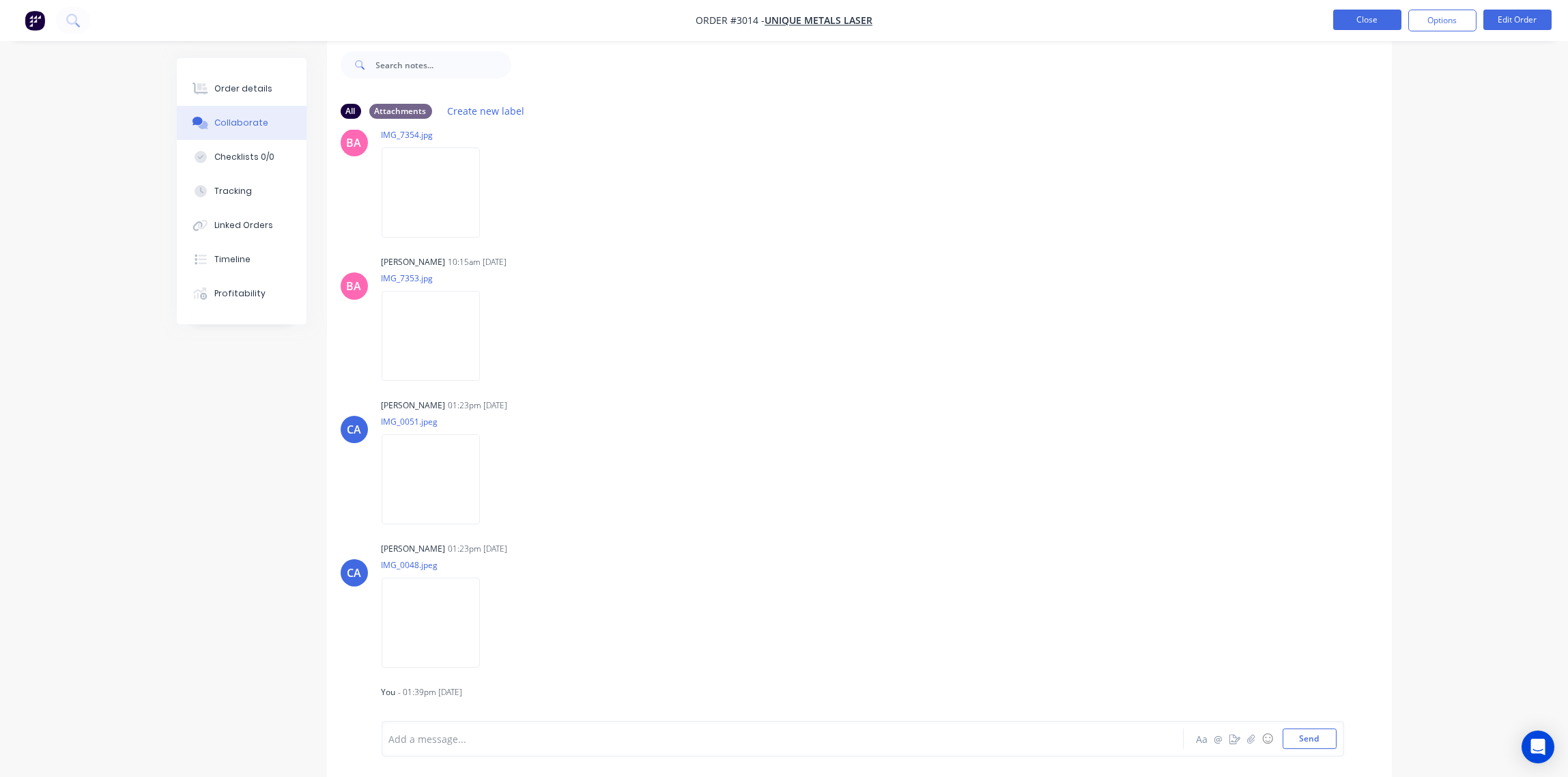
drag, startPoint x: 1376, startPoint y: 18, endPoint x: 1362, endPoint y: 17, distance: 14.0
click at [1362, 17] on button "Close" at bounding box center [1367, 20] width 68 height 21
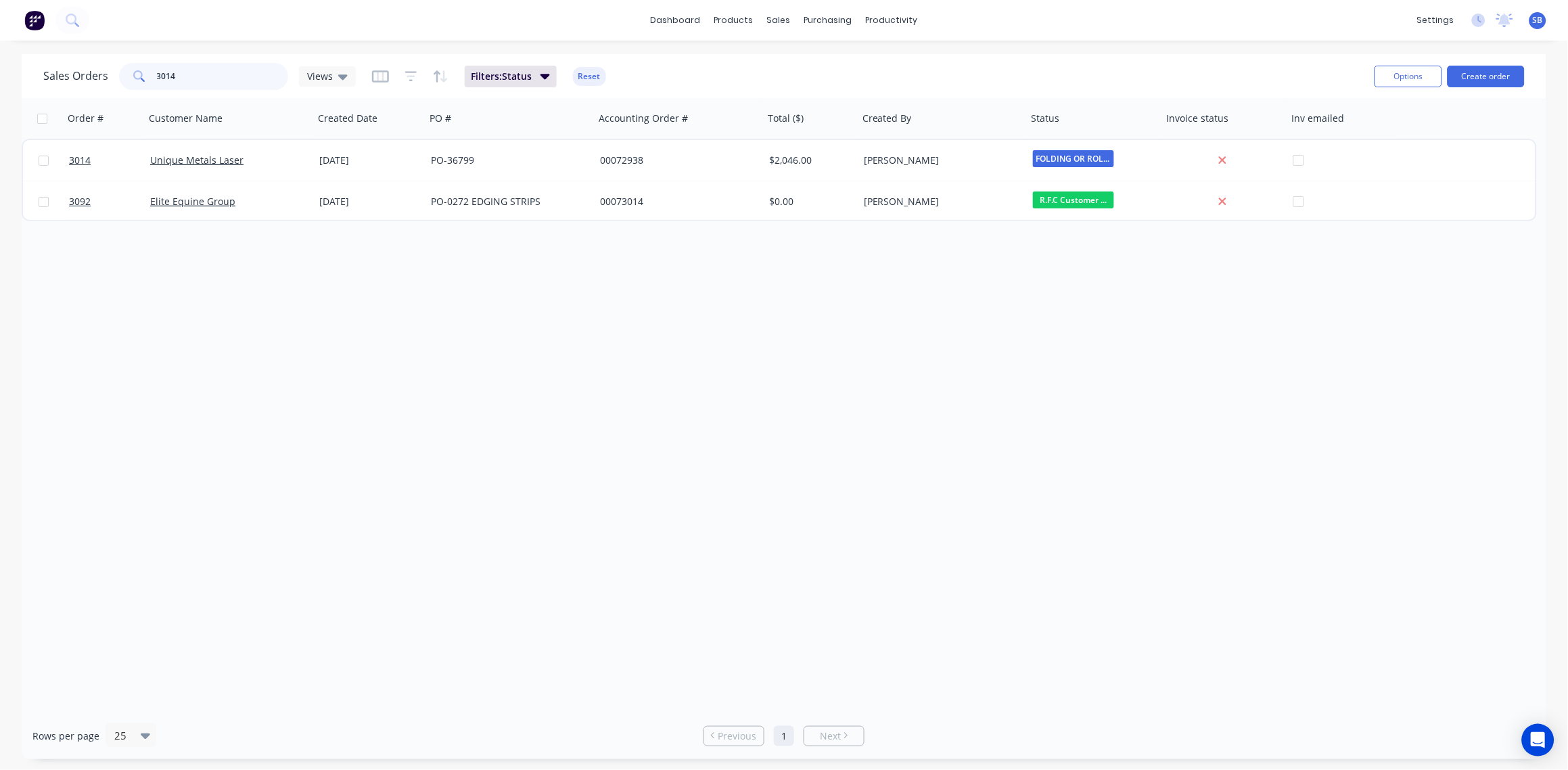
drag, startPoint x: 201, startPoint y: 75, endPoint x: 0, endPoint y: 109, distance: 203.9
click at [0, 110] on html "dashboard products sales purchasing productivity dashboard products Product Cat…" at bounding box center [784, 385] width 1568 height 770
type input "3130"
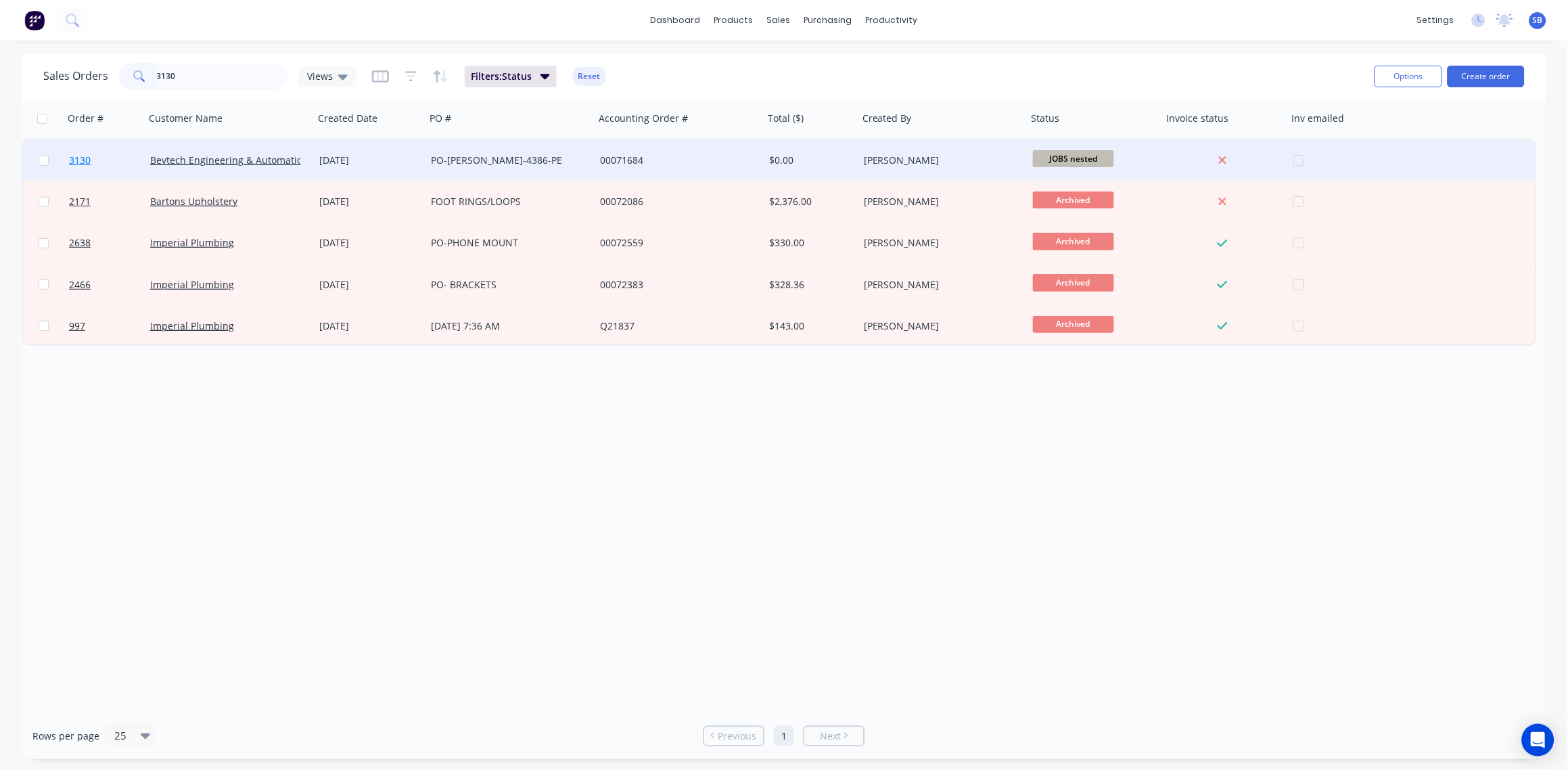
click at [83, 158] on span "3130" at bounding box center [80, 160] width 22 height 13
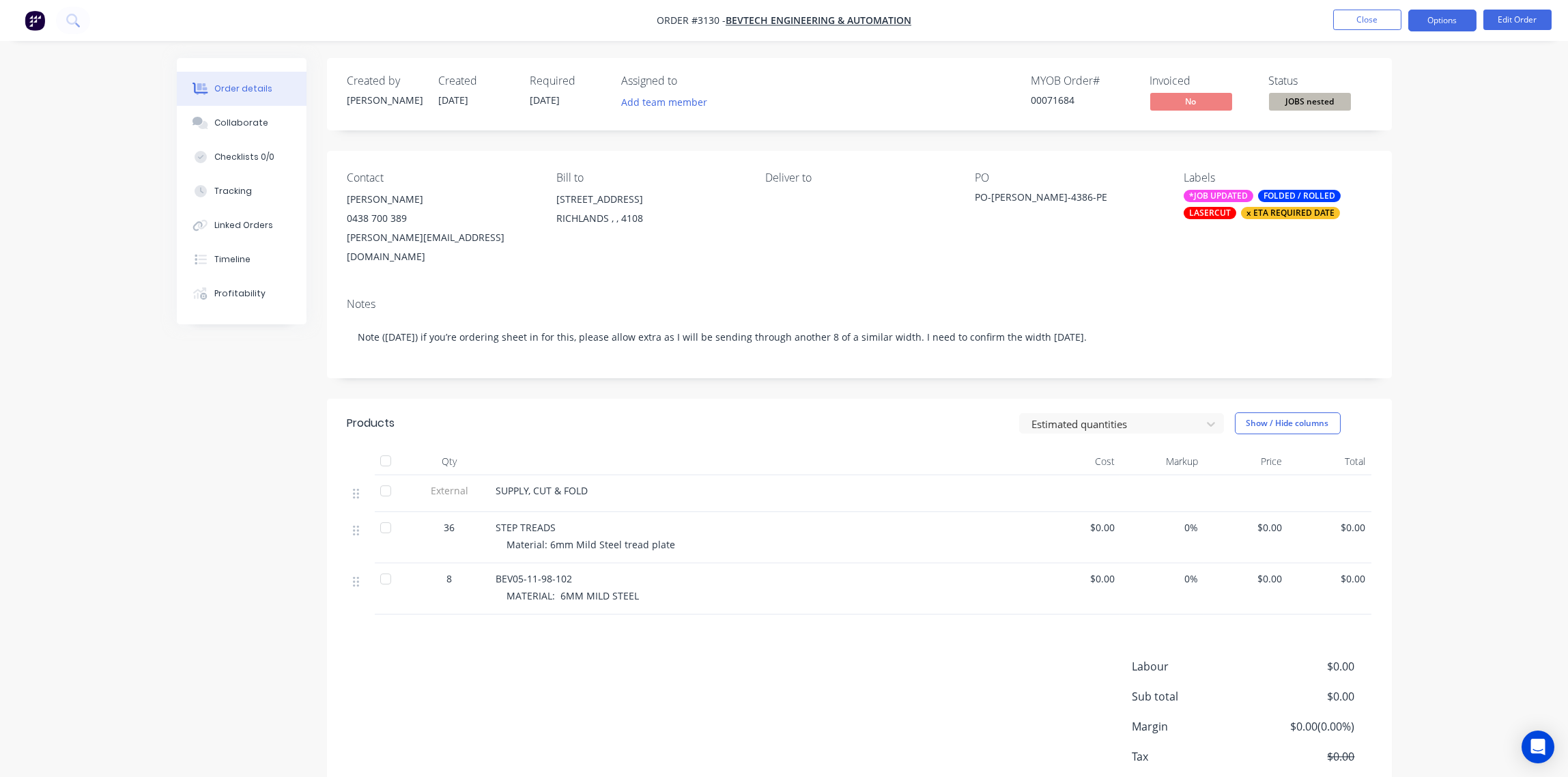
click at [1452, 18] on button "Options" at bounding box center [1442, 21] width 68 height 22
click at [1241, 287] on div "Notes Note ([DATE]) if you’re ordering sheet in for this, please allow extra as…" at bounding box center [860, 333] width 1065 height 92
click at [1452, 20] on button "Options" at bounding box center [1442, 21] width 68 height 22
click at [1210, 297] on div "Notes" at bounding box center [859, 304] width 1024 height 13
click at [1522, 24] on button "Edit Order" at bounding box center [1517, 20] width 68 height 21
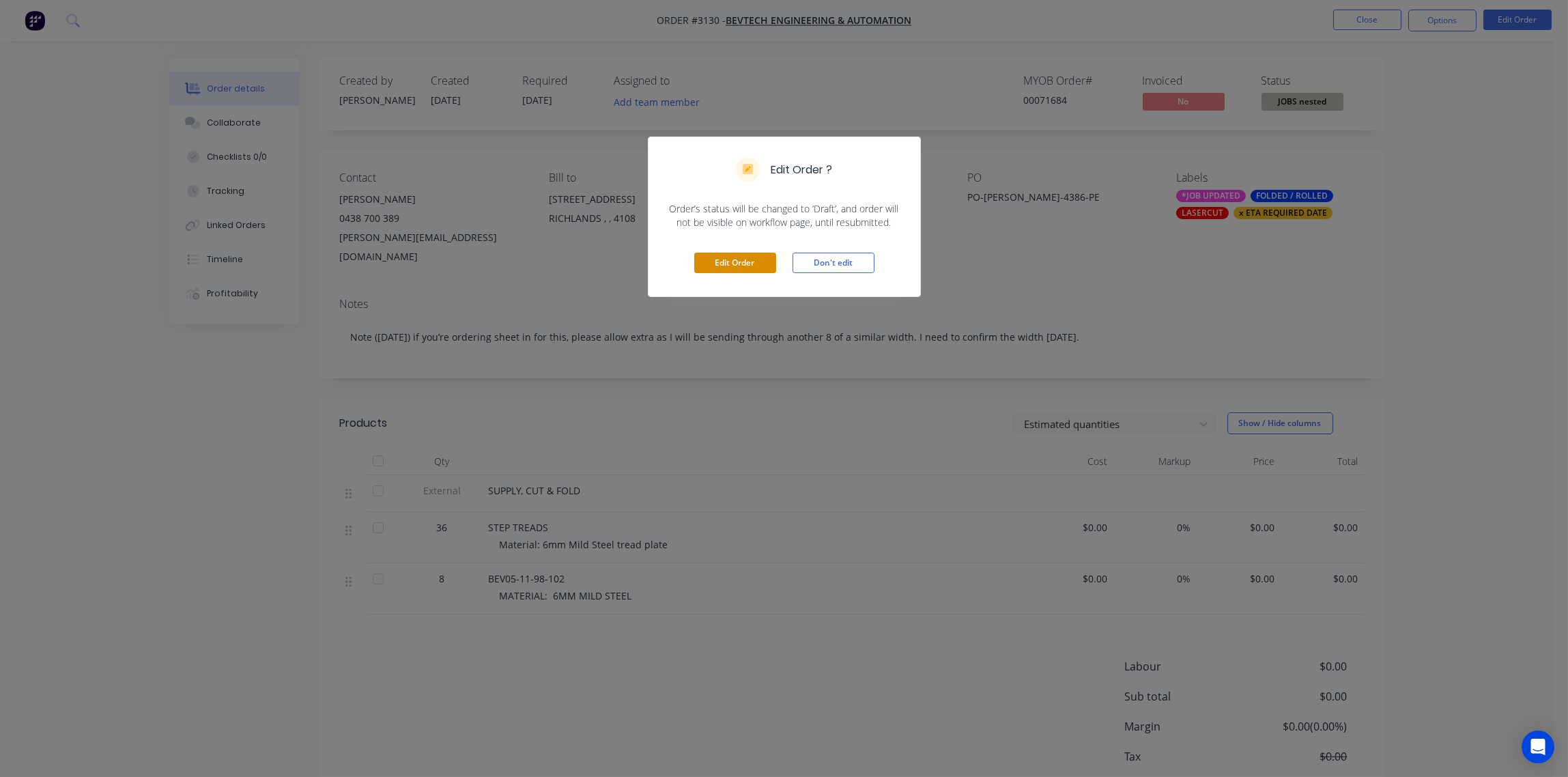
click at [731, 257] on button "Edit Order" at bounding box center [735, 262] width 82 height 21
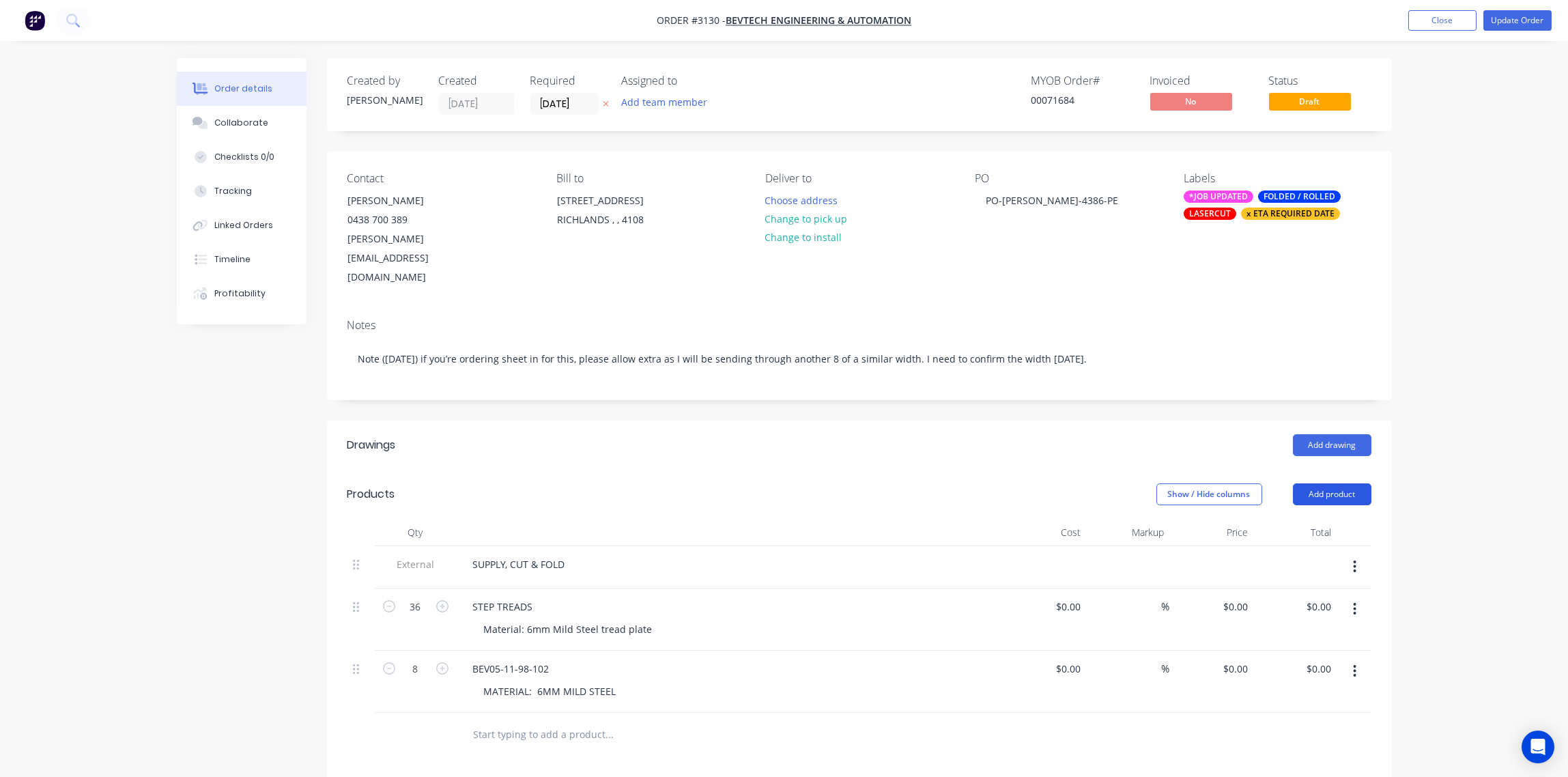
click at [1332, 483] on button "Add product" at bounding box center [1332, 494] width 78 height 22
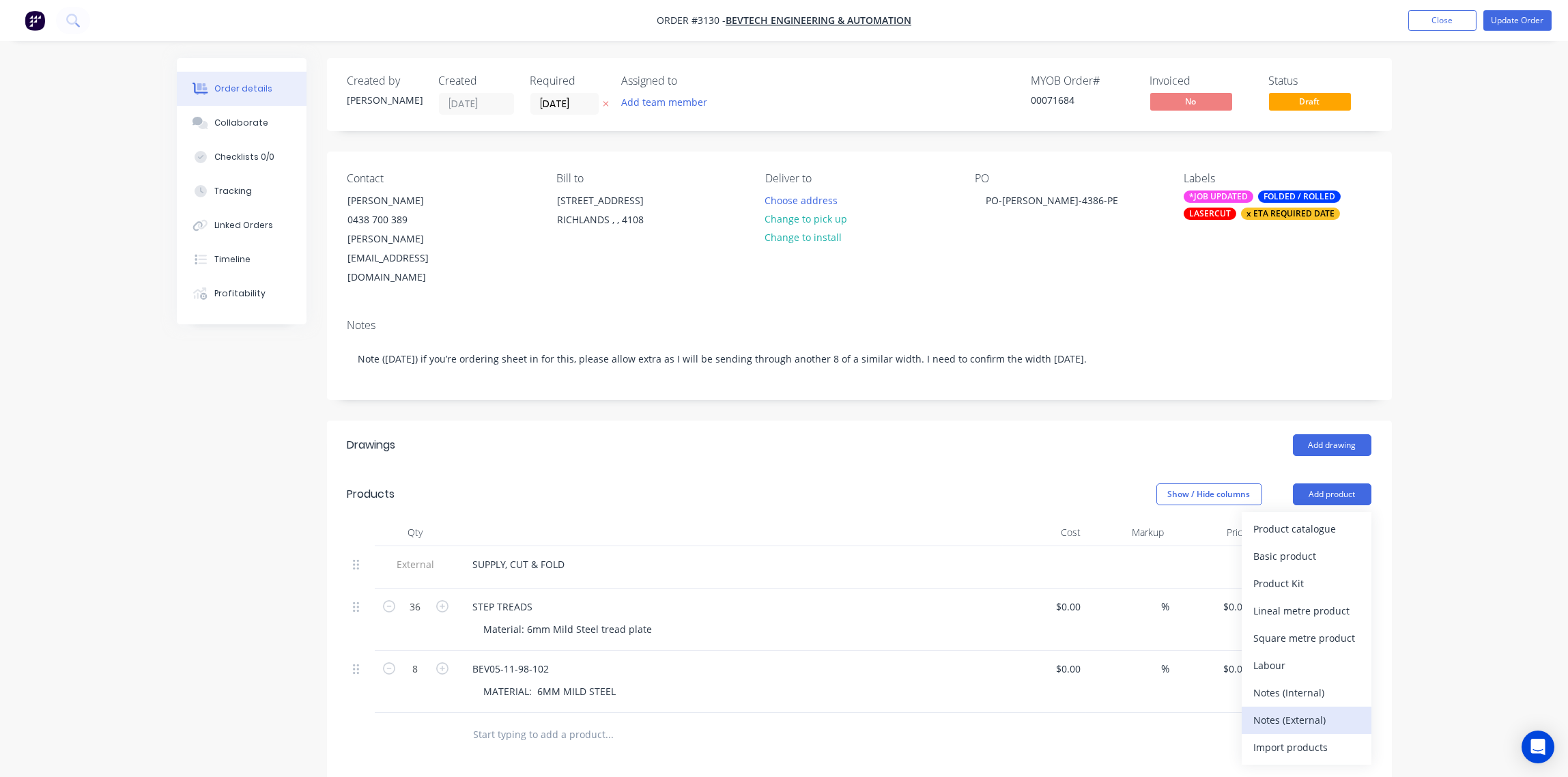
click at [1298, 710] on div "Notes (External)" at bounding box center [1306, 719] width 105 height 20
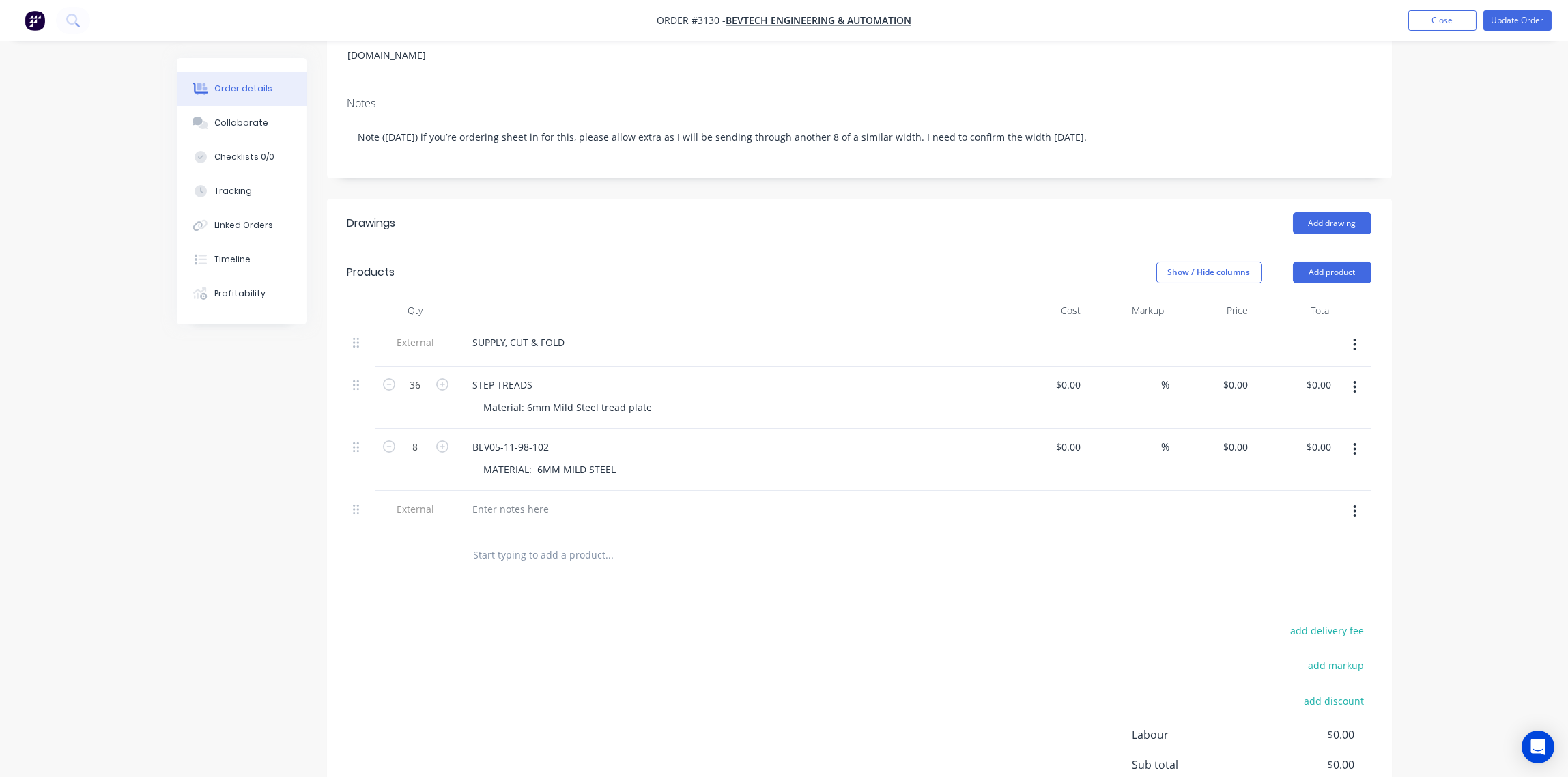
scroll to position [332, 0]
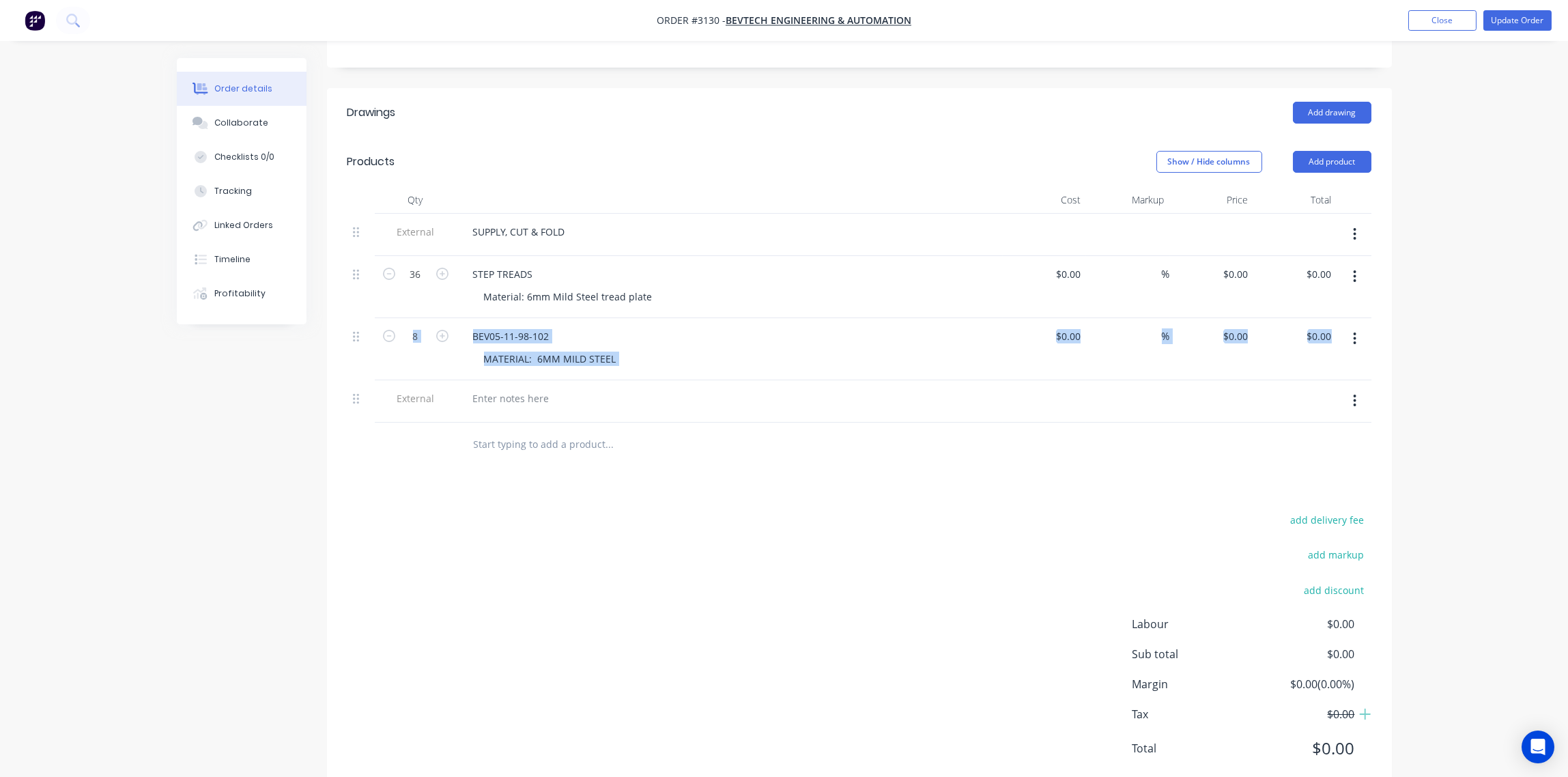
drag, startPoint x: 357, startPoint y: 369, endPoint x: 349, endPoint y: 290, distance: 79.4
click at [349, 290] on div "External SUPPLY, CUT & FOLD 36 STEP TREADS Material: 6mm Mild Steel tread plate…" at bounding box center [859, 318] width 1024 height 209
drag, startPoint x: 349, startPoint y: 290, endPoint x: 348, endPoint y: 364, distance: 74.0
click at [348, 380] on div at bounding box center [361, 402] width 28 height 43
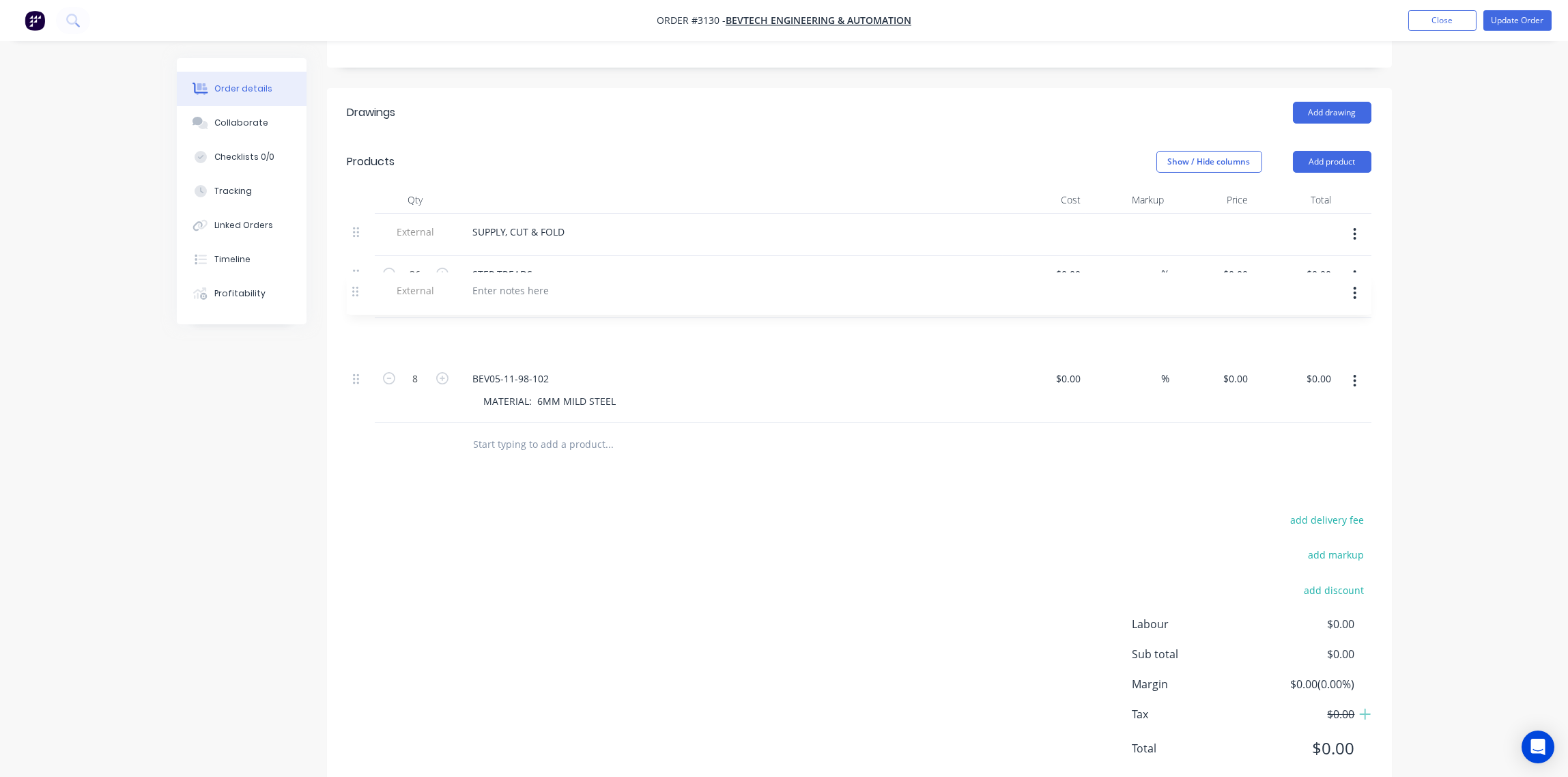
drag, startPoint x: 357, startPoint y: 368, endPoint x: 355, endPoint y: 289, distance: 79.0
click at [355, 289] on div "External SUPPLY, CUT & FOLD 36 STEP TREADS Material: 6mm Mild Steel tread plate…" at bounding box center [859, 318] width 1024 height 209
click at [217, 118] on div "Collaborate" at bounding box center [241, 123] width 54 height 13
